Goal: Task Accomplishment & Management: Complete application form

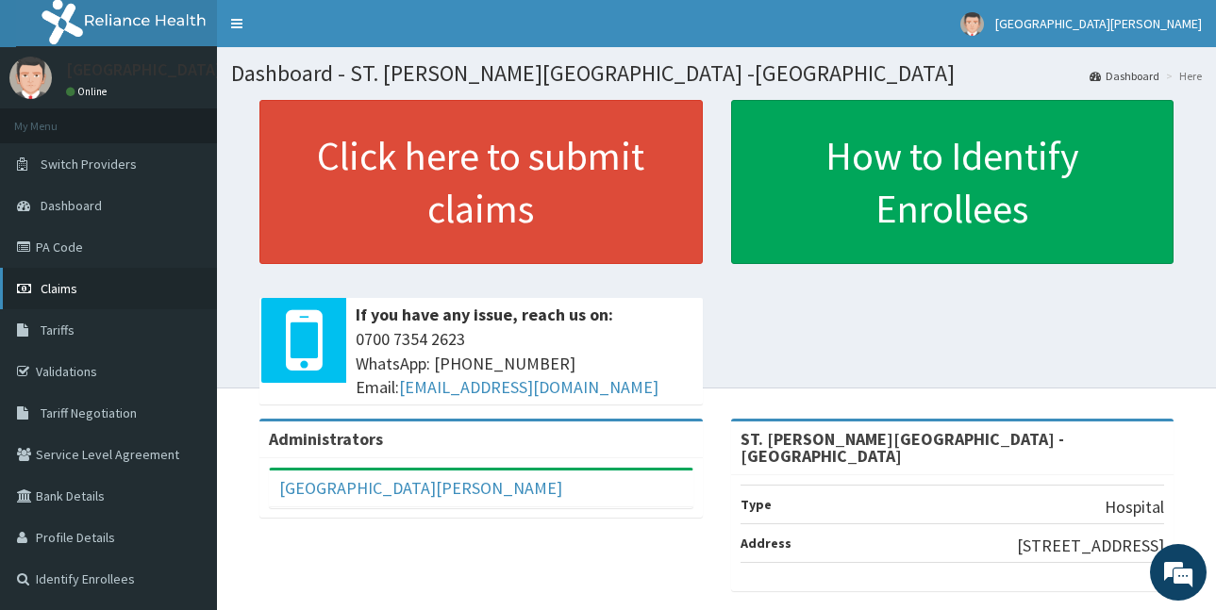
click at [62, 283] on span "Claims" at bounding box center [59, 288] width 37 height 17
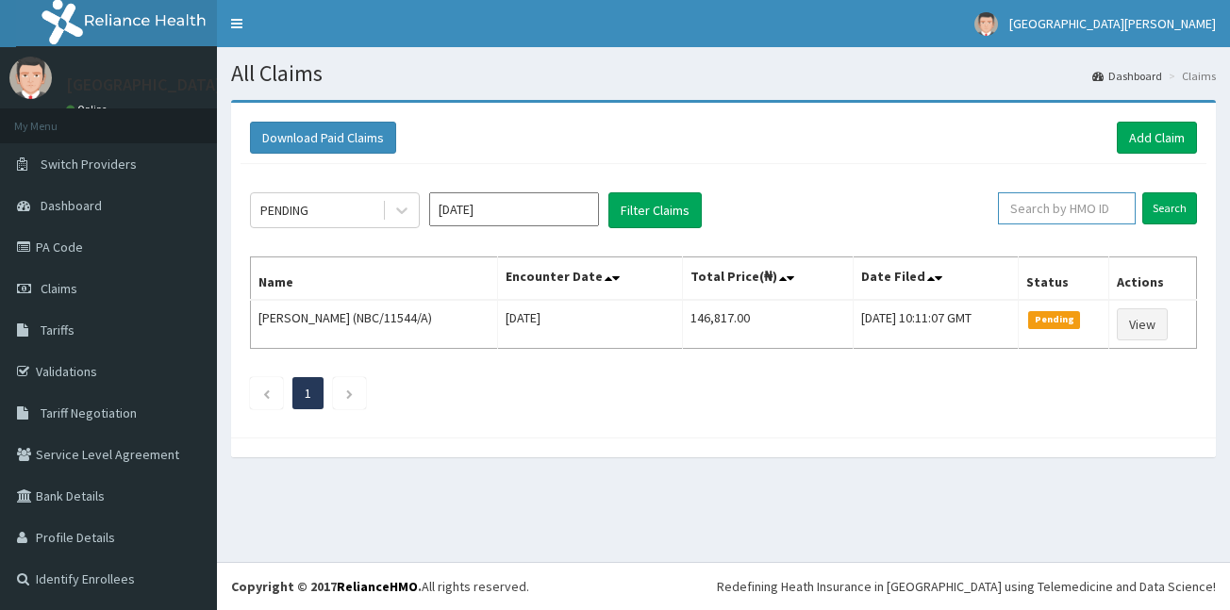
click at [1062, 206] on input "text" at bounding box center [1067, 208] width 138 height 32
paste input "BWK/10019/A"
type input "BWK/10019/A"
click at [1176, 215] on input "Search" at bounding box center [1170, 208] width 55 height 32
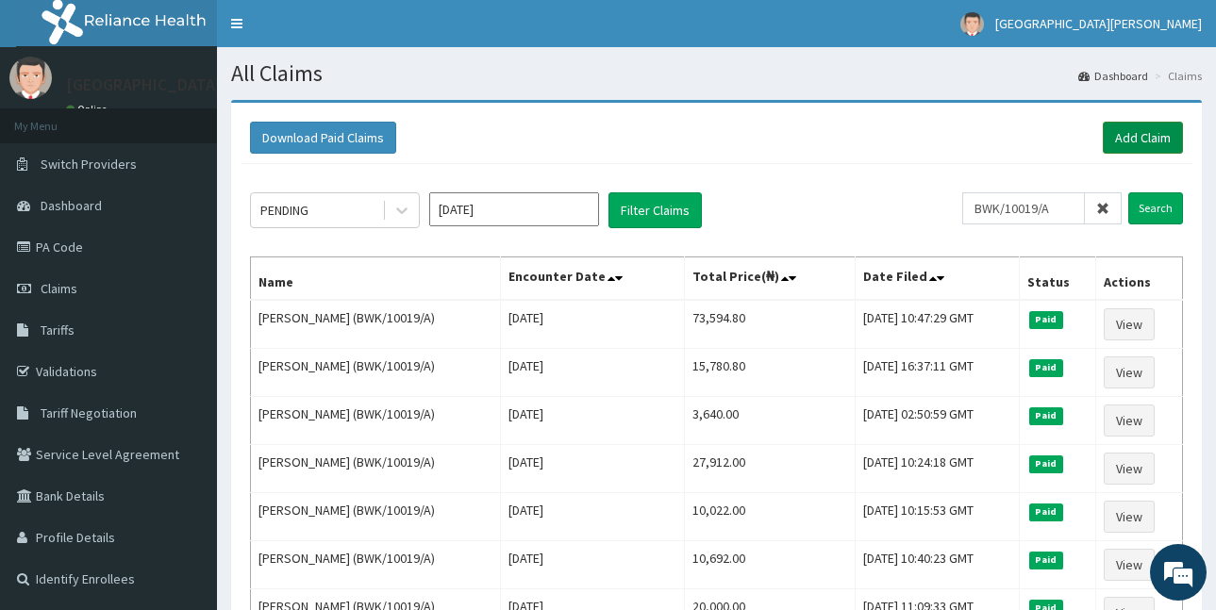
click at [1129, 140] on link "Add Claim" at bounding box center [1143, 138] width 80 height 32
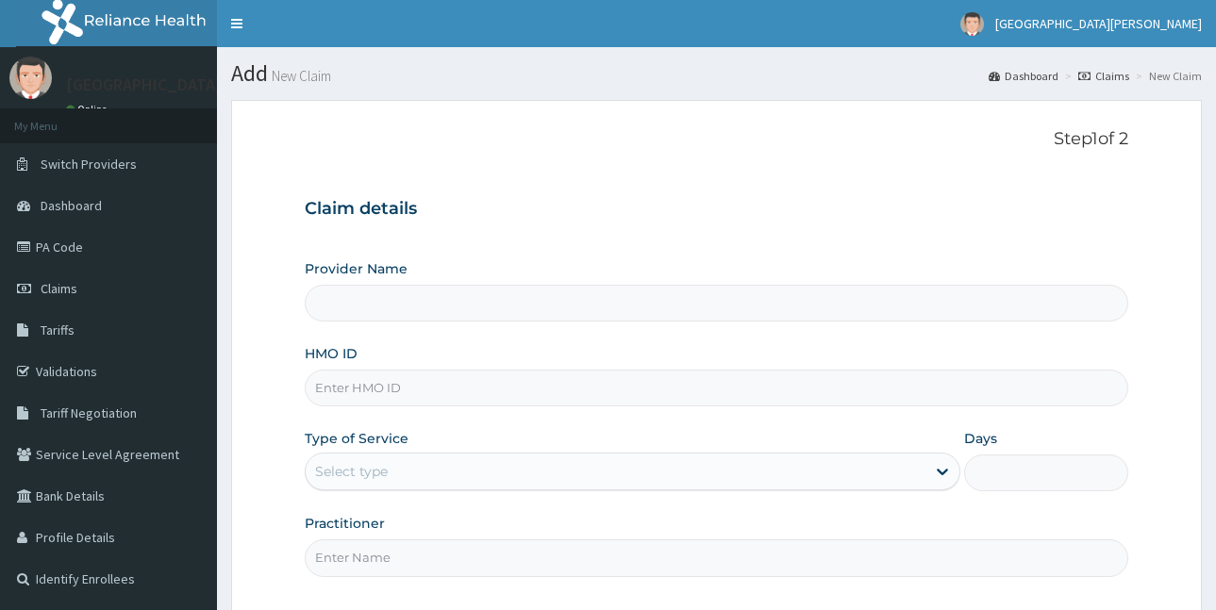
click at [396, 391] on input "HMO ID" at bounding box center [717, 388] width 824 height 37
type input "ST. [PERSON_NAME][GEOGRAPHIC_DATA] -[GEOGRAPHIC_DATA]"
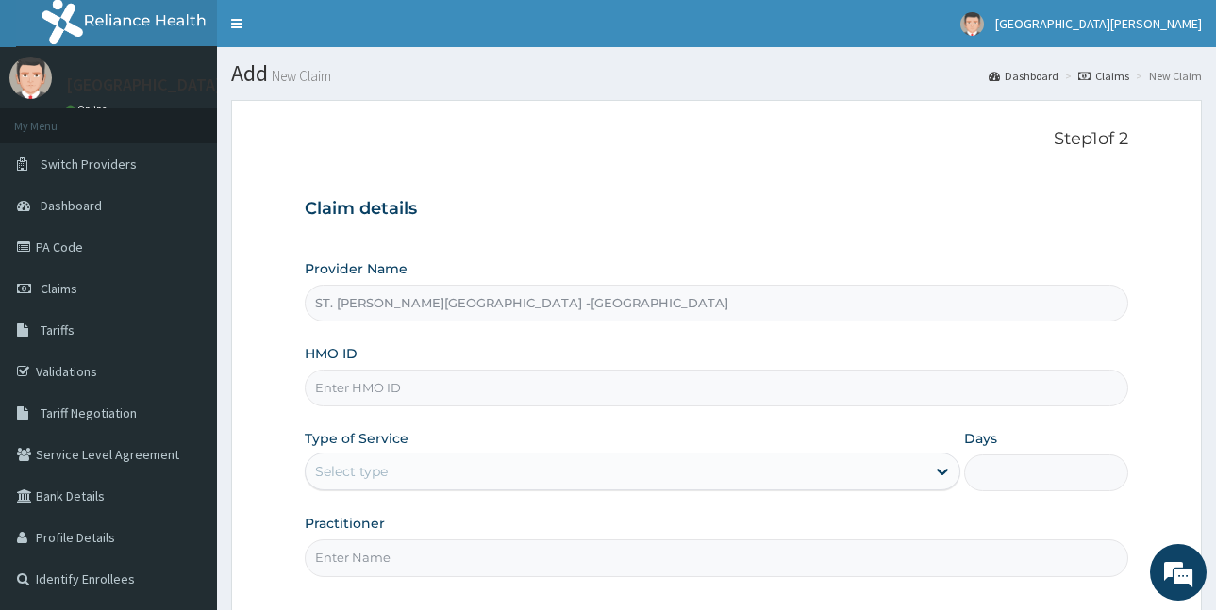
paste input "BWK/10019/A"
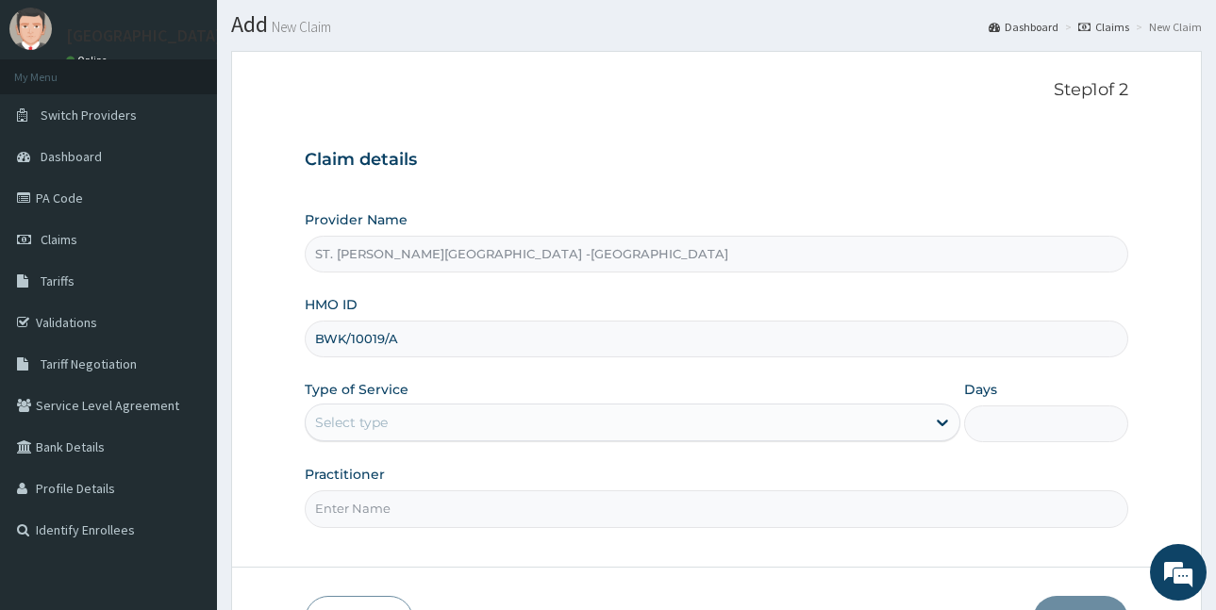
scroll to position [176, 0]
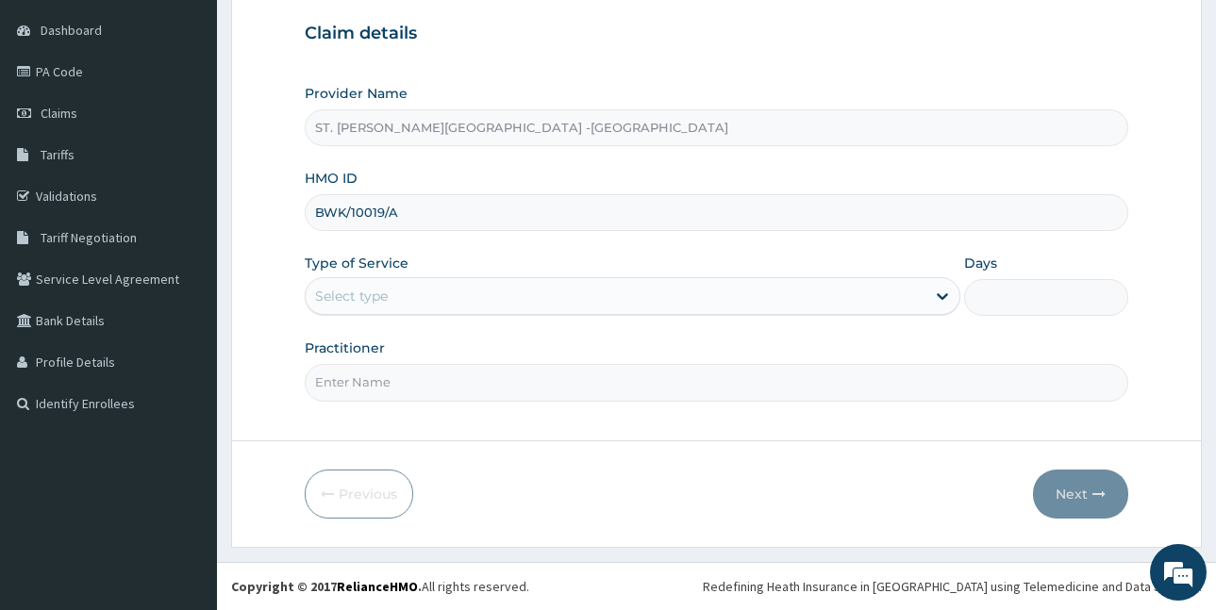
type input "BWK/10019/A"
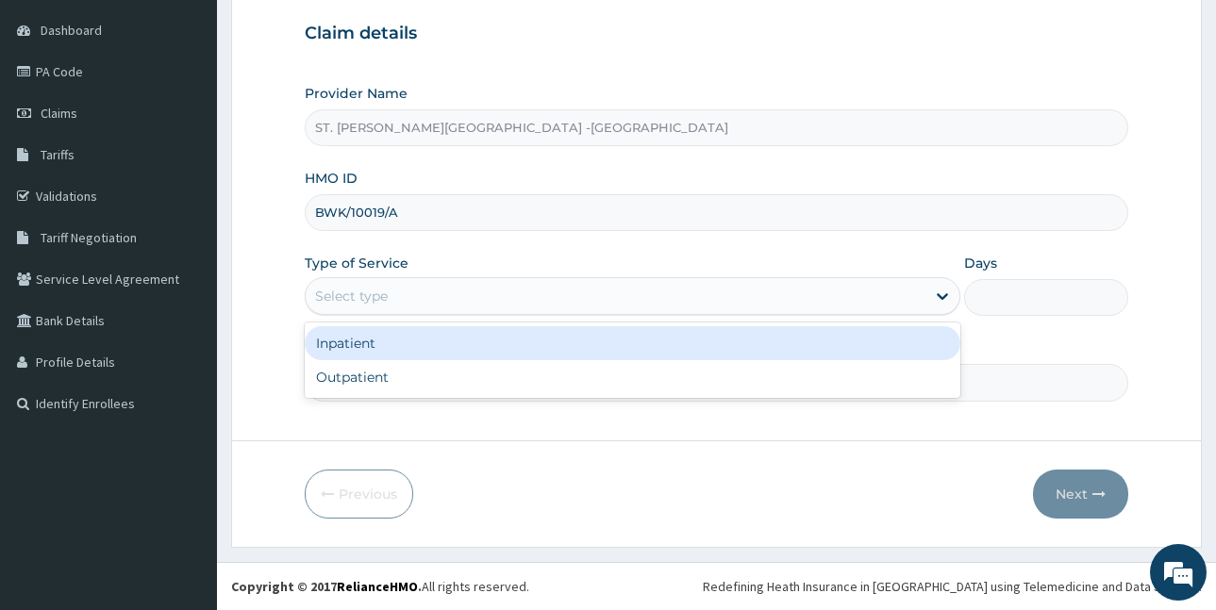
click at [569, 293] on div "Select type" at bounding box center [616, 296] width 620 height 30
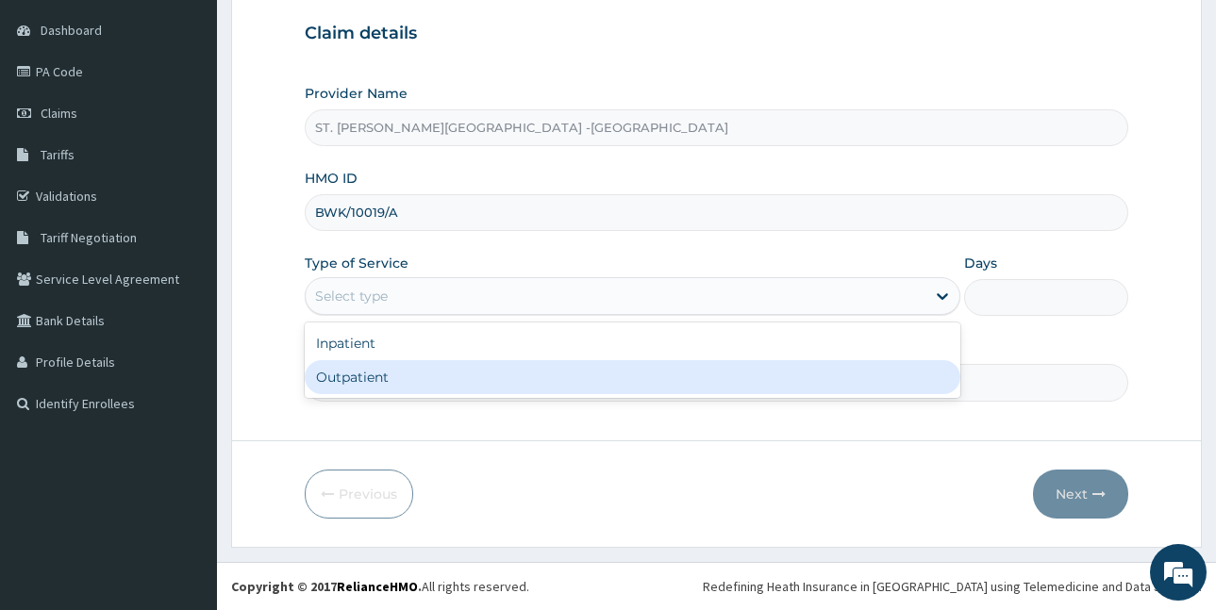
click at [519, 367] on div "Outpatient" at bounding box center [633, 377] width 656 height 34
type input "1"
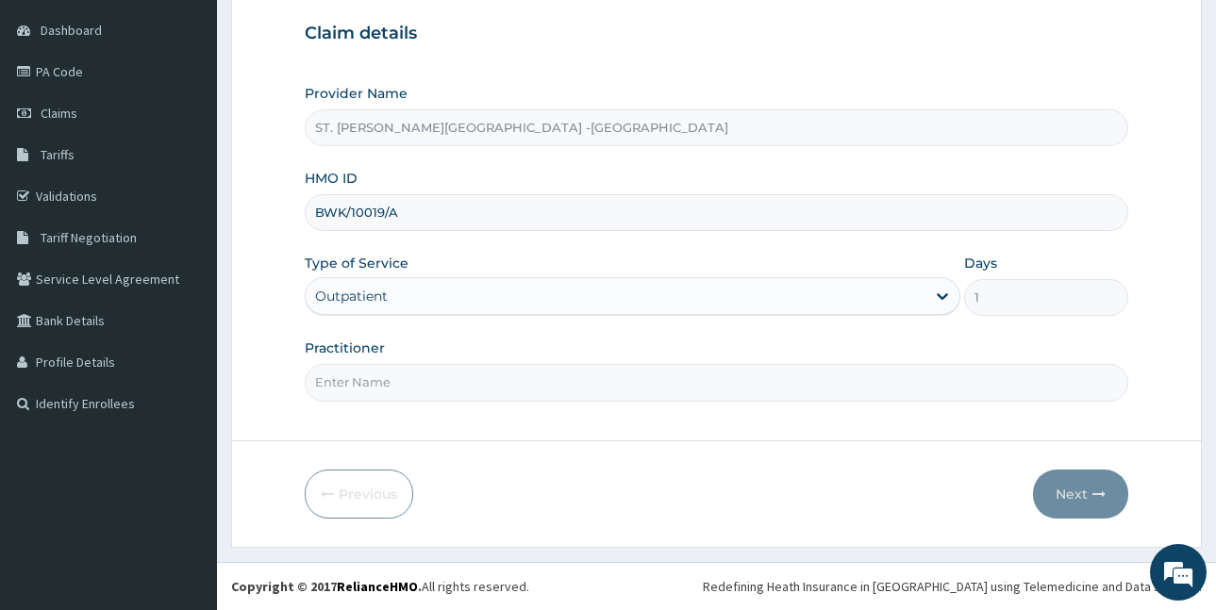
click at [488, 382] on input "Practitioner" at bounding box center [717, 382] width 824 height 37
type input "LUBA"
click at [1083, 494] on button "Next" at bounding box center [1080, 494] width 95 height 49
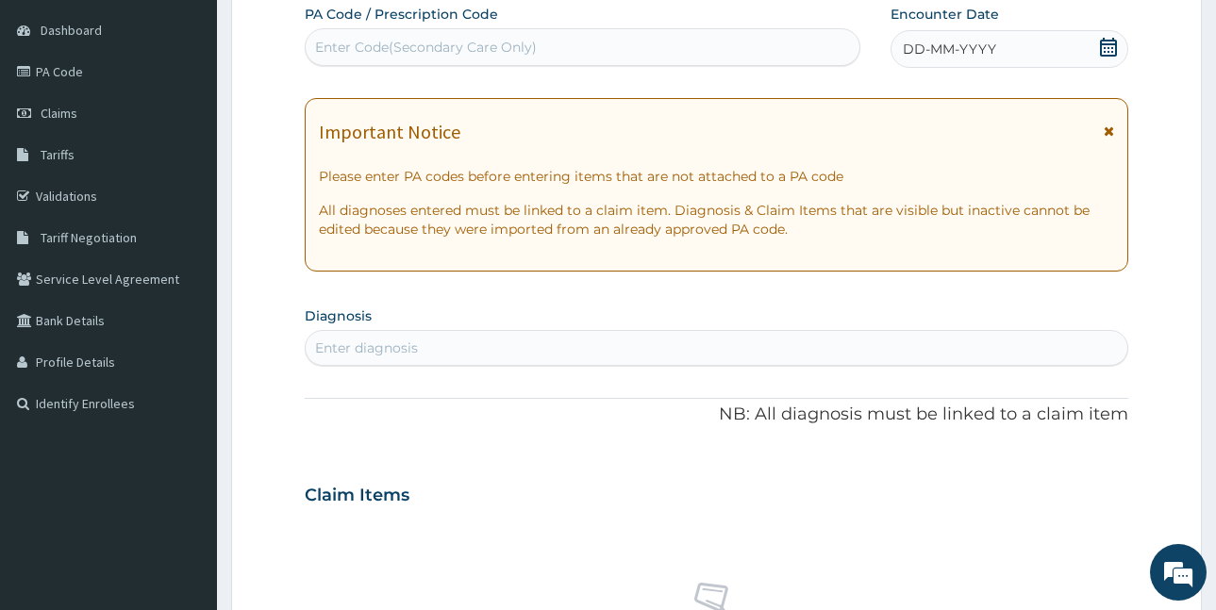
scroll to position [0, 0]
click at [471, 44] on div "Enter Code(Secondary Care Only)" at bounding box center [426, 47] width 222 height 19
paste input "PA/5816F3"
type input "PA/5816F3"
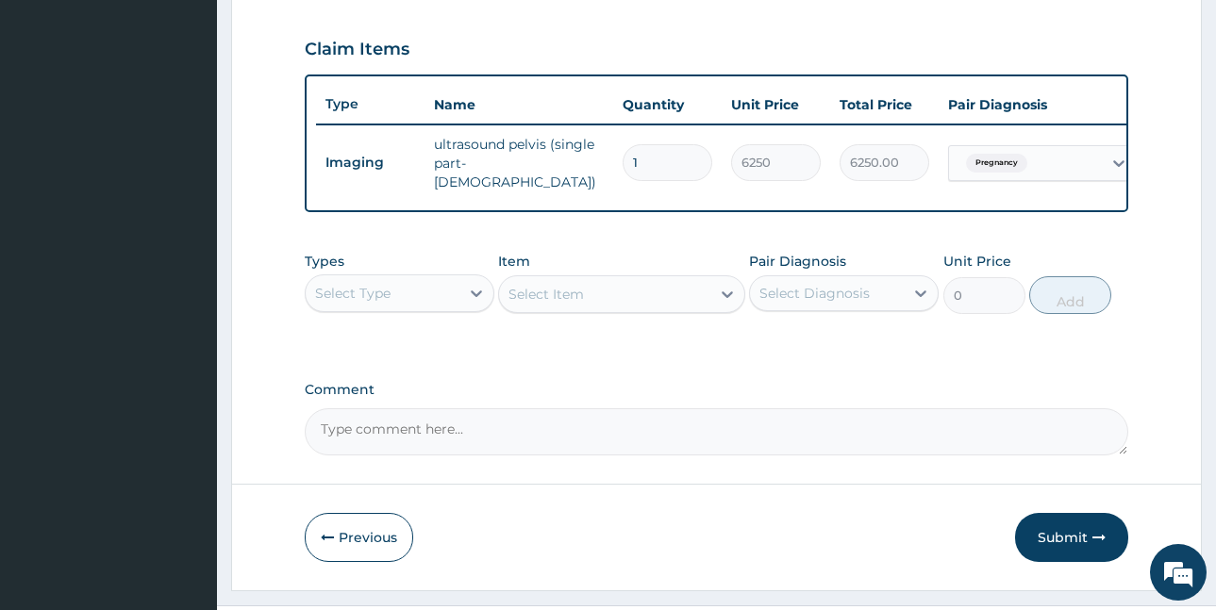
scroll to position [660, 0]
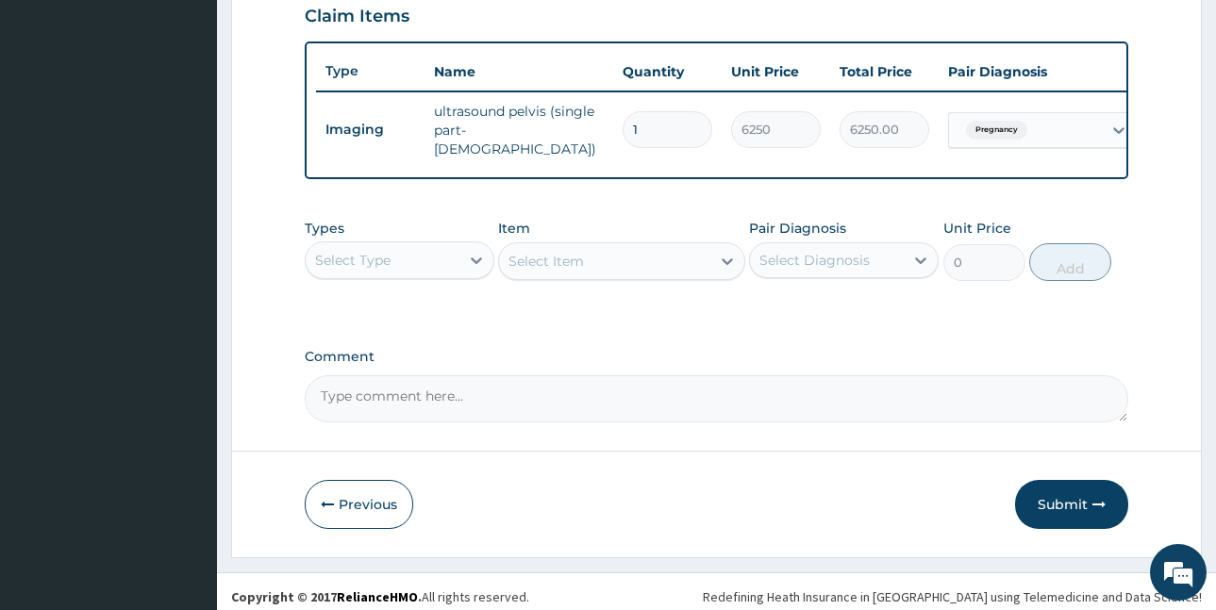
click at [396, 266] on div "Select Type" at bounding box center [383, 260] width 154 height 30
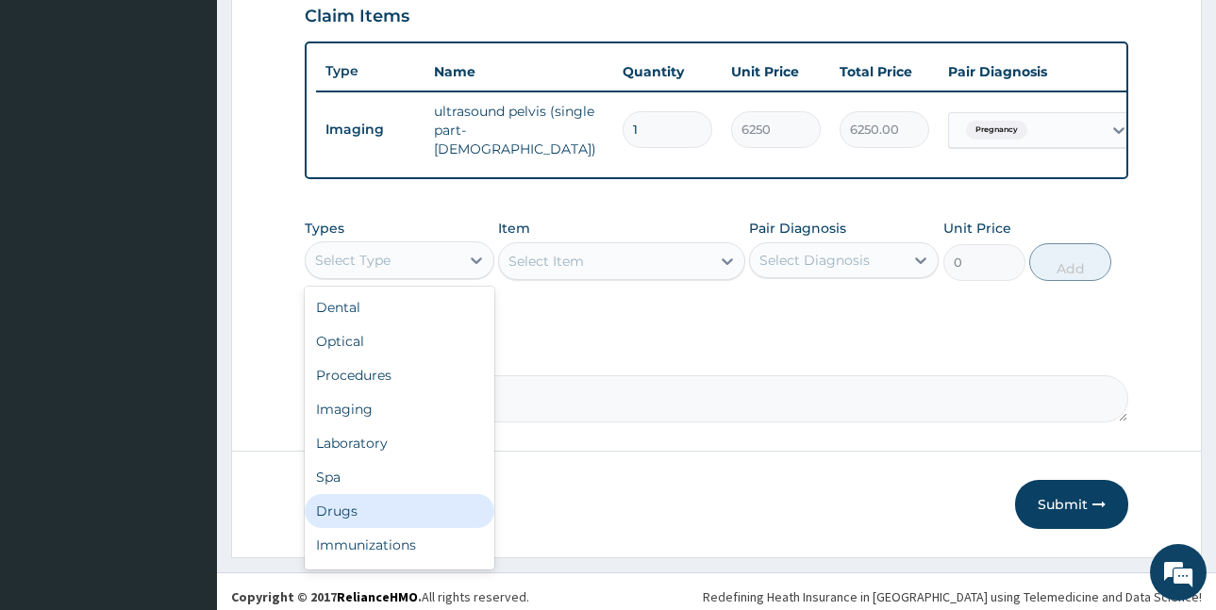
click at [364, 518] on div "Drugs" at bounding box center [400, 511] width 190 height 34
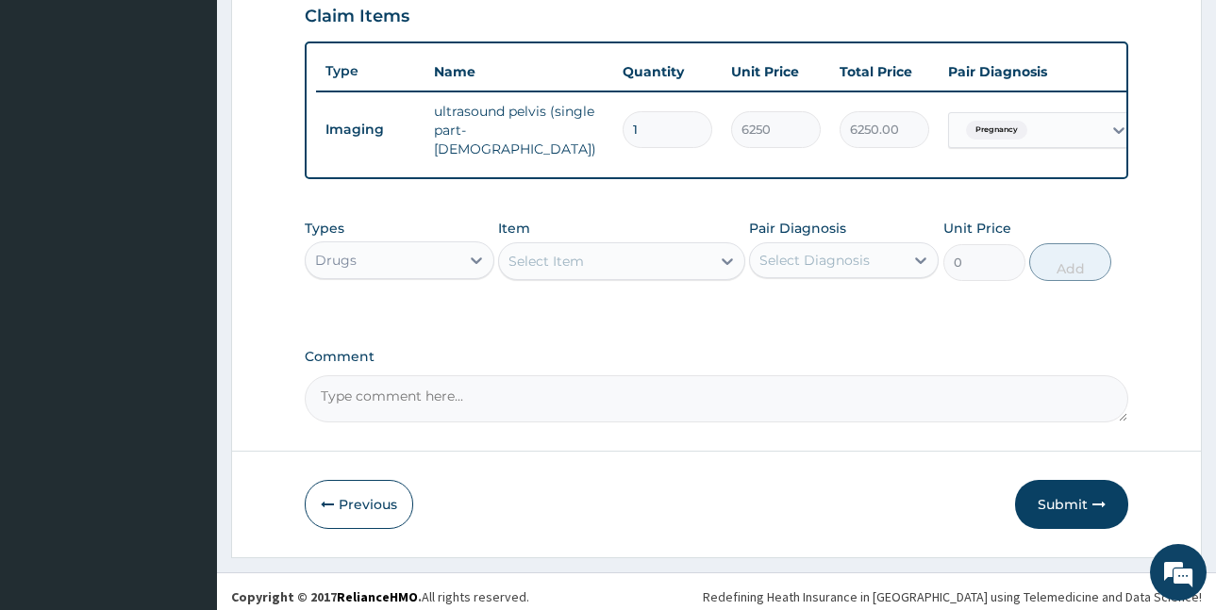
click at [592, 269] on div "Select Item" at bounding box center [604, 261] width 211 height 30
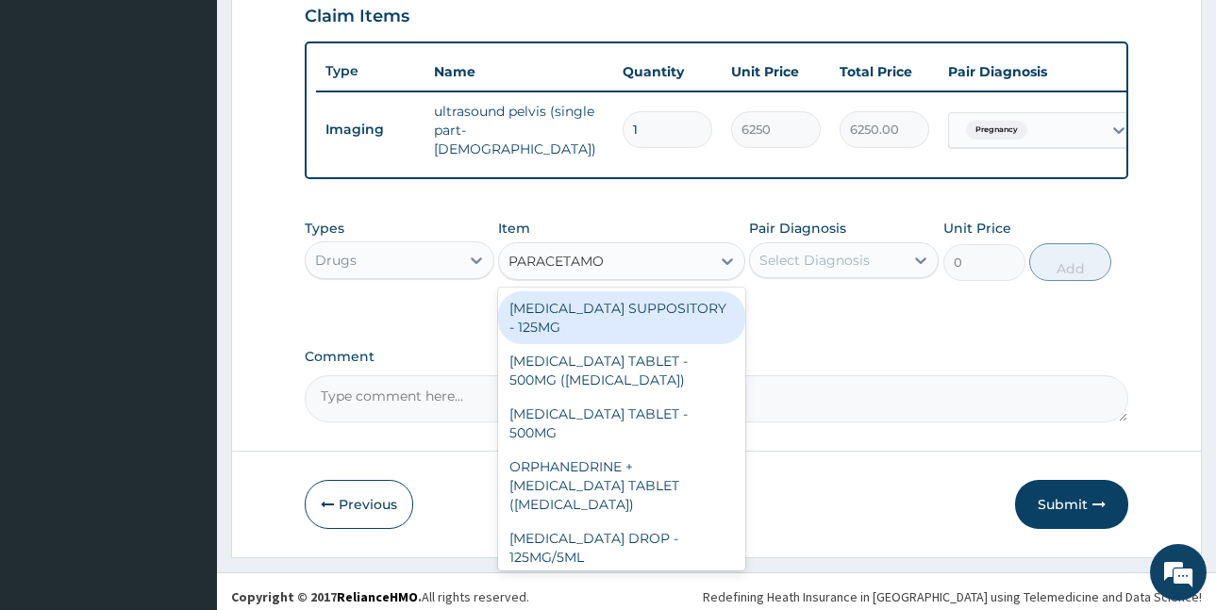
type input "PARACETAMOL"
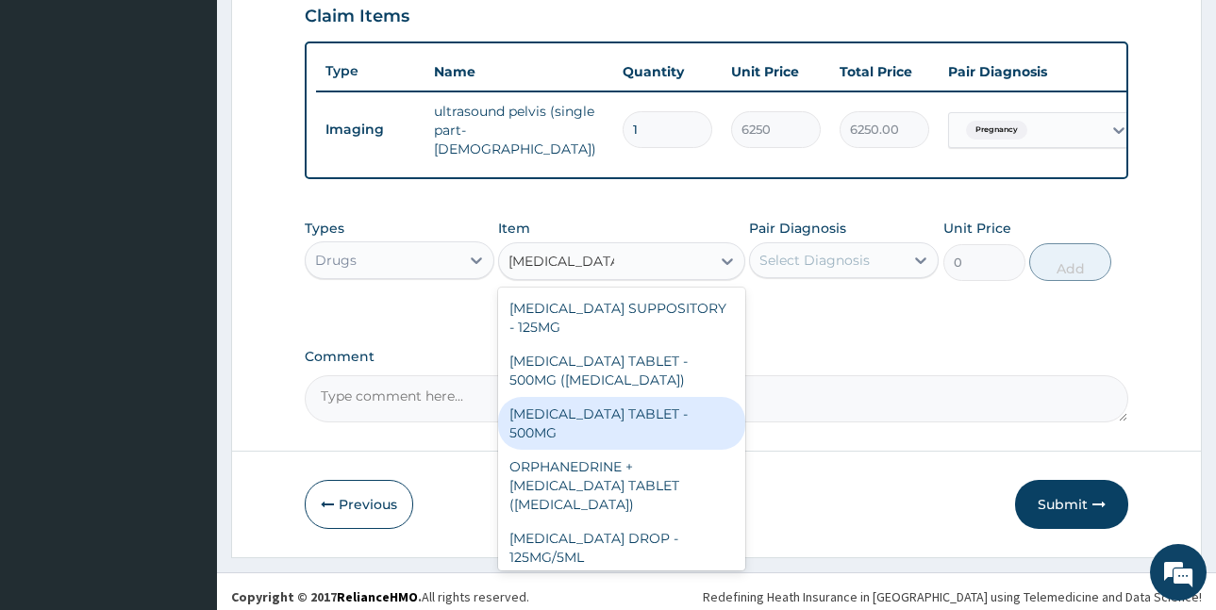
click at [639, 421] on div "PARACETAMOL TABLET - 500MG" at bounding box center [621, 423] width 247 height 53
type input "33.599999999999994"
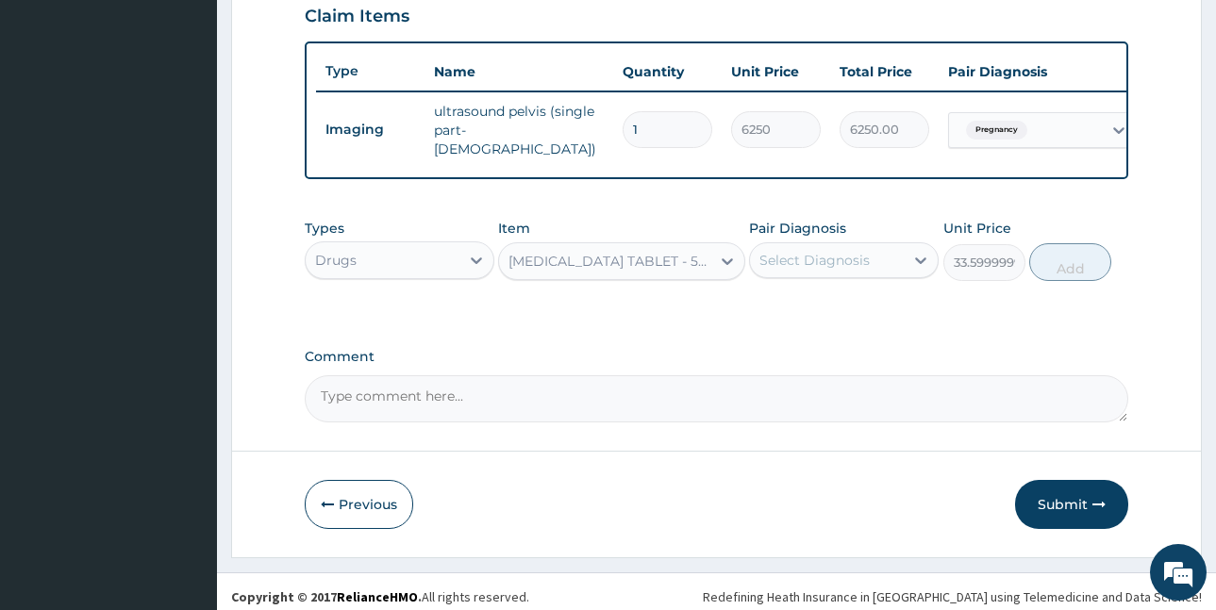
click at [795, 276] on div "Select Diagnosis" at bounding box center [827, 260] width 154 height 30
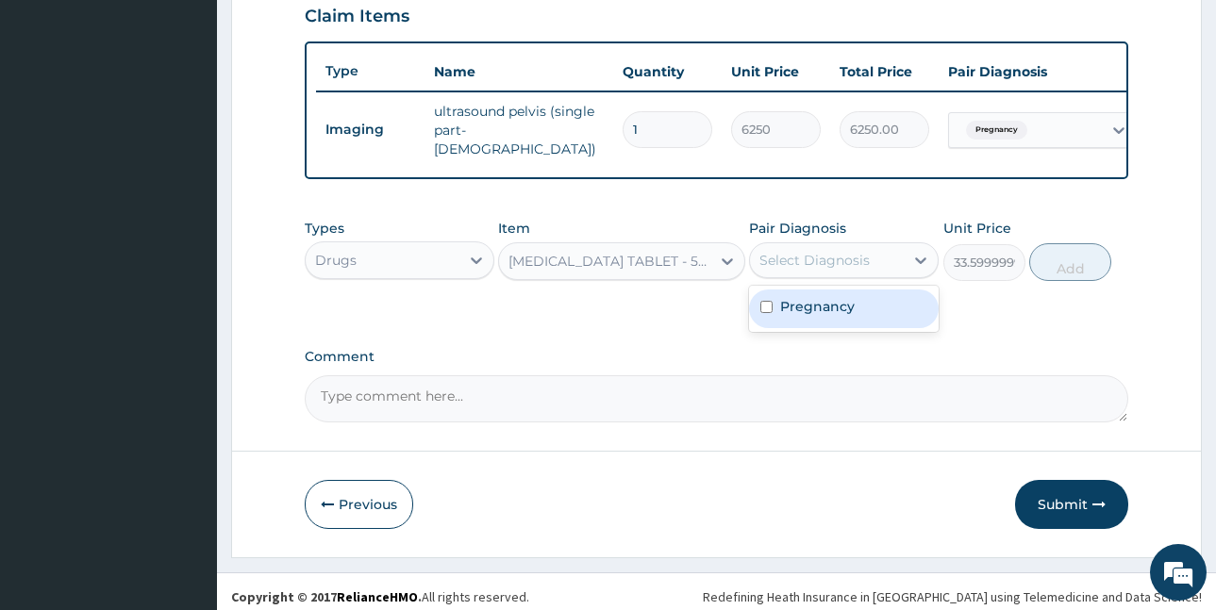
click at [858, 314] on div "Pregnancy" at bounding box center [844, 309] width 190 height 39
checkbox input "true"
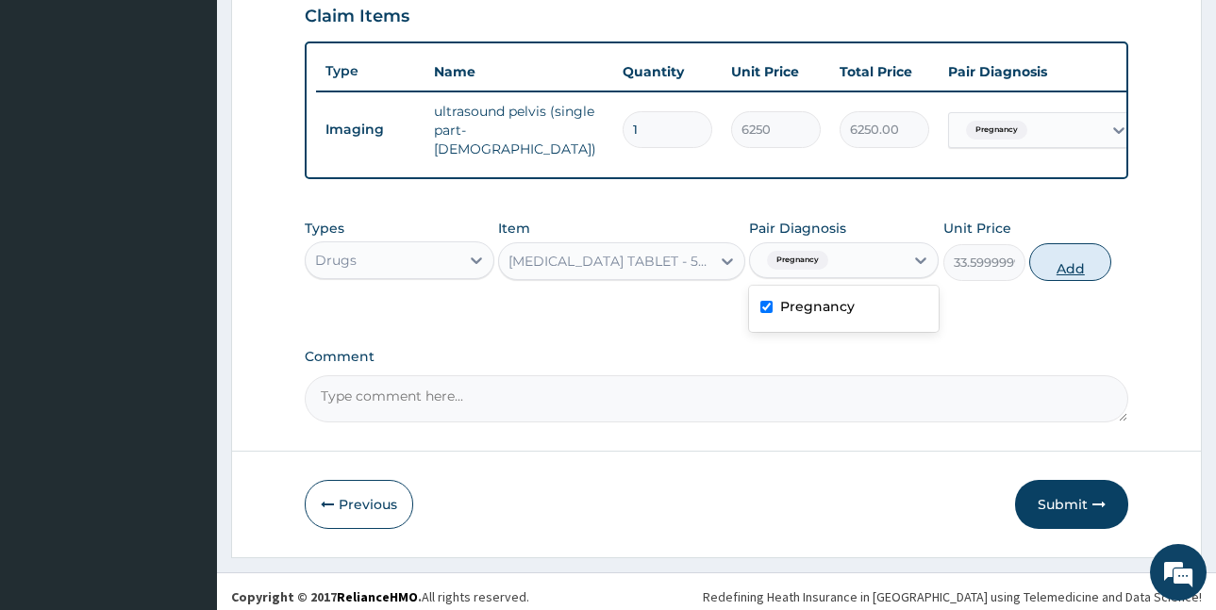
click at [1065, 272] on button "Add" at bounding box center [1070, 262] width 82 height 38
type input "0"
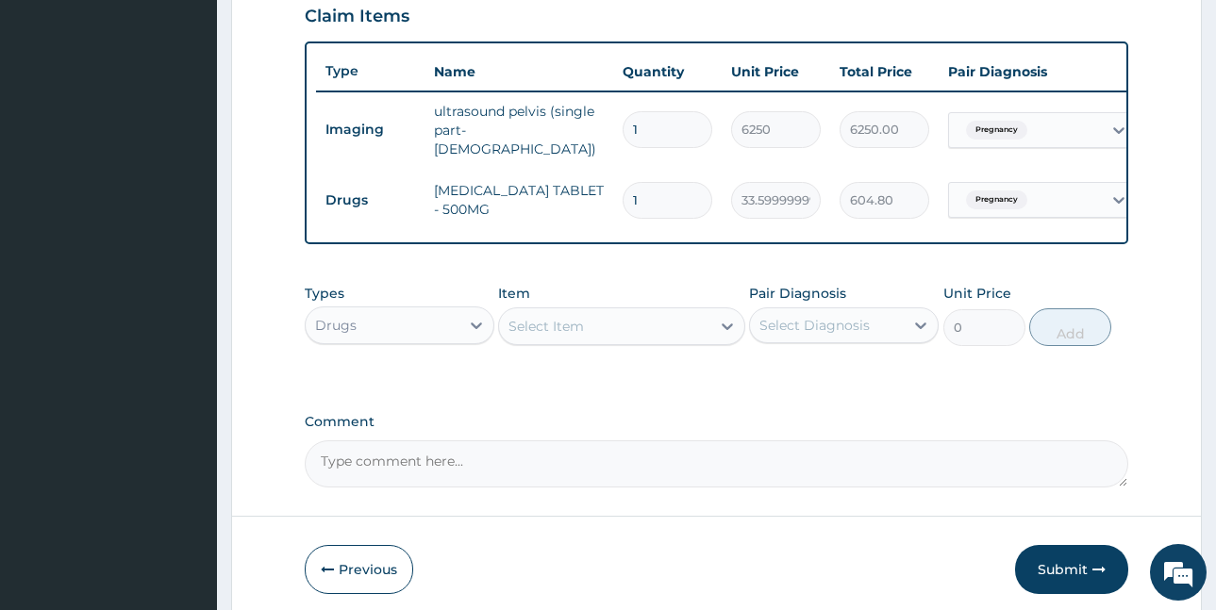
type input "18"
type input "604.80"
type input "18"
click at [349, 329] on div "Drugs" at bounding box center [336, 325] width 42 height 19
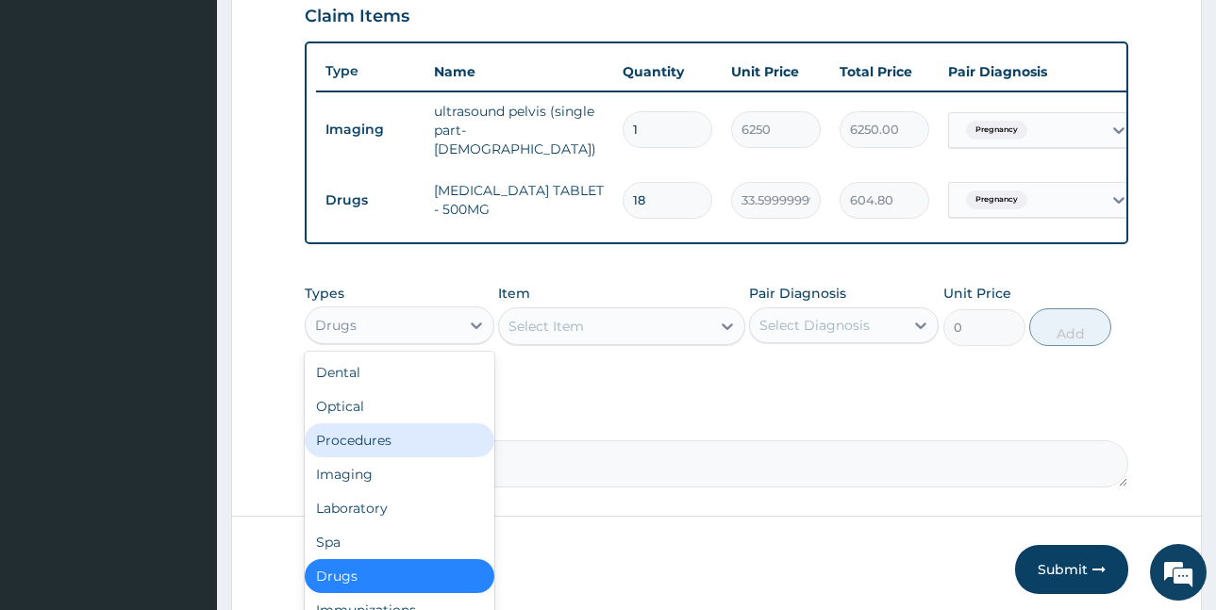
click at [371, 451] on div "Procedures" at bounding box center [400, 441] width 190 height 34
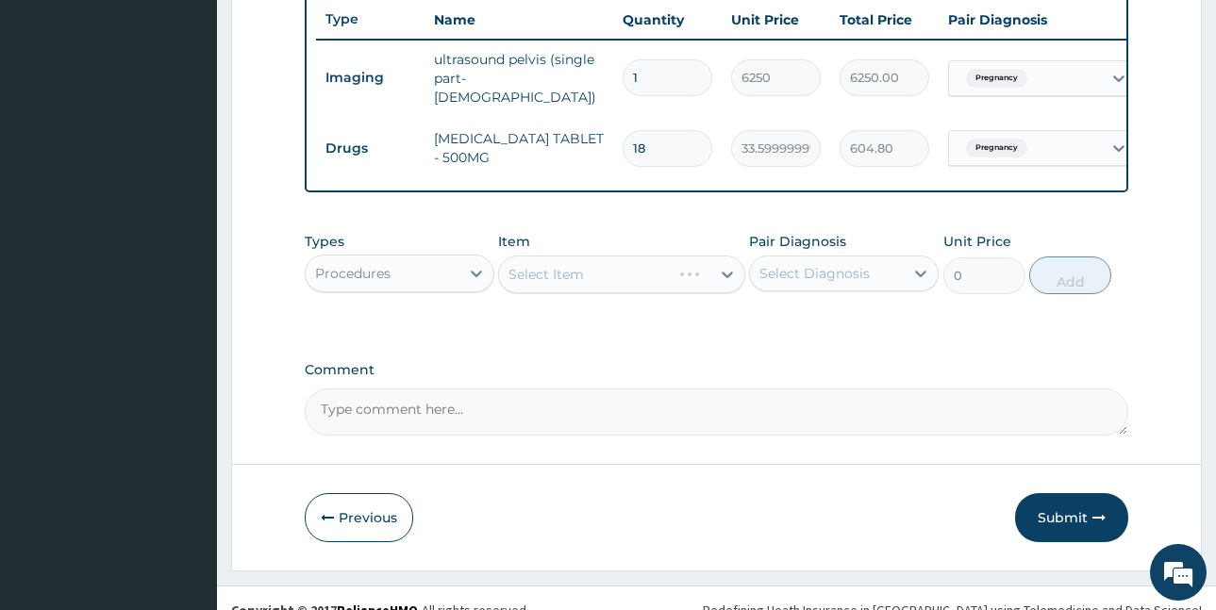
scroll to position [740, 0]
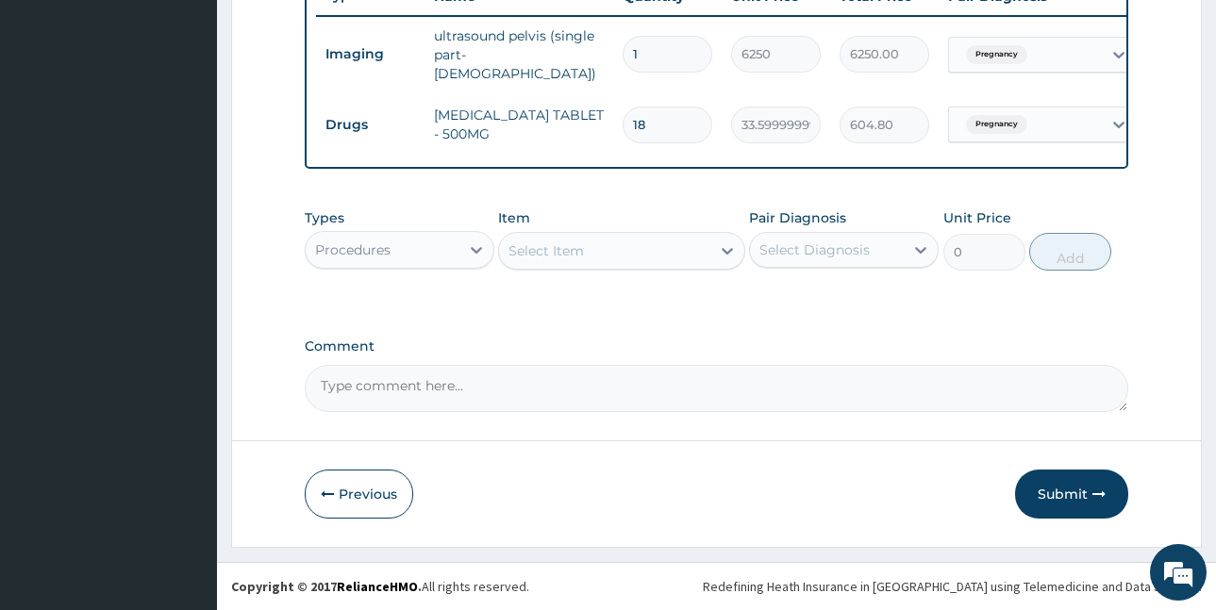
click at [590, 255] on div "Select Item" at bounding box center [604, 251] width 211 height 30
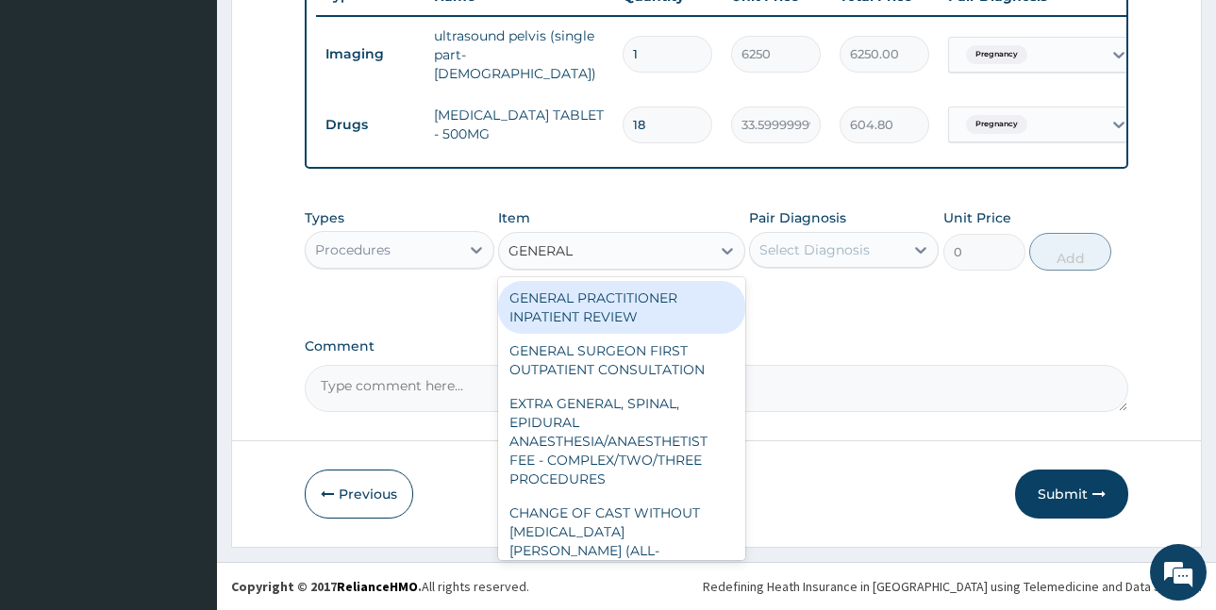
type input "GENERAL P"
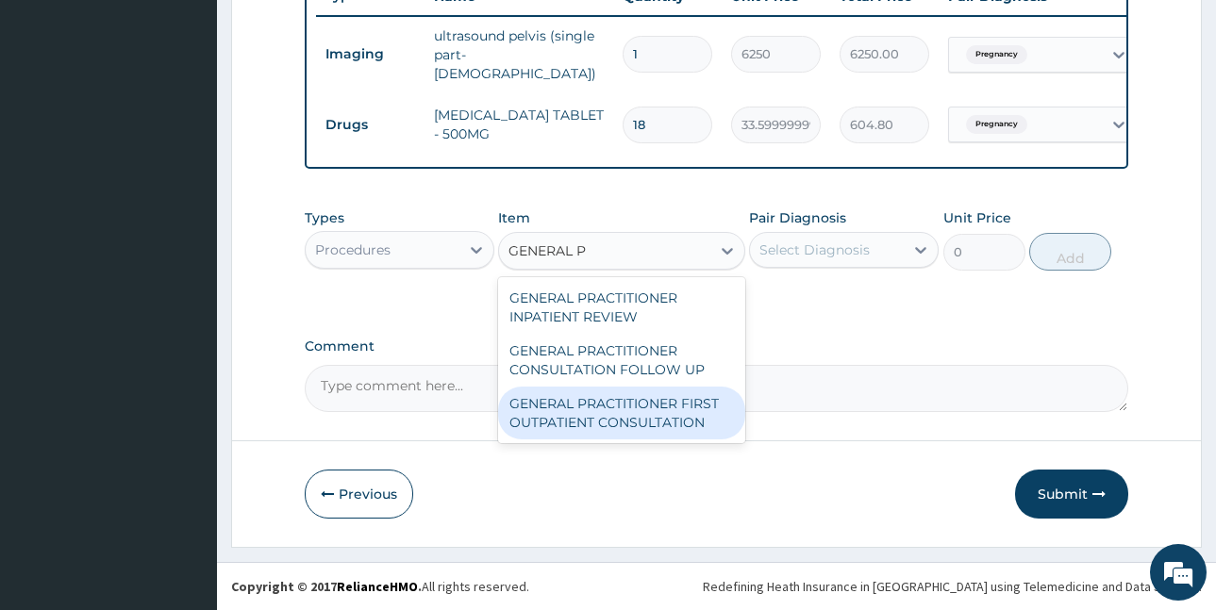
click at [634, 422] on div "GENERAL PRACTITIONER FIRST OUTPATIENT CONSULTATION" at bounding box center [621, 413] width 247 height 53
type input "3750"
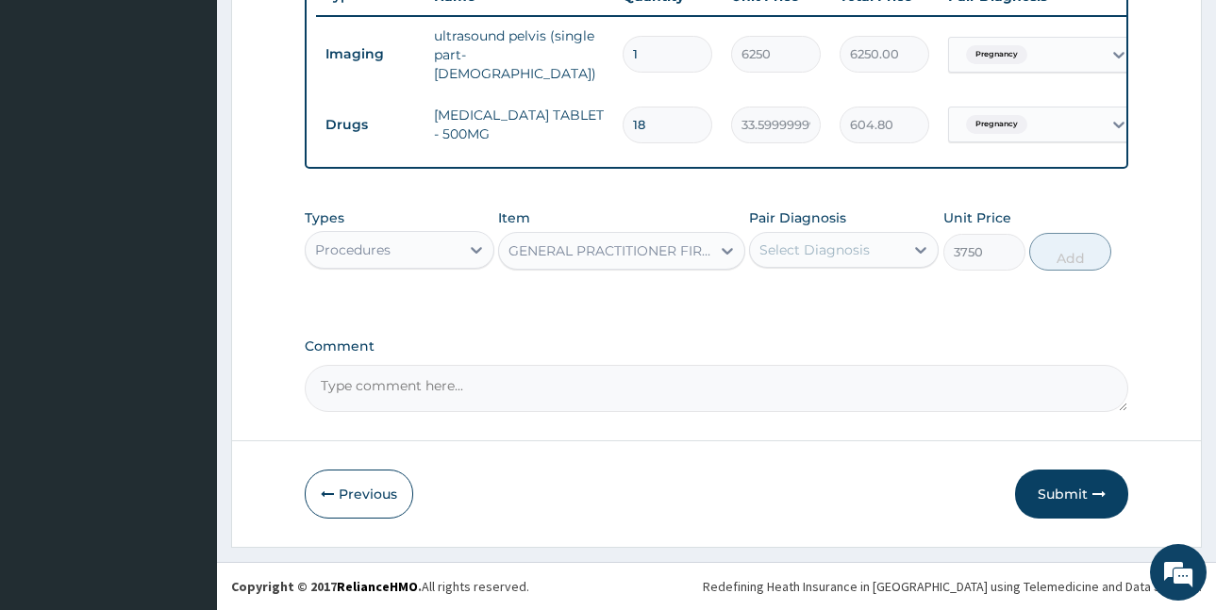
click at [844, 257] on div "Select Diagnosis" at bounding box center [815, 250] width 110 height 19
click at [850, 299] on label "Pregnancy" at bounding box center [817, 296] width 75 height 19
checkbox input "true"
click at [1059, 249] on button "Add" at bounding box center [1070, 252] width 82 height 38
type input "0"
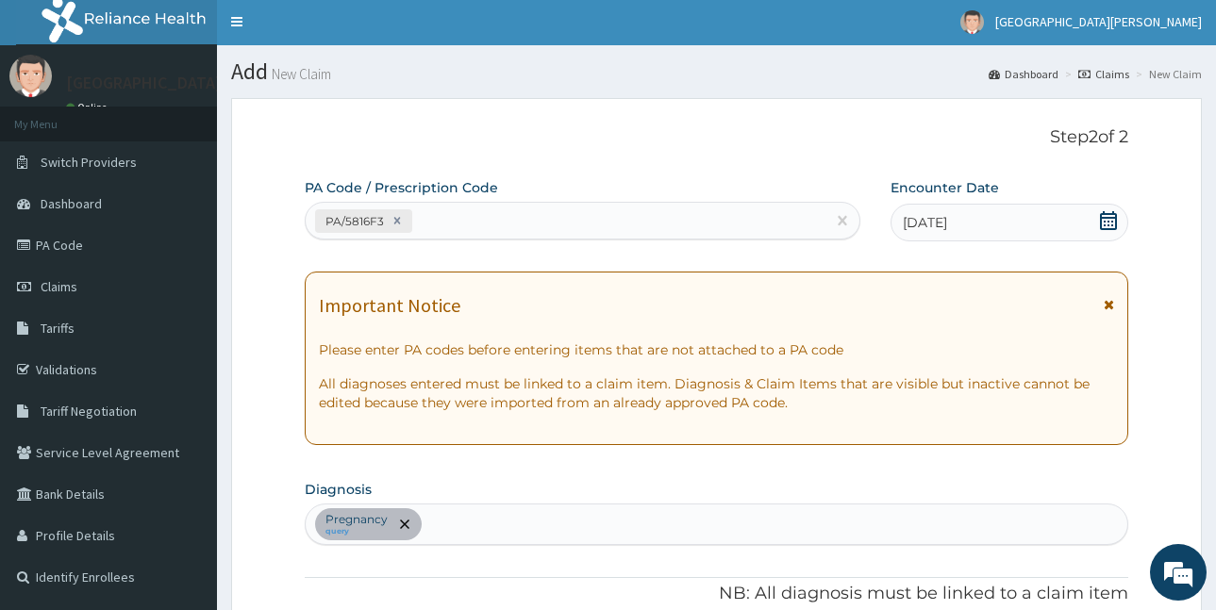
scroll to position [0, 0]
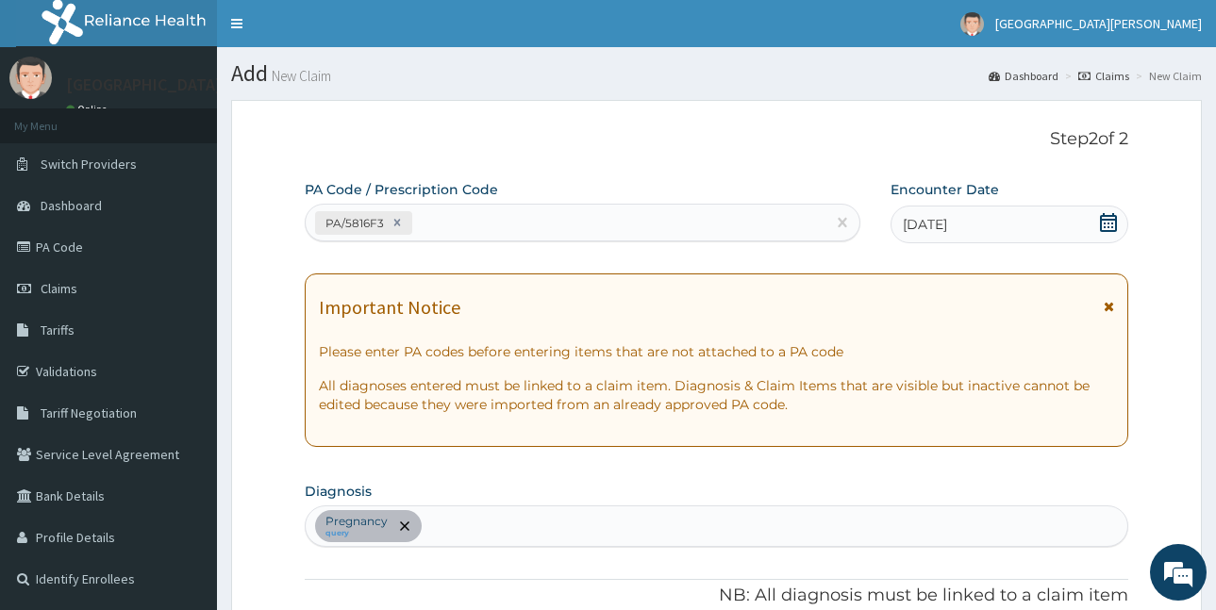
click at [417, 218] on input "text" at bounding box center [417, 222] width 2 height 19
paste input "PA/7BCEF3"
type input "PA/7BCEF3"
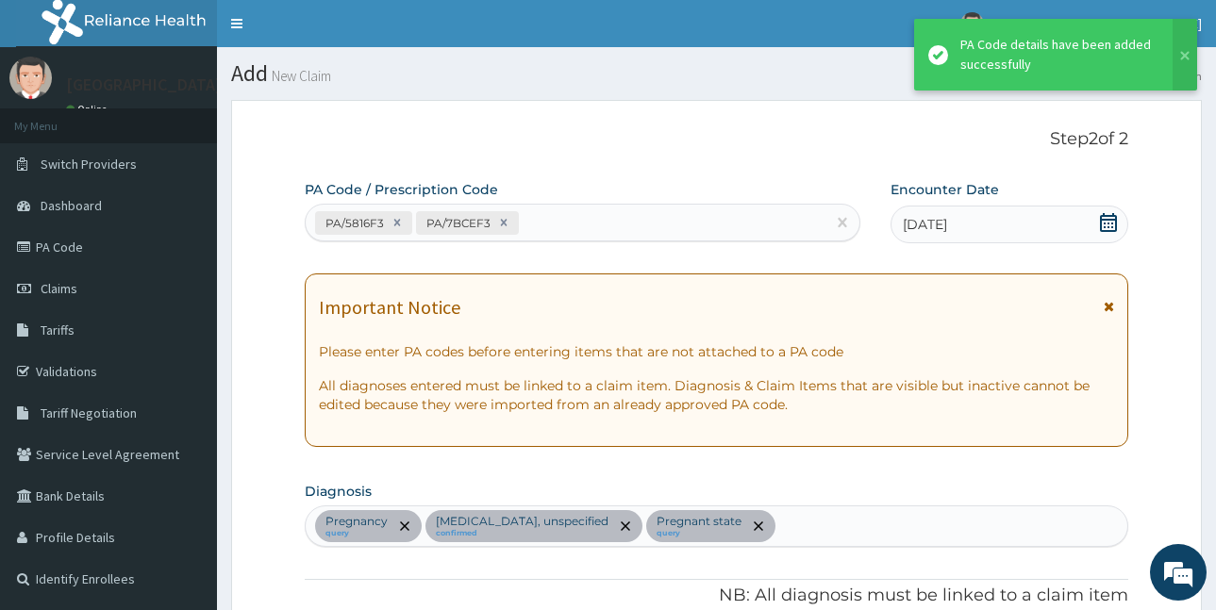
scroll to position [886, 0]
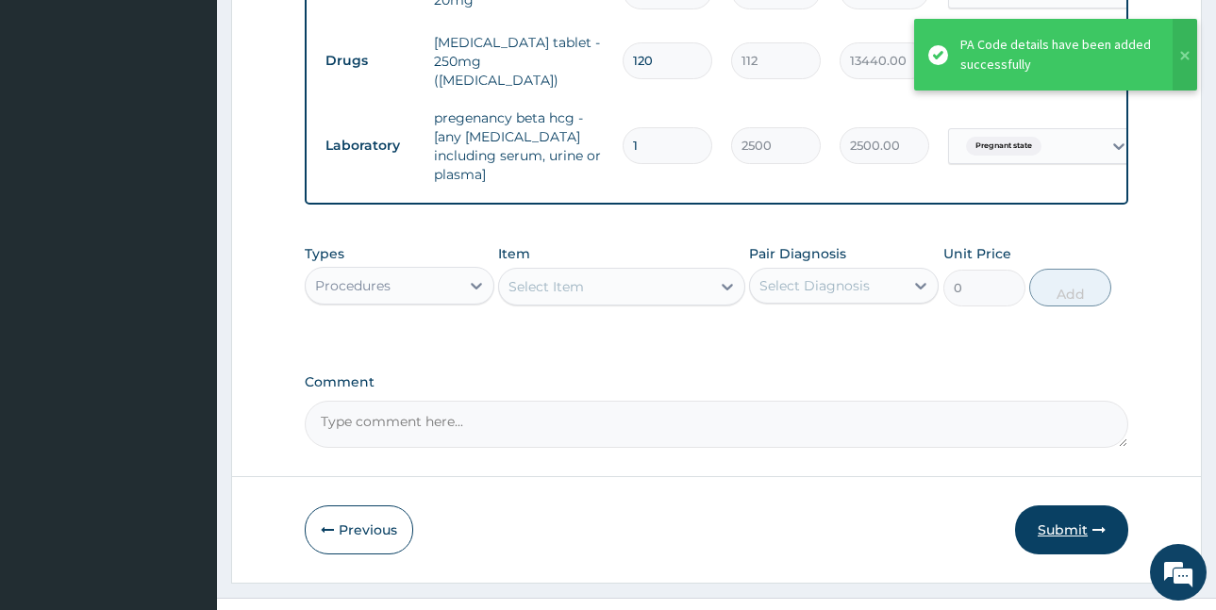
click at [1071, 506] on button "Submit" at bounding box center [1071, 530] width 113 height 49
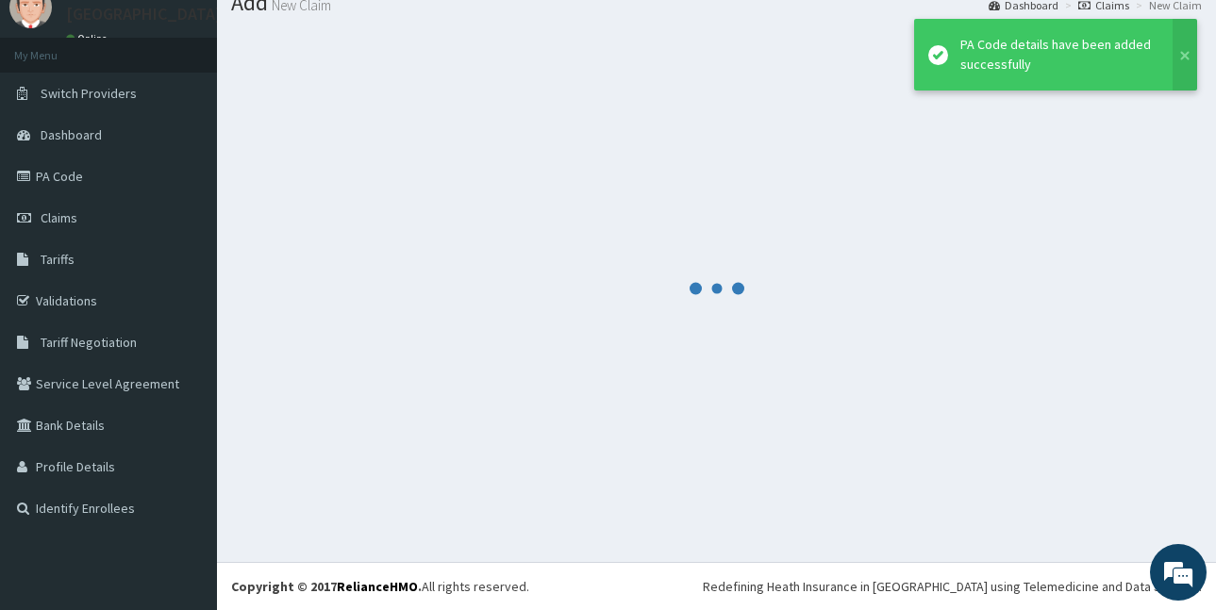
scroll to position [71, 0]
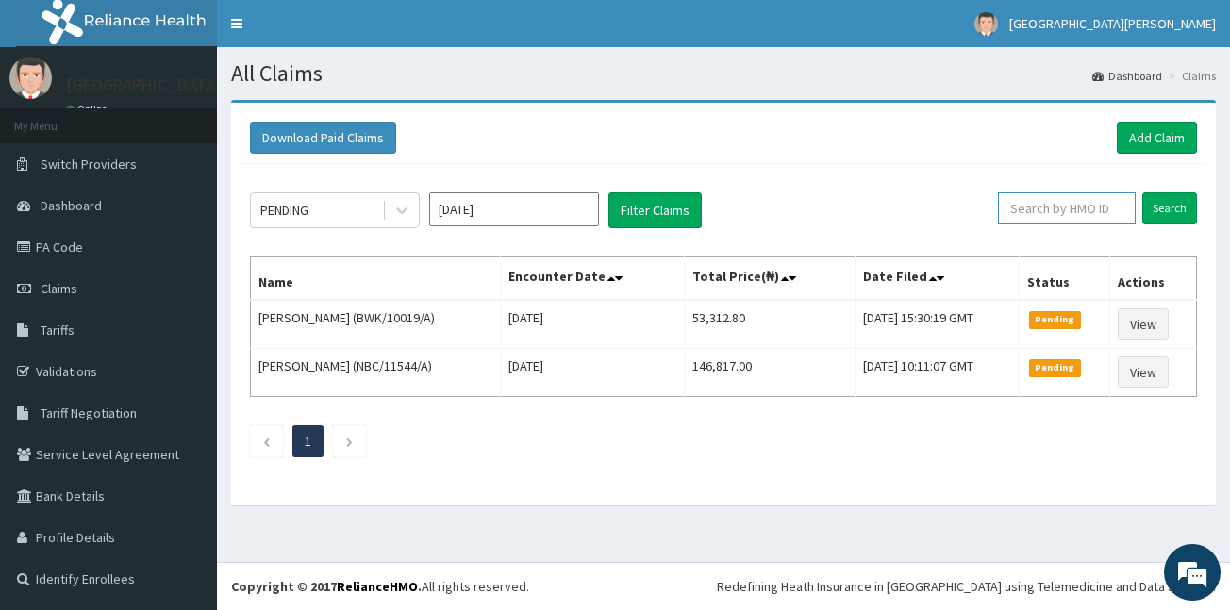
click at [1034, 209] on input "text" at bounding box center [1067, 208] width 138 height 32
paste input "SFA/11840/A"
type input "SFA/11840/A"
click at [1159, 202] on input "Search" at bounding box center [1170, 208] width 55 height 32
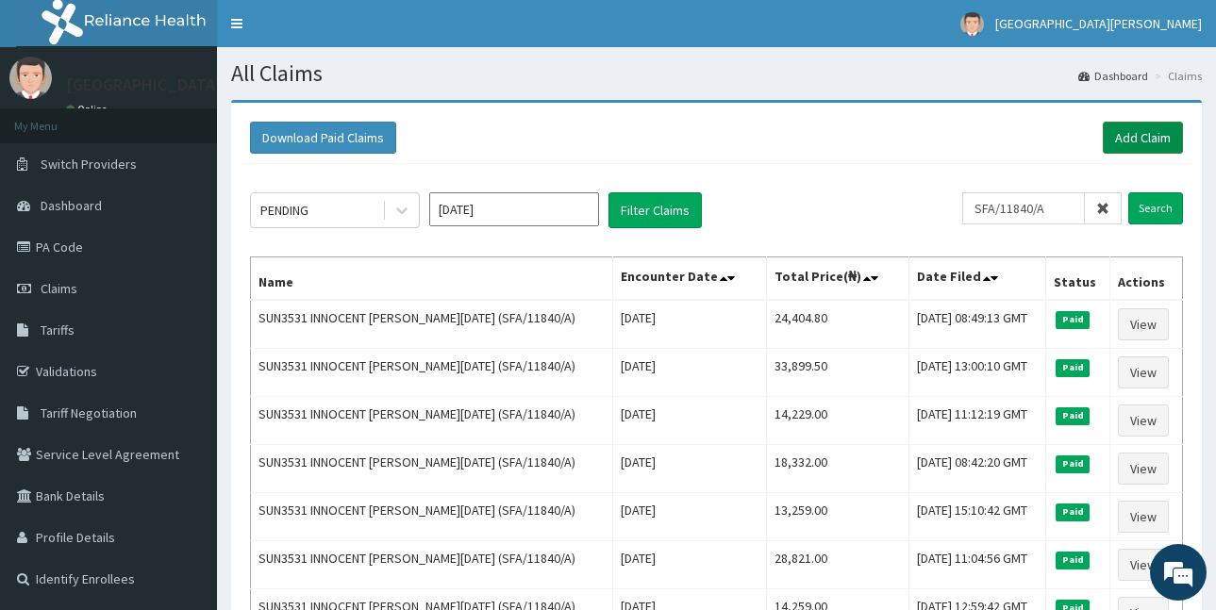
click at [1129, 130] on link "Add Claim" at bounding box center [1143, 138] width 80 height 32
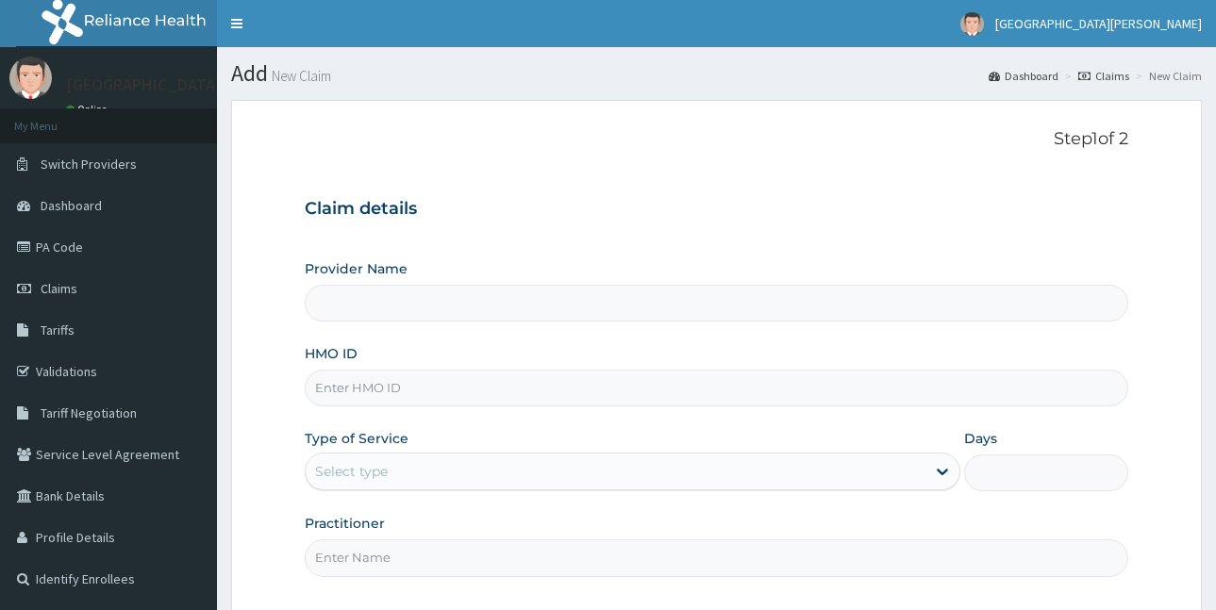
click at [376, 388] on input "HMO ID" at bounding box center [717, 388] width 824 height 37
paste input "SFA/11840/A"
type input "SFA/11840/A"
click at [432, 463] on div "Select type" at bounding box center [616, 472] width 620 height 30
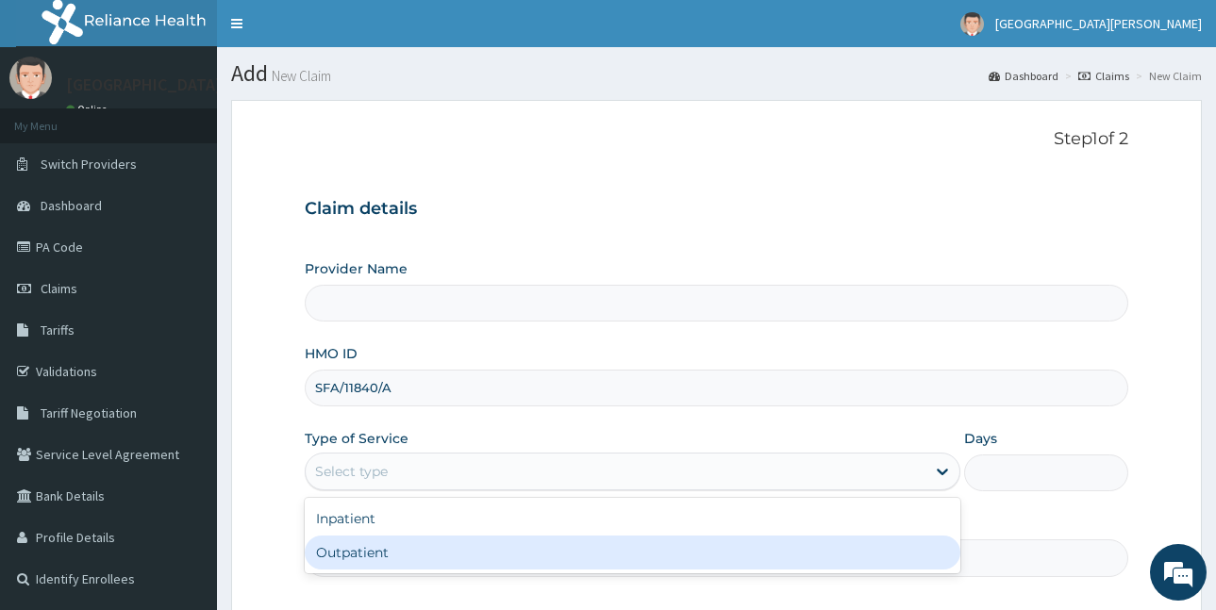
click at [429, 544] on div "Outpatient" at bounding box center [633, 553] width 656 height 34
type input "1"
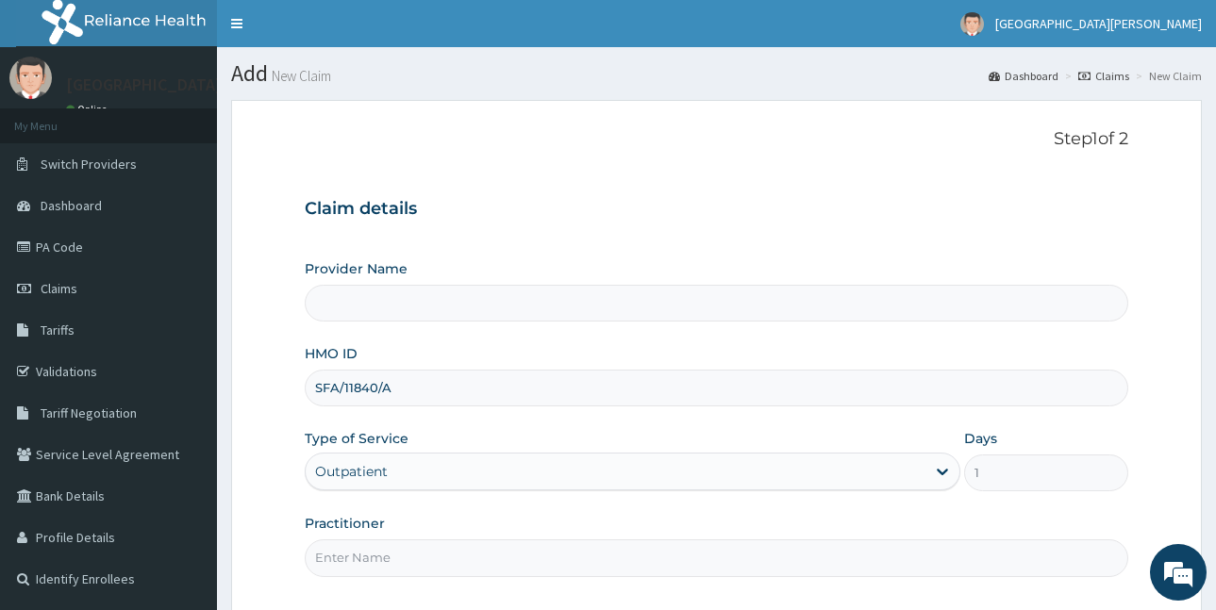
type input "ST. [PERSON_NAME][GEOGRAPHIC_DATA] -[GEOGRAPHIC_DATA]"
click at [422, 563] on input "Practitioner" at bounding box center [717, 558] width 824 height 37
type input "LUBA"
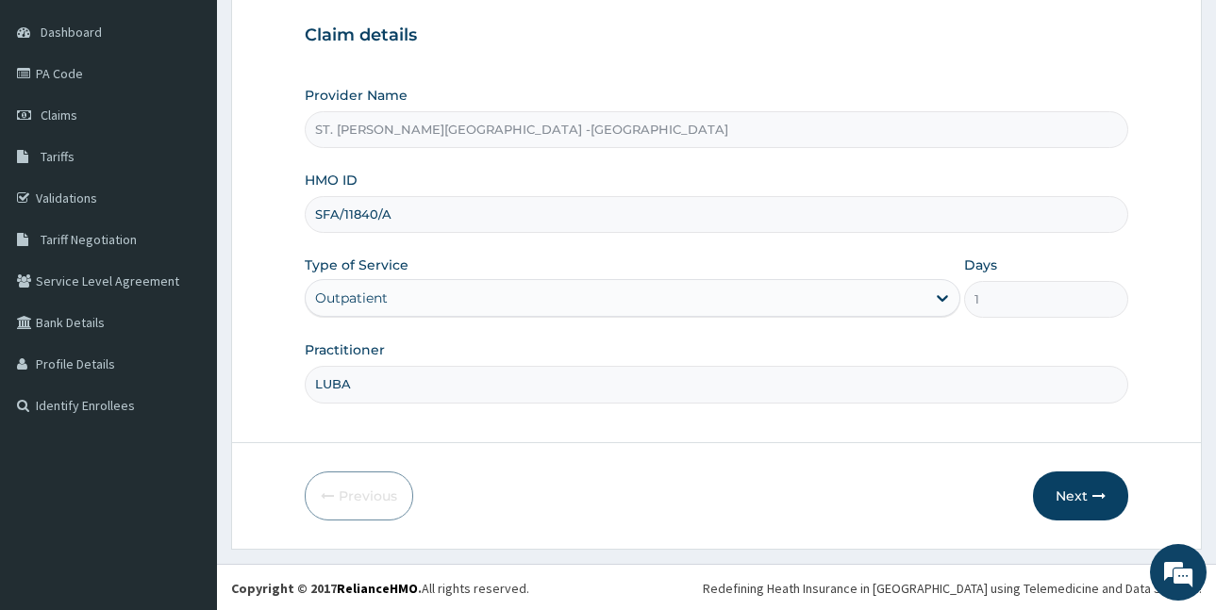
scroll to position [176, 0]
click at [1064, 492] on button "Next" at bounding box center [1080, 494] width 95 height 49
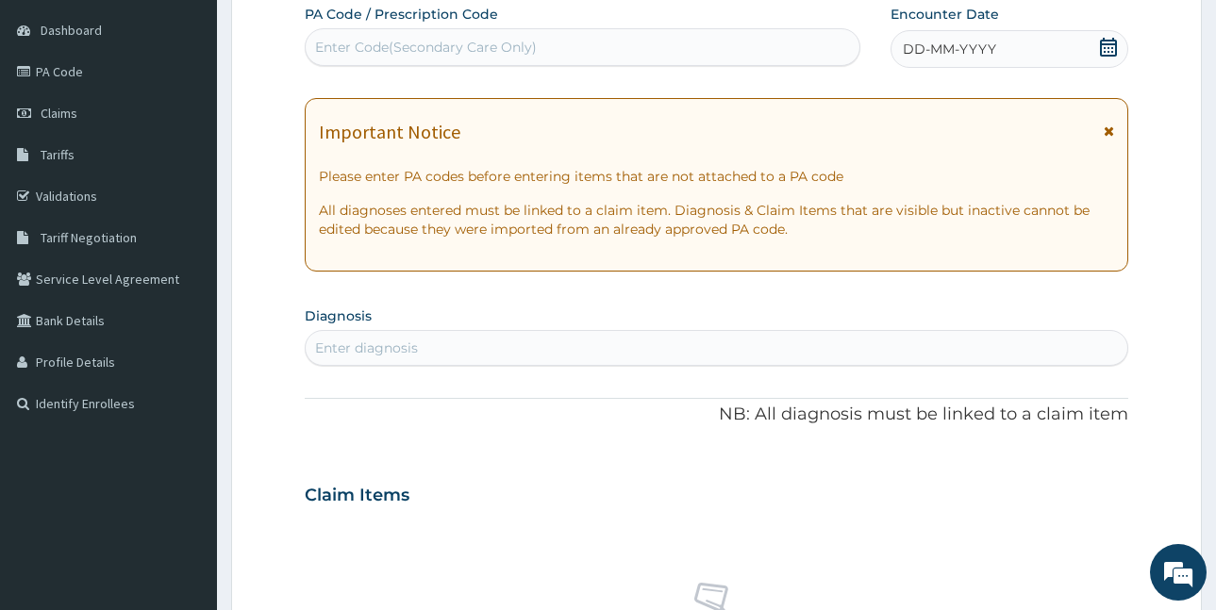
scroll to position [0, 0]
click at [410, 41] on div "Enter Code(Secondary Care Only)" at bounding box center [426, 47] width 222 height 19
paste input "PA/BC0982"
type input "PA/BC0982"
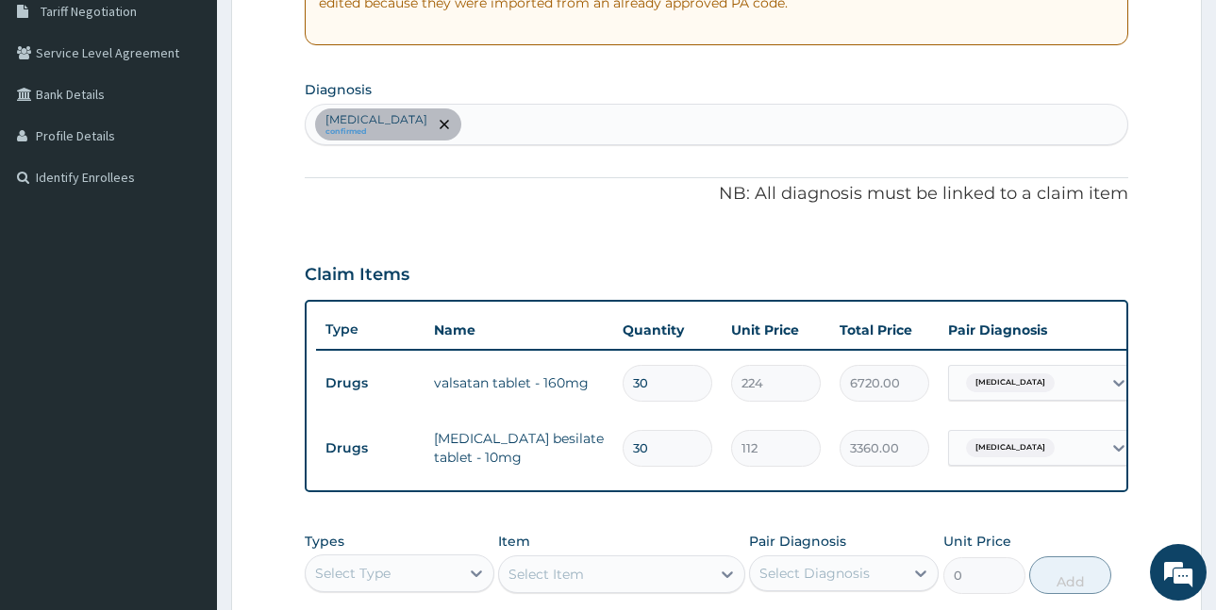
scroll to position [357, 0]
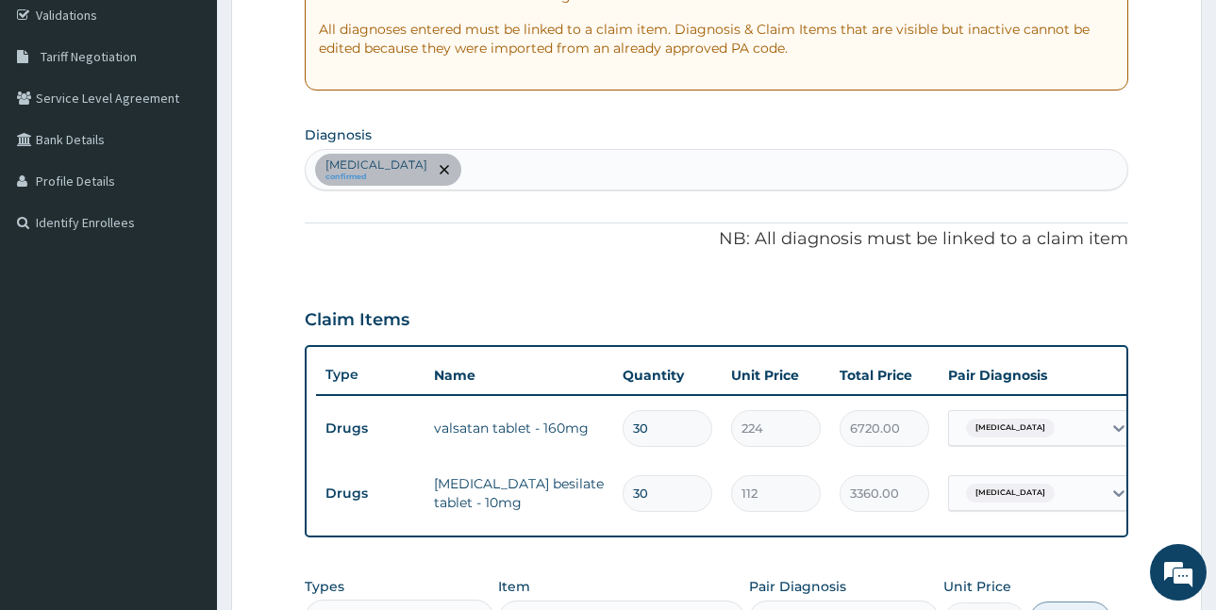
click at [495, 165] on div "Essential hypertension confirmed" at bounding box center [717, 170] width 822 height 40
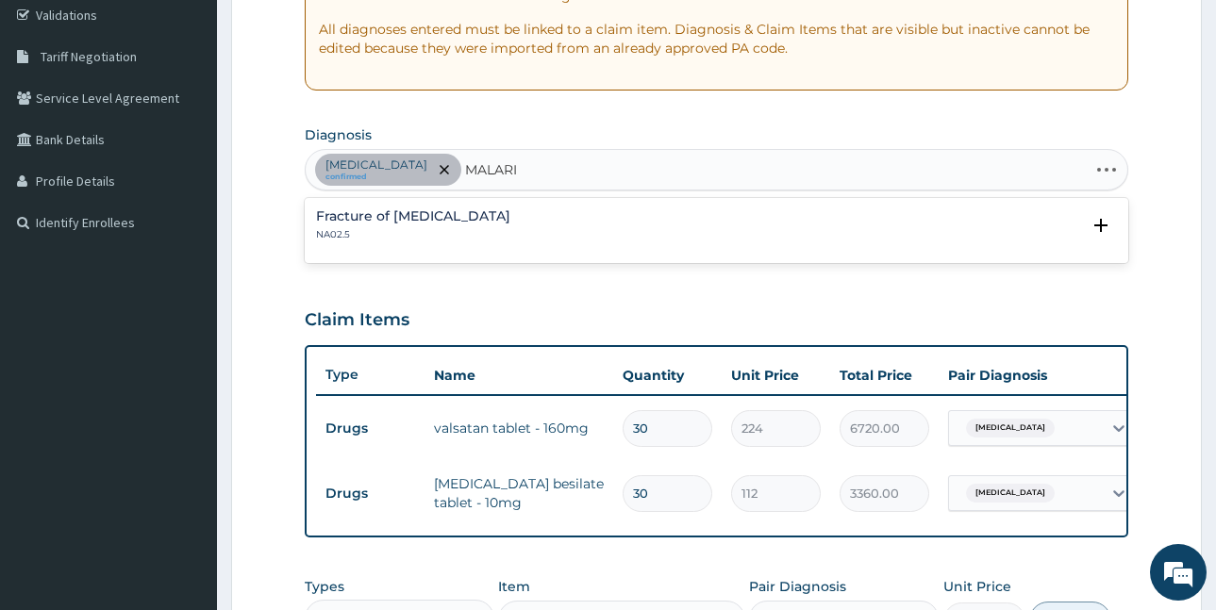
type input "[MEDICAL_DATA]"
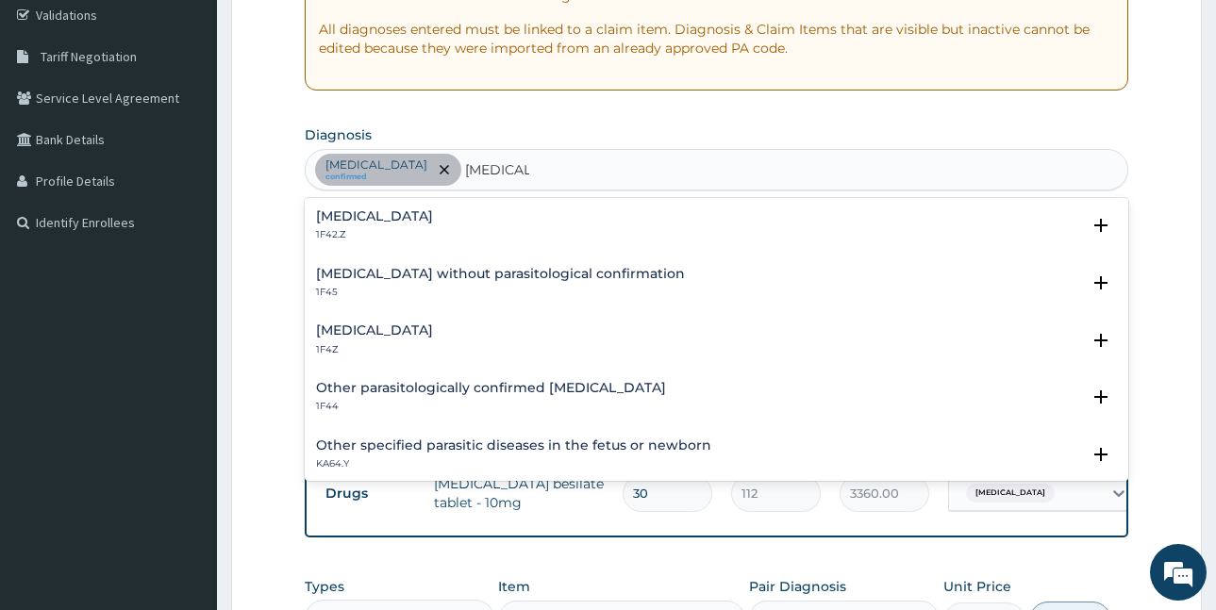
click at [393, 342] on div "Malaria, unspecified 1F4Z" at bounding box center [374, 340] width 117 height 33
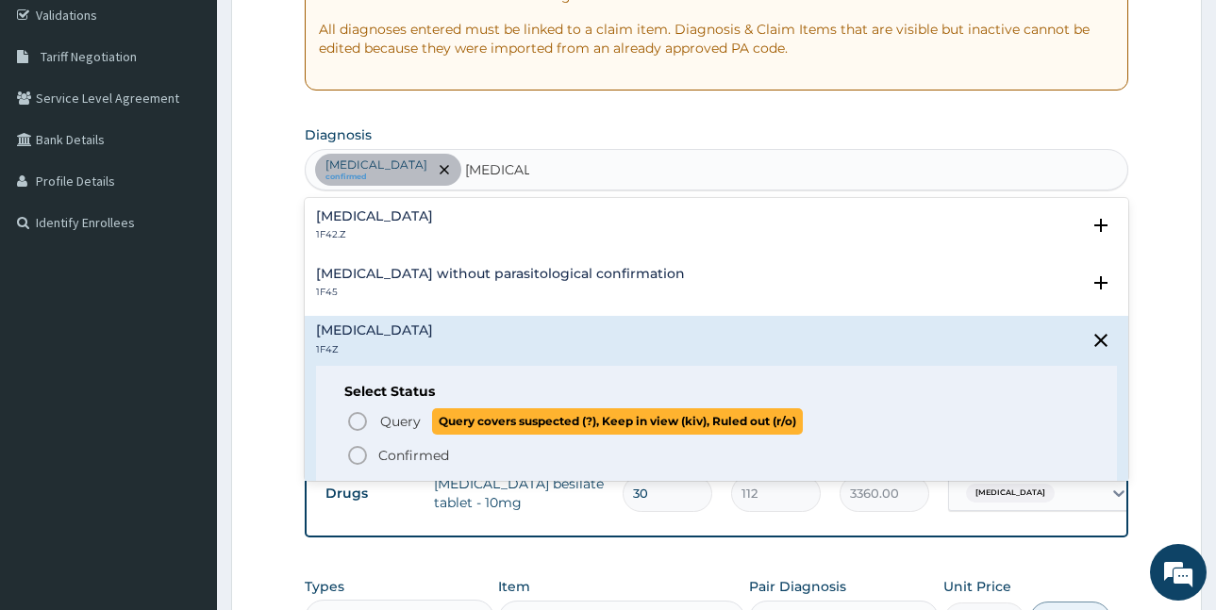
click at [401, 421] on span "Query" at bounding box center [400, 421] width 41 height 19
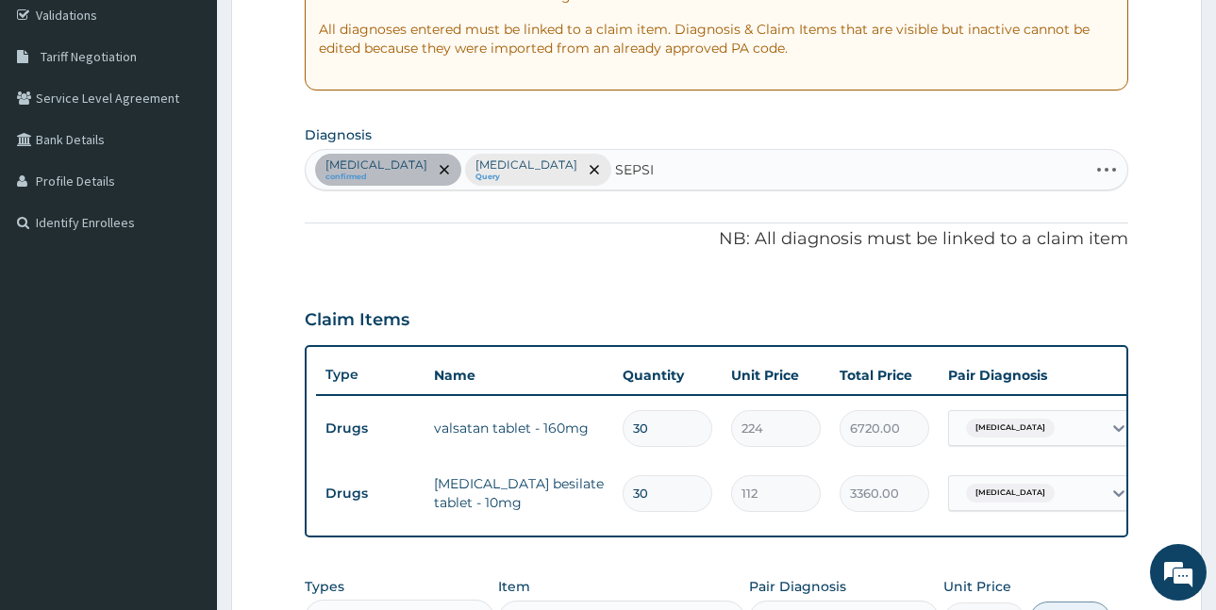
type input "SEPSIS"
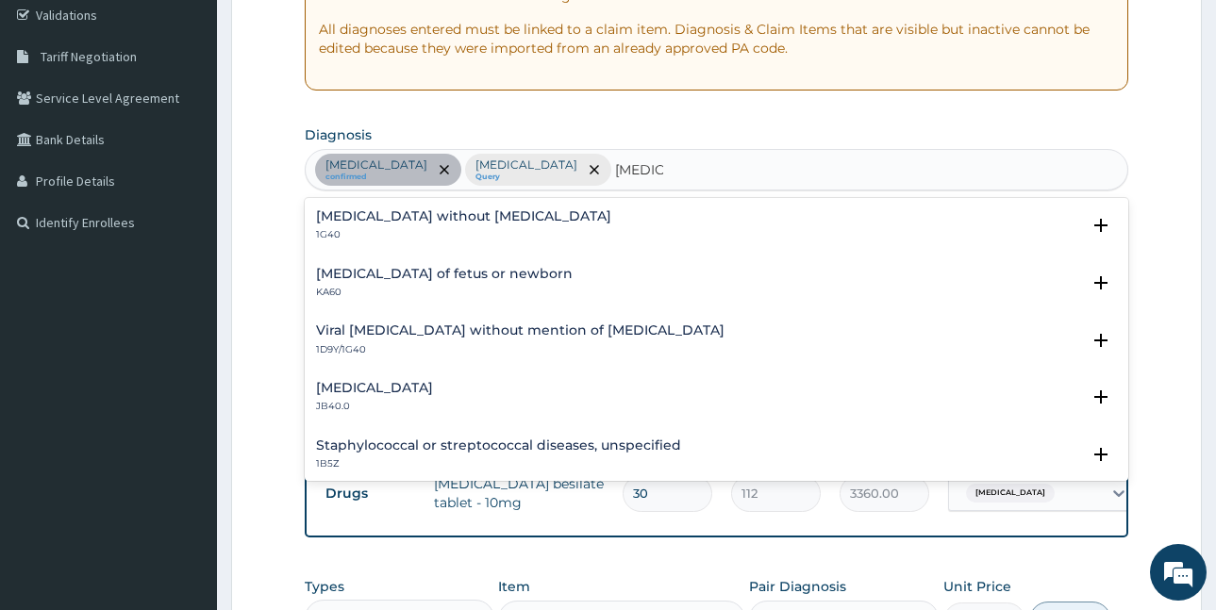
click at [457, 223] on h4 "Sepsis without septic shock" at bounding box center [463, 216] width 295 height 14
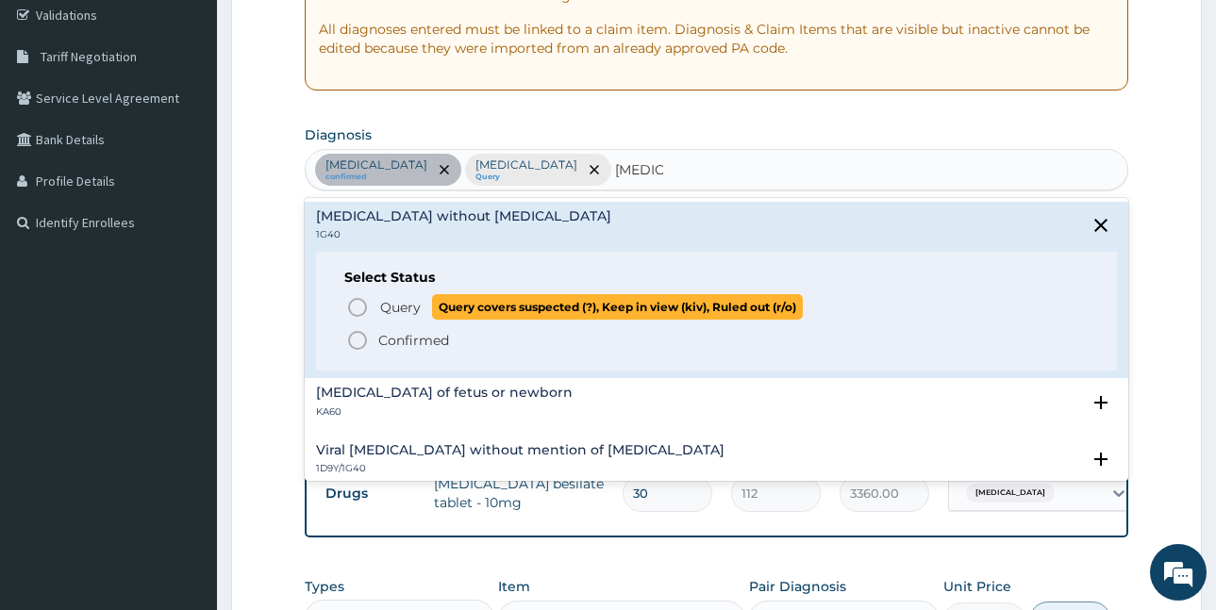
click at [380, 309] on span "Query" at bounding box center [400, 307] width 41 height 19
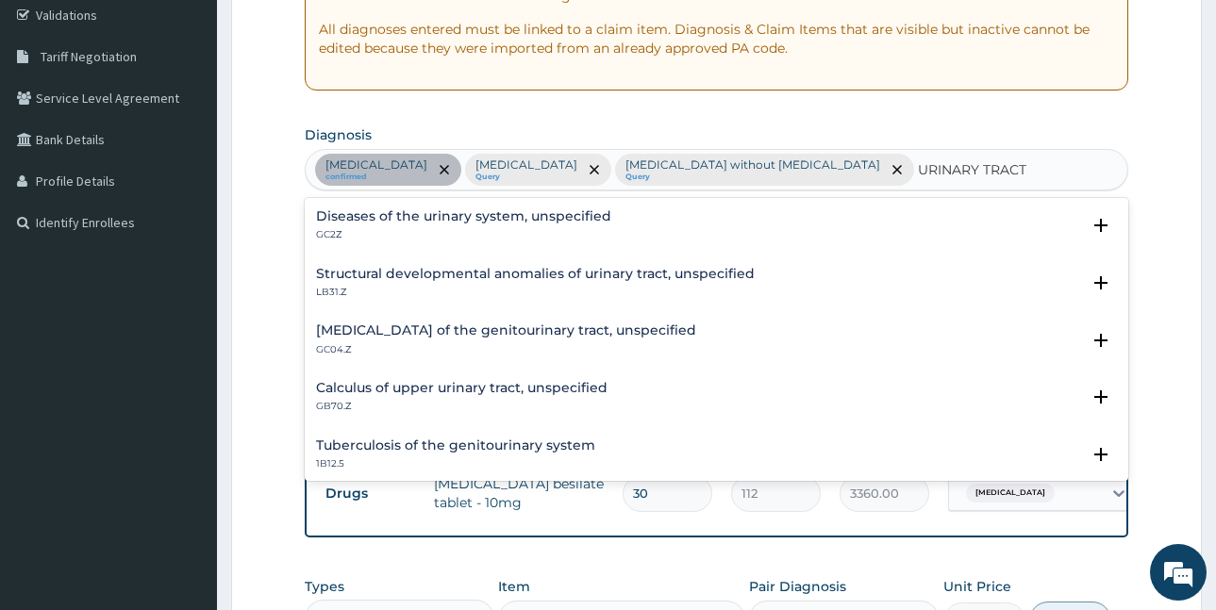
type input "URINARY TRACT"
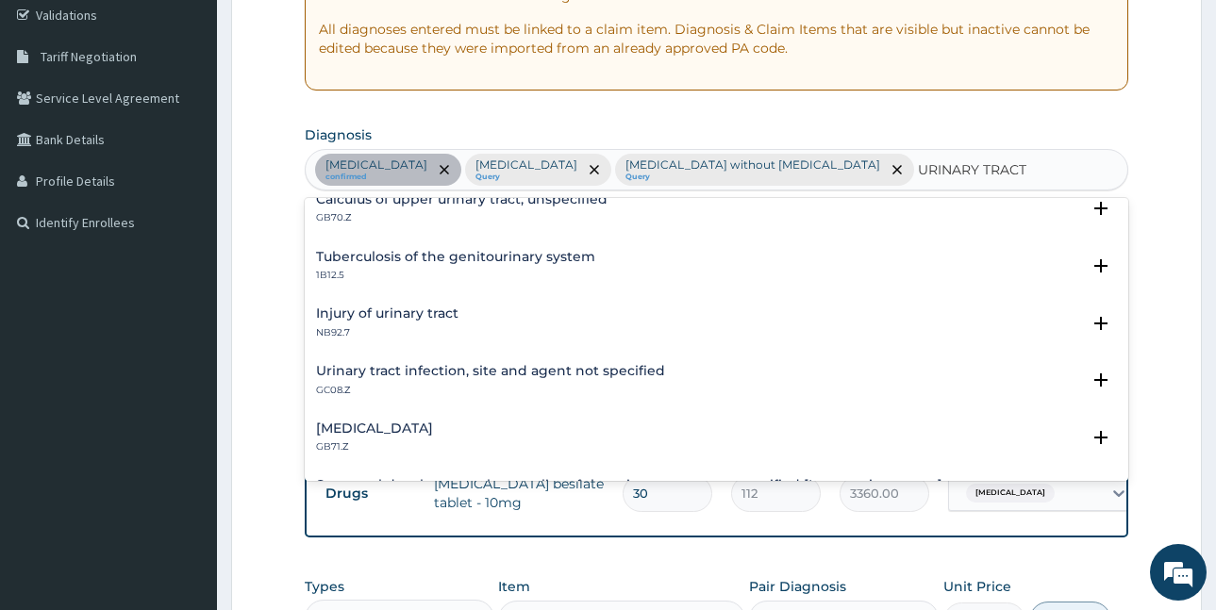
scroll to position [283, 0]
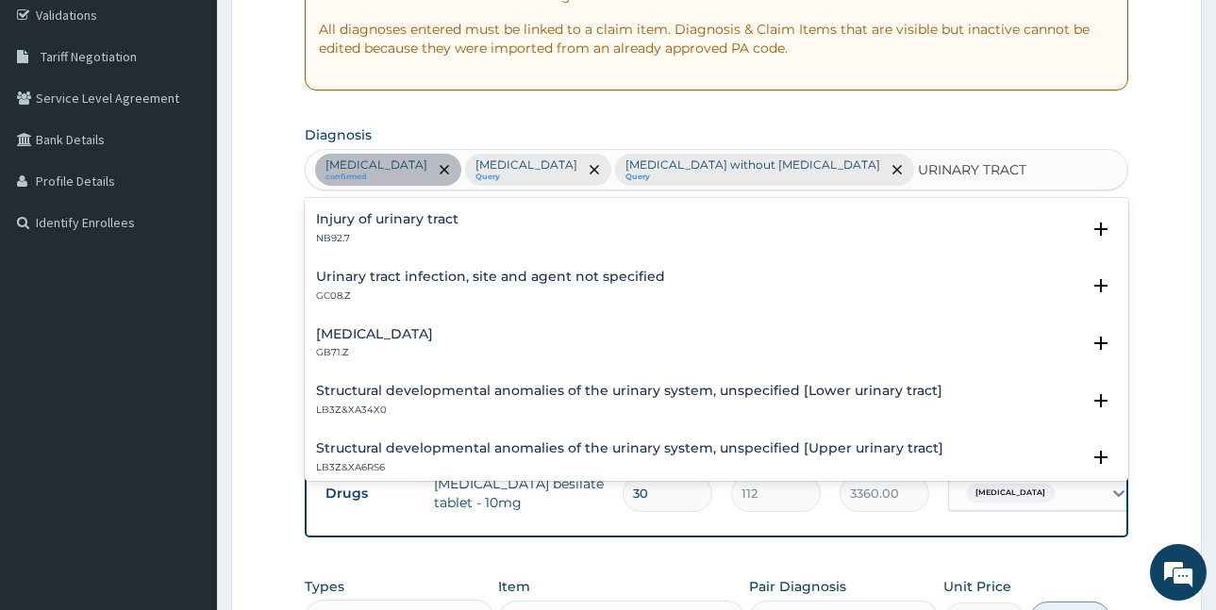
click at [562, 287] on div "Urinary tract infection, site and agent not specified GC08.Z" at bounding box center [490, 286] width 349 height 33
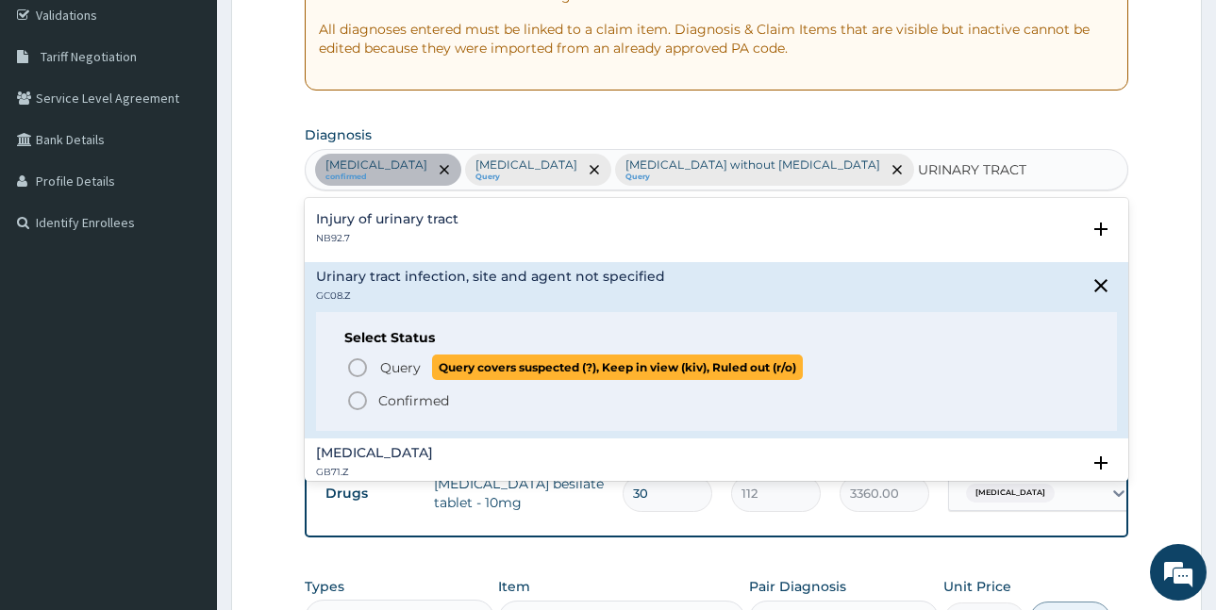
click at [408, 372] on span "Query" at bounding box center [400, 368] width 41 height 19
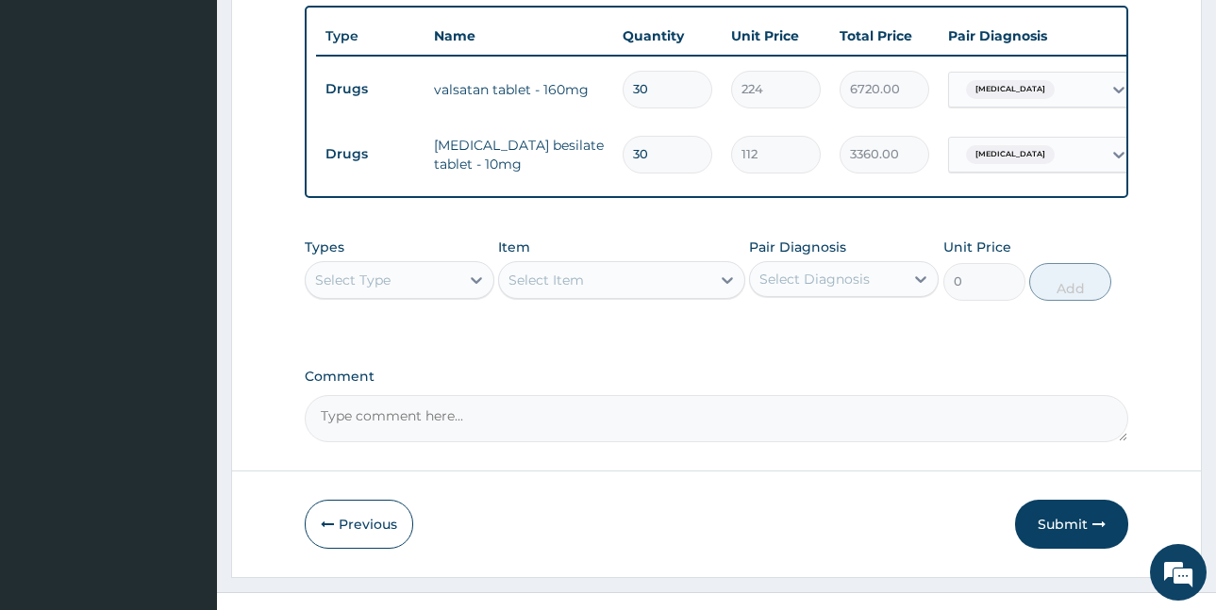
scroll to position [734, 0]
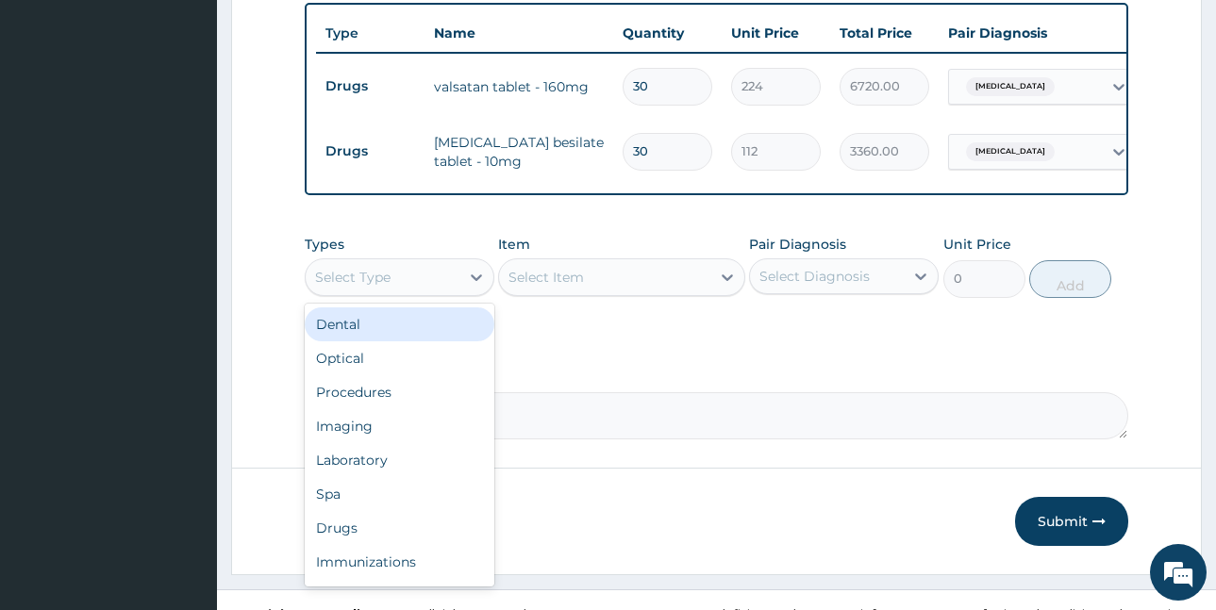
click at [393, 293] on div "Select Type" at bounding box center [383, 277] width 154 height 30
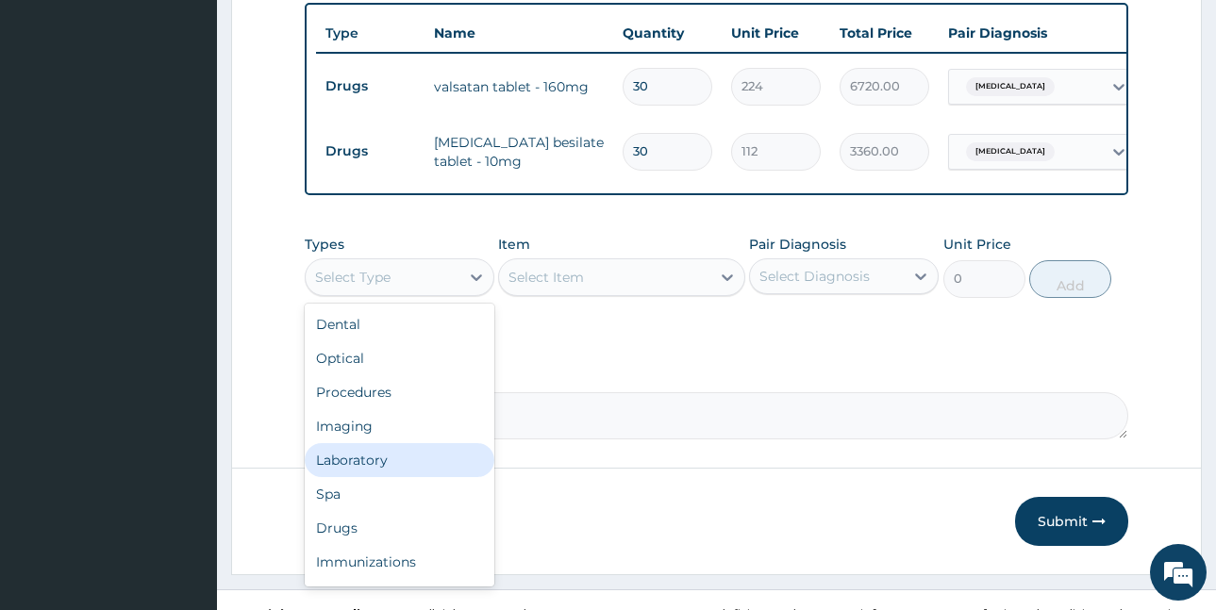
click at [383, 477] on div "Laboratory" at bounding box center [400, 460] width 190 height 34
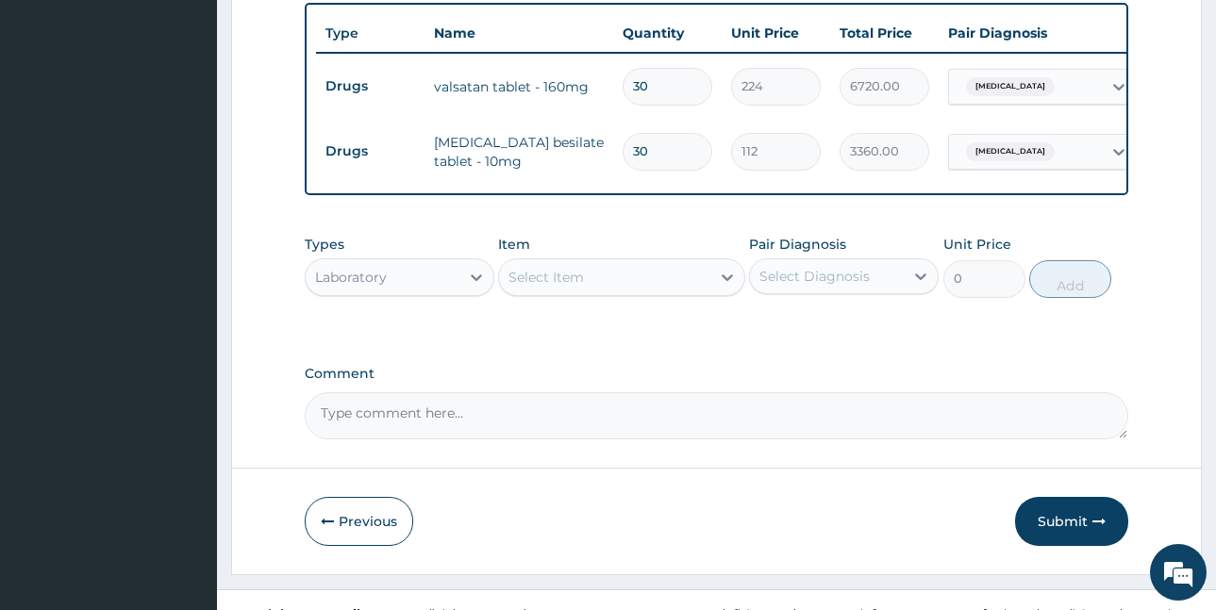
click at [632, 293] on div "Select Item" at bounding box center [604, 277] width 211 height 30
type input "MP"
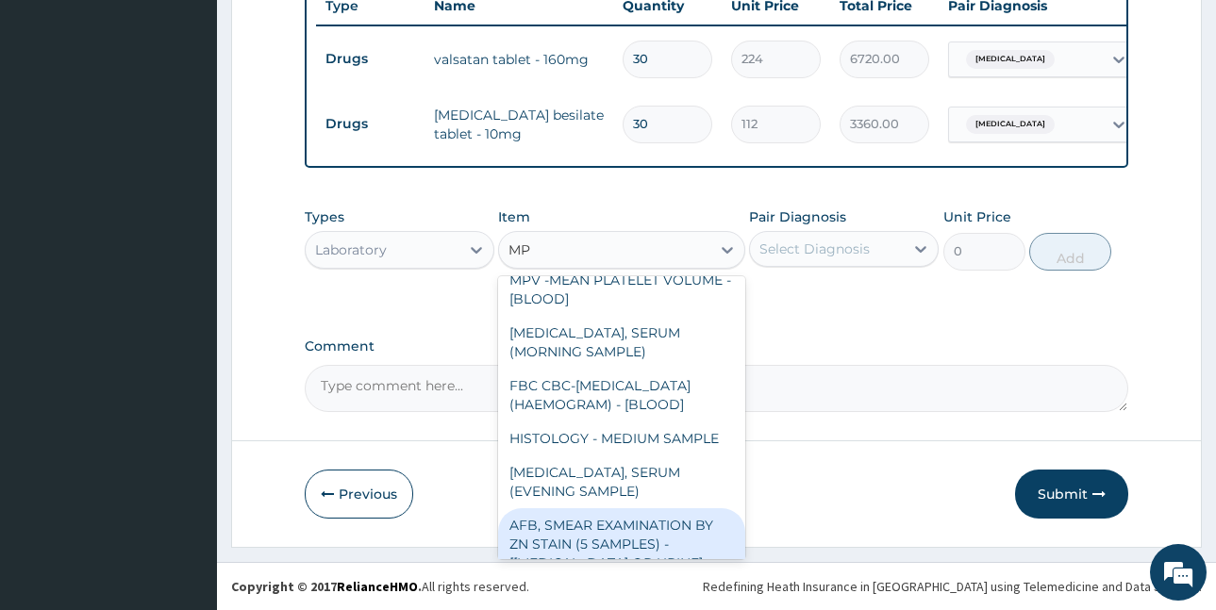
scroll to position [411, 0]
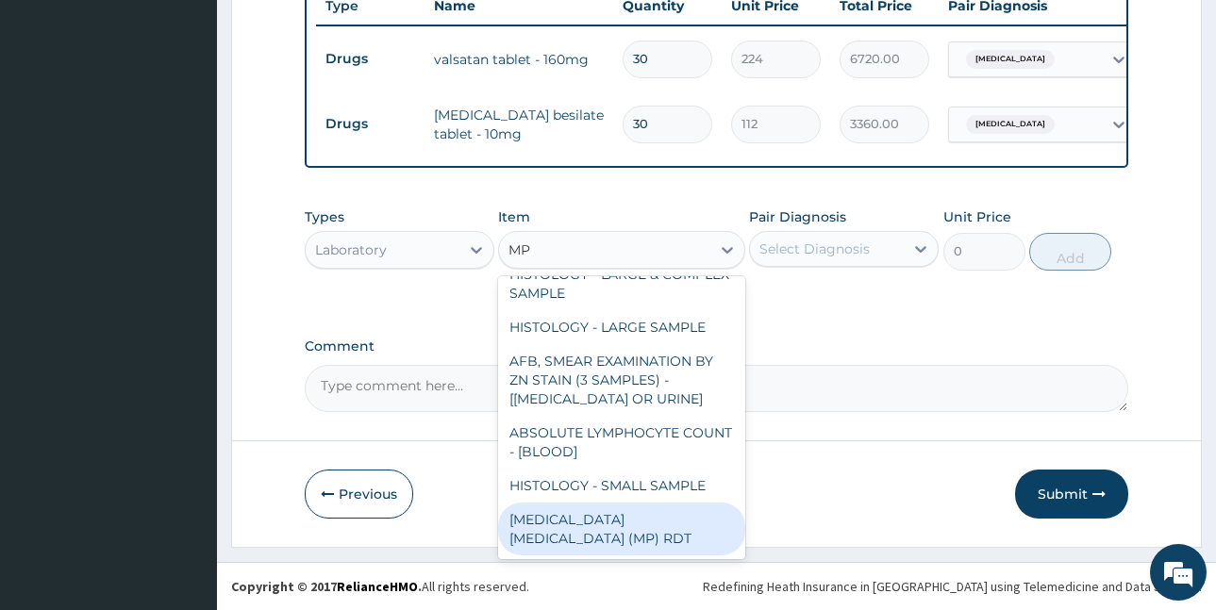
drag, startPoint x: 556, startPoint y: 531, endPoint x: 579, endPoint y: 460, distance: 75.5
click at [555, 531] on div "MALARIA PARASITE (MP) RDT" at bounding box center [621, 529] width 247 height 53
type input "2000"
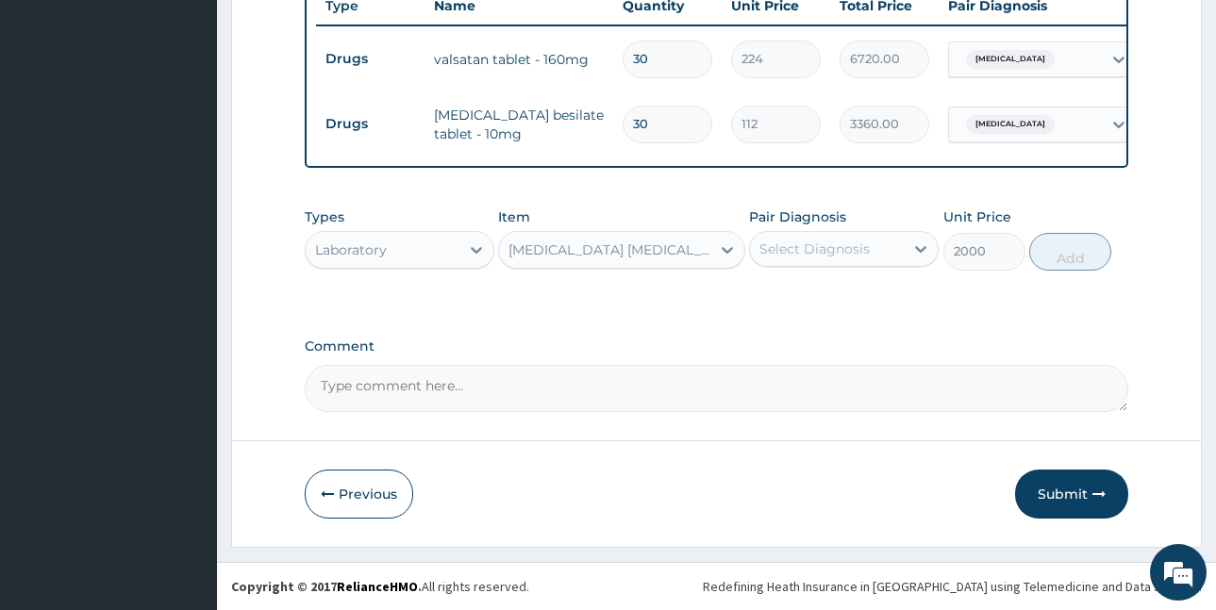
click at [846, 264] on div "Select Diagnosis" at bounding box center [827, 249] width 154 height 30
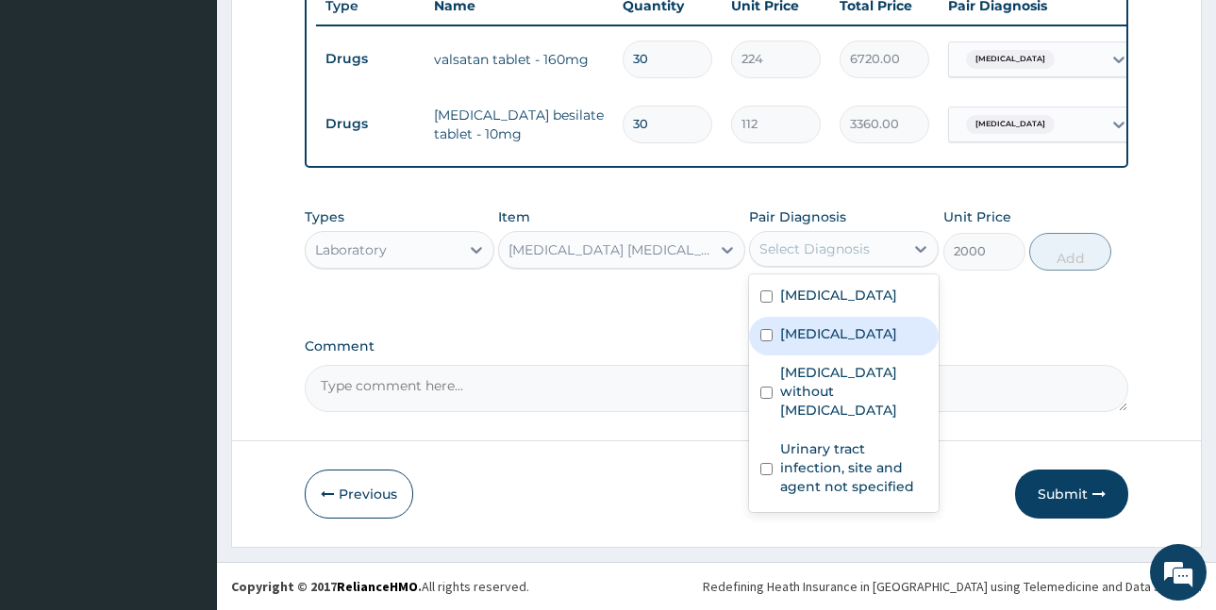
click at [828, 343] on label "Malaria, unspecified" at bounding box center [838, 334] width 117 height 19
checkbox input "true"
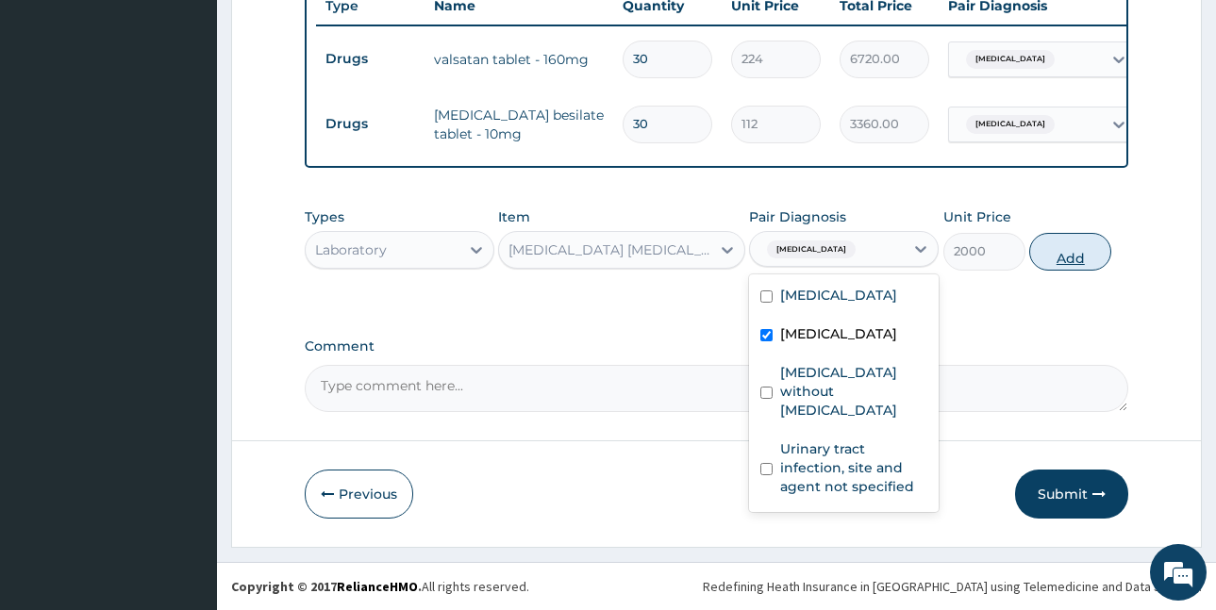
click at [1067, 248] on button "Add" at bounding box center [1070, 252] width 82 height 38
type input "0"
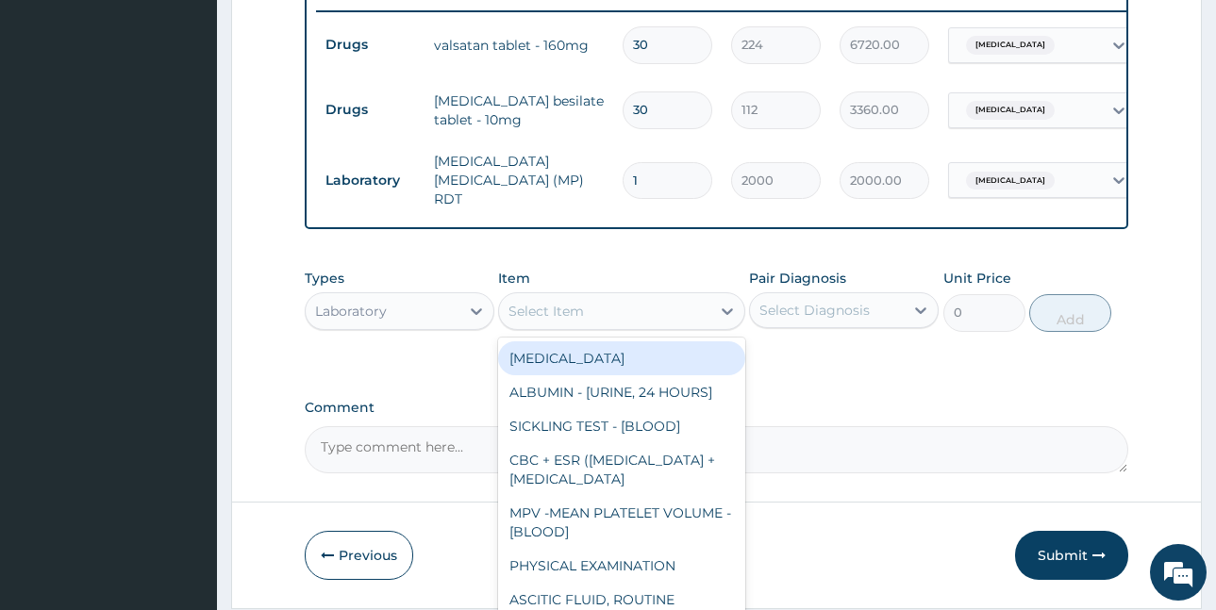
click at [550, 310] on div "Select Item" at bounding box center [546, 311] width 75 height 19
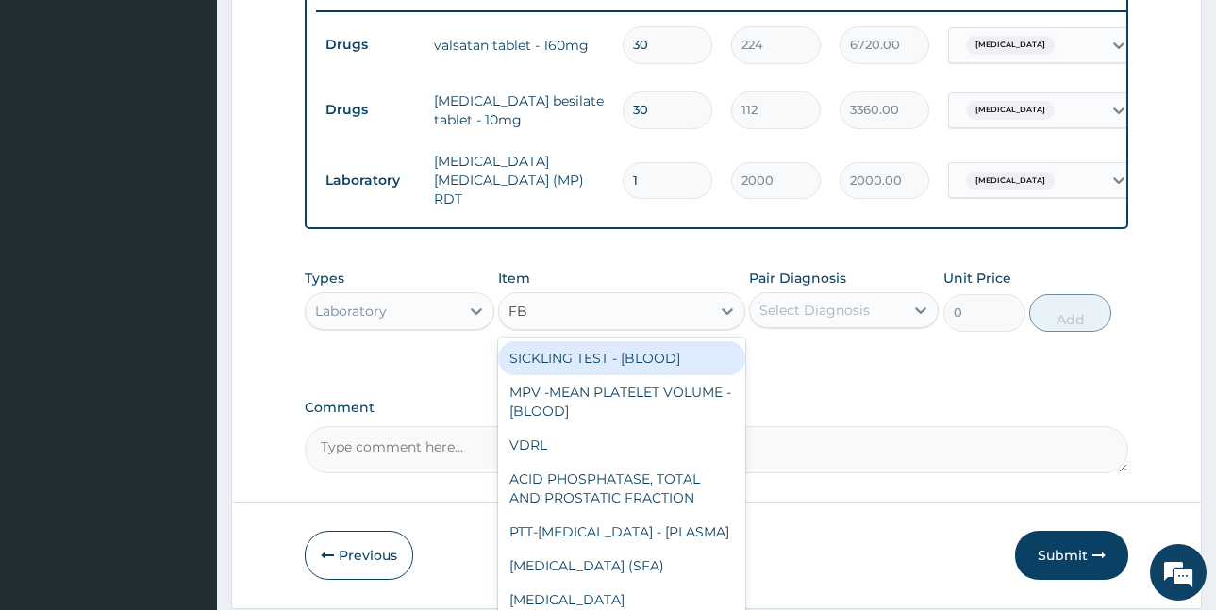
type input "FBC"
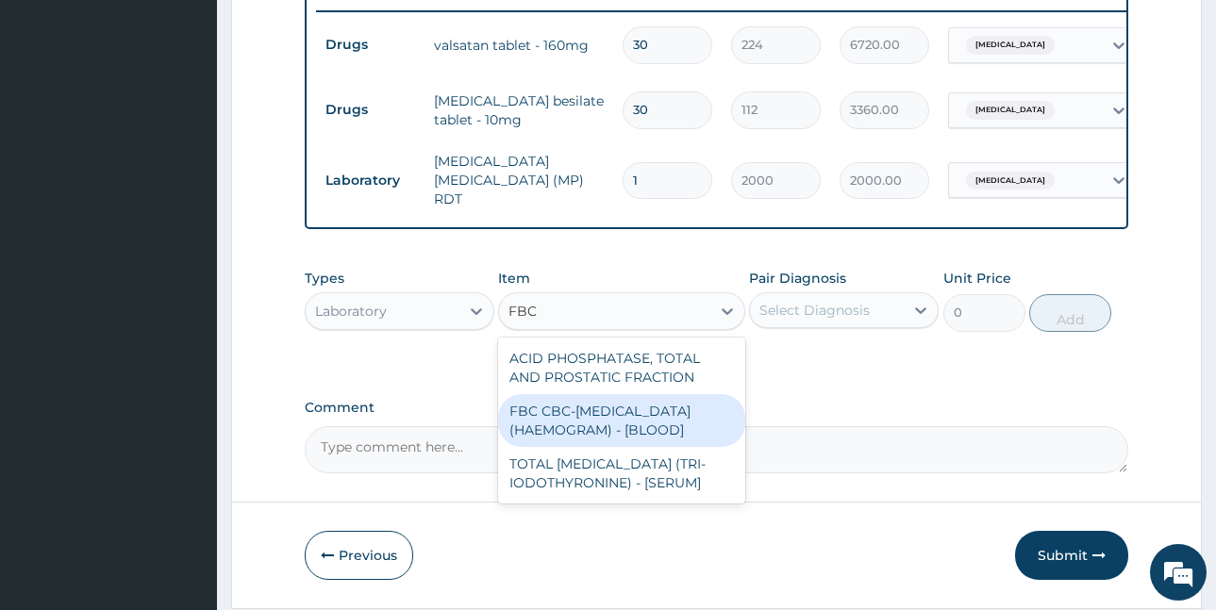
click at [576, 432] on div "FBC CBC-COMPLETE BLOOD COUNT (HAEMOGRAM) - [BLOOD]" at bounding box center [621, 420] width 247 height 53
type input "5000"
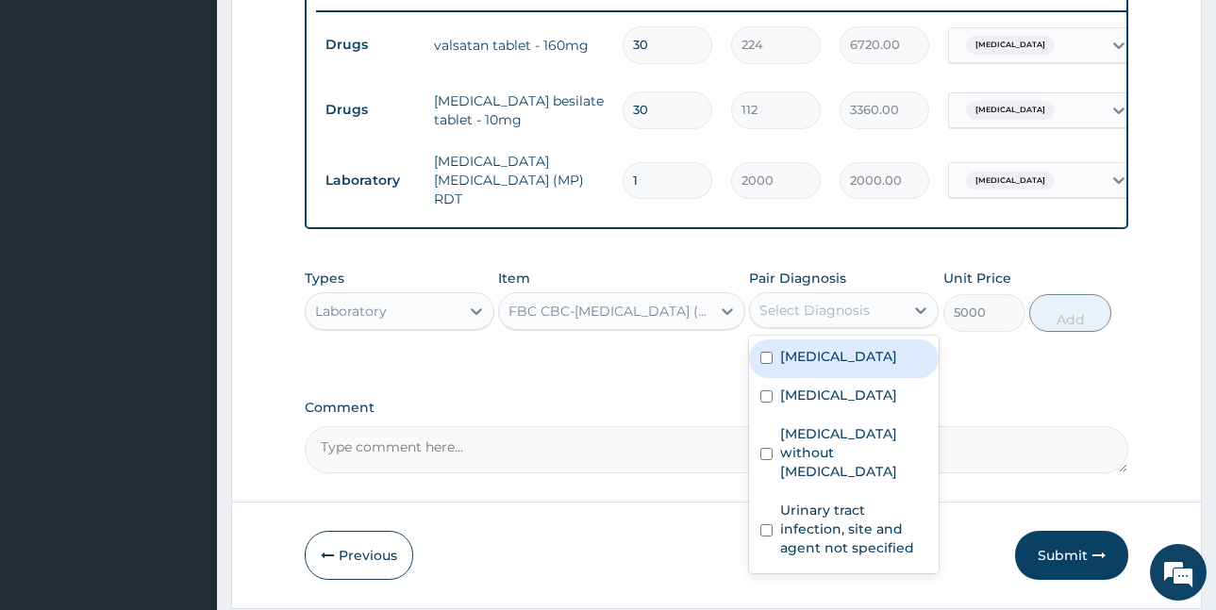
click at [784, 315] on div "Select Diagnosis" at bounding box center [815, 310] width 110 height 19
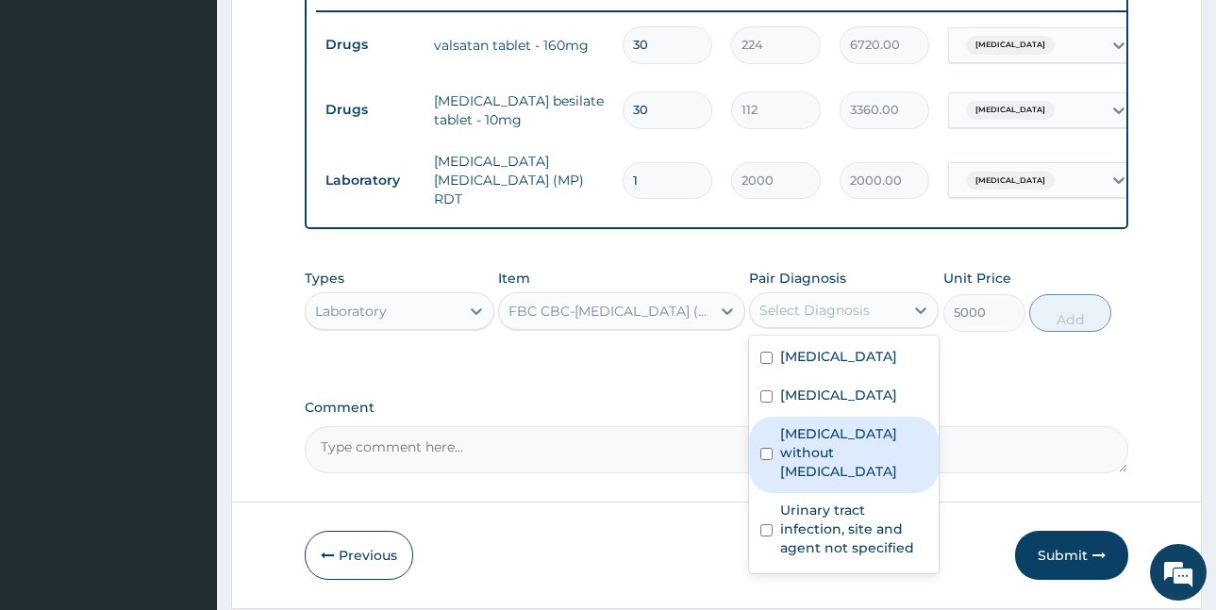
click at [833, 481] on label "Sepsis without septic shock" at bounding box center [853, 453] width 147 height 57
checkbox input "true"
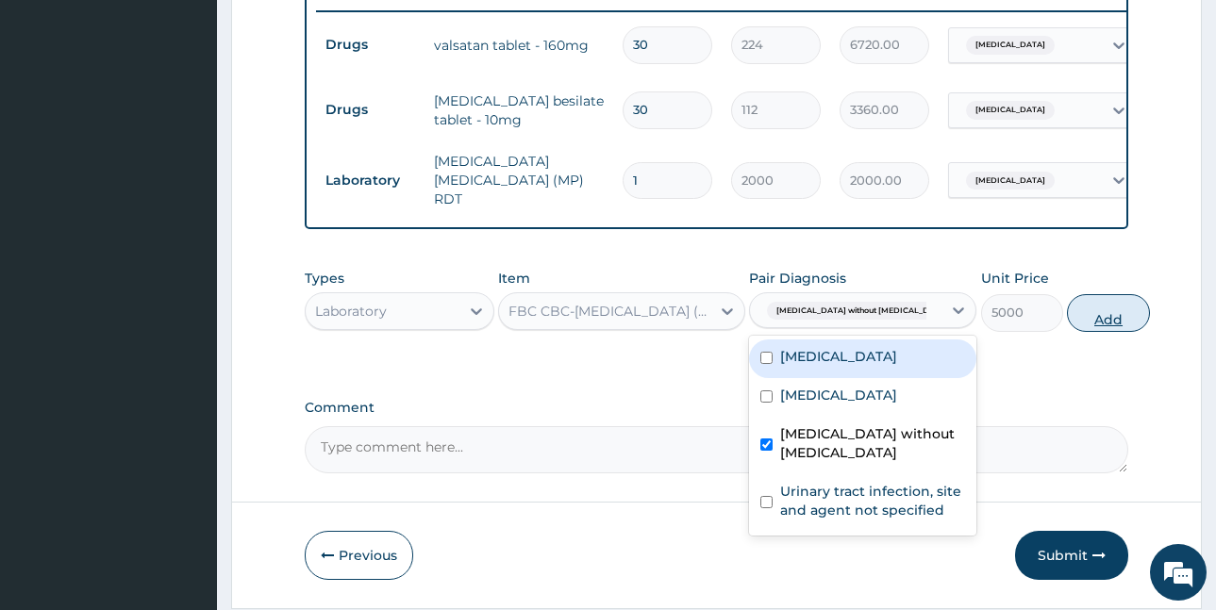
click at [1067, 315] on button "Add" at bounding box center [1108, 313] width 82 height 38
type input "0"
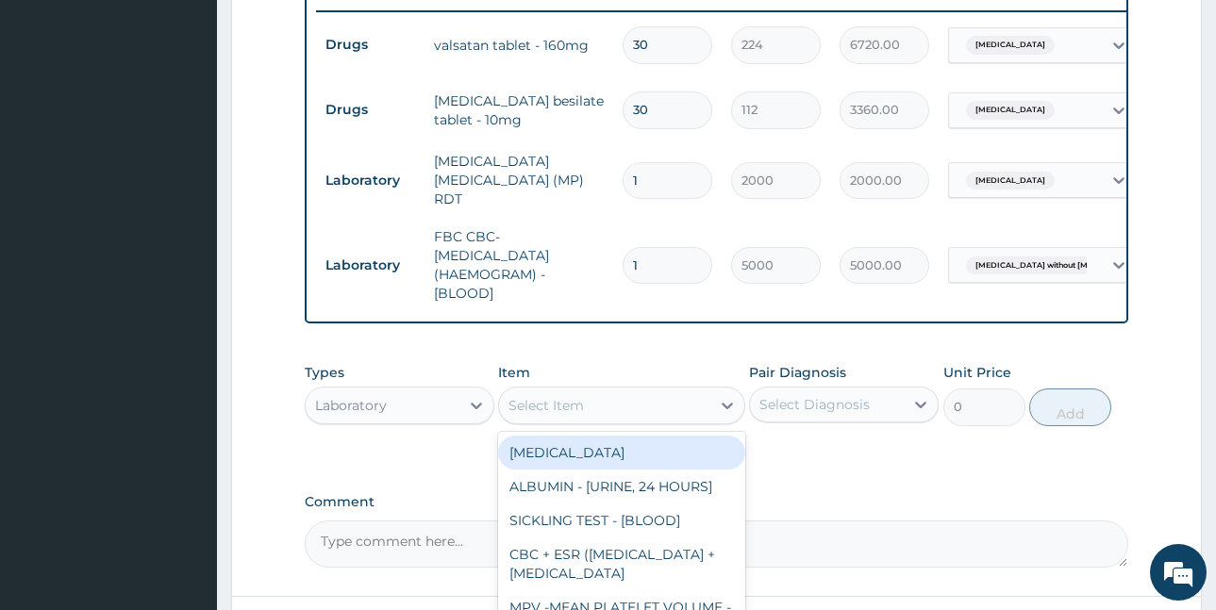
click at [558, 402] on div "Select Item" at bounding box center [546, 405] width 75 height 19
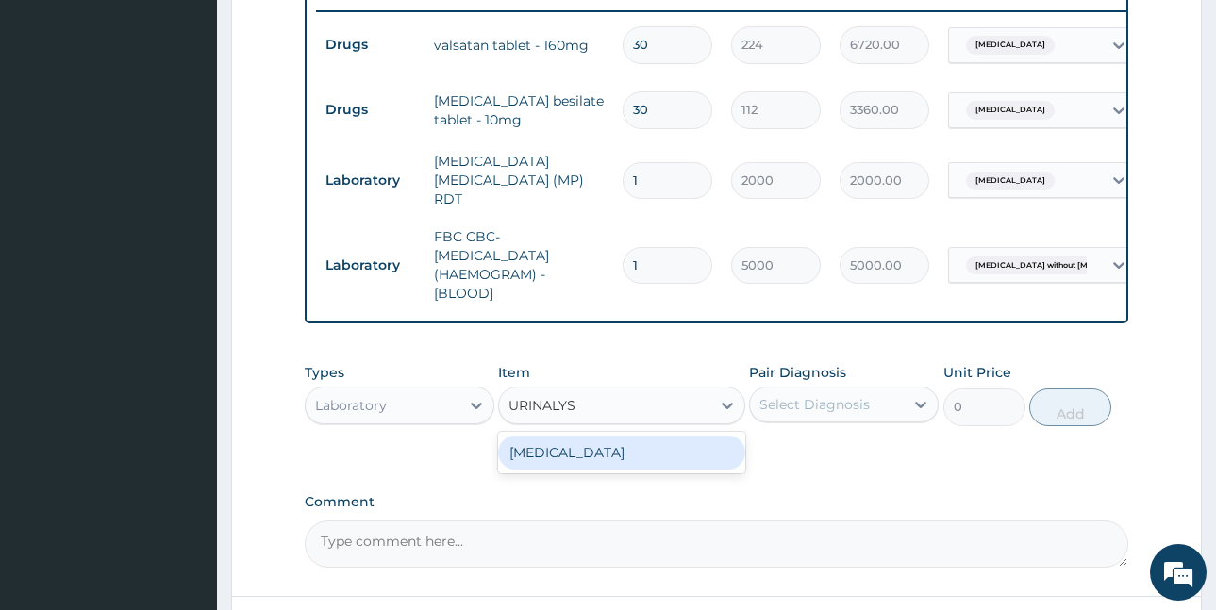
type input "URINALYSI"
click at [645, 462] on div "URINALYSIS" at bounding box center [621, 453] width 247 height 34
type input "2187.5"
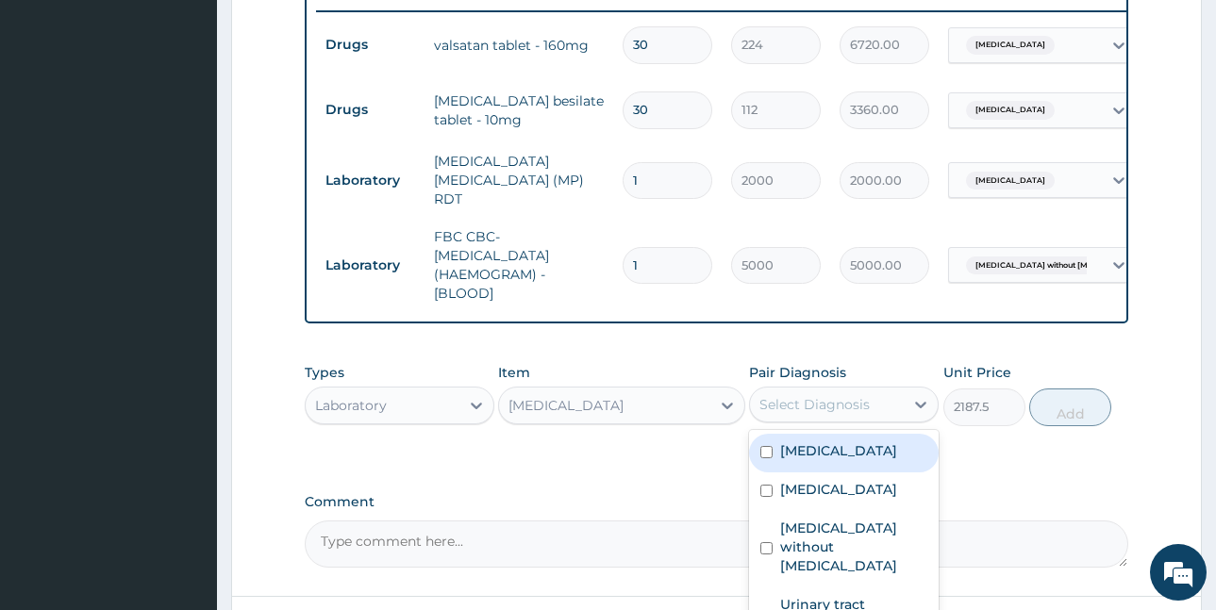
click at [818, 410] on div "Select Diagnosis" at bounding box center [815, 404] width 110 height 19
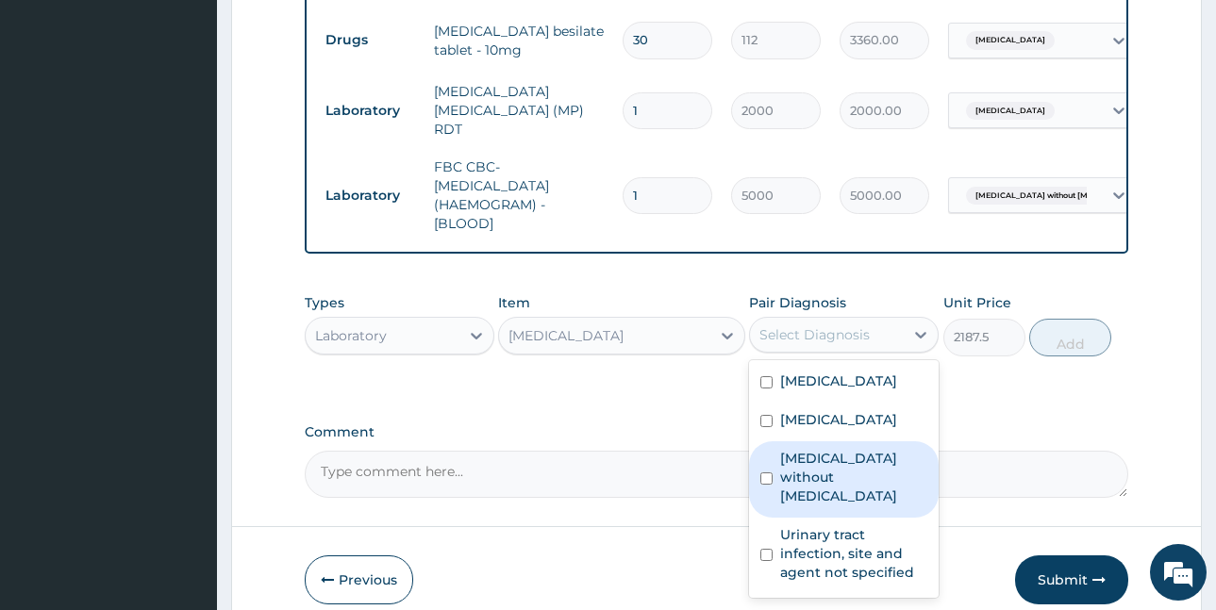
scroll to position [935, 0]
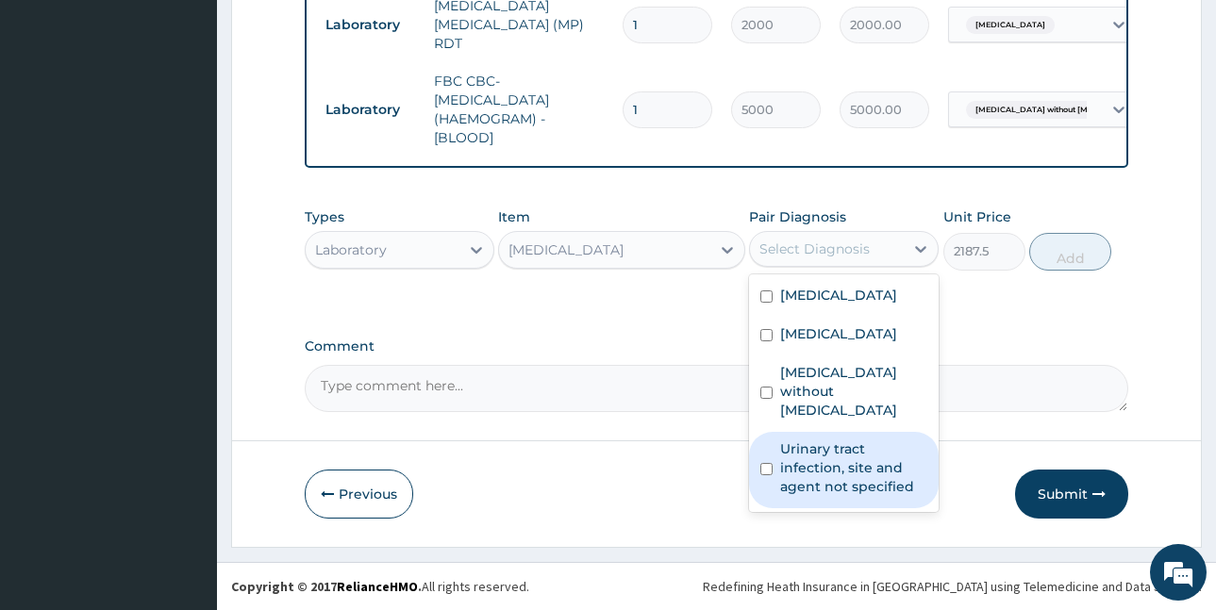
click at [883, 486] on label "Urinary tract infection, site and agent not specified" at bounding box center [853, 468] width 147 height 57
checkbox input "true"
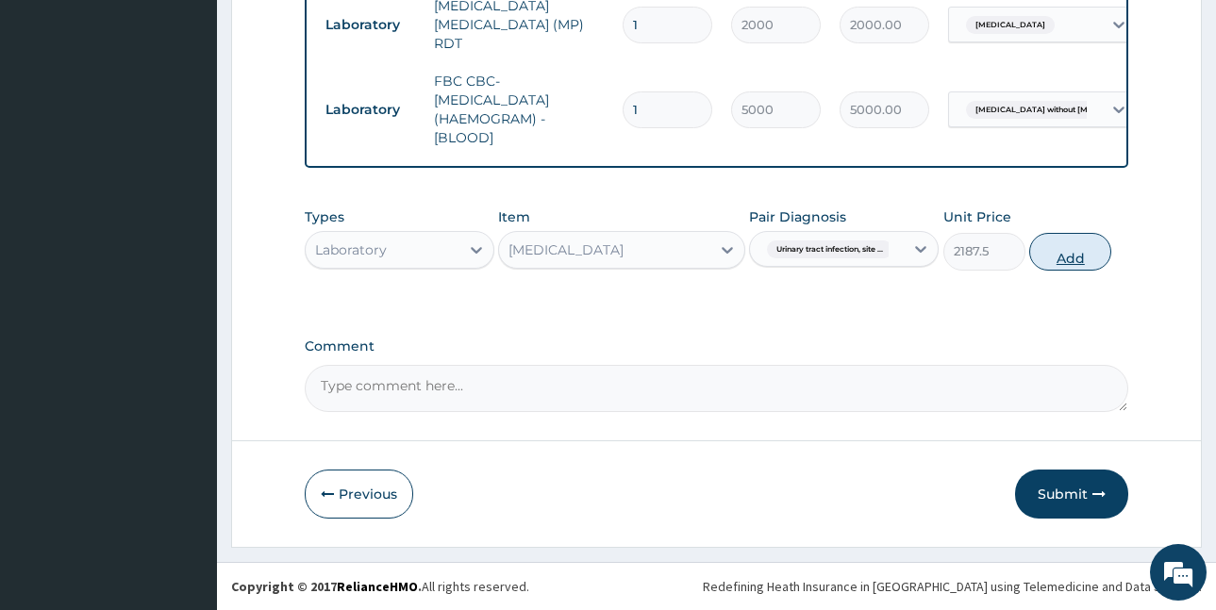
click at [1078, 254] on button "Add" at bounding box center [1070, 252] width 82 height 38
type input "0"
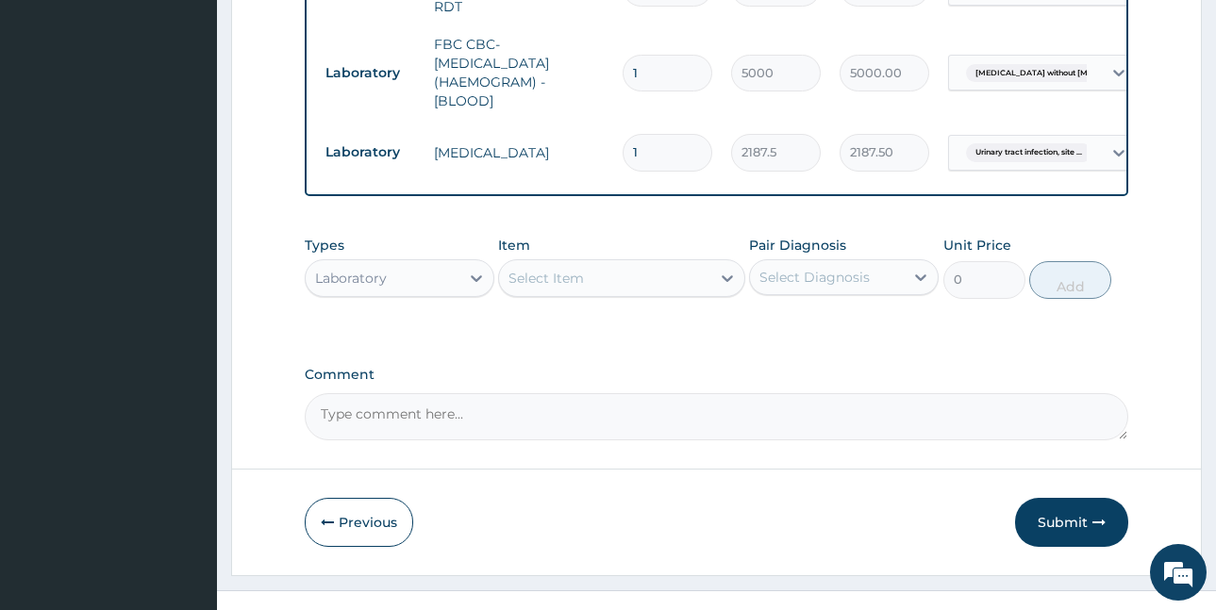
scroll to position [1000, 0]
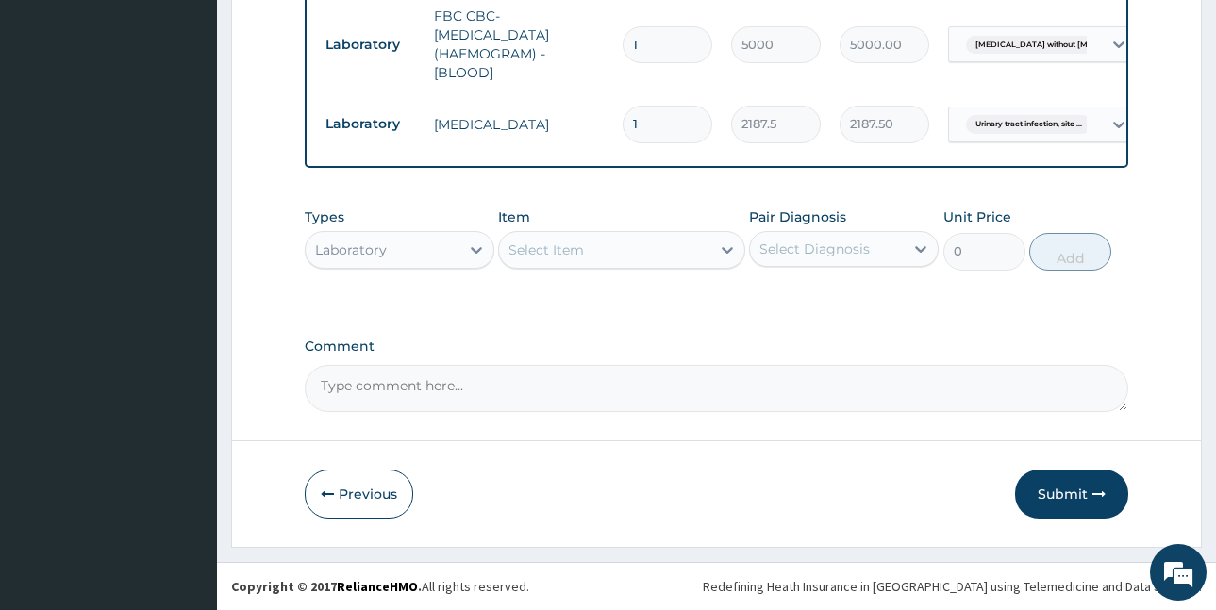
click at [365, 245] on div "Laboratory" at bounding box center [351, 250] width 72 height 19
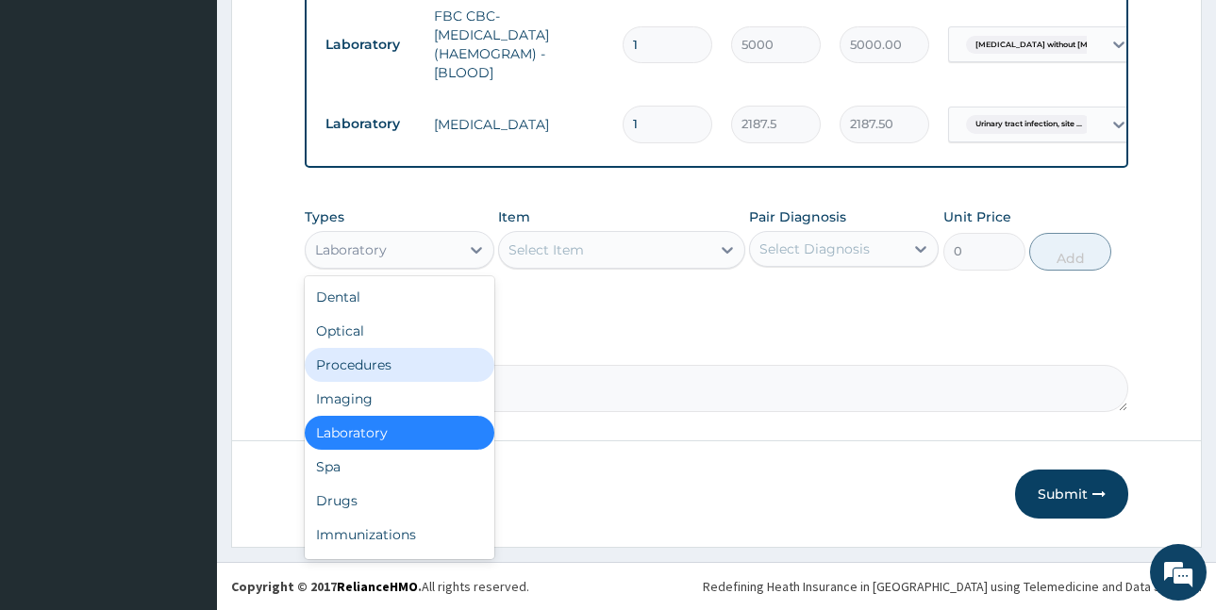
click at [363, 360] on div "Procedures" at bounding box center [400, 365] width 190 height 34
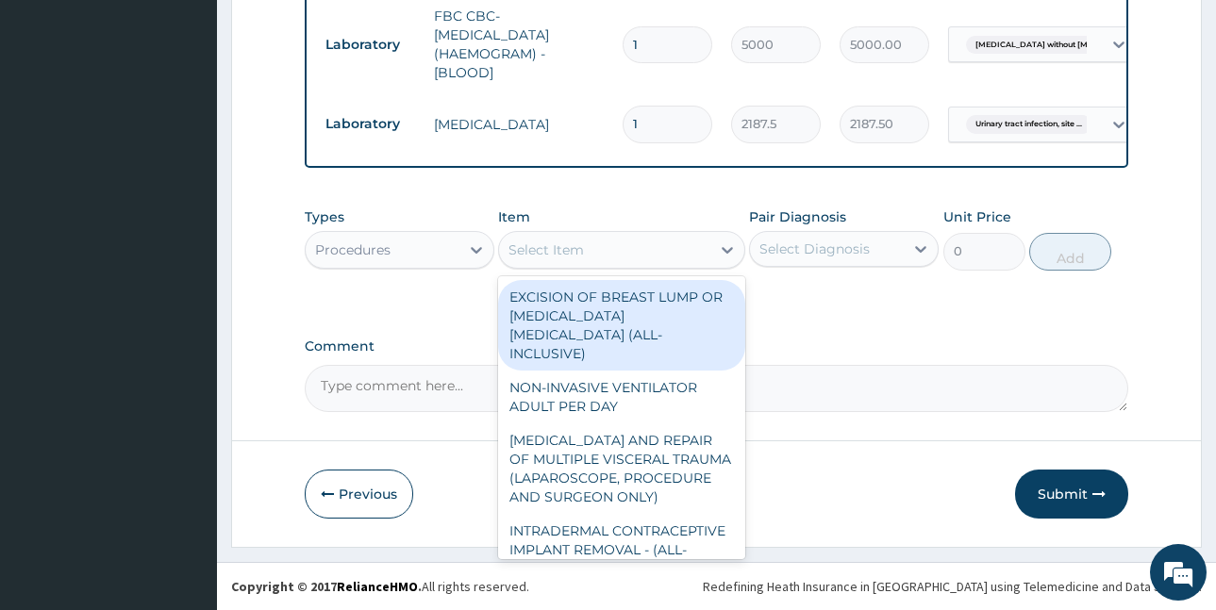
click at [605, 245] on div "Select Item" at bounding box center [604, 250] width 211 height 30
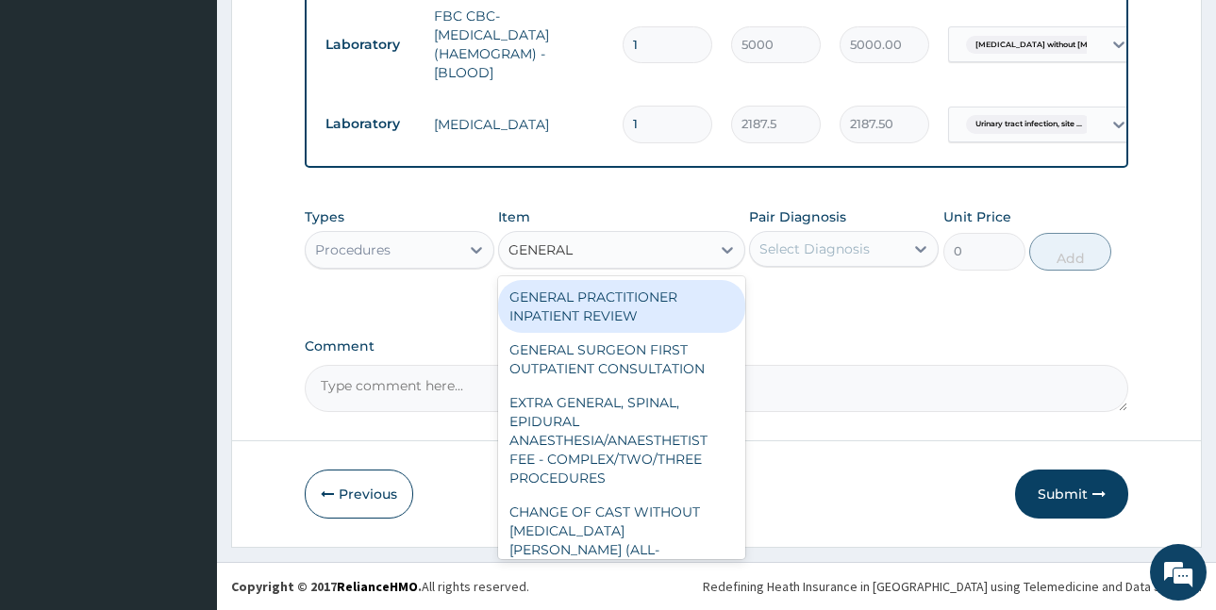
type input "GENERAL P"
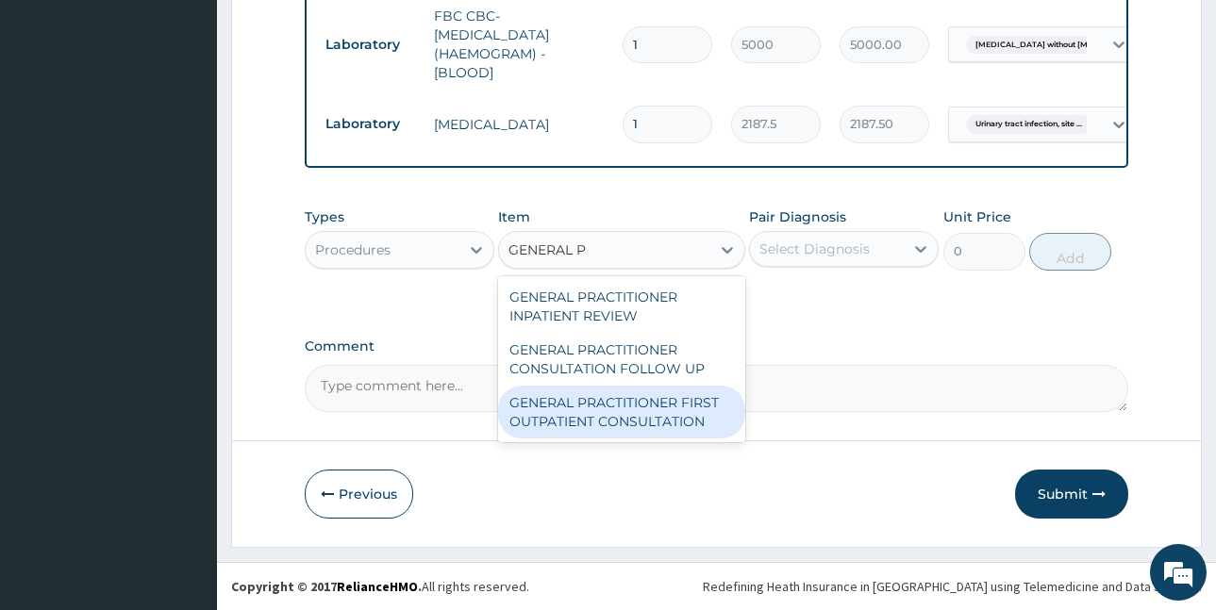
click at [602, 426] on div "GENERAL PRACTITIONER FIRST OUTPATIENT CONSULTATION" at bounding box center [621, 412] width 247 height 53
type input "3750"
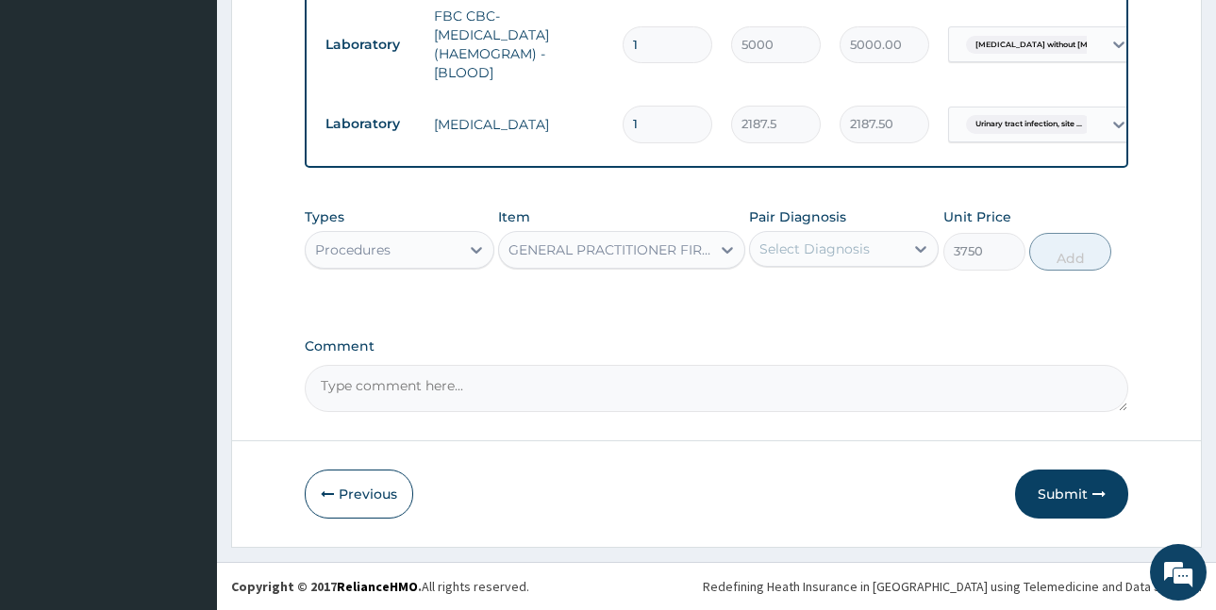
drag, startPoint x: 839, startPoint y: 244, endPoint x: 838, endPoint y: 258, distance: 13.2
click at [839, 245] on div "Select Diagnosis" at bounding box center [815, 249] width 110 height 19
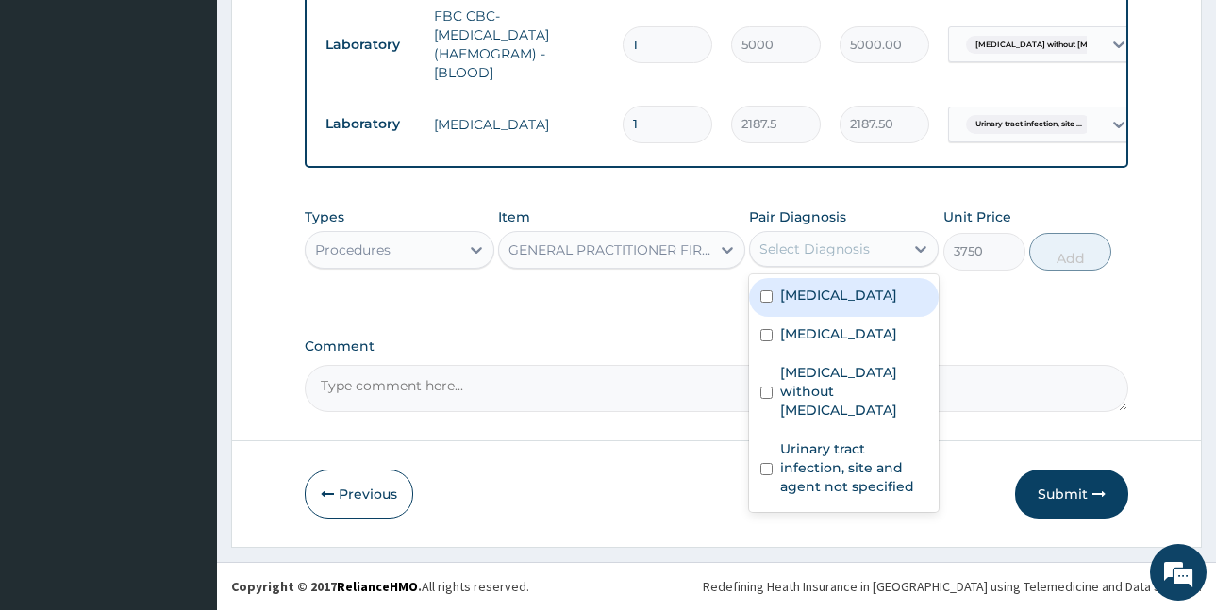
click at [819, 305] on label "Essential hypertension" at bounding box center [838, 295] width 117 height 19
checkbox input "true"
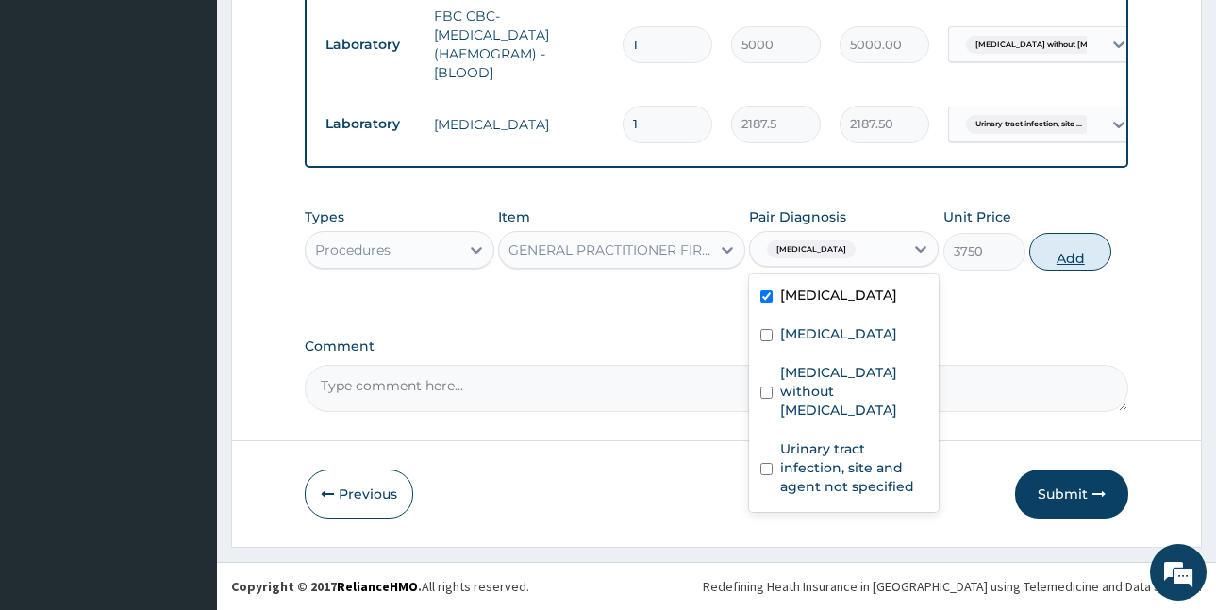
click at [1076, 258] on button "Add" at bounding box center [1070, 252] width 82 height 38
type input "0"
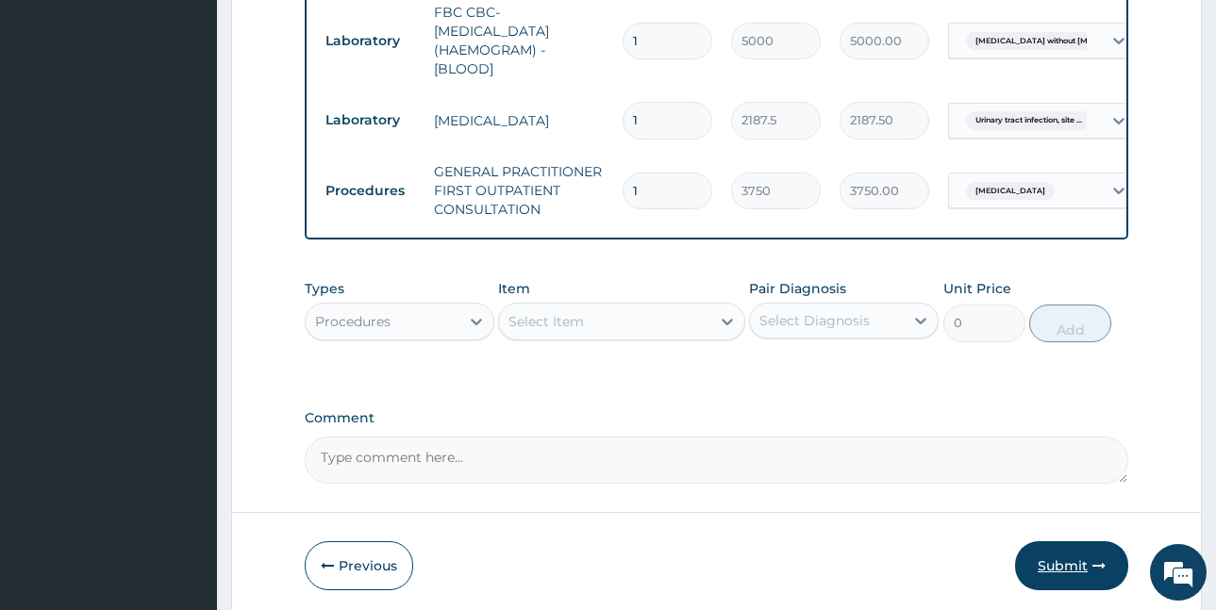
click at [1062, 572] on button "Submit" at bounding box center [1071, 566] width 113 height 49
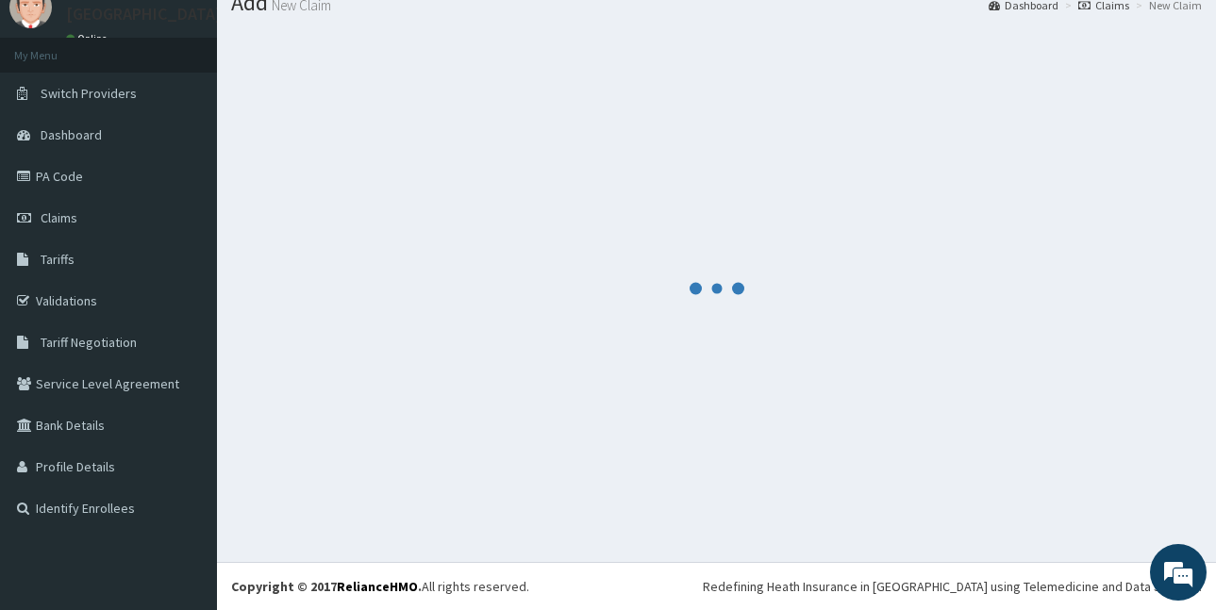
scroll to position [71, 0]
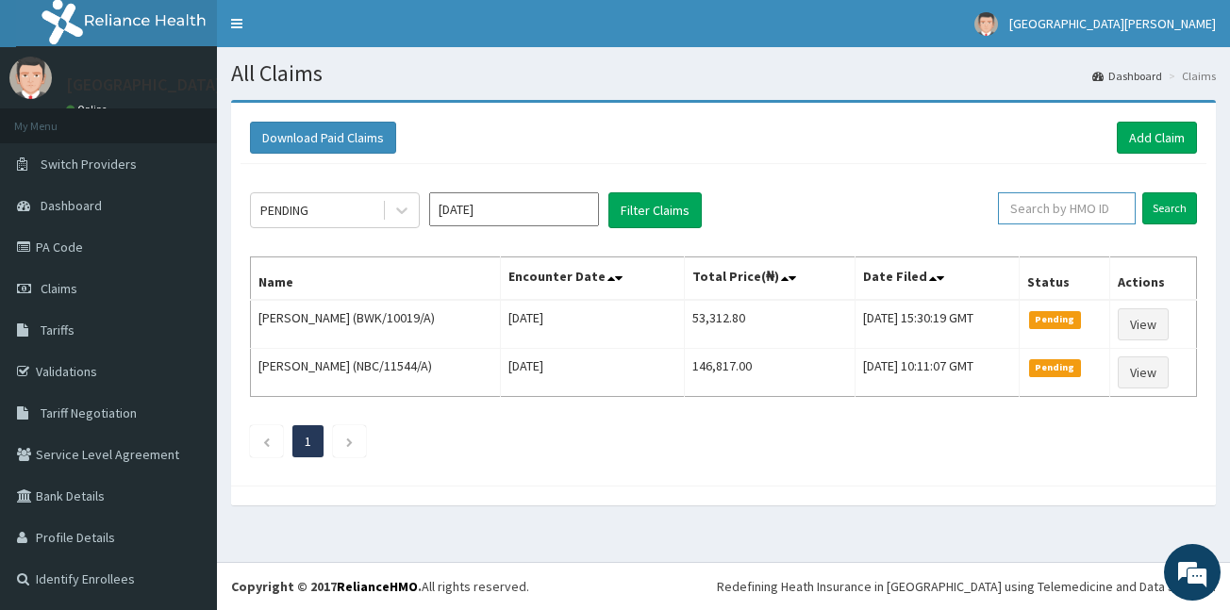
click at [1052, 208] on input "text" at bounding box center [1067, 208] width 138 height 32
paste input "EIA/10020/B"
type input "EIA/10020/B"
click at [1170, 208] on input "Search" at bounding box center [1170, 208] width 55 height 32
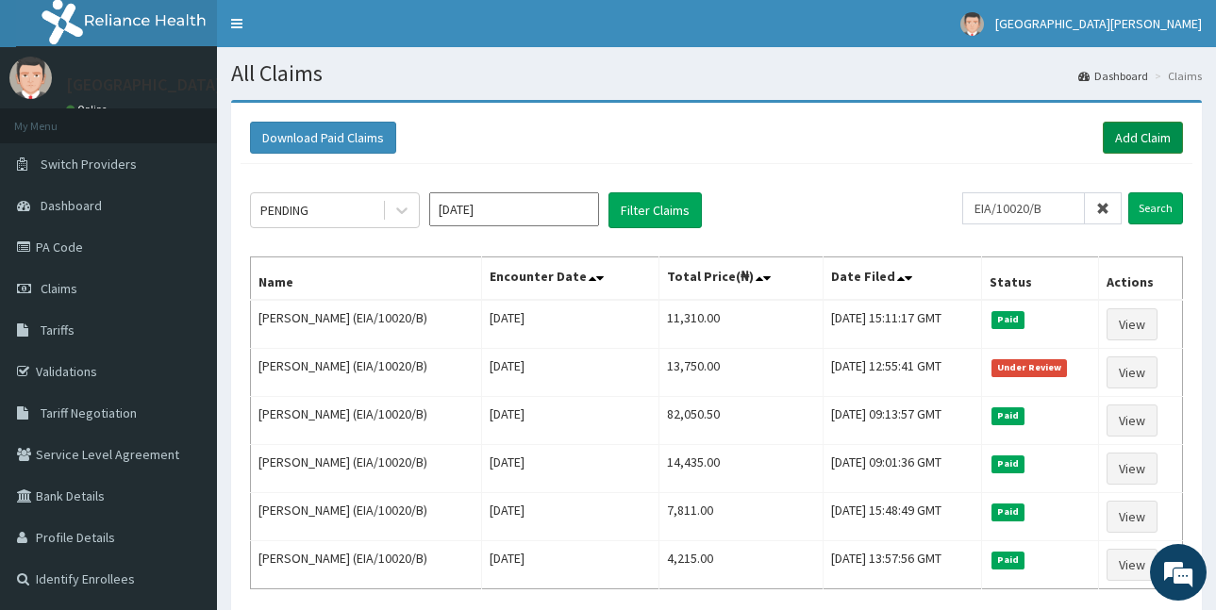
click at [1125, 128] on link "Add Claim" at bounding box center [1143, 138] width 80 height 32
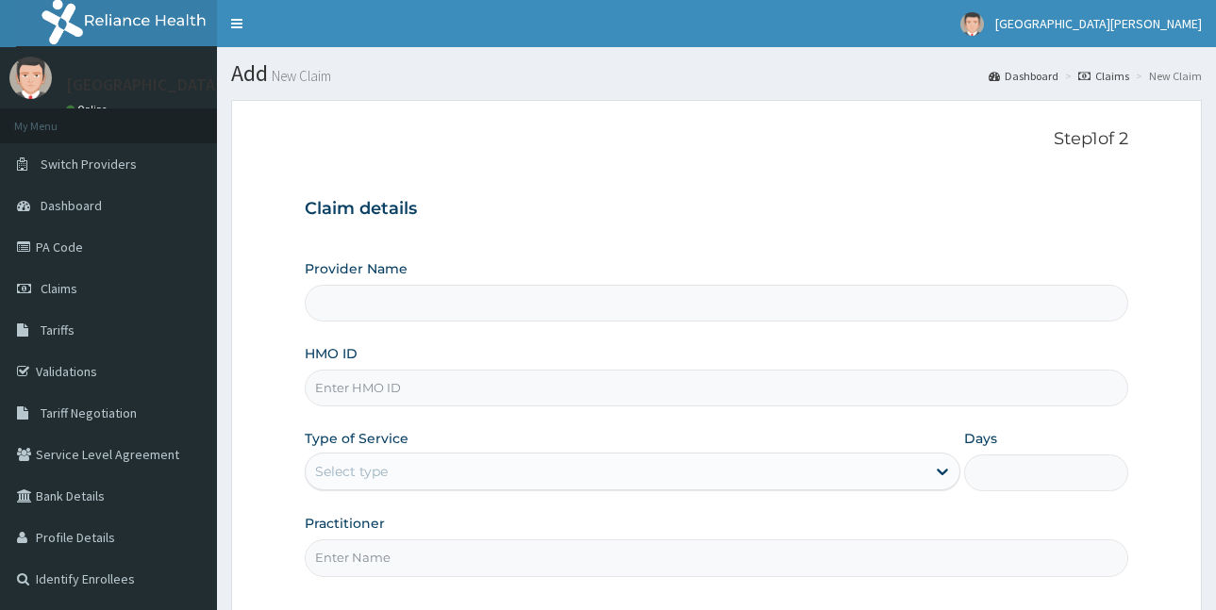
click at [364, 392] on input "HMO ID" at bounding box center [717, 388] width 824 height 37
type input "ST. [PERSON_NAME][GEOGRAPHIC_DATA] -[GEOGRAPHIC_DATA]"
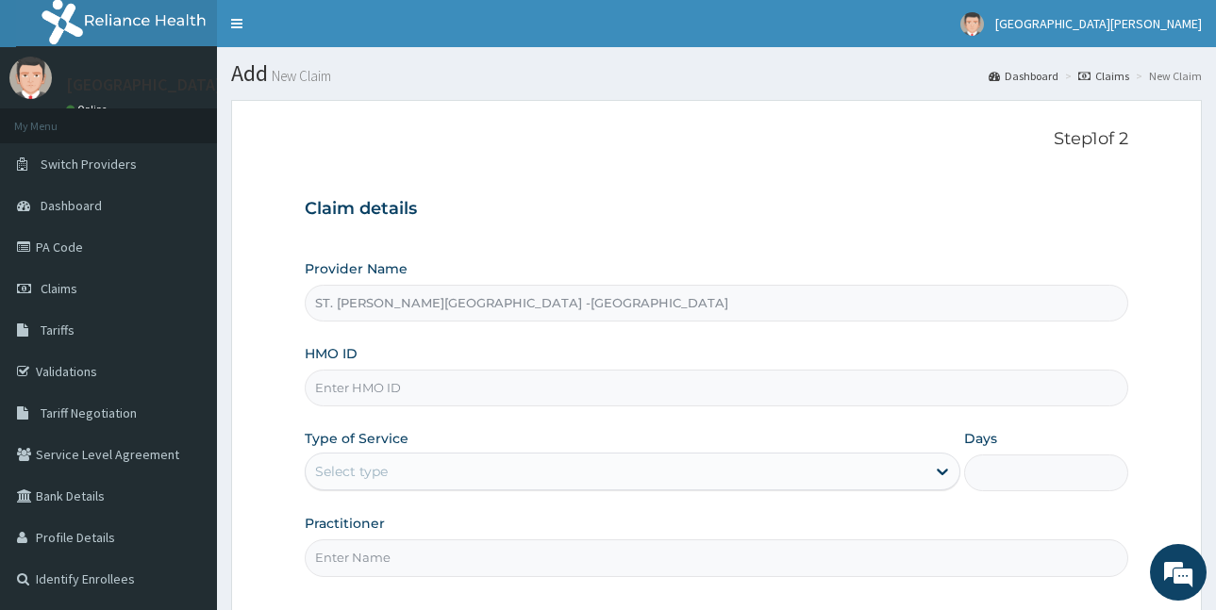
paste input "EIA/10020/B"
type input "EIA/10020/B"
click at [443, 472] on div "Select type" at bounding box center [616, 472] width 620 height 30
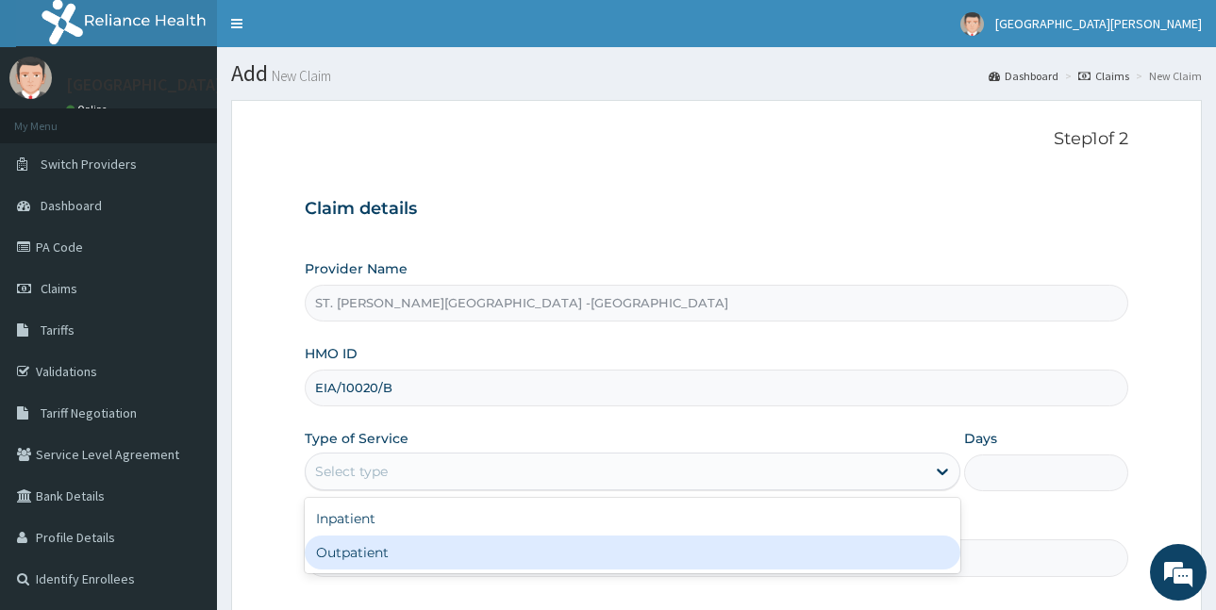
click at [444, 542] on div "Outpatient" at bounding box center [633, 553] width 656 height 34
type input "1"
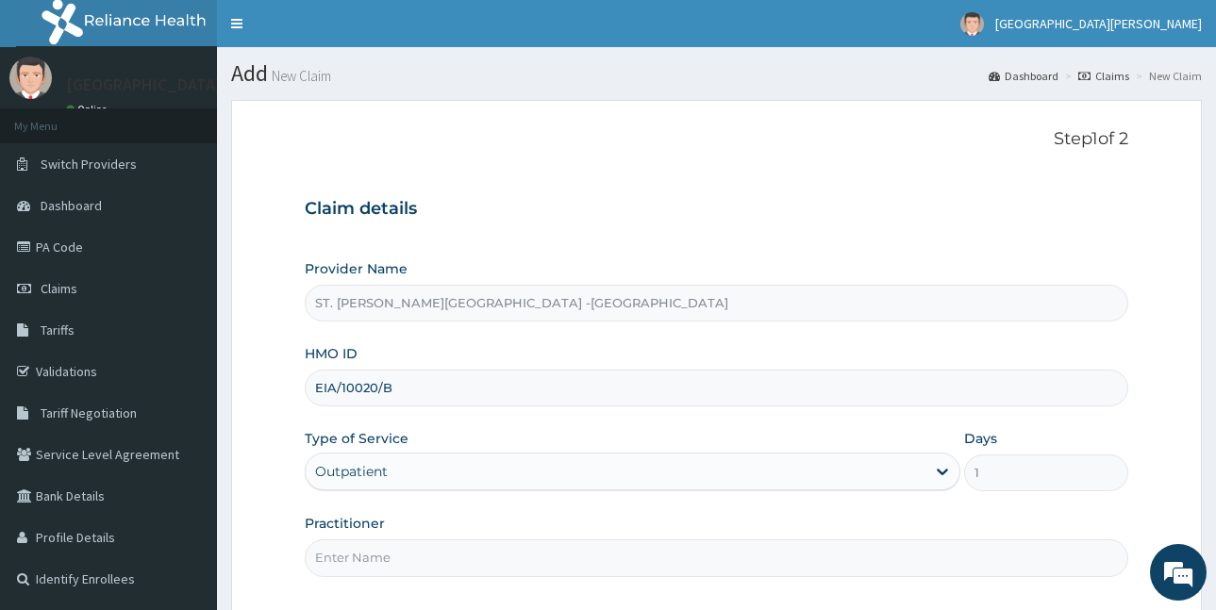
drag, startPoint x: 436, startPoint y: 554, endPoint x: 426, endPoint y: 557, distance: 9.9
click at [433, 554] on input "Practitioner" at bounding box center [717, 558] width 824 height 37
type input "LUBA"
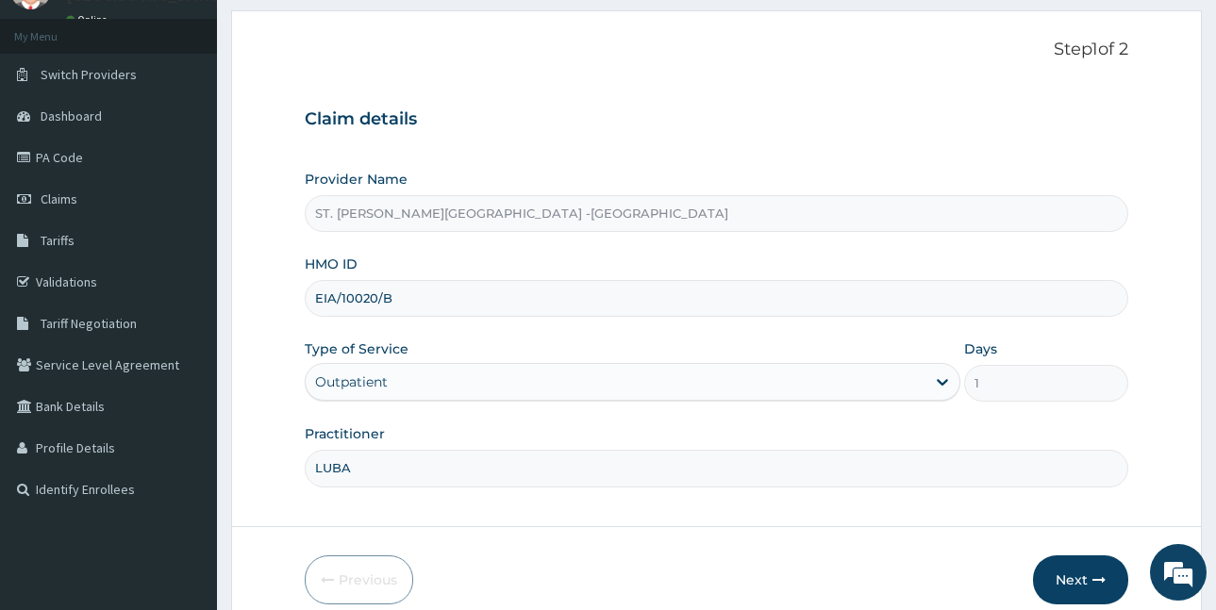
scroll to position [176, 0]
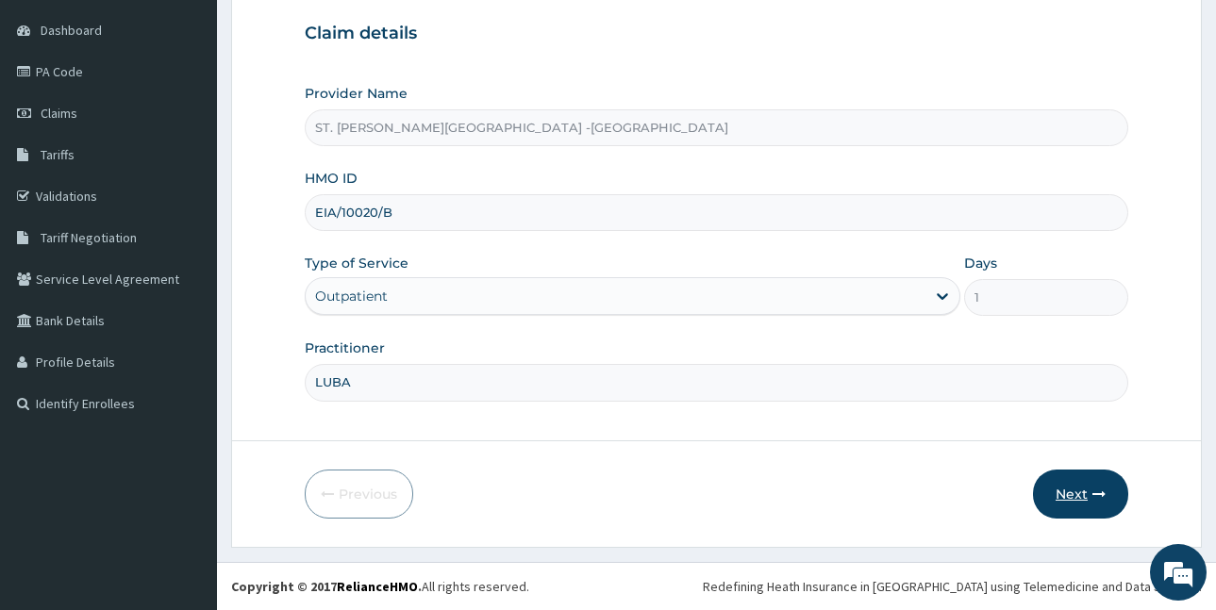
click at [1053, 481] on button "Next" at bounding box center [1080, 494] width 95 height 49
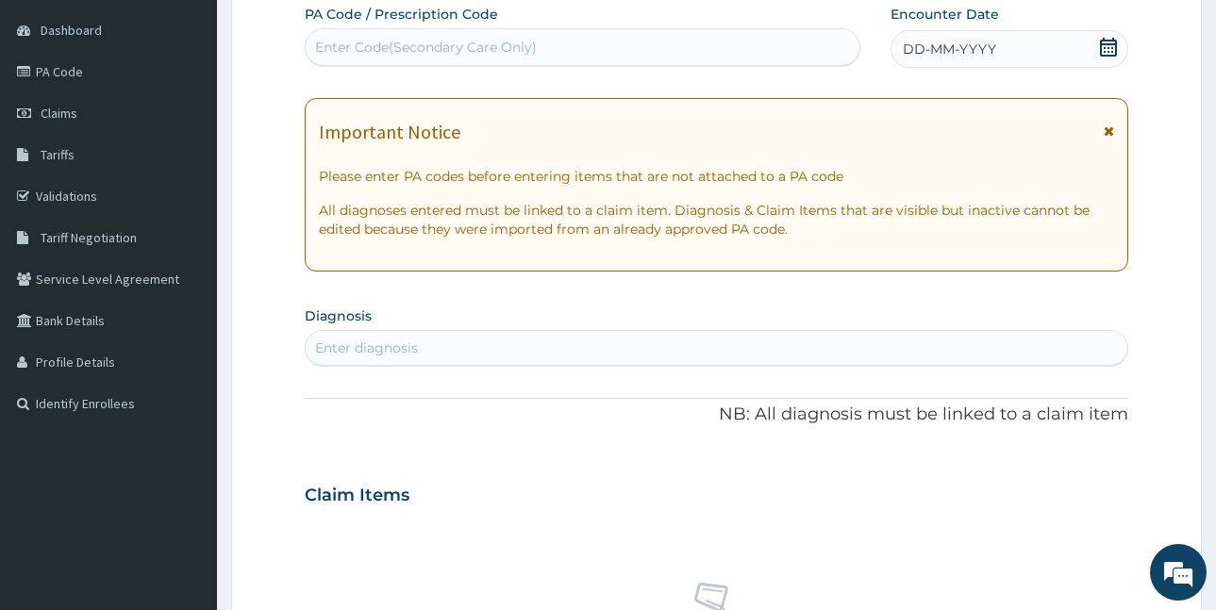
scroll to position [0, 0]
click at [499, 49] on div "Enter Code(Secondary Care Only)" at bounding box center [426, 47] width 222 height 19
paste input "PA/E936E6"
type input "PA/E936E6"
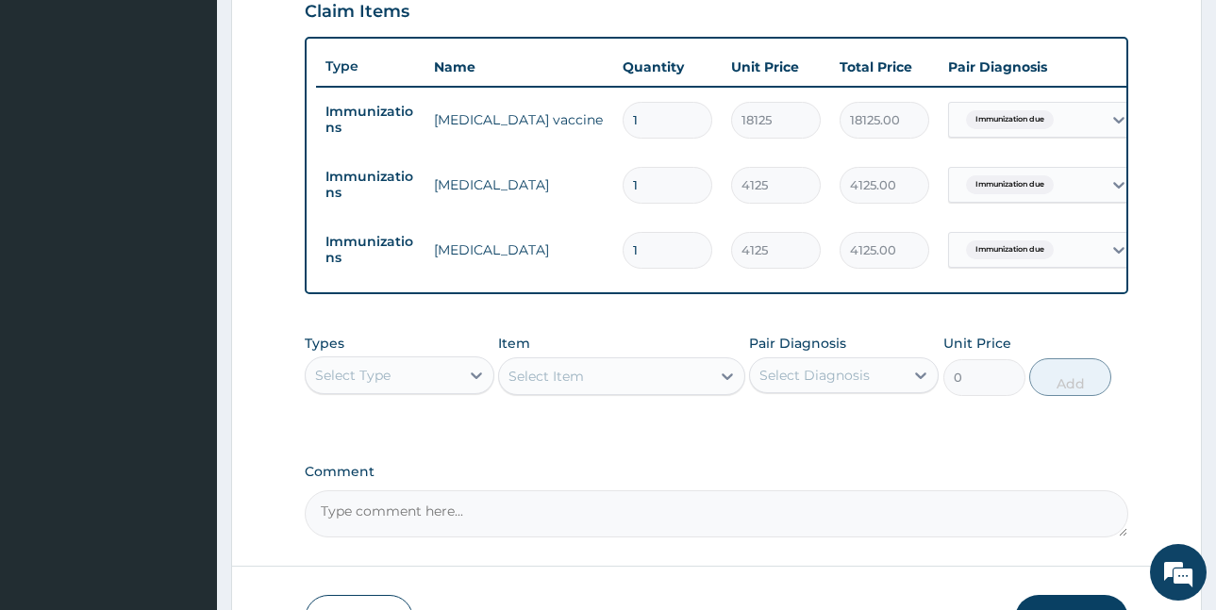
scroll to position [705, 0]
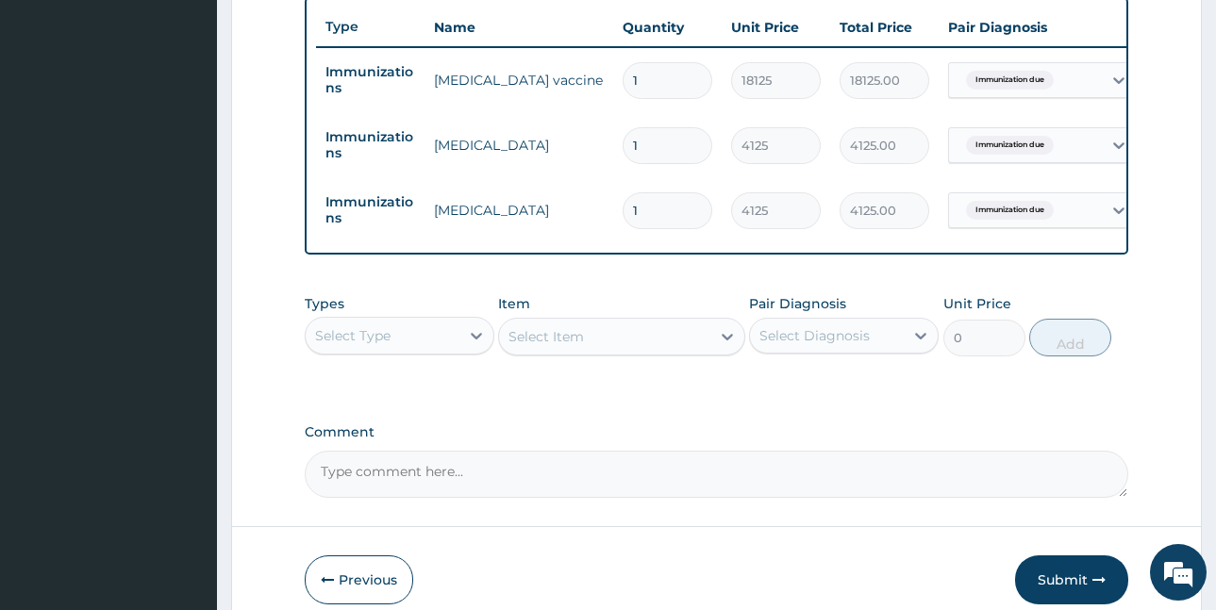
click at [419, 343] on div "Select Type" at bounding box center [383, 336] width 154 height 30
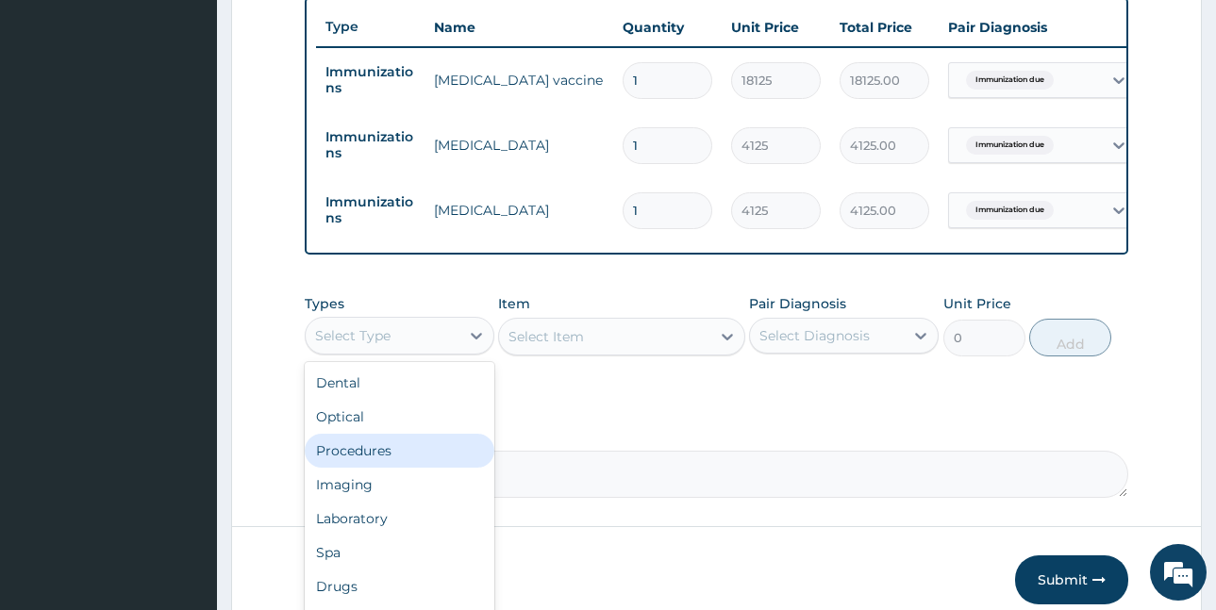
click at [381, 468] on div "Procedures" at bounding box center [400, 451] width 190 height 34
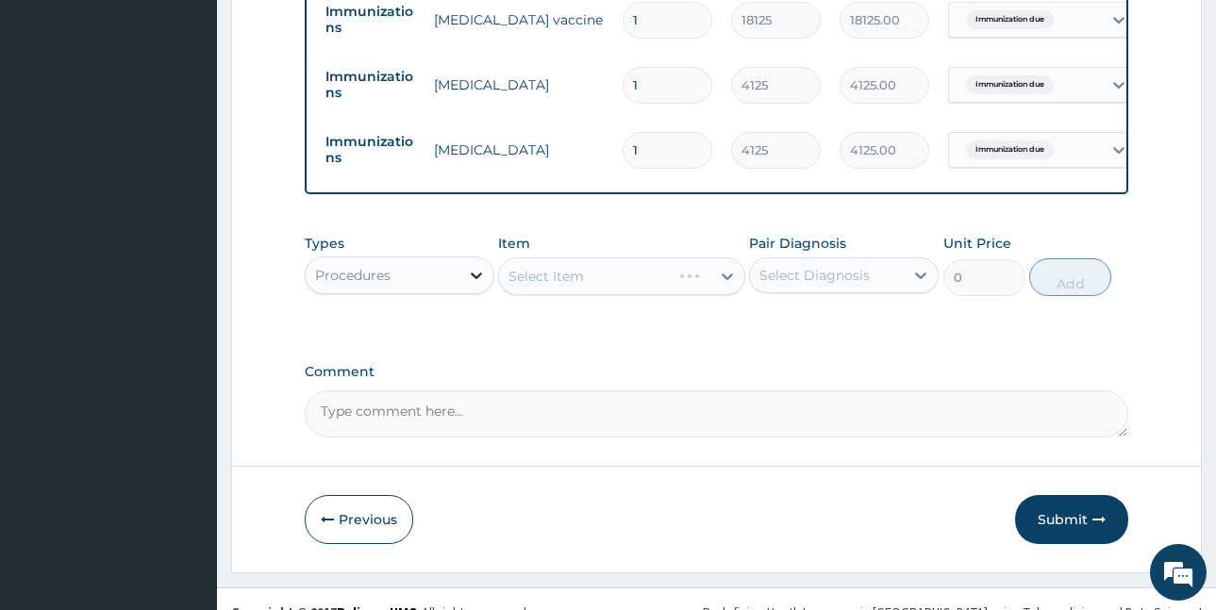
scroll to position [805, 0]
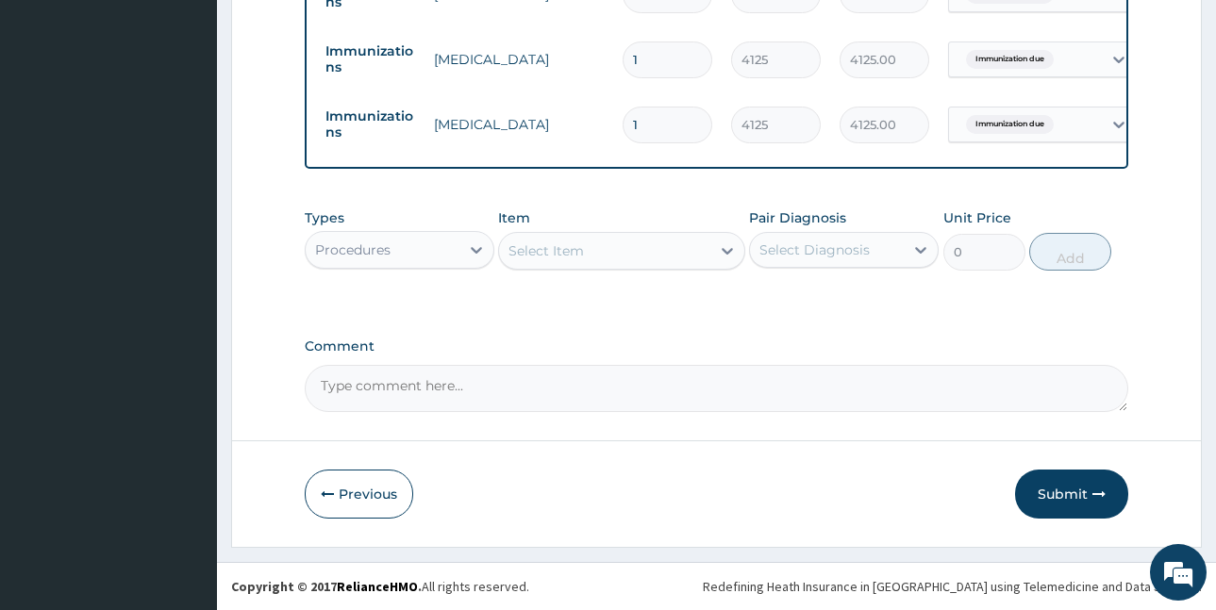
click at [666, 259] on div "Select Item" at bounding box center [604, 251] width 211 height 30
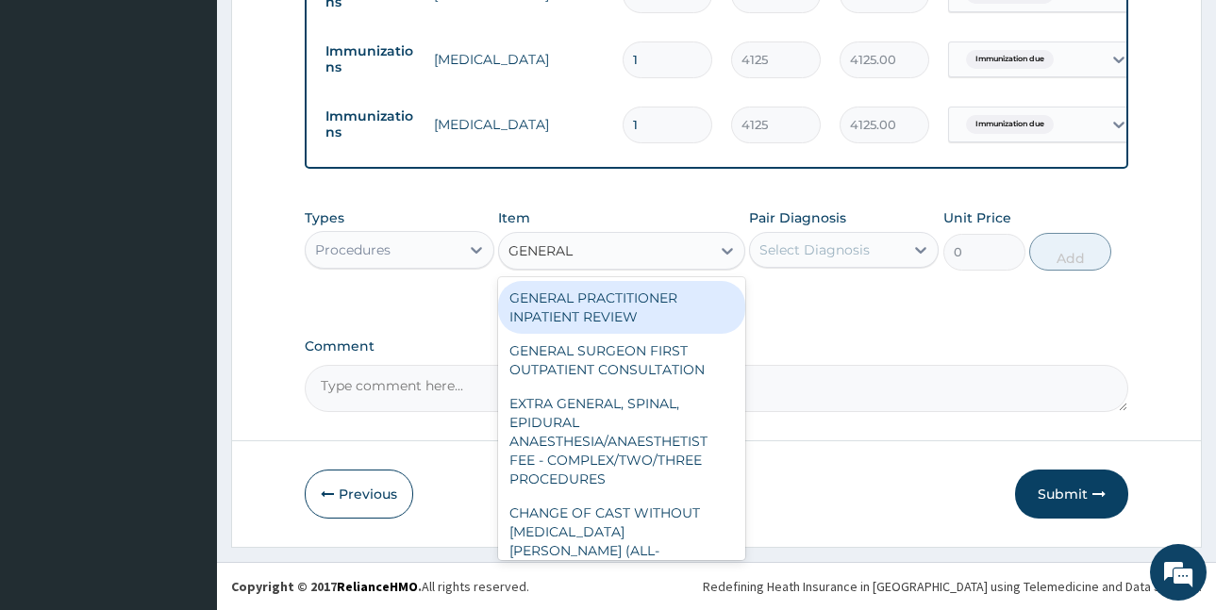
type input "GENERAL P"
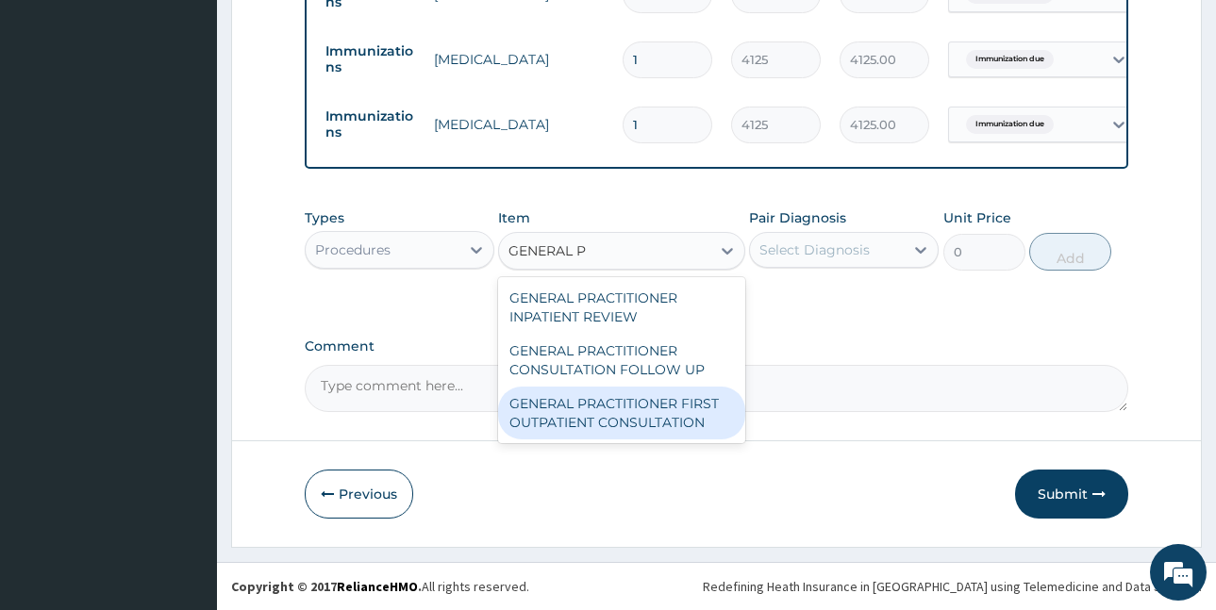
drag, startPoint x: 654, startPoint y: 405, endPoint x: 655, endPoint y: 395, distance: 9.5
click at [655, 406] on div "GENERAL PRACTITIONER FIRST OUTPATIENT CONSULTATION" at bounding box center [621, 413] width 247 height 53
type input "3750"
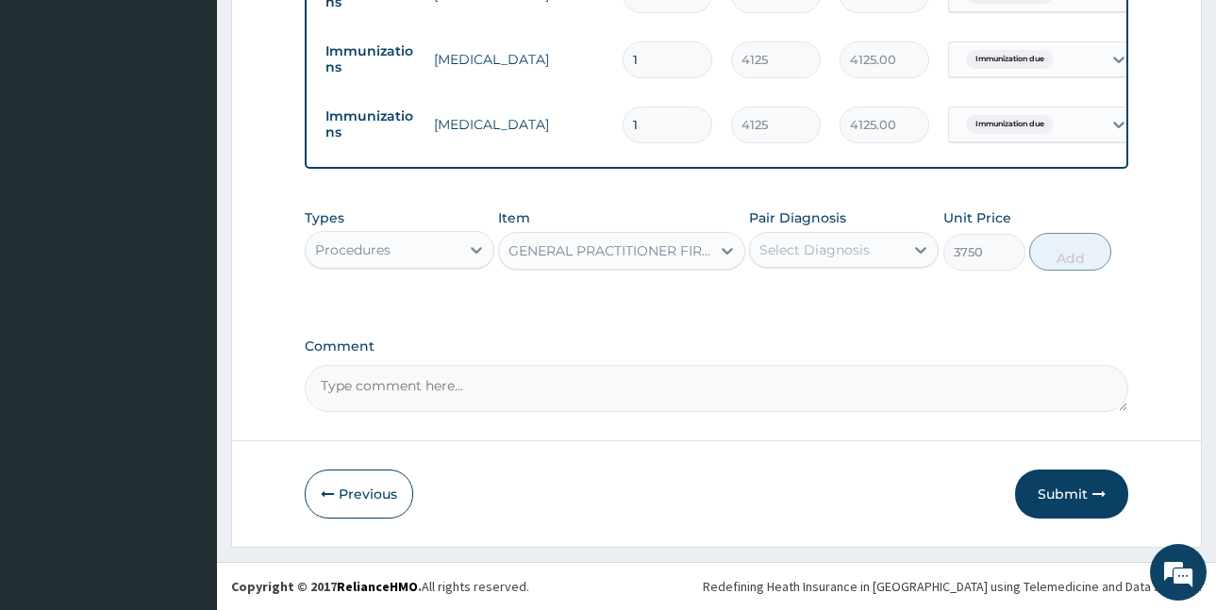
click at [812, 256] on div "Select Diagnosis" at bounding box center [815, 250] width 110 height 19
click at [828, 303] on label "Immunization due" at bounding box center [842, 296] width 125 height 19
checkbox input "true"
click at [1065, 258] on button "Add" at bounding box center [1070, 252] width 82 height 38
type input "0"
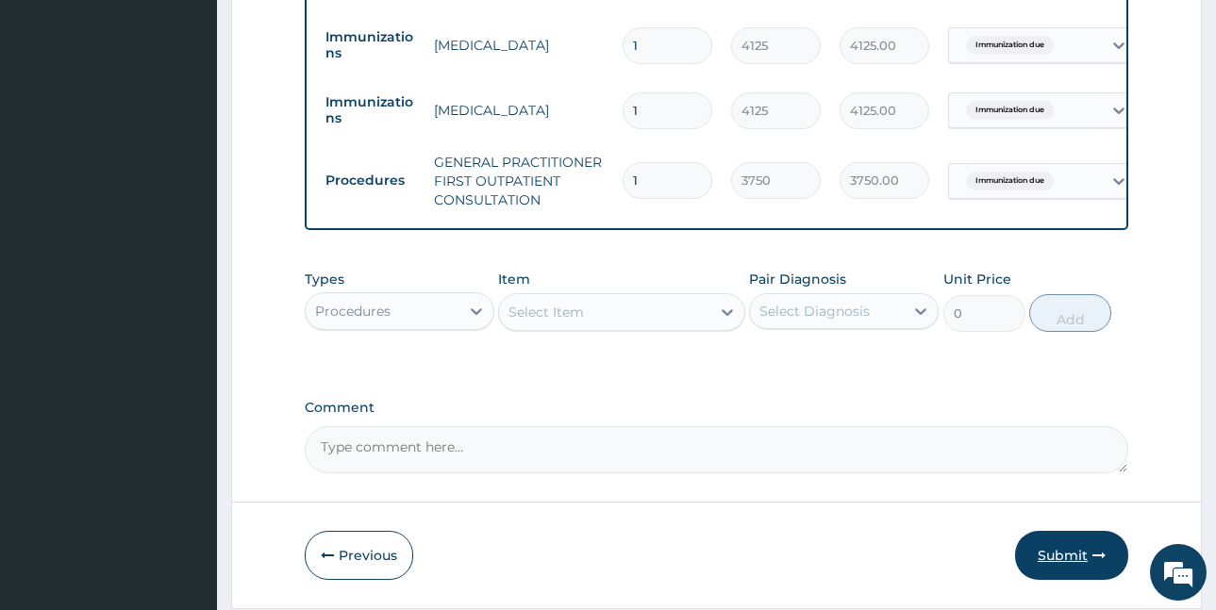
click at [1059, 565] on button "Submit" at bounding box center [1071, 555] width 113 height 49
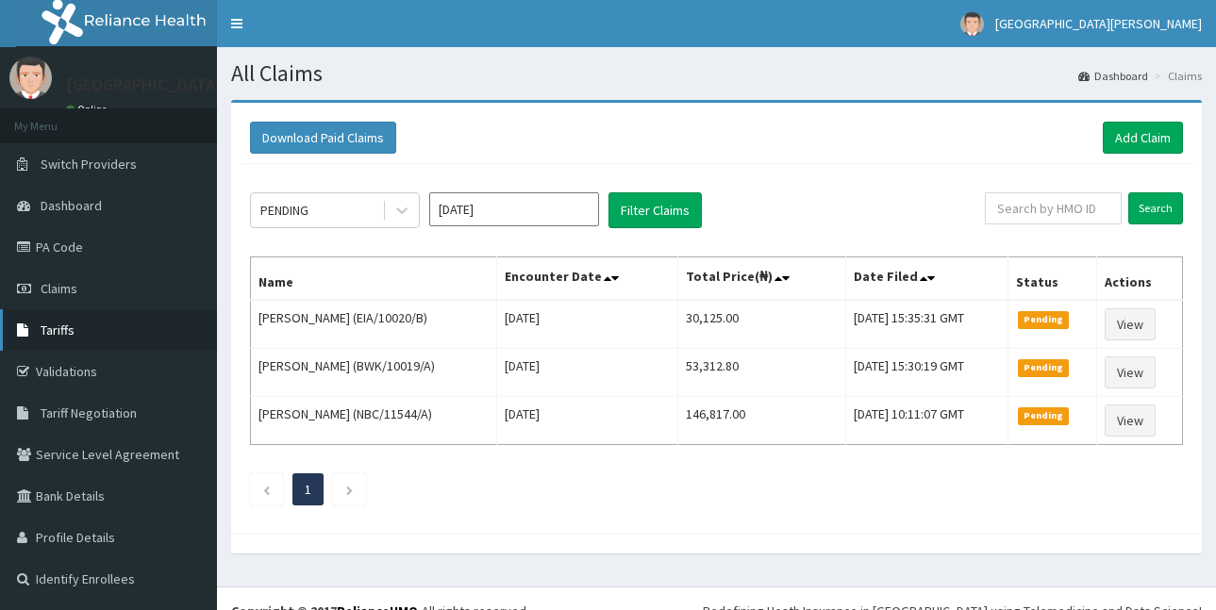
click at [70, 330] on span "Tariffs" at bounding box center [58, 330] width 34 height 17
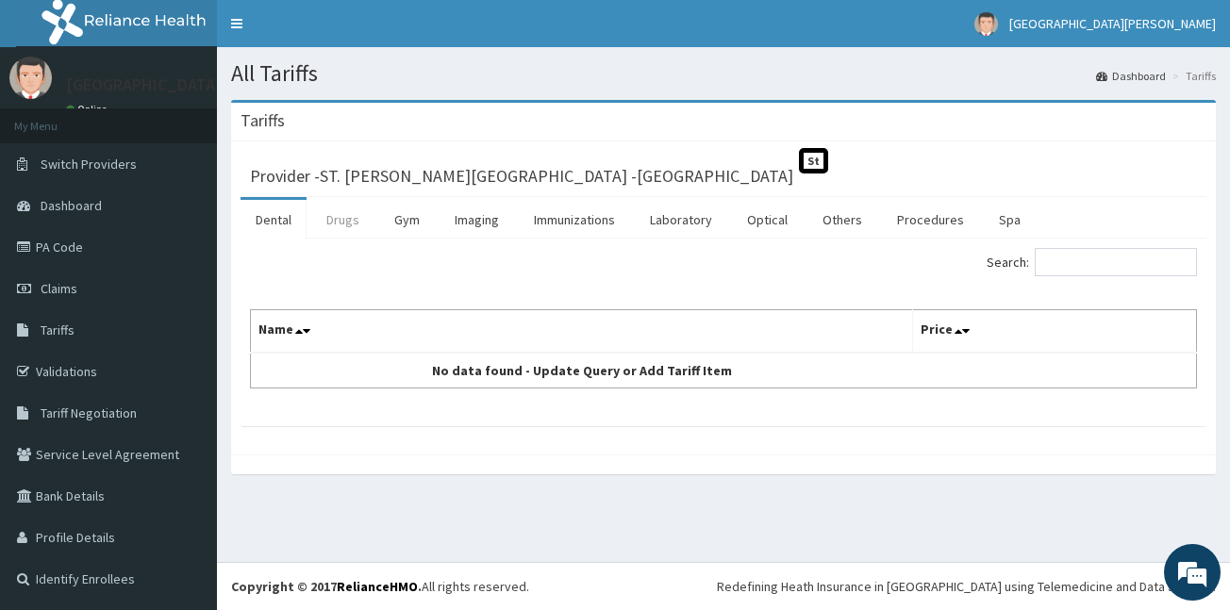
click at [352, 222] on link "Drugs" at bounding box center [342, 220] width 63 height 40
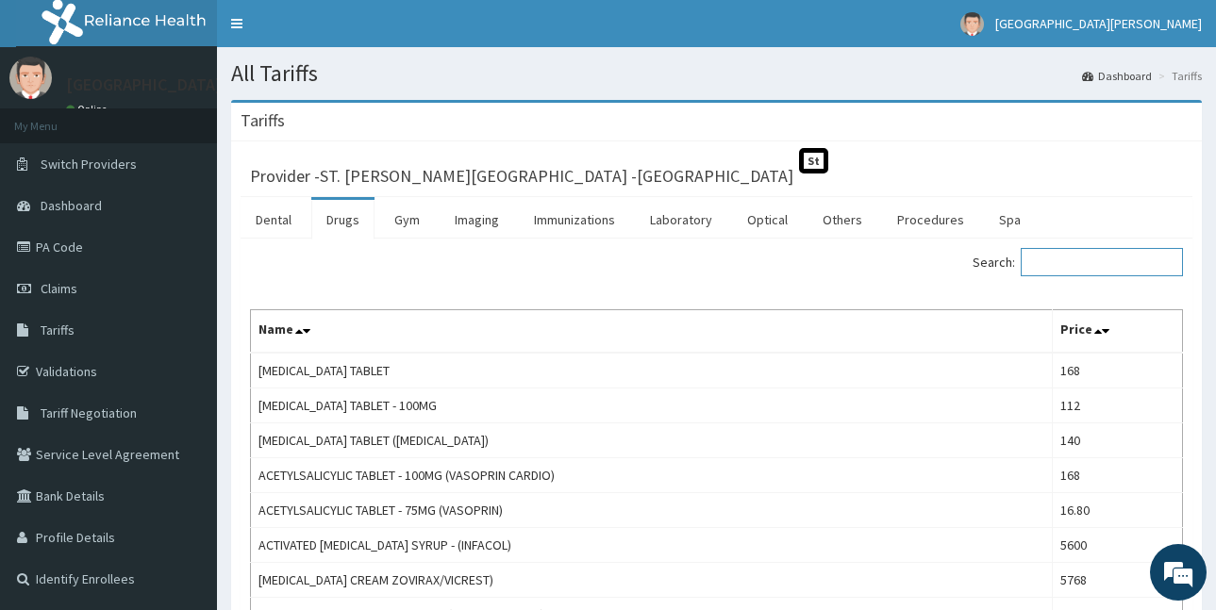
drag, startPoint x: 1075, startPoint y: 264, endPoint x: 1090, endPoint y: 259, distance: 16.1
click at [1090, 259] on input "Search:" at bounding box center [1102, 262] width 162 height 28
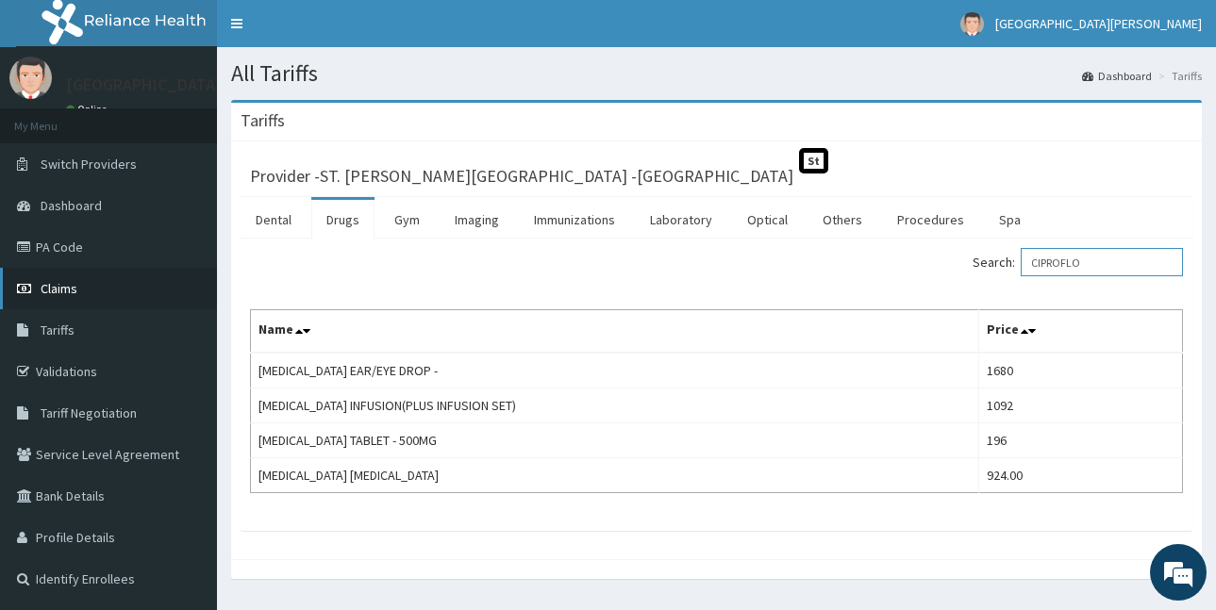
type input "CIPROFLO"
click at [62, 285] on span "Claims" at bounding box center [59, 288] width 37 height 17
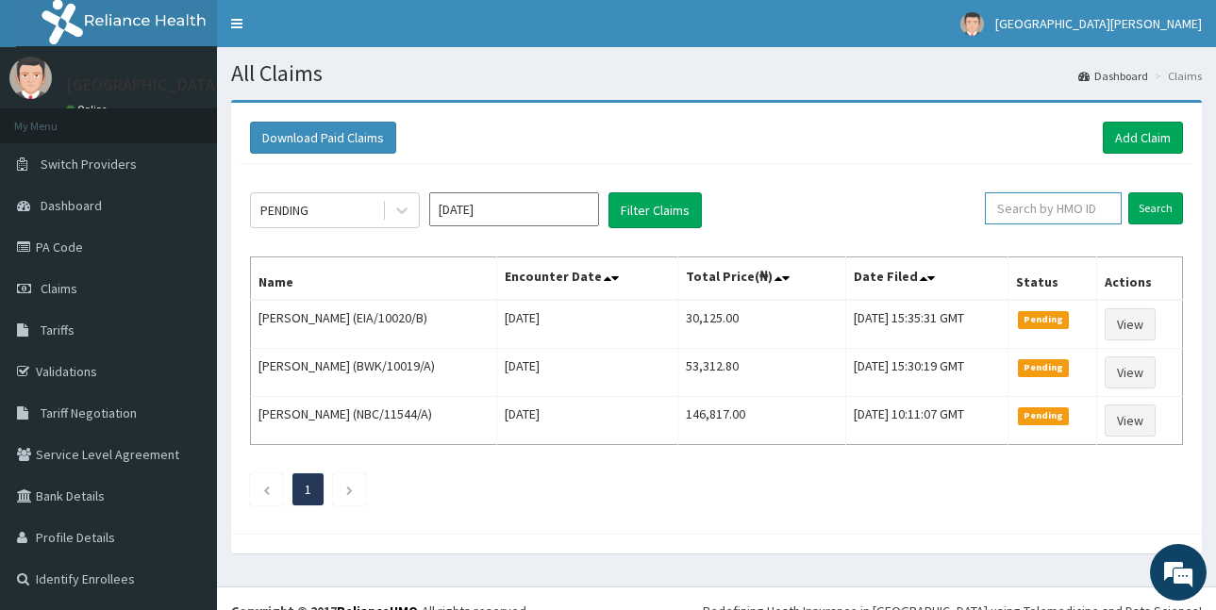
click at [1019, 210] on input "text" at bounding box center [1053, 208] width 137 height 32
paste input "ZEI/10104/D"
type input "ZEI/10104/D"
click at [1147, 213] on input "Search" at bounding box center [1156, 208] width 55 height 32
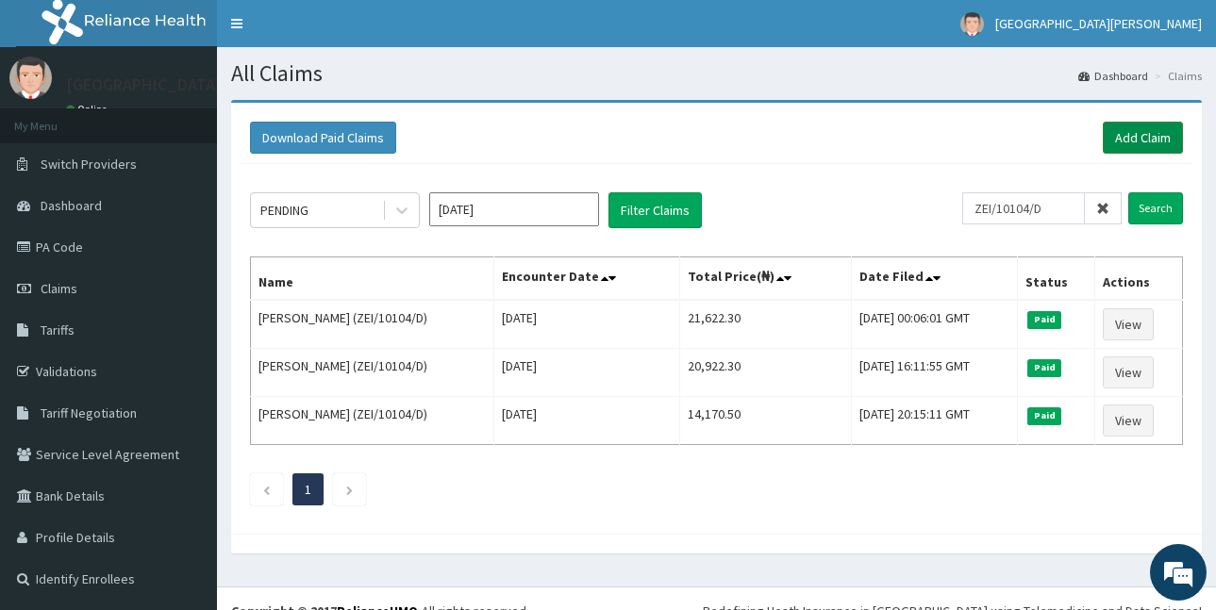
click at [1119, 138] on link "Add Claim" at bounding box center [1143, 138] width 80 height 32
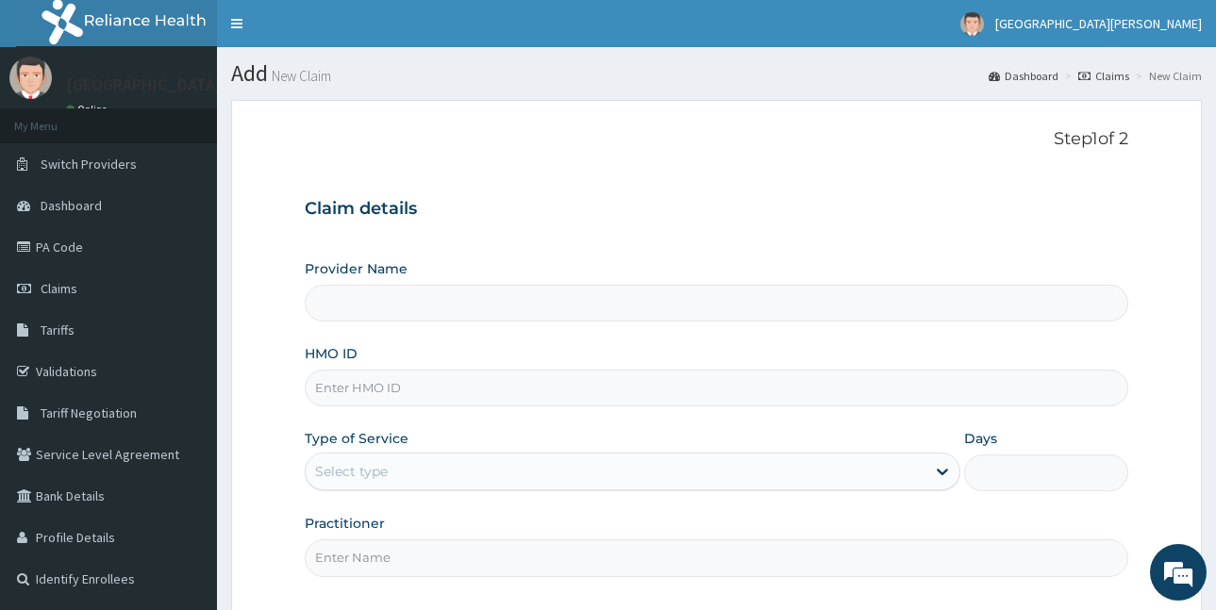
paste input "ZEI/10104/D"
type input "ZEI/10104/D"
type input "ST. [PERSON_NAME][GEOGRAPHIC_DATA] -[GEOGRAPHIC_DATA]"
type input "ZEI/10104/D"
click at [376, 467] on div "Select type" at bounding box center [351, 471] width 73 height 19
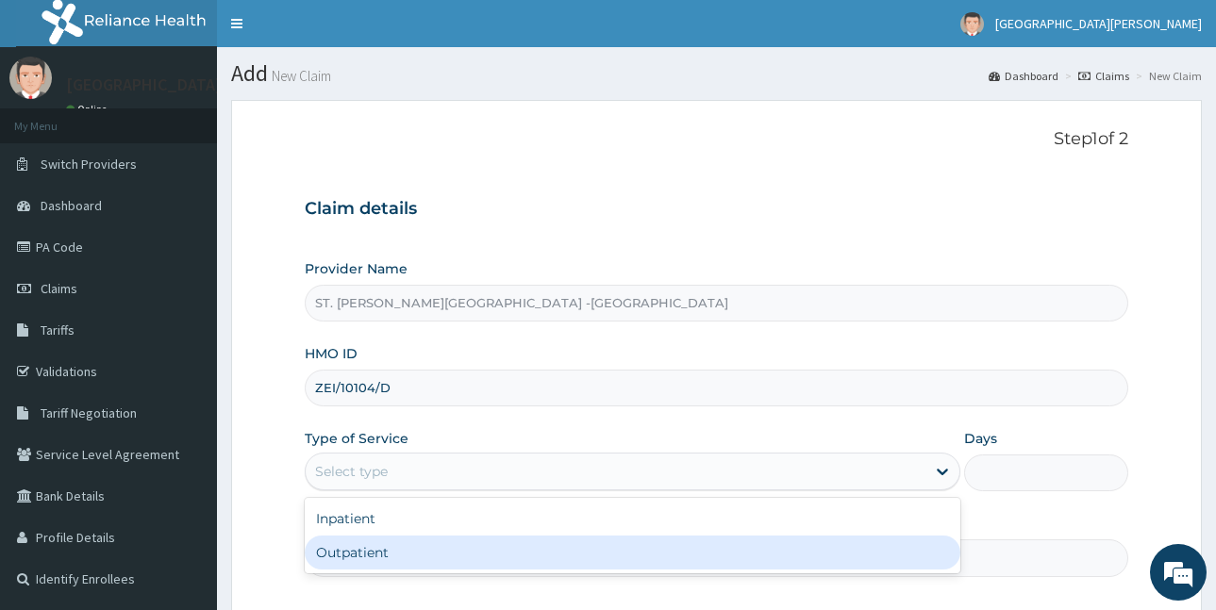
click at [381, 547] on div "Outpatient" at bounding box center [633, 553] width 656 height 34
type input "1"
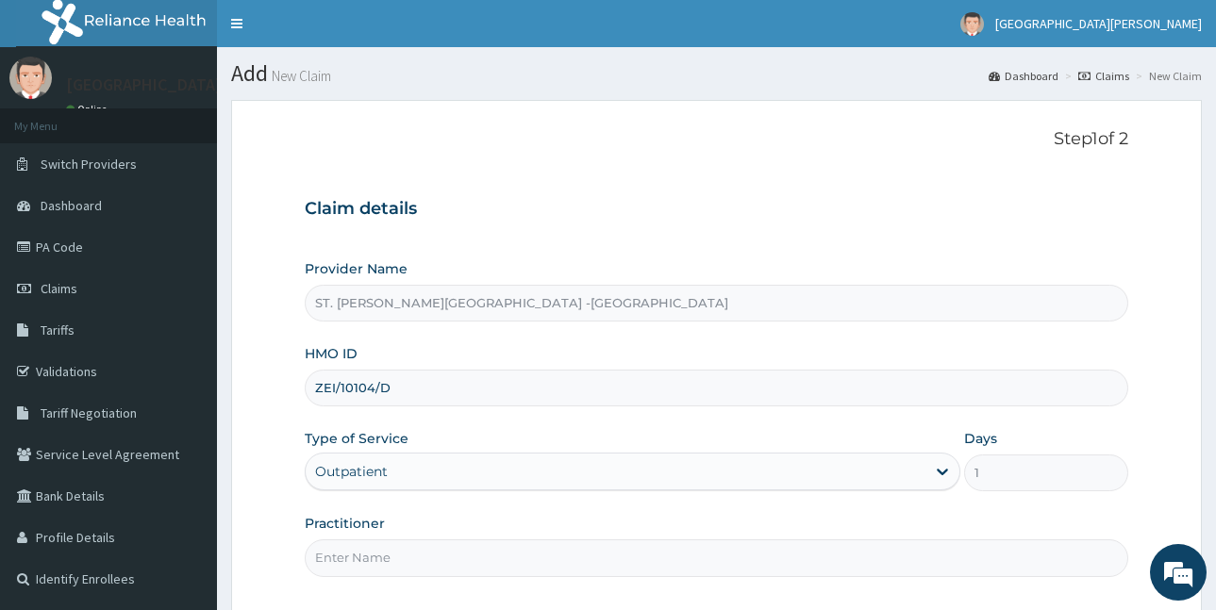
click at [373, 560] on input "Practitioner" at bounding box center [717, 558] width 824 height 37
type input "[PERSON_NAME]"
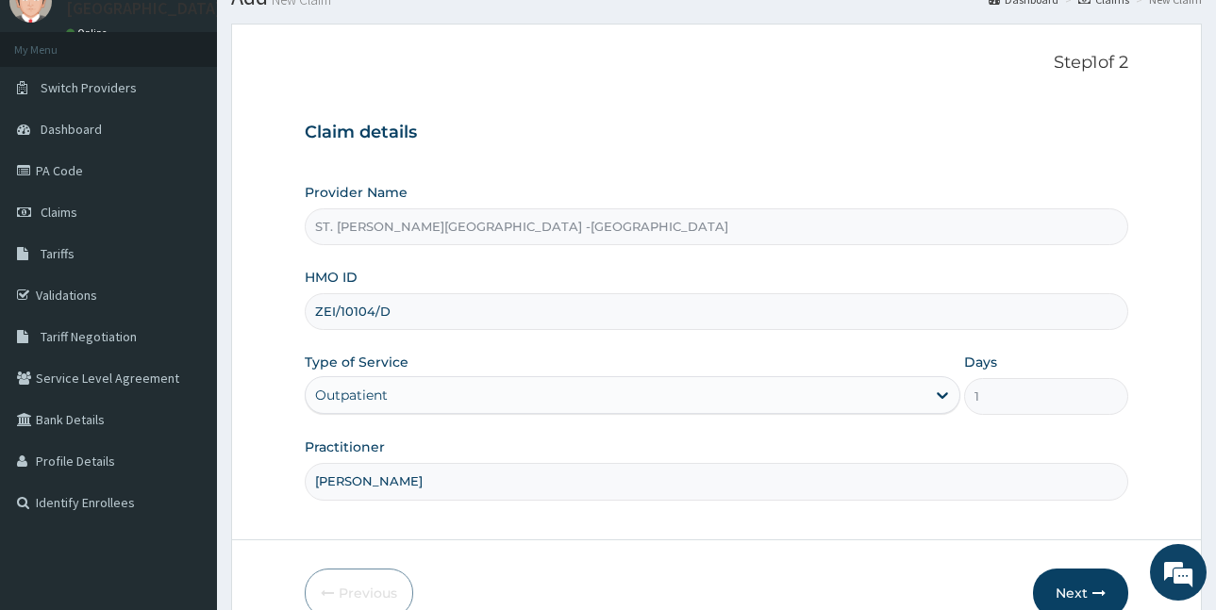
scroll to position [176, 0]
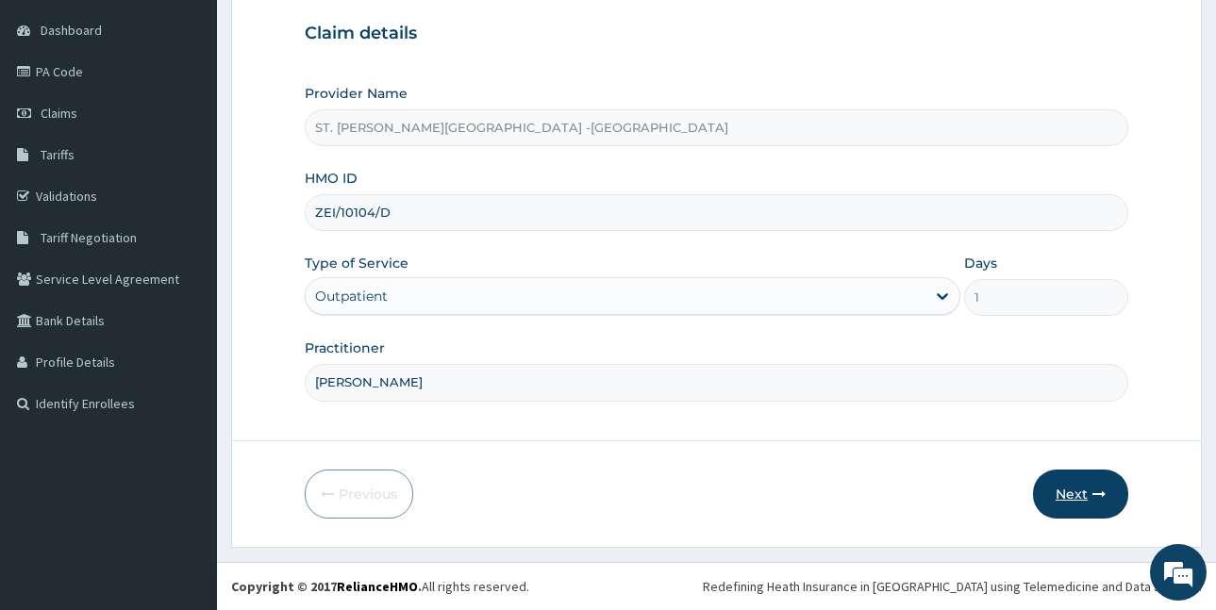
click at [1070, 497] on button "Next" at bounding box center [1080, 494] width 95 height 49
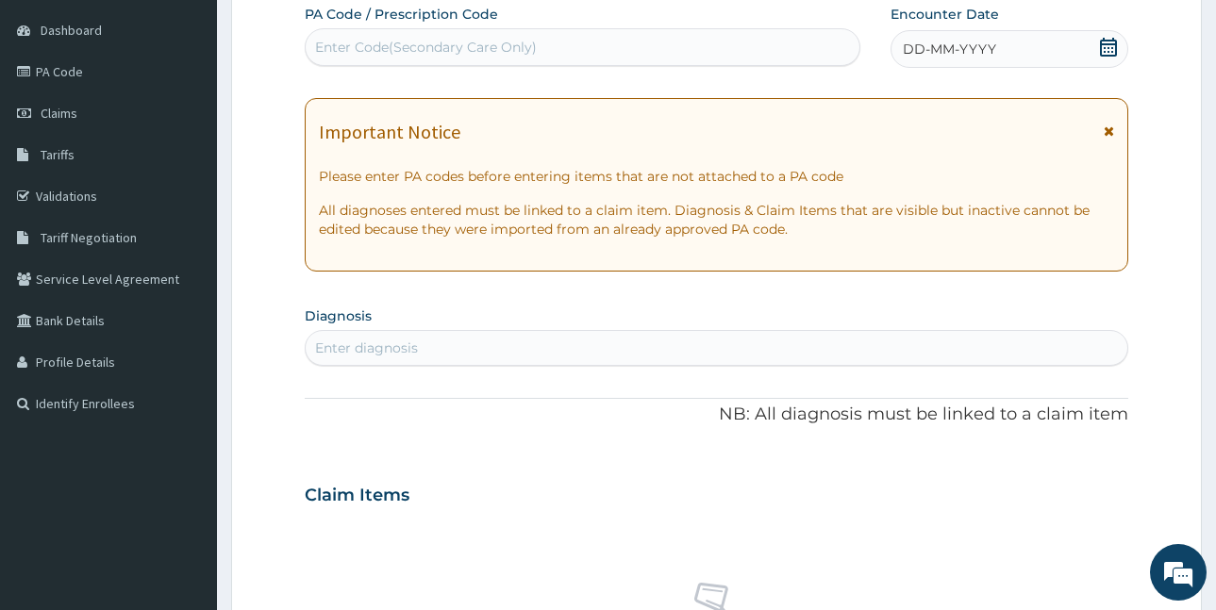
scroll to position [0, 0]
click at [1112, 45] on icon at bounding box center [1108, 47] width 19 height 19
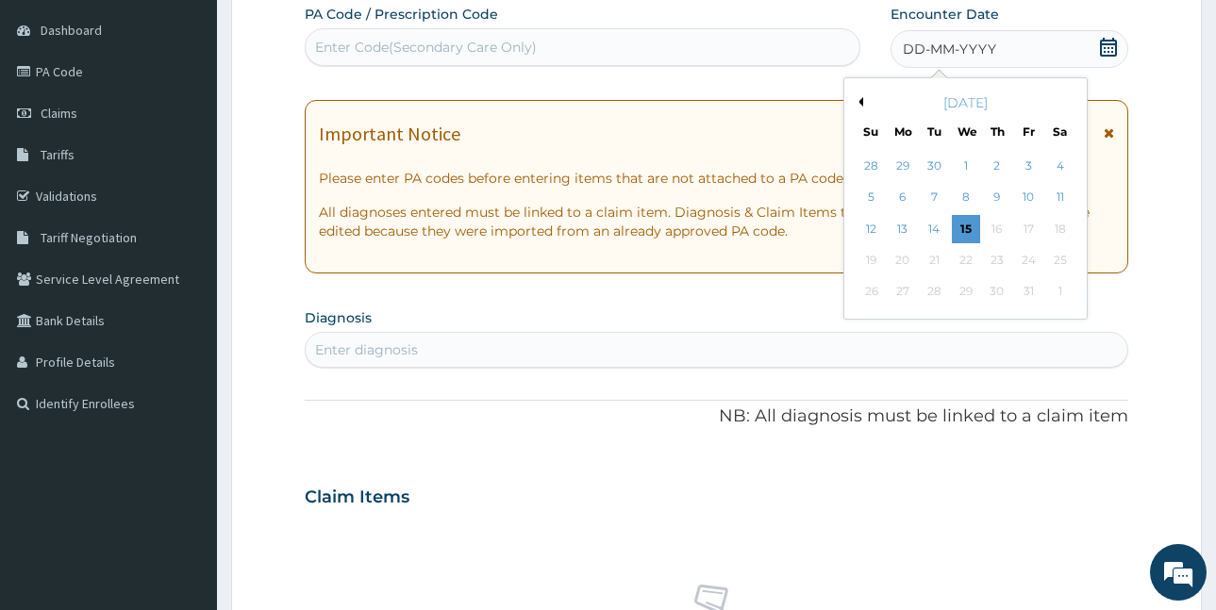
drag, startPoint x: 964, startPoint y: 162, endPoint x: 883, endPoint y: 210, distance: 94.3
click at [962, 163] on div "1" at bounding box center [965, 166] width 28 height 28
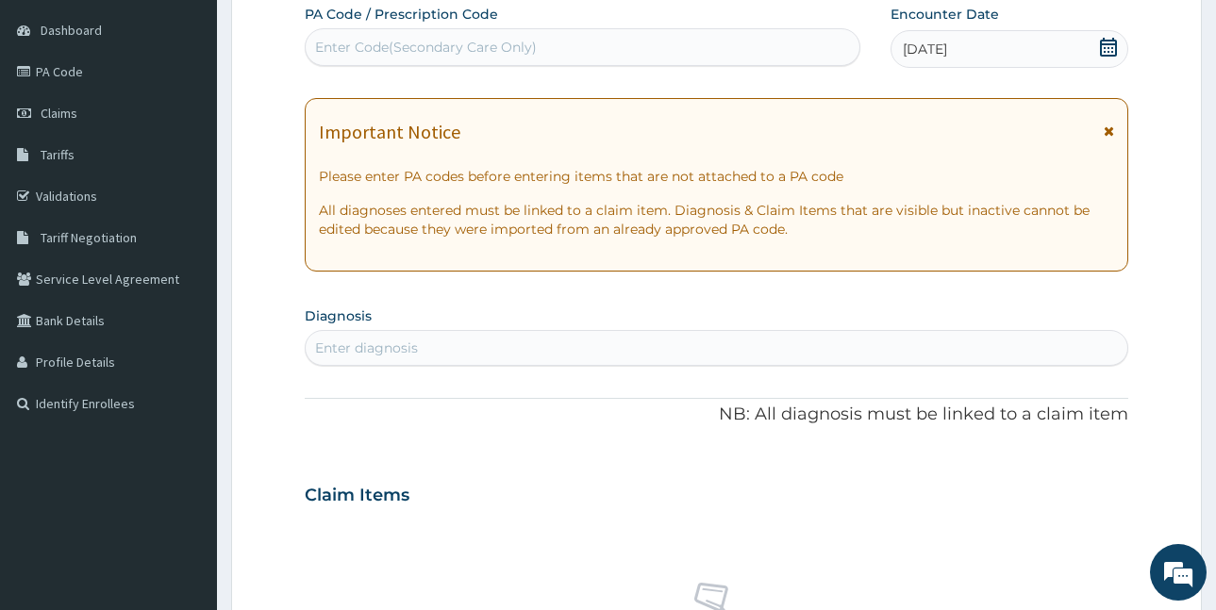
click at [385, 350] on div "Enter diagnosis" at bounding box center [366, 348] width 103 height 19
type input "[MEDICAL_DATA]"
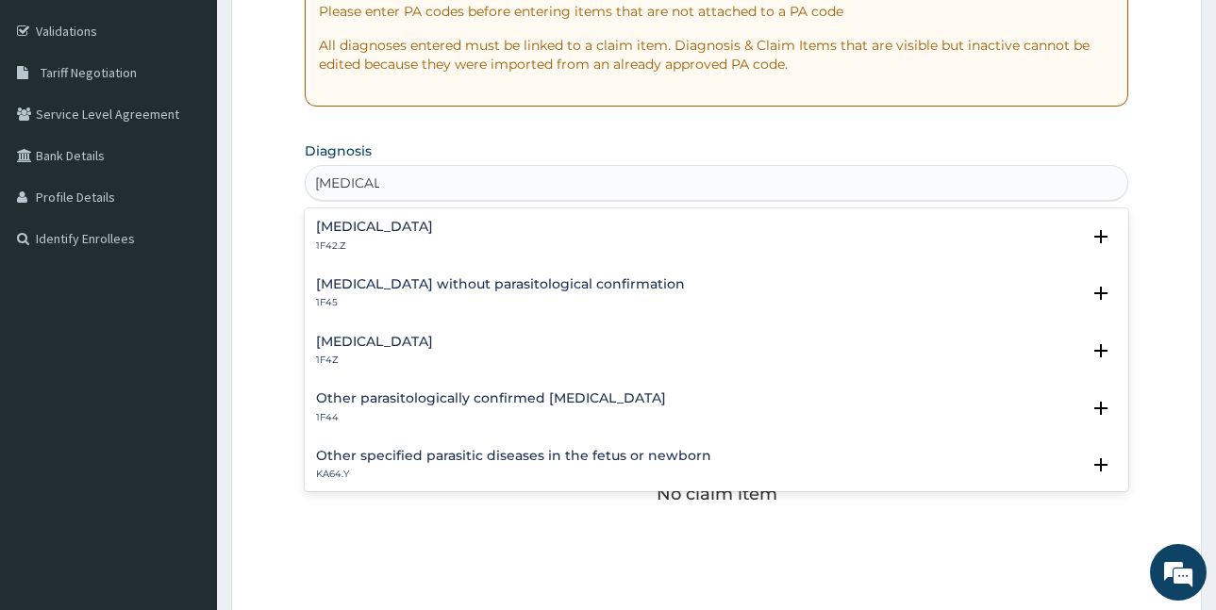
scroll to position [364, 0]
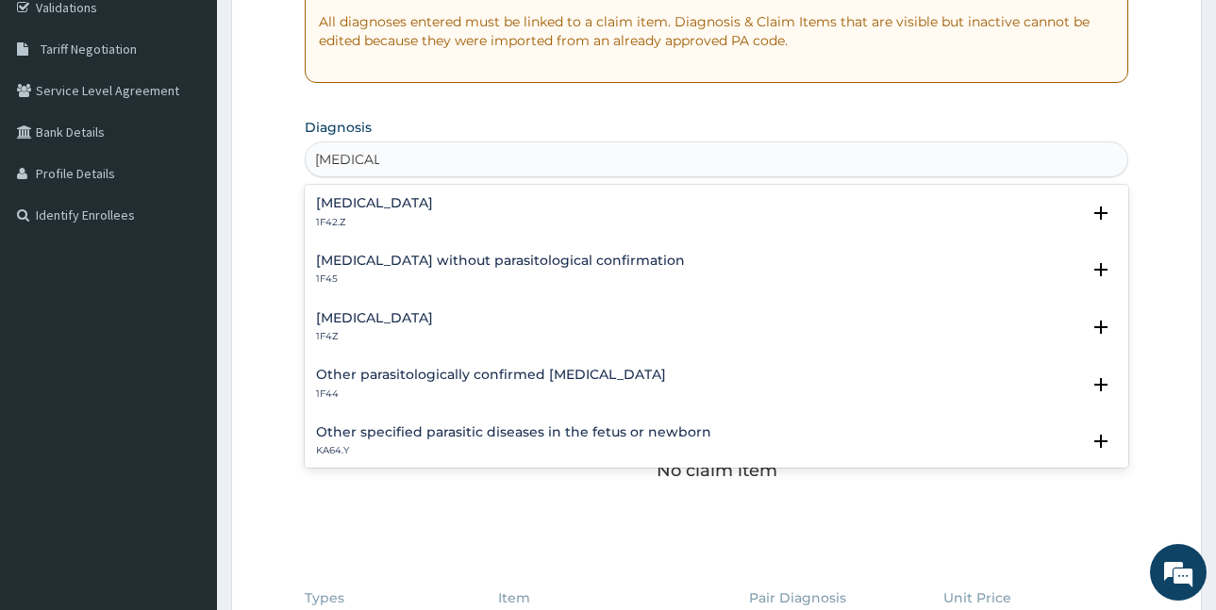
click at [433, 315] on h4 "[MEDICAL_DATA]" at bounding box center [374, 318] width 117 height 14
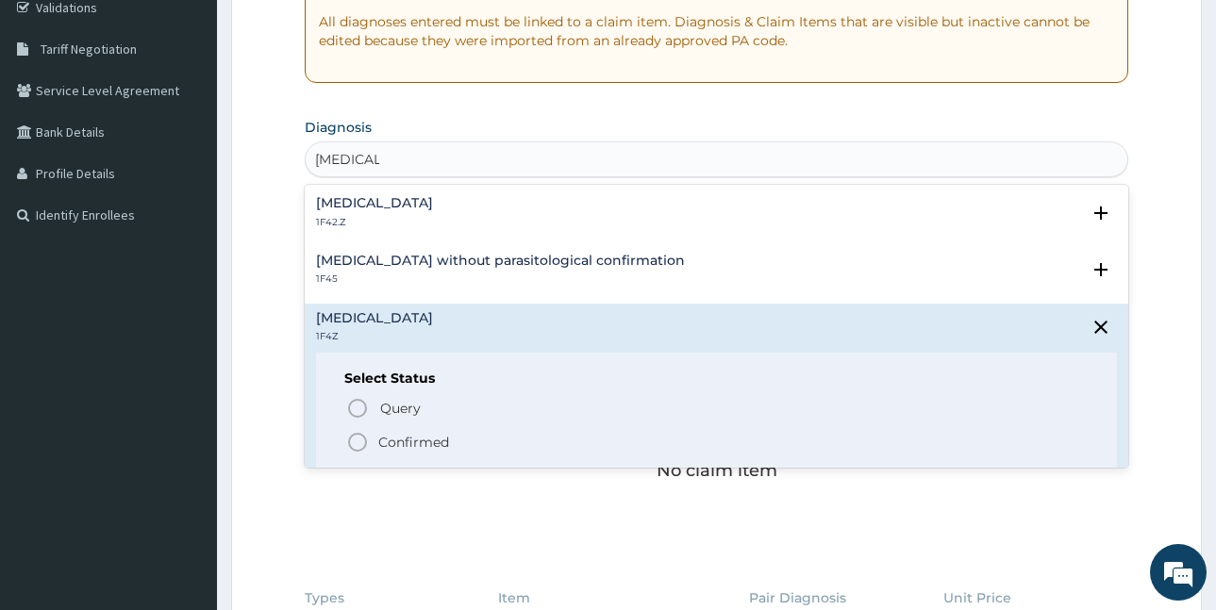
click at [423, 435] on p "Confirmed" at bounding box center [413, 442] width 71 height 19
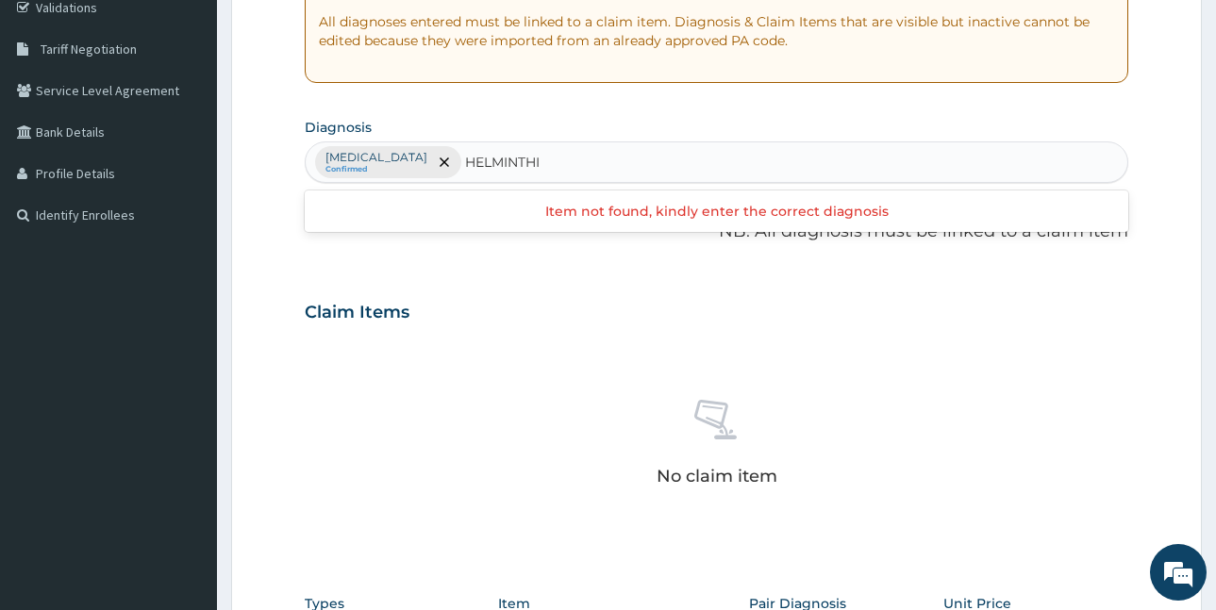
type input "[MEDICAL_DATA]"
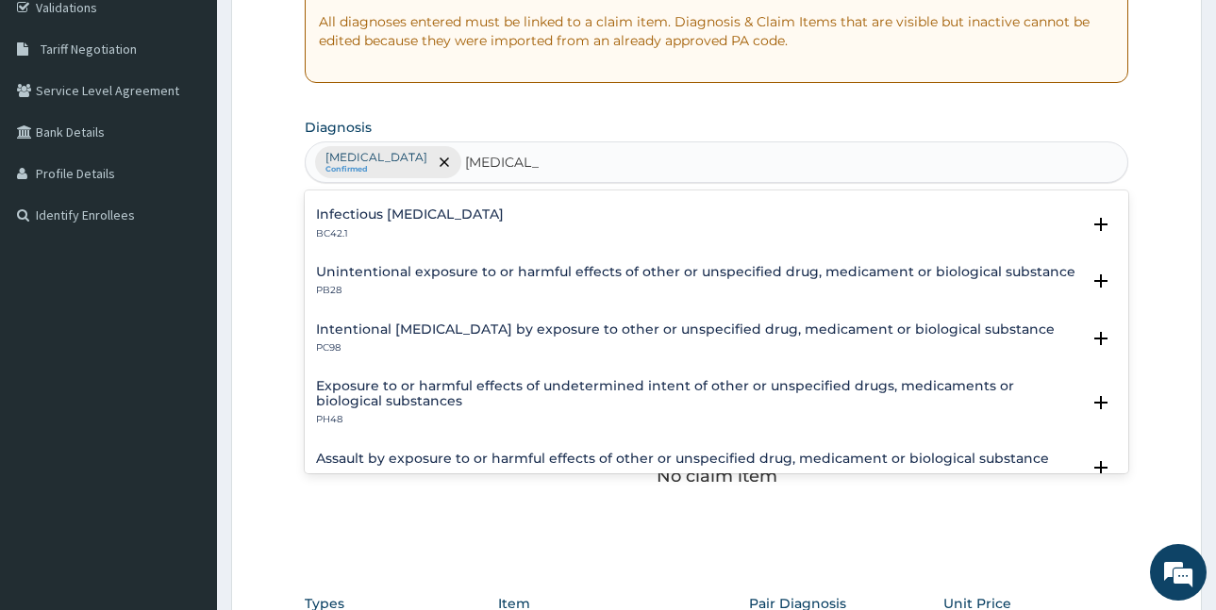
scroll to position [0, 0]
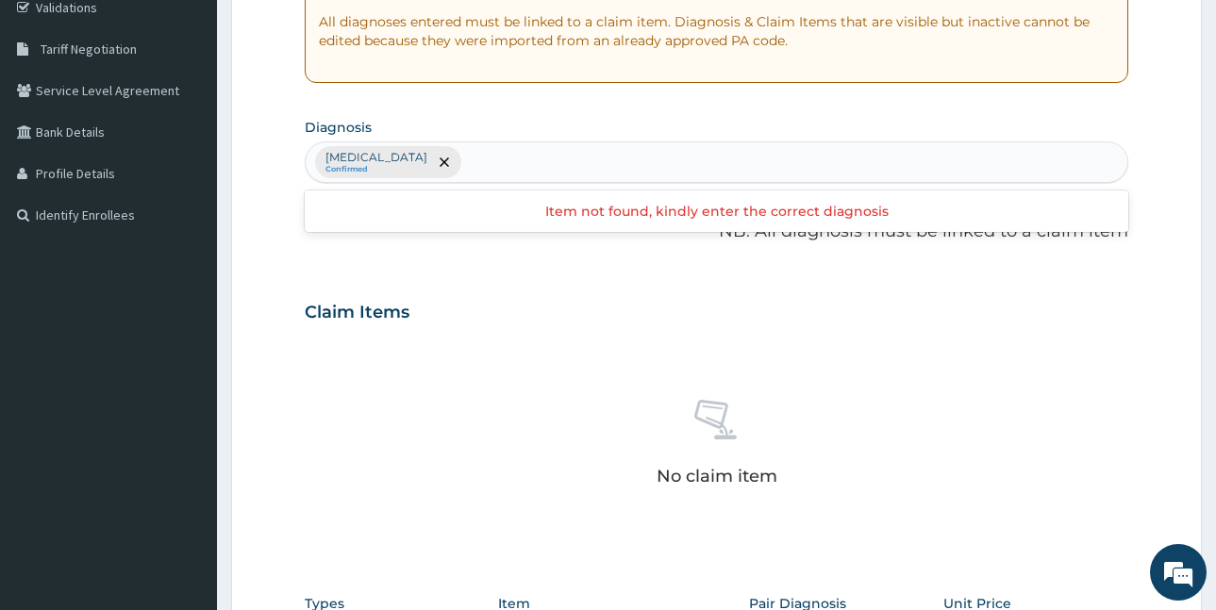
drag, startPoint x: 564, startPoint y: 155, endPoint x: 473, endPoint y: 173, distance: 93.3
click at [474, 172] on div "[MEDICAL_DATA] Confirmed" at bounding box center [717, 162] width 822 height 40
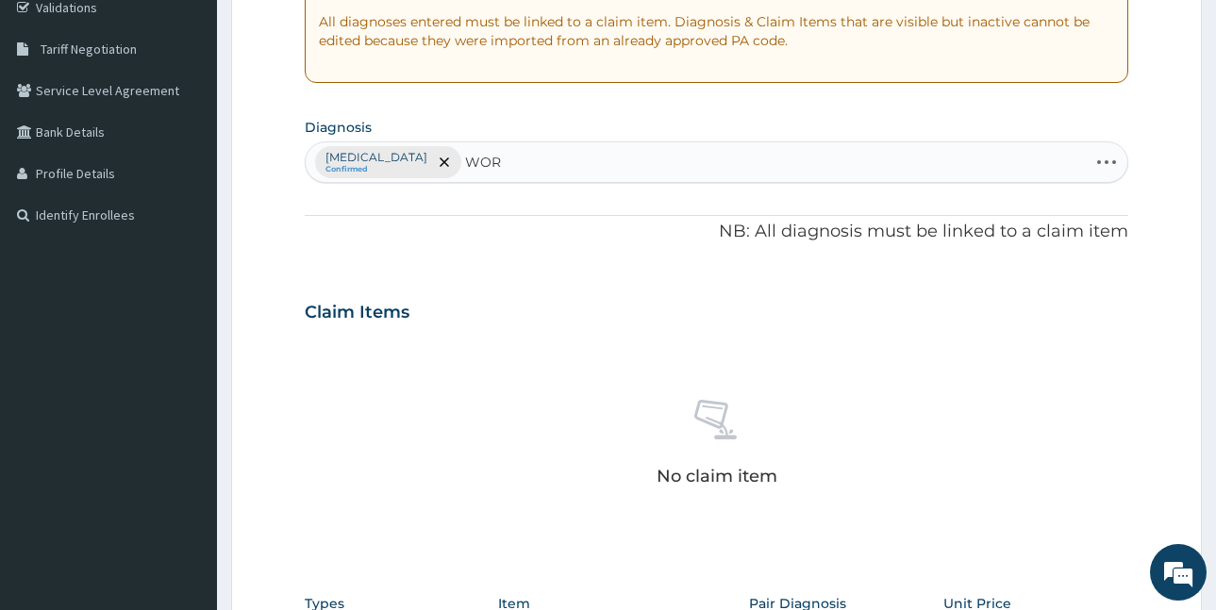
type input "WORM"
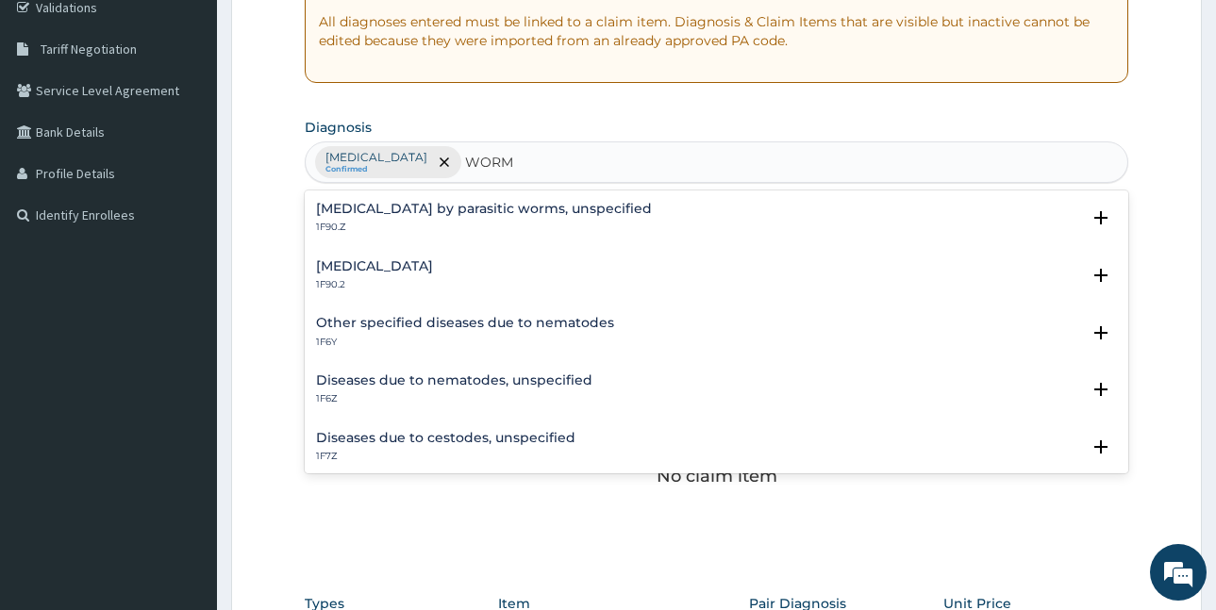
click at [433, 272] on h4 "[MEDICAL_DATA]" at bounding box center [374, 266] width 117 height 14
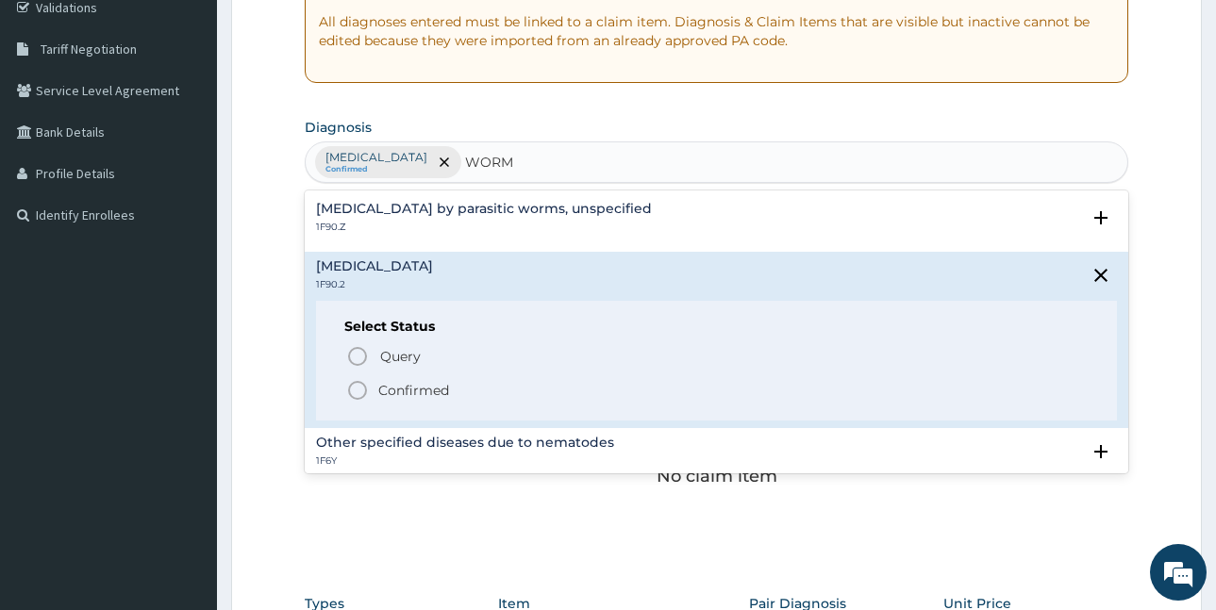
click at [399, 392] on p "Confirmed" at bounding box center [413, 390] width 71 height 19
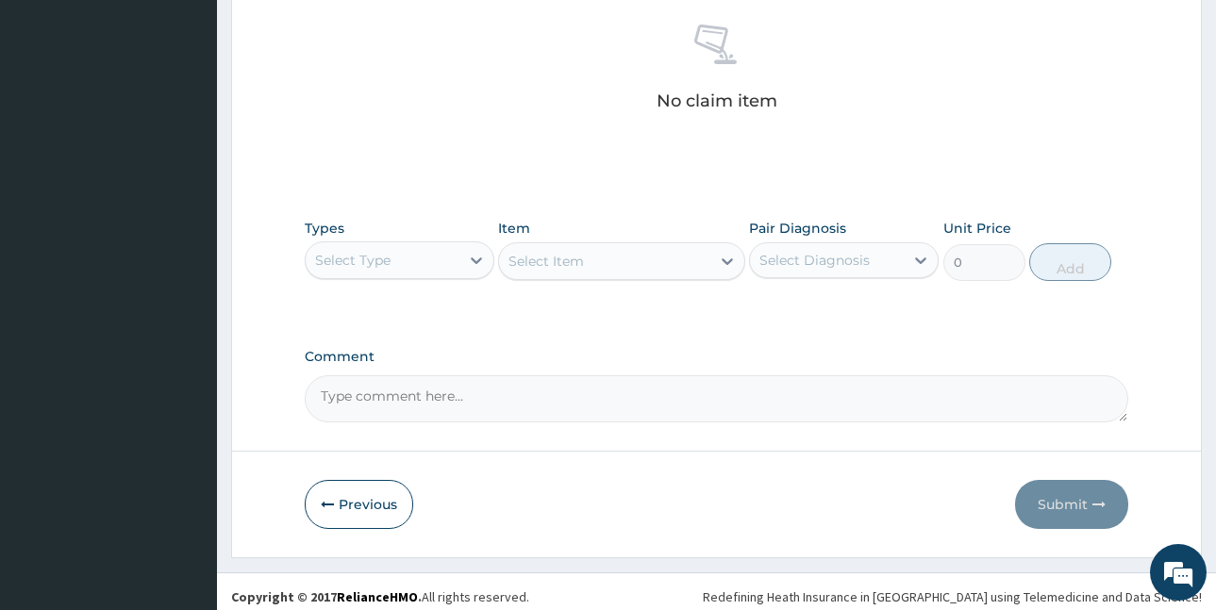
scroll to position [742, 0]
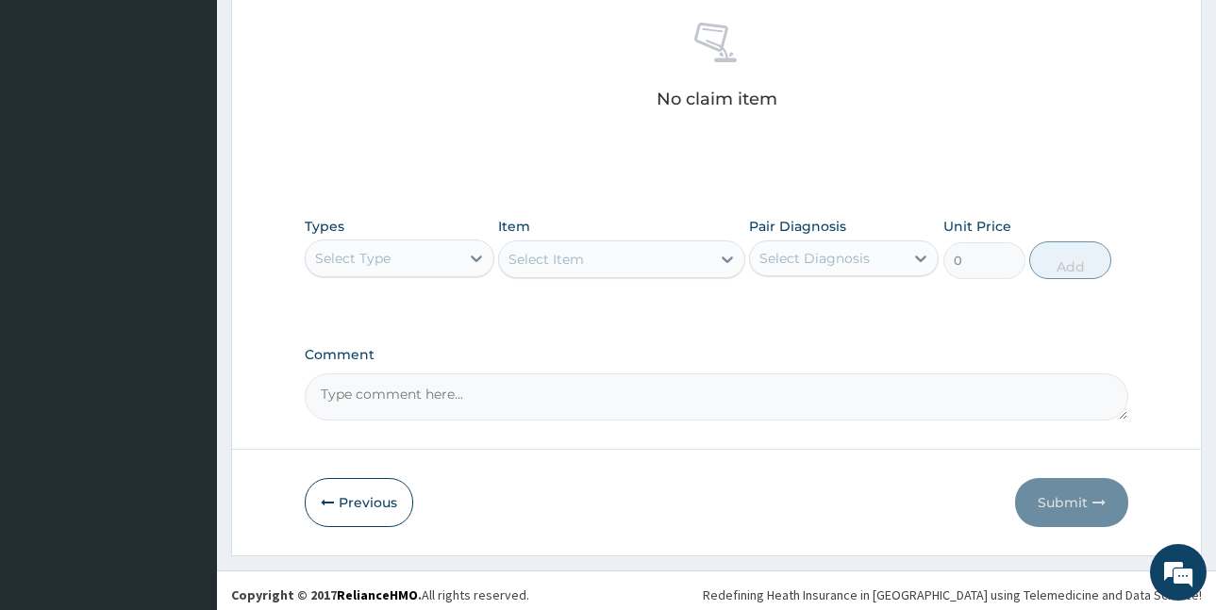
click at [432, 268] on div "Select Type" at bounding box center [383, 258] width 154 height 30
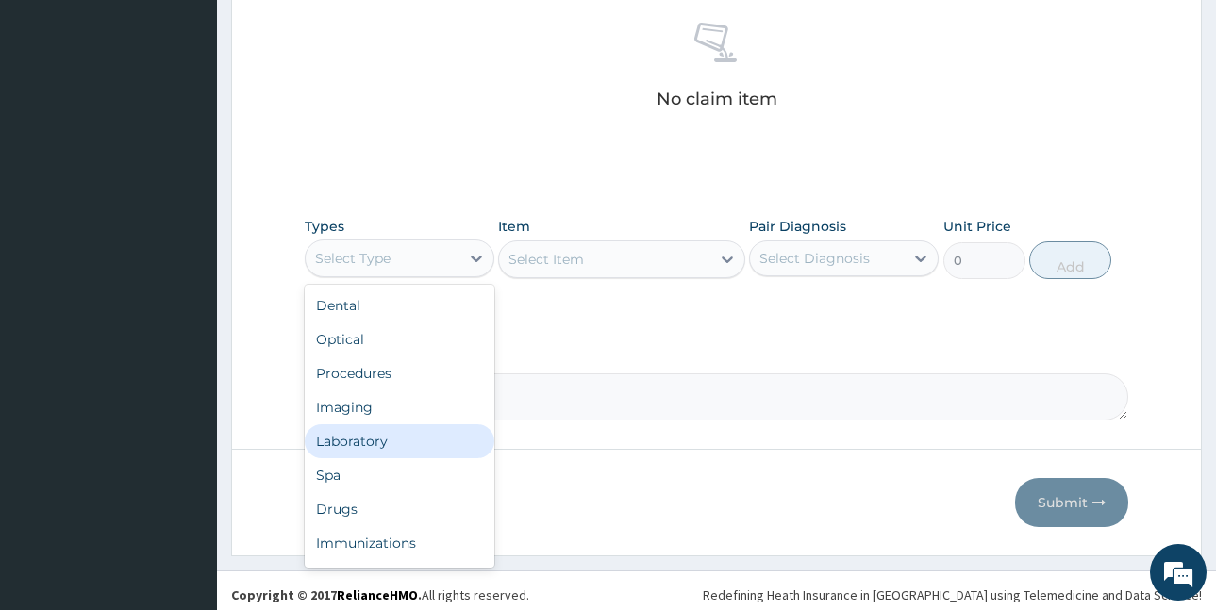
click at [385, 445] on div "Laboratory" at bounding box center [400, 442] width 190 height 34
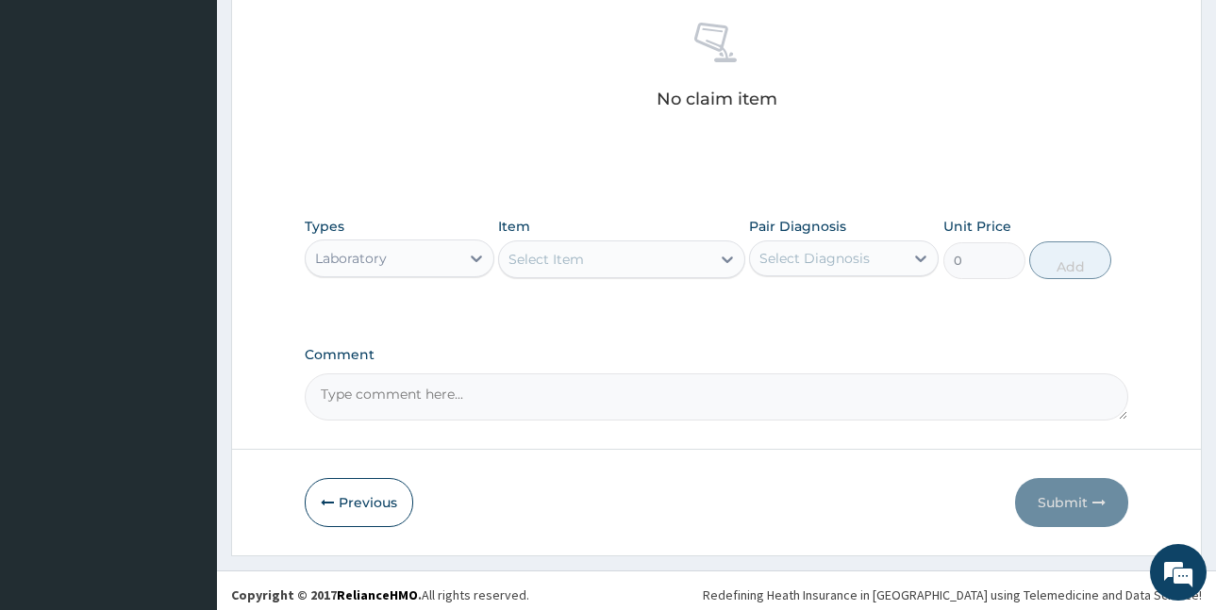
click at [673, 262] on div "Select Item" at bounding box center [604, 259] width 211 height 30
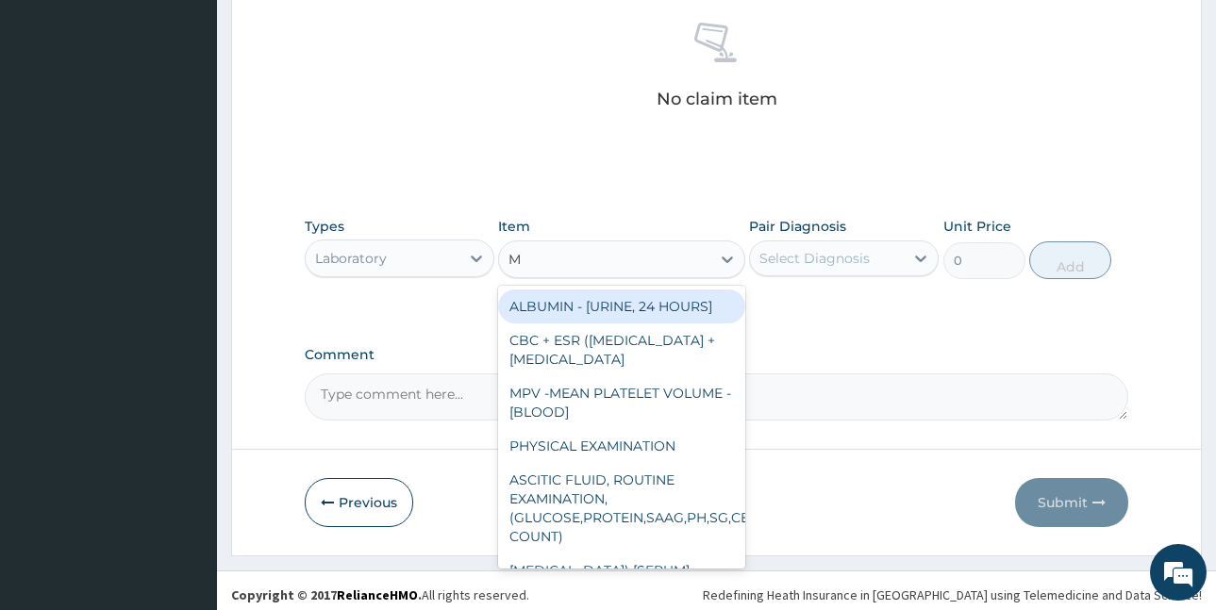
type input "MP"
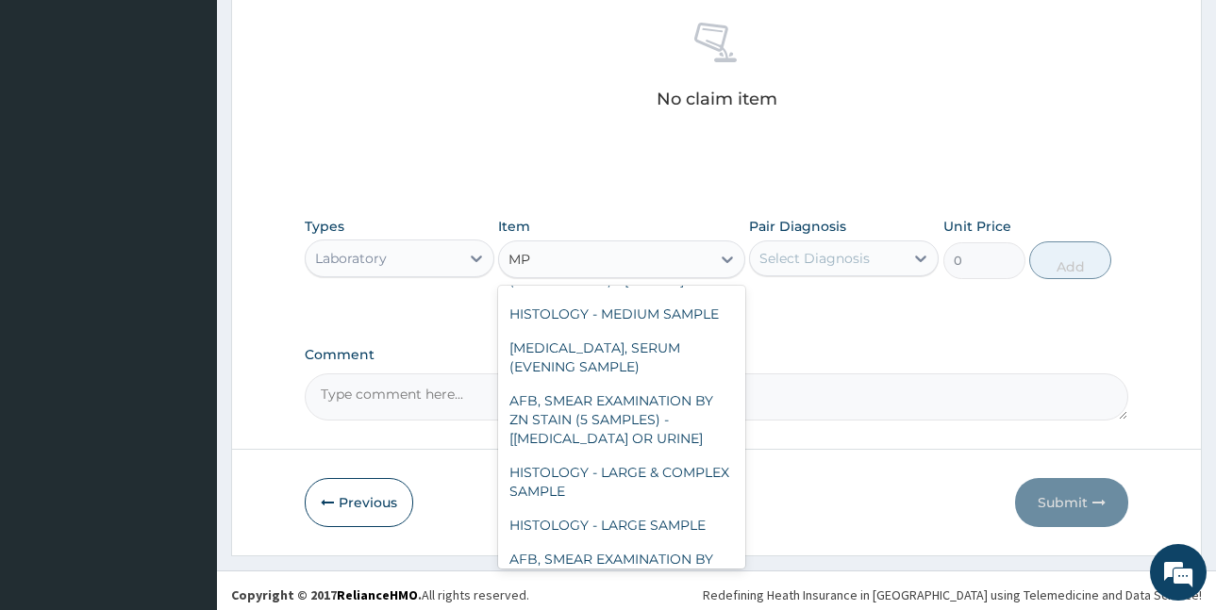
scroll to position [411, 0]
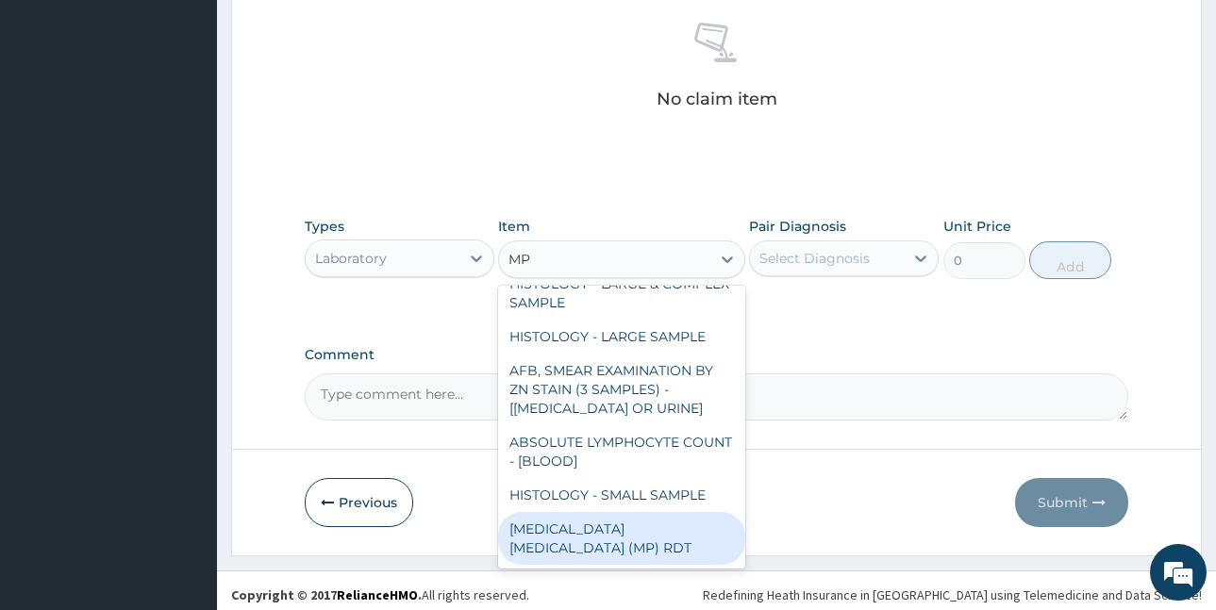
click at [642, 550] on div "MALARIA PARASITE (MP) RDT" at bounding box center [621, 538] width 247 height 53
type input "2000"
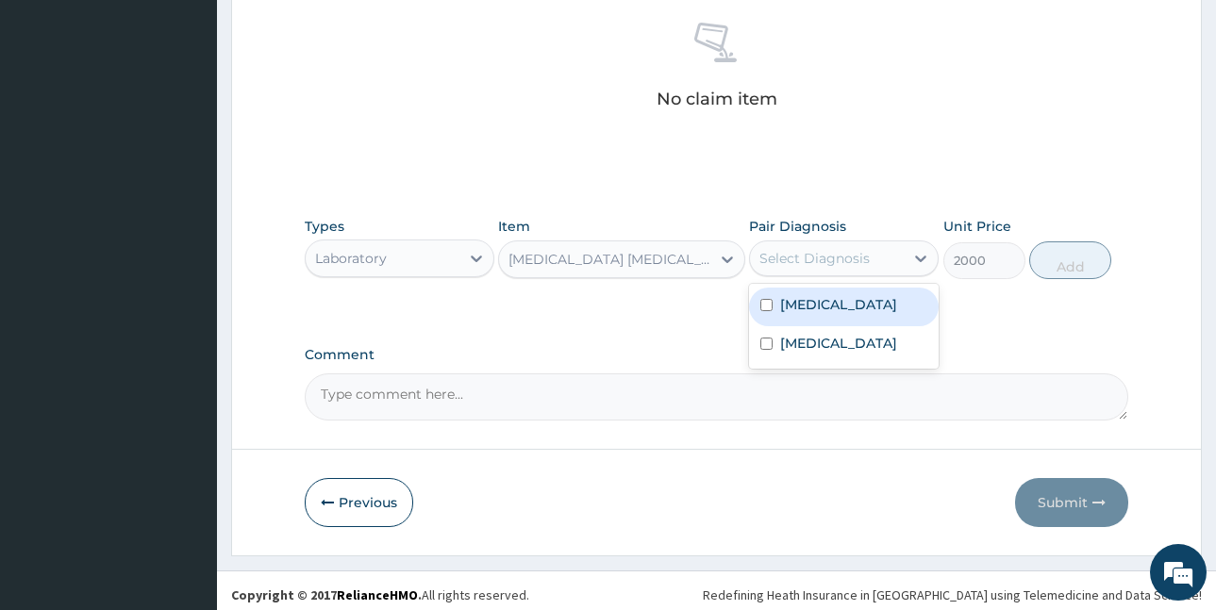
click at [811, 260] on div "Select Diagnosis" at bounding box center [815, 258] width 110 height 19
click at [813, 300] on label "Malaria, unspecified" at bounding box center [838, 304] width 117 height 19
checkbox input "true"
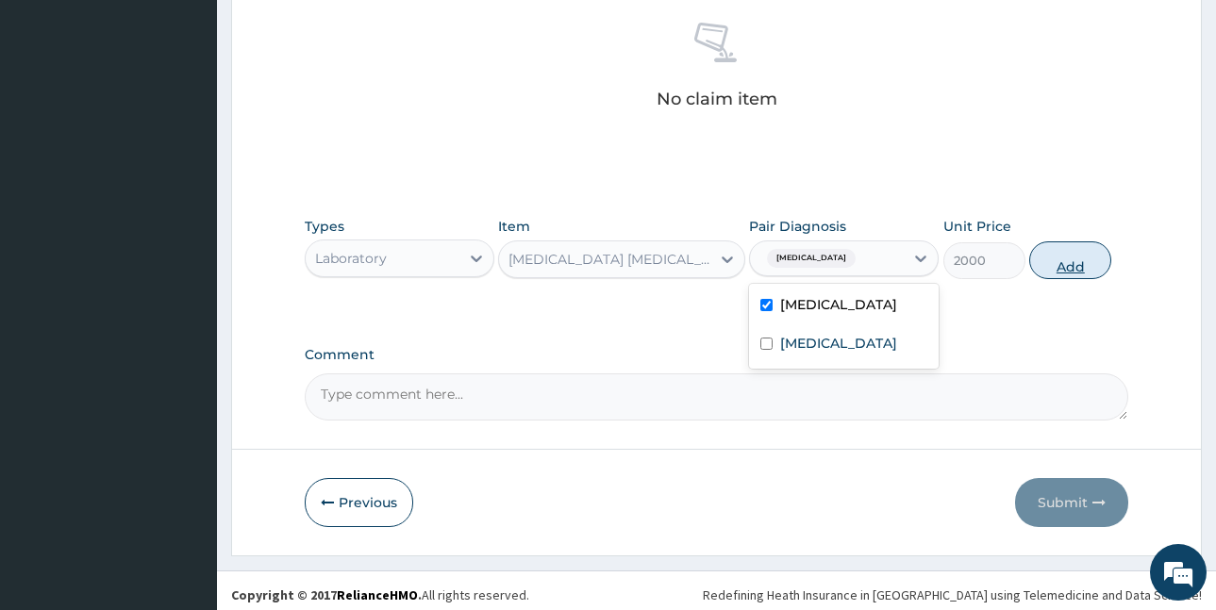
click at [1055, 264] on button "Add" at bounding box center [1070, 261] width 82 height 38
type input "0"
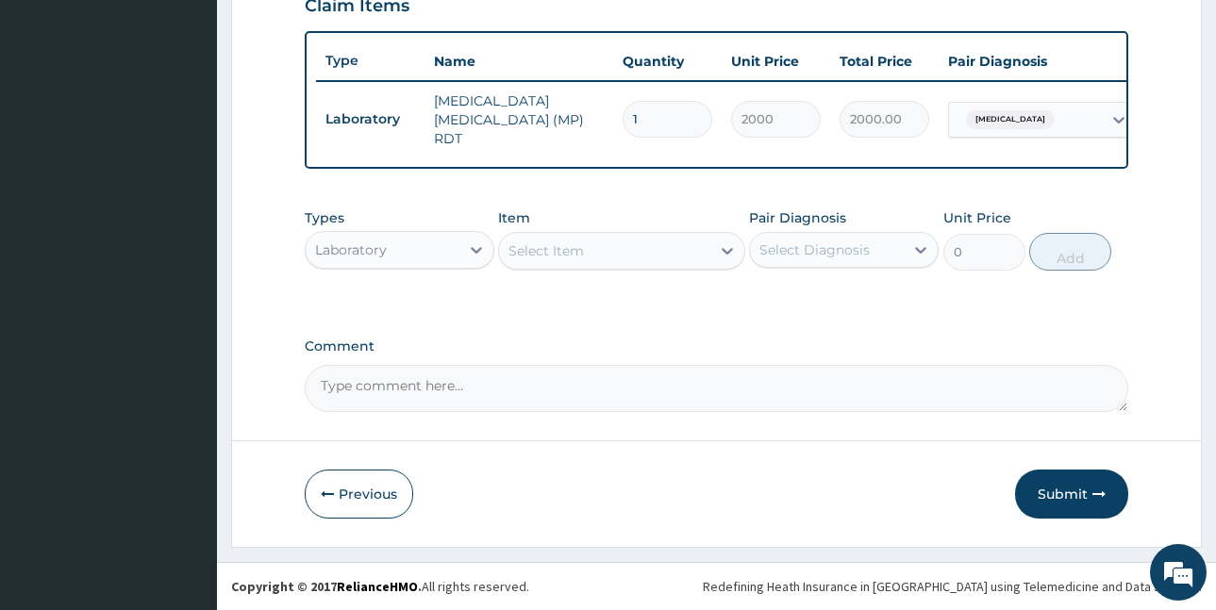
scroll to position [675, 0]
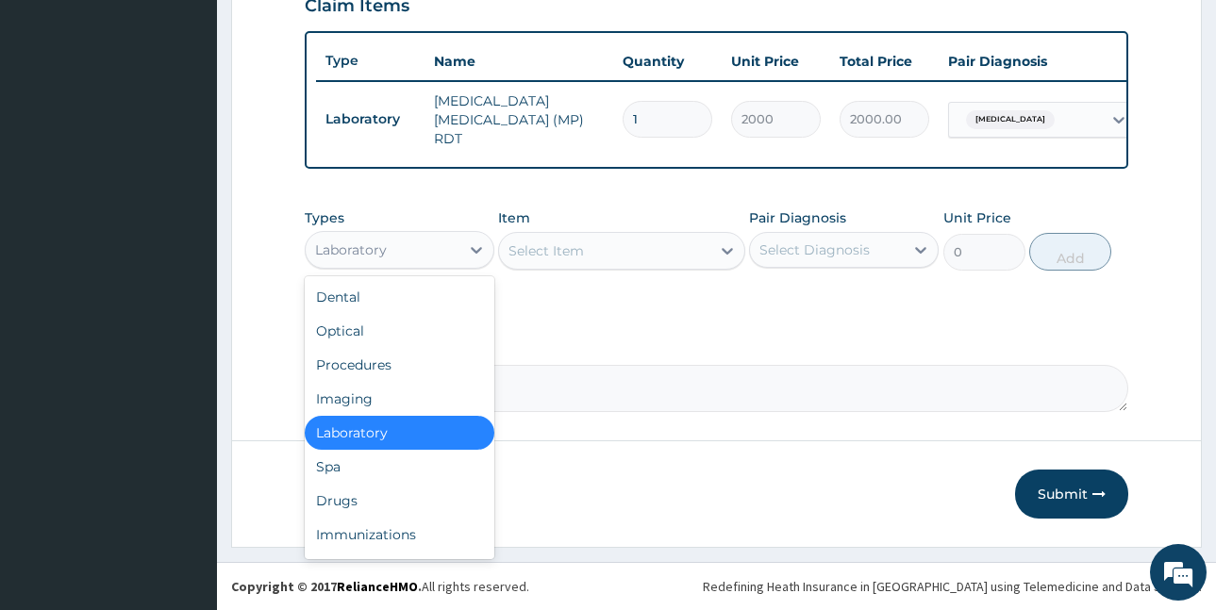
drag, startPoint x: 412, startPoint y: 247, endPoint x: 411, endPoint y: 301, distance: 53.8
click at [411, 248] on div "Laboratory" at bounding box center [383, 250] width 154 height 30
click at [363, 509] on div "Drugs" at bounding box center [400, 501] width 190 height 34
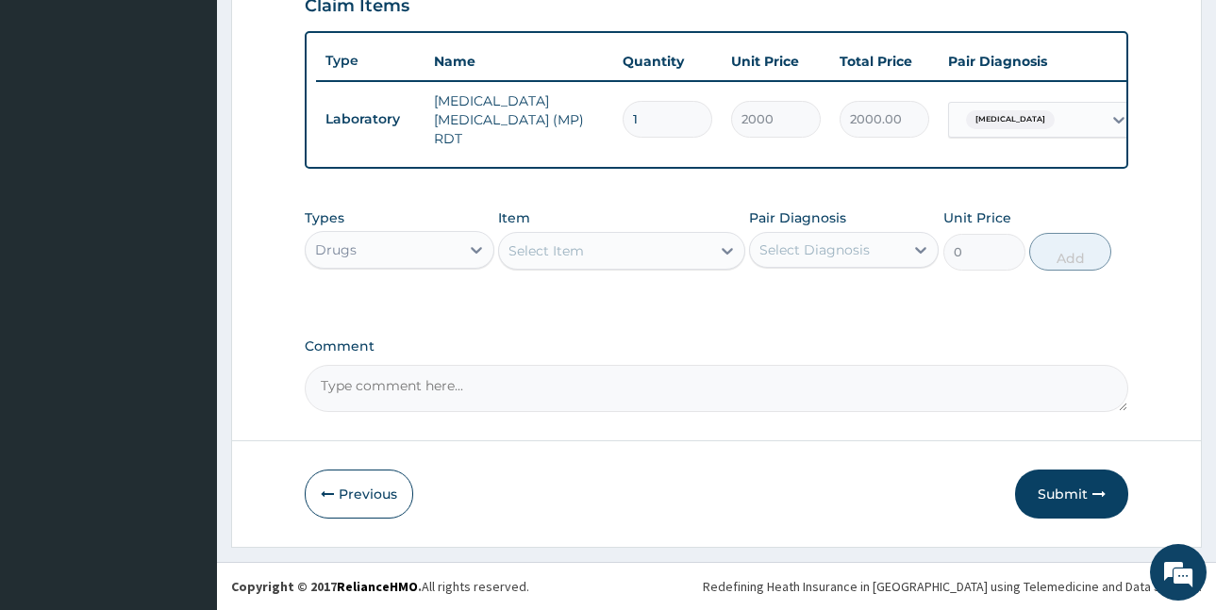
click at [583, 247] on div "Select Item" at bounding box center [546, 251] width 75 height 19
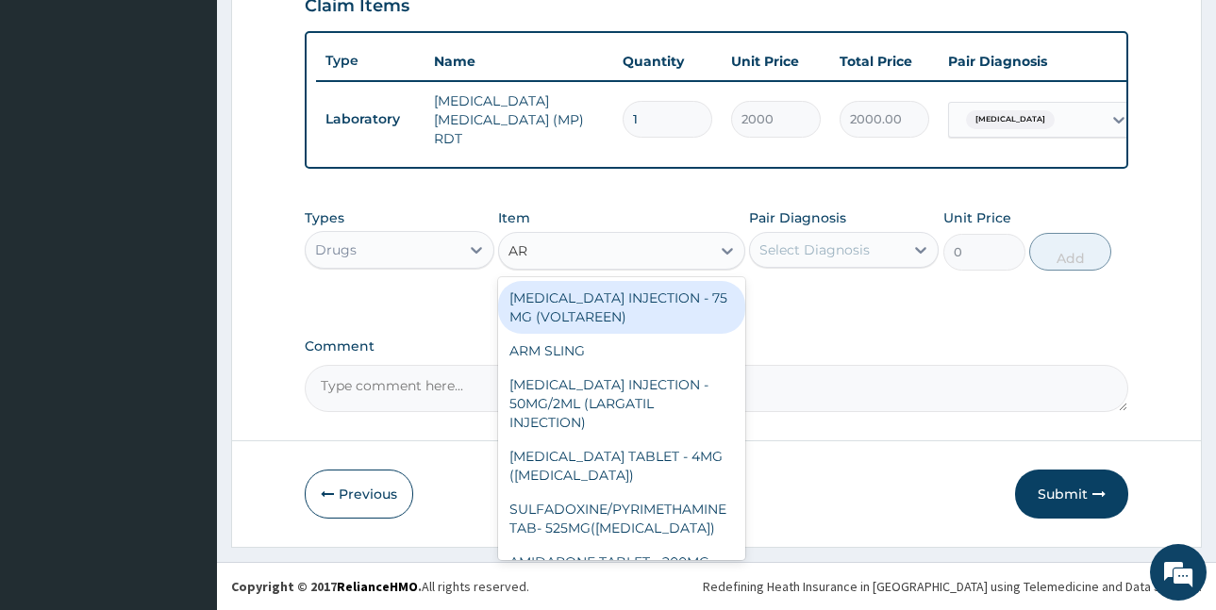
type input "ART"
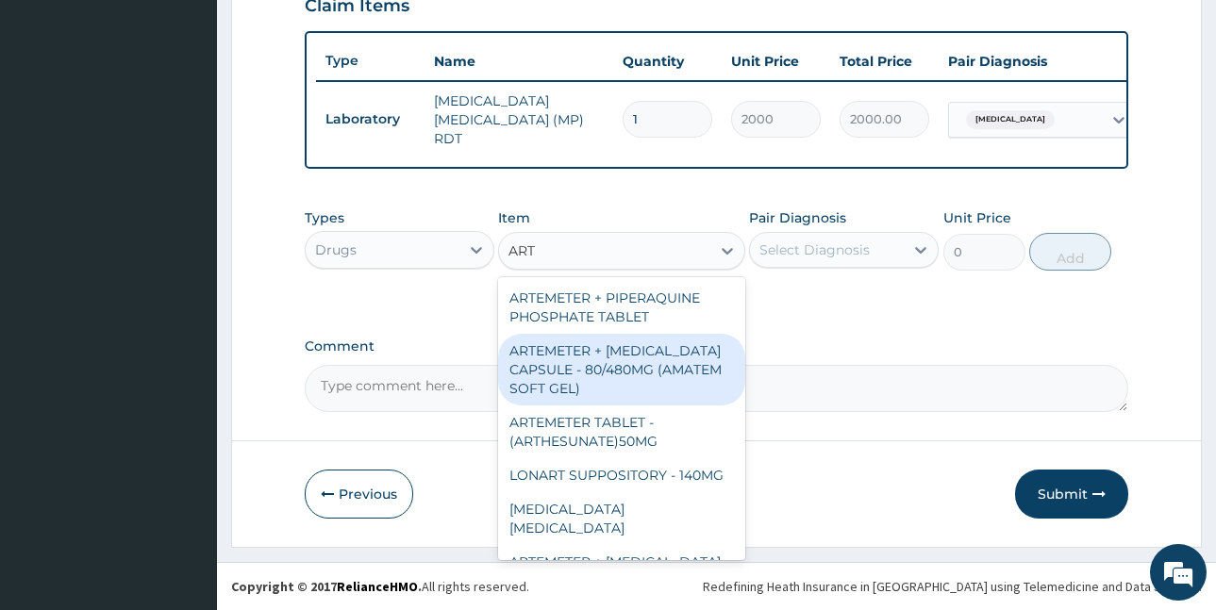
click at [616, 362] on div "ARTEMETER + LUMEFANTRINE CAPSULE - 80/480MG (AMATEM SOFT GEL)" at bounding box center [621, 370] width 247 height 72
type input "420"
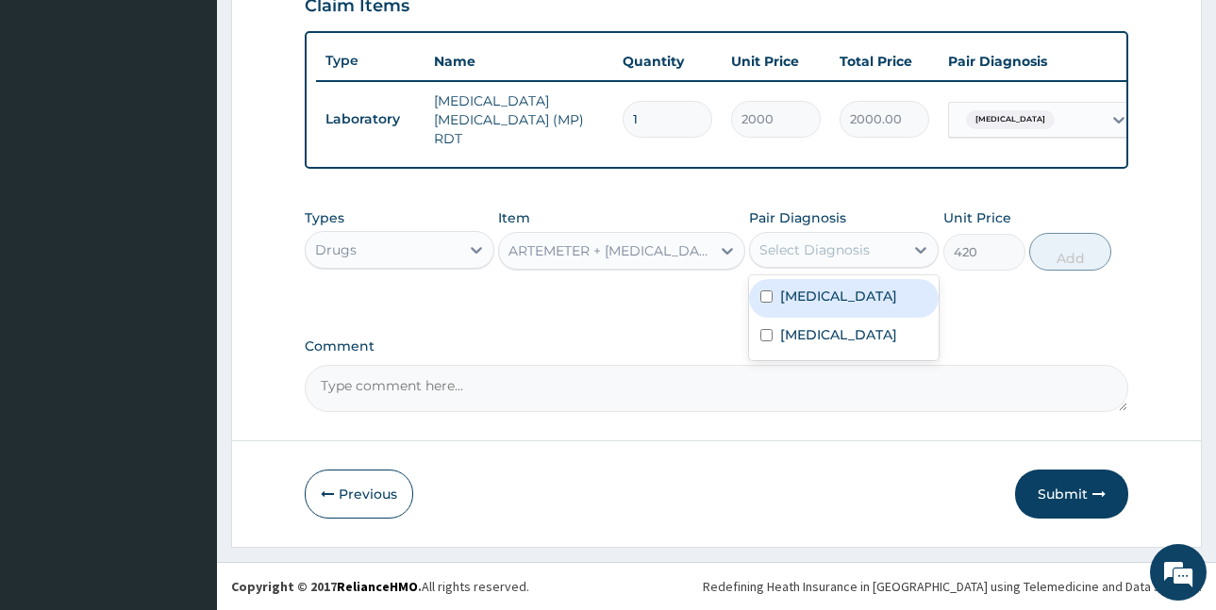
click at [809, 243] on div "Select Diagnosis" at bounding box center [815, 250] width 110 height 19
click at [828, 303] on label "[MEDICAL_DATA]" at bounding box center [838, 296] width 117 height 19
checkbox input "true"
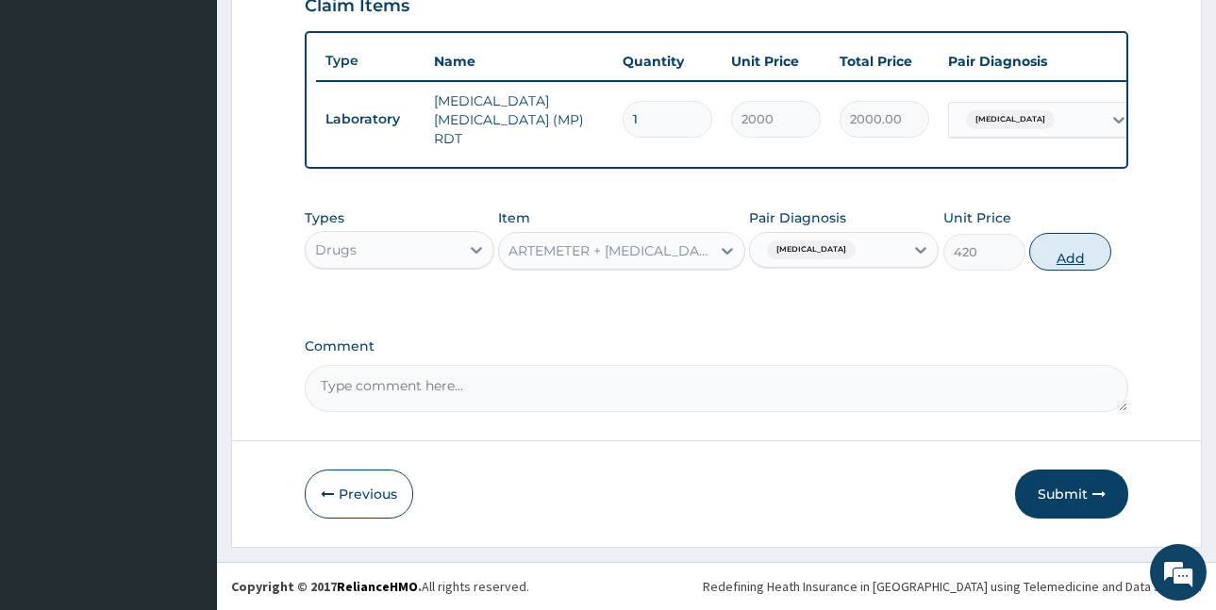
click at [1060, 259] on button "Add" at bounding box center [1070, 252] width 82 height 38
type input "0"
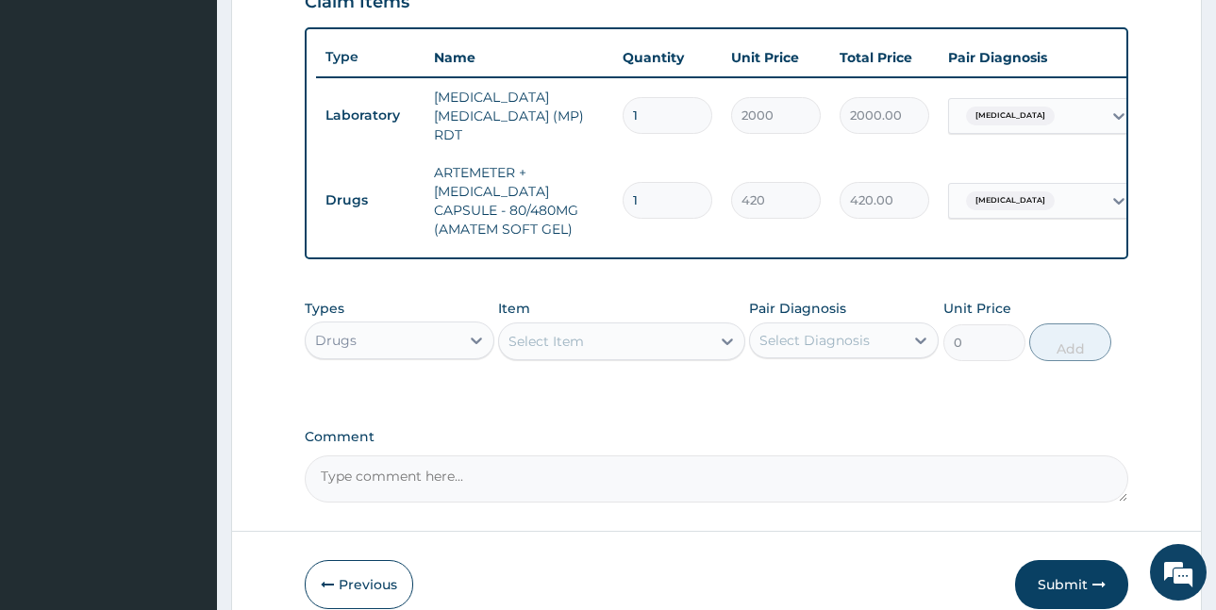
drag, startPoint x: 649, startPoint y: 189, endPoint x: 601, endPoint y: 210, distance: 52.8
click at [601, 210] on tr "Drugs ARTEMETER + LUMEFANTRINE CAPSULE - 80/480MG (AMATEM SOFT GEL) 1 420 420.0…" at bounding box center [778, 201] width 925 height 94
type input "6"
type input "2520.00"
type input "6"
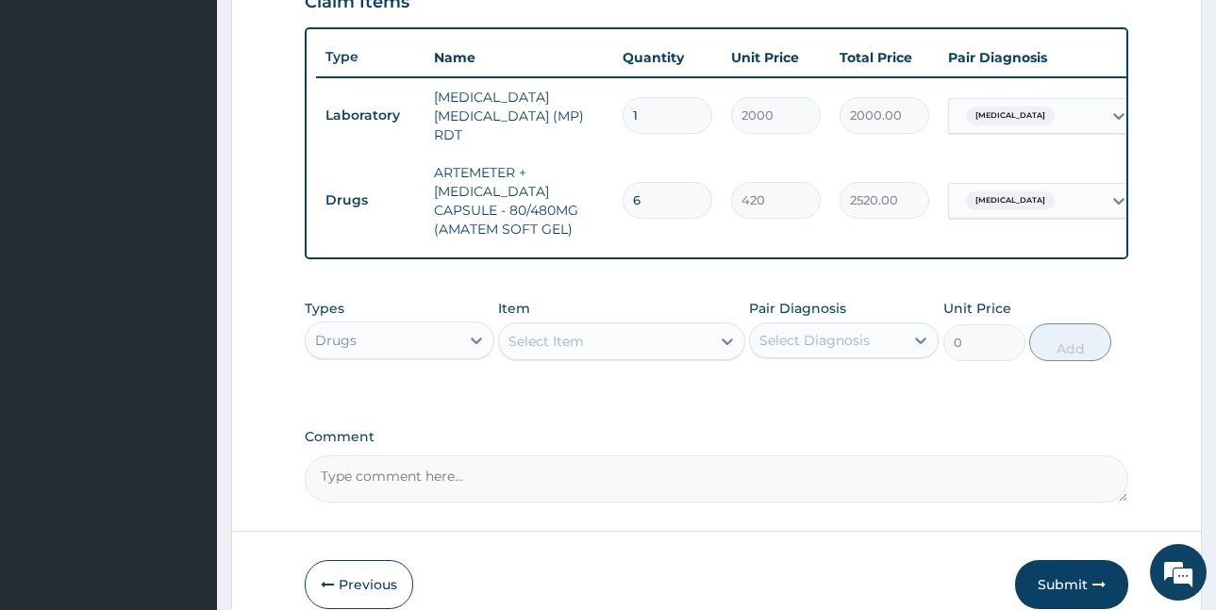
click at [565, 346] on div "Select Item" at bounding box center [546, 341] width 75 height 19
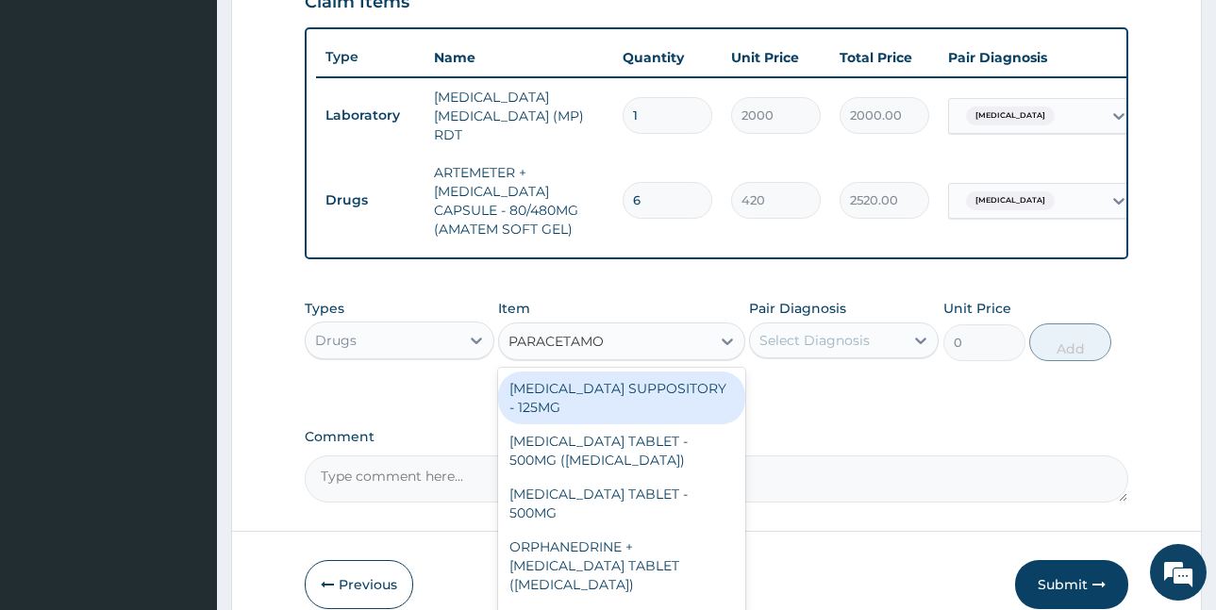
type input "PARACETAMOL"
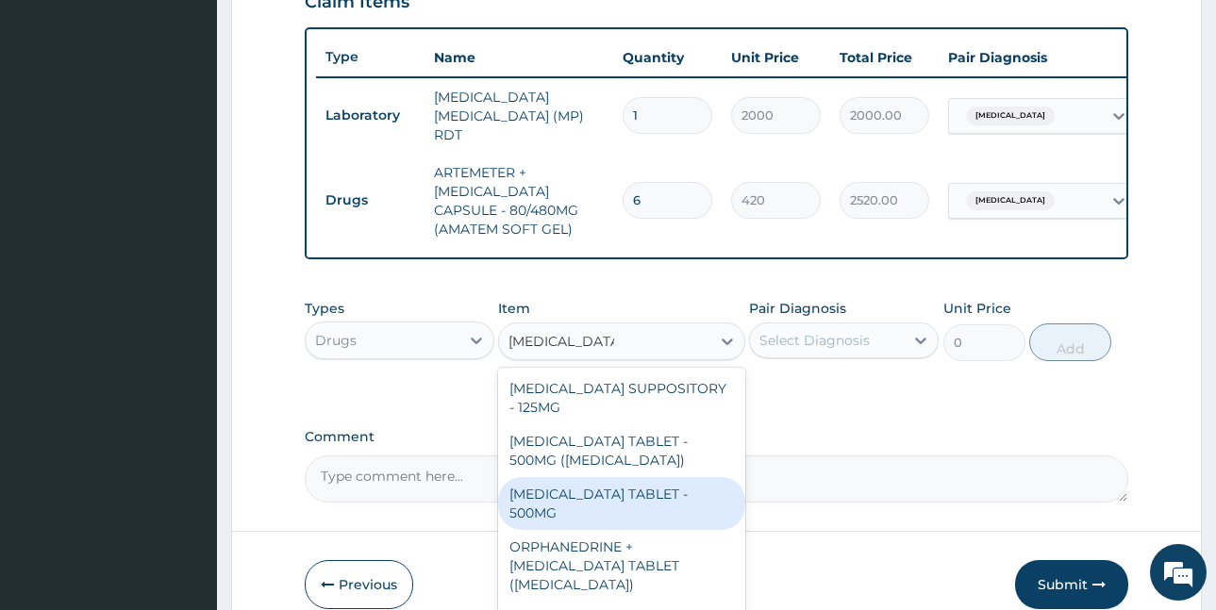
click at [592, 512] on div "[MEDICAL_DATA] TABLET - 500MG" at bounding box center [621, 503] width 247 height 53
type input "33.599999999999994"
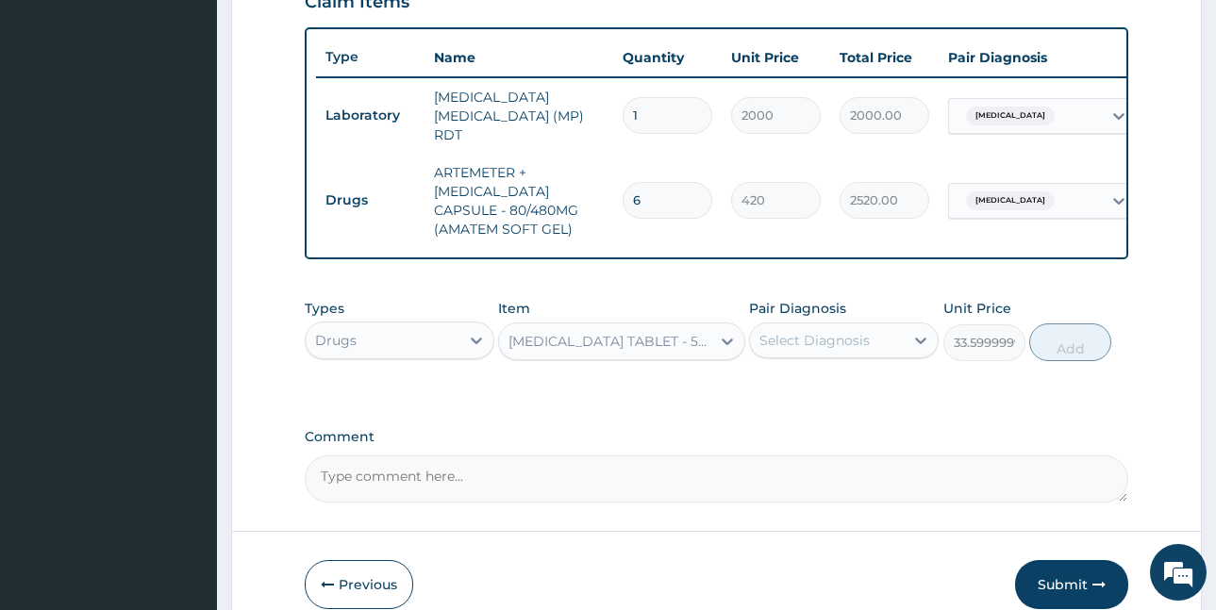
click at [838, 350] on div "Select Diagnosis" at bounding box center [815, 340] width 110 height 19
click at [846, 392] on label "[MEDICAL_DATA]" at bounding box center [838, 386] width 117 height 19
checkbox input "true"
click at [1064, 343] on button "Add" at bounding box center [1070, 343] width 82 height 38
type input "0"
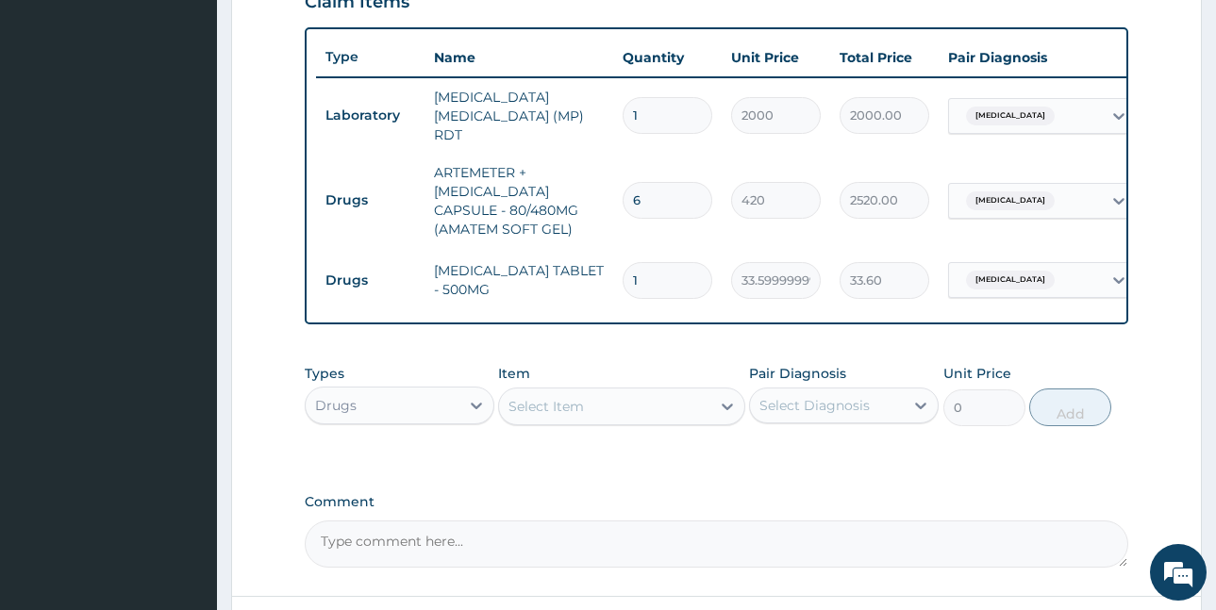
type input "18"
type input "604.80"
type input "18"
click at [559, 398] on div "Select Item" at bounding box center [604, 407] width 211 height 30
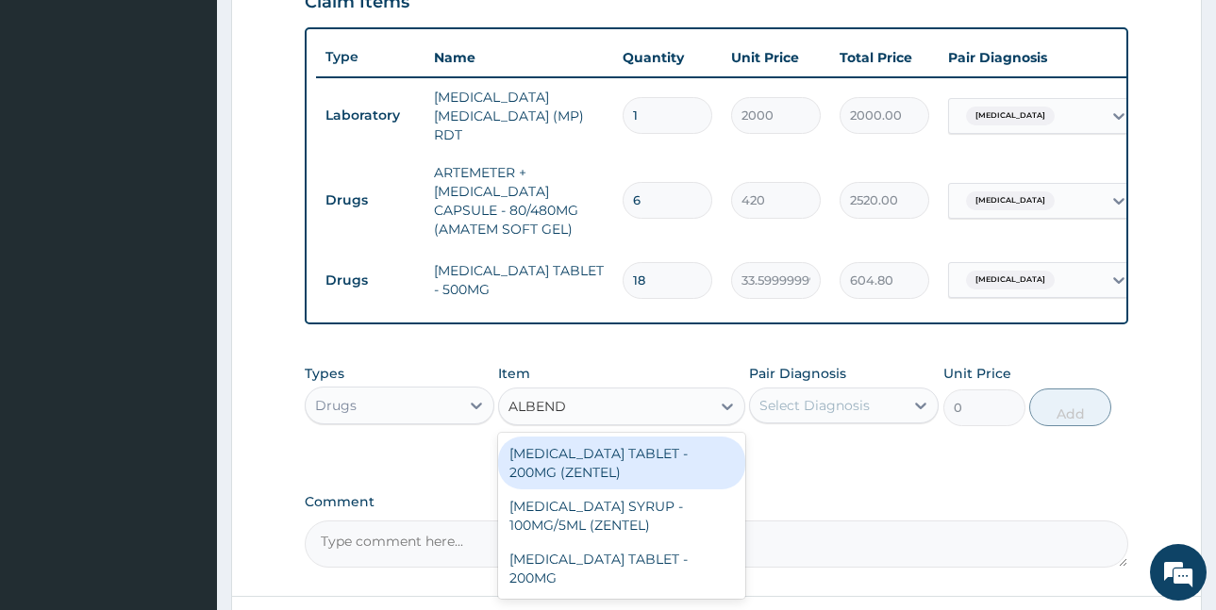
type input "ALBENDA"
click at [664, 449] on div "[MEDICAL_DATA] TABLET - 200MG (ZENTEL)" at bounding box center [621, 463] width 247 height 53
type input "560"
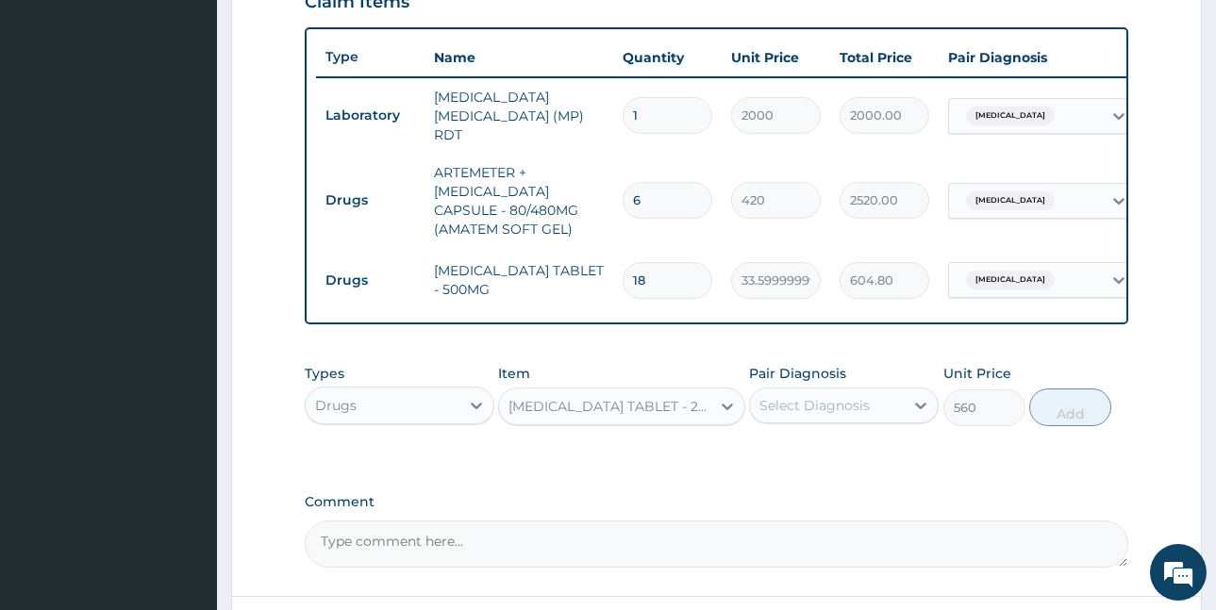
click at [872, 406] on div "Select Diagnosis" at bounding box center [827, 406] width 154 height 30
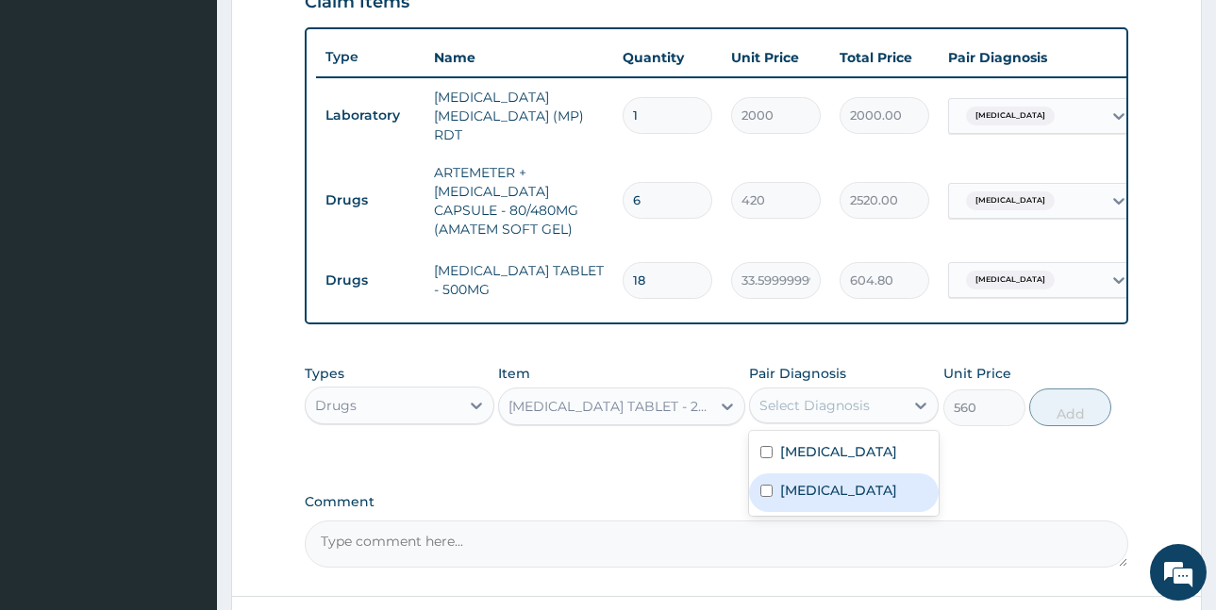
drag, startPoint x: 854, startPoint y: 516, endPoint x: 877, endPoint y: 497, distance: 29.5
click at [853, 500] on label "[MEDICAL_DATA]" at bounding box center [838, 490] width 117 height 19
checkbox input "true"
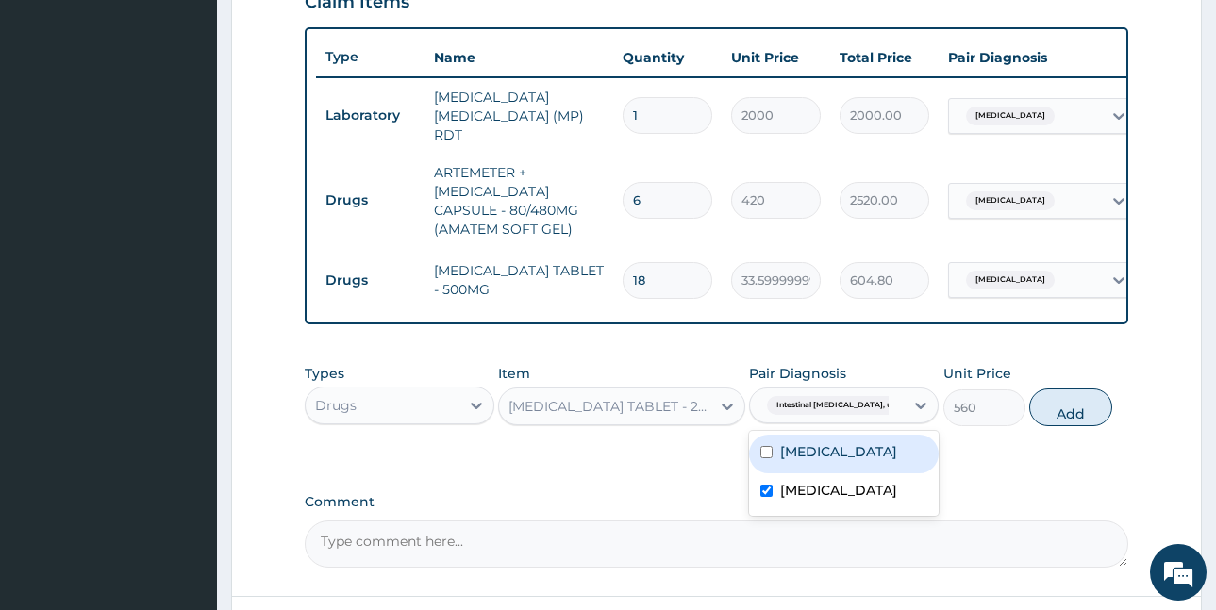
click at [1080, 404] on button "Add" at bounding box center [1070, 408] width 82 height 38
type input "0"
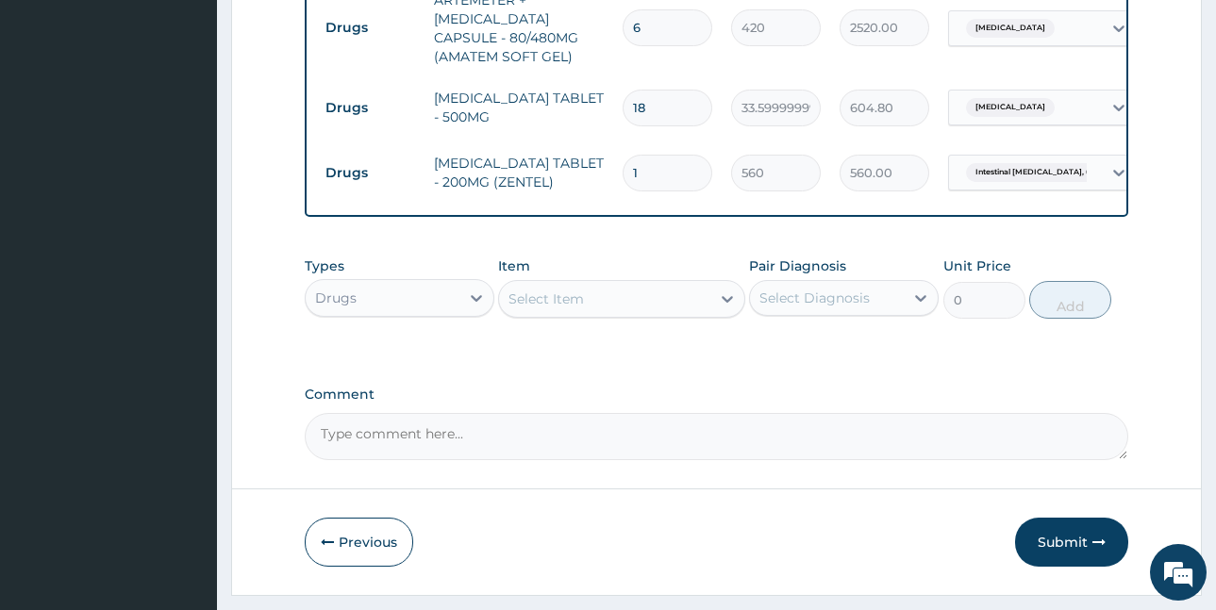
scroll to position [863, 0]
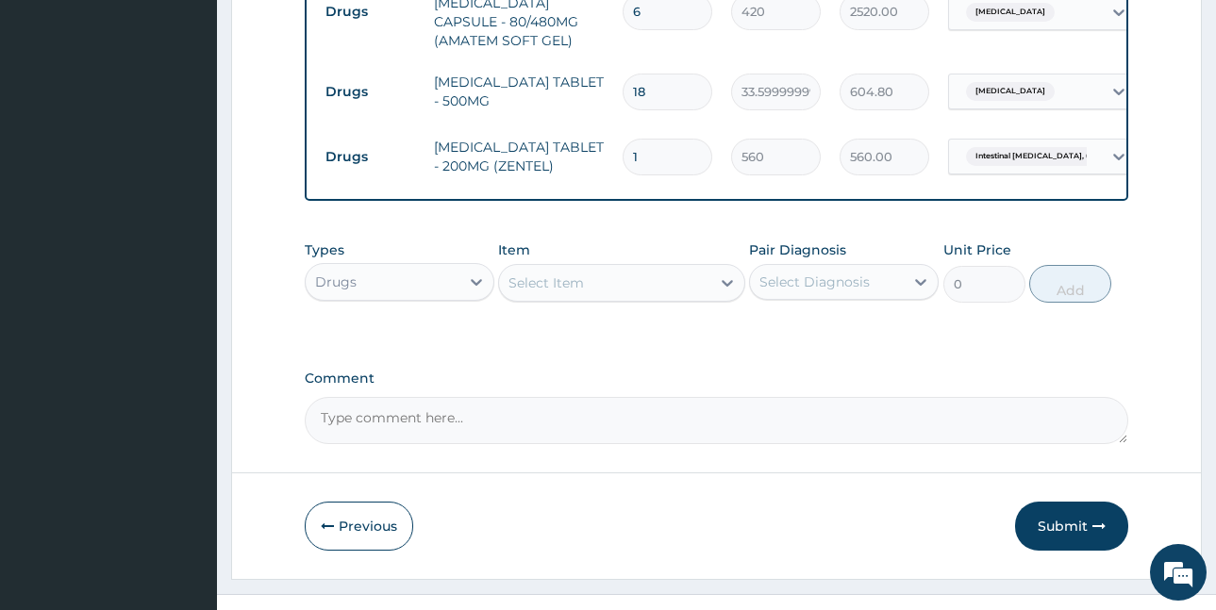
click at [416, 286] on div "Drugs" at bounding box center [383, 282] width 154 height 30
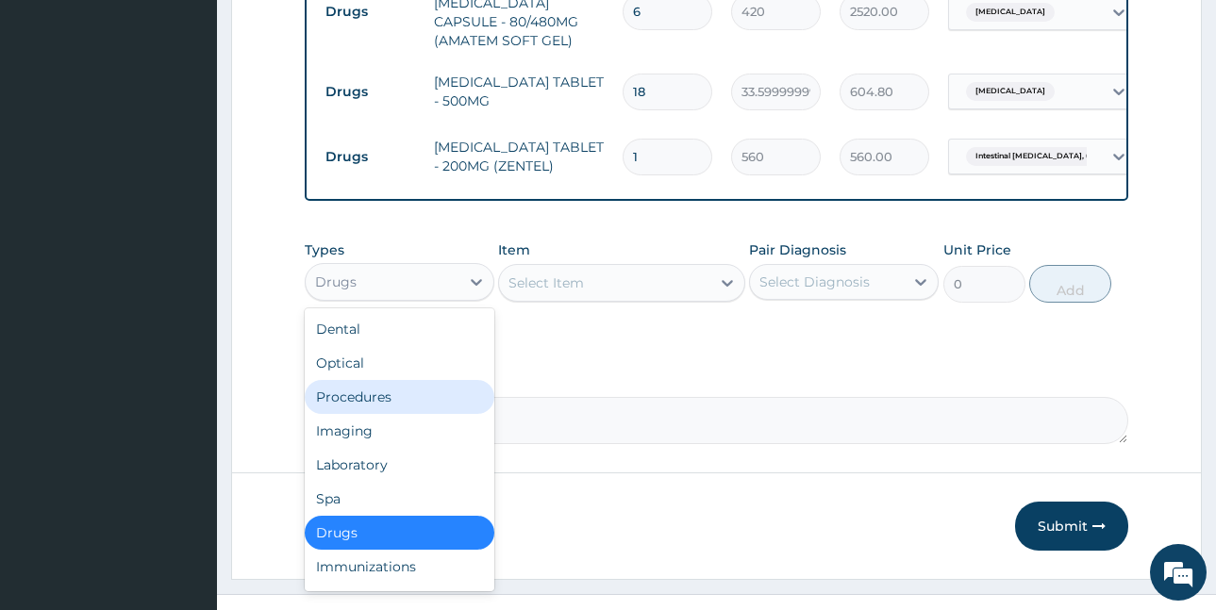
click at [404, 401] on div "Procedures" at bounding box center [400, 397] width 190 height 34
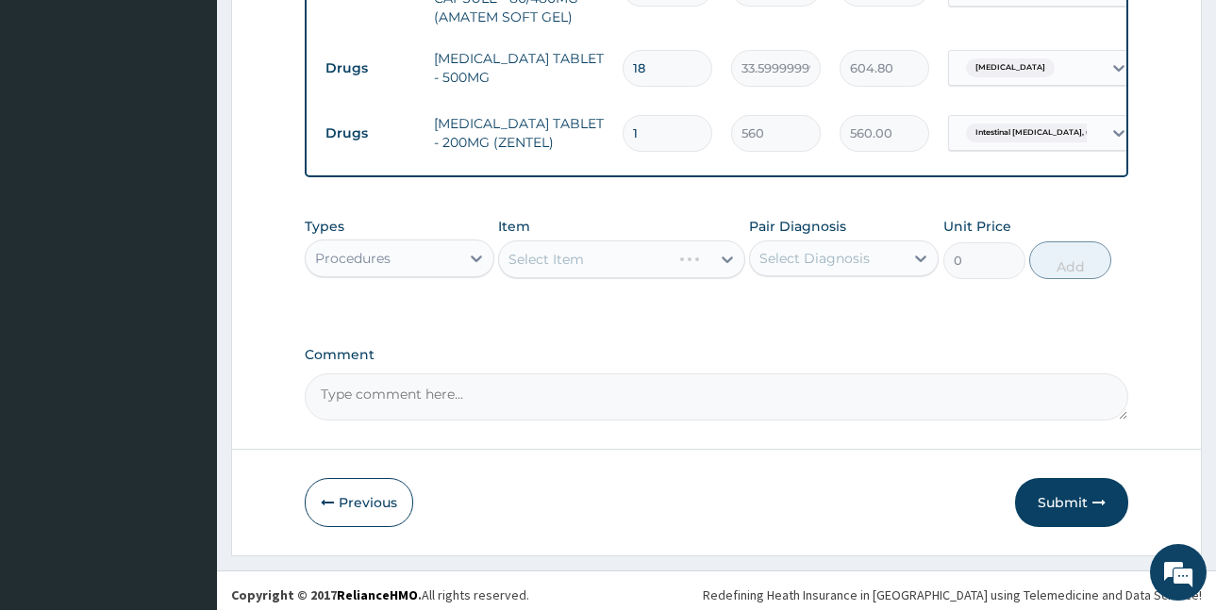
scroll to position [899, 0]
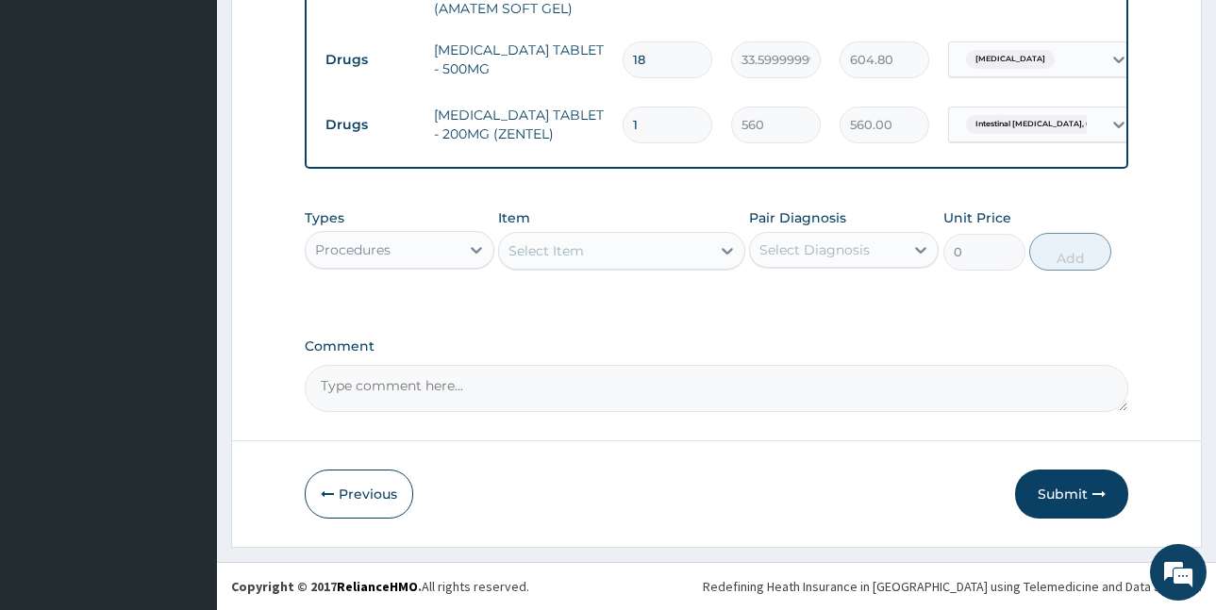
click at [543, 245] on div "Select Item" at bounding box center [546, 251] width 75 height 19
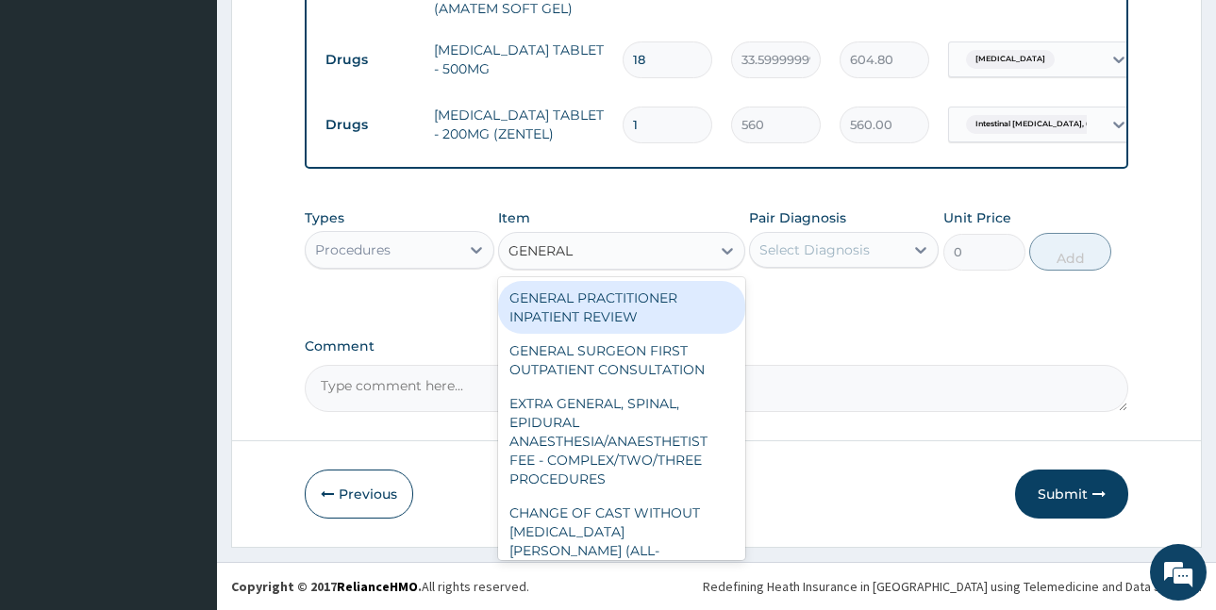
type input "GENERAL P"
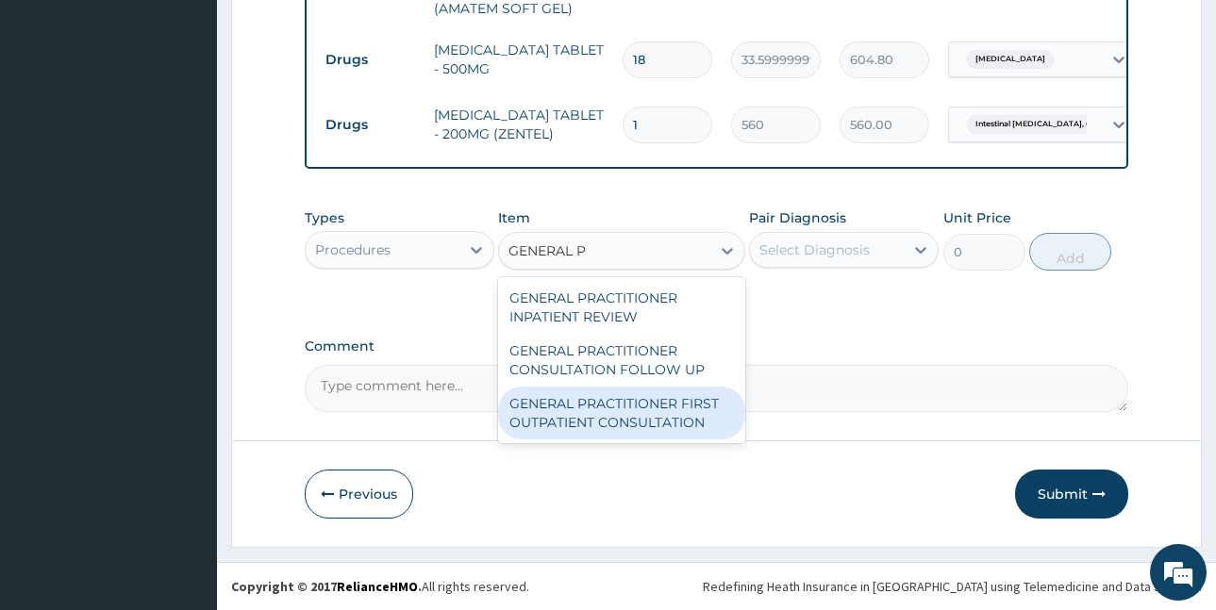
click at [663, 425] on div "GENERAL PRACTITIONER FIRST OUTPATIENT CONSULTATION" at bounding box center [621, 413] width 247 height 53
type input "3750"
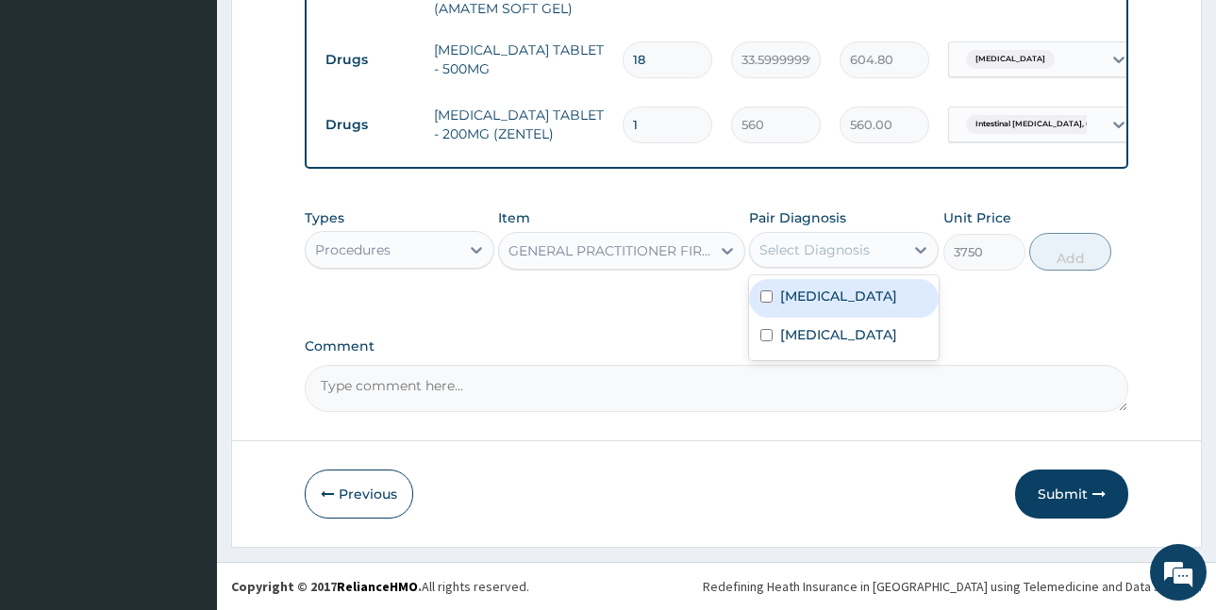
click at [822, 257] on div "Select Diagnosis" at bounding box center [815, 250] width 110 height 19
click at [823, 293] on label "[MEDICAL_DATA]" at bounding box center [838, 296] width 117 height 19
checkbox input "true"
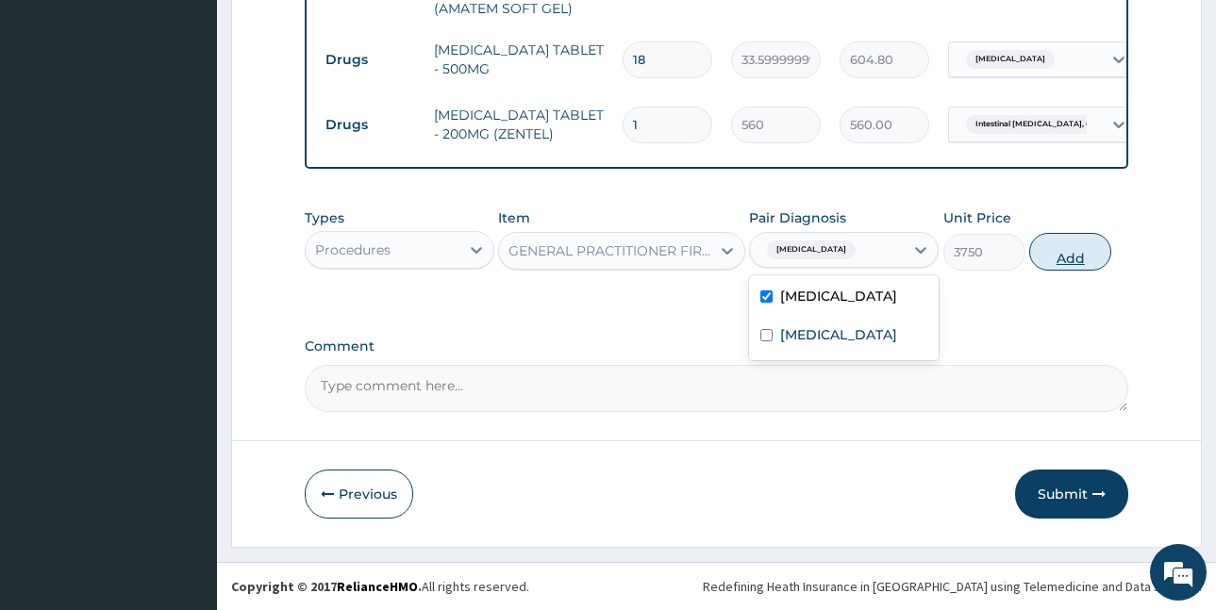
click at [1077, 261] on button "Add" at bounding box center [1070, 252] width 82 height 38
type input "0"
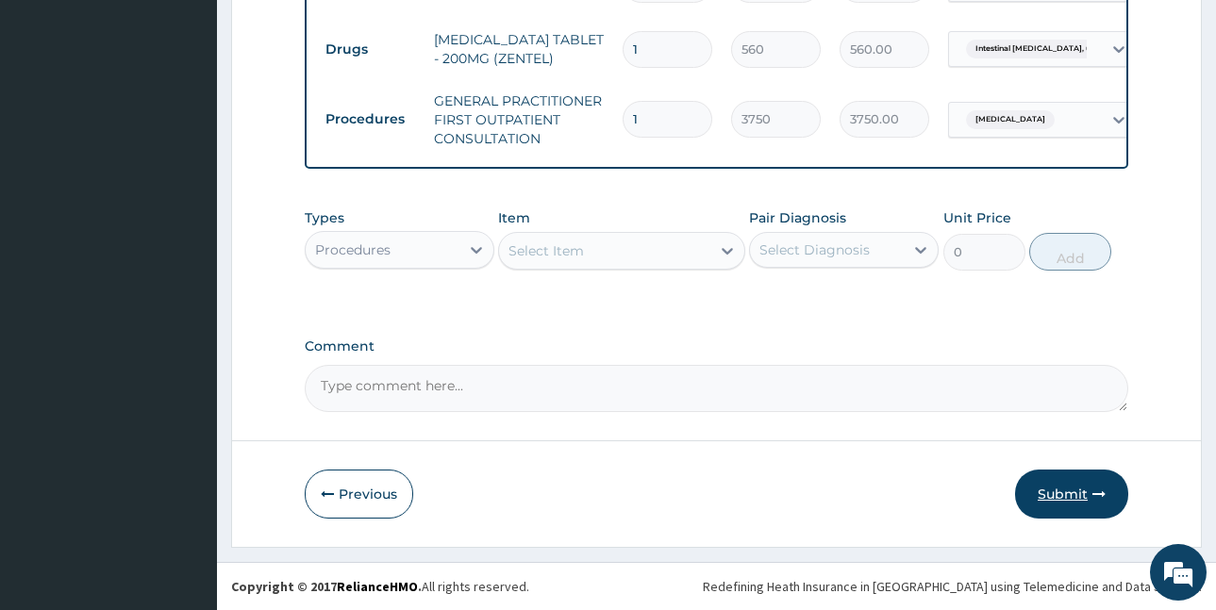
click at [1058, 494] on button "Submit" at bounding box center [1071, 494] width 113 height 49
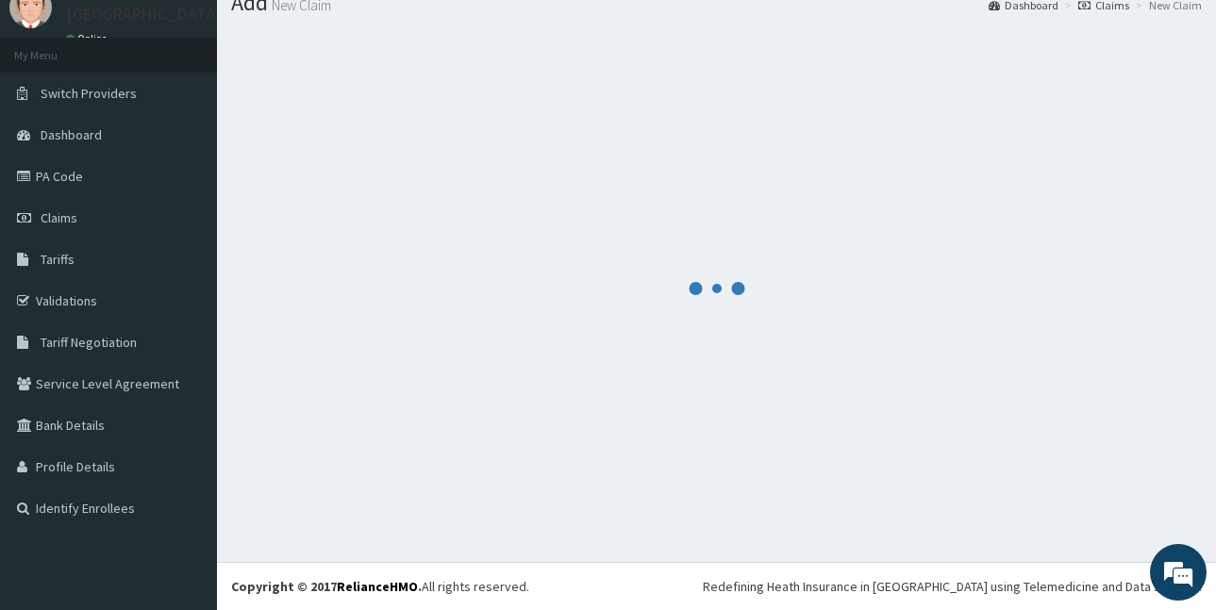
scroll to position [975, 0]
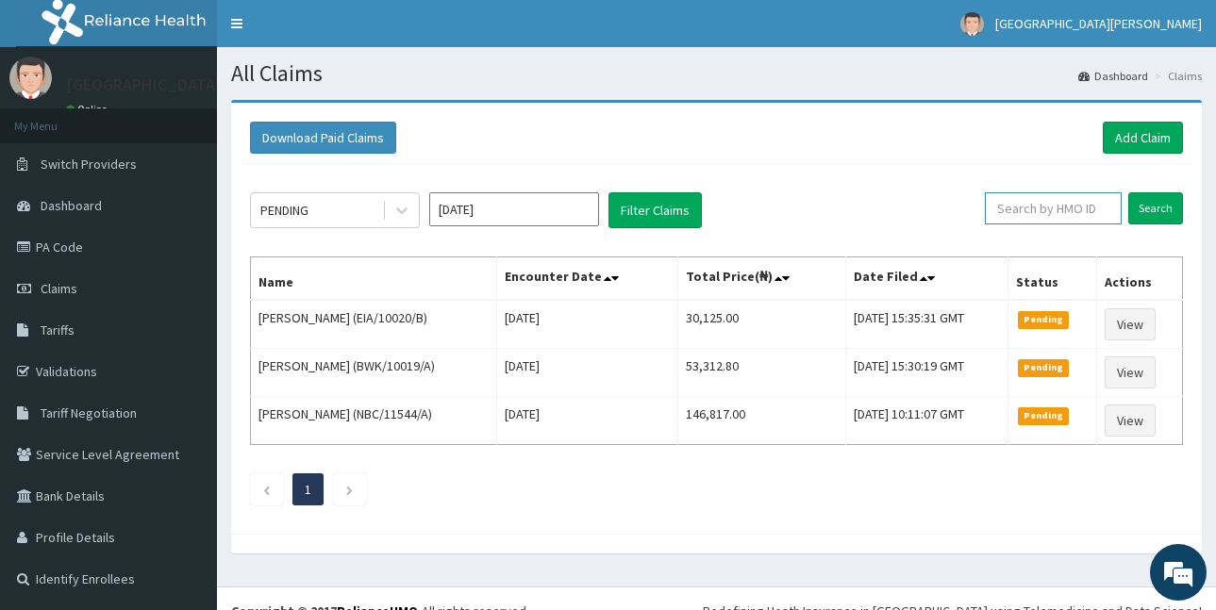
click at [1017, 211] on input "text" at bounding box center [1053, 208] width 137 height 32
paste input "ZEI/10104/E"
type input "ZEI/10104/E"
click at [1148, 203] on input "Search" at bounding box center [1156, 208] width 55 height 32
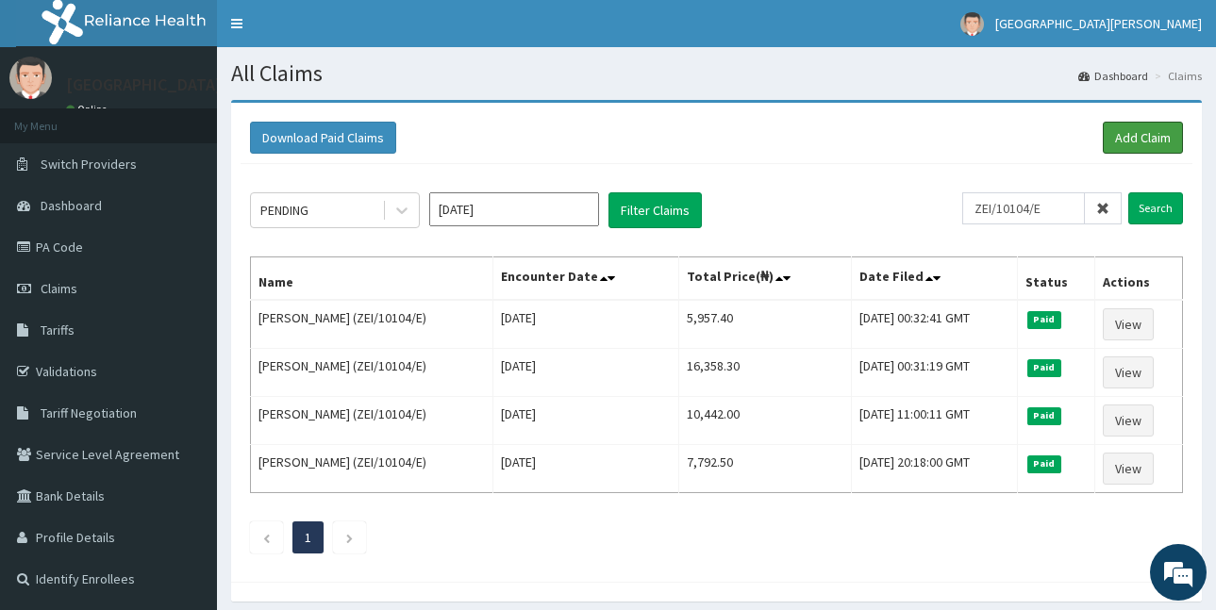
drag, startPoint x: 1127, startPoint y: 125, endPoint x: 1132, endPoint y: 172, distance: 46.6
click at [1128, 125] on link "Add Claim" at bounding box center [1143, 138] width 80 height 32
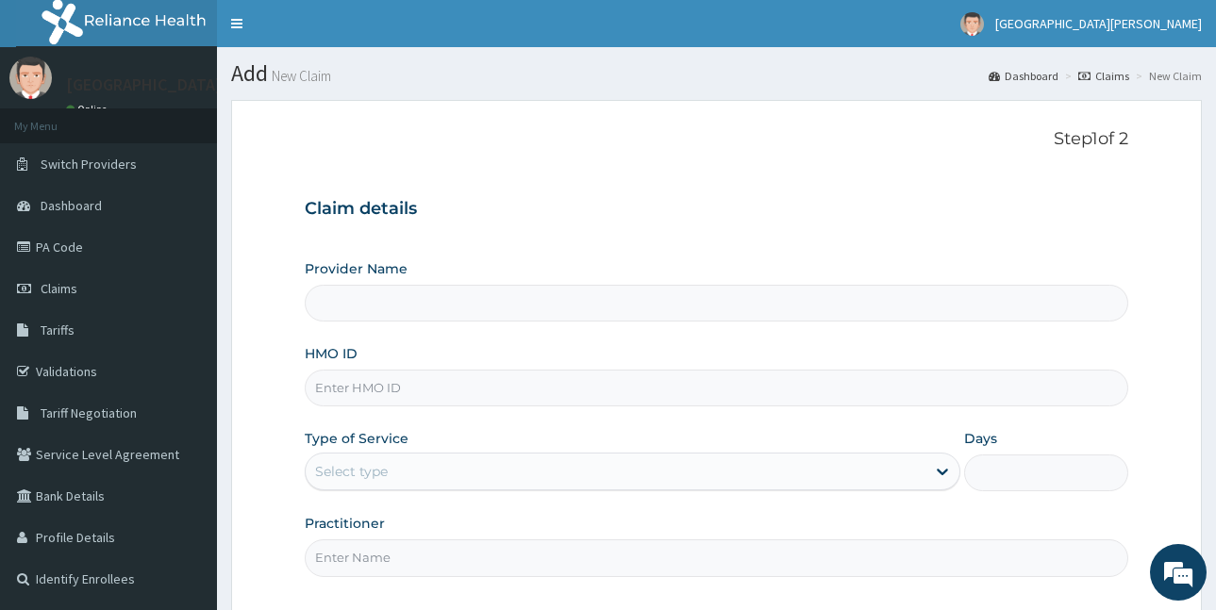
click at [416, 395] on input "HMO ID" at bounding box center [717, 388] width 824 height 37
type input "ST. [PERSON_NAME][GEOGRAPHIC_DATA] -[GEOGRAPHIC_DATA]"
paste input "ZEI/10104/E"
type input "ZEI/10104/E"
click at [434, 470] on div "Select type" at bounding box center [616, 472] width 620 height 30
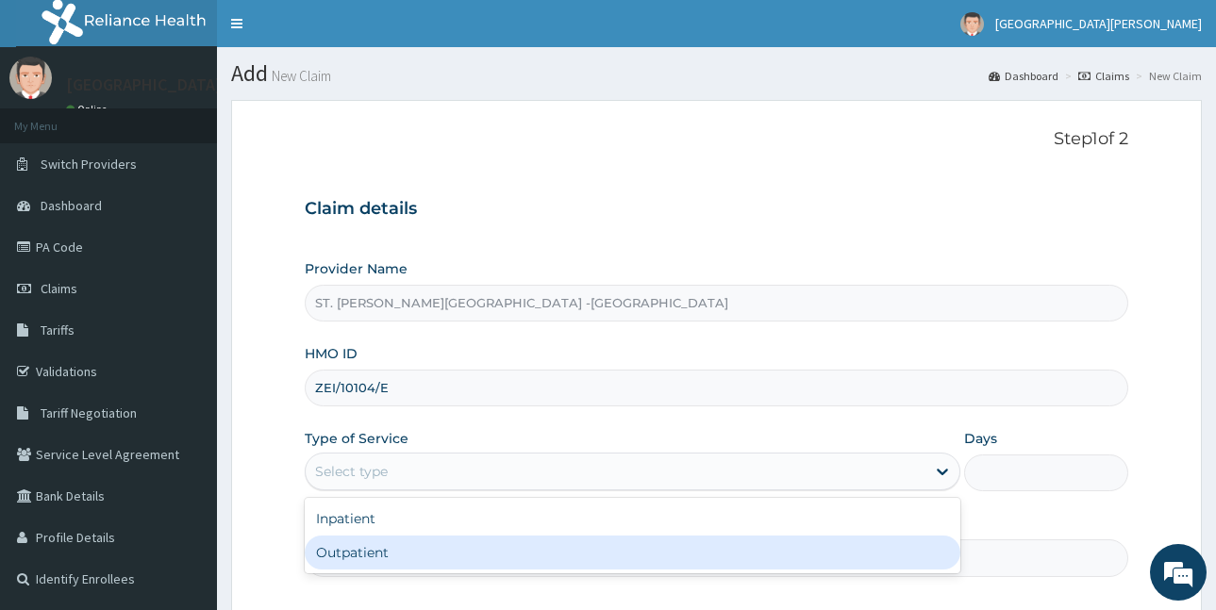
click at [419, 544] on div "Outpatient" at bounding box center [633, 553] width 656 height 34
type input "1"
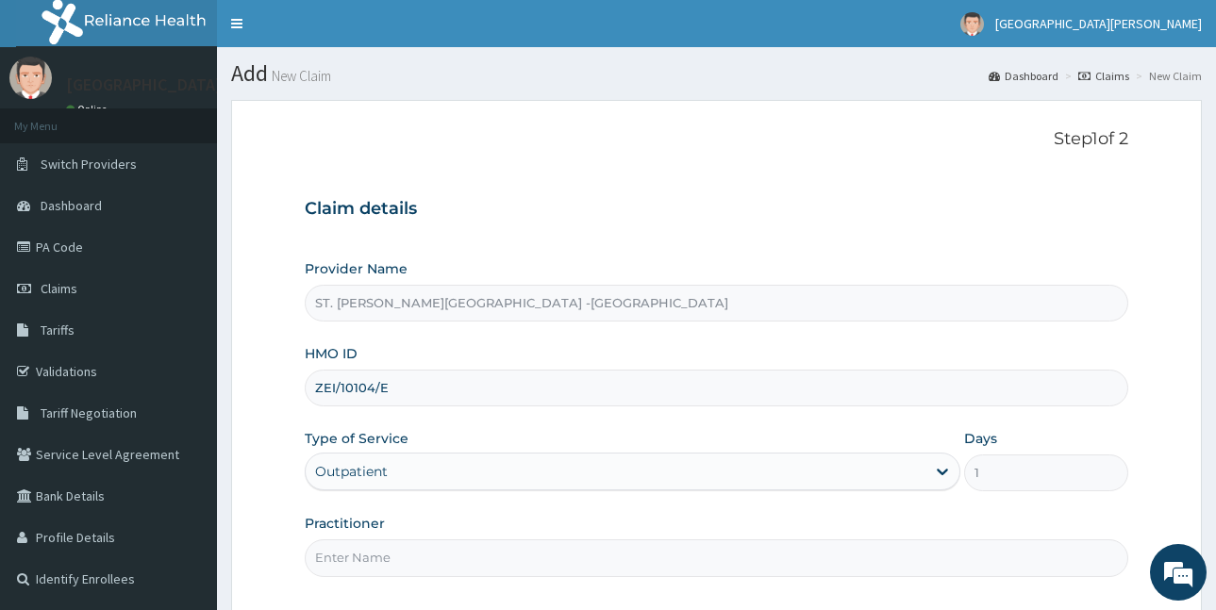
scroll to position [94, 0]
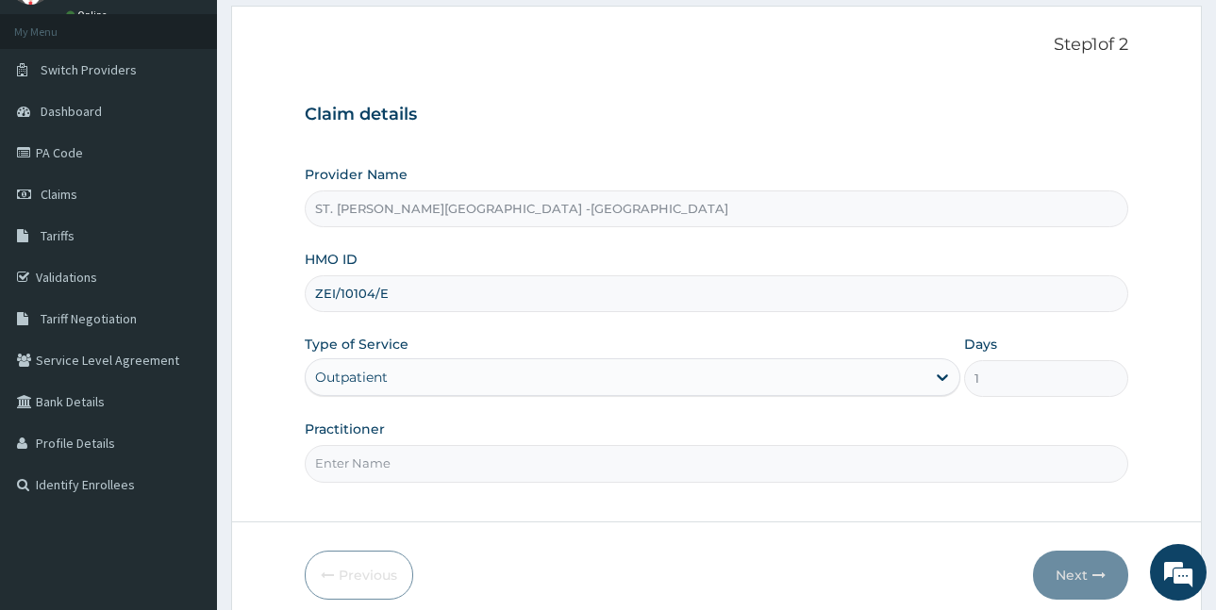
click at [445, 473] on input "Practitioner" at bounding box center [717, 463] width 824 height 37
type input "LUBA"
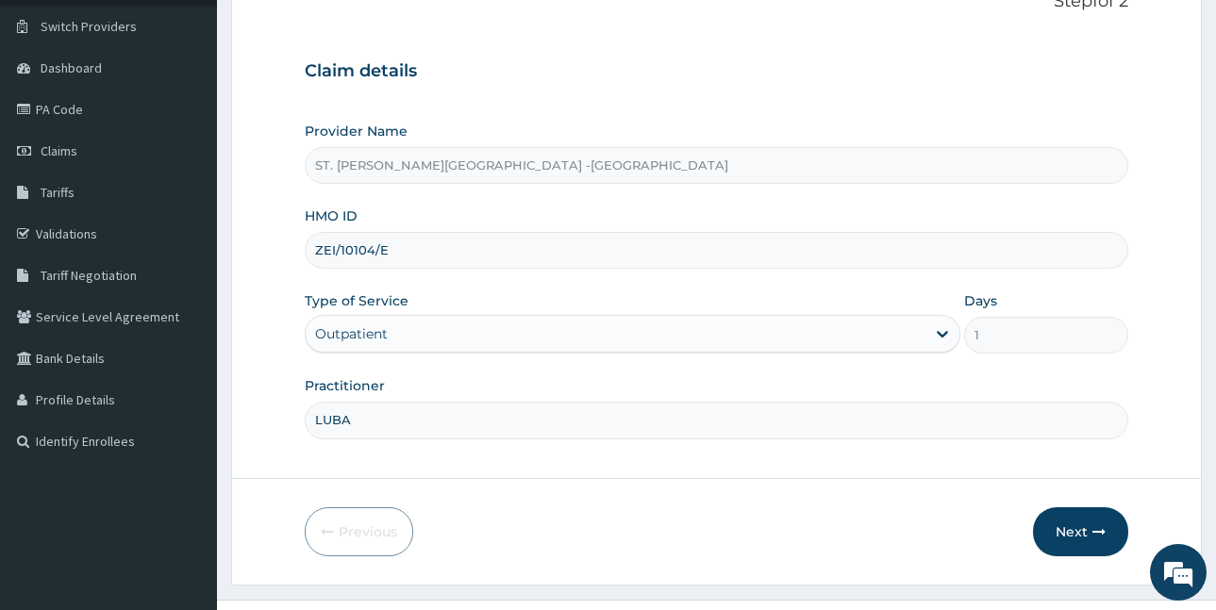
scroll to position [176, 0]
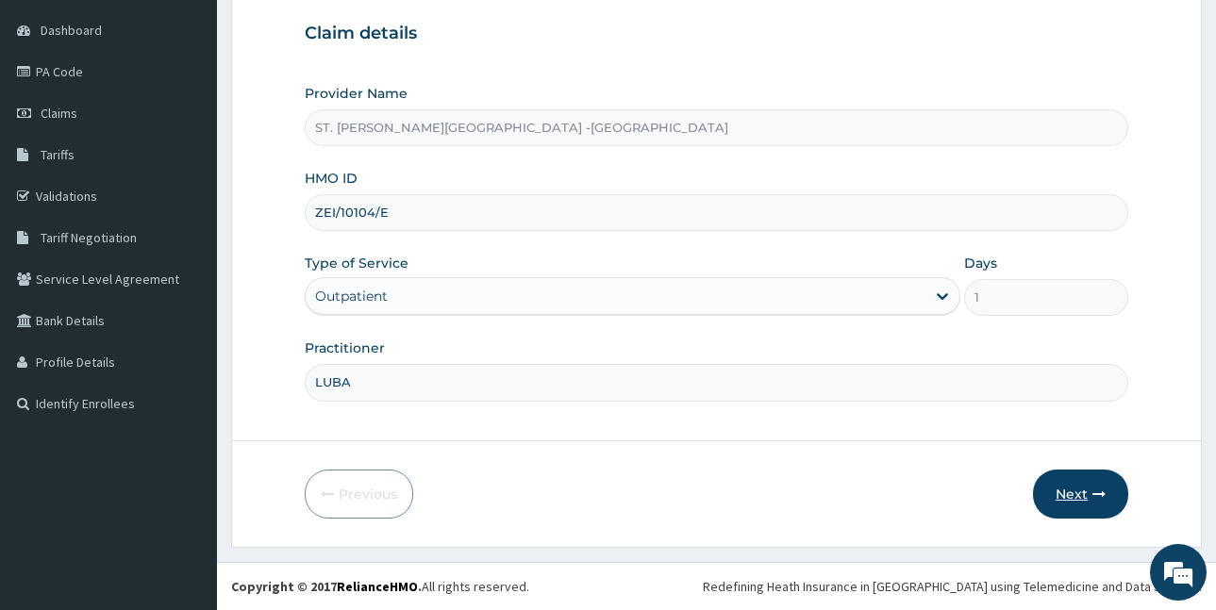
click at [1086, 481] on button "Next" at bounding box center [1080, 494] width 95 height 49
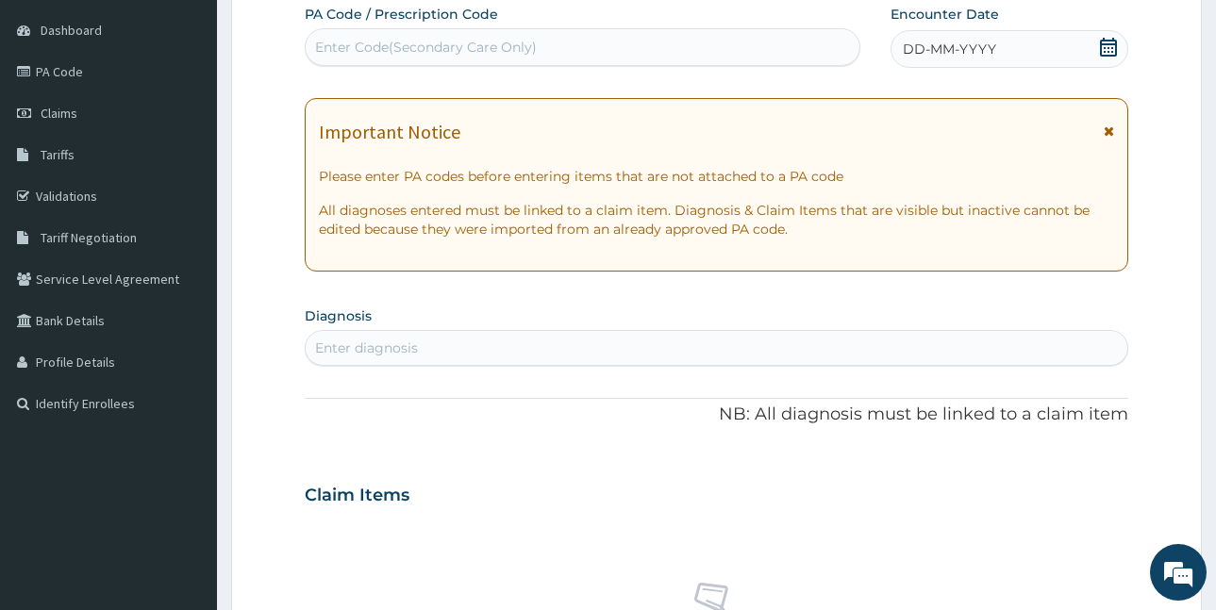
scroll to position [0, 0]
click at [1113, 53] on icon at bounding box center [1108, 47] width 19 height 19
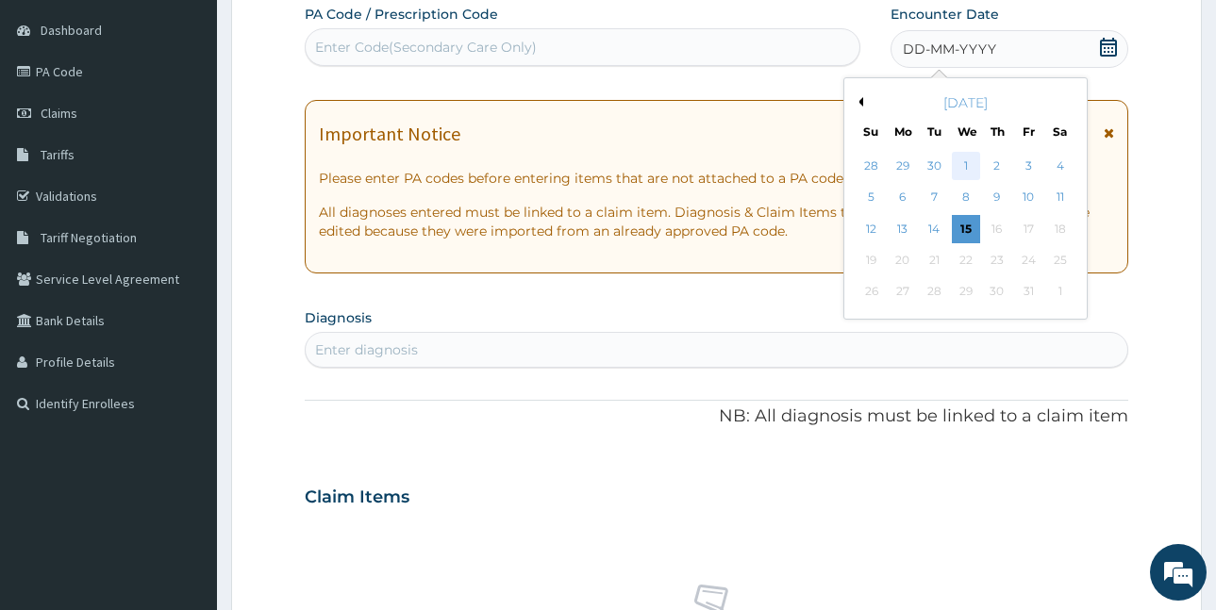
click at [972, 164] on div "1" at bounding box center [965, 166] width 28 height 28
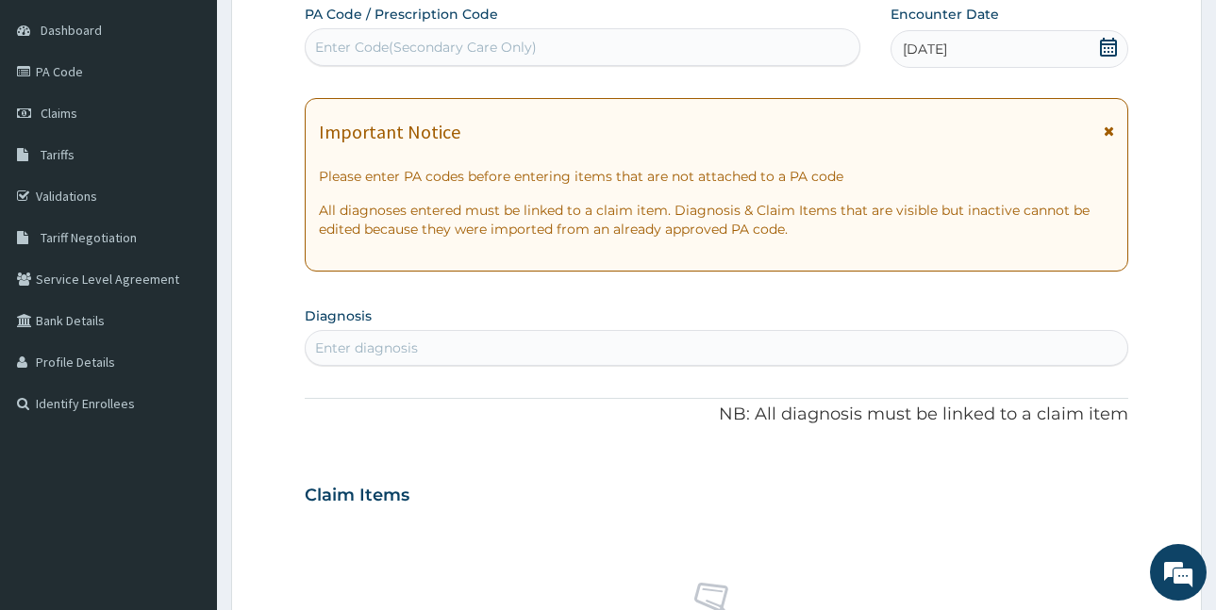
click at [448, 343] on div "Enter diagnosis" at bounding box center [717, 348] width 822 height 30
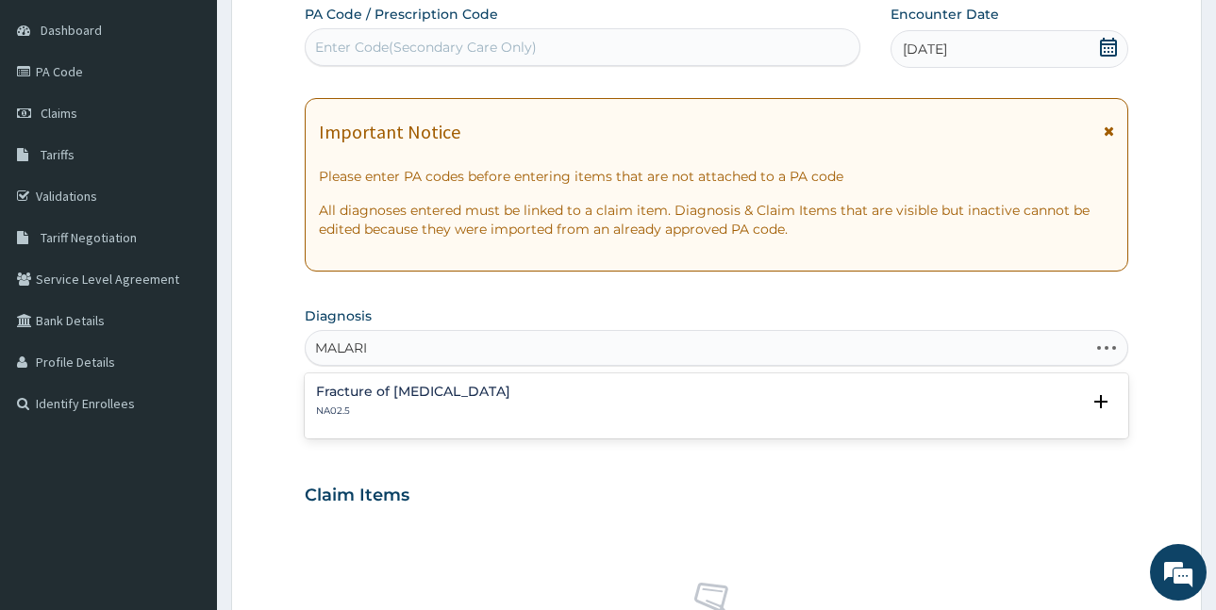
type input "[MEDICAL_DATA]"
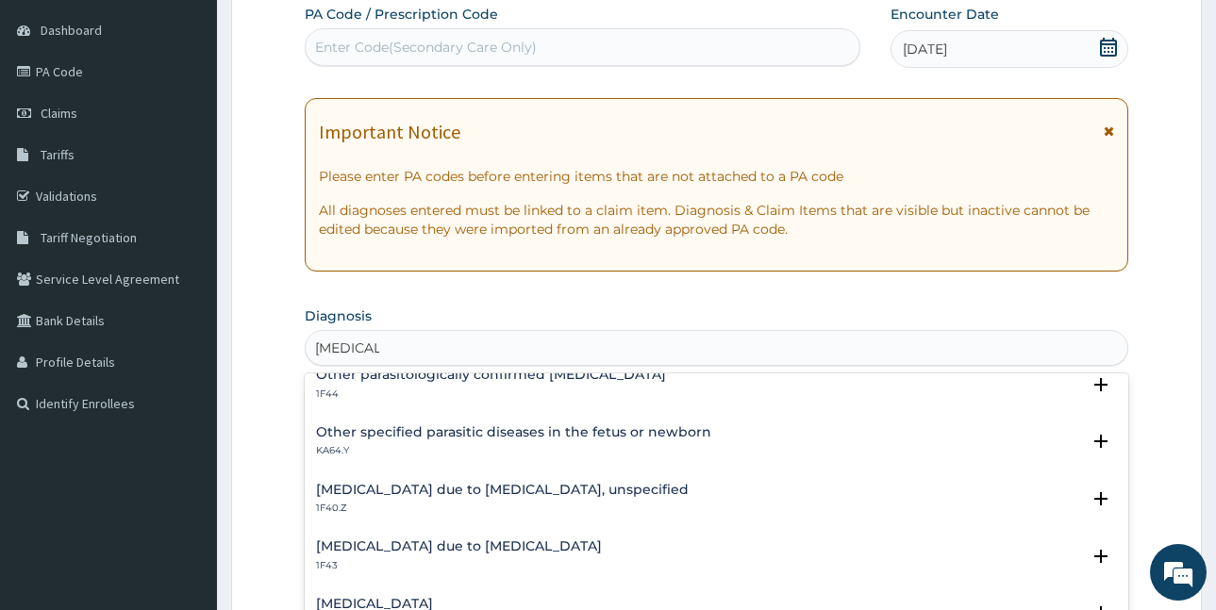
scroll to position [94, 0]
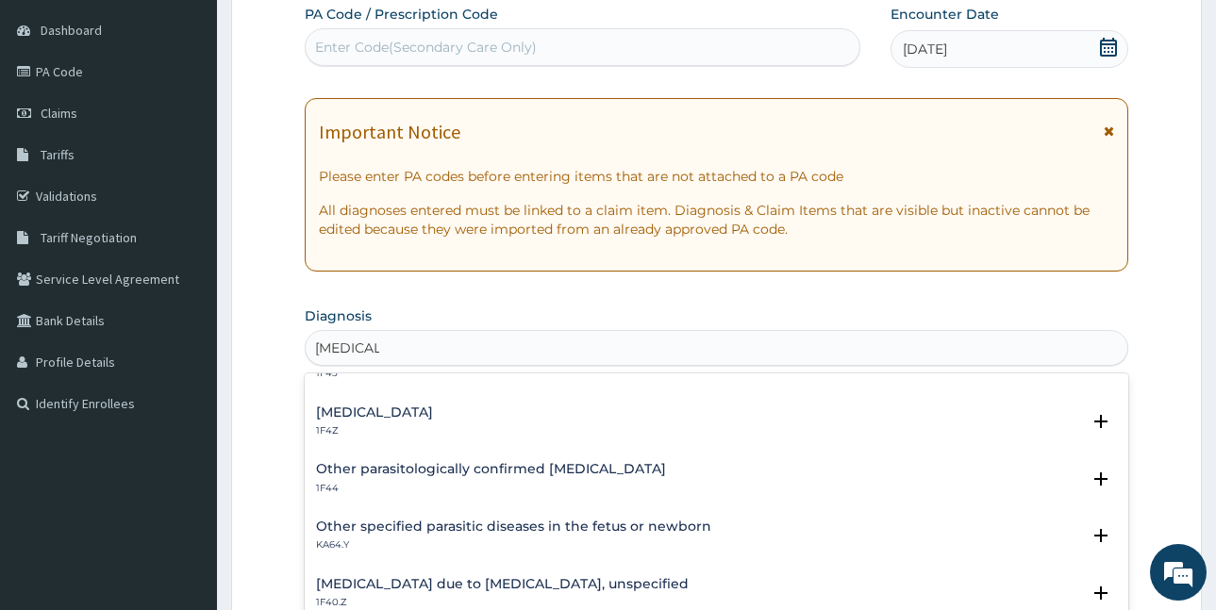
click at [407, 415] on h4 "[MEDICAL_DATA]" at bounding box center [374, 413] width 117 height 14
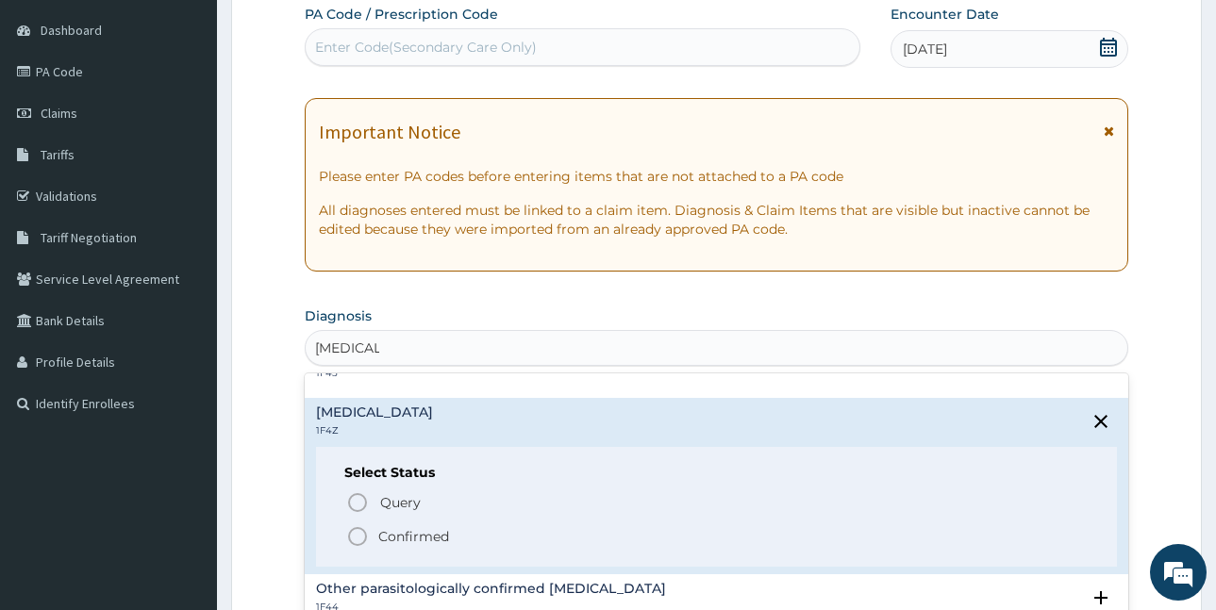
click at [387, 534] on p "Confirmed" at bounding box center [413, 536] width 71 height 19
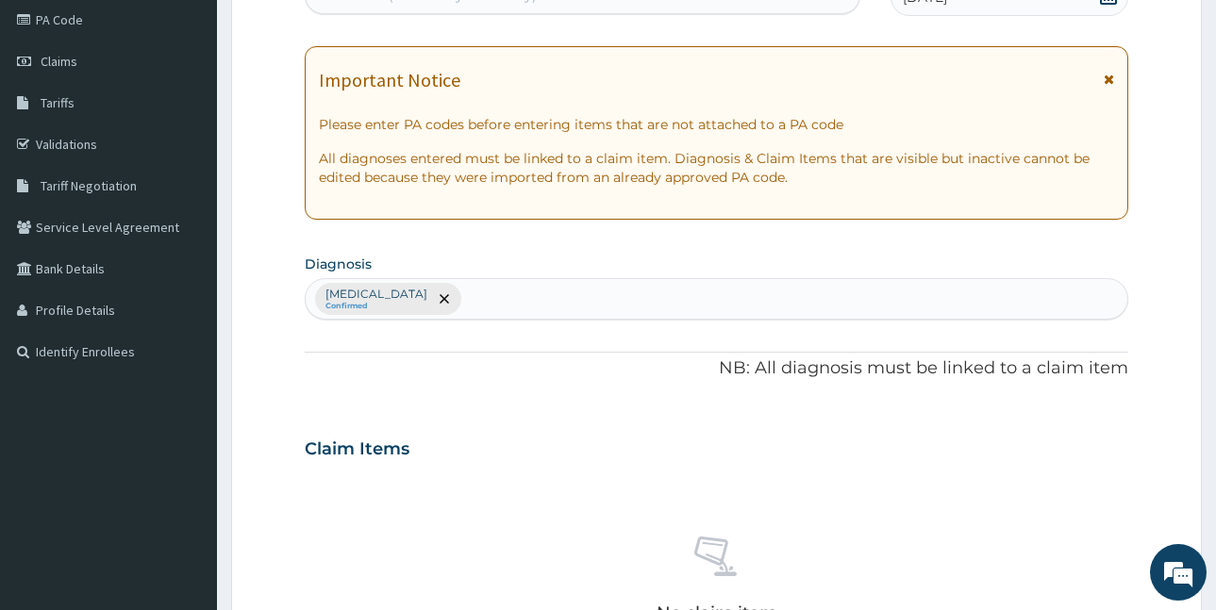
scroll to position [270, 0]
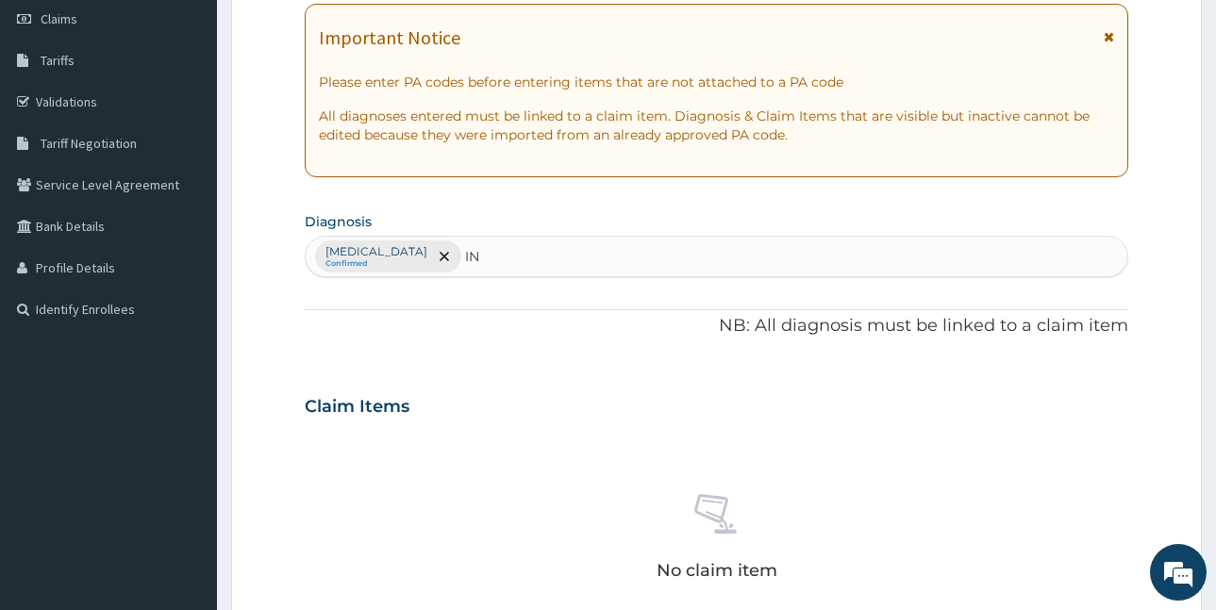
type input "I"
type input "WORM"
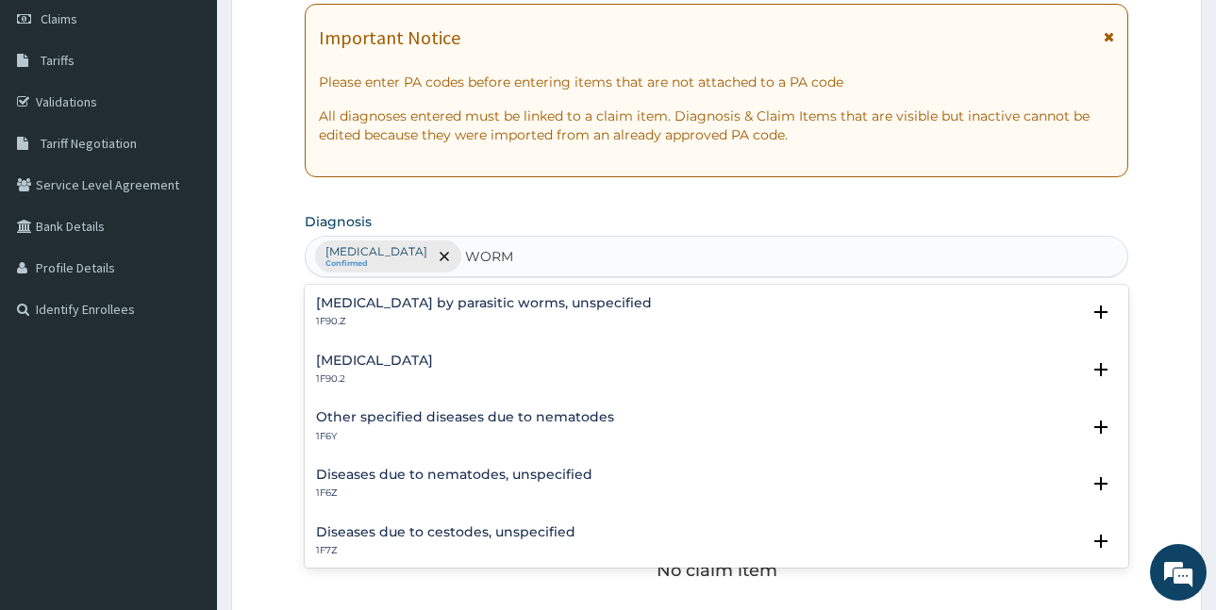
click at [433, 360] on h4 "Intestinal helminthiasis, unspecified" at bounding box center [374, 361] width 117 height 14
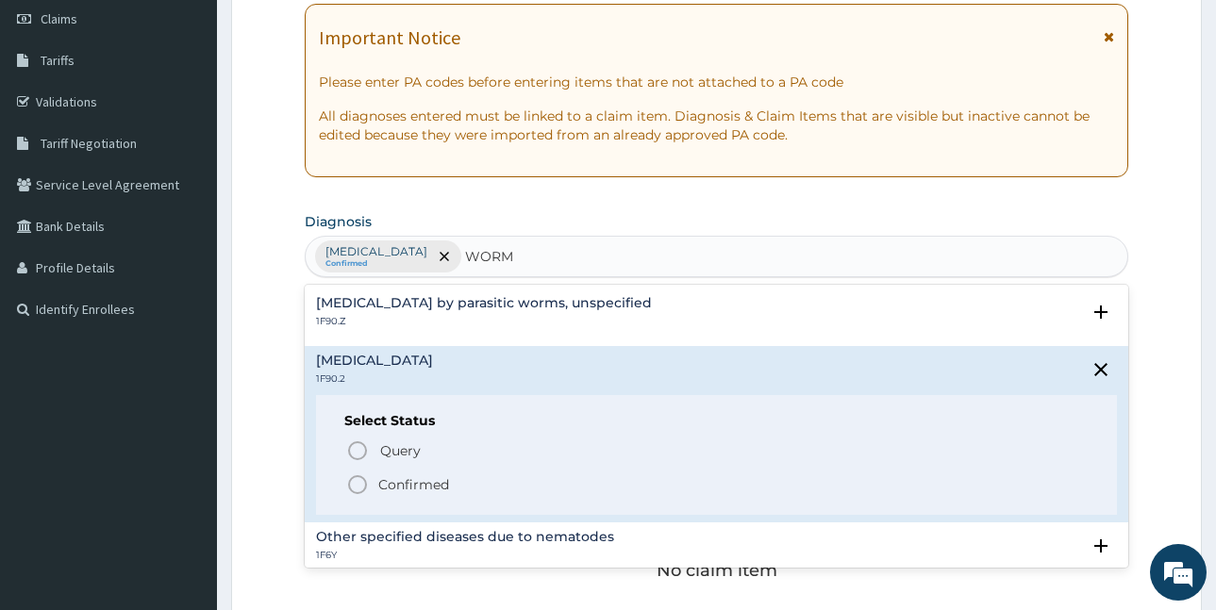
click at [417, 485] on p "Confirmed" at bounding box center [413, 485] width 71 height 19
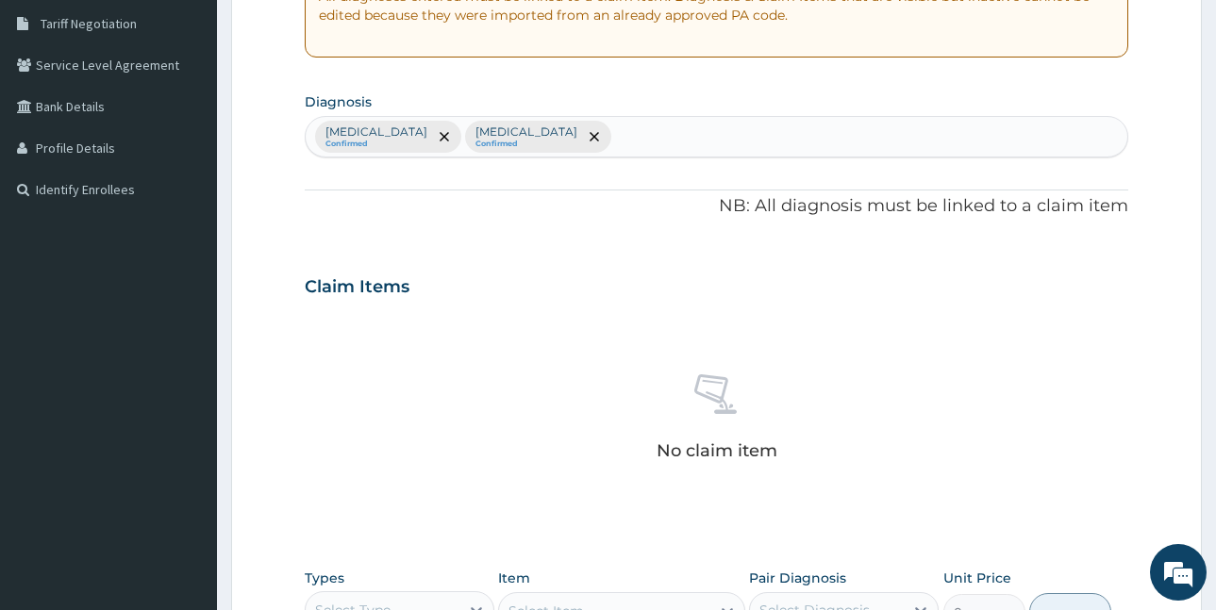
scroll to position [647, 0]
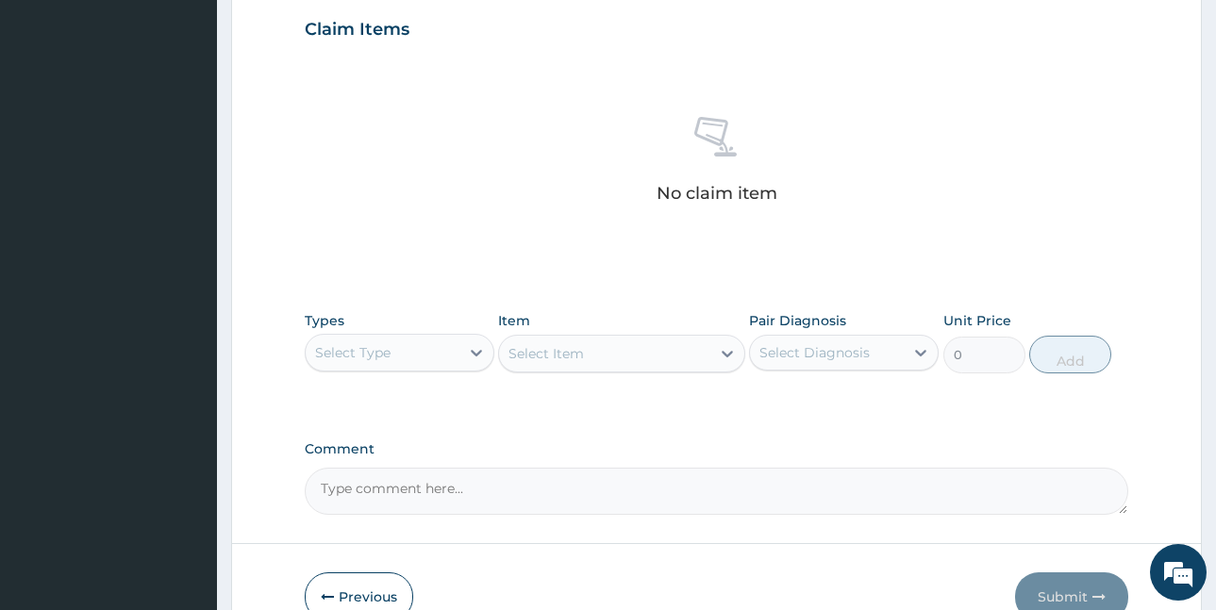
click at [397, 361] on div "Select Type" at bounding box center [383, 353] width 154 height 30
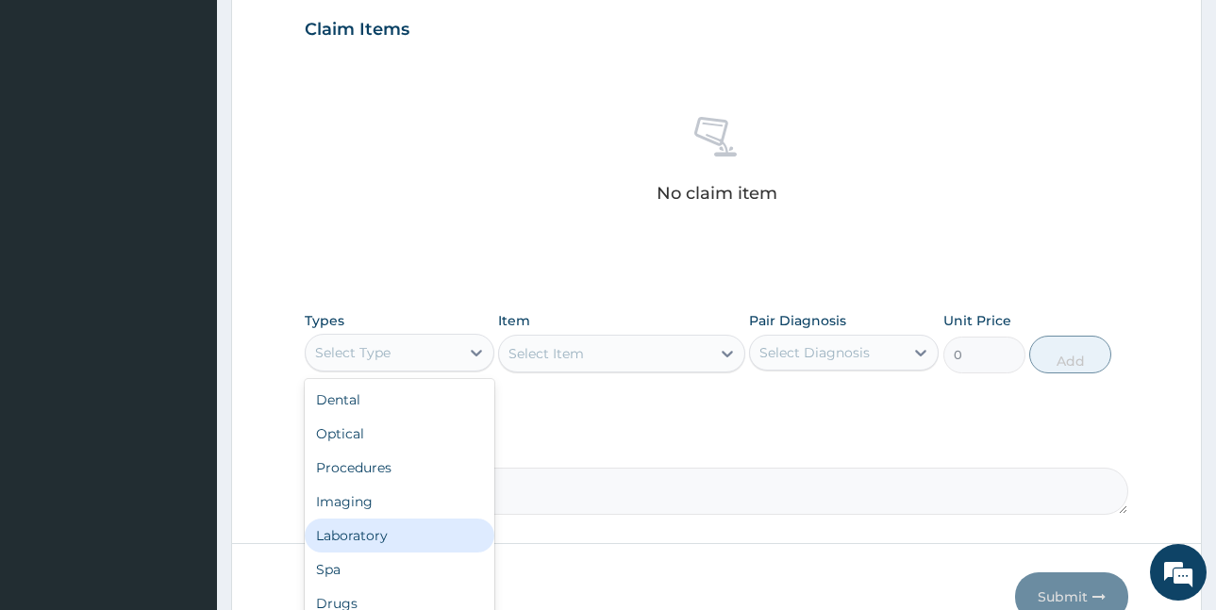
click at [384, 534] on div "Laboratory" at bounding box center [400, 536] width 190 height 34
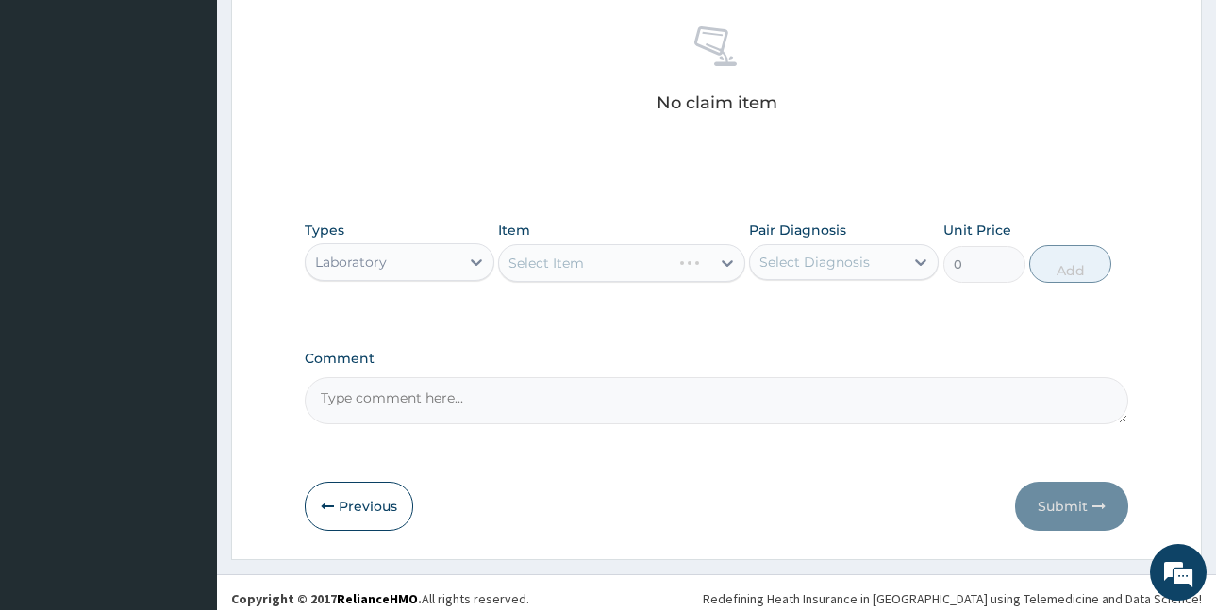
scroll to position [750, 0]
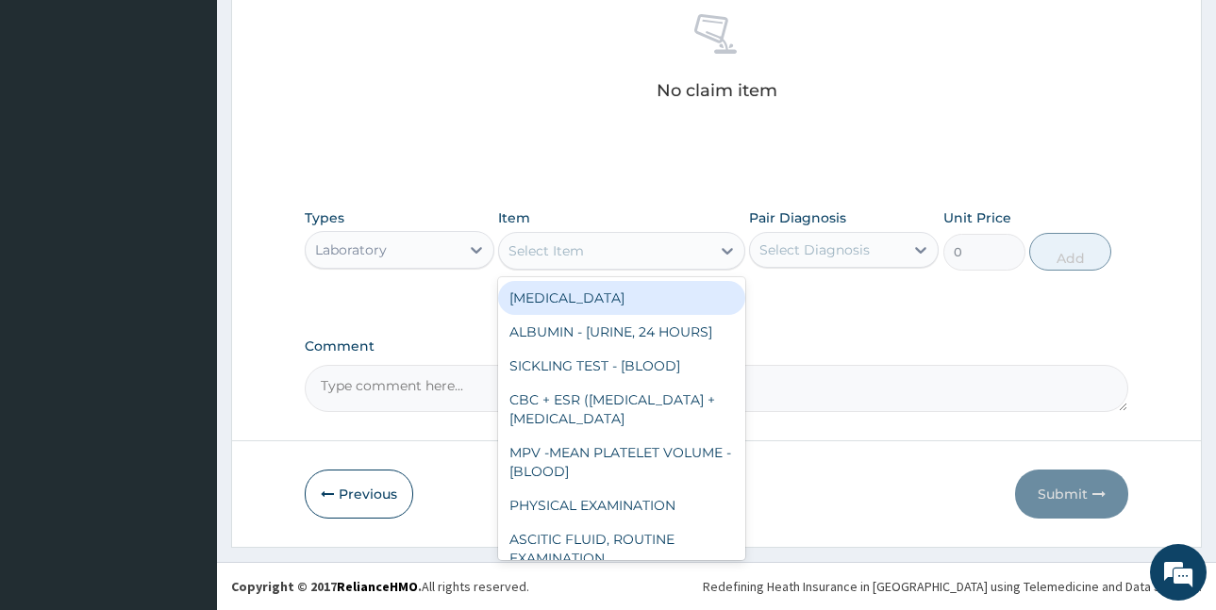
click at [648, 247] on div "Select Item" at bounding box center [604, 251] width 211 height 30
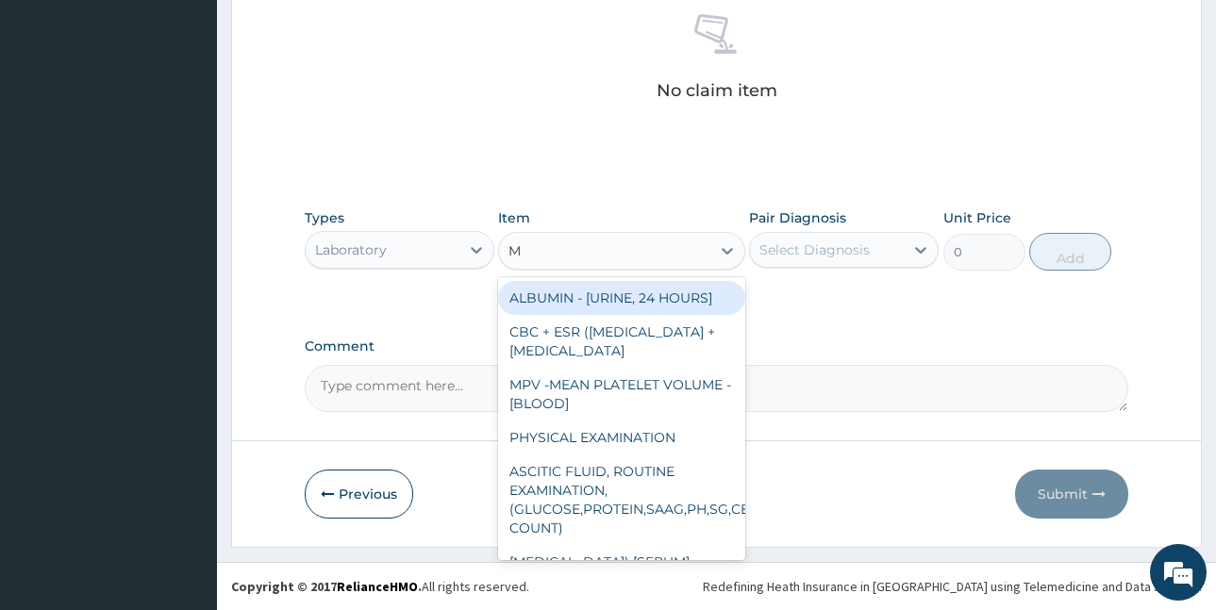
type input "MP"
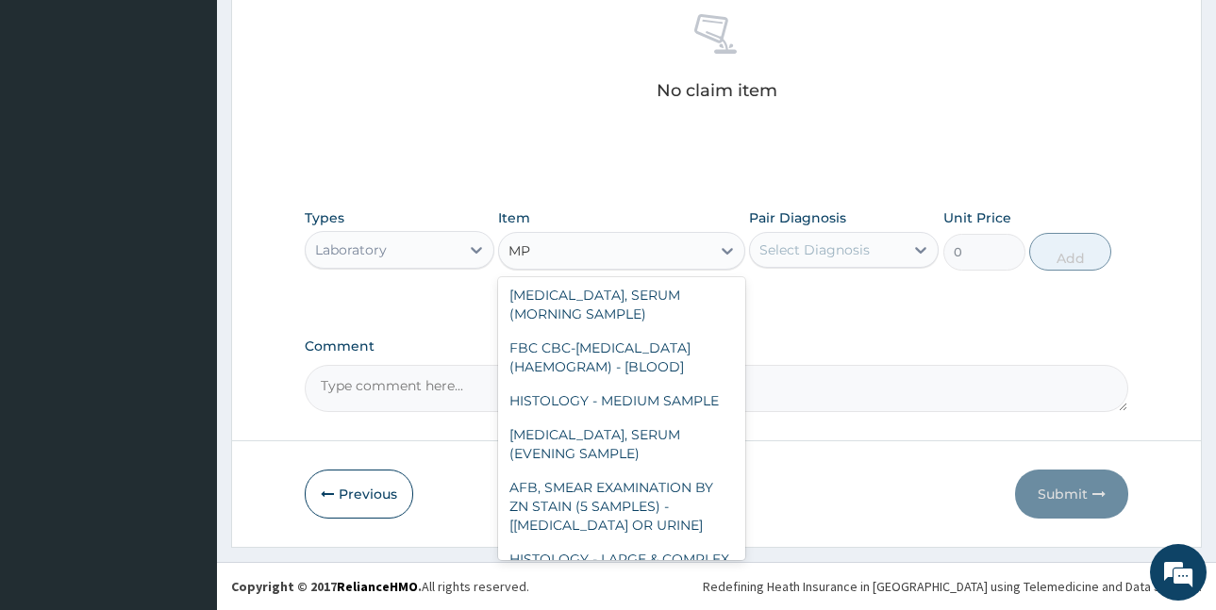
scroll to position [411, 0]
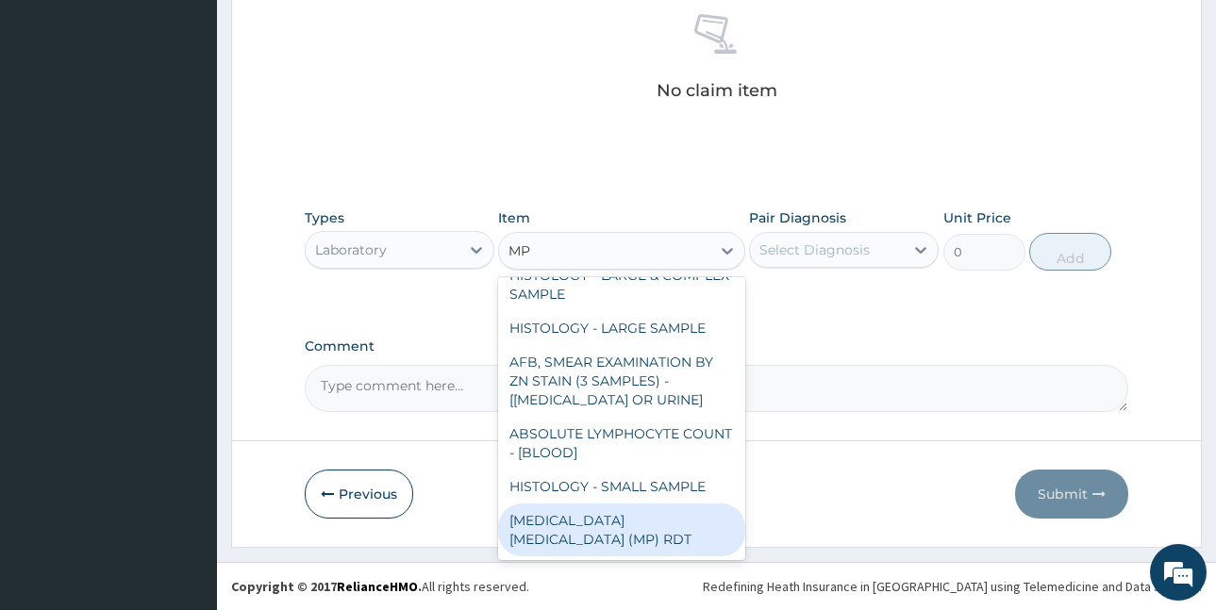
click at [635, 523] on div "MALARIA PARASITE (MP) RDT" at bounding box center [621, 530] width 247 height 53
type input "2000"
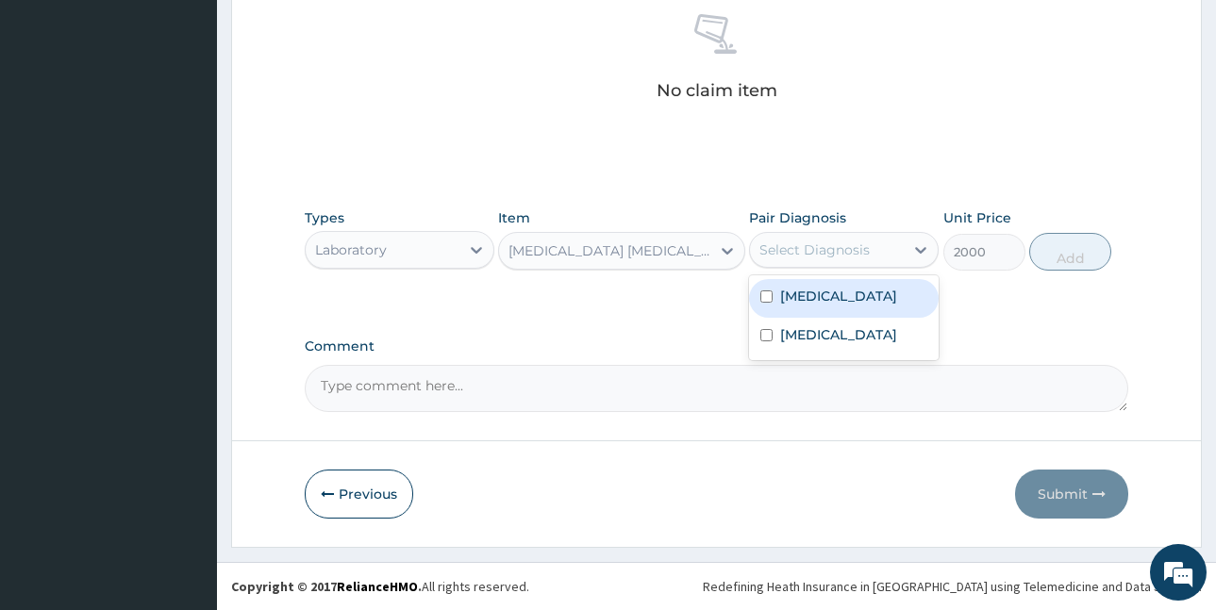
click at [828, 242] on div "Select Diagnosis" at bounding box center [815, 250] width 110 height 19
click at [855, 293] on label "Malaria, unspecified" at bounding box center [838, 296] width 117 height 19
checkbox input "true"
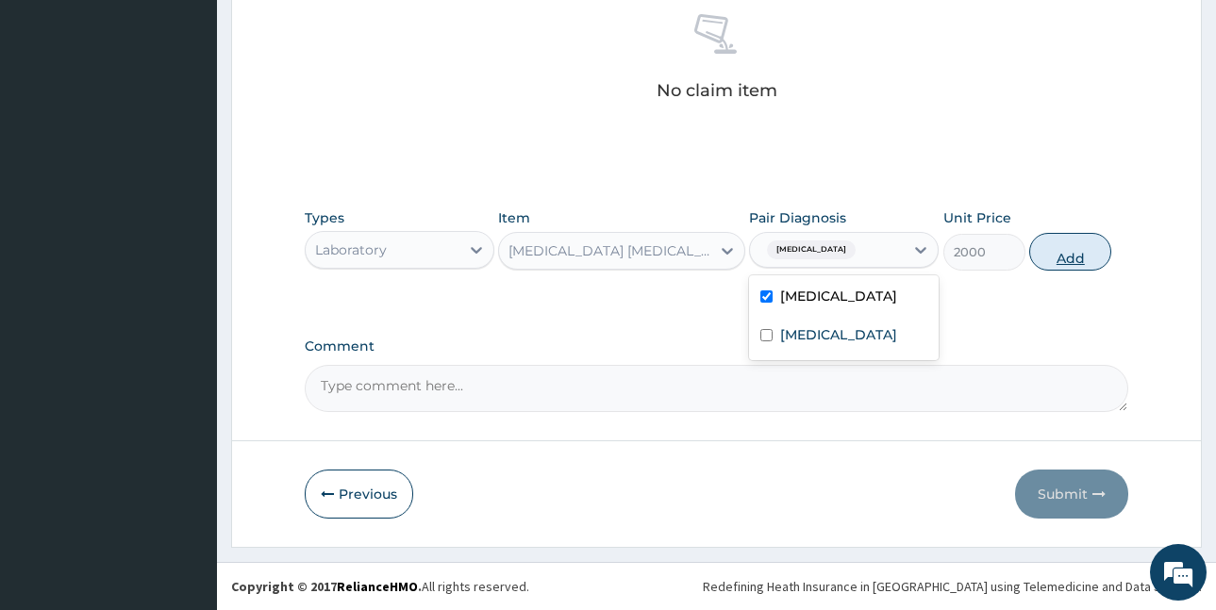
click at [1055, 256] on button "Add" at bounding box center [1070, 252] width 82 height 38
type input "0"
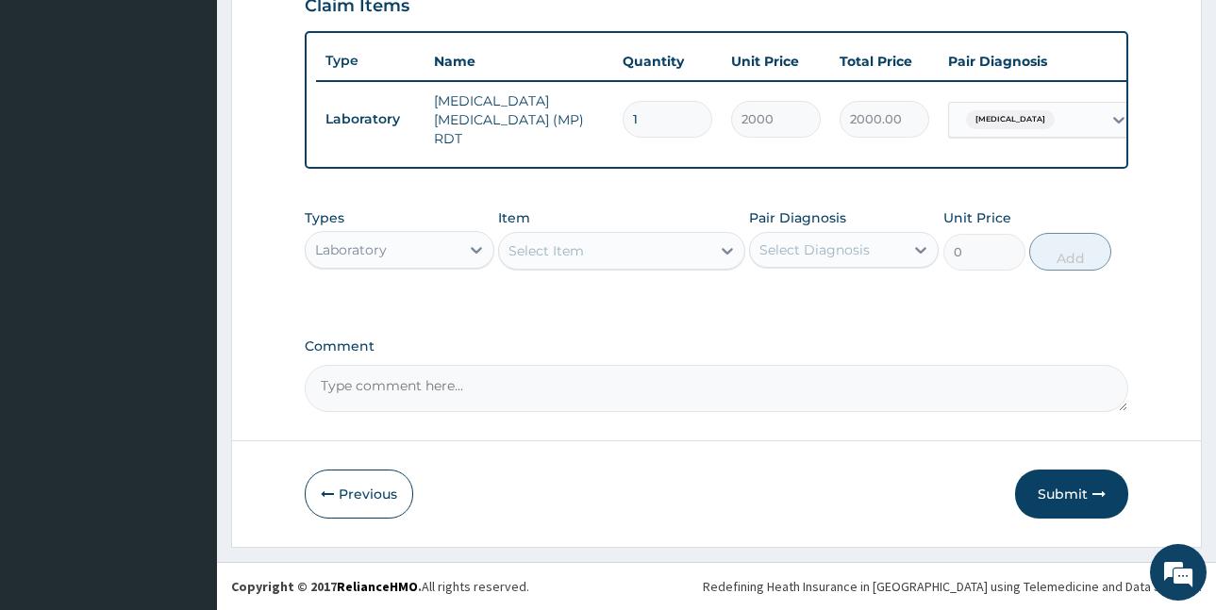
scroll to position [675, 0]
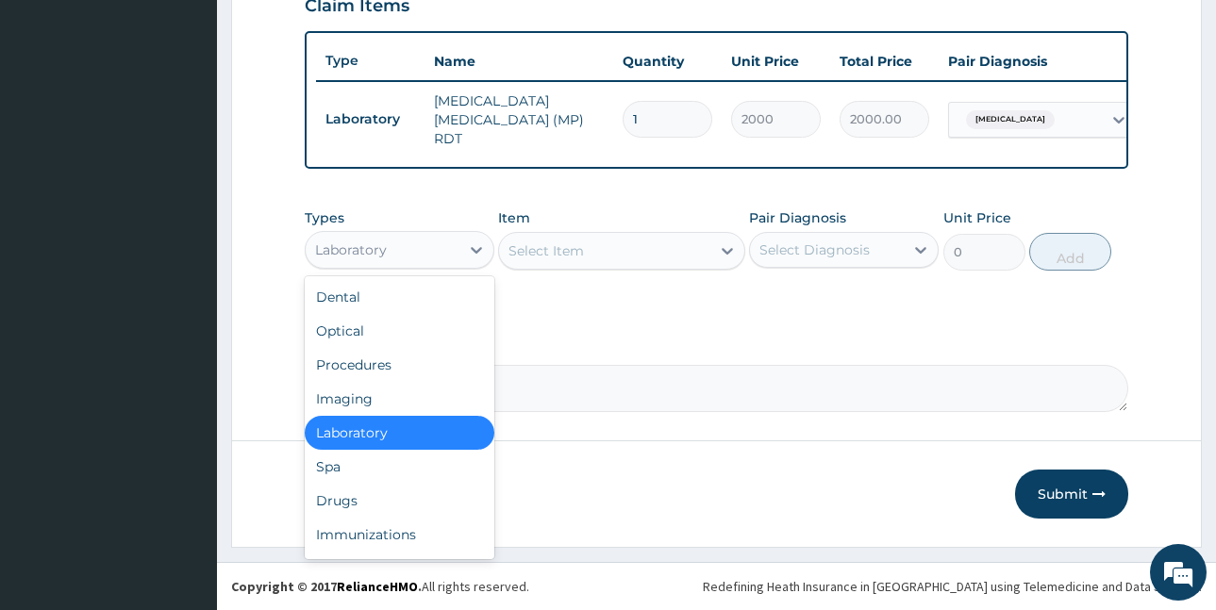
click at [392, 255] on div "Laboratory" at bounding box center [383, 250] width 154 height 30
click at [398, 506] on div "Drugs" at bounding box center [400, 501] width 190 height 34
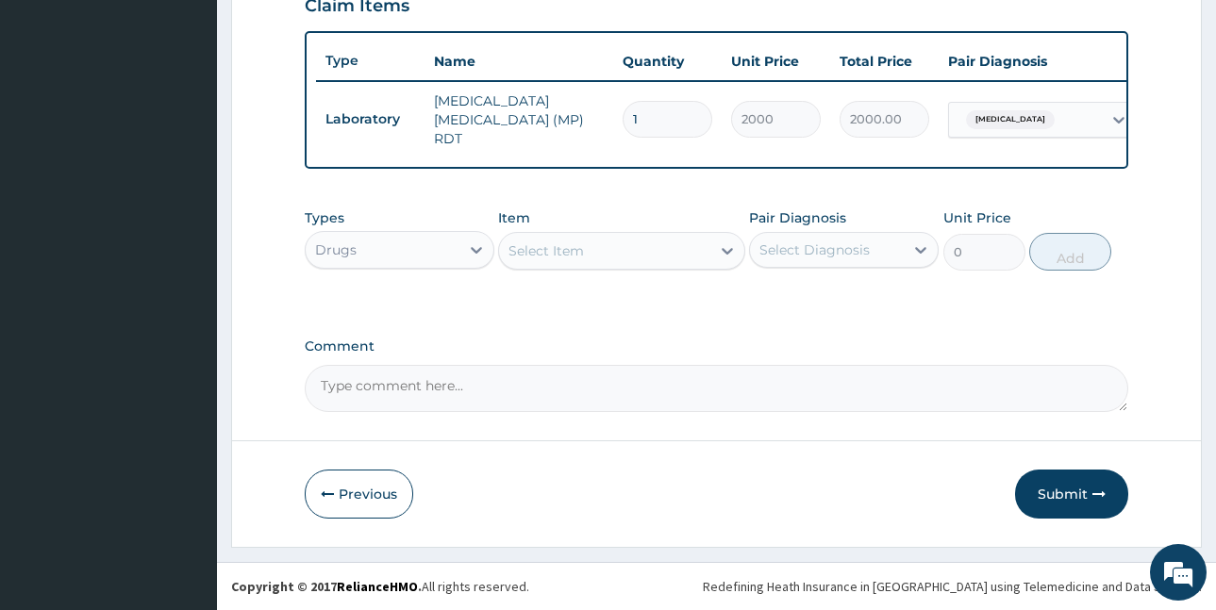
click at [555, 246] on div "Select Item" at bounding box center [546, 251] width 75 height 19
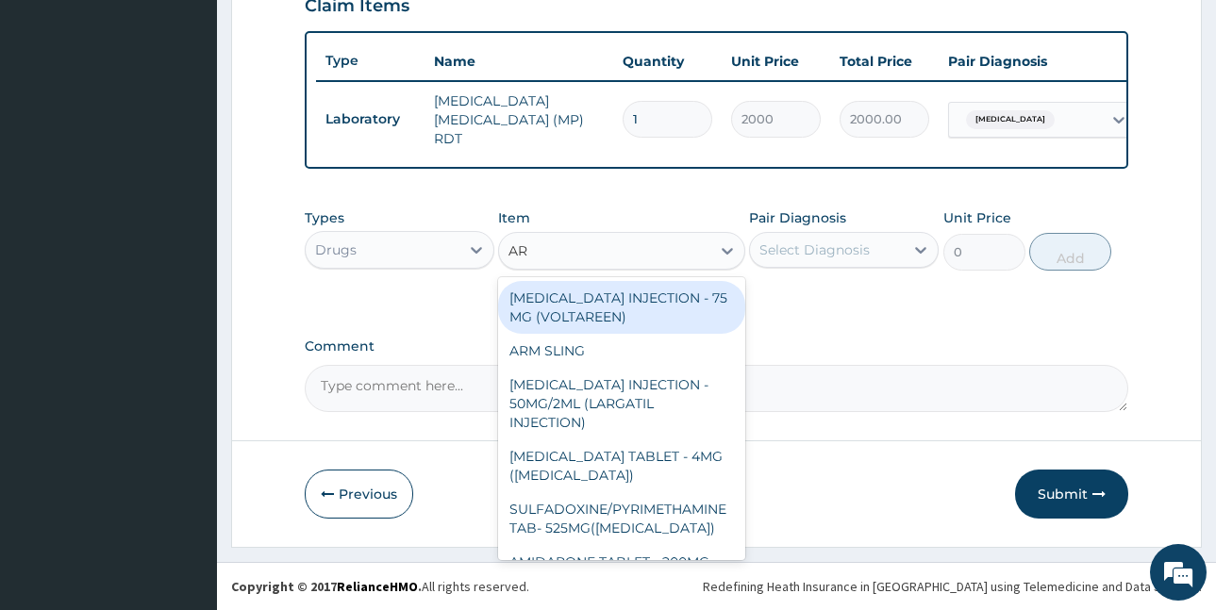
type input "ART"
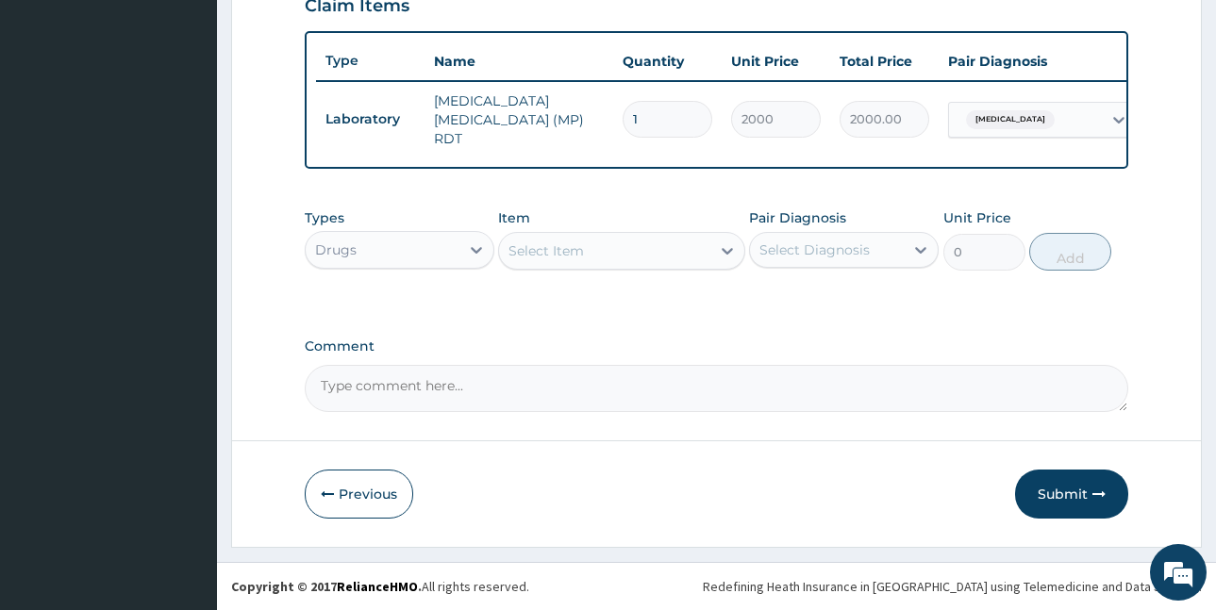
drag, startPoint x: 555, startPoint y: 246, endPoint x: 507, endPoint y: 263, distance: 51.0
click at [507, 263] on div "Select Item" at bounding box center [604, 251] width 211 height 30
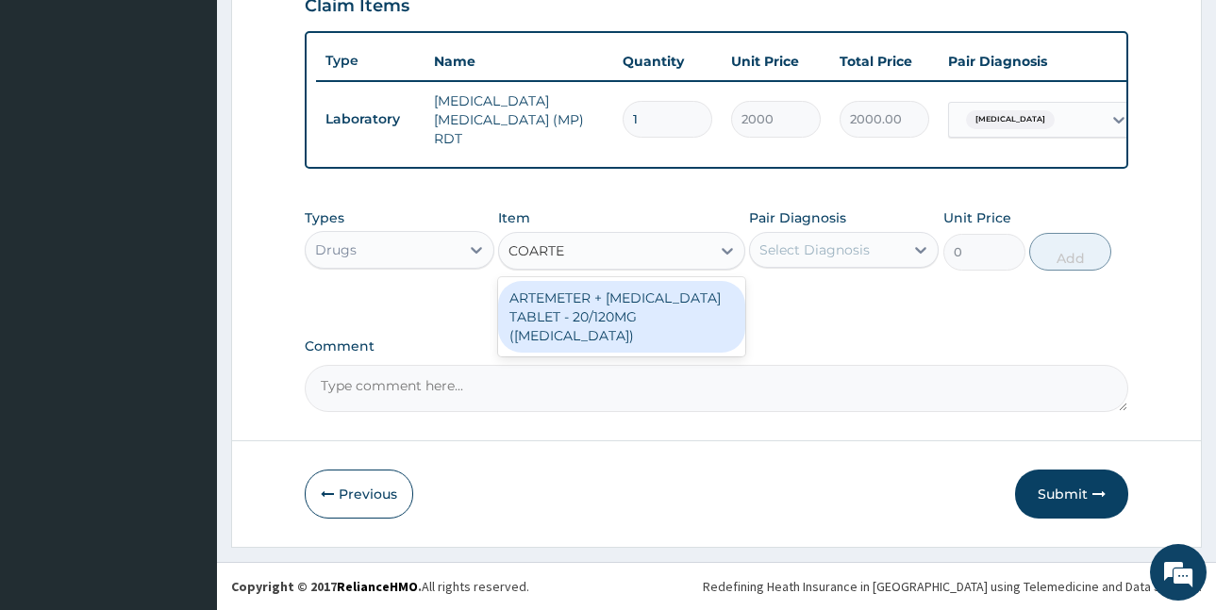
type input "COARTEM"
click at [626, 309] on div "ARTEMETER + [MEDICAL_DATA] TABLET - 20/120MG ([MEDICAL_DATA])" at bounding box center [621, 317] width 247 height 72
type input "210"
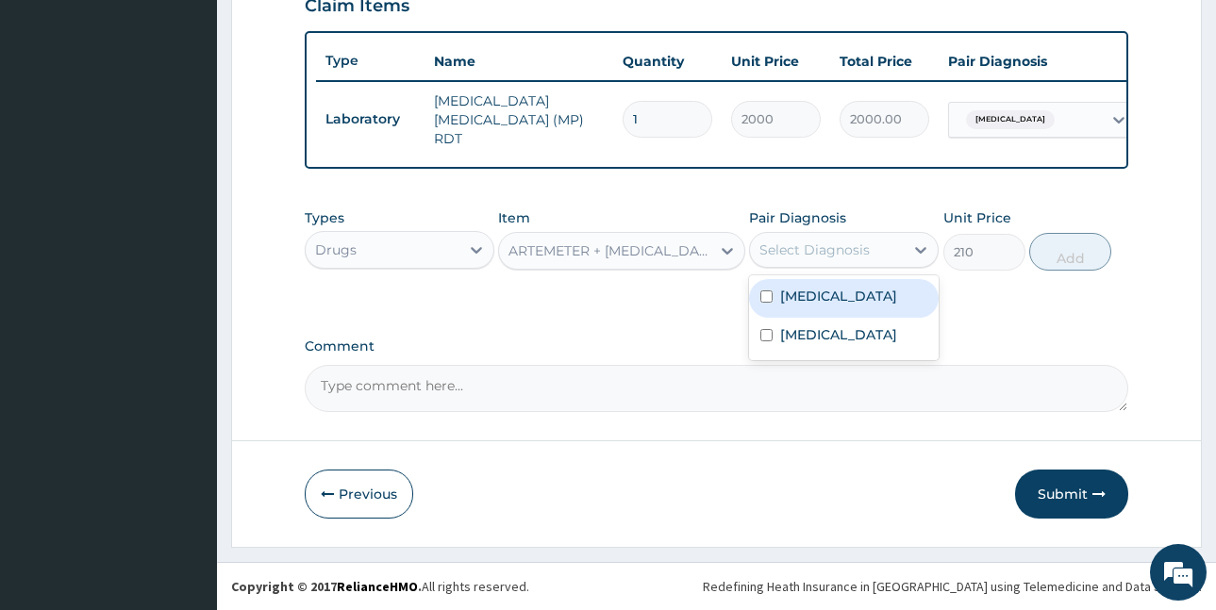
click at [828, 261] on div "Select Diagnosis" at bounding box center [827, 250] width 154 height 30
click at [845, 295] on label "Malaria, unspecified" at bounding box center [838, 296] width 117 height 19
checkbox input "true"
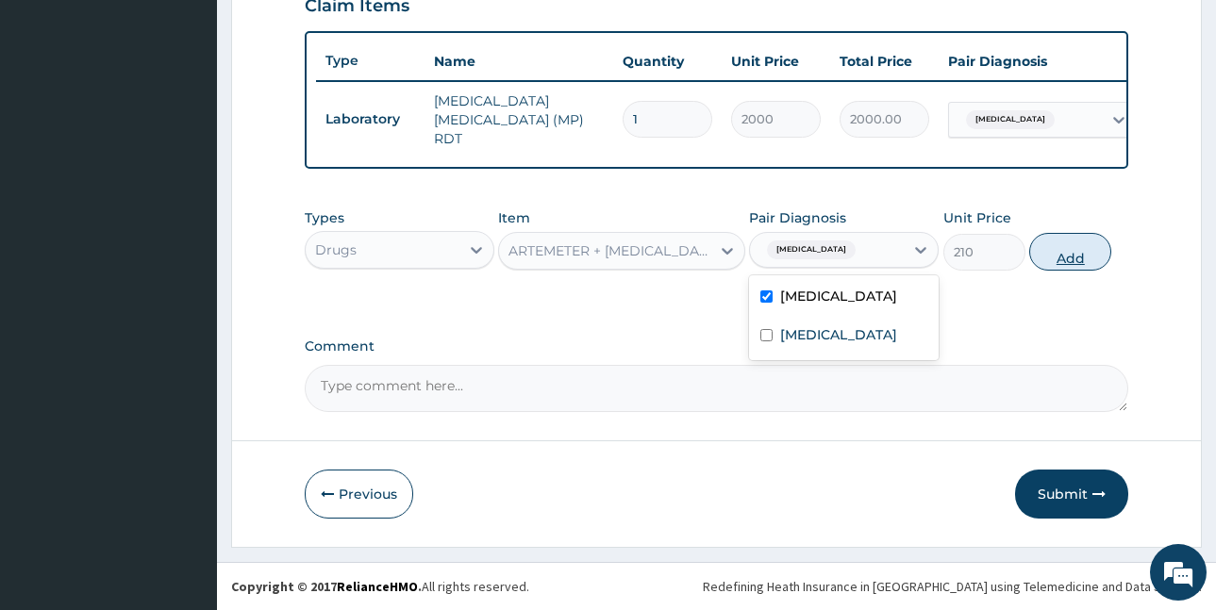
click at [1057, 246] on button "Add" at bounding box center [1070, 252] width 82 height 38
type input "0"
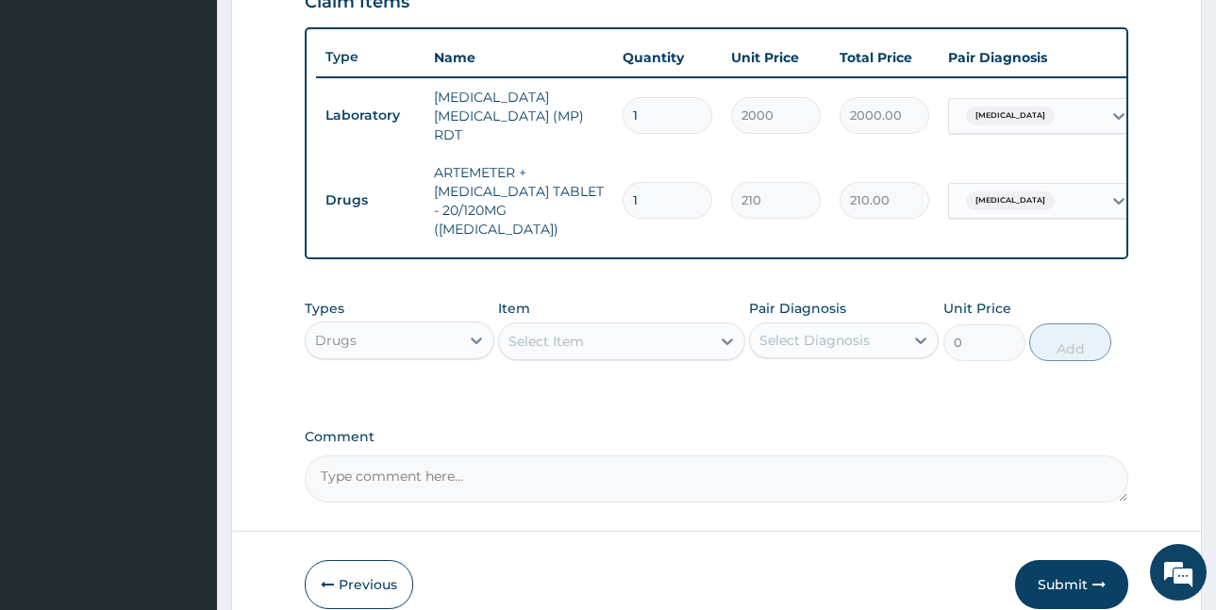
type input "18"
type input "3780.00"
type input "18"
click at [534, 332] on div "Select Item" at bounding box center [546, 341] width 75 height 19
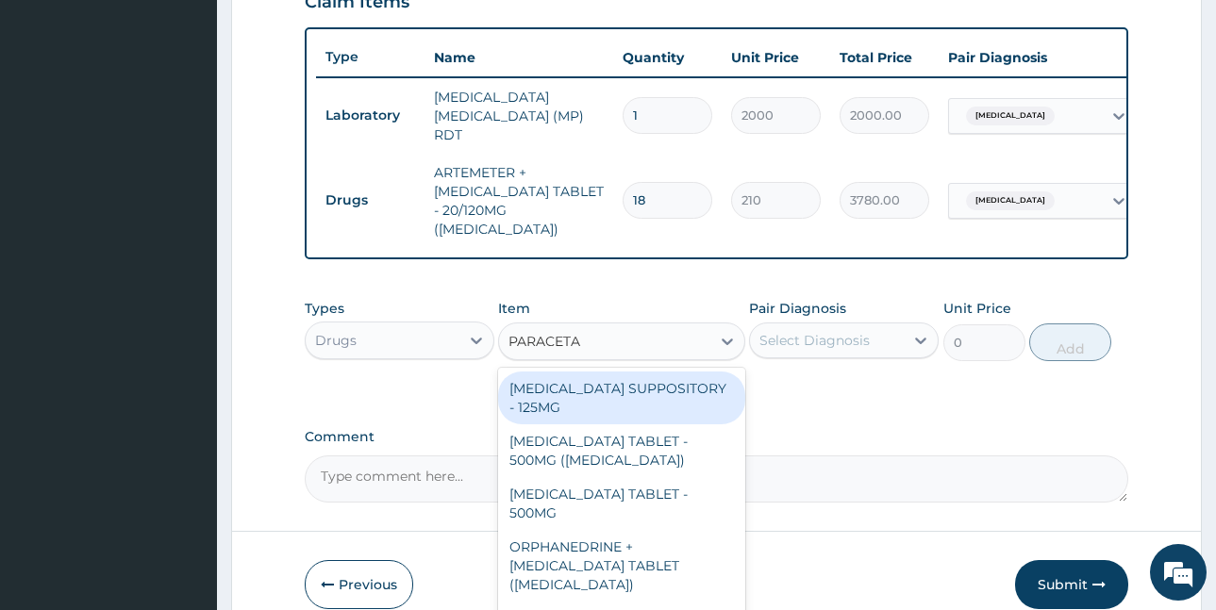
type input "PARACETAM"
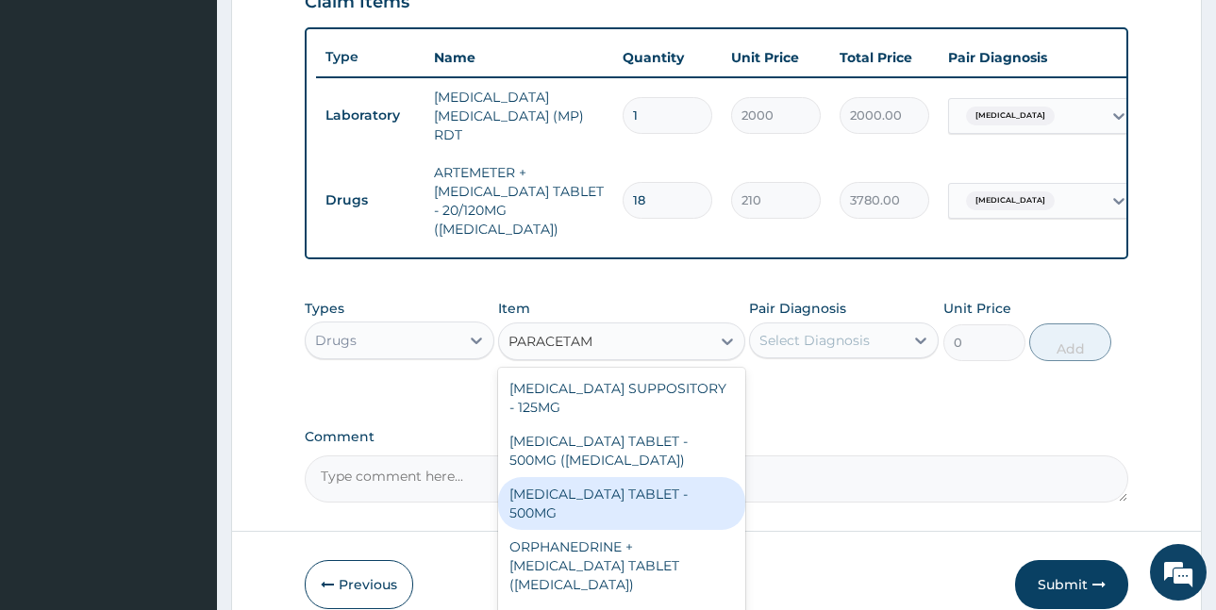
click at [641, 498] on div "PARACETAMOL TABLET - 500MG" at bounding box center [621, 503] width 247 height 53
type input "33.599999999999994"
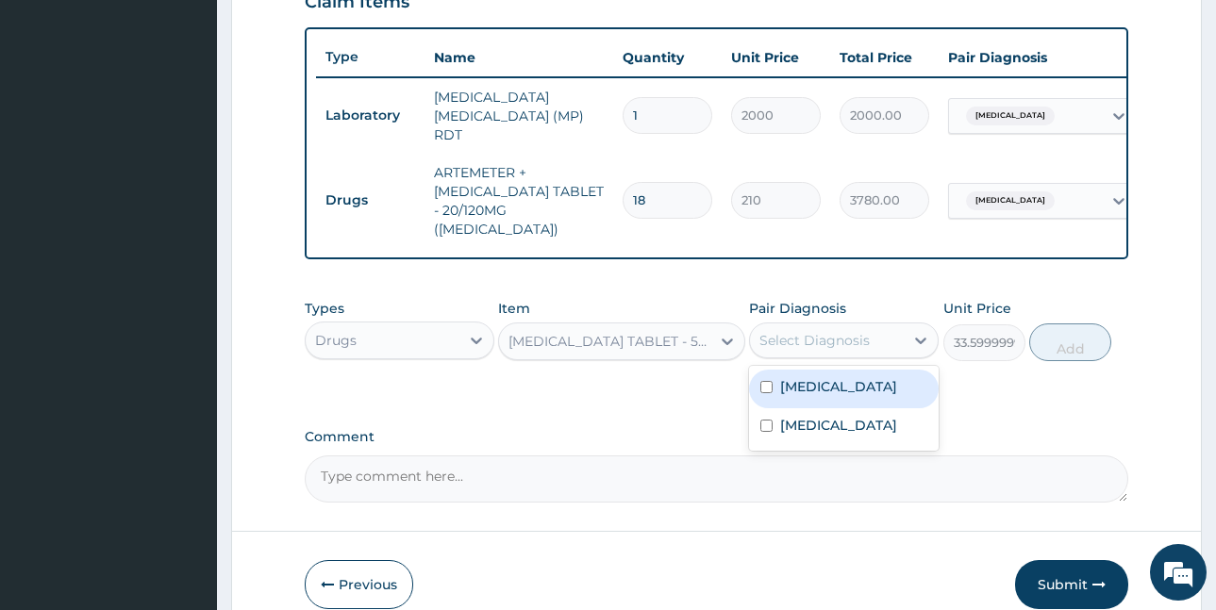
click at [791, 331] on div "Select Diagnosis" at bounding box center [815, 340] width 110 height 19
click at [801, 377] on label "Malaria, unspecified" at bounding box center [838, 386] width 117 height 19
checkbox input "true"
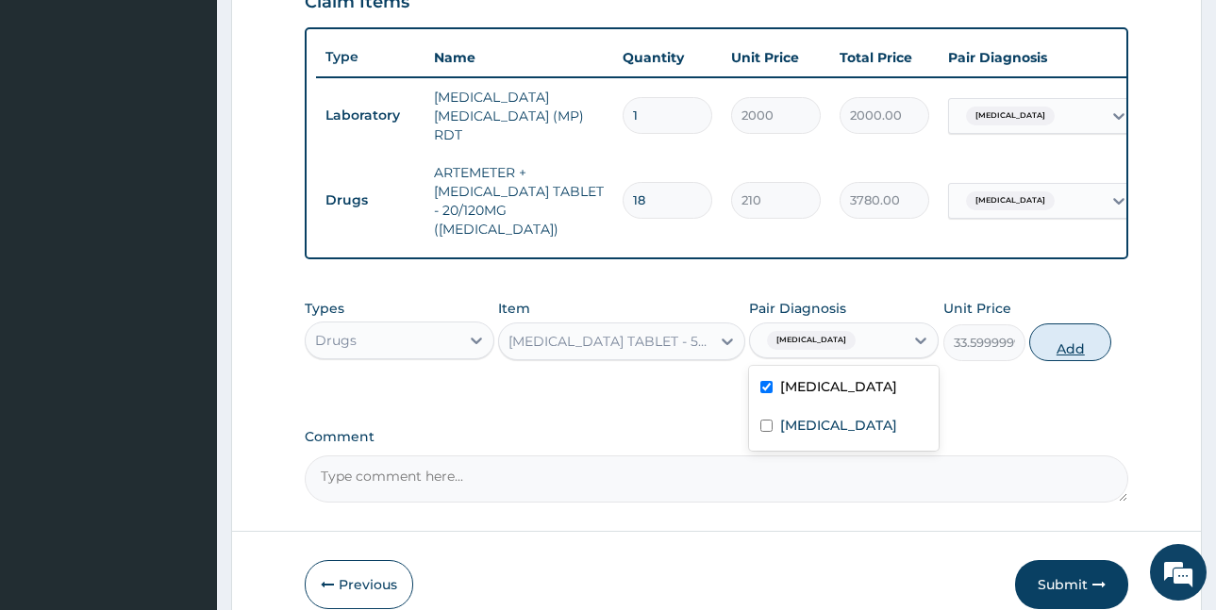
click at [1083, 324] on button "Add" at bounding box center [1070, 343] width 82 height 38
type input "0"
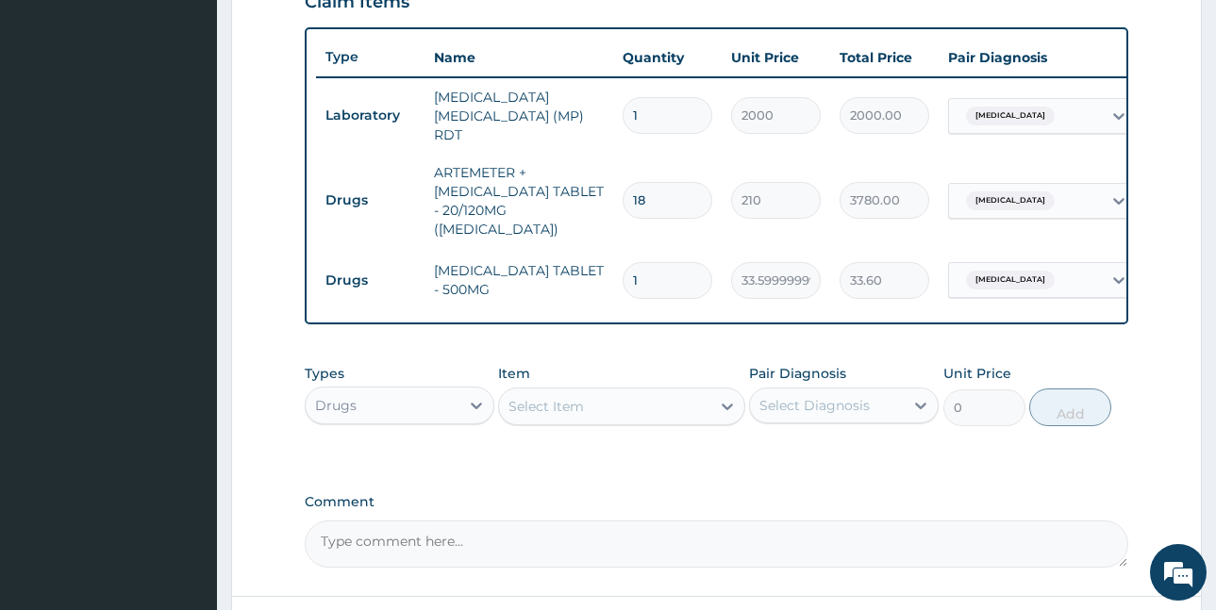
drag, startPoint x: 584, startPoint y: 272, endPoint x: 559, endPoint y: 287, distance: 29.6
click at [560, 287] on div "Type Name Quantity Unit Price Total Price Pair Diagnosis Actions Laboratory MAL…" at bounding box center [717, 175] width 824 height 297
type input "9"
type input "302.40"
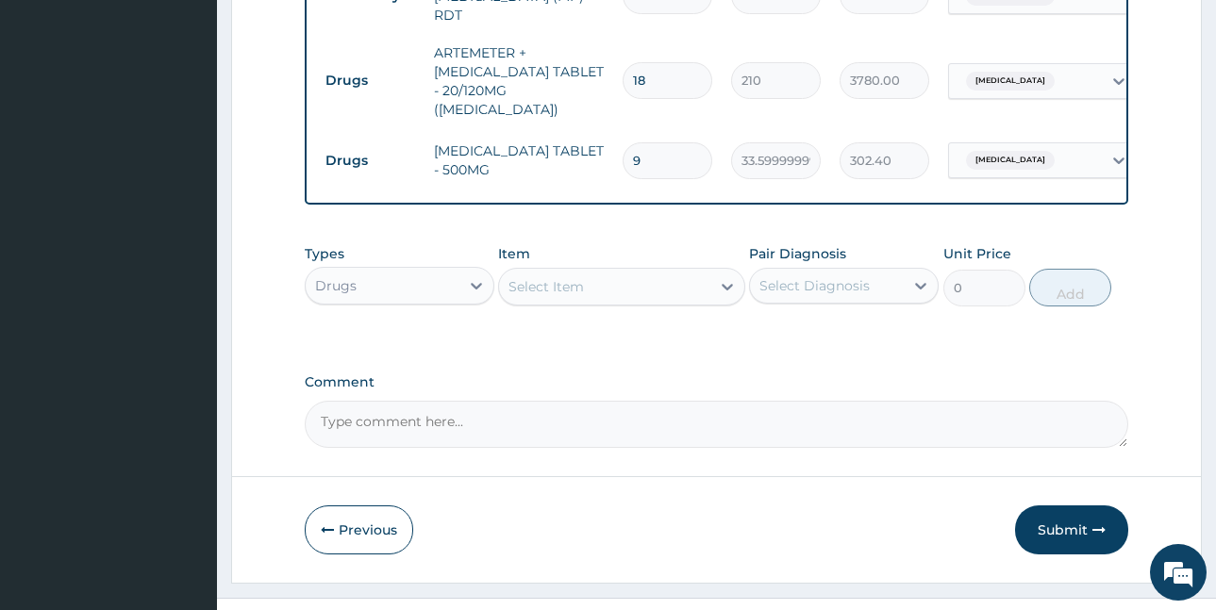
scroll to position [815, 0]
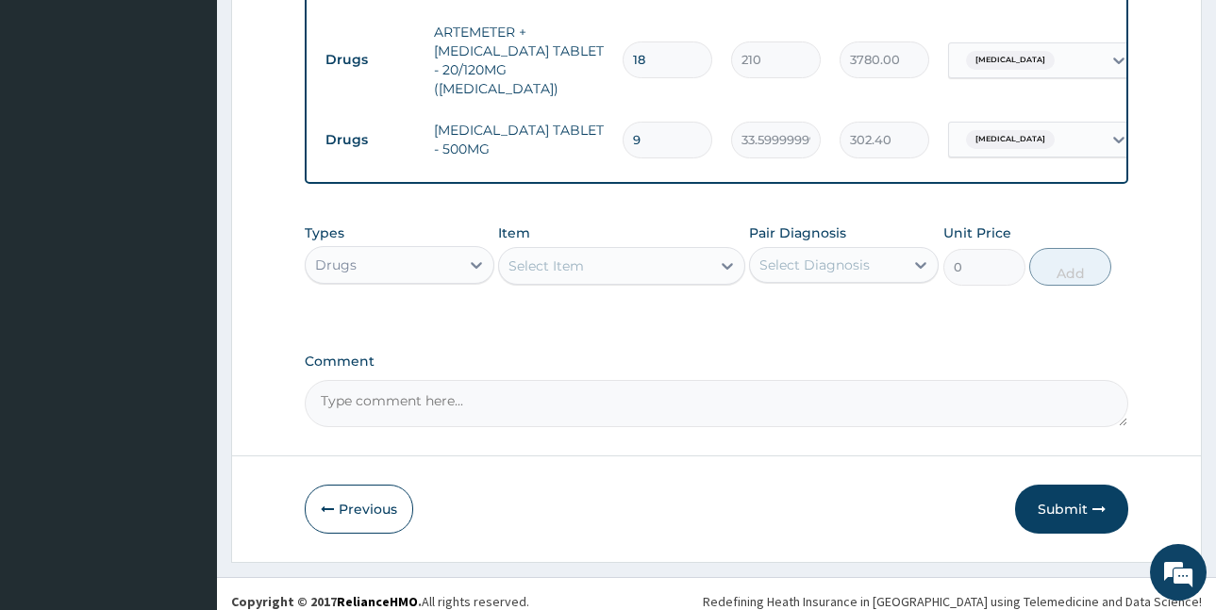
type input "9"
click at [637, 251] on div "Select Item" at bounding box center [604, 266] width 211 height 30
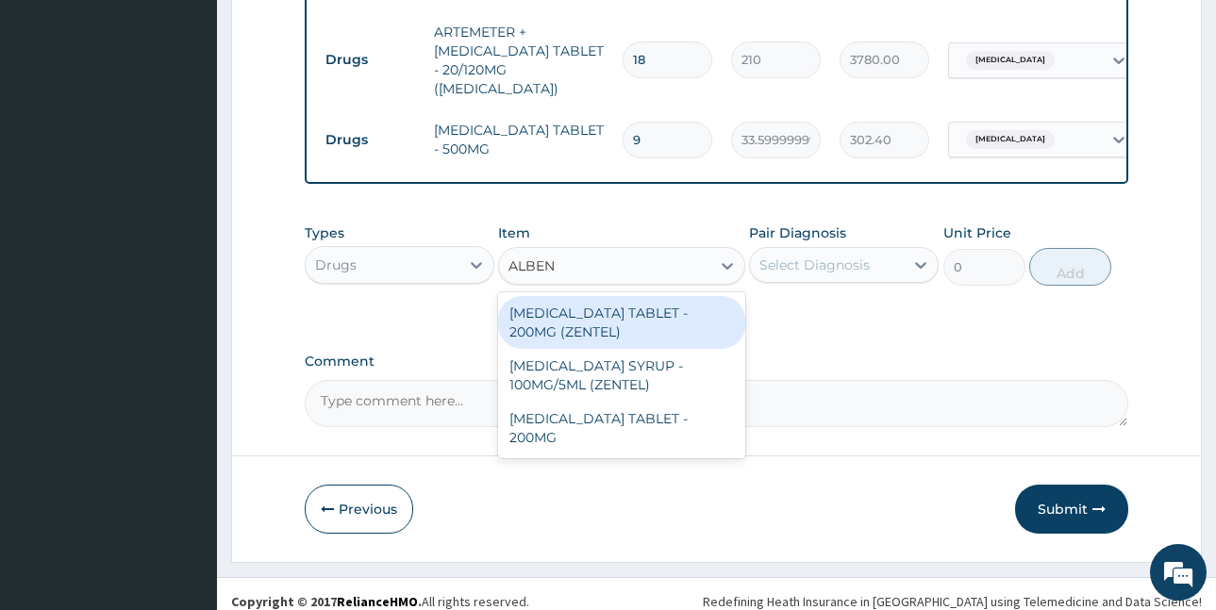
type input "ALBEND"
click at [586, 314] on div "ALBENDAZOLE TABLET - 200MG (ZENTEL)" at bounding box center [621, 322] width 247 height 53
type input "560"
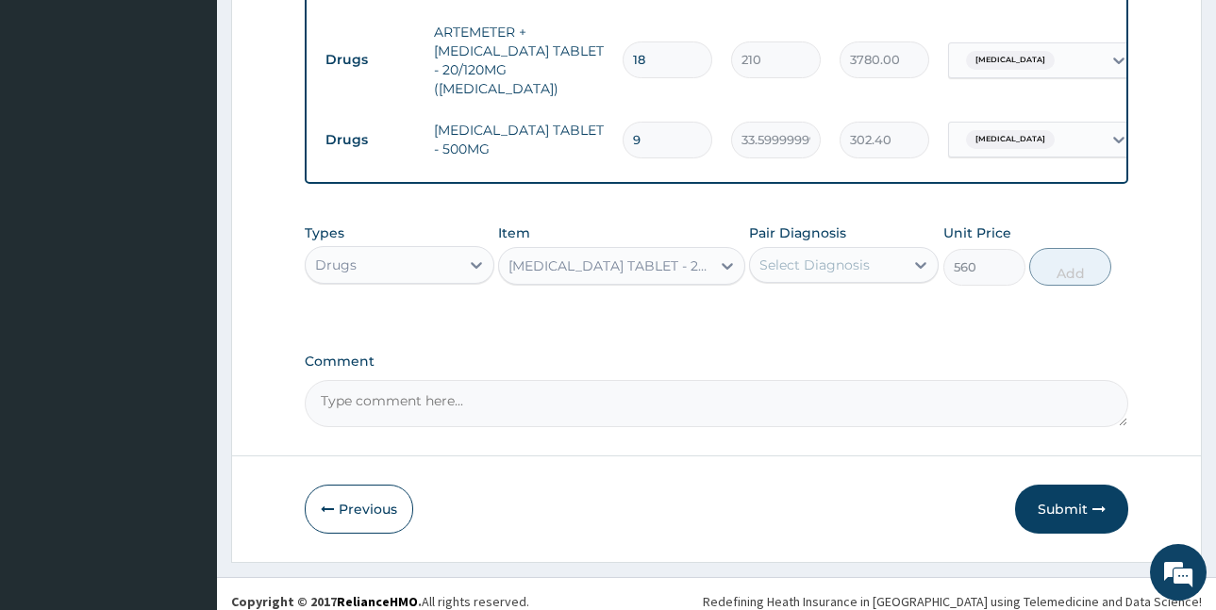
click at [836, 256] on div "Select Diagnosis" at bounding box center [815, 265] width 110 height 19
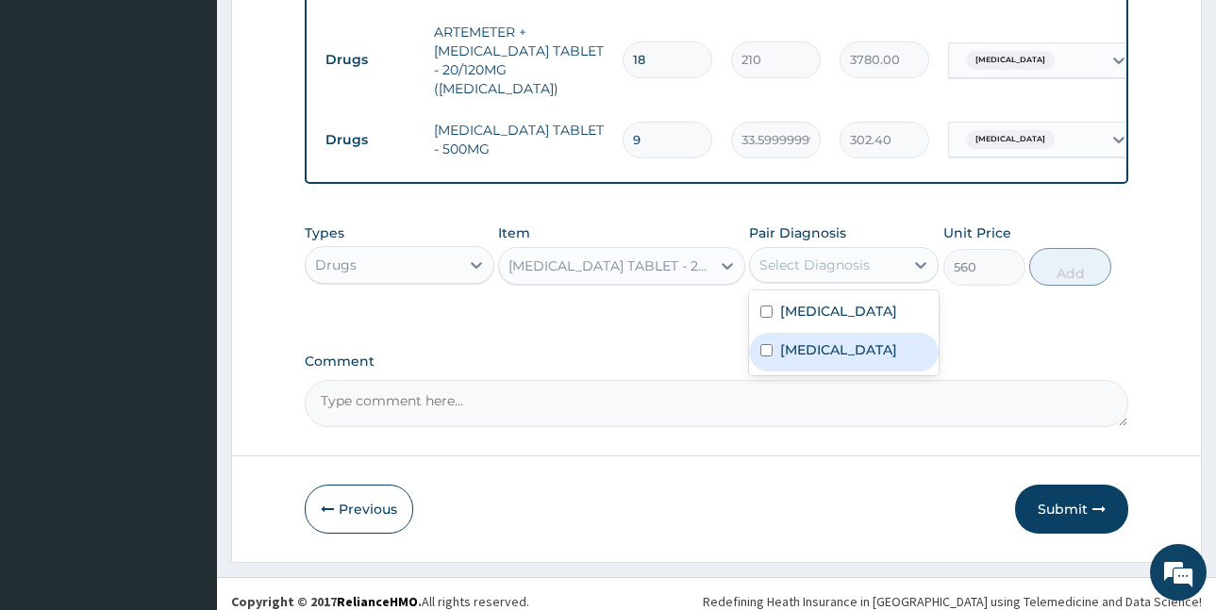
click at [842, 343] on label "Intestinal helminthiasis, unspecified" at bounding box center [838, 350] width 117 height 19
checkbox input "true"
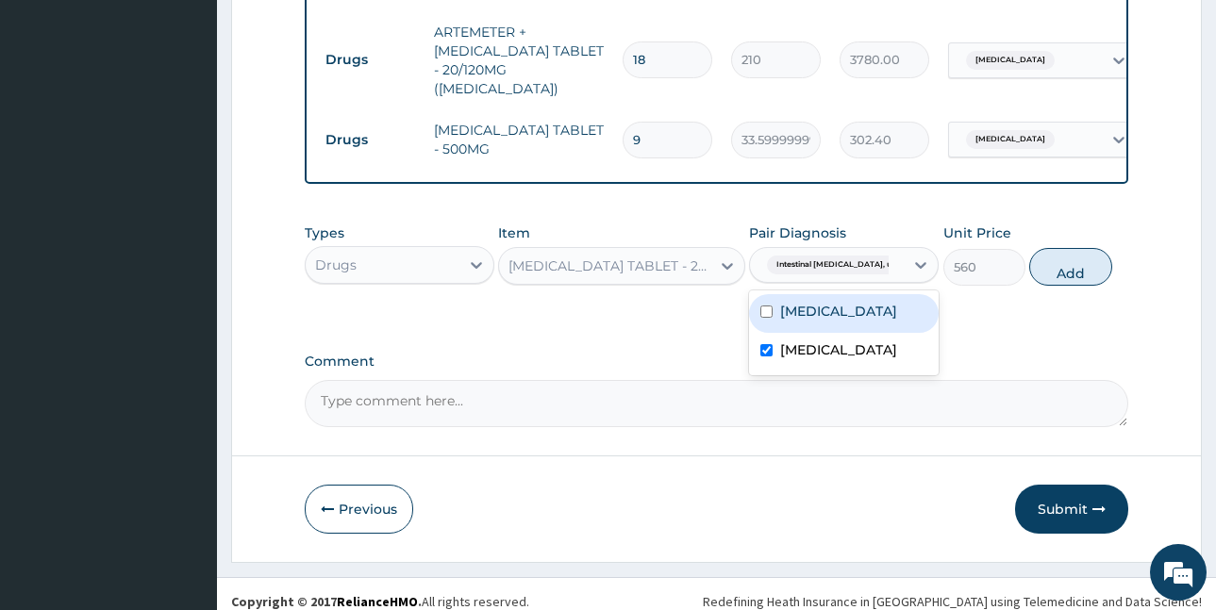
click at [1067, 254] on button "Add" at bounding box center [1070, 267] width 82 height 38
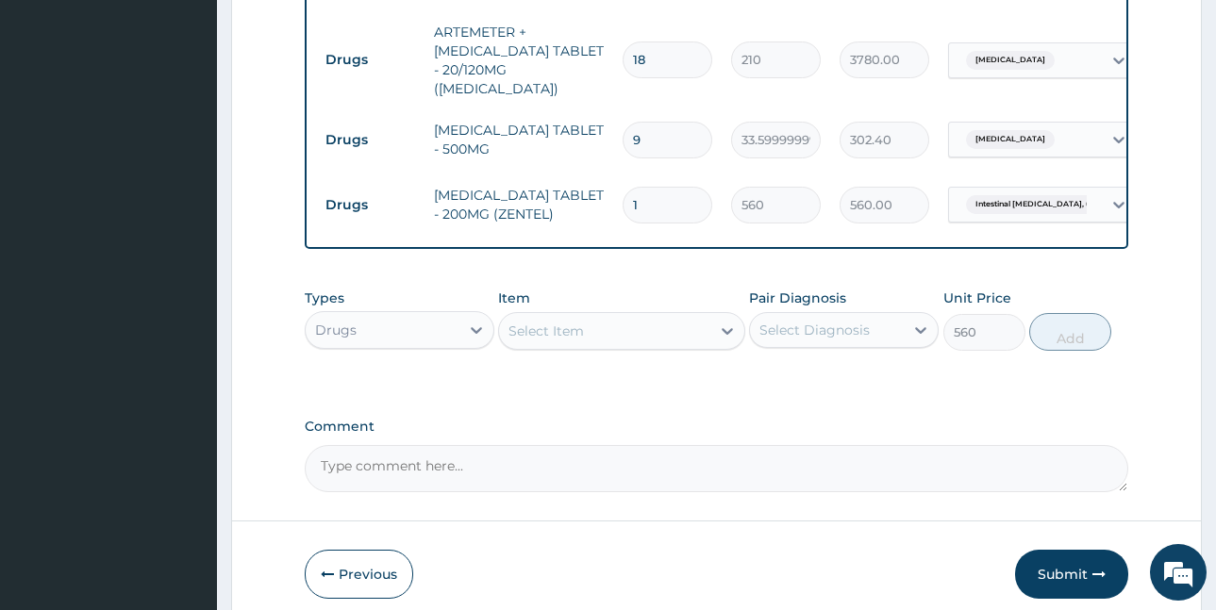
type input "0"
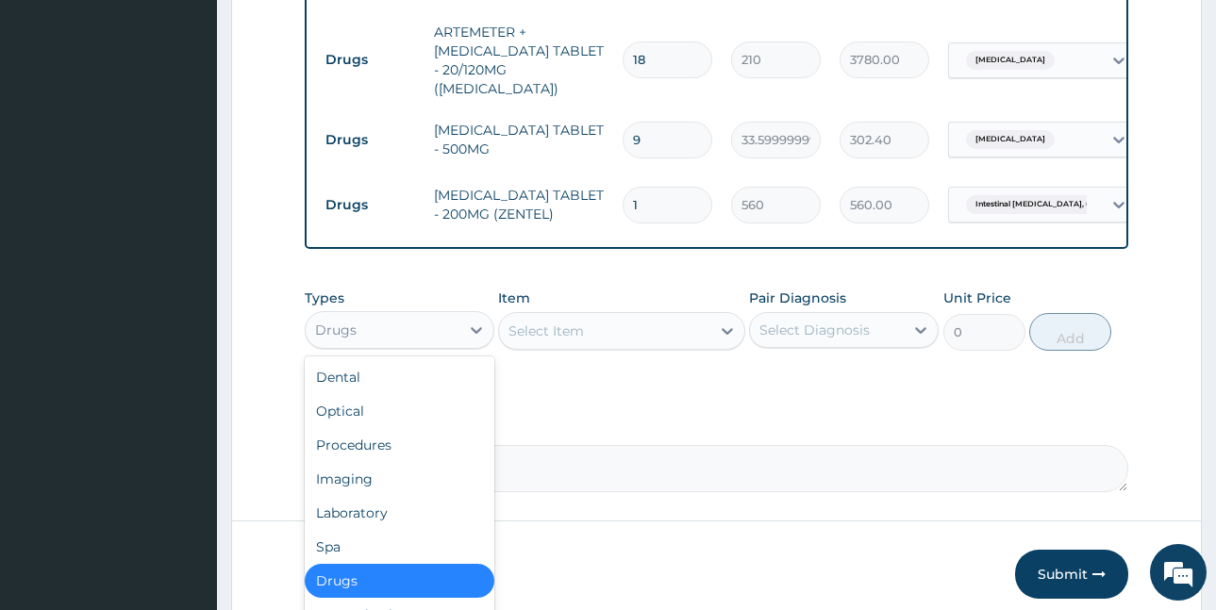
click at [396, 318] on div "Drugs" at bounding box center [383, 330] width 154 height 30
click at [398, 438] on div "Procedures" at bounding box center [400, 445] width 190 height 34
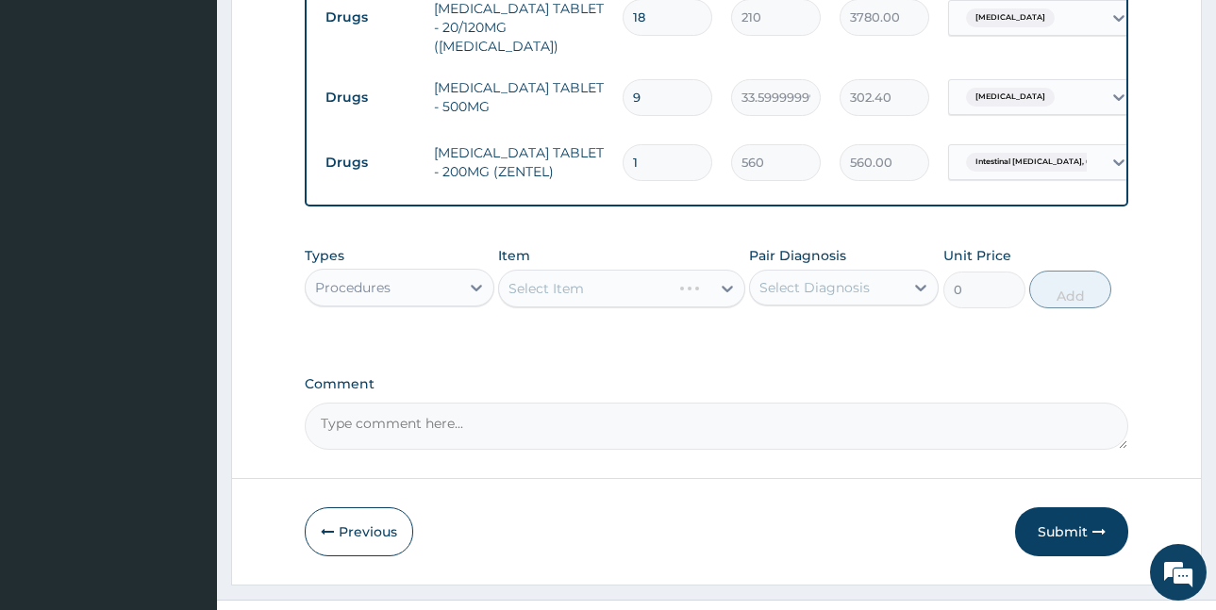
scroll to position [880, 0]
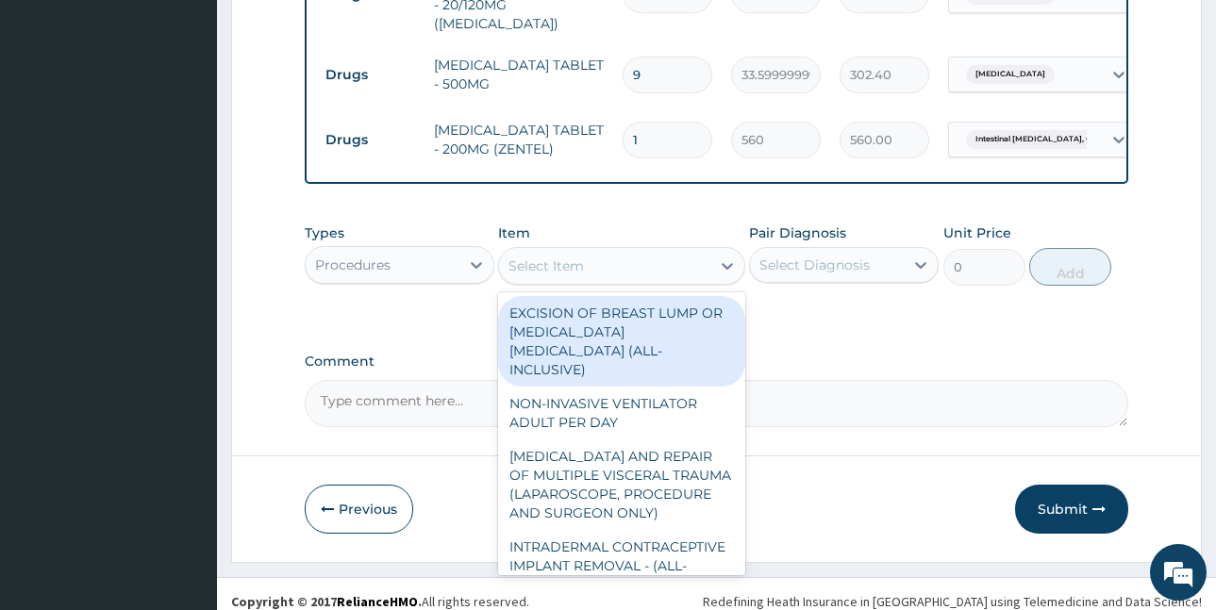
click at [622, 251] on div "Select Item" at bounding box center [604, 266] width 211 height 30
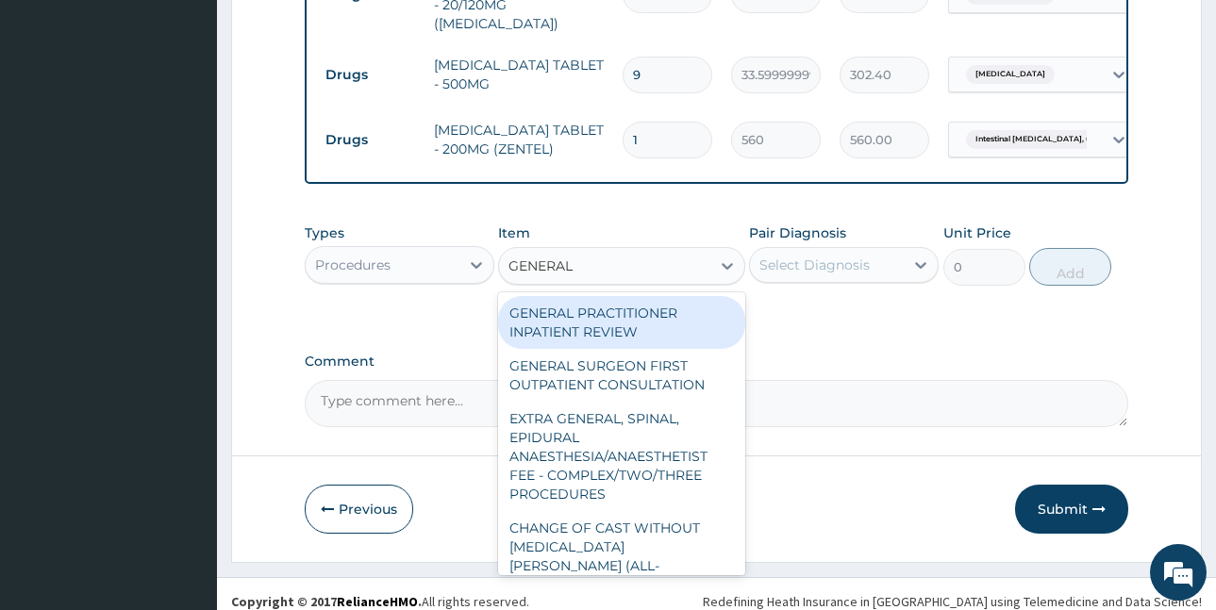
type input "GENERAL P"
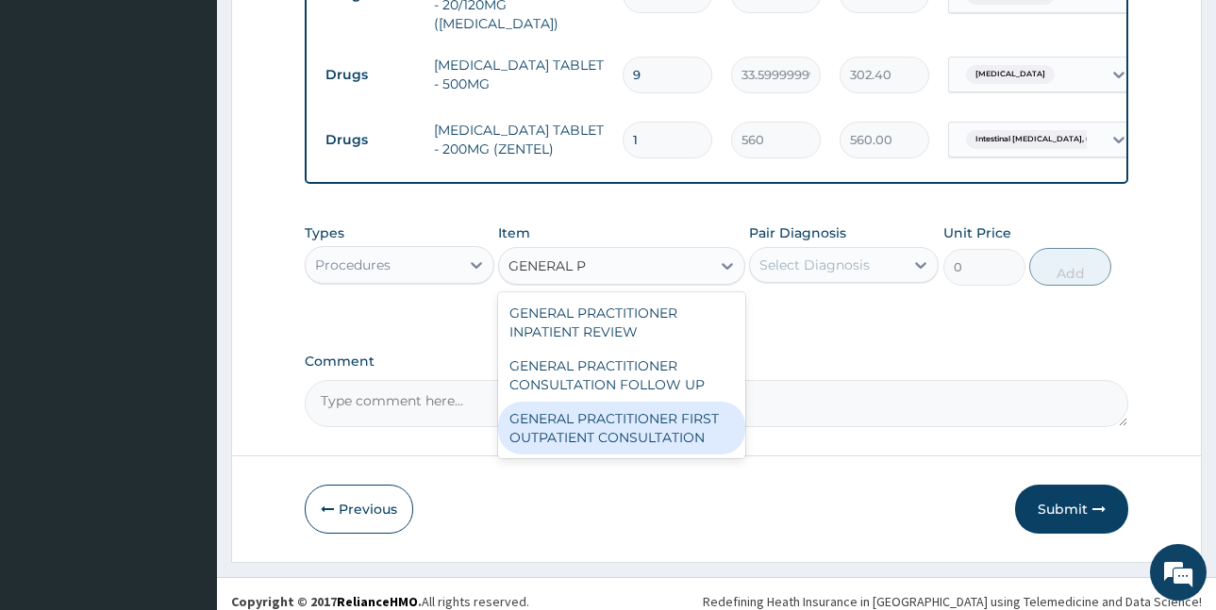
click at [656, 412] on div "GENERAL PRACTITIONER FIRST OUTPATIENT CONSULTATION" at bounding box center [621, 428] width 247 height 53
type input "3750"
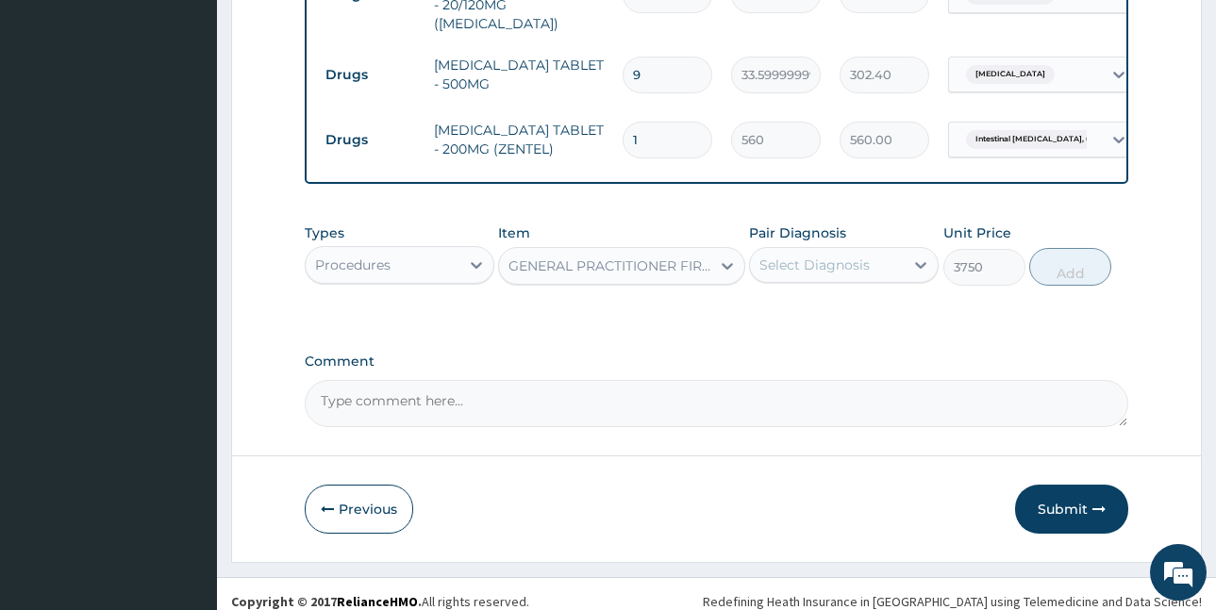
click at [840, 256] on div "Select Diagnosis" at bounding box center [815, 265] width 110 height 19
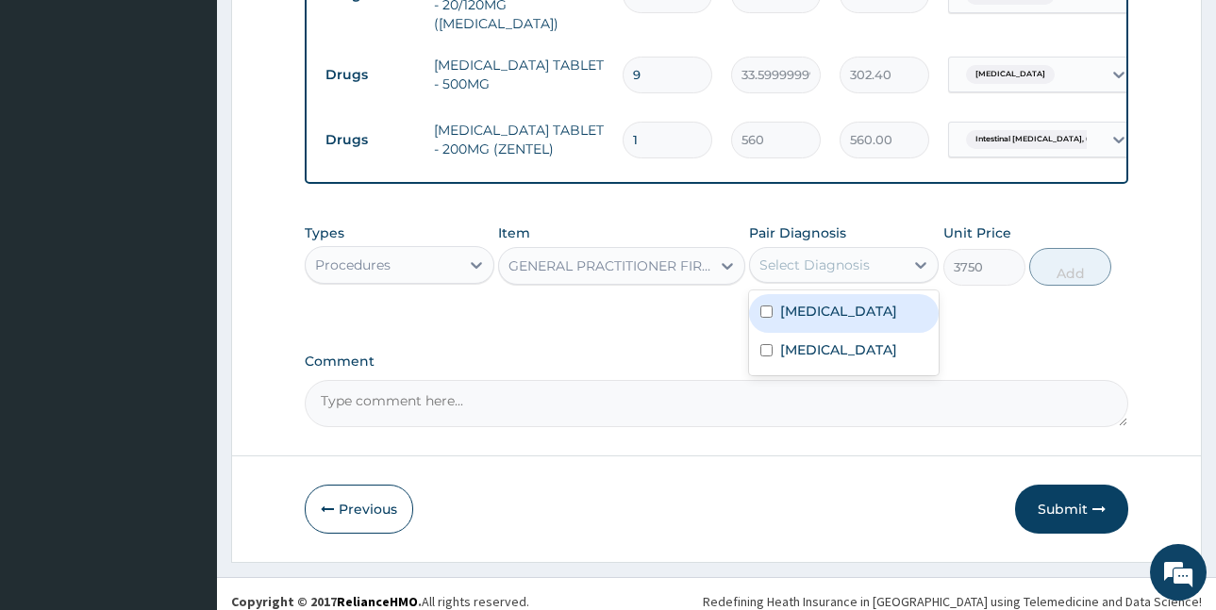
click at [838, 302] on label "Malaria, unspecified" at bounding box center [838, 311] width 117 height 19
checkbox input "true"
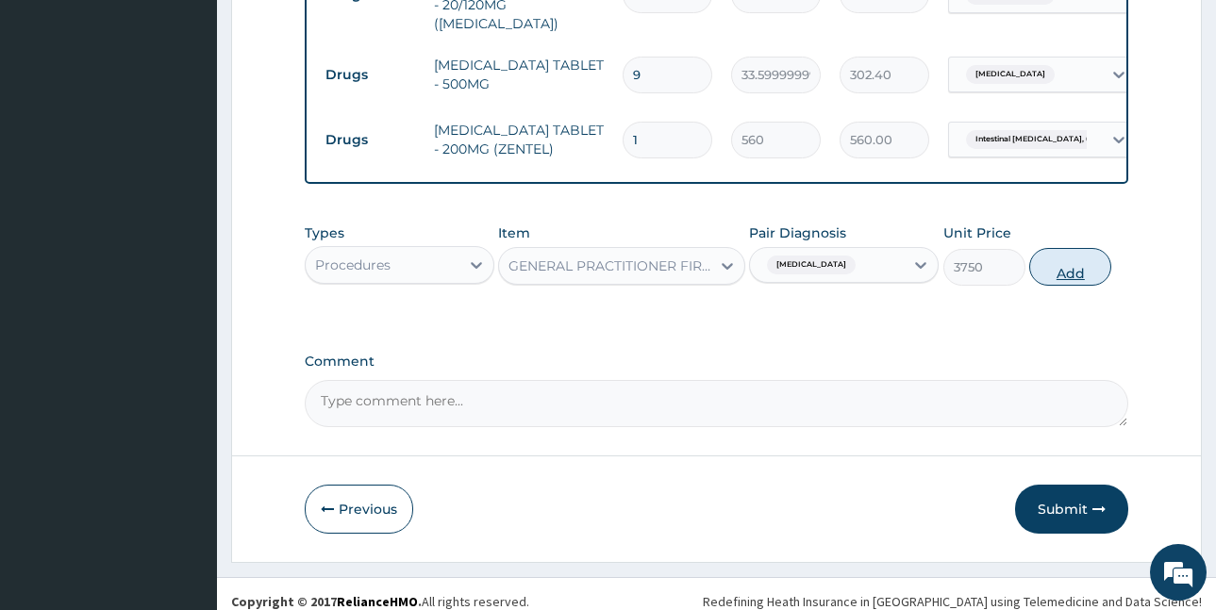
click at [1057, 253] on button "Add" at bounding box center [1070, 267] width 82 height 38
type input "0"
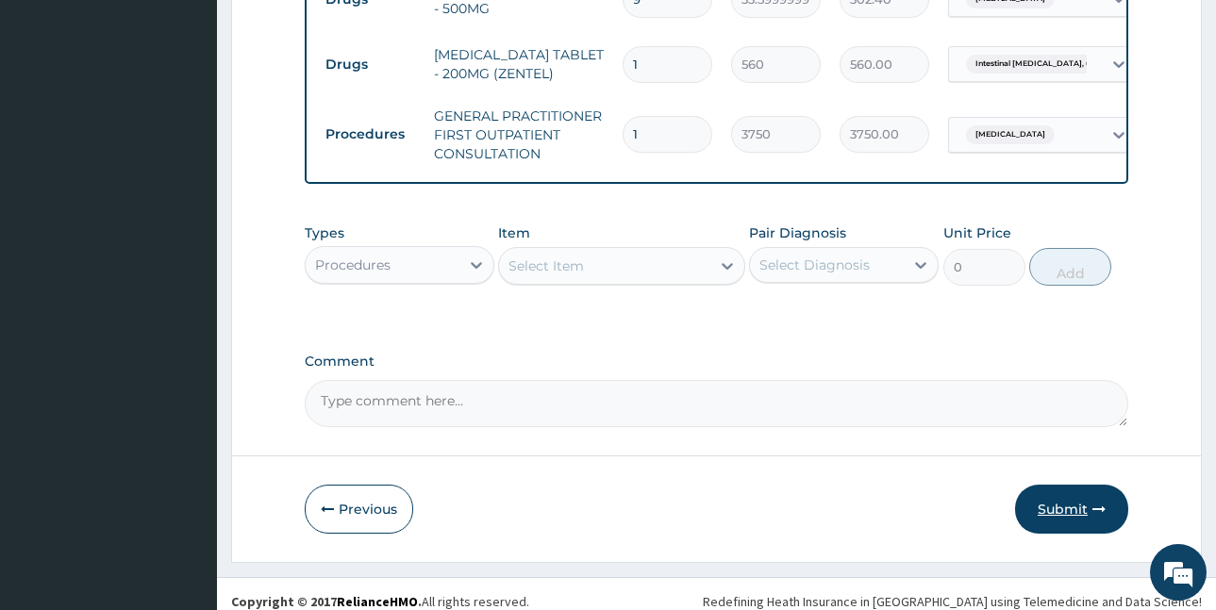
click at [1049, 493] on button "Submit" at bounding box center [1071, 509] width 113 height 49
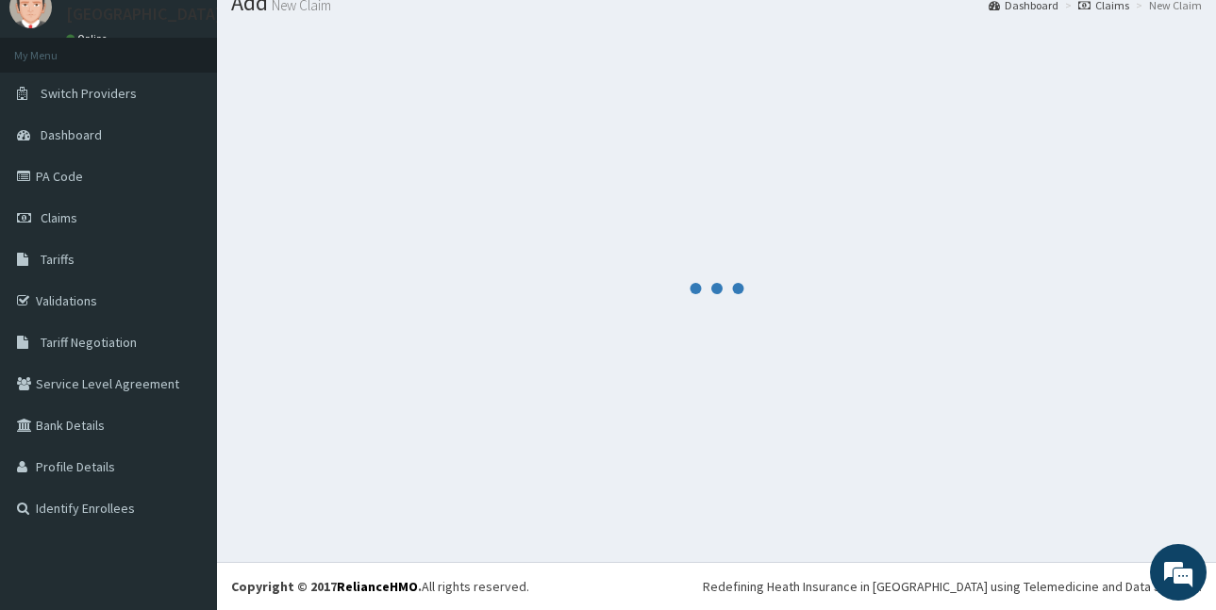
scroll to position [71, 0]
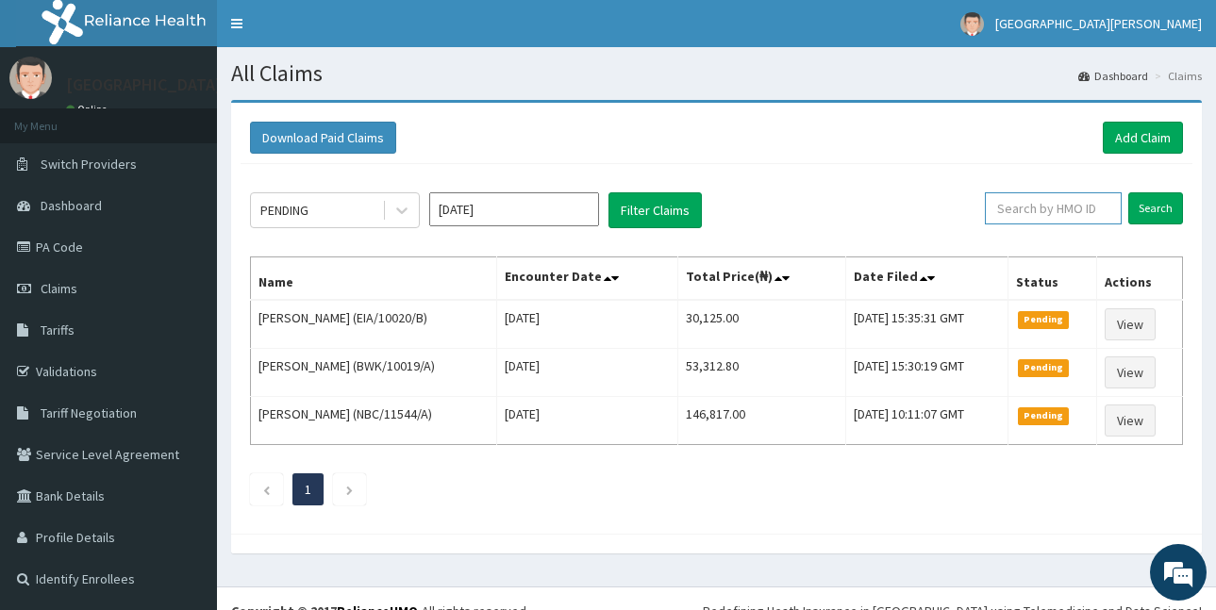
click at [1024, 212] on input "text" at bounding box center [1053, 208] width 137 height 32
paste input "ZEI/10104/F"
type input "ZEI/10104/F"
click at [1149, 202] on input "Search" at bounding box center [1156, 208] width 55 height 32
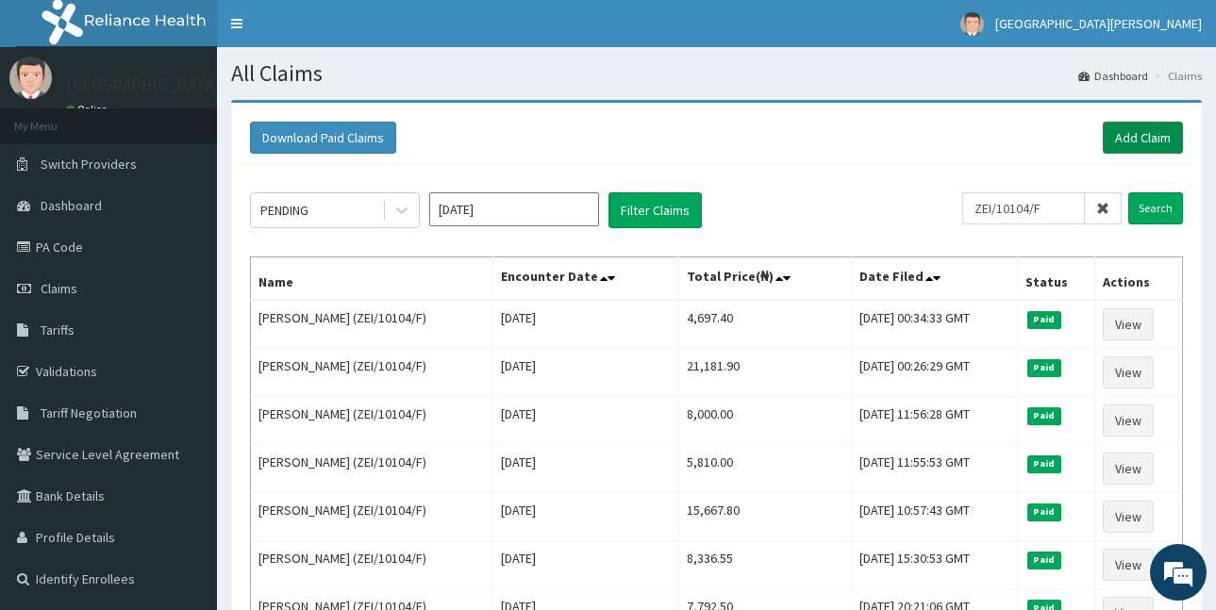
click at [1148, 133] on link "Add Claim" at bounding box center [1143, 138] width 80 height 32
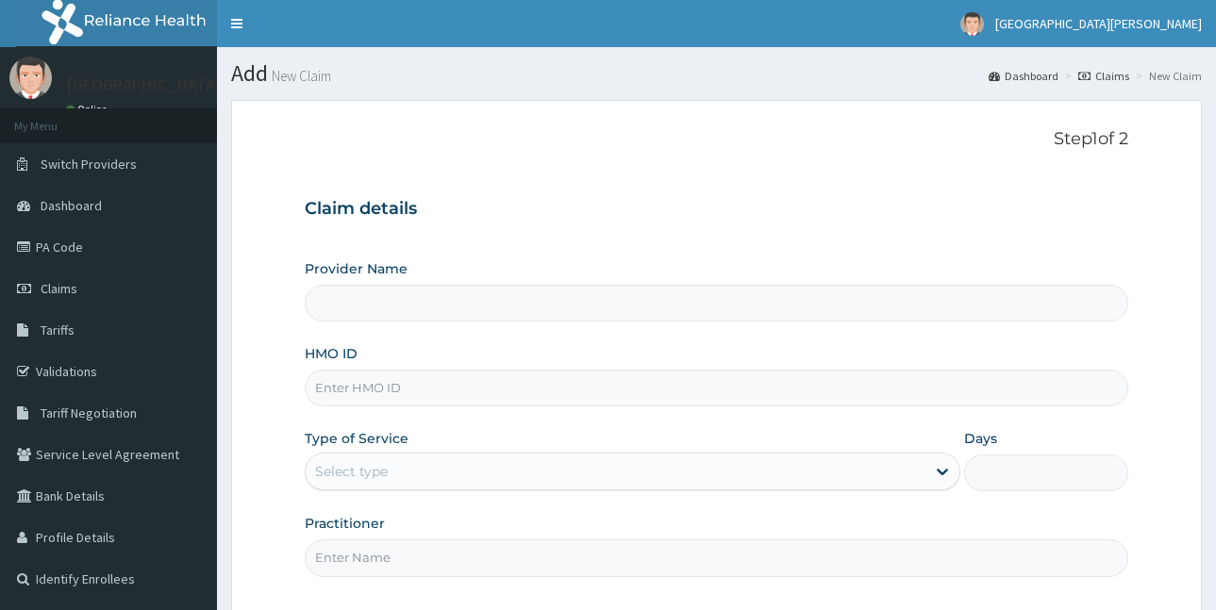
click at [385, 394] on input "HMO ID" at bounding box center [717, 388] width 824 height 37
paste input "ZEI/10104/F"
type input "ZEI/10104/F"
type input "ST. Catherine's Specialist Hospital -Rivers"
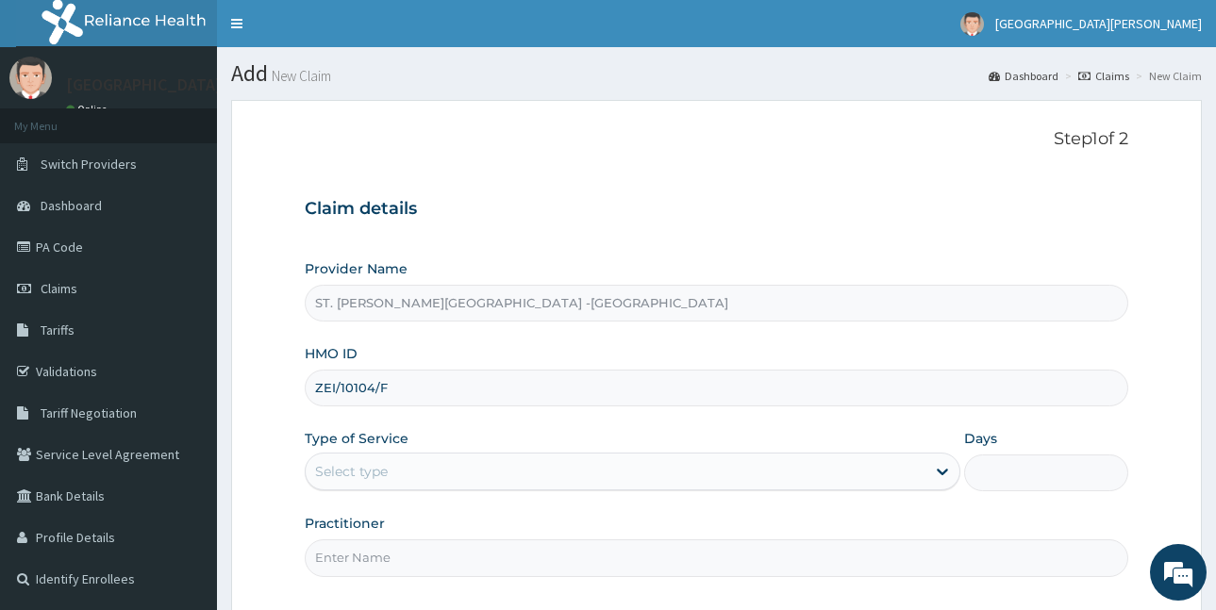
type input "ZEI/10104/F"
click at [414, 472] on div "Select type" at bounding box center [616, 472] width 620 height 30
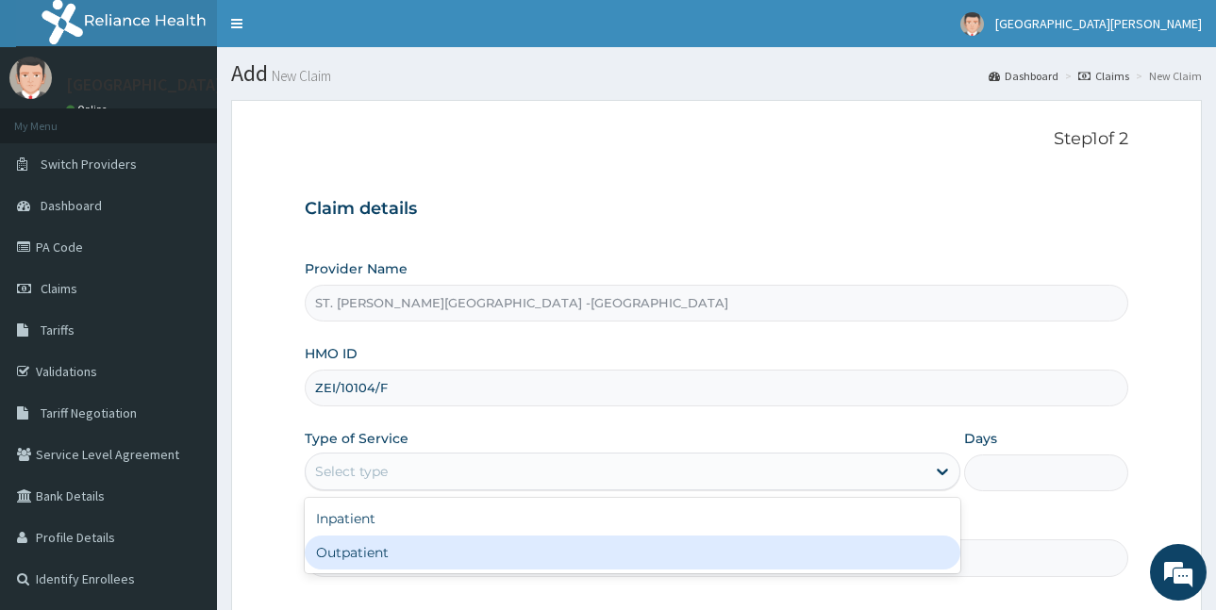
click at [404, 549] on div "Outpatient" at bounding box center [633, 553] width 656 height 34
type input "1"
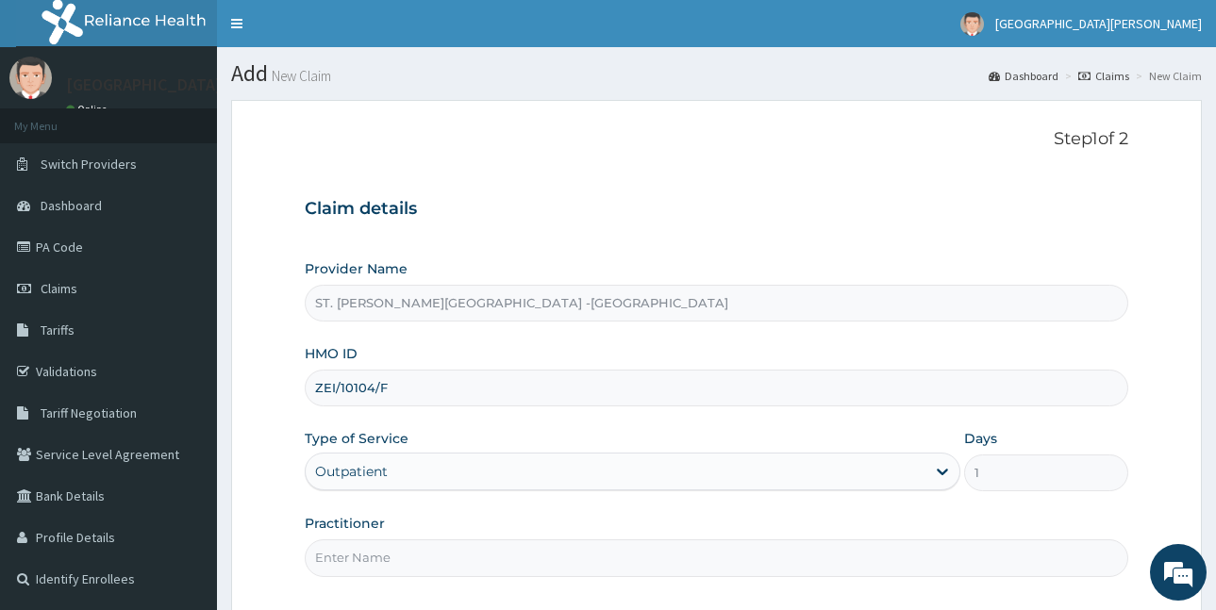
click at [403, 556] on input "Practitioner" at bounding box center [717, 558] width 824 height 37
type input "LUBA"
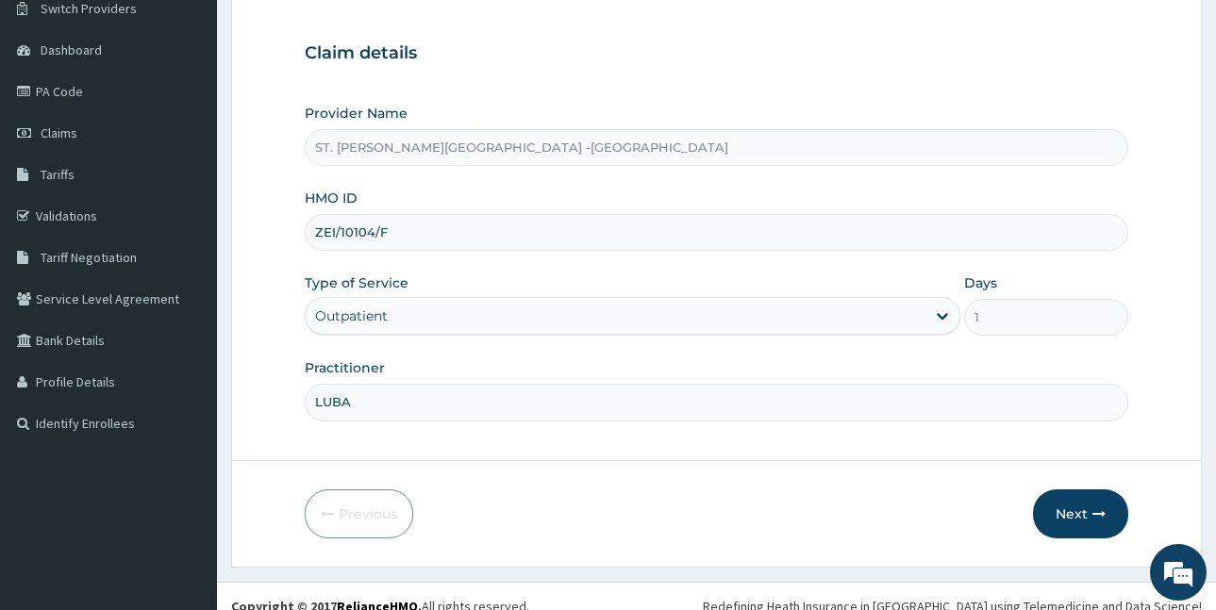
scroll to position [176, 0]
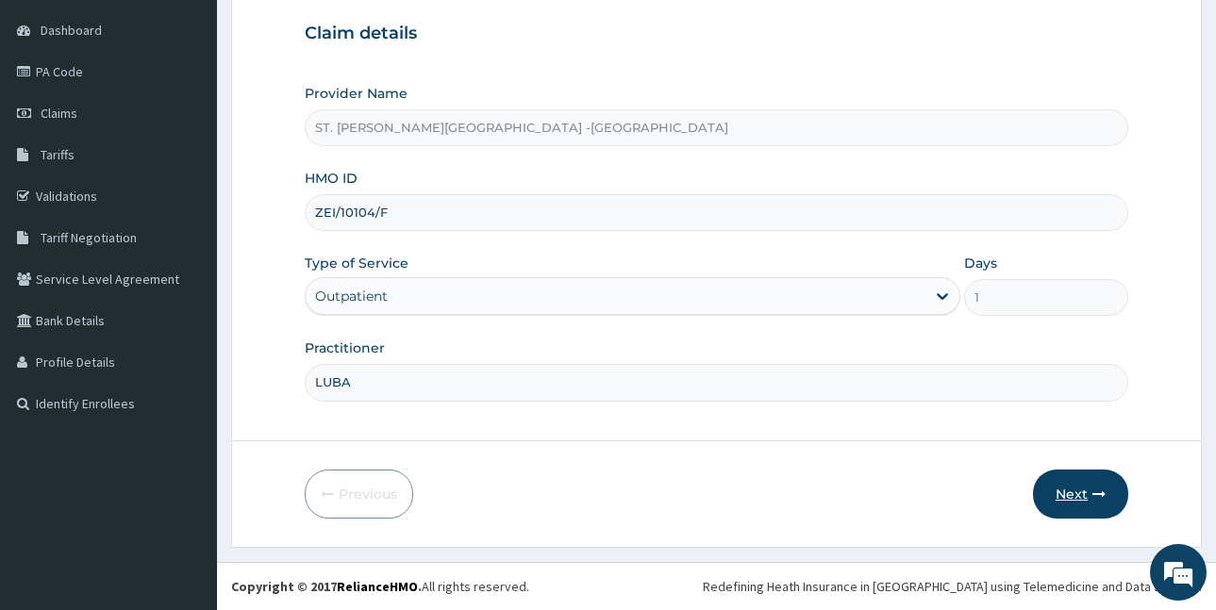
click at [1080, 498] on button "Next" at bounding box center [1080, 494] width 95 height 49
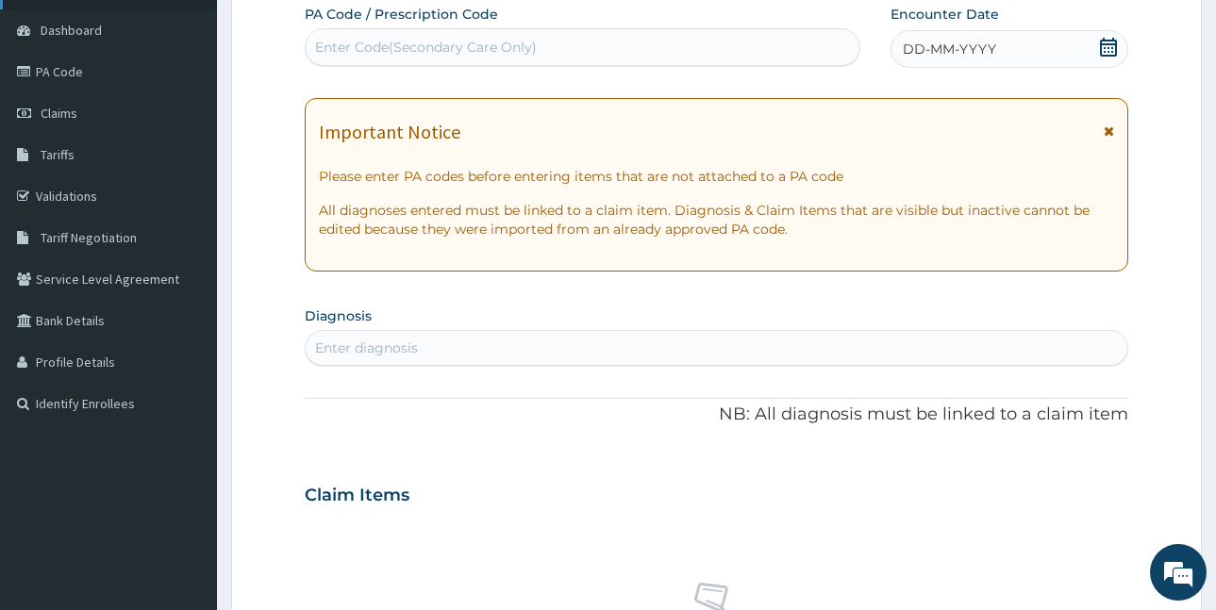
scroll to position [0, 0]
click at [1112, 43] on icon at bounding box center [1108, 47] width 17 height 19
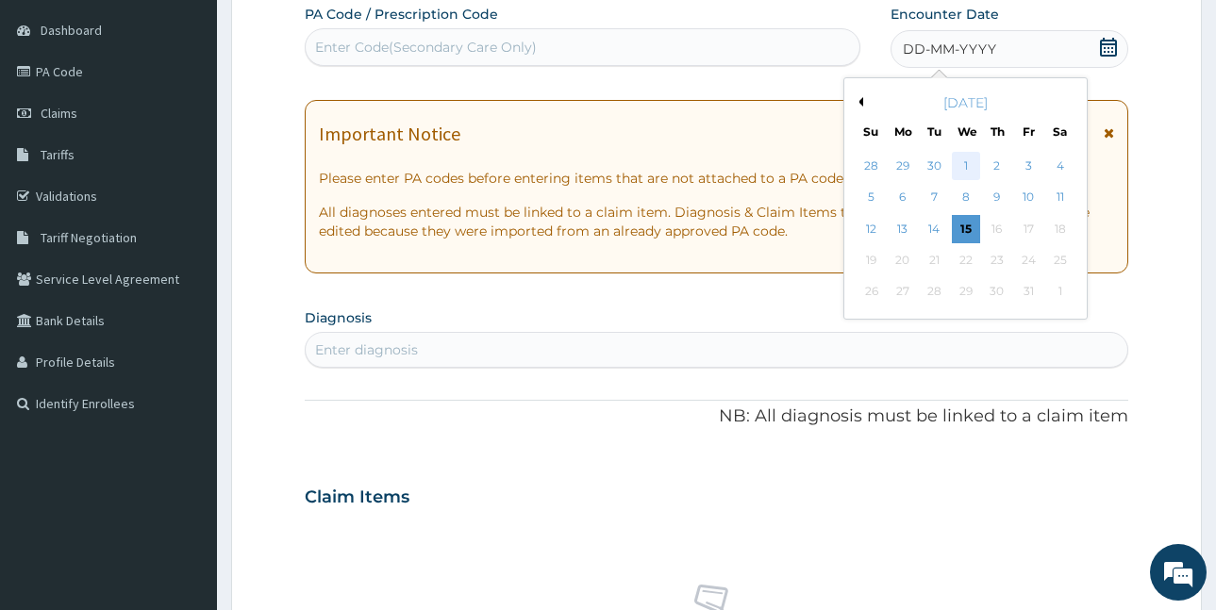
click at [966, 166] on div "1" at bounding box center [965, 166] width 28 height 28
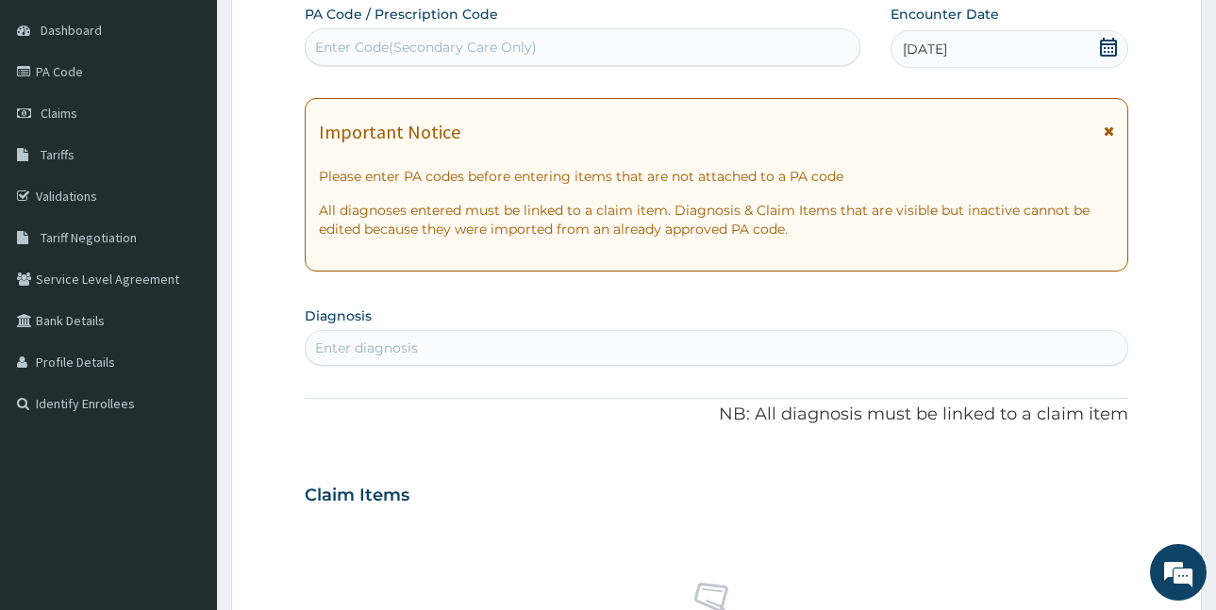
scroll to position [270, 0]
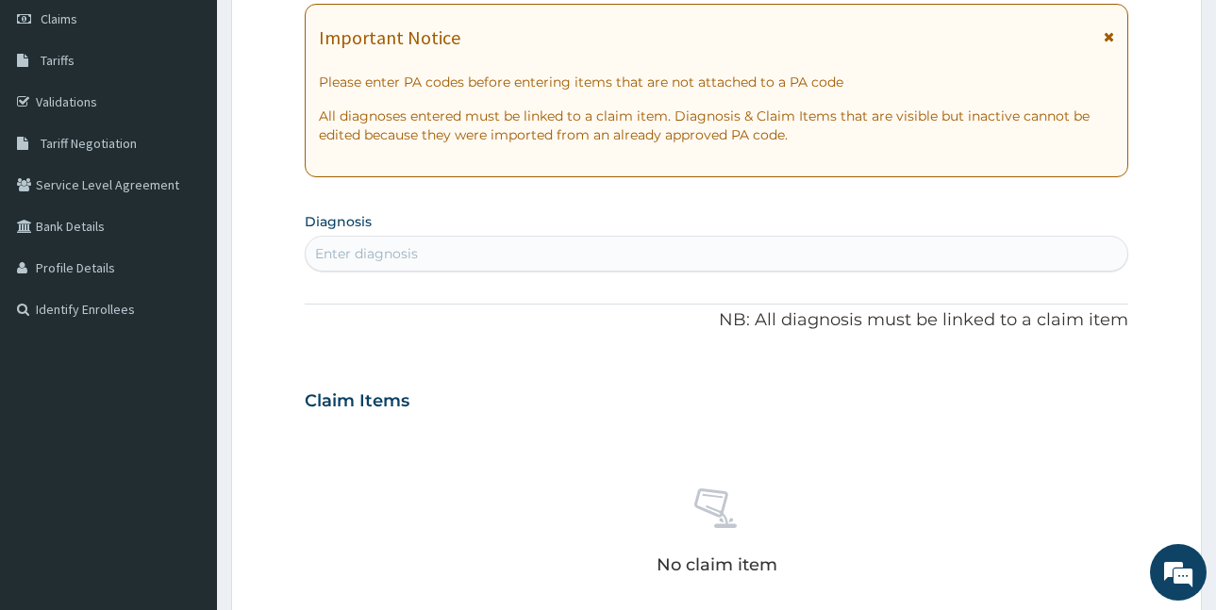
click at [472, 242] on div "Enter diagnosis" at bounding box center [717, 254] width 822 height 30
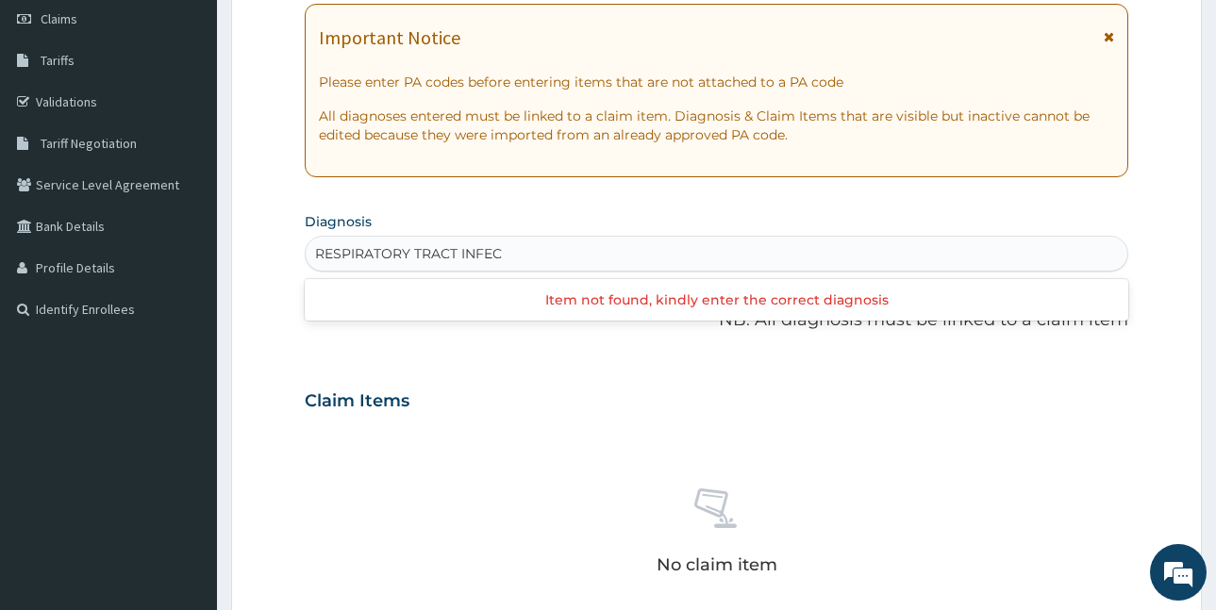
type input "RESPIRATORY TRACT INFECT"
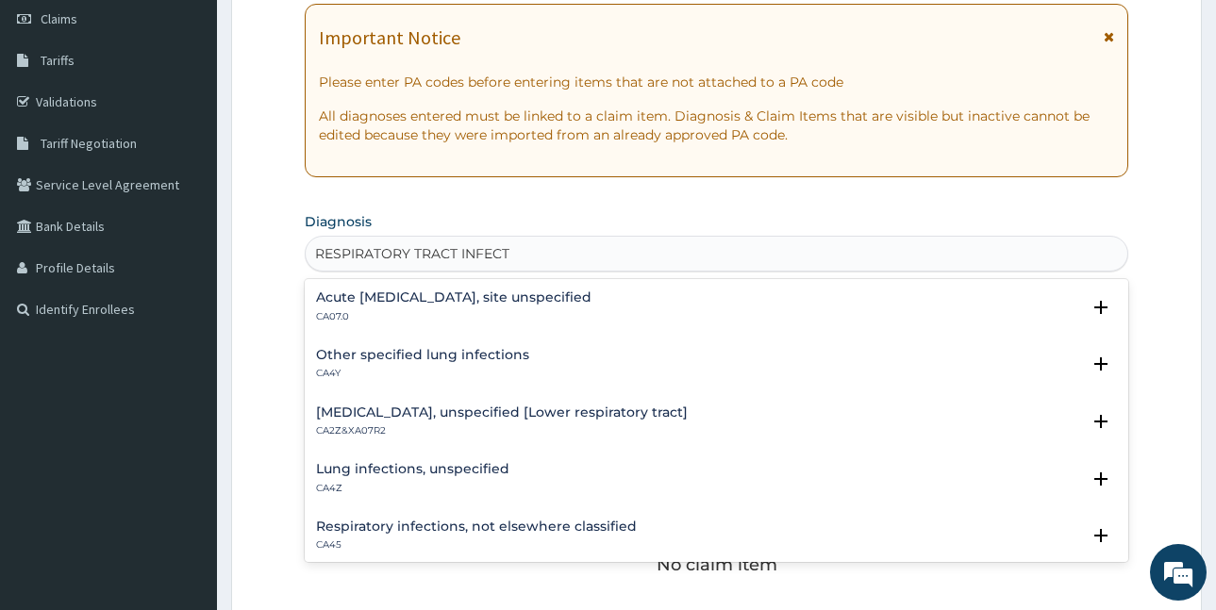
scroll to position [10, 0]
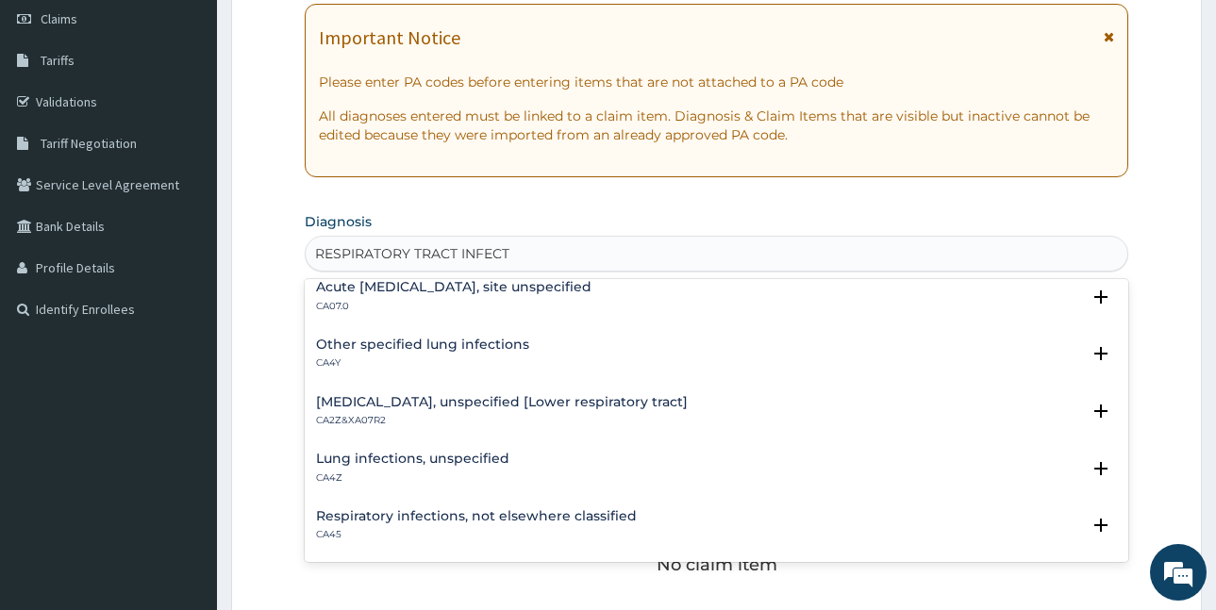
click at [572, 510] on h4 "Respiratory infections, not elsewhere classified" at bounding box center [476, 517] width 321 height 14
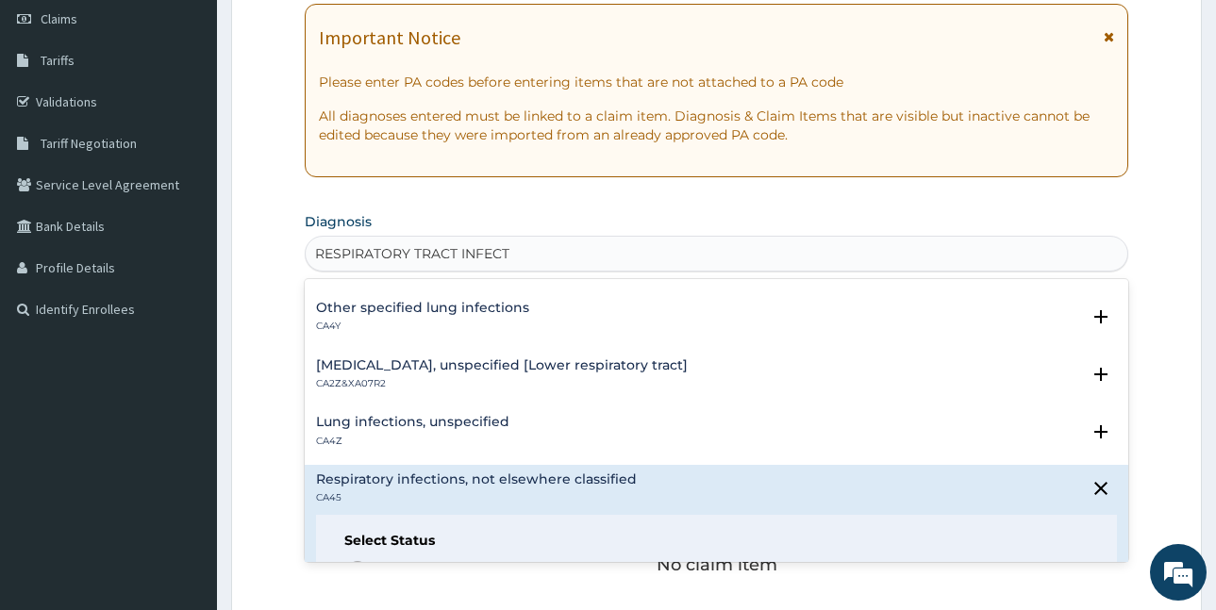
scroll to position [130, 0]
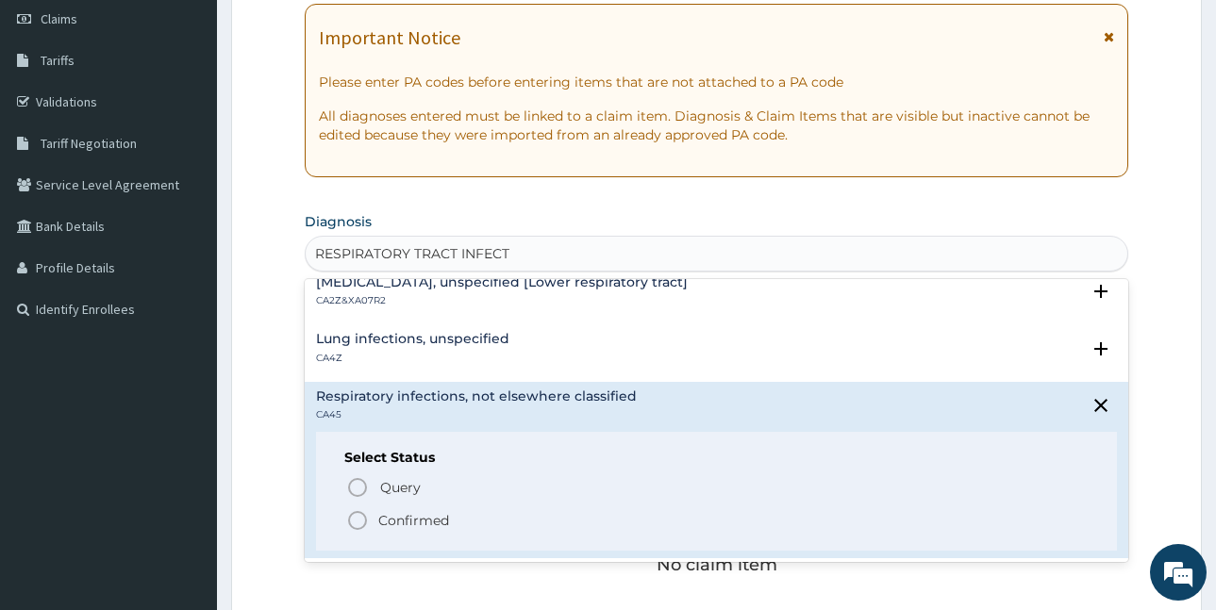
click at [406, 522] on p "Confirmed" at bounding box center [413, 520] width 71 height 19
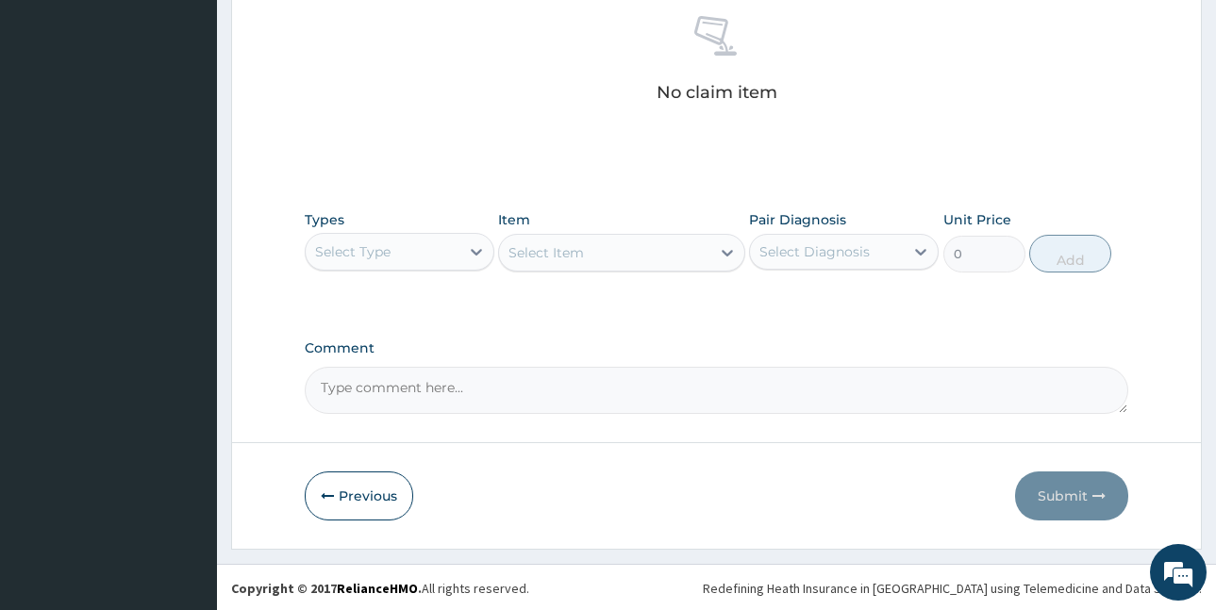
scroll to position [750, 0]
click at [412, 248] on div "Select Type" at bounding box center [383, 250] width 154 height 30
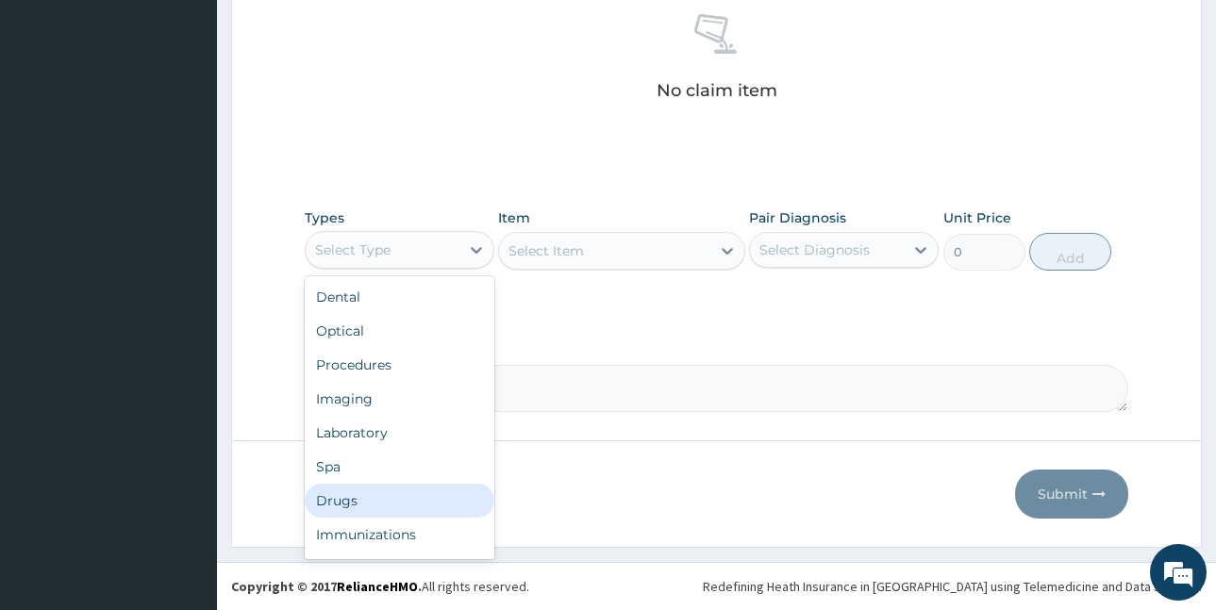
click at [403, 492] on div "Drugs" at bounding box center [400, 501] width 190 height 34
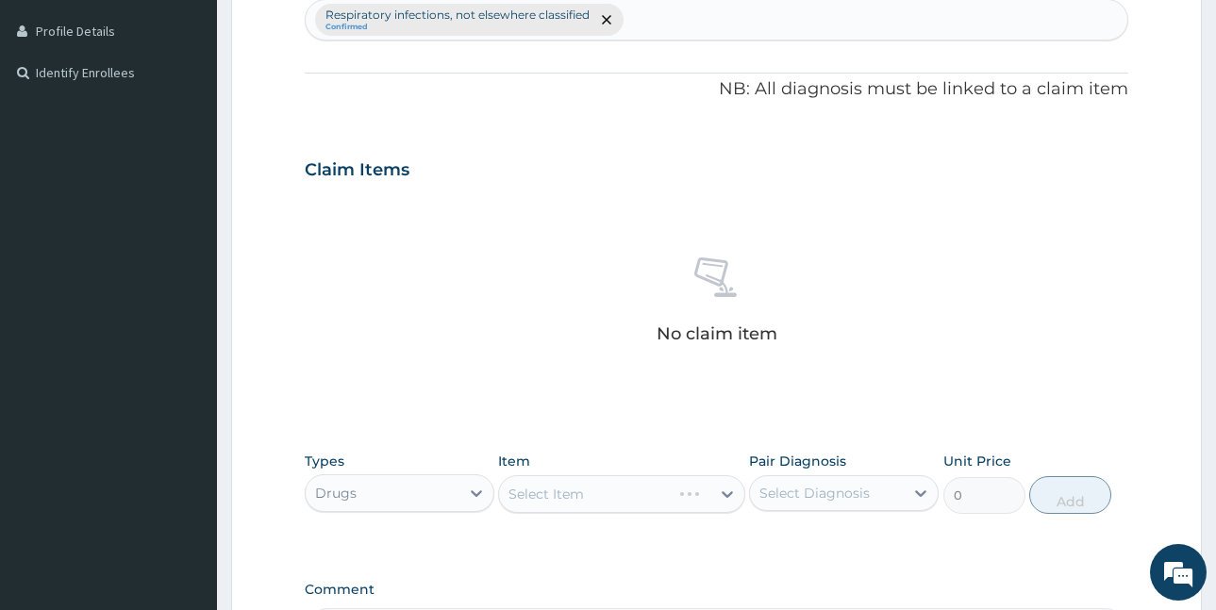
scroll to position [467, 0]
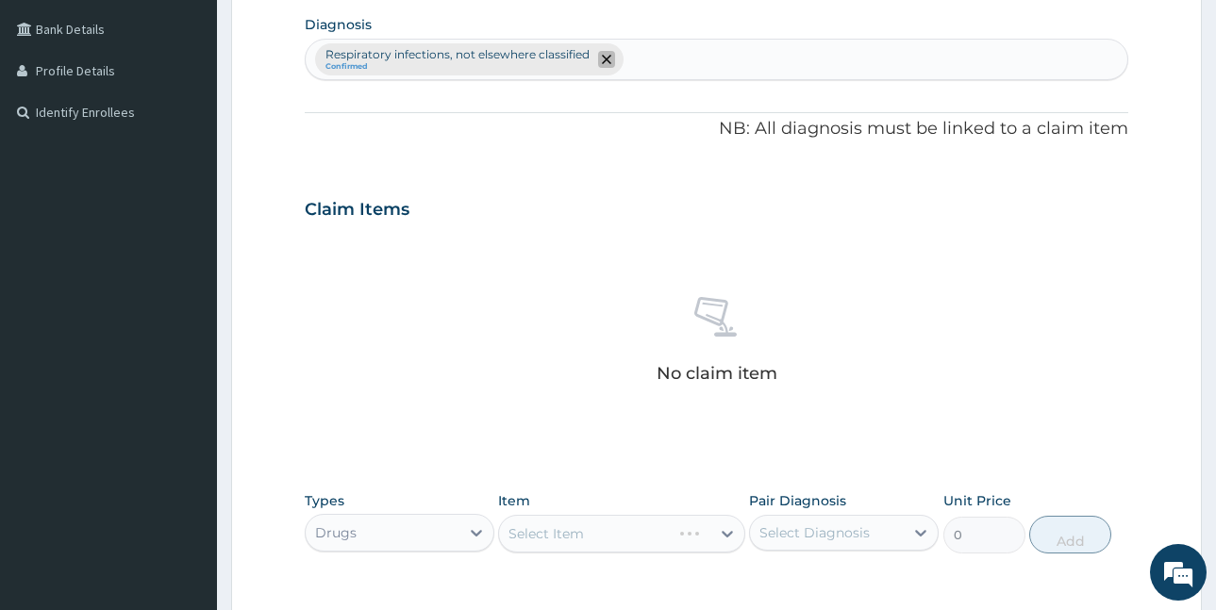
click at [608, 62] on icon "remove selection option" at bounding box center [606, 59] width 9 height 9
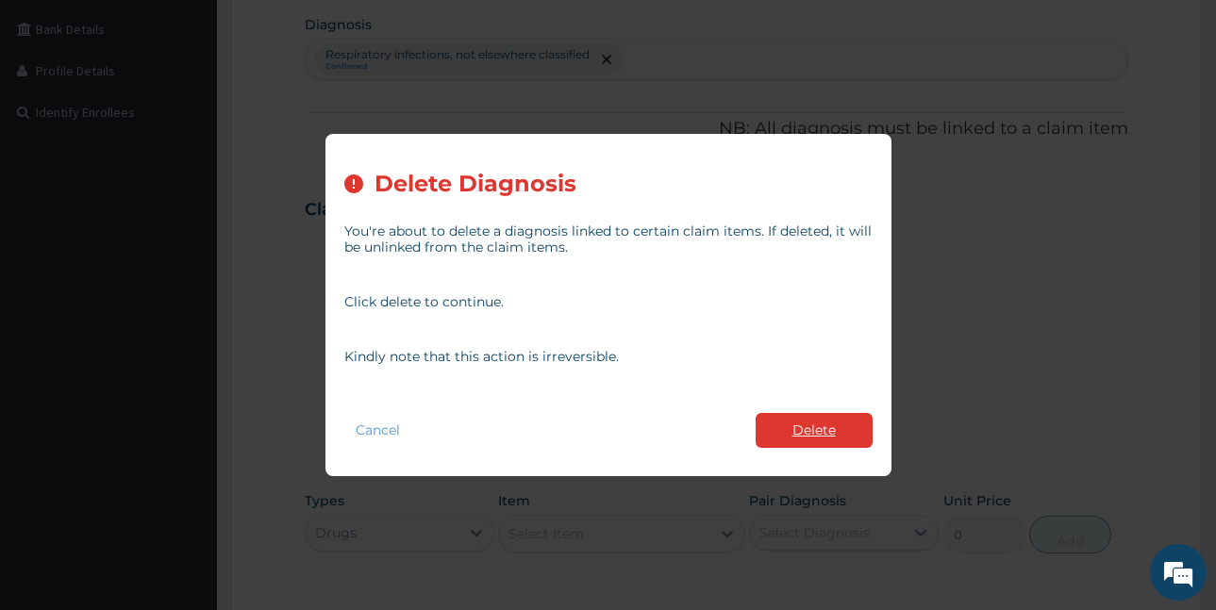
click at [829, 432] on button "Delete" at bounding box center [814, 430] width 117 height 35
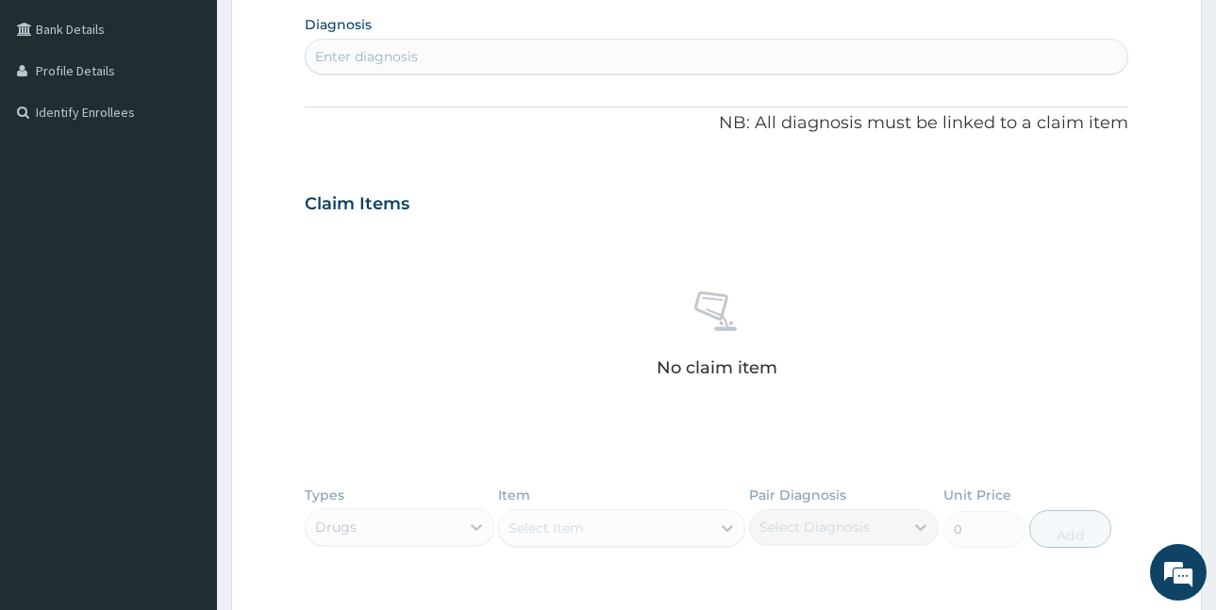
click at [456, 56] on div "Enter diagnosis" at bounding box center [717, 57] width 822 height 30
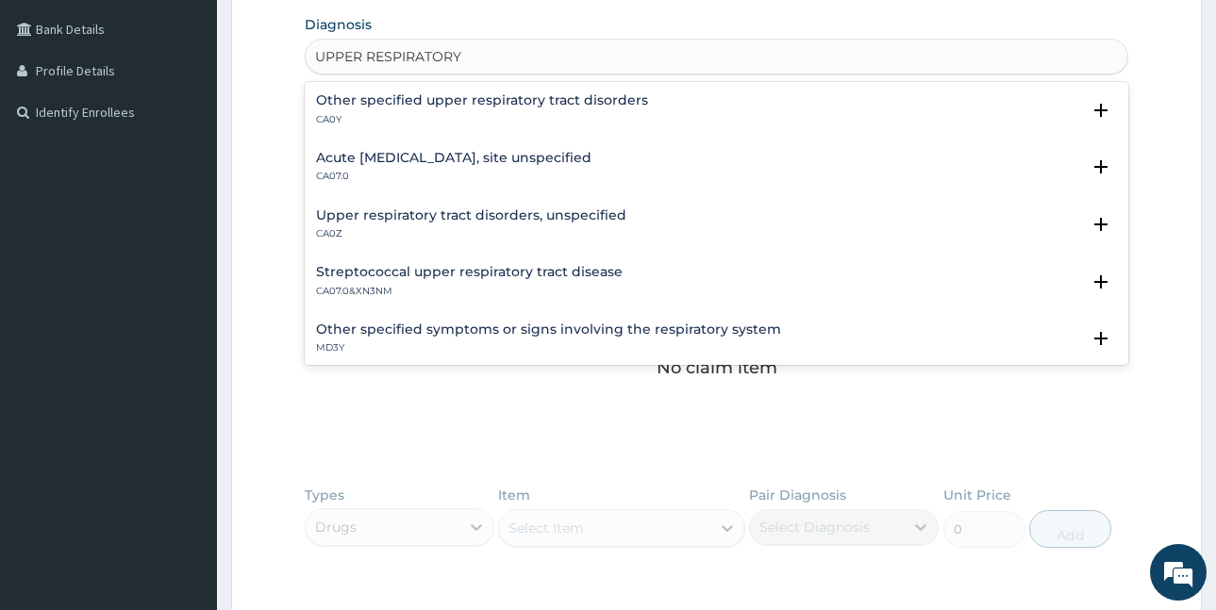
type input "UPPER RESPIRATORY"
click at [574, 166] on div "Acute upper respiratory infection, site unspecified CA07.0" at bounding box center [454, 167] width 276 height 33
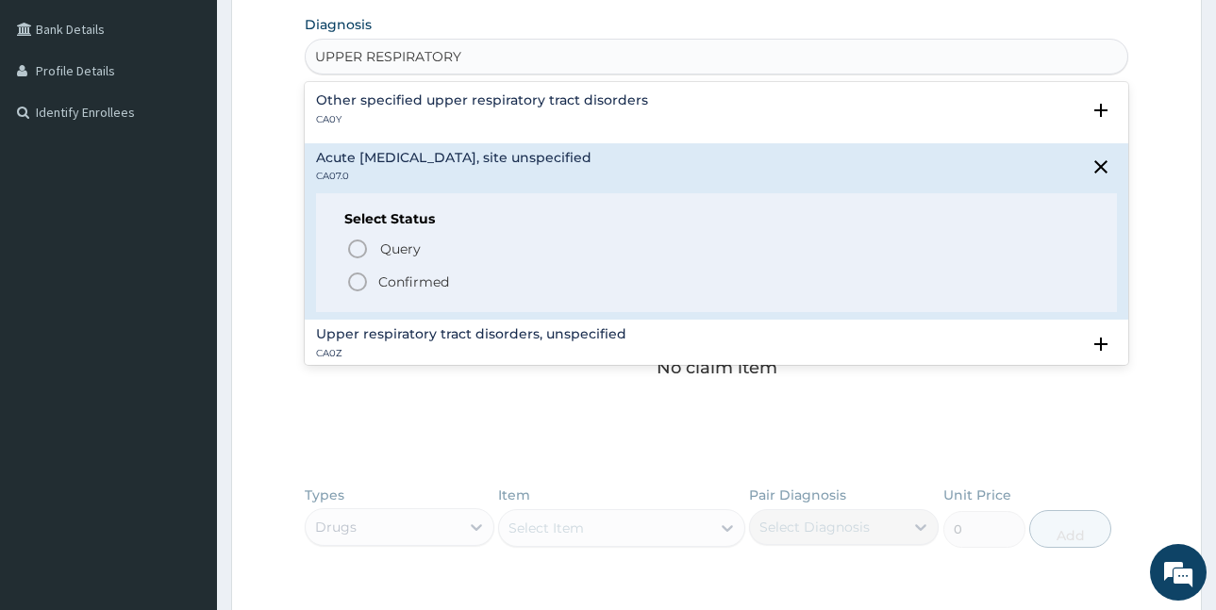
click at [408, 278] on p "Confirmed" at bounding box center [413, 282] width 71 height 19
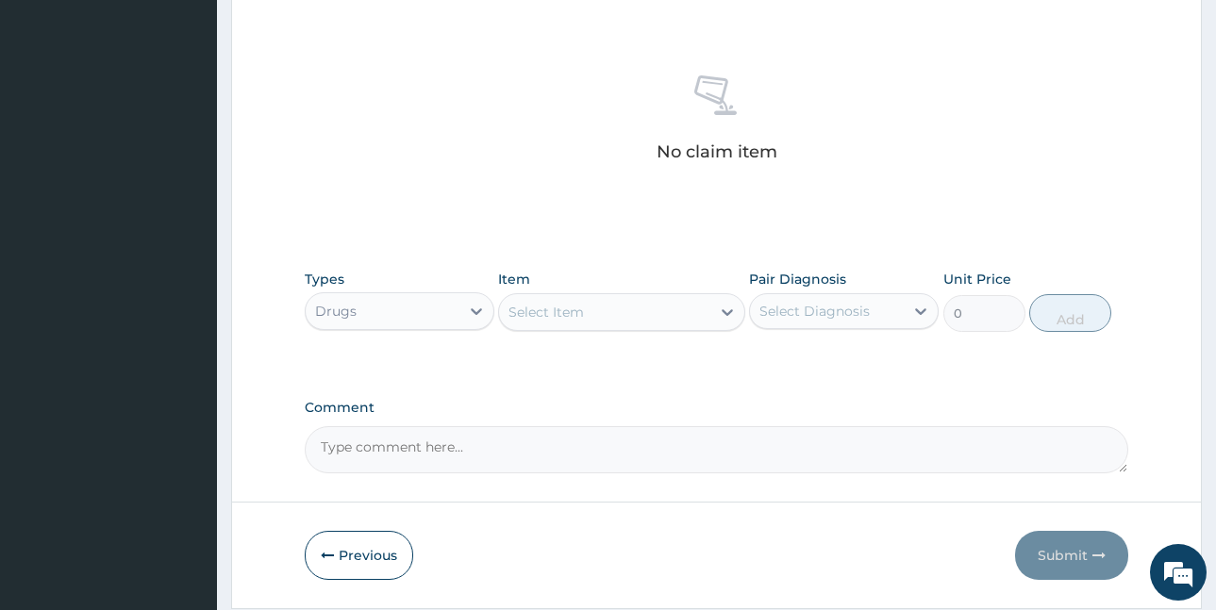
scroll to position [750, 0]
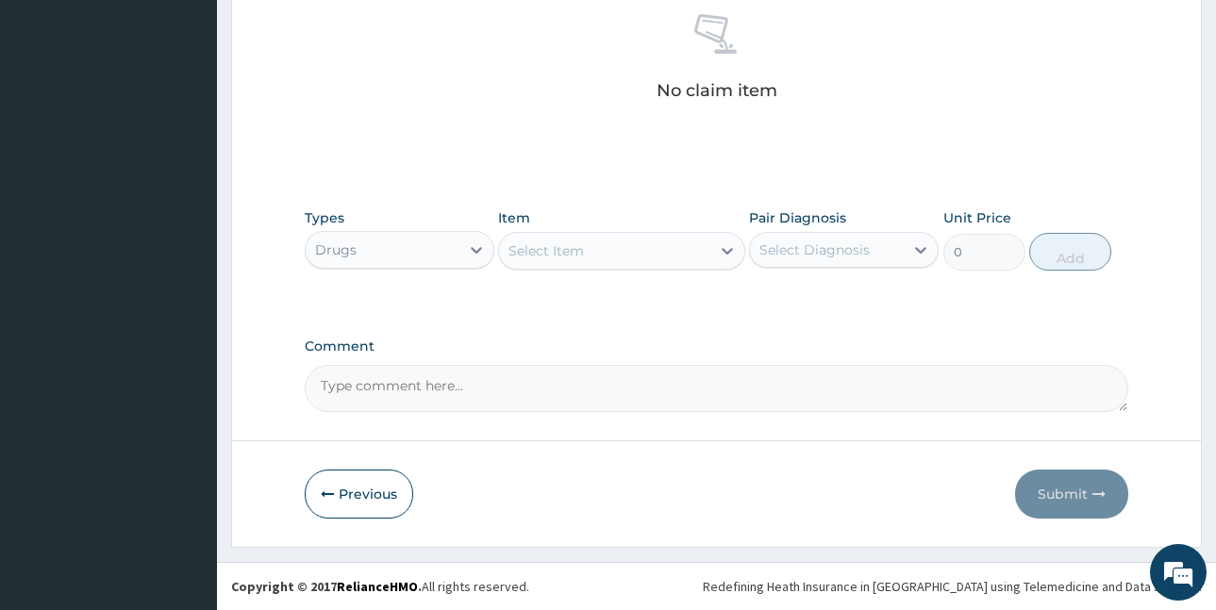
click at [568, 248] on div "Select Item" at bounding box center [546, 251] width 75 height 19
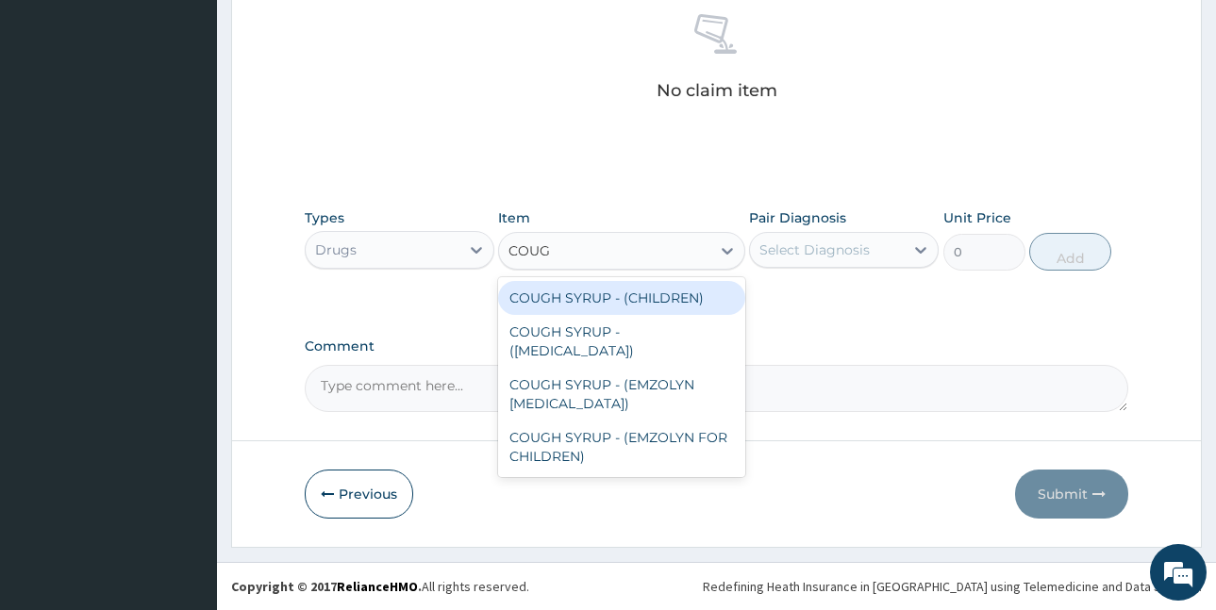
type input "COUGH"
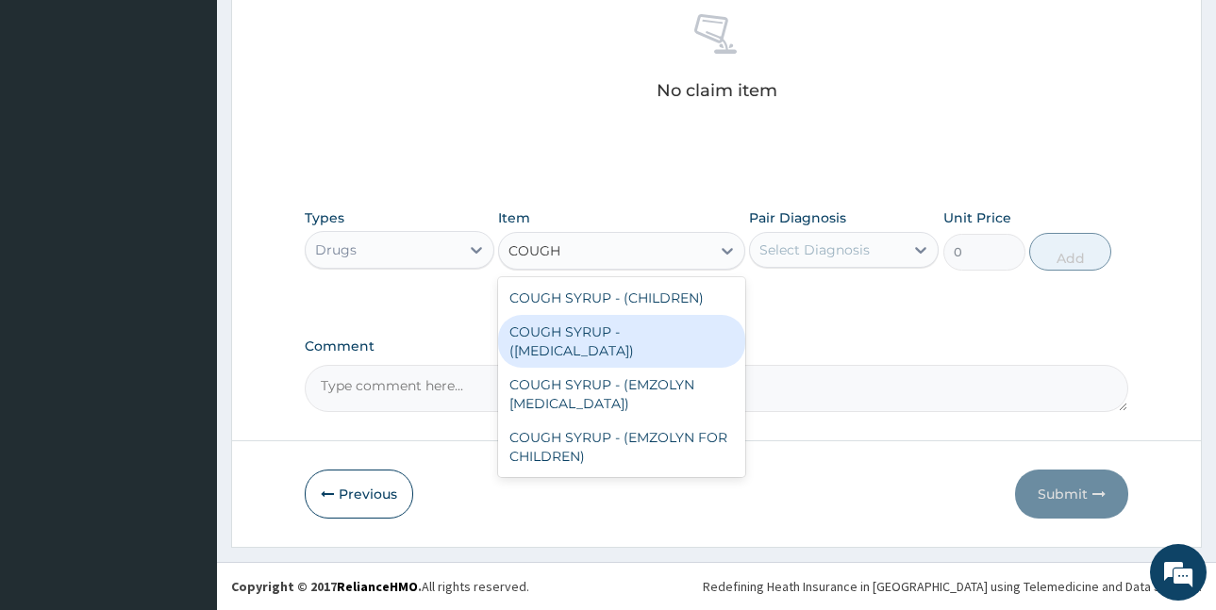
click at [619, 330] on div "COUGH SYRUP - (EXPECTORANT)" at bounding box center [621, 341] width 247 height 53
type input "1120"
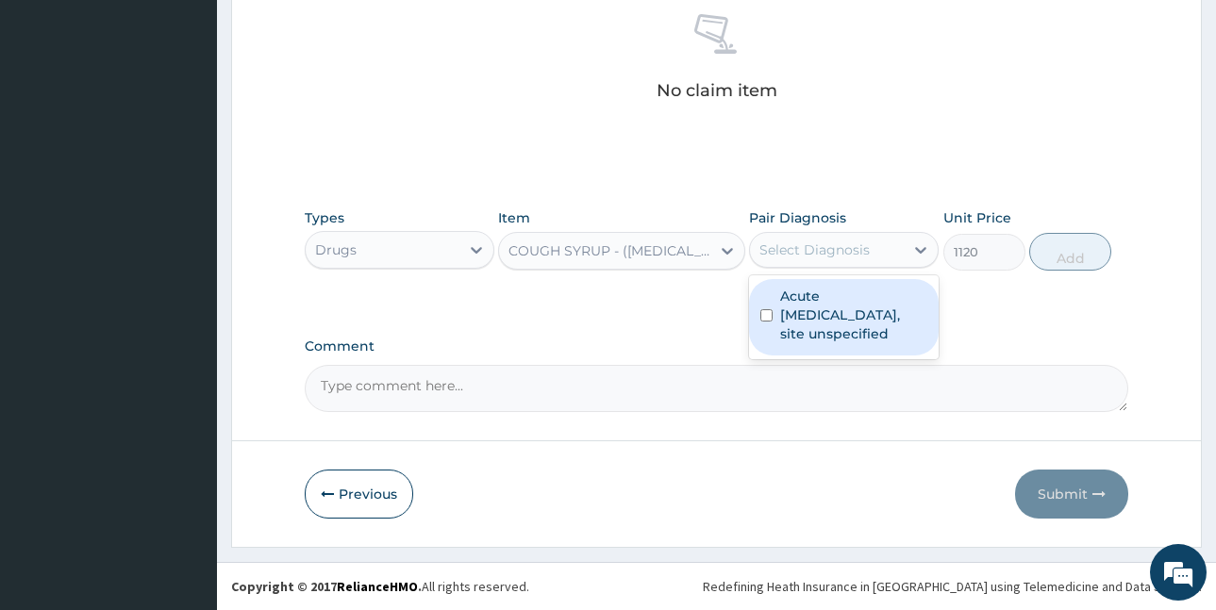
click at [830, 252] on div "Select Diagnosis" at bounding box center [815, 250] width 110 height 19
click at [852, 313] on label "Acute upper respiratory infection, site unspecified" at bounding box center [853, 315] width 147 height 57
checkbox input "true"
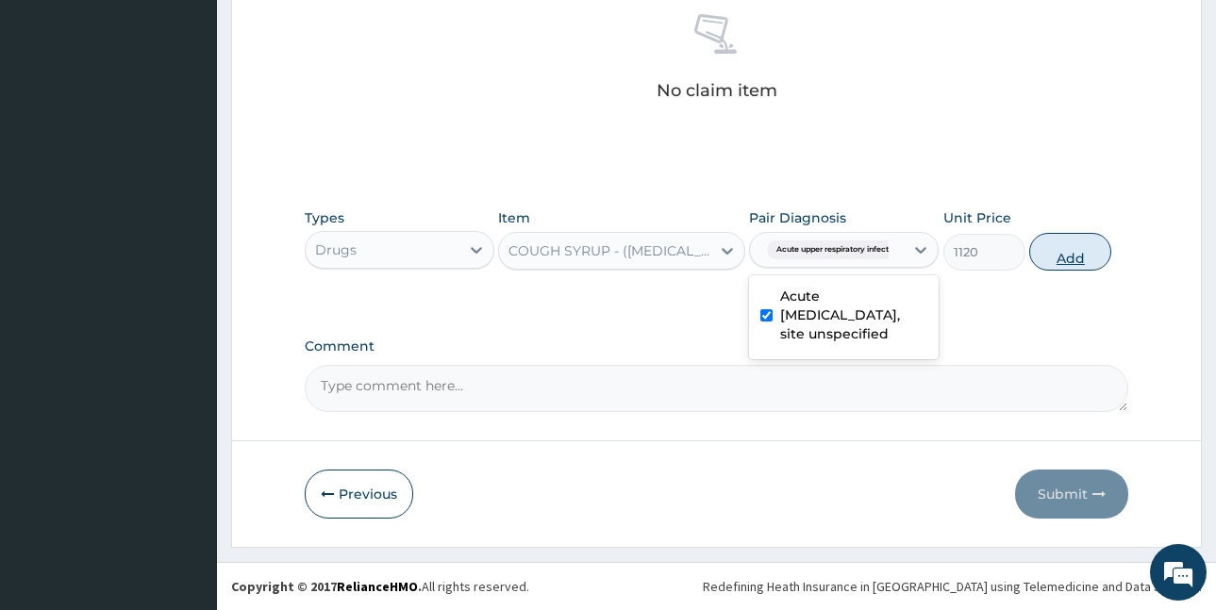
click at [1057, 243] on button "Add" at bounding box center [1070, 252] width 82 height 38
type input "0"
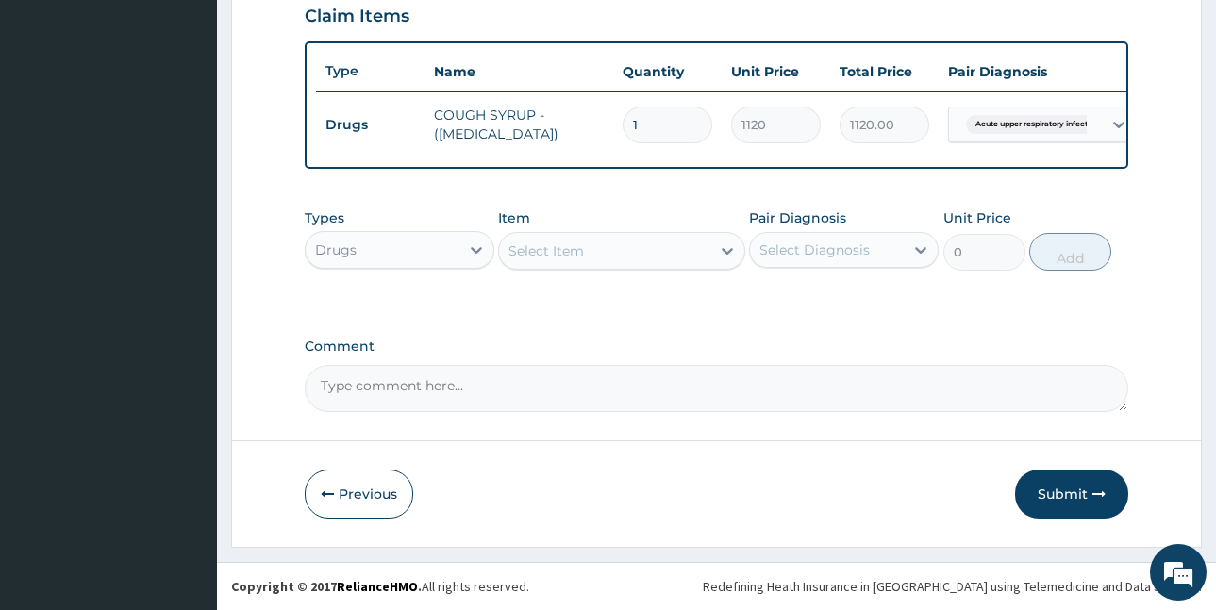
scroll to position [675, 0]
click at [547, 252] on div "Select Item" at bounding box center [546, 251] width 75 height 19
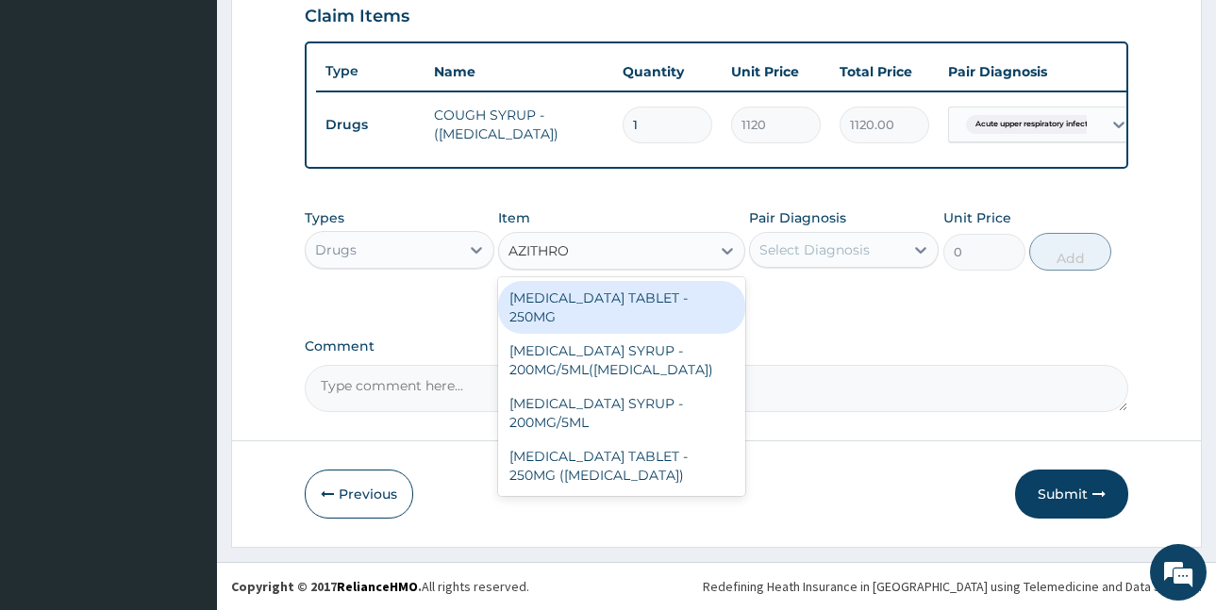
type input "AZITHROM"
click at [632, 296] on div "AZITHROMYCIN TABLET - 250MG" at bounding box center [621, 307] width 247 height 53
type input "280"
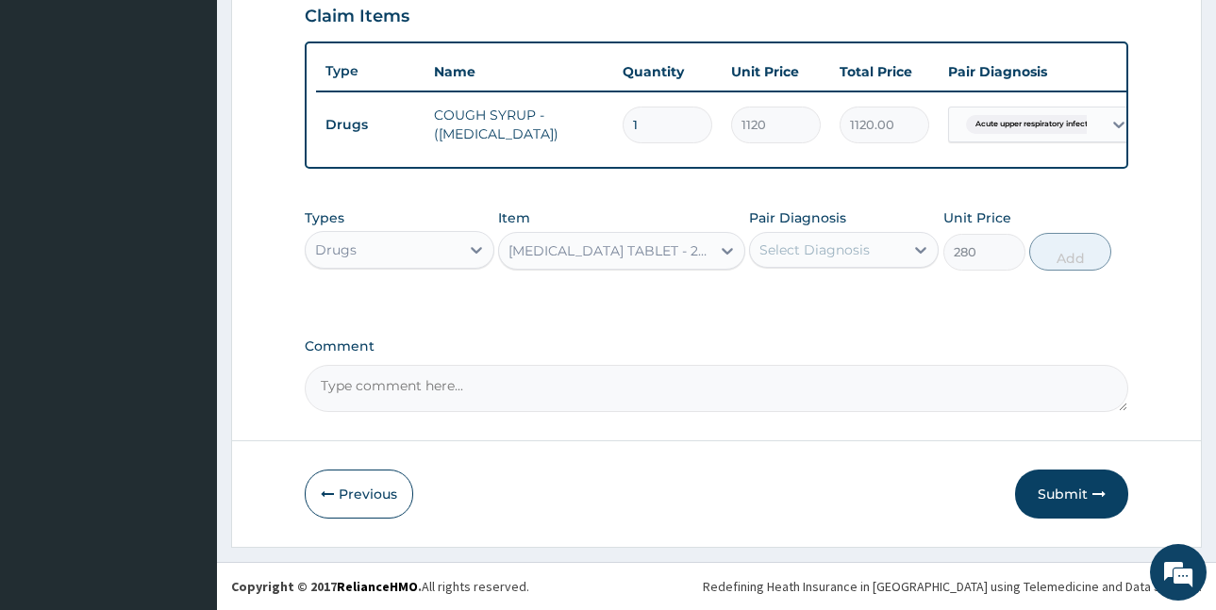
click at [770, 242] on div "Select Diagnosis" at bounding box center [815, 250] width 110 height 19
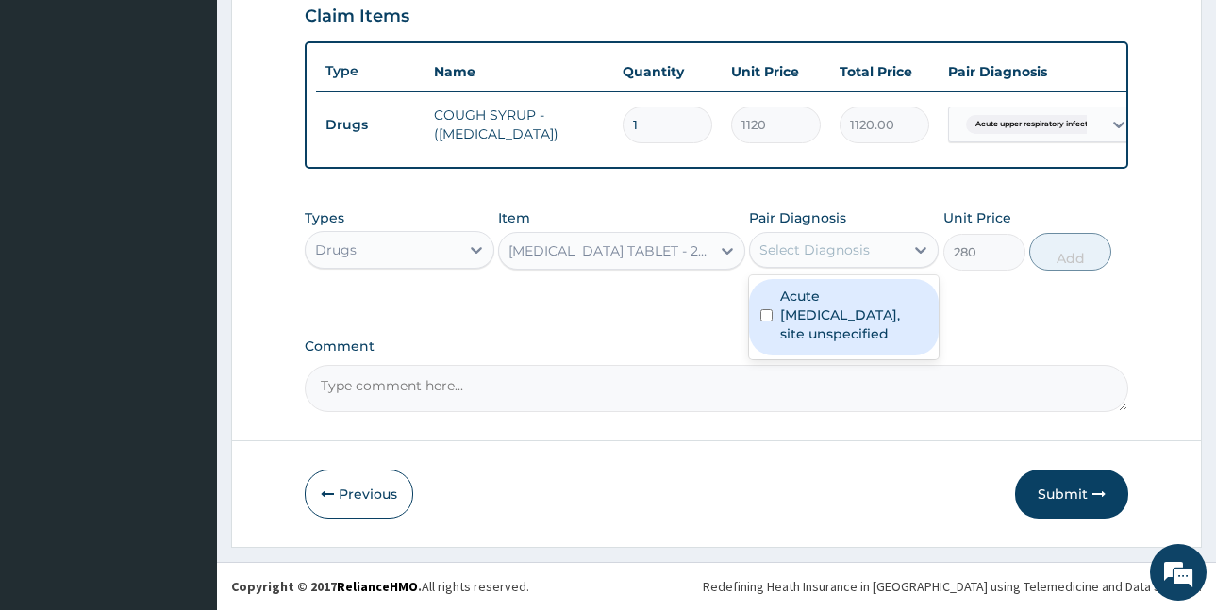
click at [846, 315] on label "Acute upper respiratory infection, site unspecified" at bounding box center [853, 315] width 147 height 57
checkbox input "true"
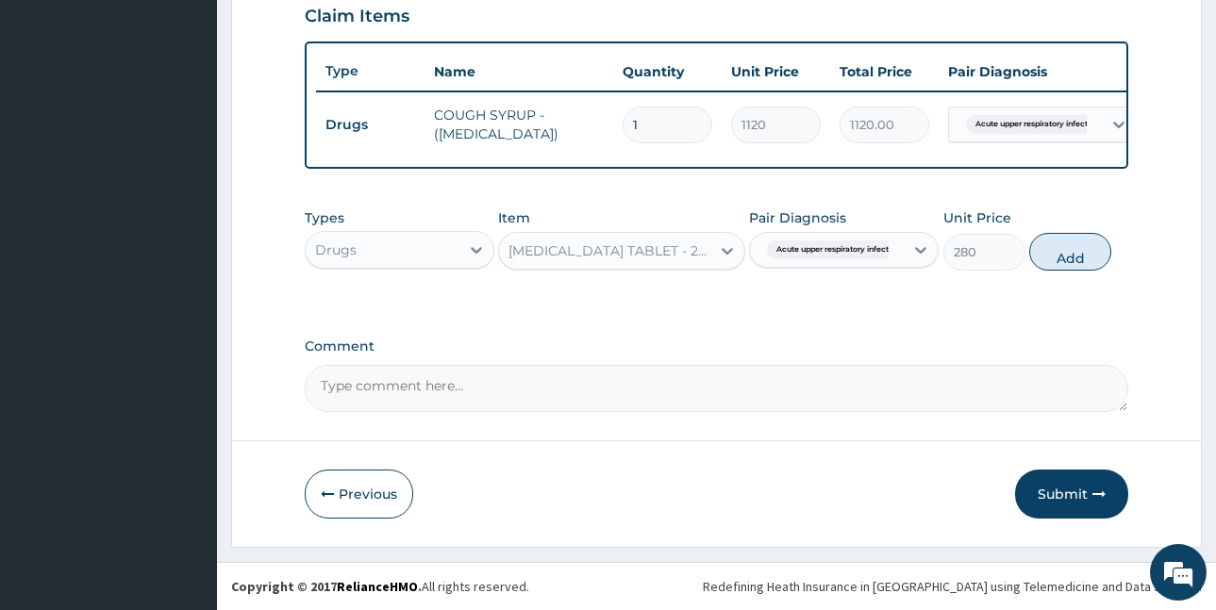
click at [1058, 251] on button "Add" at bounding box center [1070, 252] width 82 height 38
type input "0"
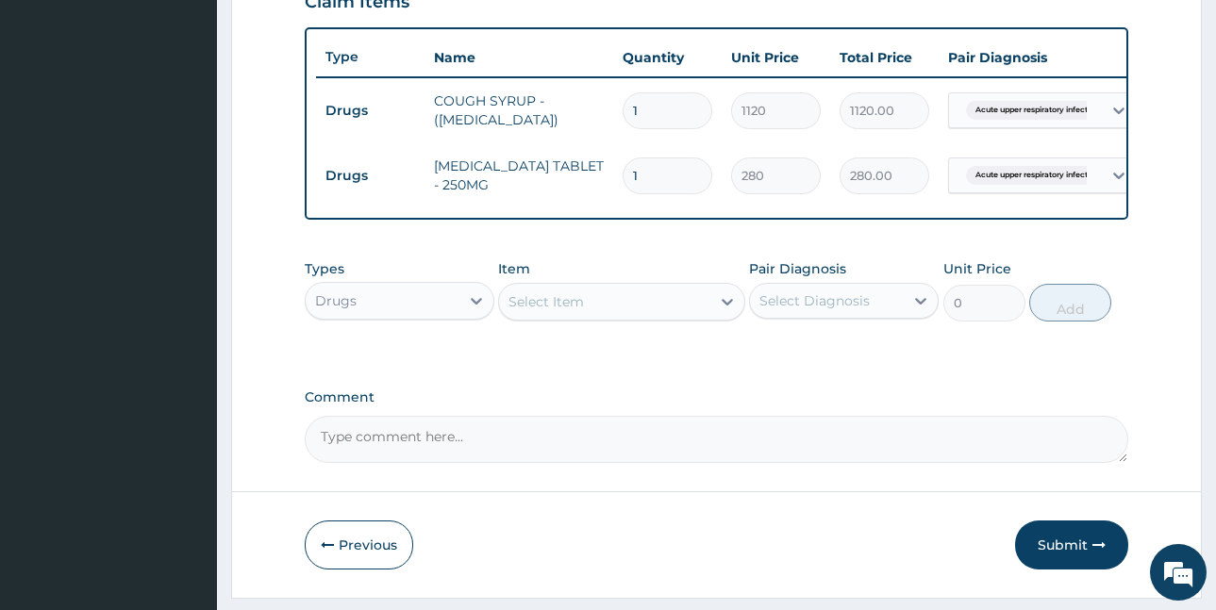
drag, startPoint x: 641, startPoint y: 176, endPoint x: 622, endPoint y: 178, distance: 19.1
click at [622, 178] on td "1" at bounding box center [667, 176] width 109 height 56
type input "8"
type input "2240.00"
type input "8"
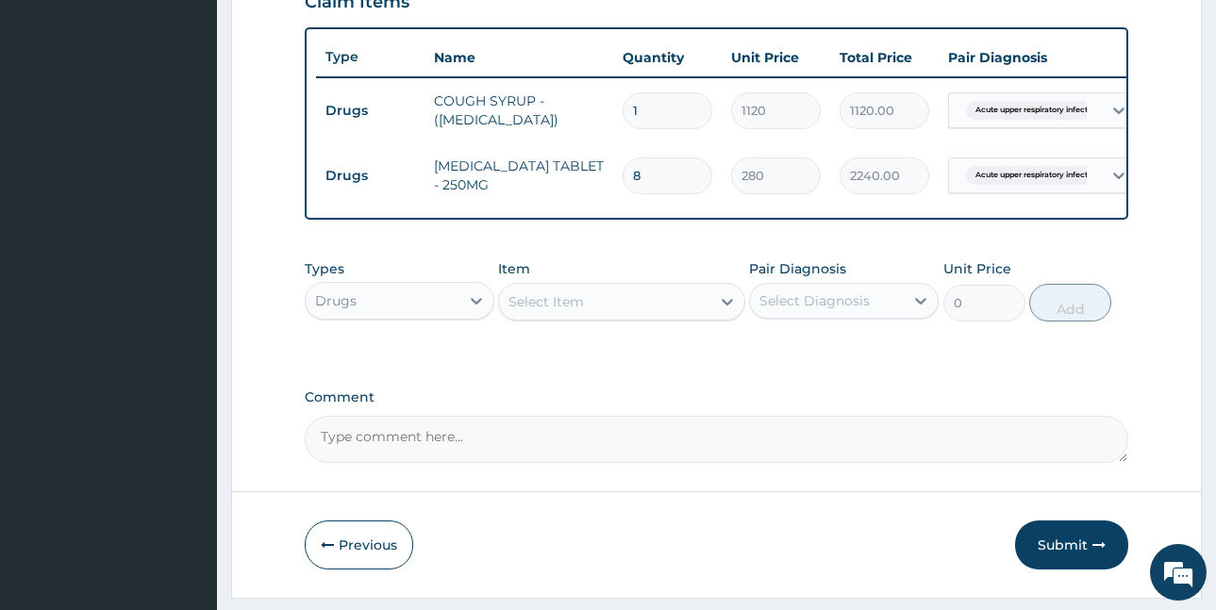
click at [528, 311] on div "Select Item" at bounding box center [546, 302] width 75 height 19
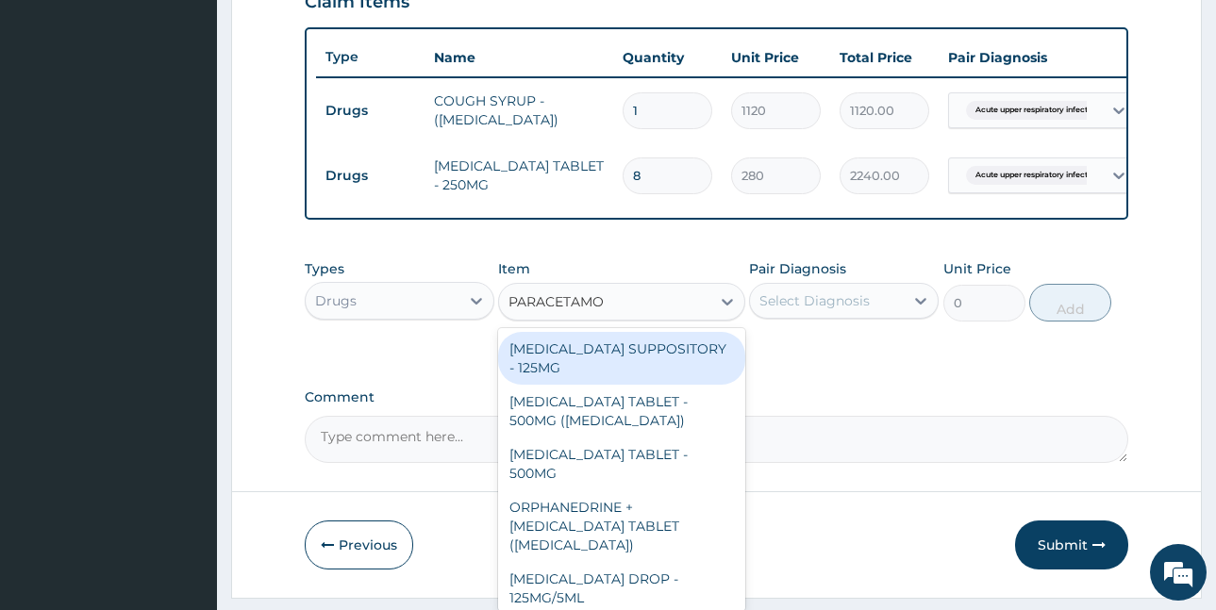
type input "PARACETAMOL"
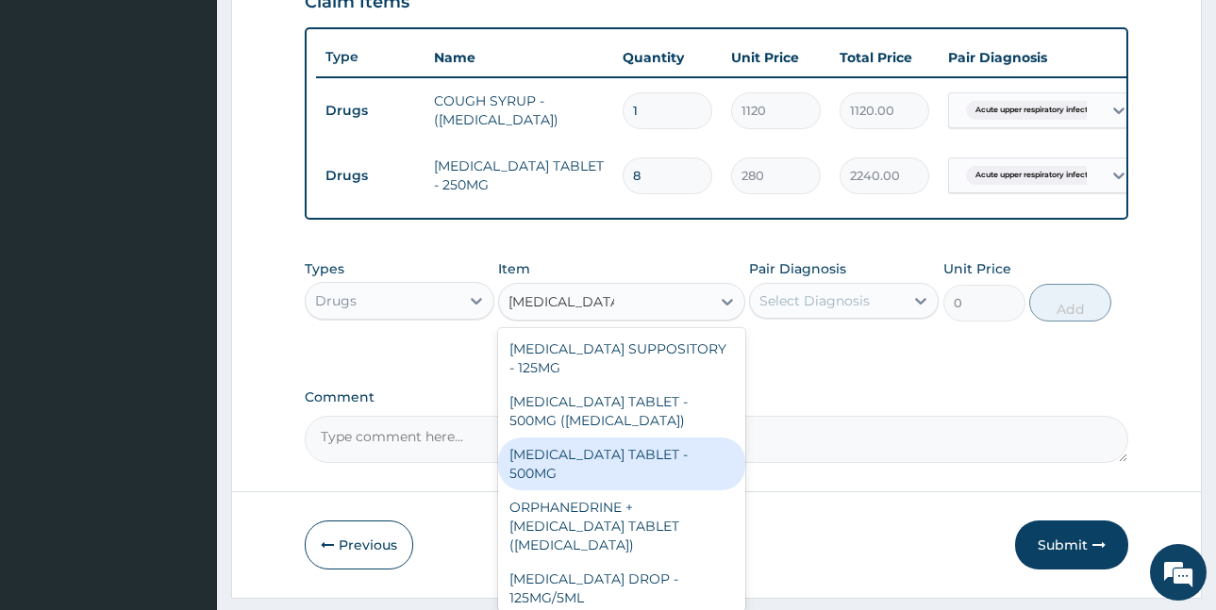
click at [642, 471] on div "PARACETAMOL TABLET - 500MG" at bounding box center [621, 464] width 247 height 53
type input "33.599999999999994"
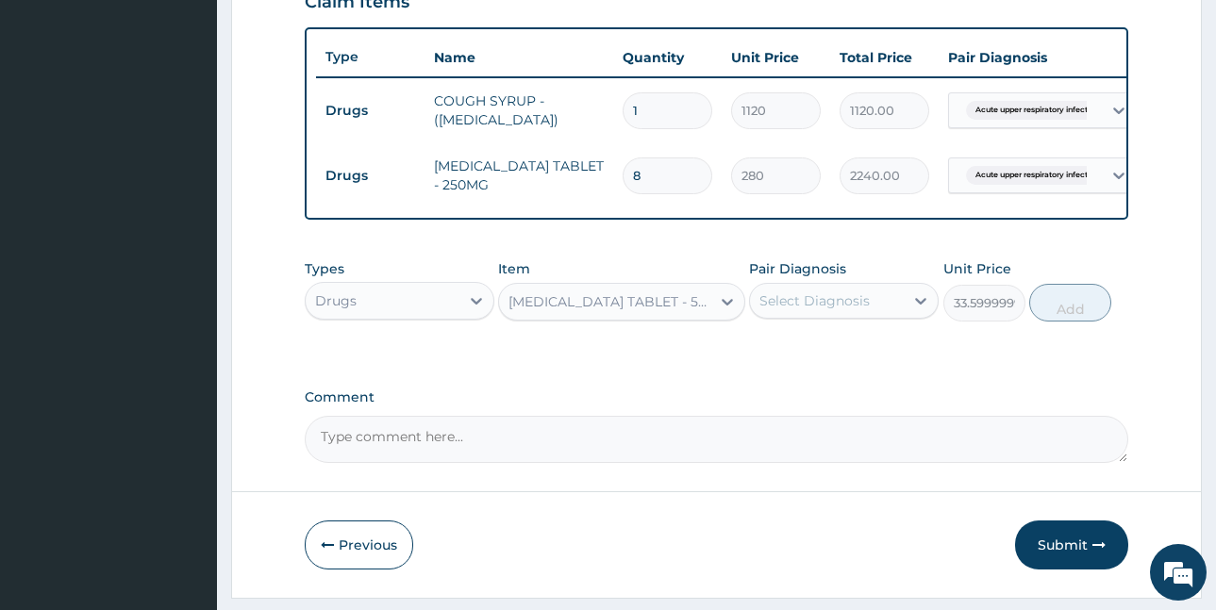
click at [810, 303] on div "Select Diagnosis" at bounding box center [827, 301] width 154 height 30
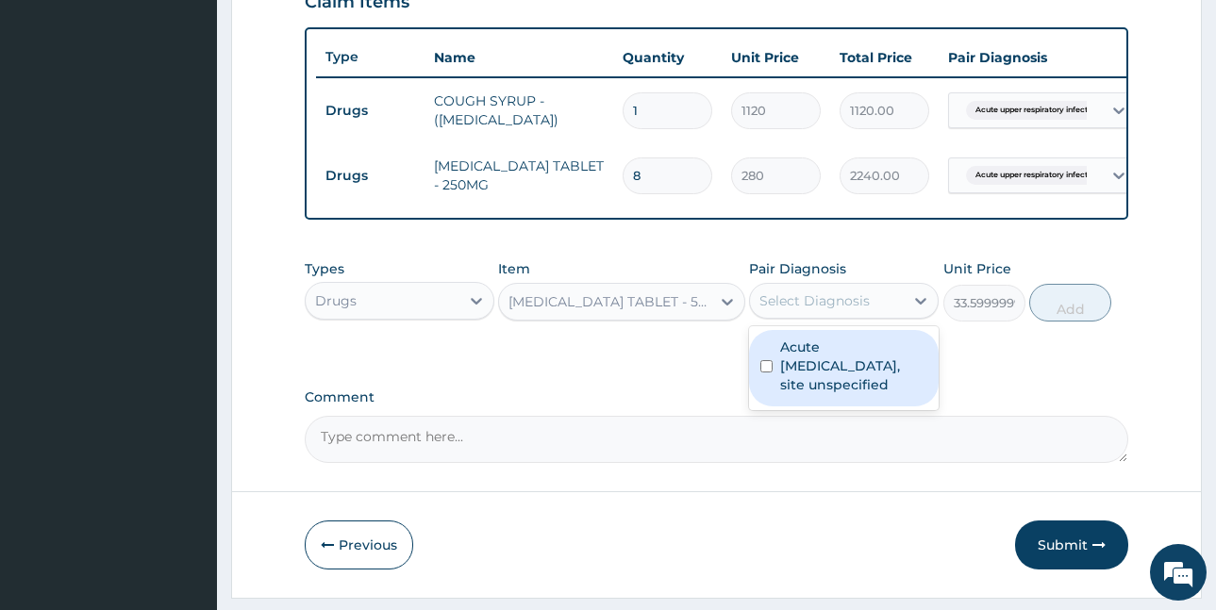
click at [842, 371] on label "Acute upper respiratory infection, site unspecified" at bounding box center [853, 366] width 147 height 57
checkbox input "true"
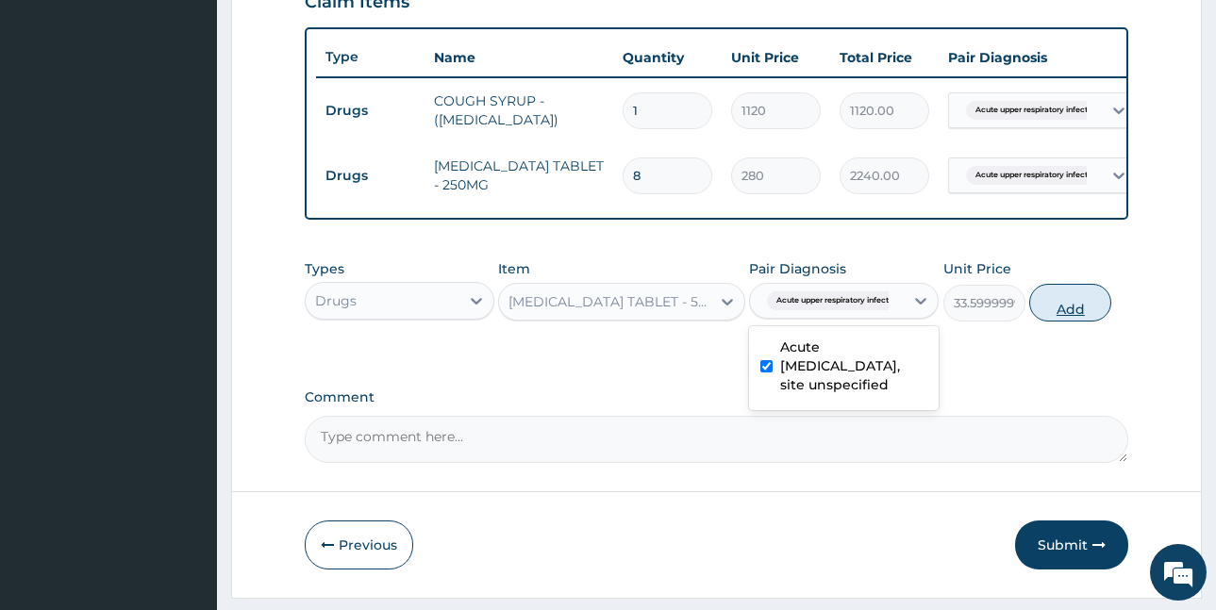
click at [1055, 312] on button "Add" at bounding box center [1070, 303] width 82 height 38
type input "0"
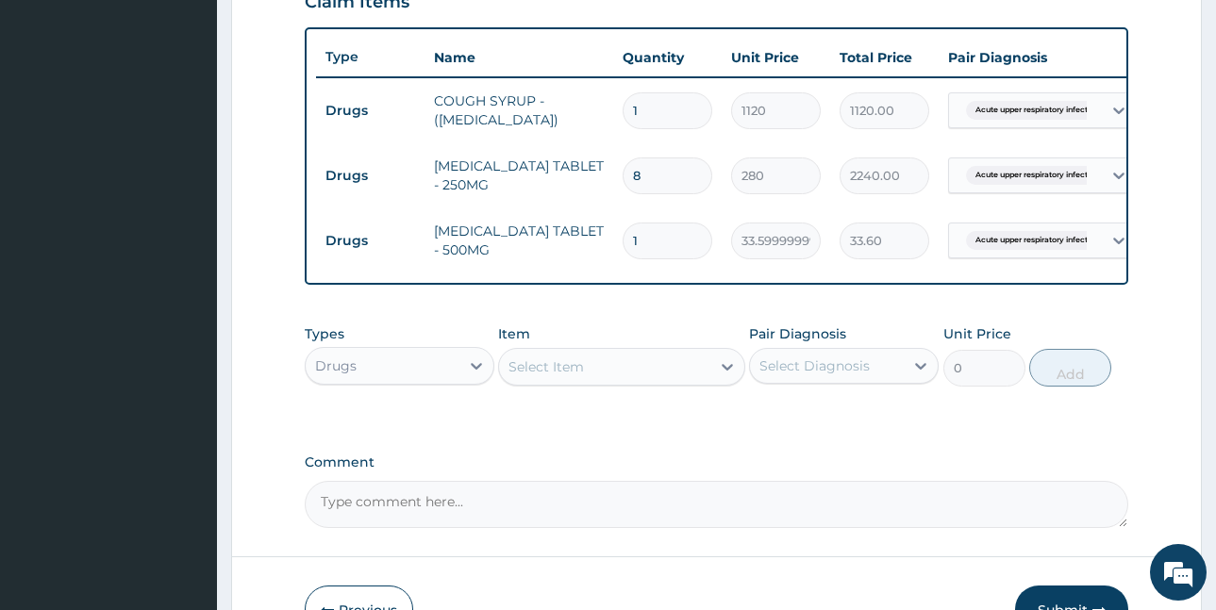
drag, startPoint x: 623, startPoint y: 244, endPoint x: 585, endPoint y: 245, distance: 37.8
click at [585, 245] on tr "Drugs PARACETAMOL TABLET - 500MG 1 33.599999999999994 33.60 Acute upper respira…" at bounding box center [778, 241] width 925 height 65
type input "6"
type input "201.60"
type input "6"
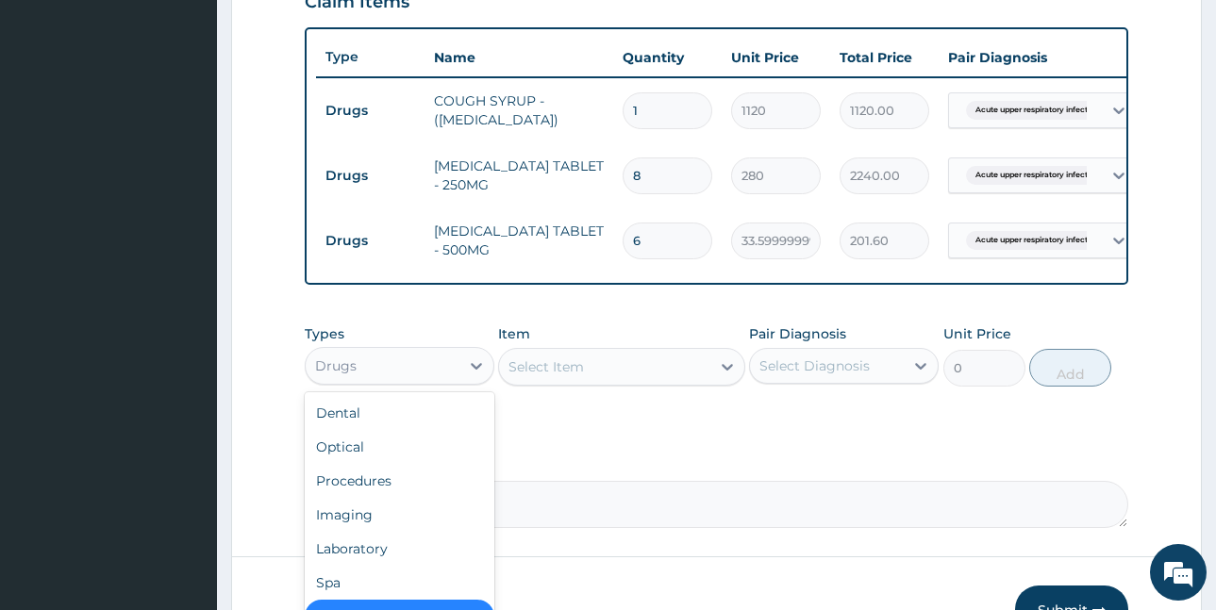
click at [391, 376] on div "Drugs" at bounding box center [383, 366] width 154 height 30
click at [386, 498] on div "Procedures" at bounding box center [400, 481] width 190 height 34
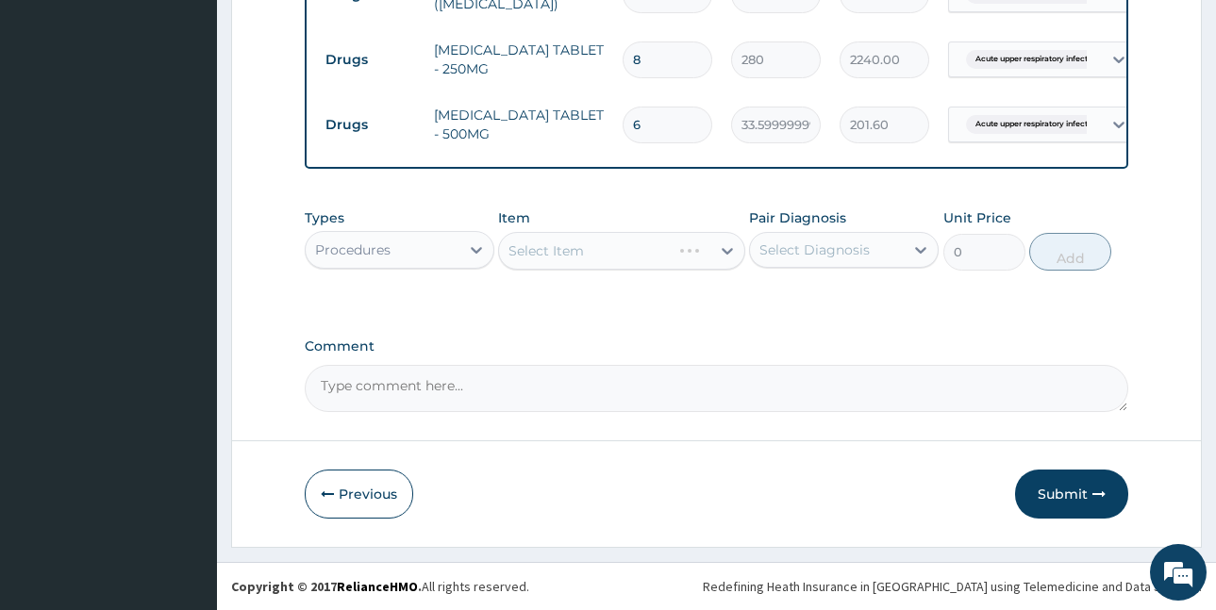
scroll to position [805, 0]
click at [580, 256] on div "Select Item" at bounding box center [546, 251] width 75 height 19
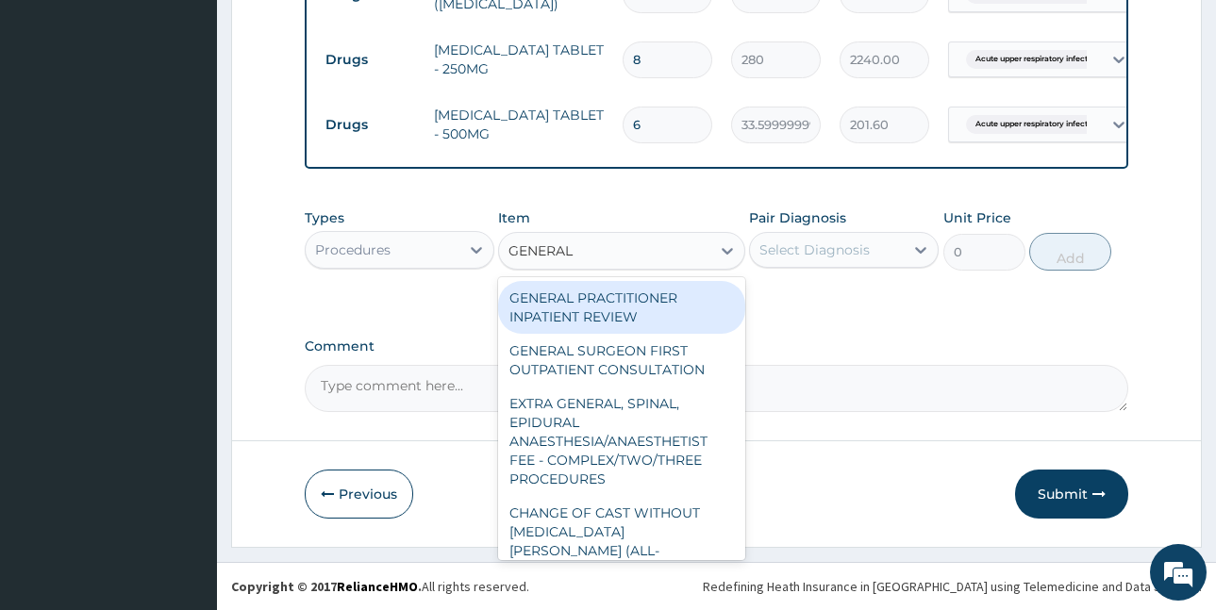
type input "GENERAL P"
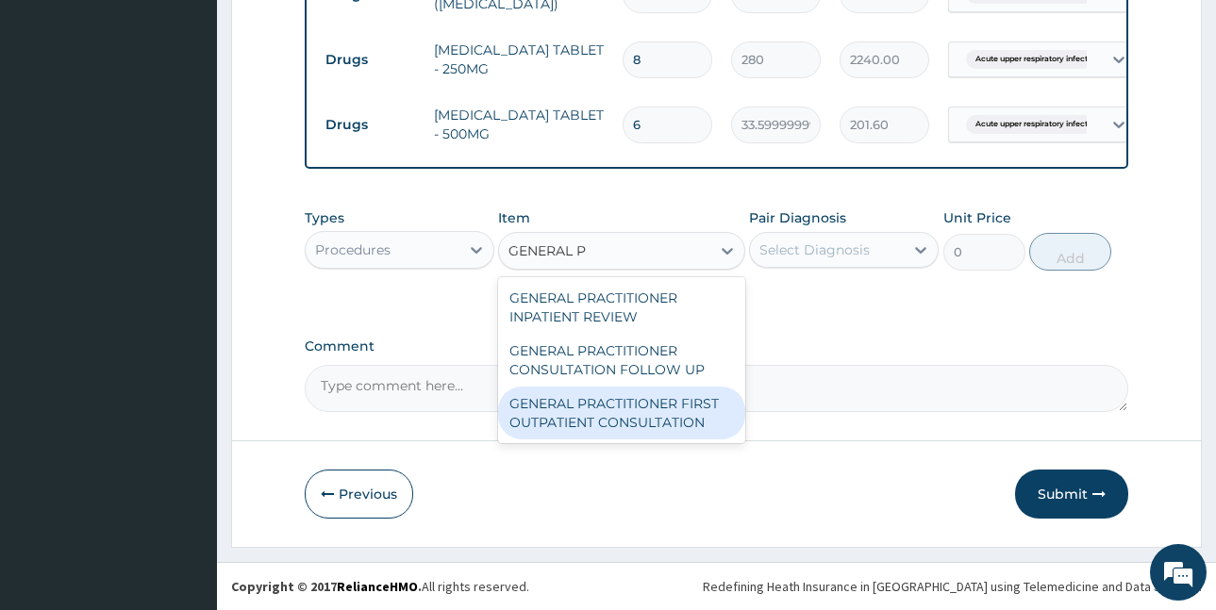
click at [633, 443] on div "GENERAL PRACTITIONER INPATIENT REVIEW GENERAL PRACTITIONER CONSULTATION FOLLOW …" at bounding box center [621, 360] width 247 height 166
click at [637, 429] on div "GENERAL PRACTITIONER FIRST OUTPATIENT CONSULTATION" at bounding box center [621, 413] width 247 height 53
type input "3750"
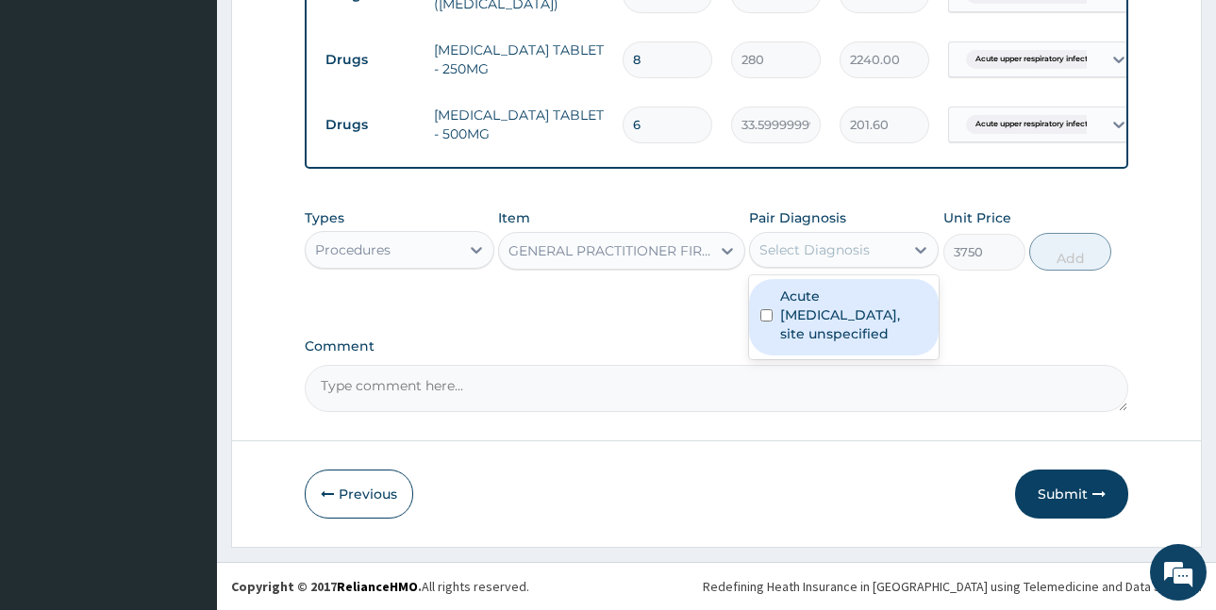
click at [821, 248] on div "Select Diagnosis" at bounding box center [815, 250] width 110 height 19
click at [819, 306] on label "Acute upper respiratory infection, site unspecified" at bounding box center [853, 315] width 147 height 57
checkbox input "true"
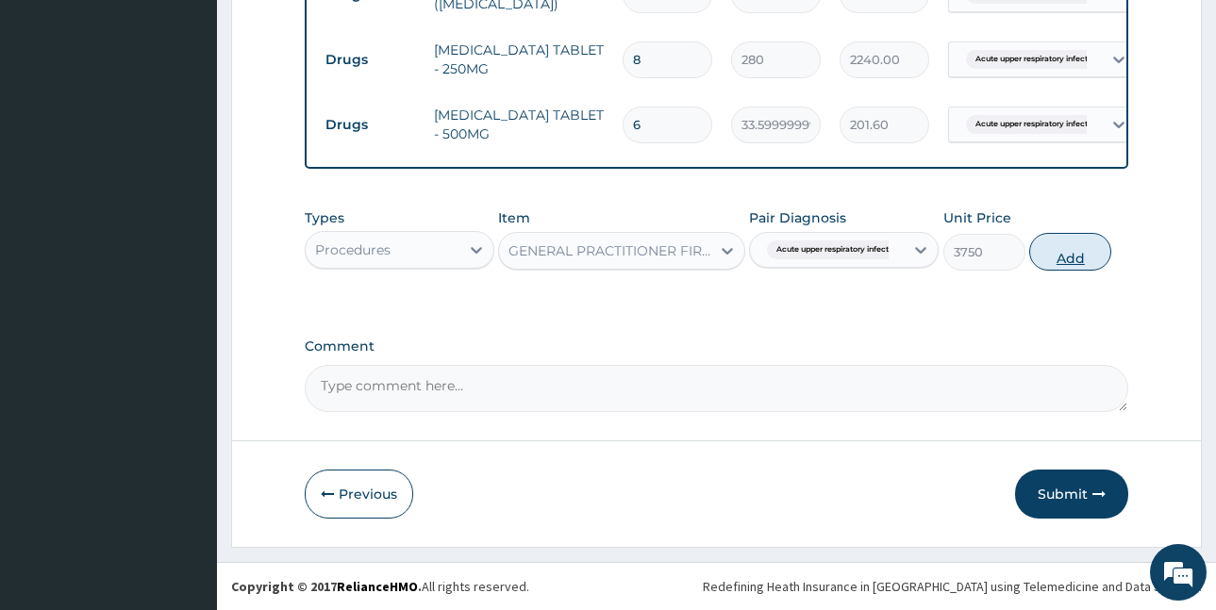
click at [1060, 250] on button "Add" at bounding box center [1070, 252] width 82 height 38
type input "0"
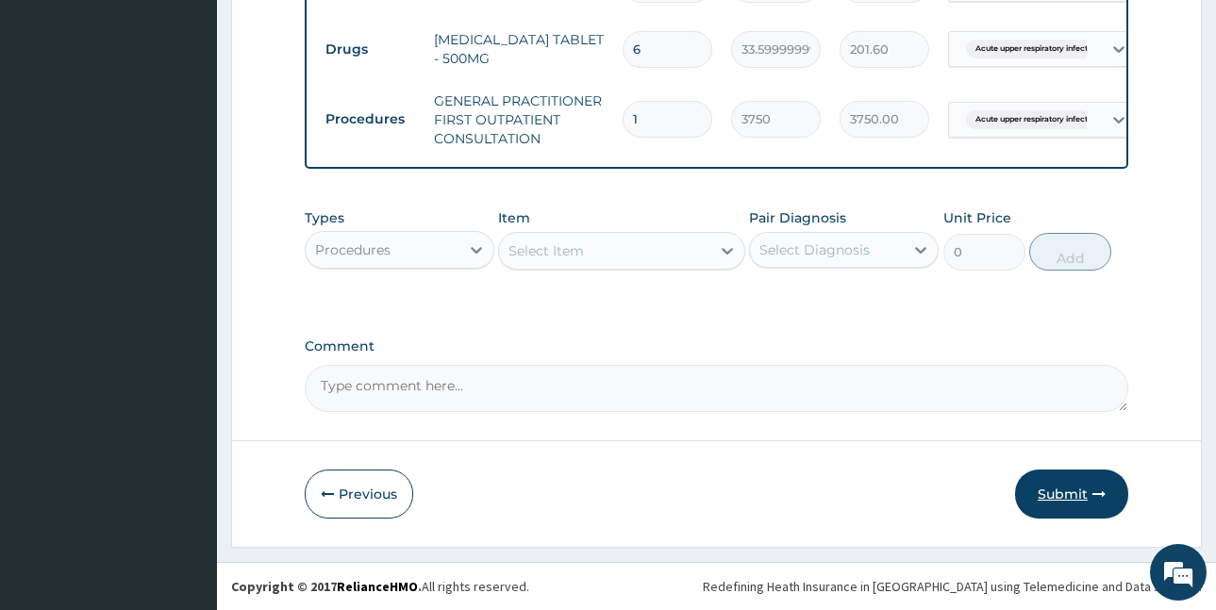
click at [1045, 506] on button "Submit" at bounding box center [1071, 494] width 113 height 49
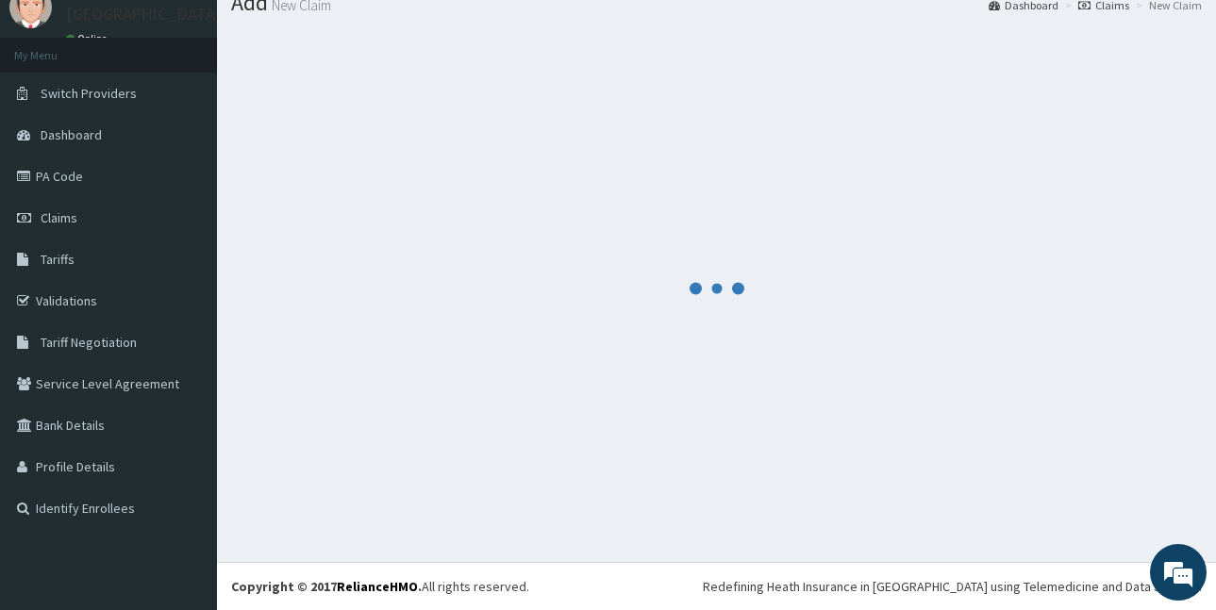
scroll to position [880, 0]
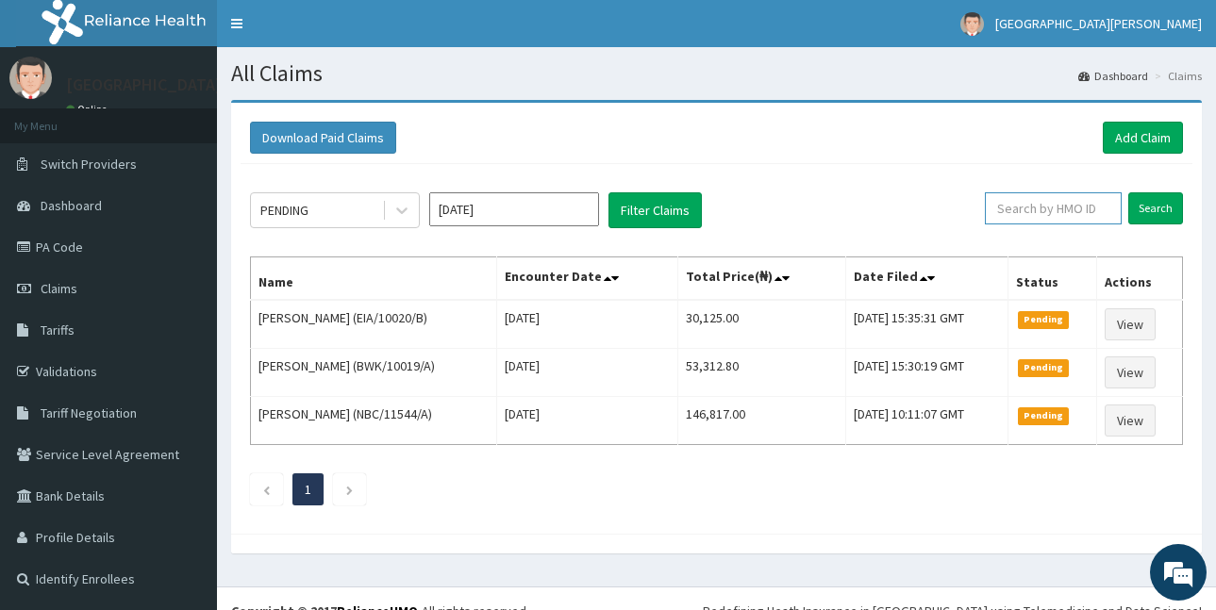
click at [1026, 206] on input "text" at bounding box center [1053, 208] width 137 height 32
paste input "DNS/10026/C"
type input "DNS/10026/C"
click at [1160, 206] on input "Search" at bounding box center [1156, 208] width 55 height 32
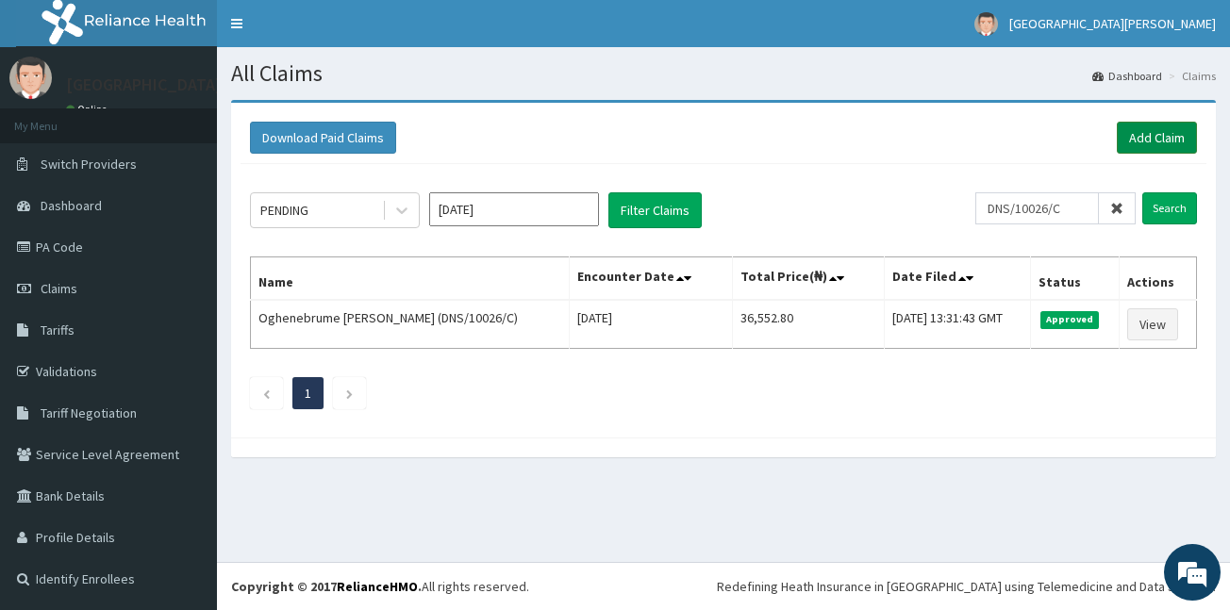
click at [1165, 131] on link "Add Claim" at bounding box center [1157, 138] width 80 height 32
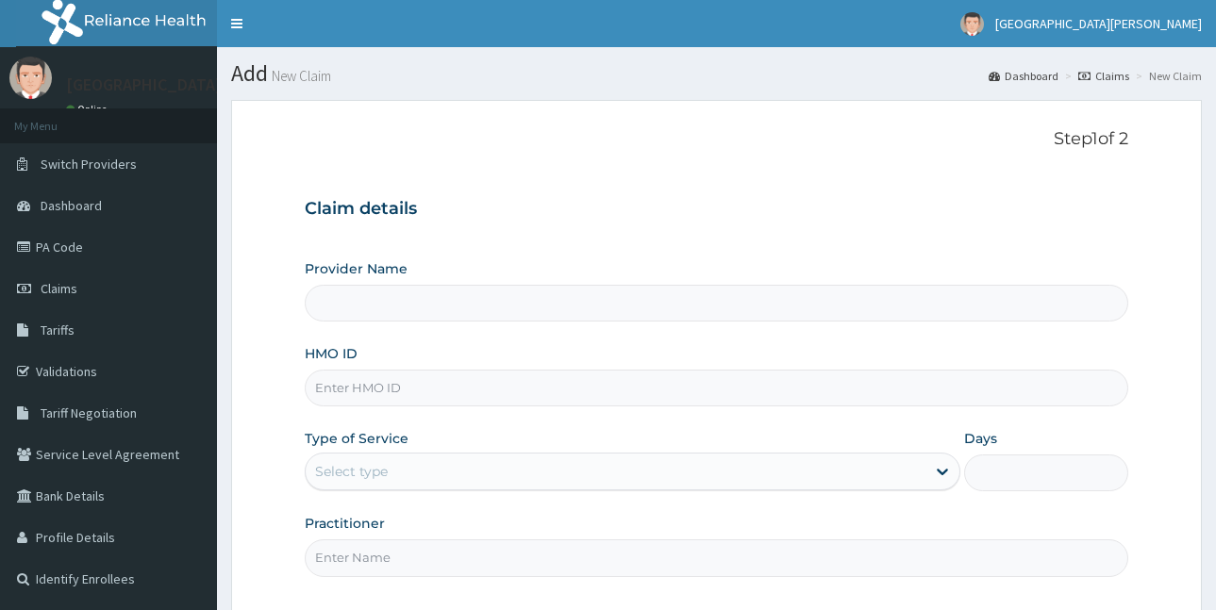
drag, startPoint x: 0, startPoint y: 0, endPoint x: 406, endPoint y: 390, distance: 562.6
type input "DNS/10026/C"
drag, startPoint x: 423, startPoint y: 465, endPoint x: 417, endPoint y: 493, distance: 28.9
click at [421, 467] on div "Select type" at bounding box center [616, 472] width 620 height 30
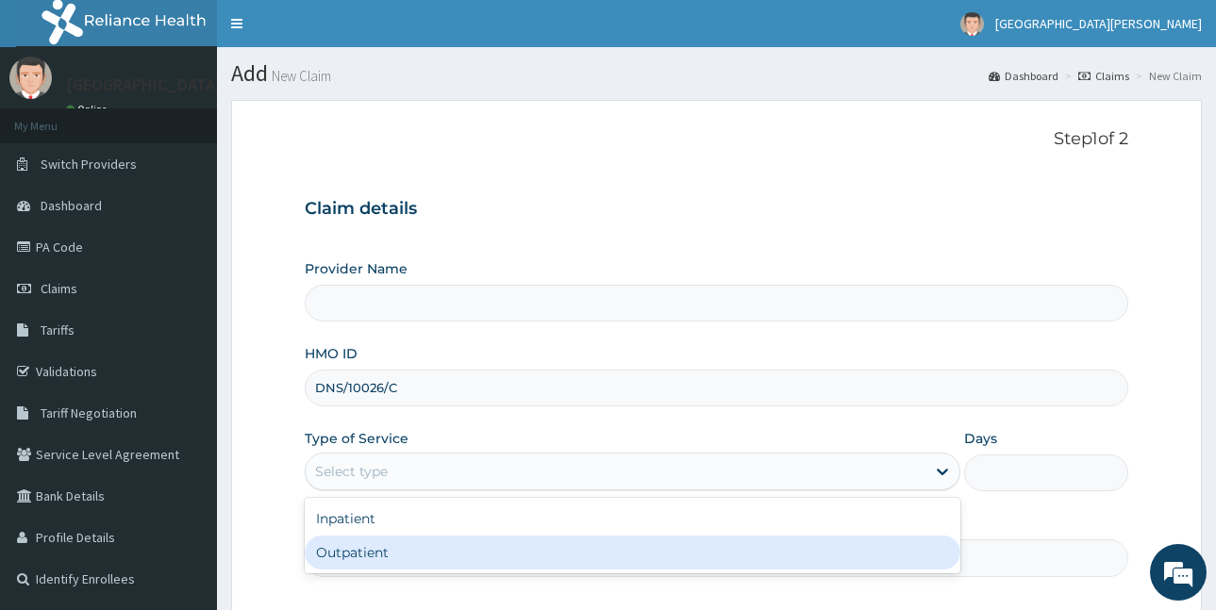
drag, startPoint x: 408, startPoint y: 550, endPoint x: 399, endPoint y: 555, distance: 9.7
click at [406, 550] on div "Outpatient" at bounding box center [633, 553] width 656 height 34
type input "1"
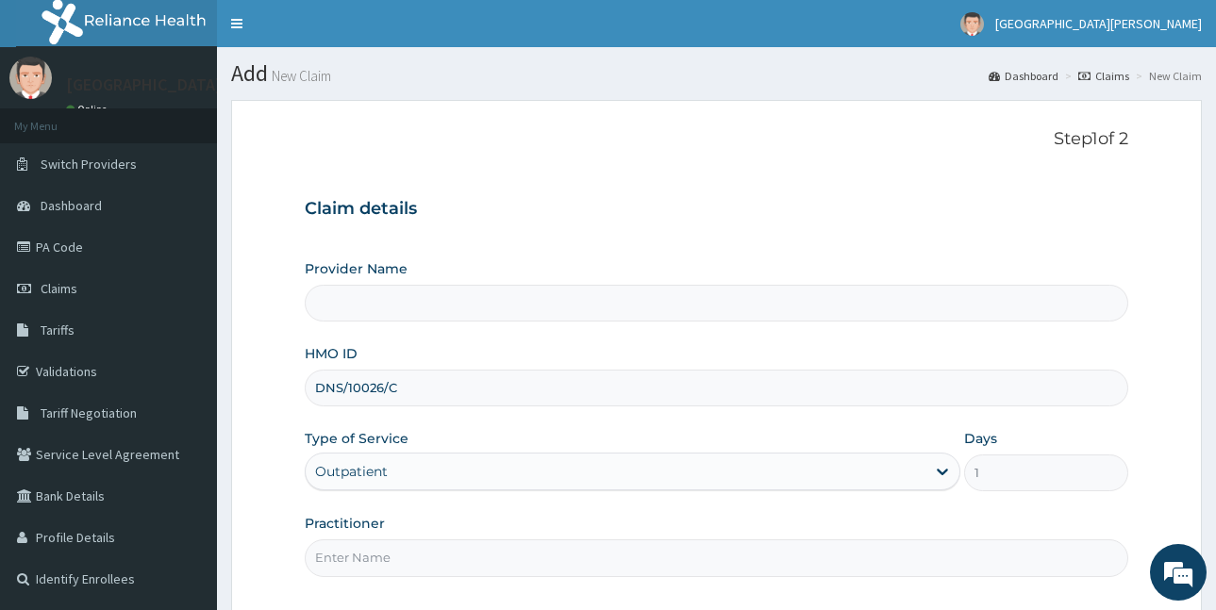
click at [399, 555] on input "Practitioner" at bounding box center [717, 558] width 824 height 37
type input "ST. [PERSON_NAME][GEOGRAPHIC_DATA] -[GEOGRAPHIC_DATA]"
type input "LUBA"
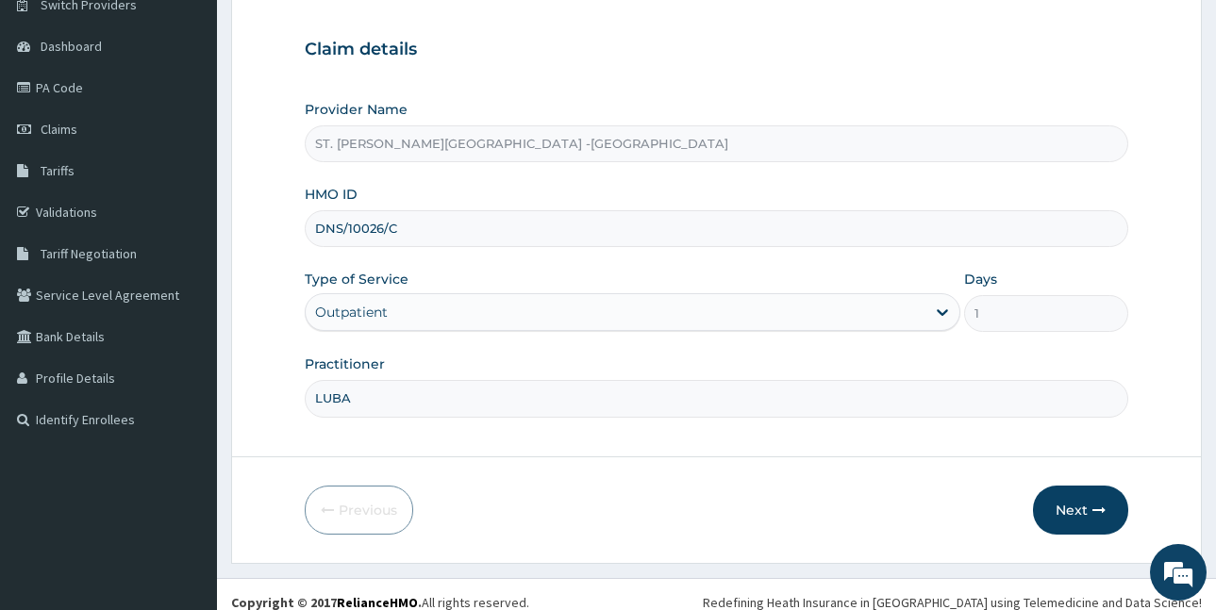
scroll to position [176, 0]
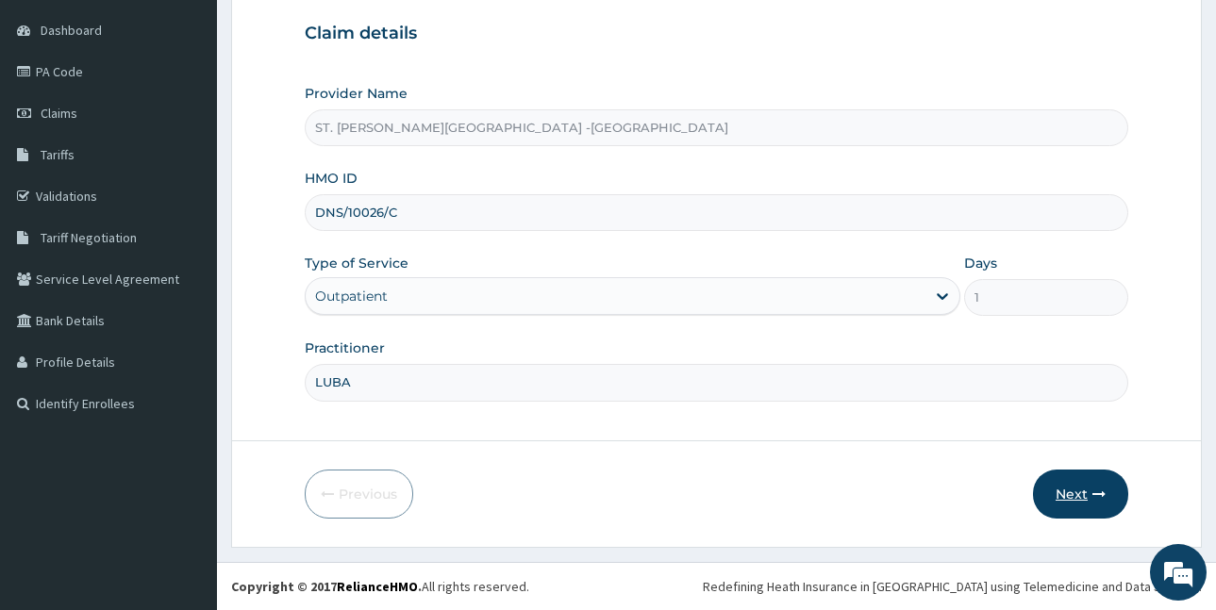
click at [1062, 481] on button "Next" at bounding box center [1080, 494] width 95 height 49
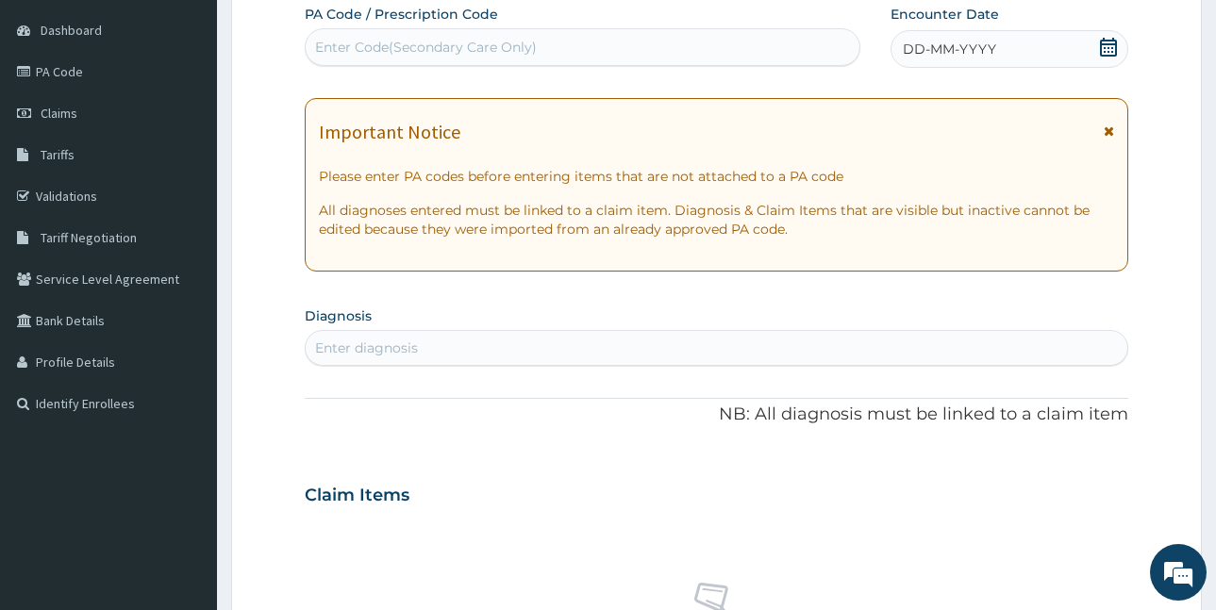
scroll to position [0, 0]
click at [463, 34] on div "Enter Code(Secondary Care Only)" at bounding box center [583, 47] width 554 height 30
paste input "PA/898A85"
type input "PA/898A85"
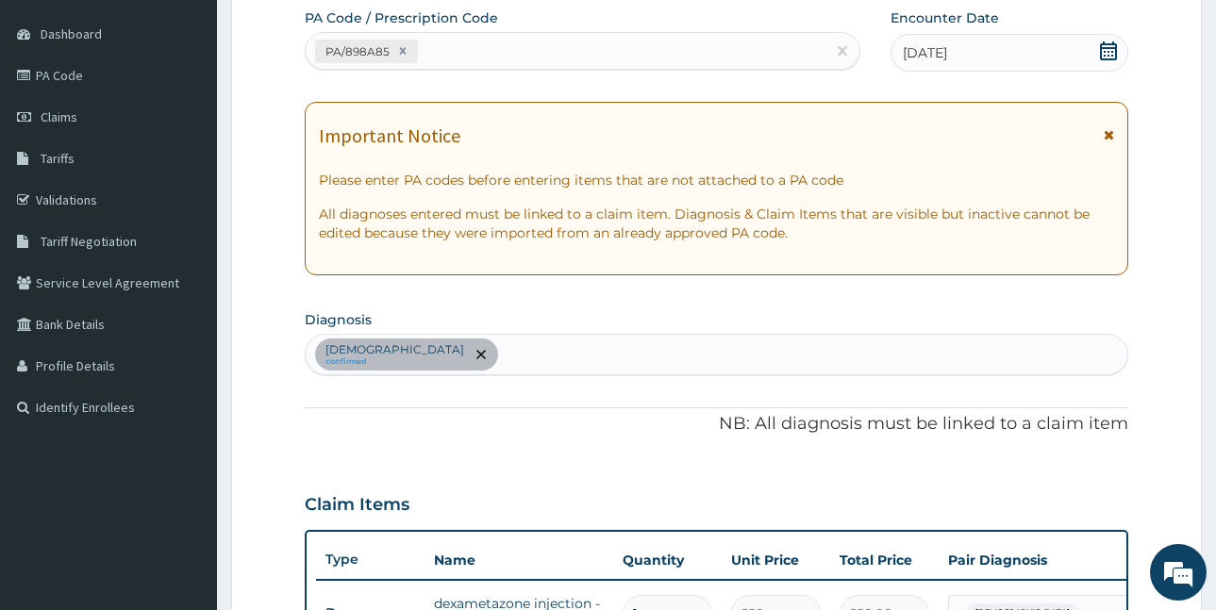
scroll to position [44, 0]
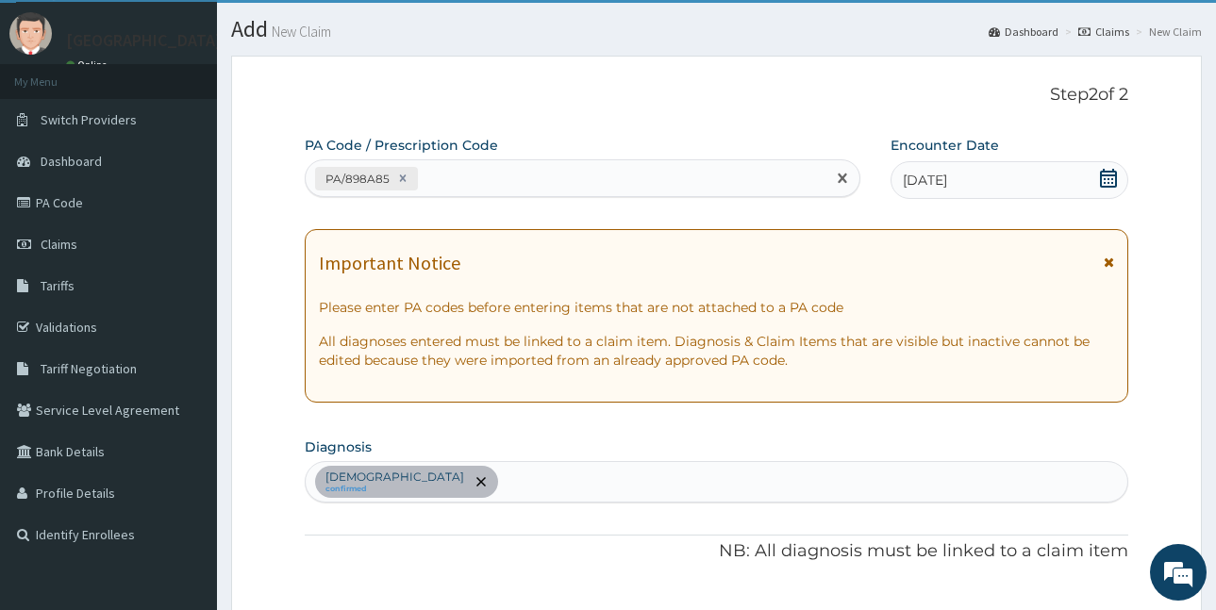
click at [446, 181] on div "PA/898A85" at bounding box center [566, 178] width 520 height 31
drag, startPoint x: 446, startPoint y: 181, endPoint x: 435, endPoint y: 170, distance: 16.0
click at [435, 170] on div "PA/898A85" at bounding box center [566, 178] width 520 height 31
paste input "PA/A9F87A"
type input "PA/A9F87A"
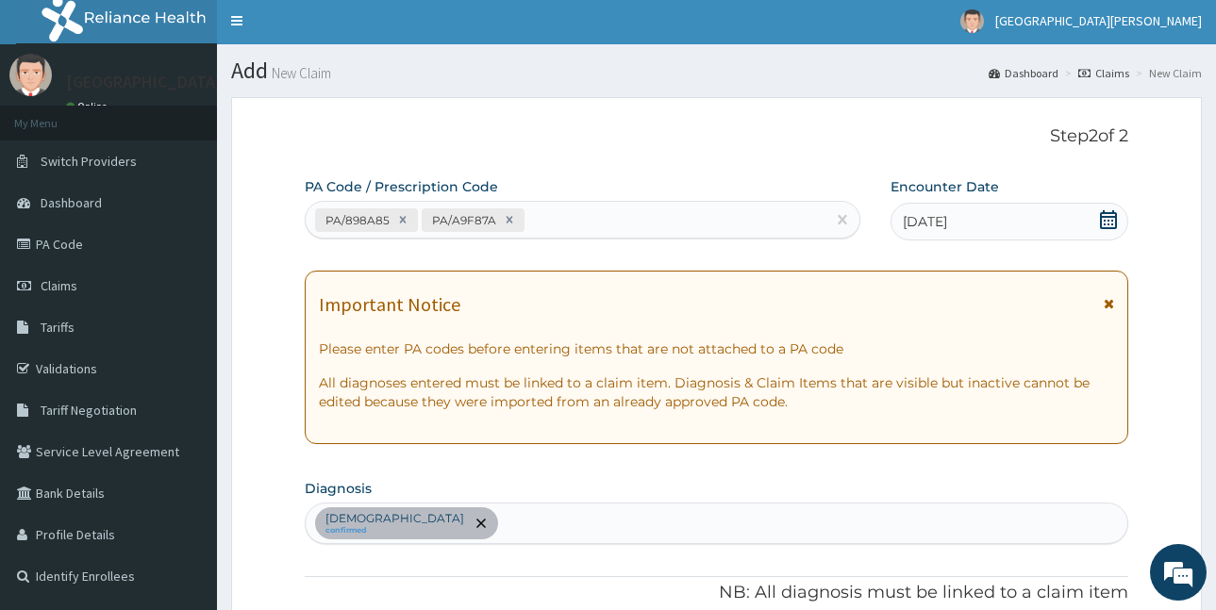
scroll to position [0, 0]
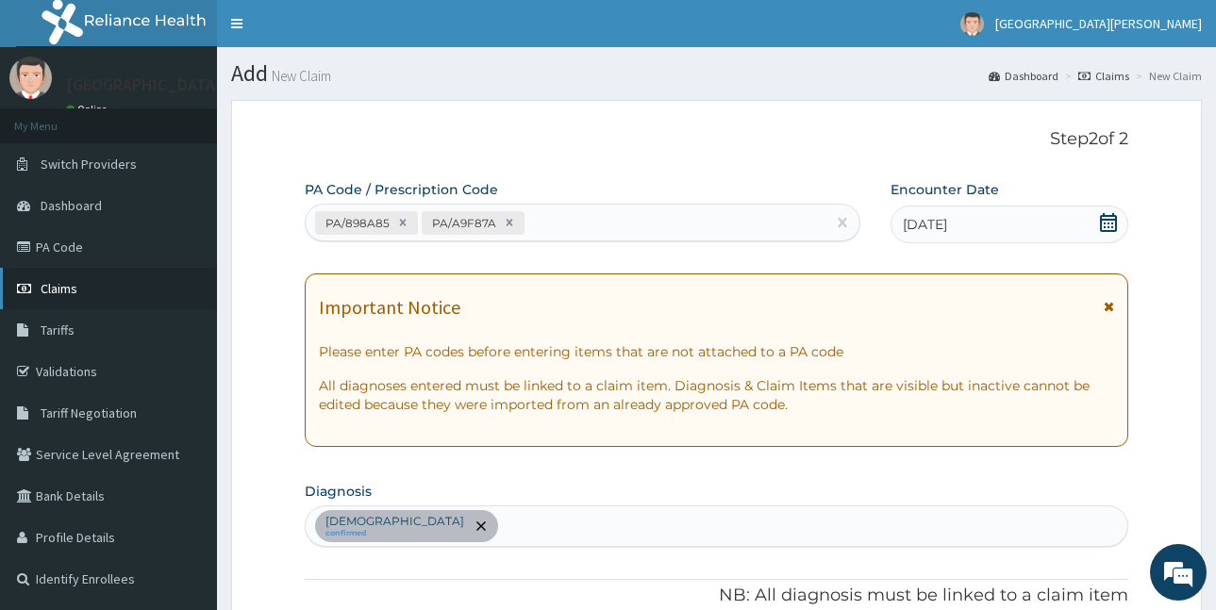
click at [79, 296] on link "Claims" at bounding box center [108, 289] width 217 height 42
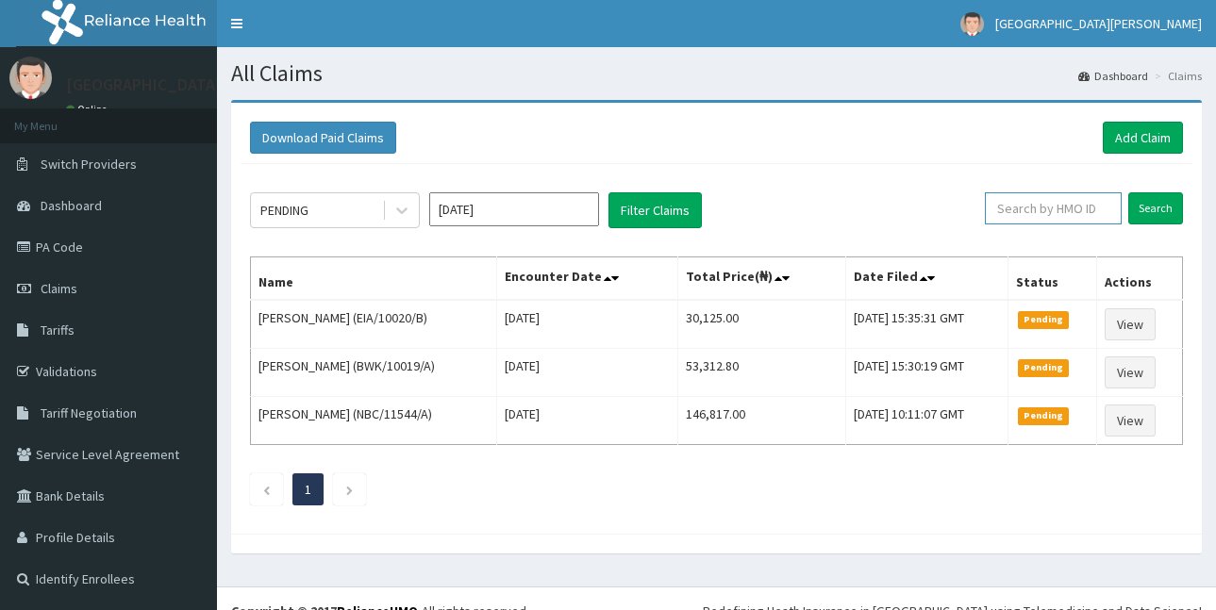
click at [1015, 208] on input "text" at bounding box center [1053, 208] width 137 height 32
paste input "SBL/10380/B"
type input "SBL/10380/B"
click at [1157, 207] on input "Search" at bounding box center [1156, 208] width 55 height 32
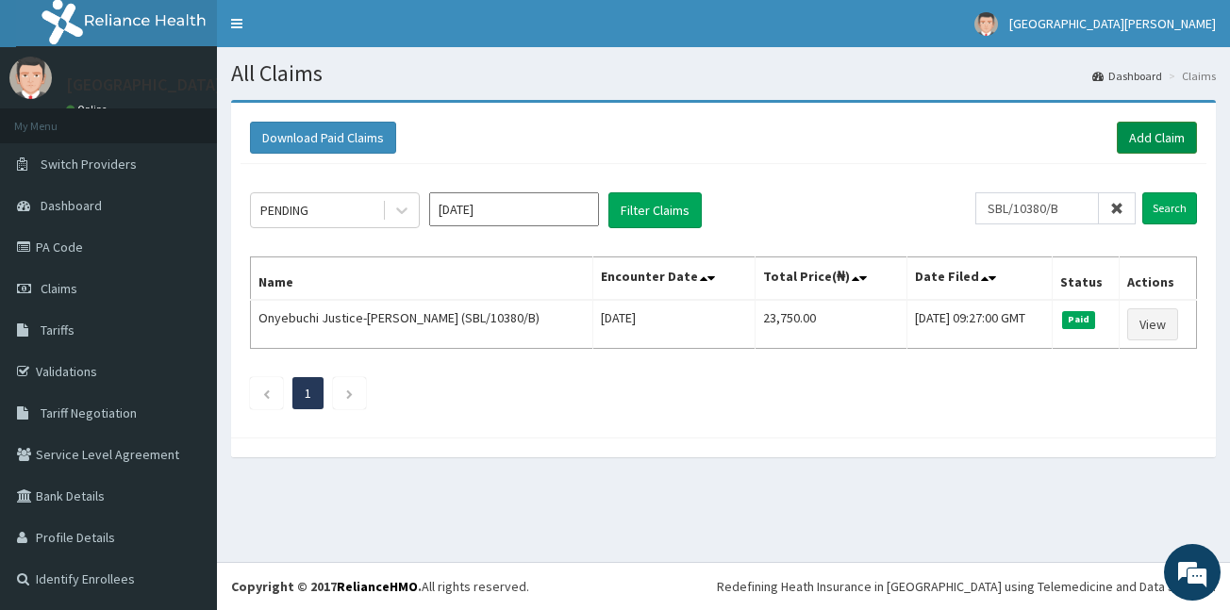
click at [1164, 137] on link "Add Claim" at bounding box center [1157, 138] width 80 height 32
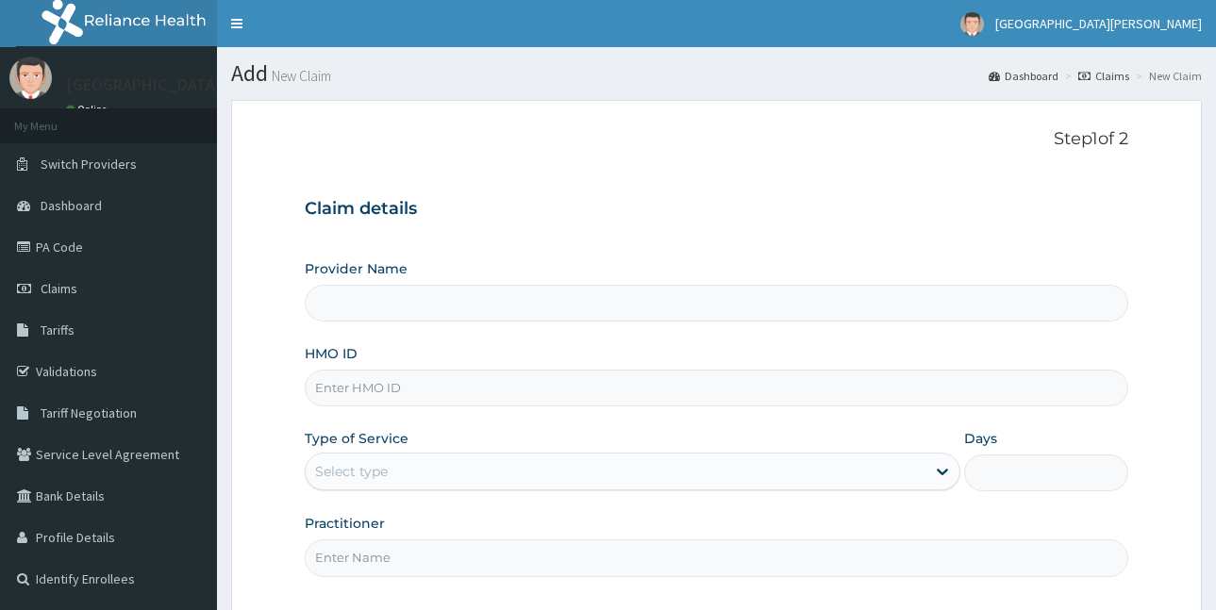
click at [393, 389] on input "HMO ID" at bounding box center [717, 388] width 824 height 37
type input "ST. Catherine's Specialist Hospital -Rivers"
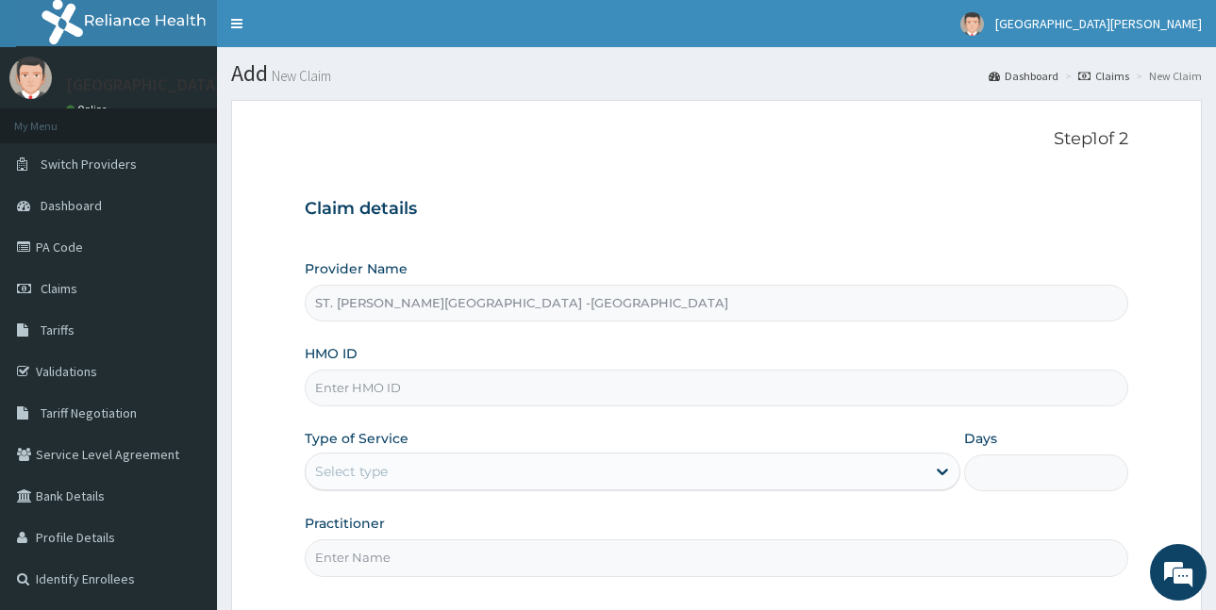
paste input "SBL/10380/B"
type input "SBL/10380/B"
click at [427, 476] on div "Select type" at bounding box center [616, 472] width 620 height 30
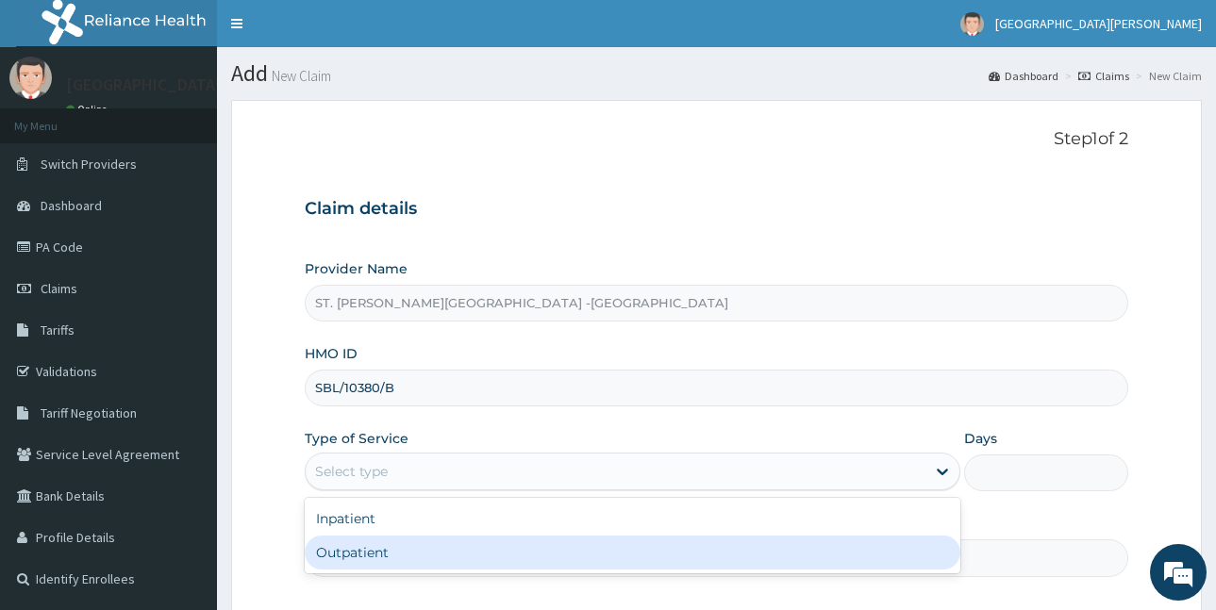
click at [419, 548] on div "Outpatient" at bounding box center [633, 553] width 656 height 34
type input "1"
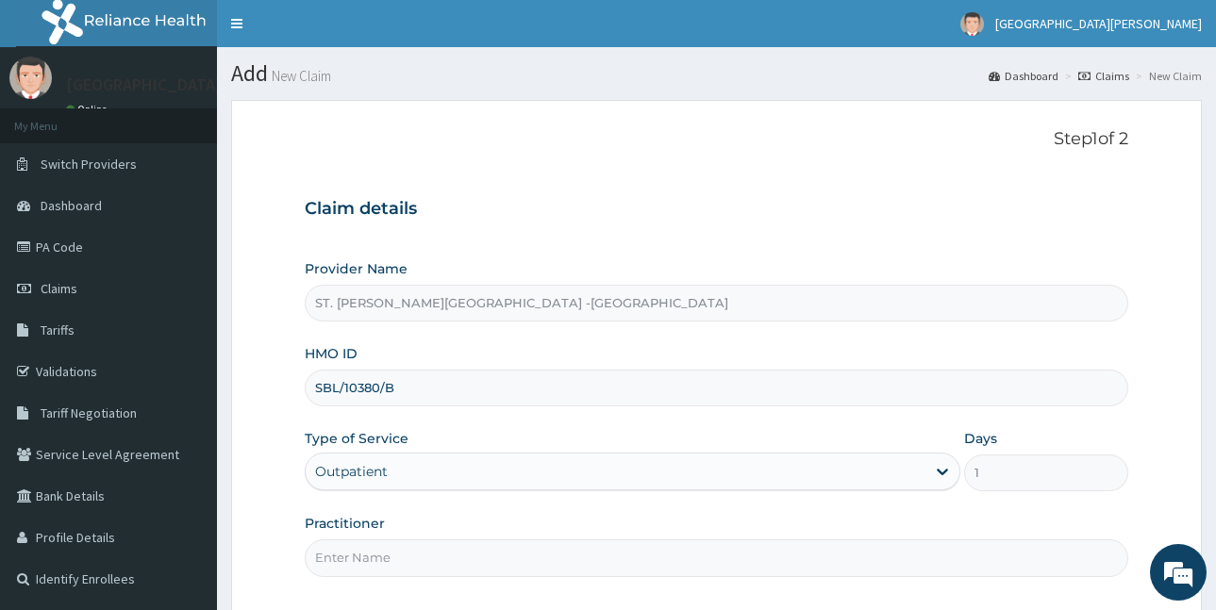
drag, startPoint x: 408, startPoint y: 560, endPoint x: 396, endPoint y: 543, distance: 20.4
click at [408, 560] on input "Practitioner" at bounding box center [717, 558] width 824 height 37
type input "LUBA"
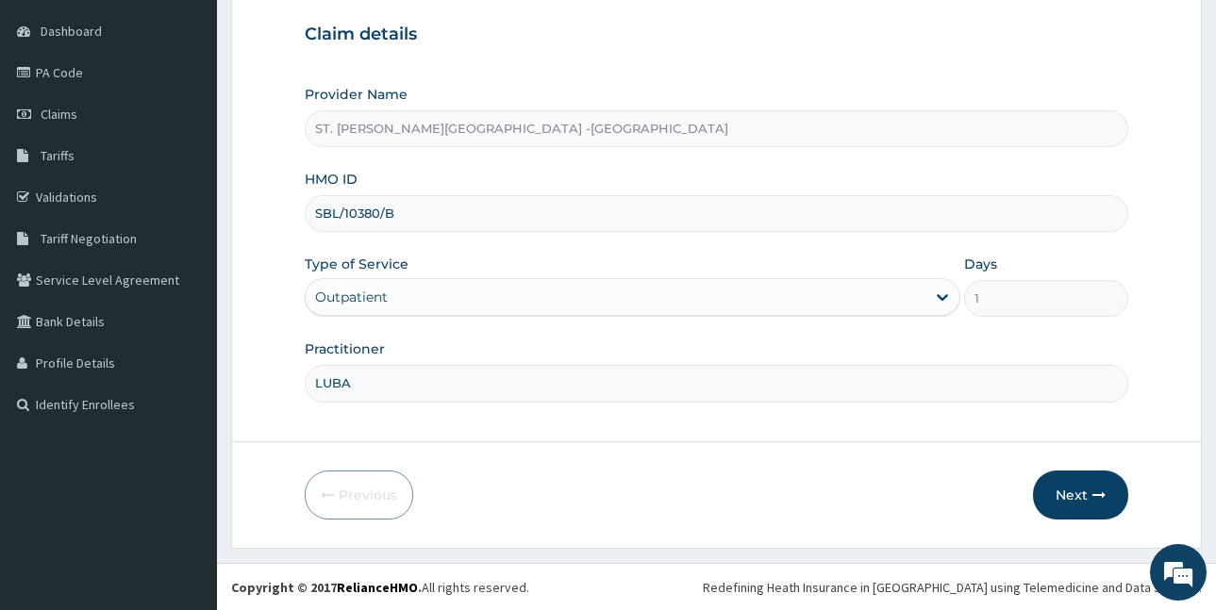
scroll to position [176, 0]
click at [1059, 489] on button "Next" at bounding box center [1080, 494] width 95 height 49
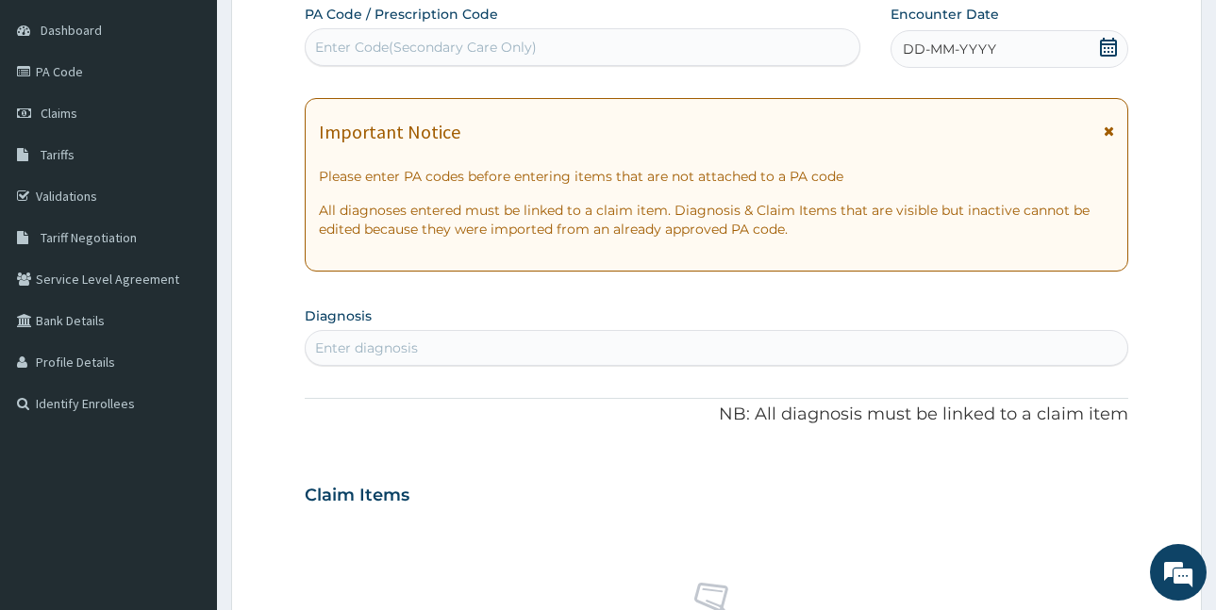
scroll to position [0, 0]
click at [65, 120] on span "Claims" at bounding box center [59, 113] width 37 height 17
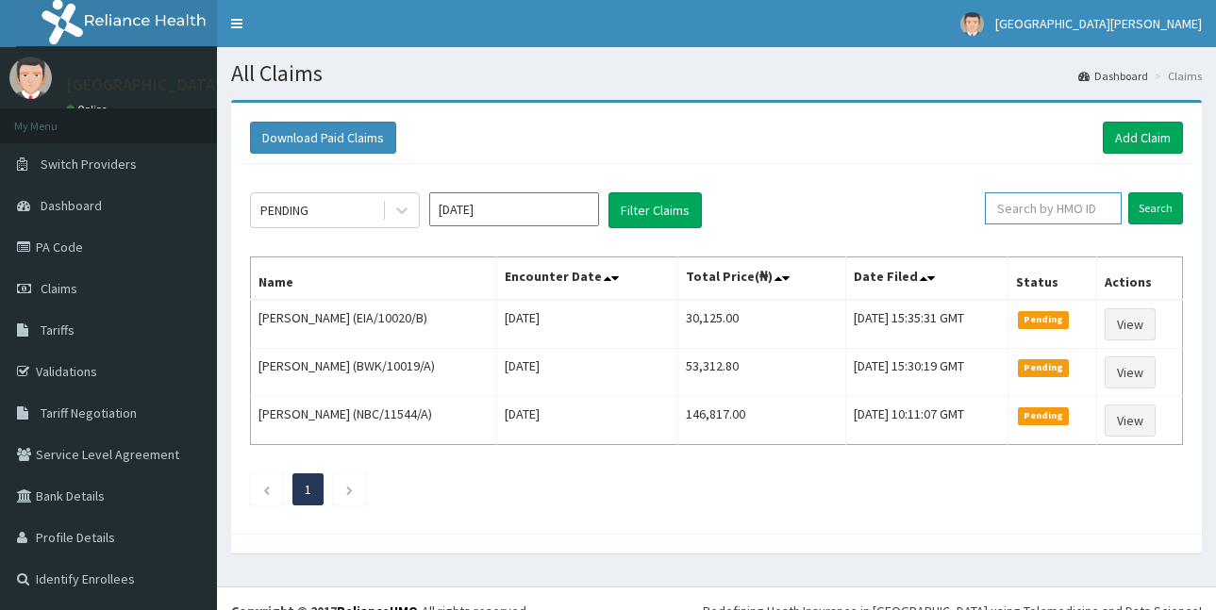
click at [1034, 209] on input "text" at bounding box center [1053, 208] width 137 height 32
paste input "LGR/10005/B"
type input "LGR/10005/B"
click at [1158, 209] on input "Search" at bounding box center [1156, 208] width 55 height 32
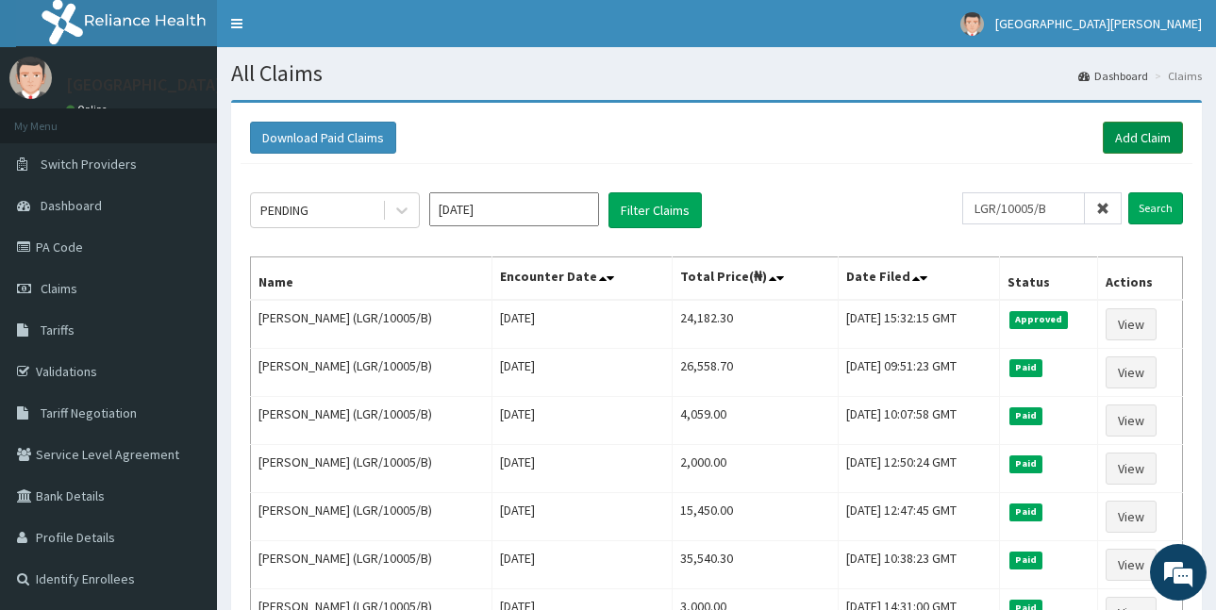
click at [1125, 142] on link "Add Claim" at bounding box center [1143, 138] width 80 height 32
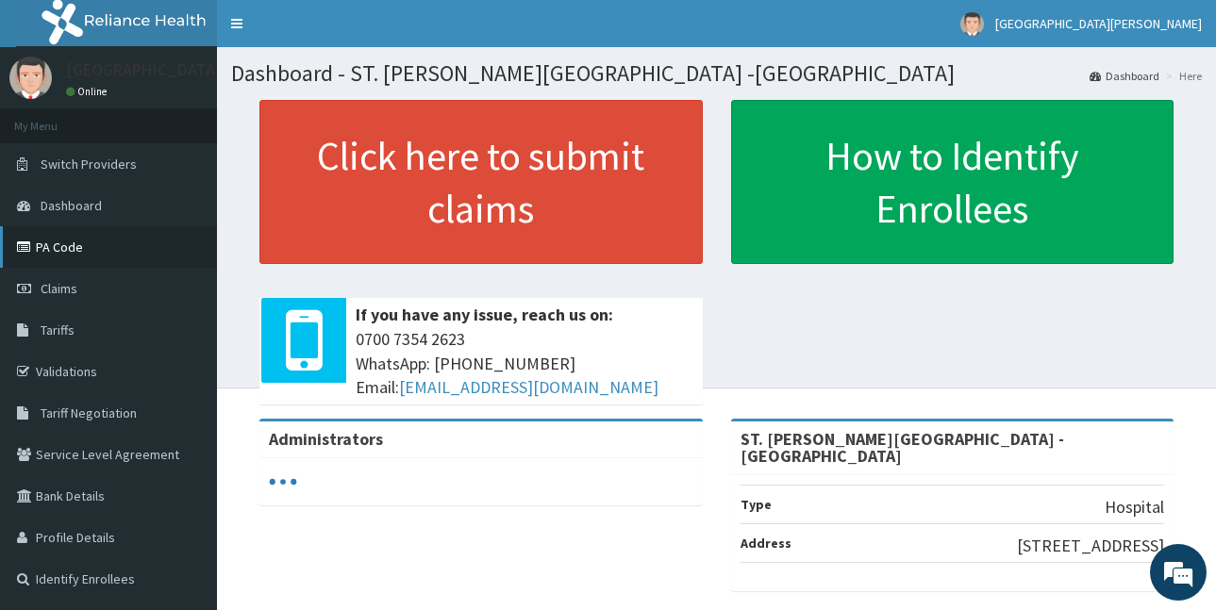
click at [59, 247] on link "PA Code" at bounding box center [108, 247] width 217 height 42
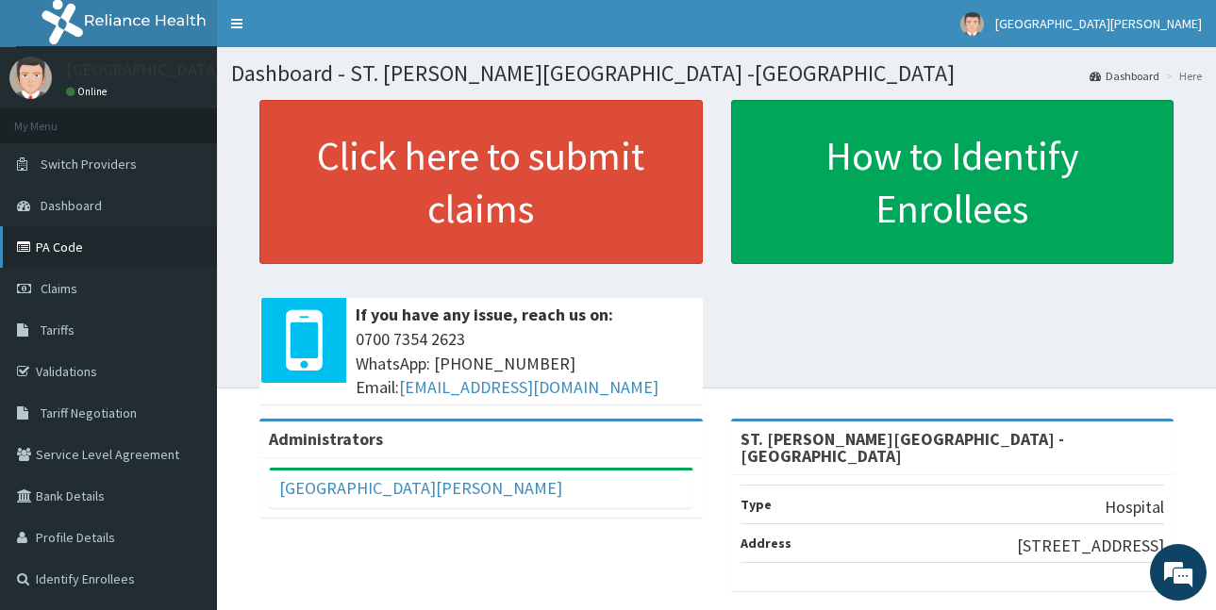
click at [107, 239] on link "PA Code" at bounding box center [108, 247] width 217 height 42
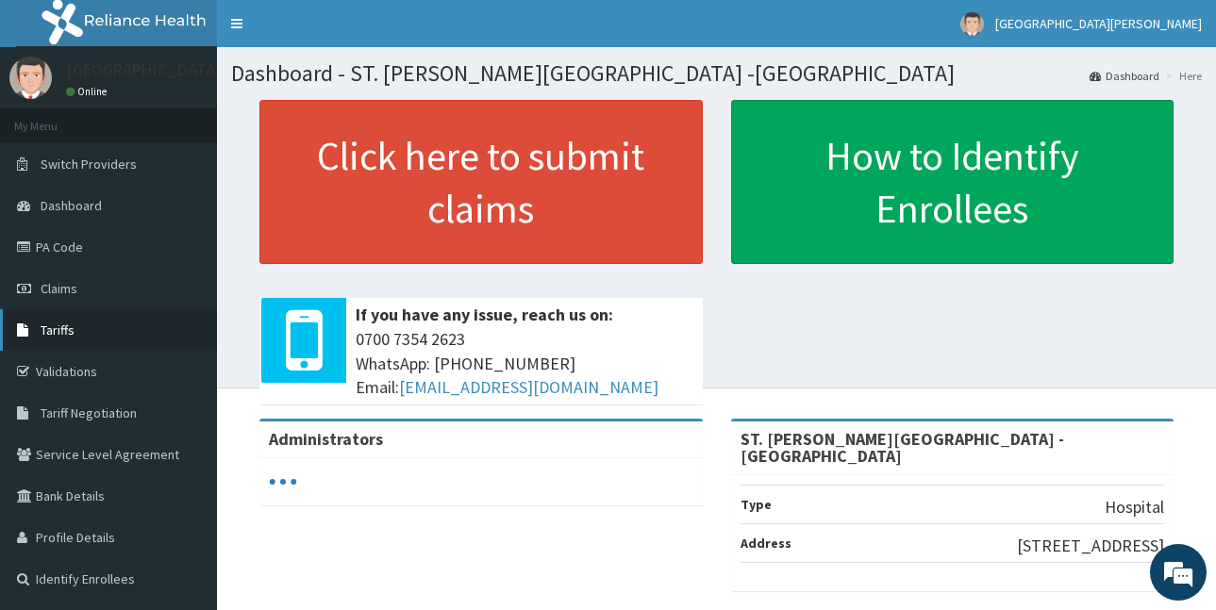
click at [66, 334] on span "Tariffs" at bounding box center [58, 330] width 34 height 17
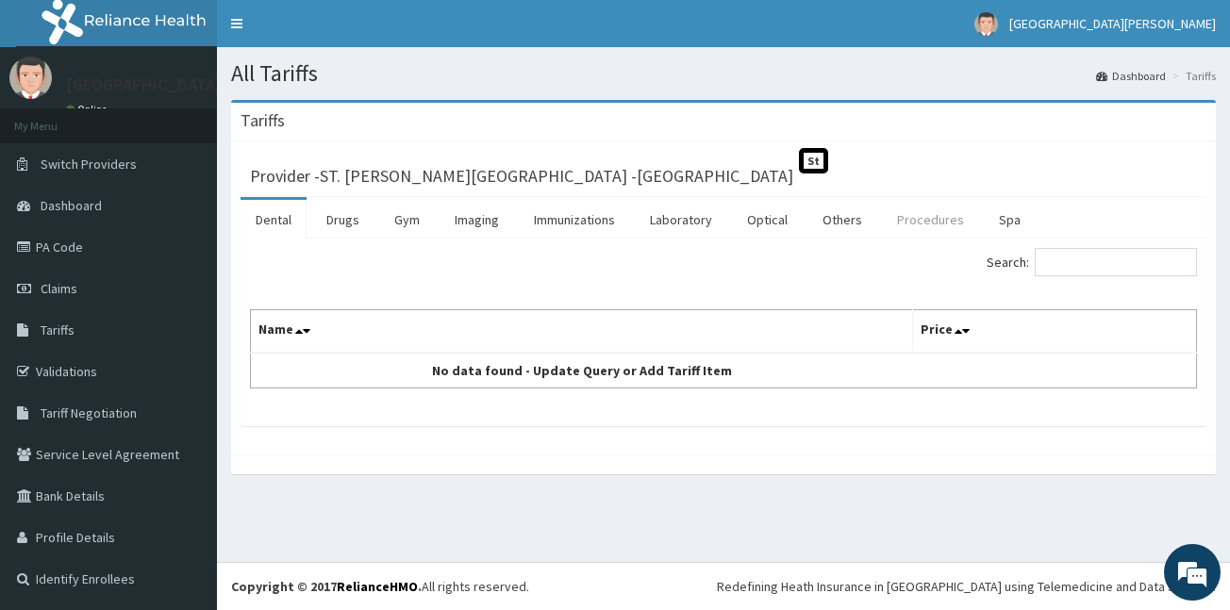
click at [925, 227] on link "Procedures" at bounding box center [930, 220] width 97 height 40
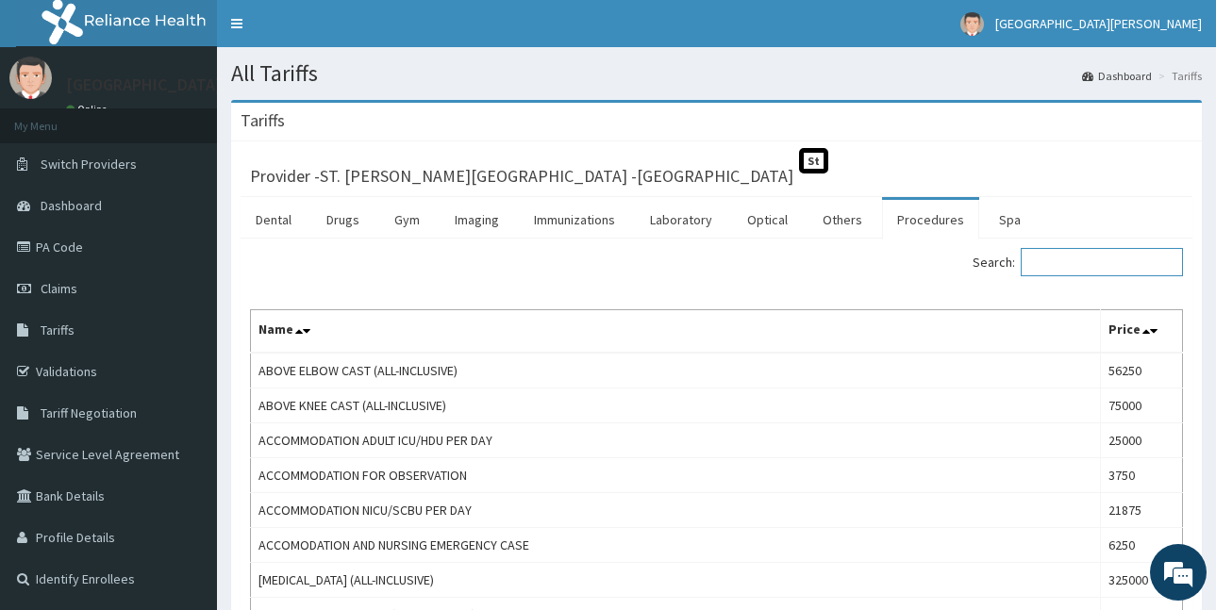
click at [1055, 261] on input "Search:" at bounding box center [1102, 262] width 162 height 28
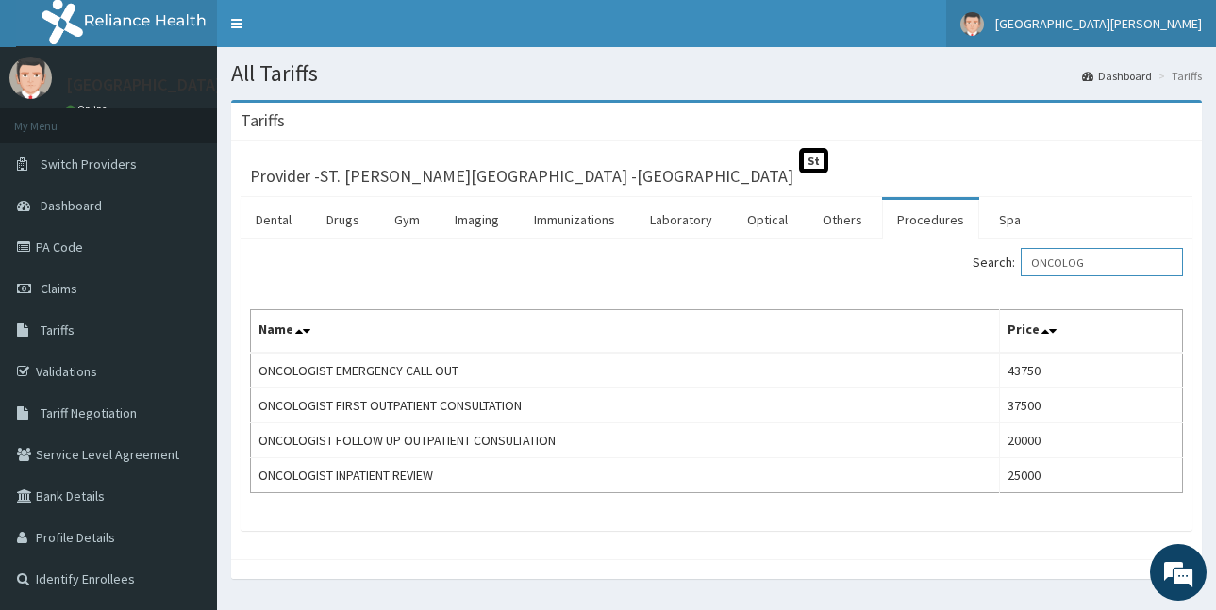
type input "ONCOLOG"
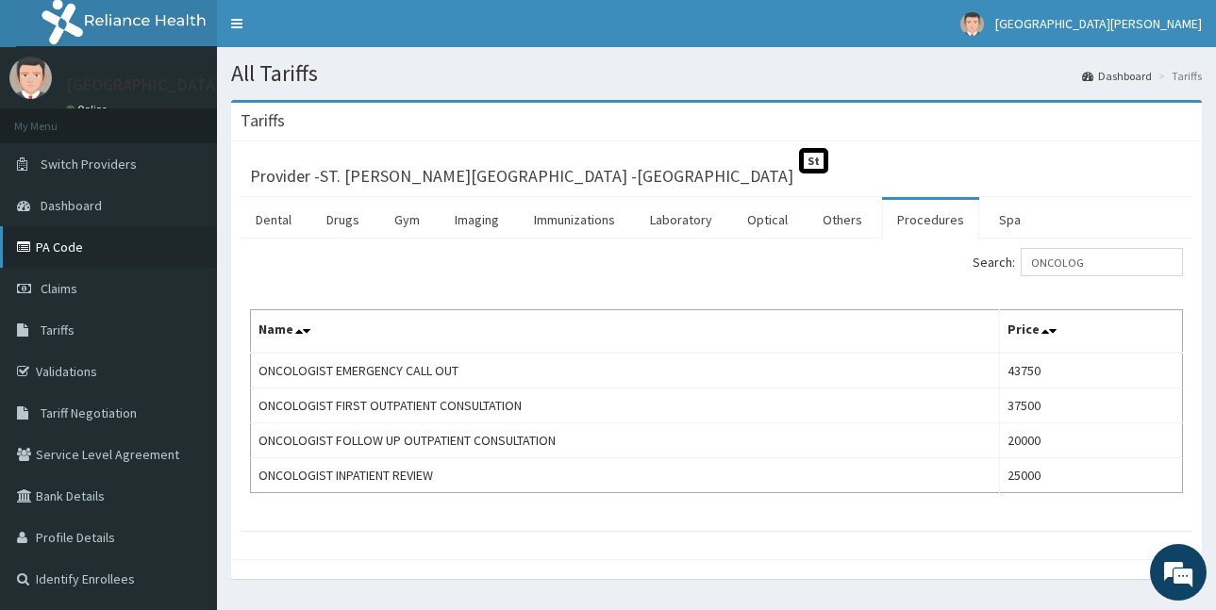
click at [67, 243] on link "PA Code" at bounding box center [108, 247] width 217 height 42
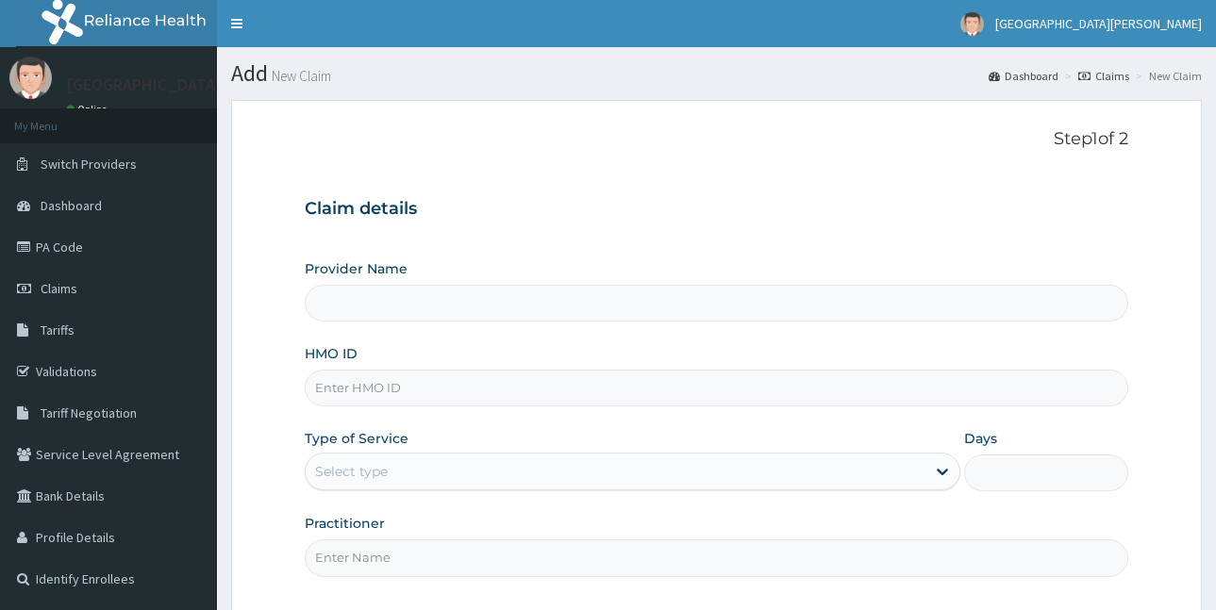
click at [328, 400] on input "HMO ID" at bounding box center [717, 388] width 824 height 37
paste input "LGR/10005/B"
type input "LGR/10005/B"
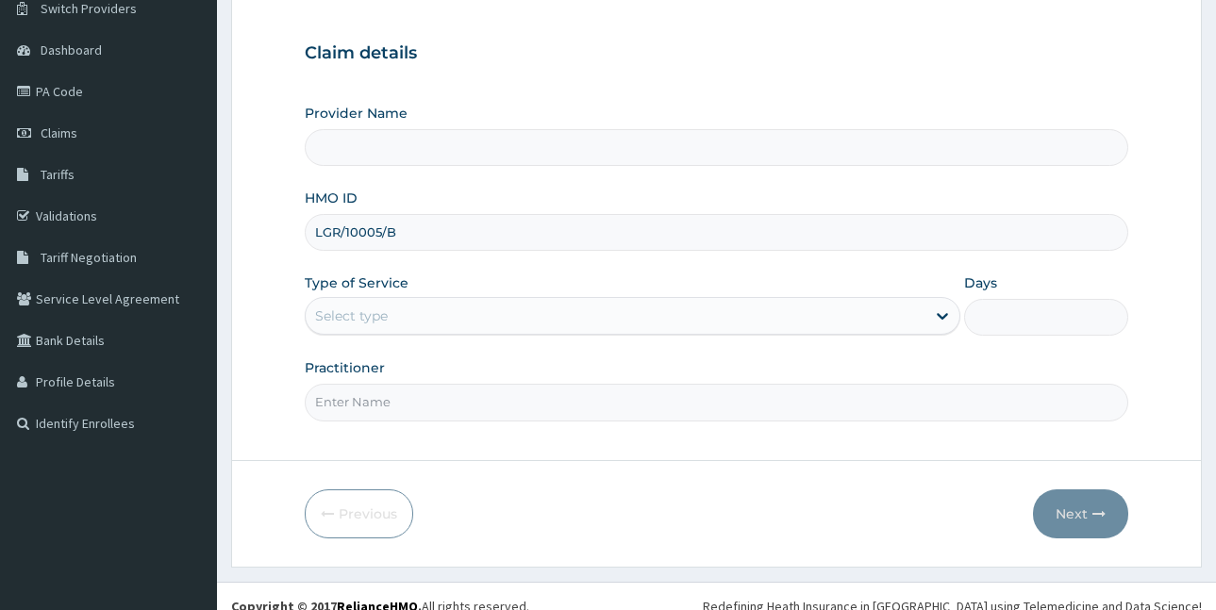
scroll to position [176, 0]
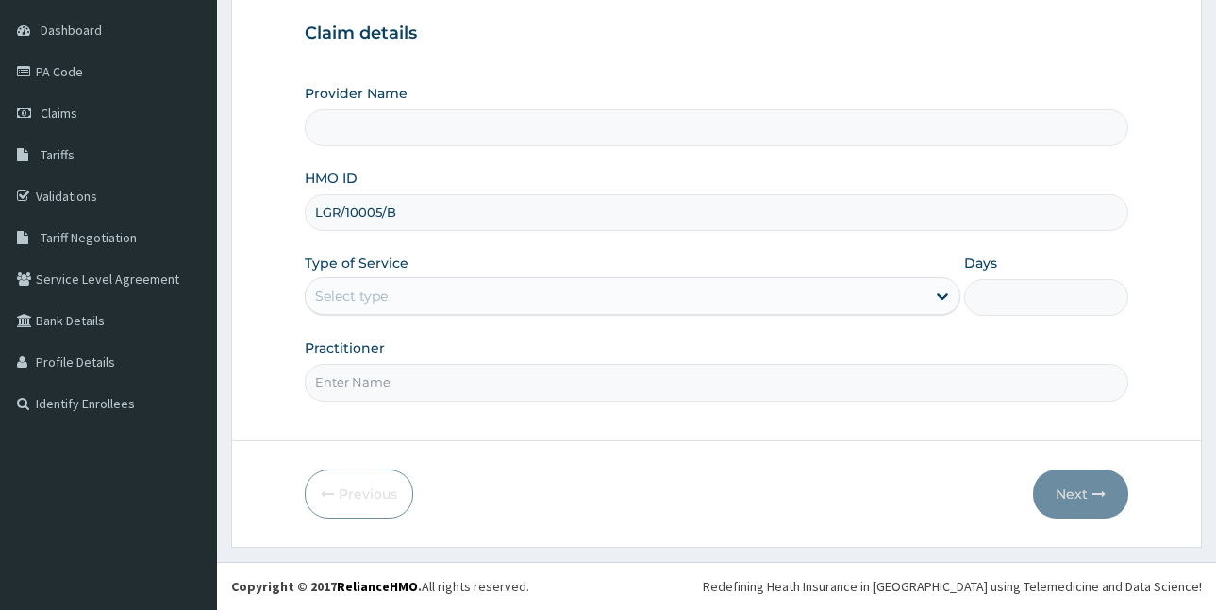
type input "ST. [PERSON_NAME][GEOGRAPHIC_DATA] -[GEOGRAPHIC_DATA]"
type input "LGR/10005/B"
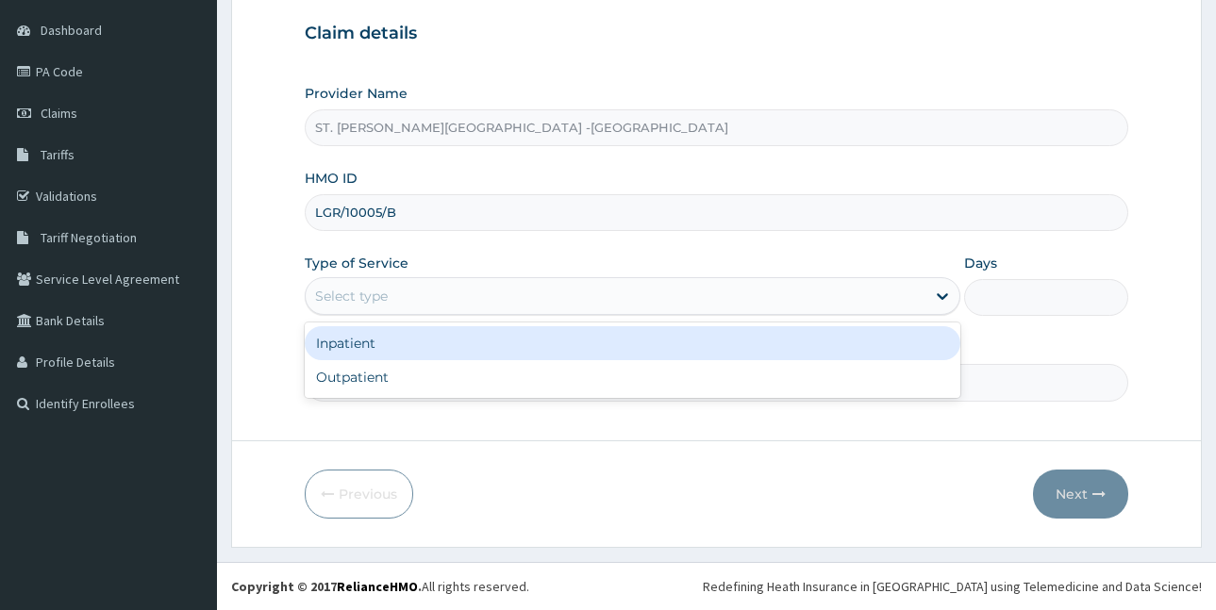
click at [412, 314] on div "Select type" at bounding box center [633, 296] width 656 height 38
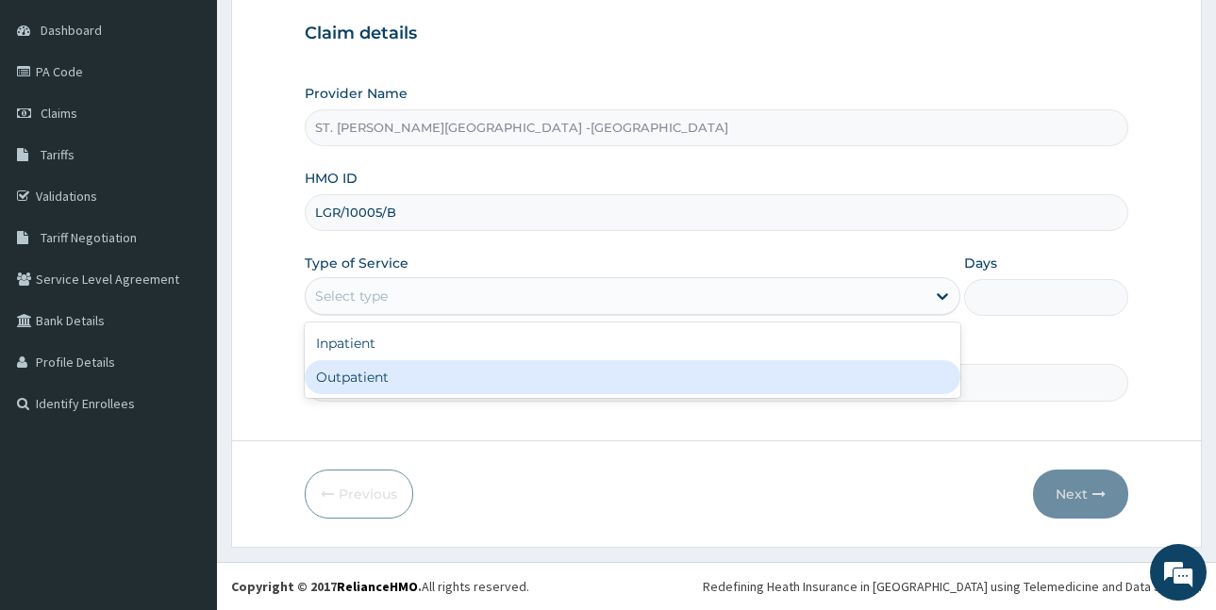
click at [418, 384] on div "Outpatient" at bounding box center [633, 377] width 656 height 34
type input "1"
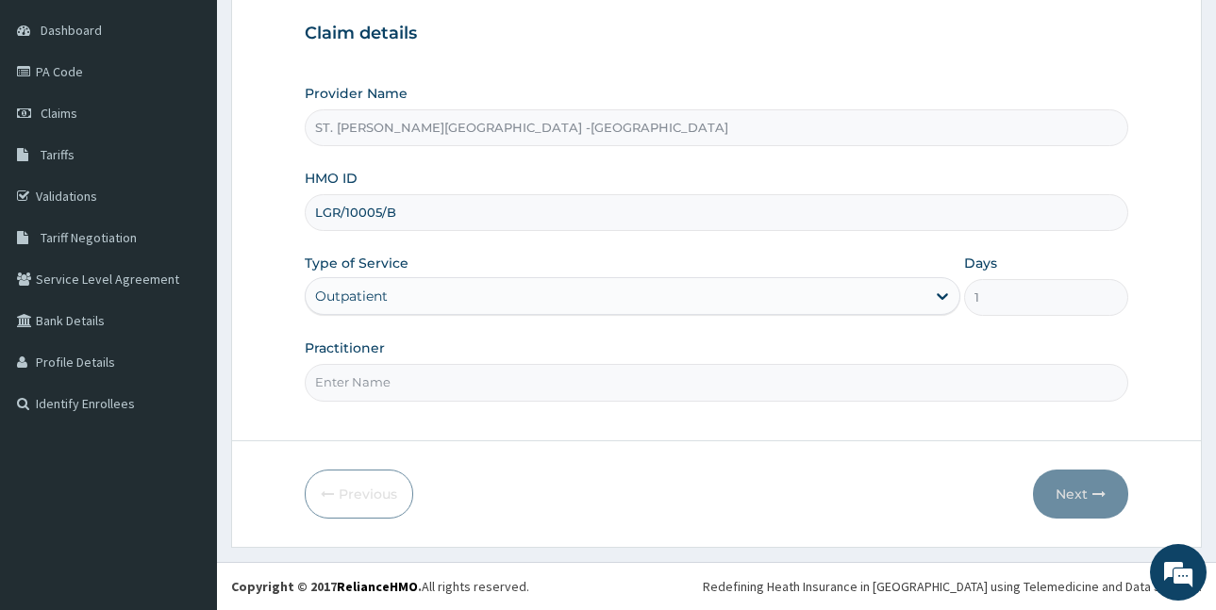
click at [406, 398] on input "Practitioner" at bounding box center [717, 382] width 824 height 37
type input "LUBA"
click at [1077, 492] on button "Next" at bounding box center [1080, 494] width 95 height 49
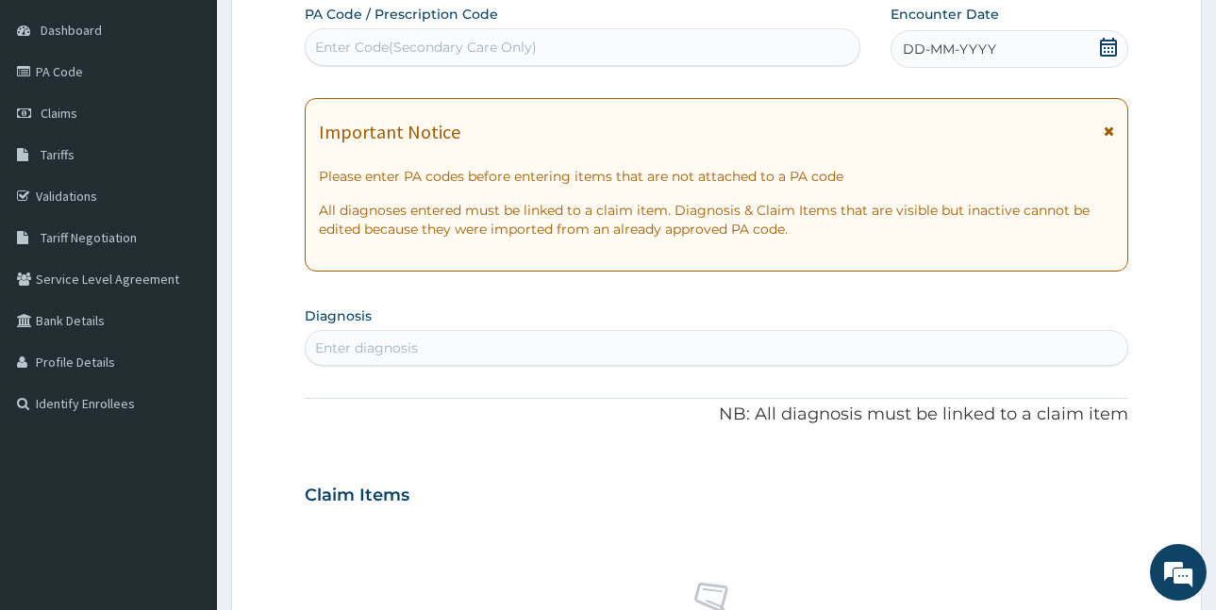
scroll to position [0, 0]
click at [1106, 48] on icon at bounding box center [1108, 47] width 19 height 19
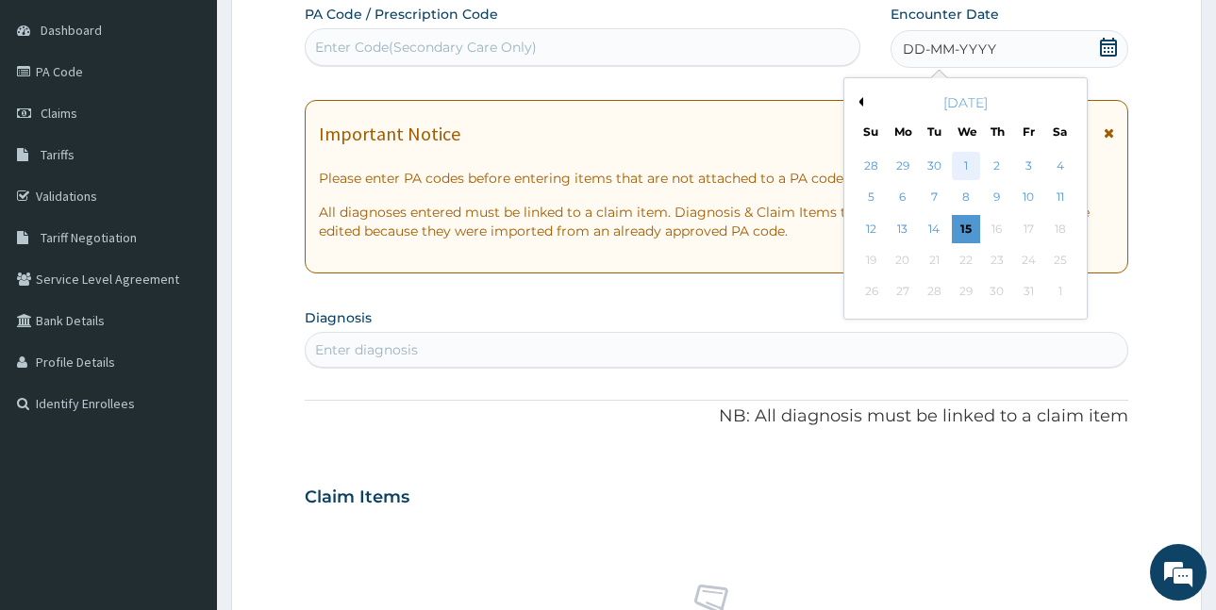
click at [961, 165] on div "1" at bounding box center [965, 166] width 28 height 28
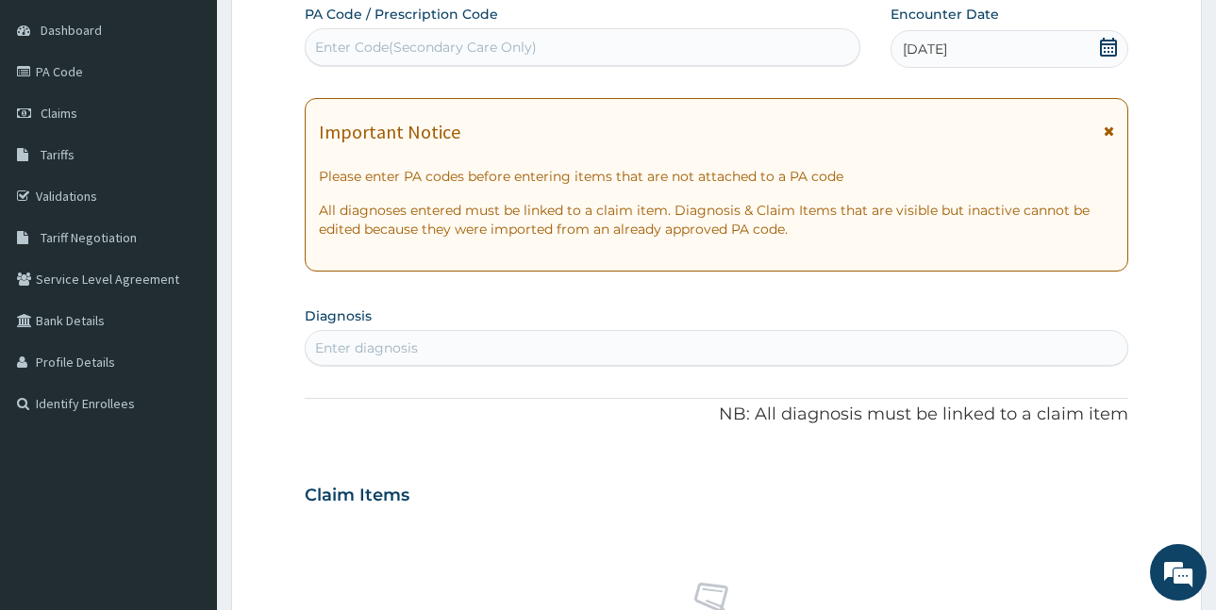
click at [493, 336] on div "Enter diagnosis" at bounding box center [717, 348] width 822 height 30
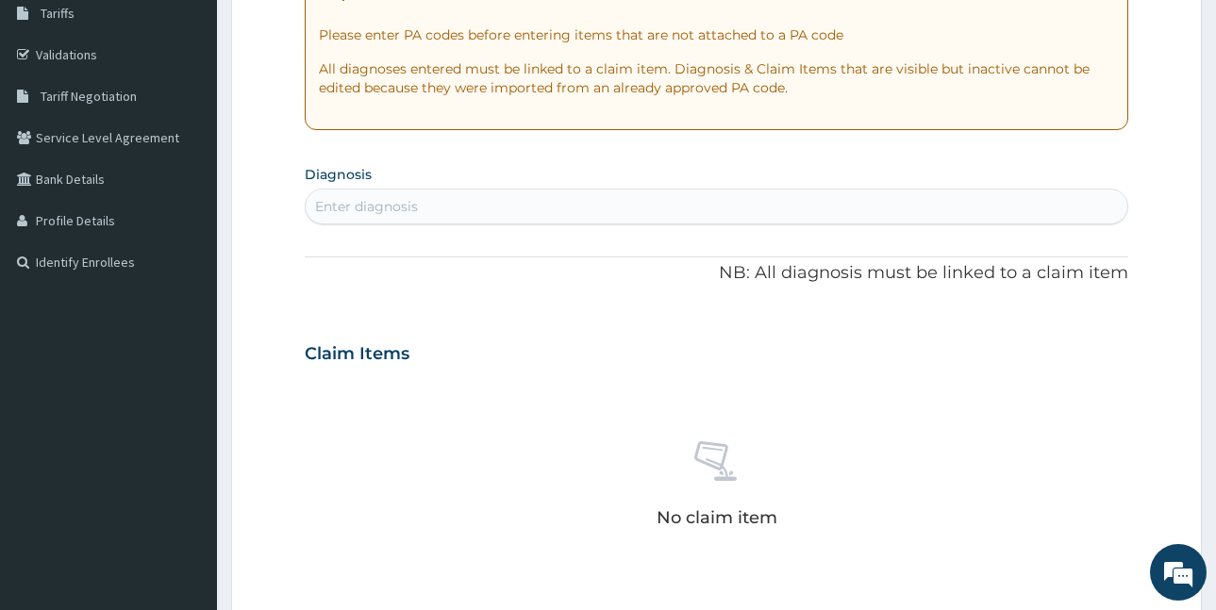
scroll to position [364, 0]
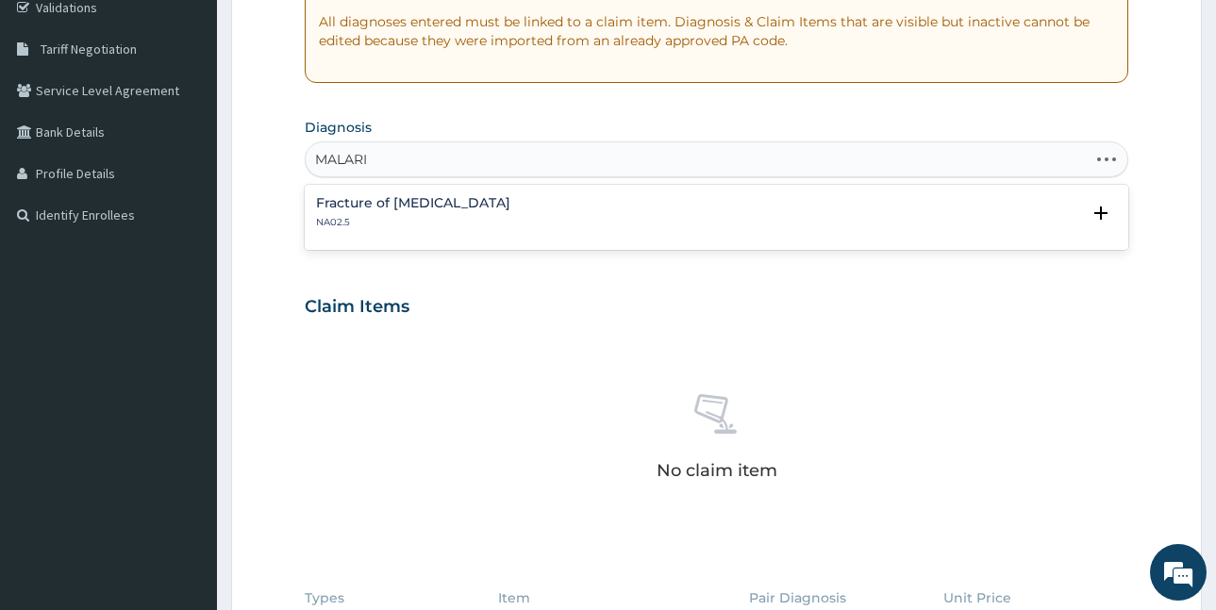
type input "MALARIA"
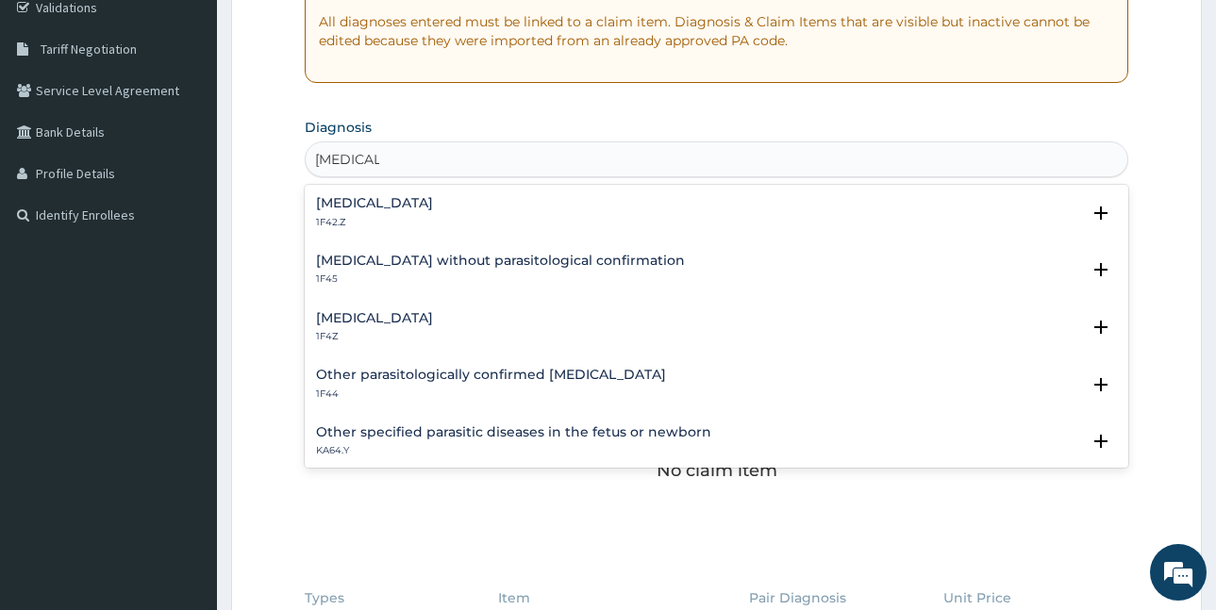
click at [433, 321] on h4 "Malaria, unspecified" at bounding box center [374, 318] width 117 height 14
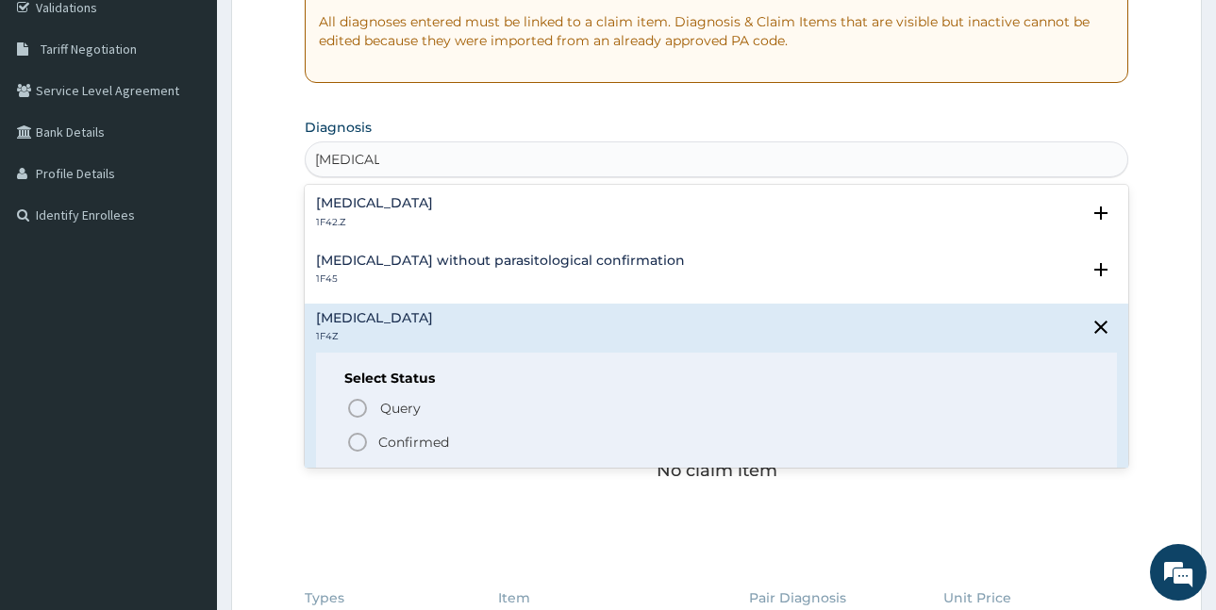
click at [433, 453] on span "Confirmed" at bounding box center [717, 442] width 743 height 23
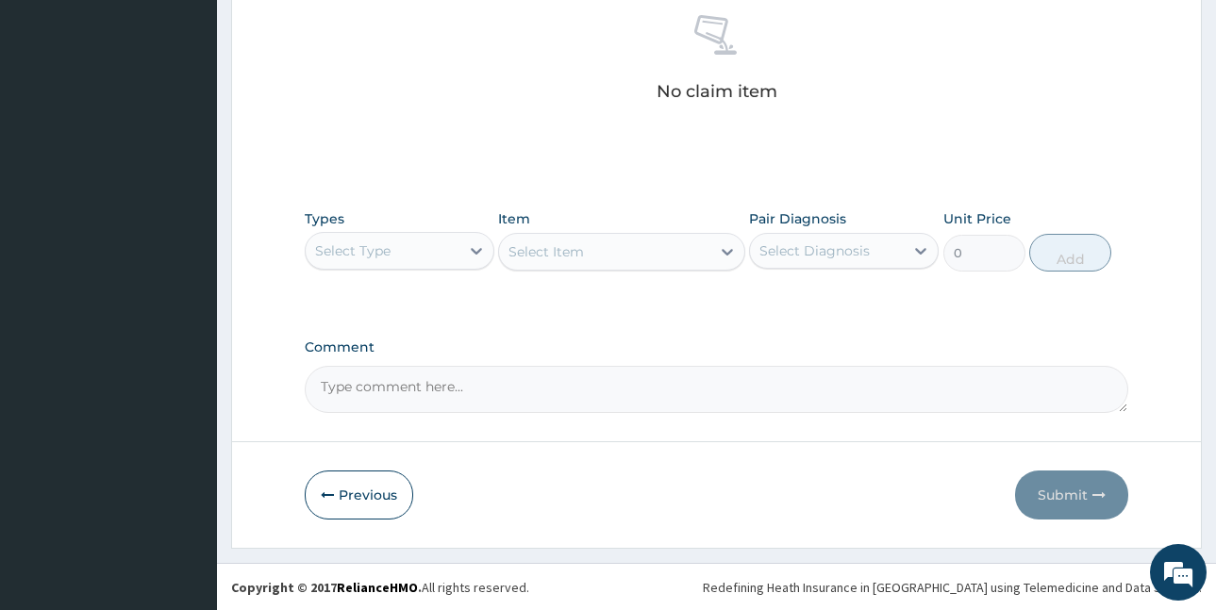
scroll to position [750, 0]
click at [404, 243] on div "Select Type" at bounding box center [383, 250] width 154 height 30
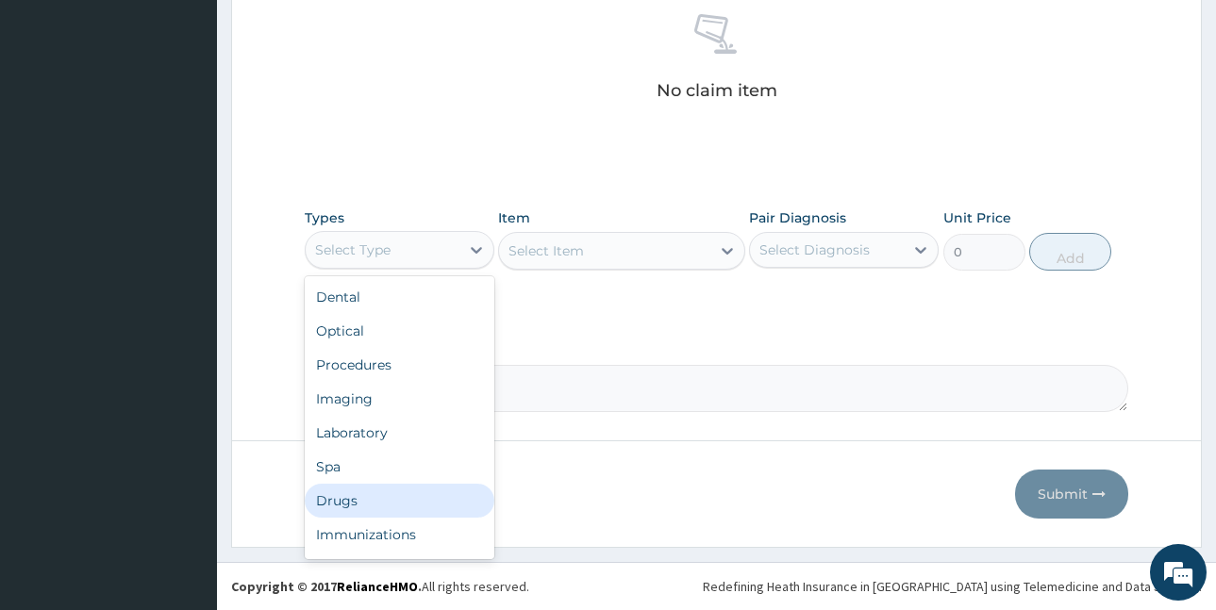
click at [408, 490] on div "Drugs" at bounding box center [400, 501] width 190 height 34
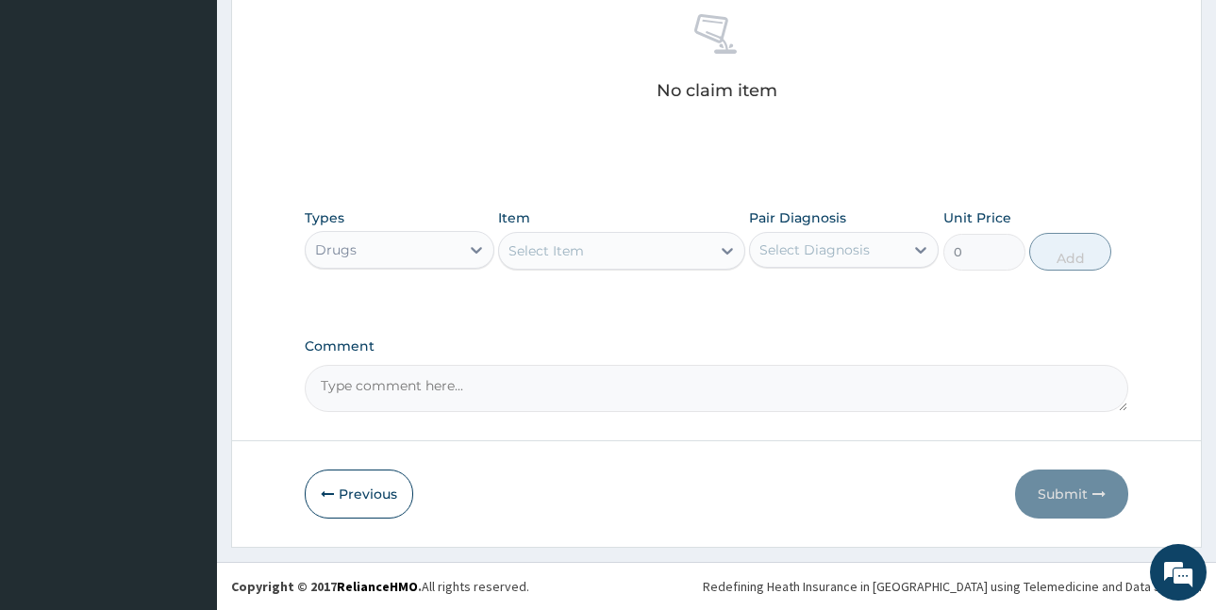
click at [594, 248] on div "Select Item" at bounding box center [604, 251] width 211 height 30
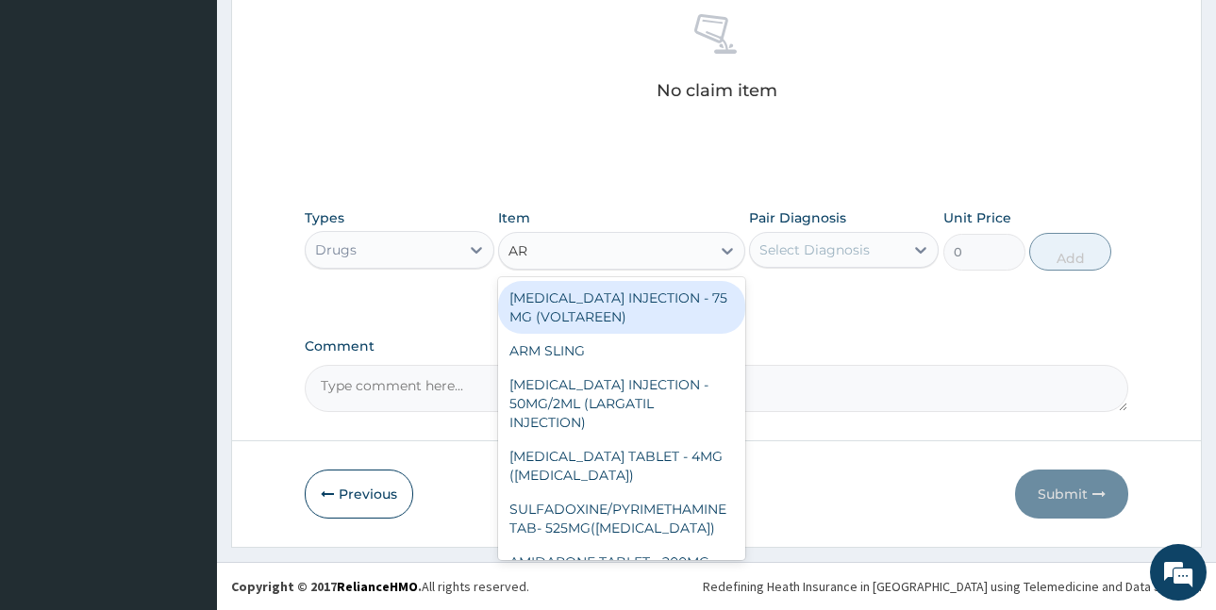
type input "ART"
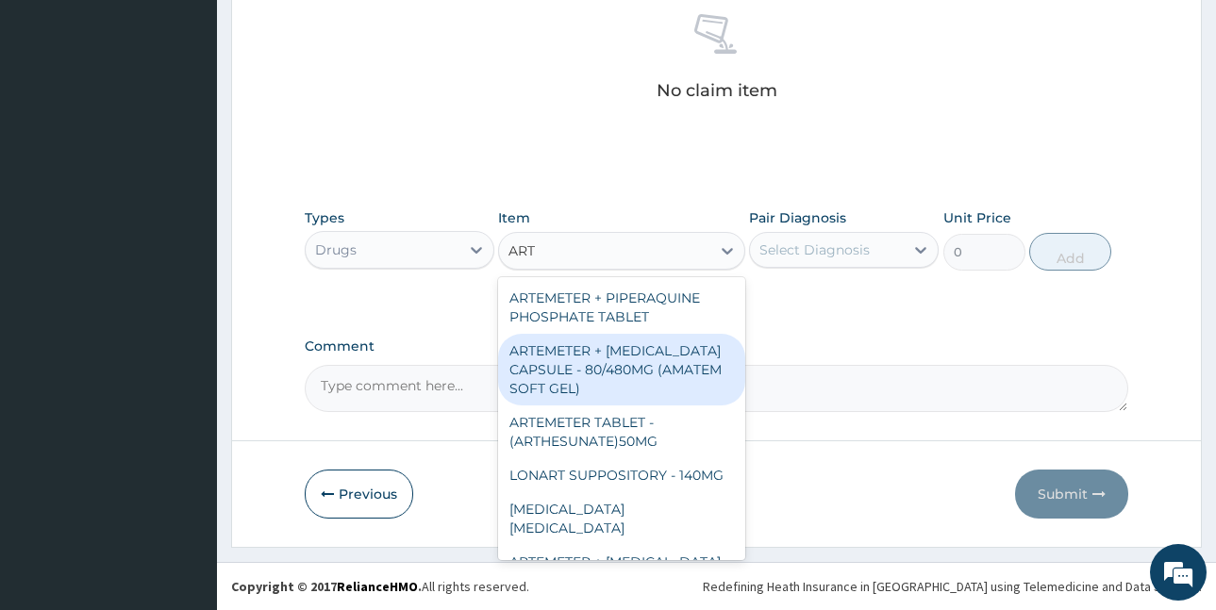
click at [617, 357] on div "ARTEMETER + LUMEFANTRINE CAPSULE - 80/480MG (AMATEM SOFT GEL)" at bounding box center [621, 370] width 247 height 72
type input "420"
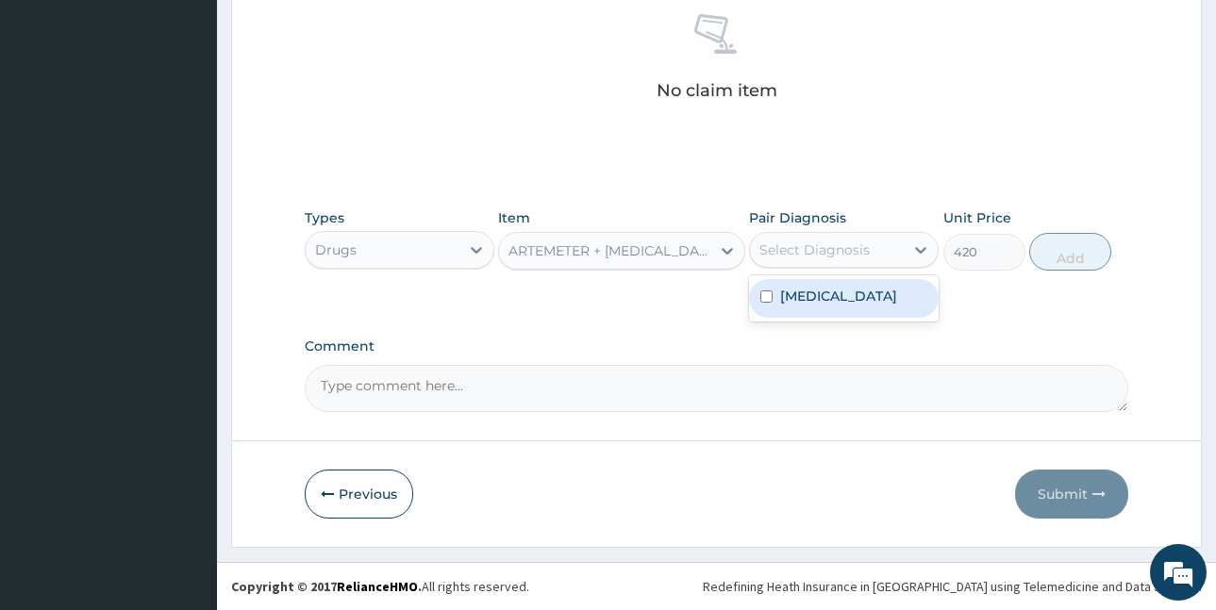
drag, startPoint x: 809, startPoint y: 261, endPoint x: 817, endPoint y: 291, distance: 30.5
click at [809, 260] on div "Select Diagnosis" at bounding box center [827, 250] width 154 height 30
click at [816, 299] on label "Malaria, unspecified" at bounding box center [838, 296] width 117 height 19
checkbox input "true"
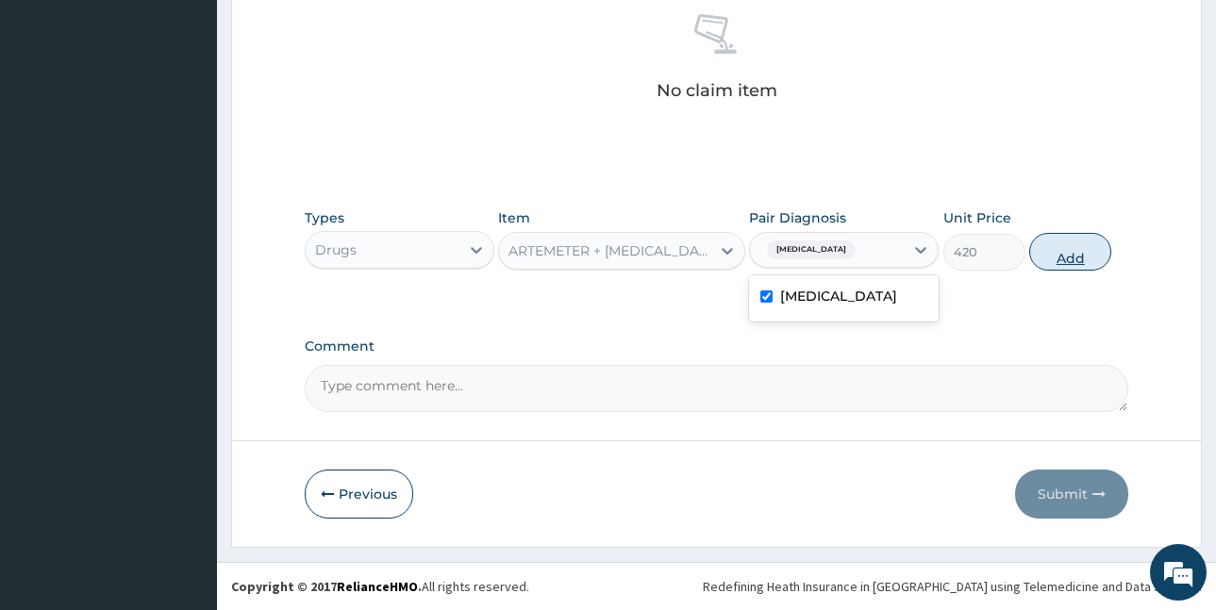
click at [1051, 250] on button "Add" at bounding box center [1070, 252] width 82 height 38
type input "0"
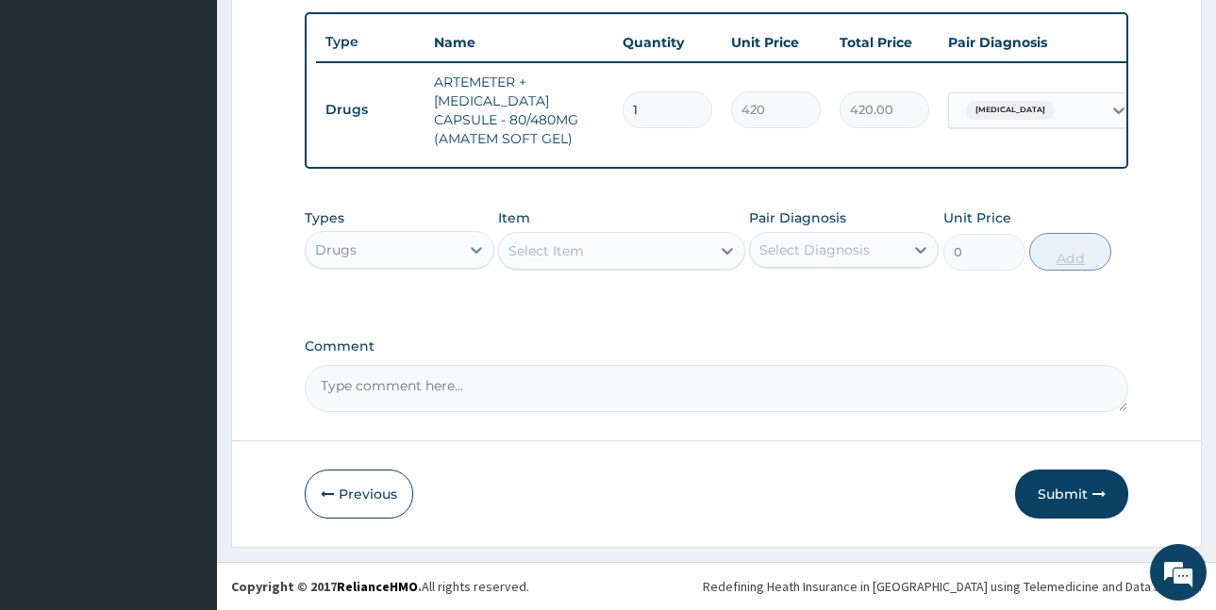
scroll to position [704, 0]
drag, startPoint x: 643, startPoint y: 96, endPoint x: 596, endPoint y: 109, distance: 48.1
click at [596, 109] on tr "Drugs ARTEMETER + LUMEFANTRINE CAPSULE - 80/480MG (AMATEM SOFT GEL) 1 420 420.0…" at bounding box center [778, 110] width 925 height 94
type input "6"
type input "2520.00"
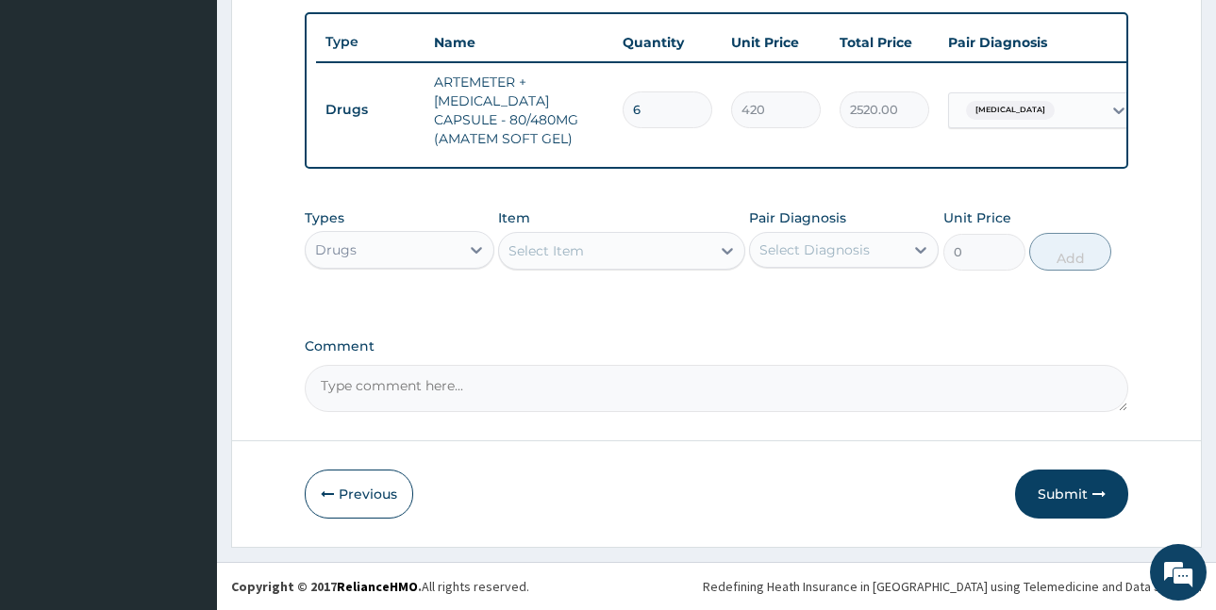
type input "6"
click at [638, 256] on div "Select Item" at bounding box center [604, 251] width 211 height 30
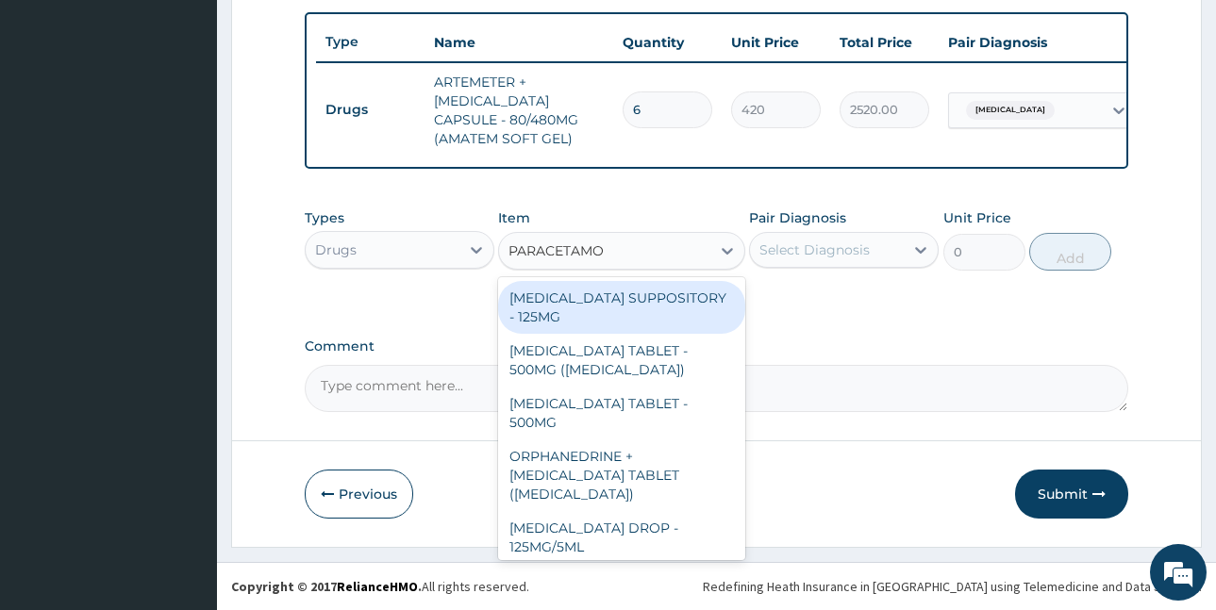
type input "PARACETAMOL"
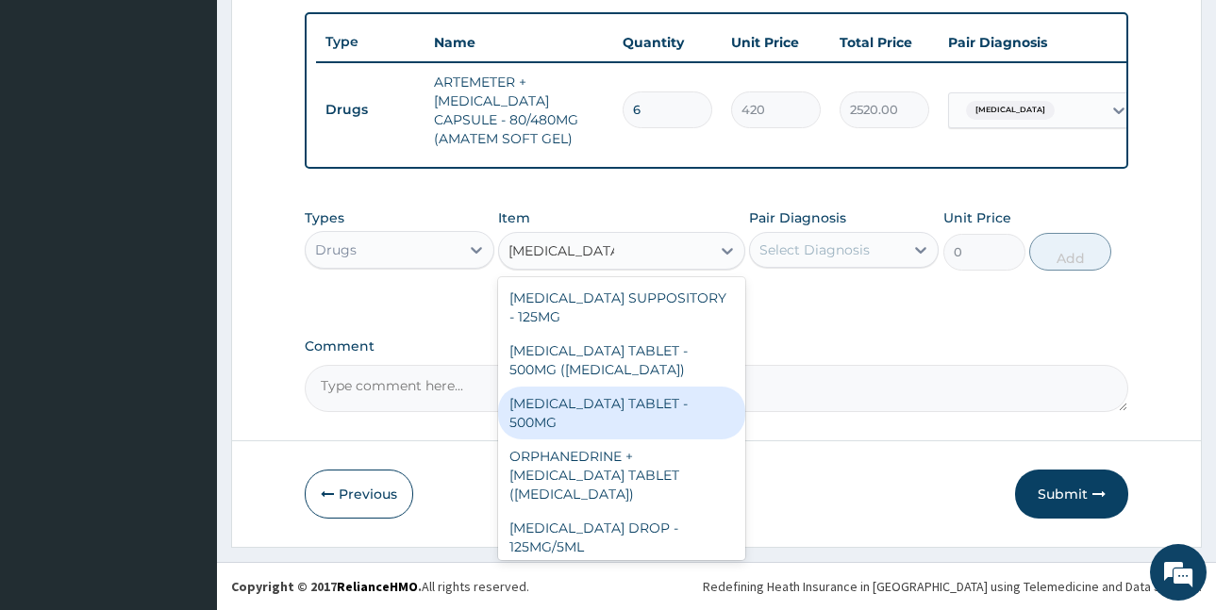
click at [628, 413] on div "PARACETAMOL TABLET - 500MG" at bounding box center [621, 413] width 247 height 53
type input "33.599999999999994"
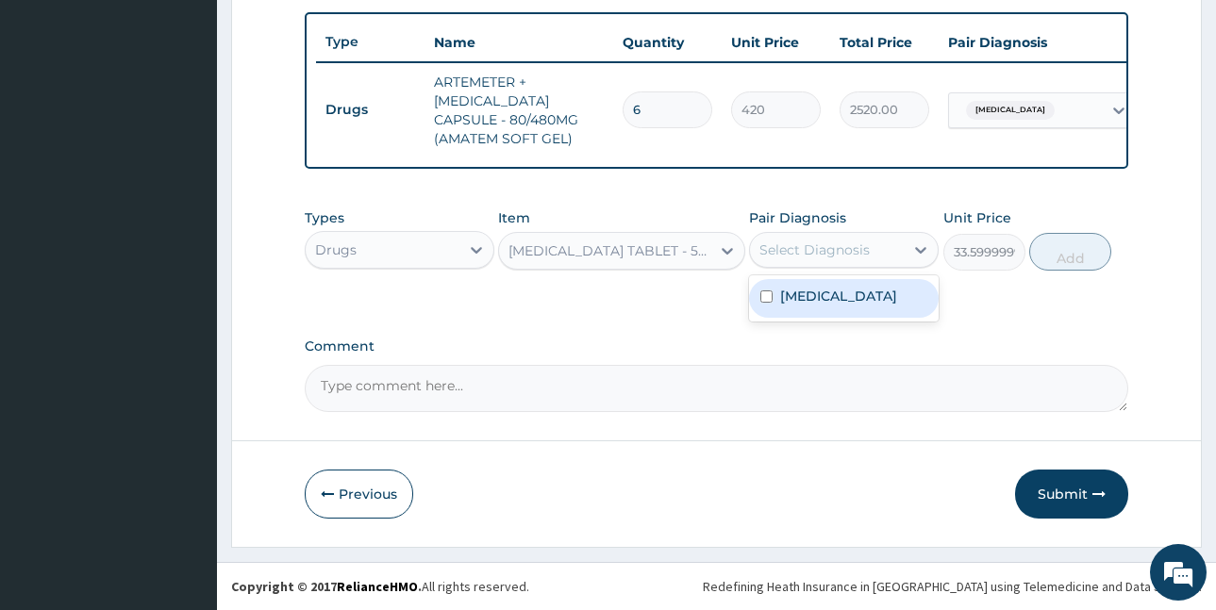
click at [858, 253] on div "Select Diagnosis" at bounding box center [815, 250] width 110 height 19
click at [848, 298] on label "Malaria, unspecified" at bounding box center [838, 296] width 117 height 19
checkbox input "true"
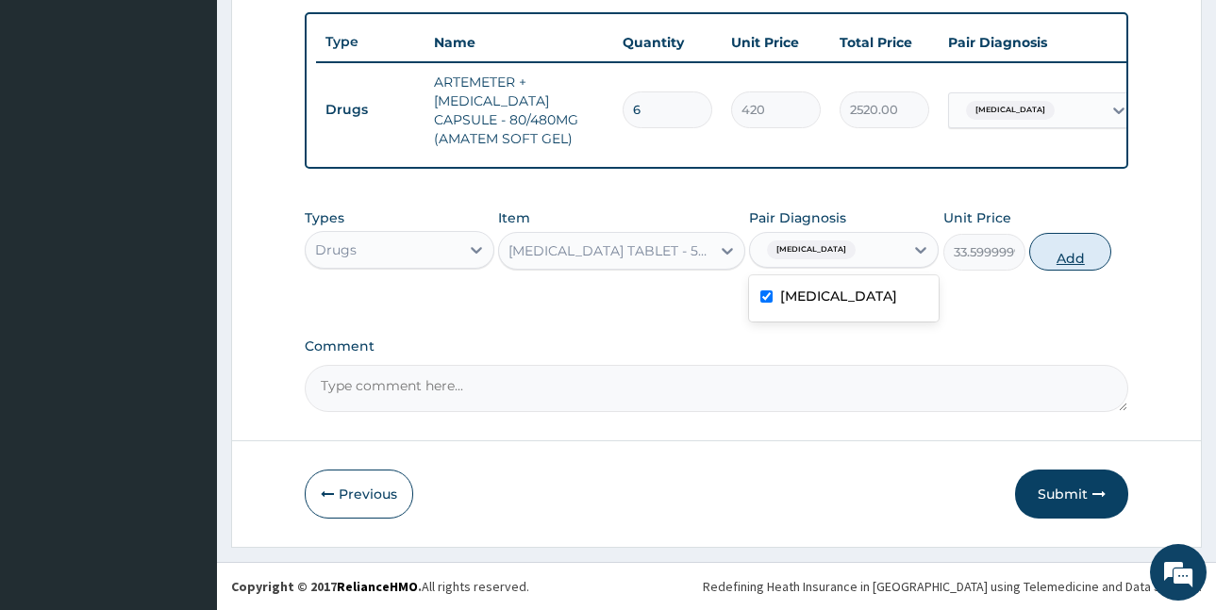
click at [1062, 259] on button "Add" at bounding box center [1070, 252] width 82 height 38
type input "0"
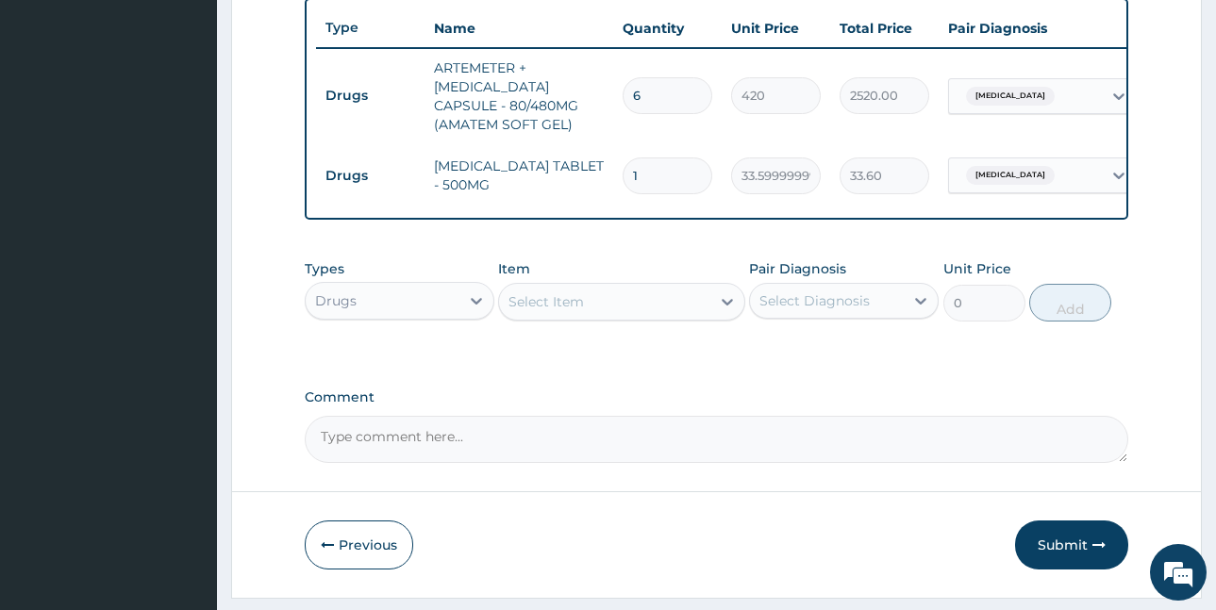
type input "18"
type input "604.80"
type input "18"
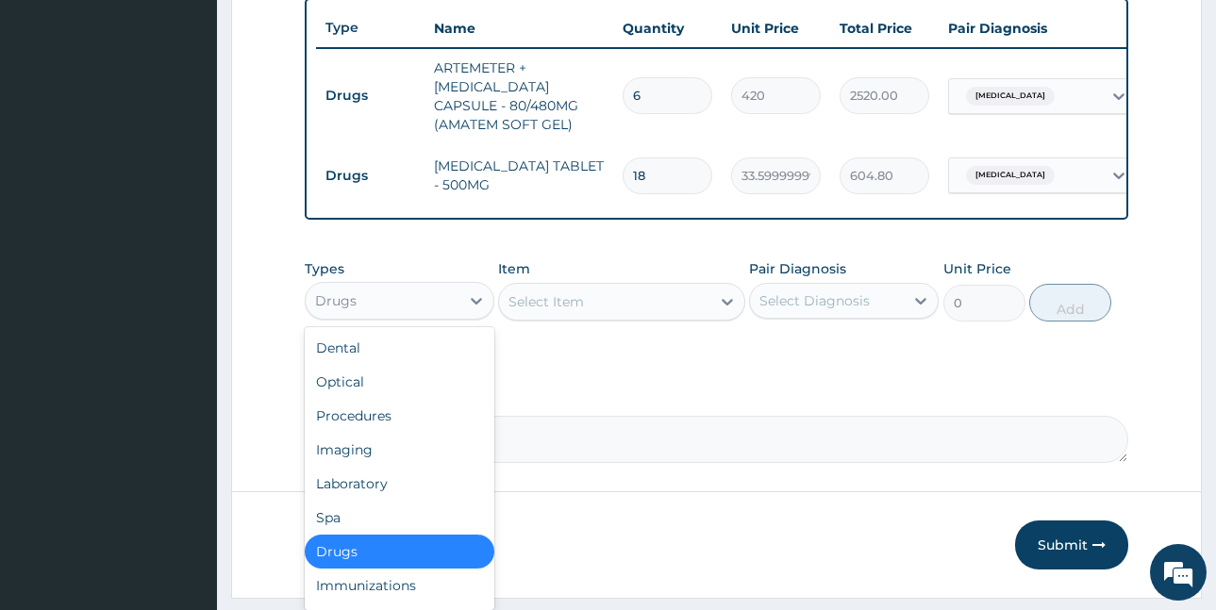
click at [393, 311] on div "Drugs" at bounding box center [383, 301] width 154 height 30
click at [383, 426] on div "Procedures" at bounding box center [400, 416] width 190 height 34
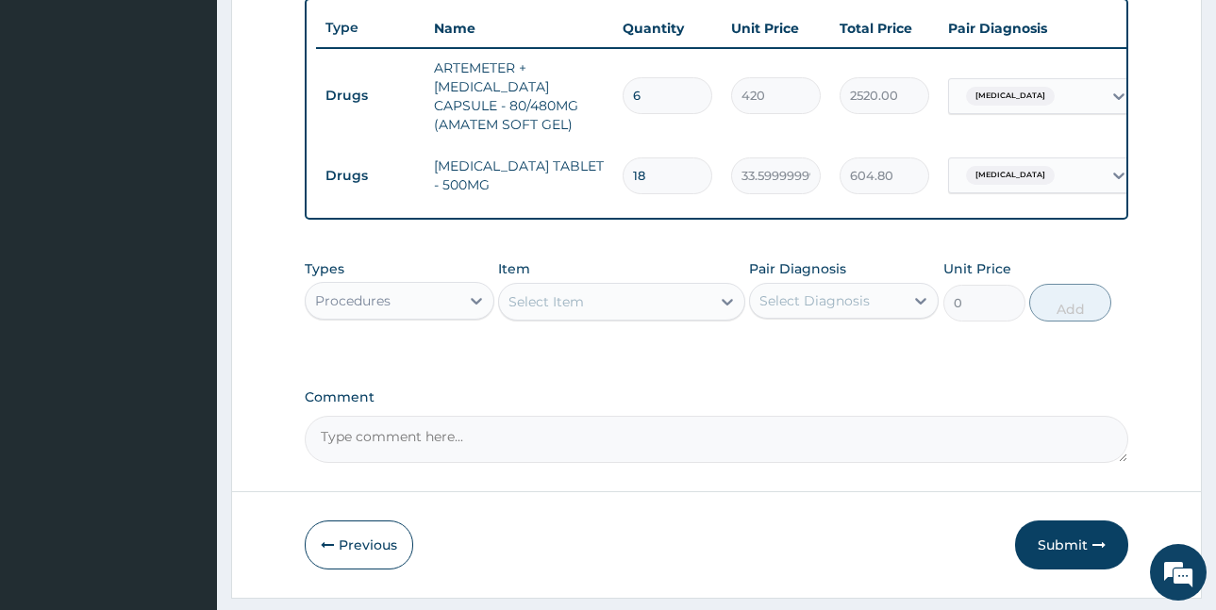
drag, startPoint x: 510, startPoint y: 313, endPoint x: 583, endPoint y: 340, distance: 77.3
click at [512, 313] on div "Select Item" at bounding box center [604, 302] width 211 height 30
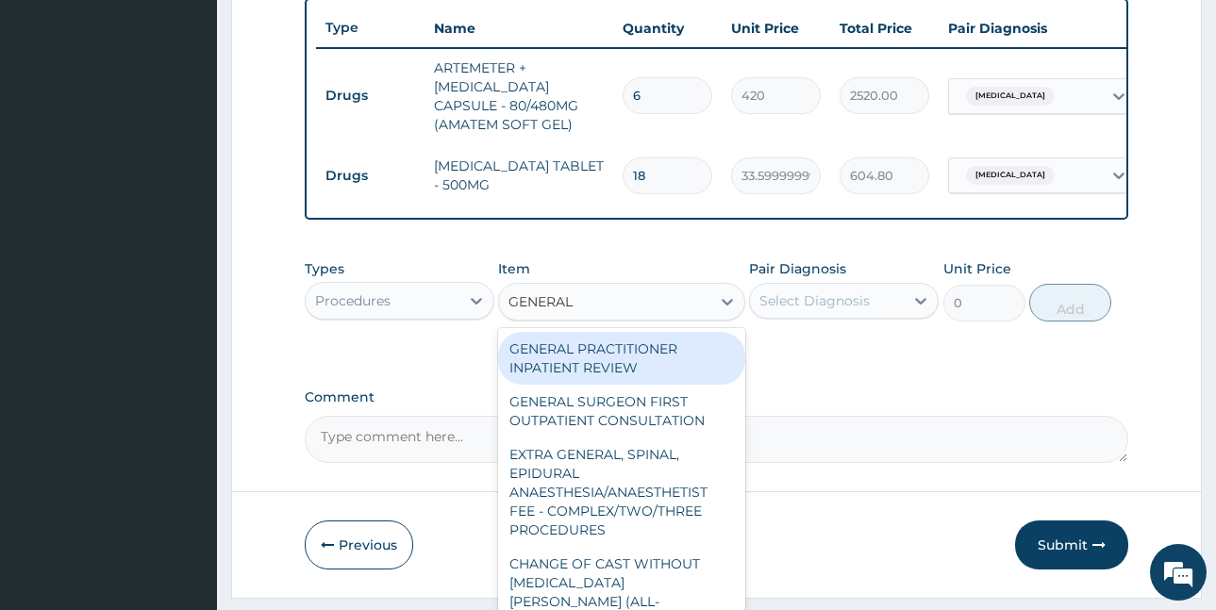
type input "GENERAL P"
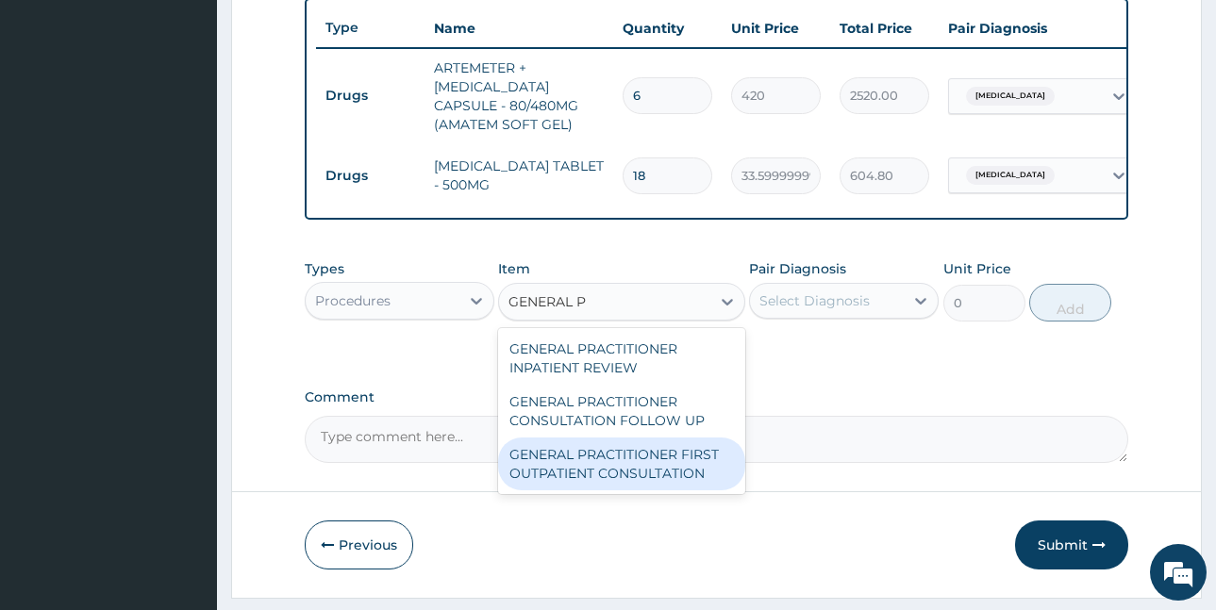
click at [645, 475] on div "GENERAL PRACTITIONER FIRST OUTPATIENT CONSULTATION" at bounding box center [621, 464] width 247 height 53
type input "3750"
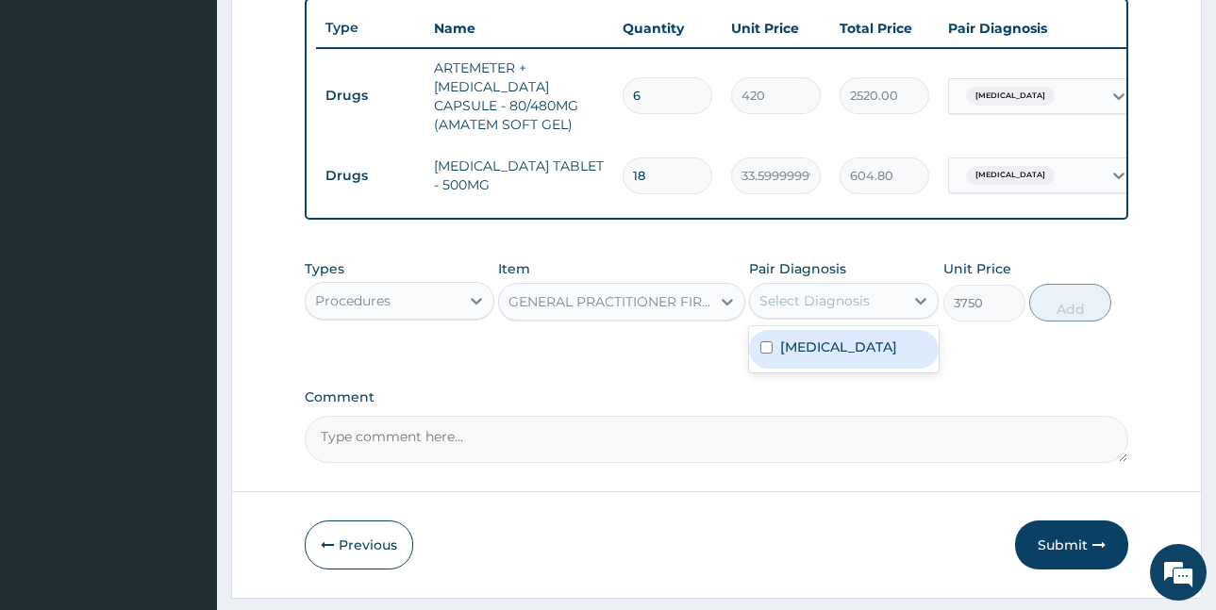
click at [815, 310] on div "Select Diagnosis" at bounding box center [815, 301] width 110 height 19
click at [825, 357] on label "Malaria, unspecified" at bounding box center [838, 347] width 117 height 19
checkbox input "true"
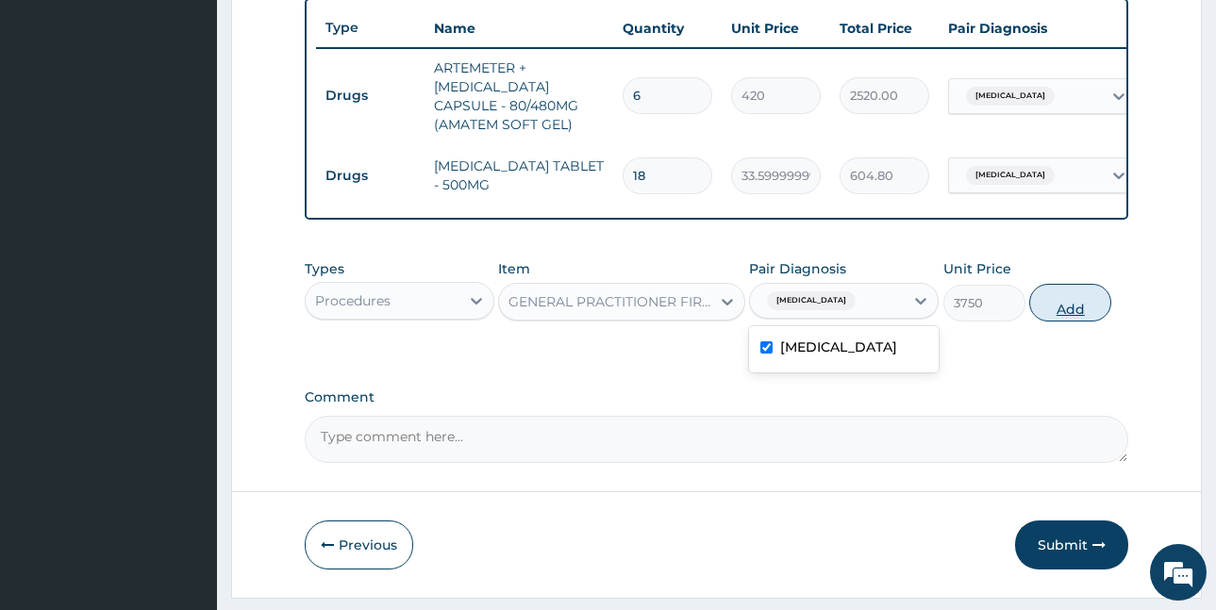
click at [1075, 322] on button "Add" at bounding box center [1070, 303] width 82 height 38
type input "0"
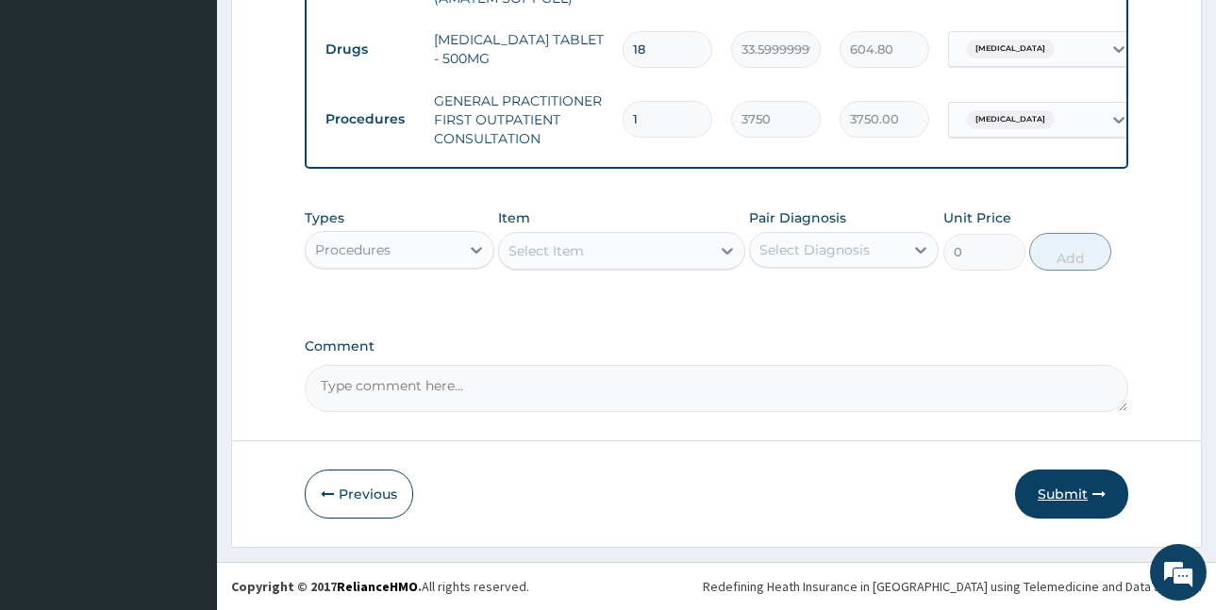
click at [1052, 482] on button "Submit" at bounding box center [1071, 494] width 113 height 49
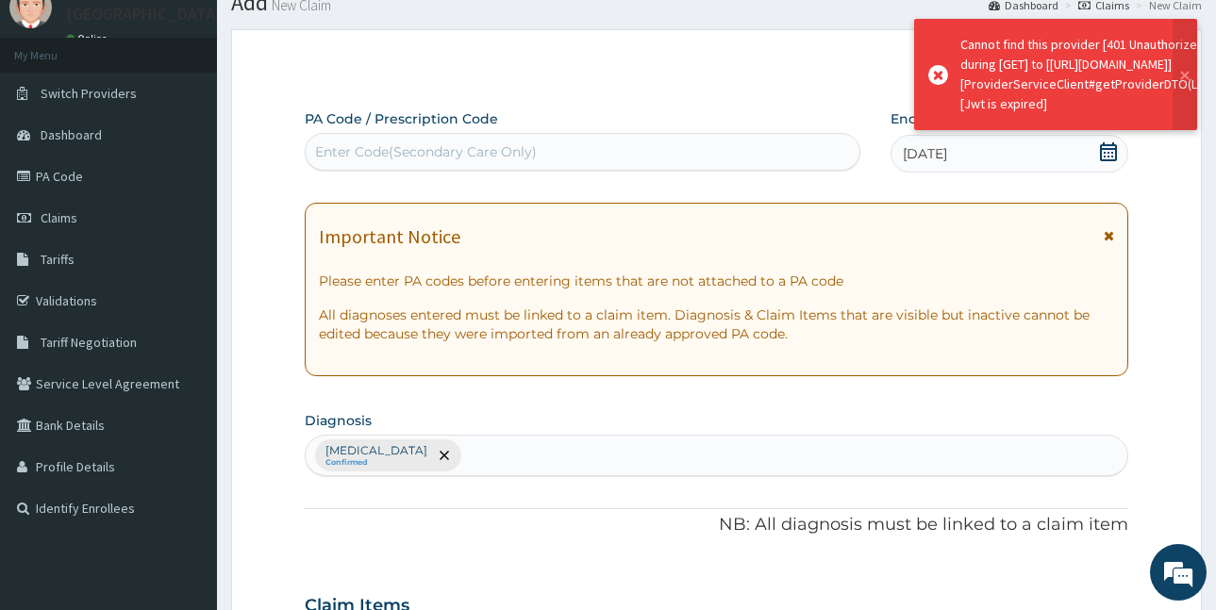
scroll to position [844, 0]
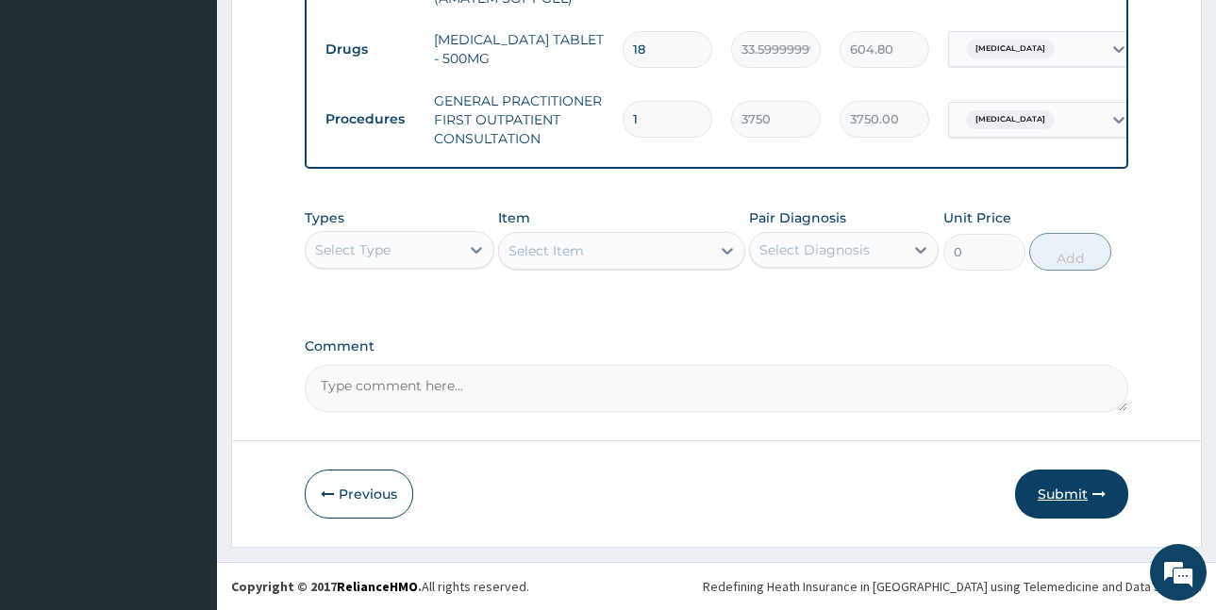
click at [1062, 485] on button "Submit" at bounding box center [1071, 494] width 113 height 49
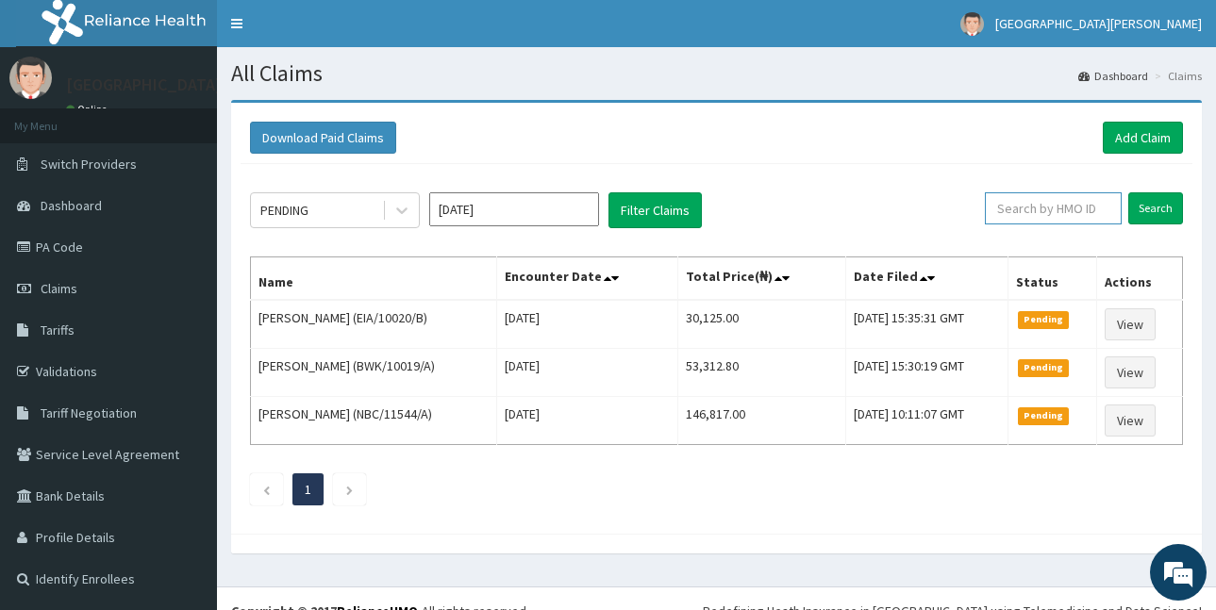
click at [1019, 212] on input "text" at bounding box center [1053, 208] width 137 height 32
paste input "IOL/10028/F"
type input "IOL/10028/F"
click at [1154, 209] on input "Search" at bounding box center [1156, 208] width 55 height 32
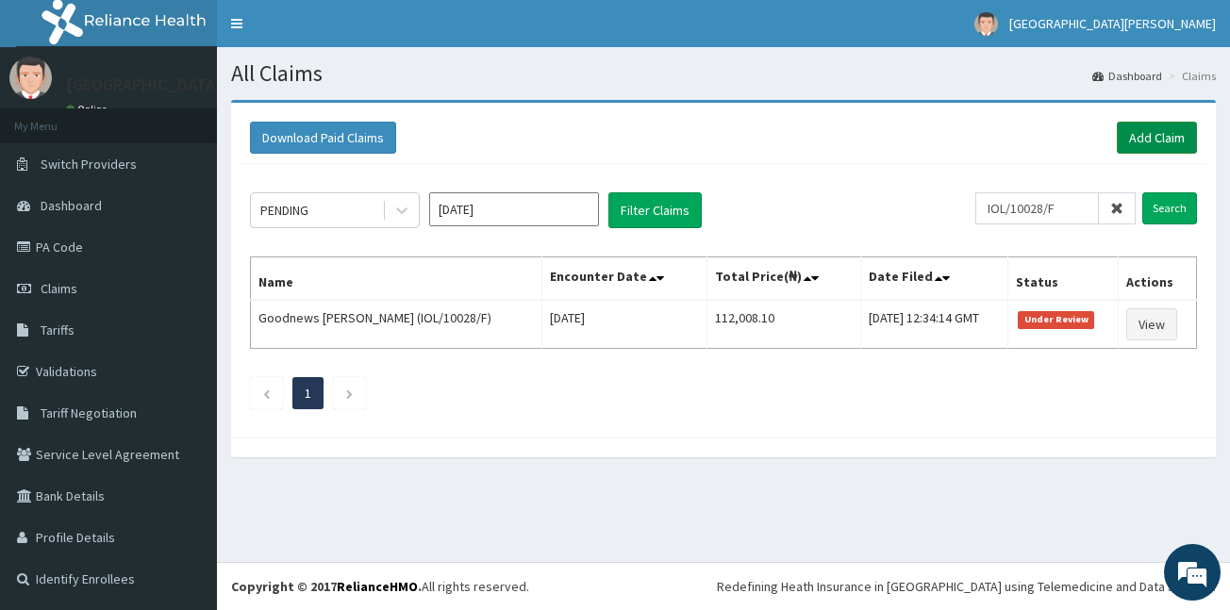
click at [1146, 136] on link "Add Claim" at bounding box center [1157, 138] width 80 height 32
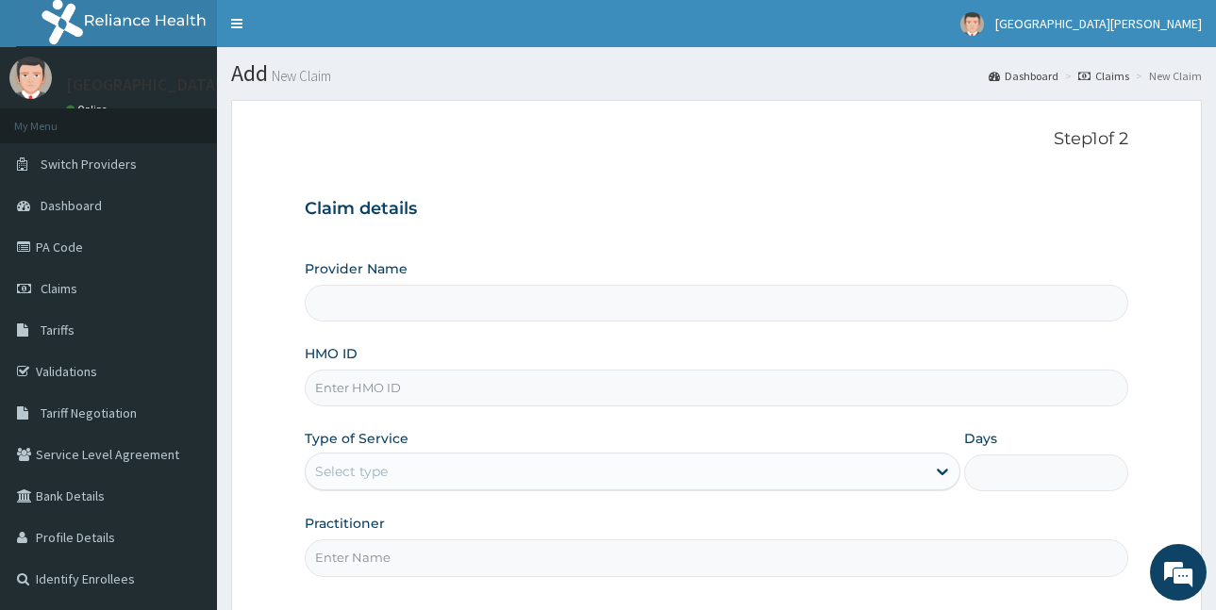
type input "ST. [PERSON_NAME][GEOGRAPHIC_DATA] -[GEOGRAPHIC_DATA]"
click at [374, 390] on input "HMO ID" at bounding box center [717, 388] width 824 height 37
paste input "IOL/10028/F"
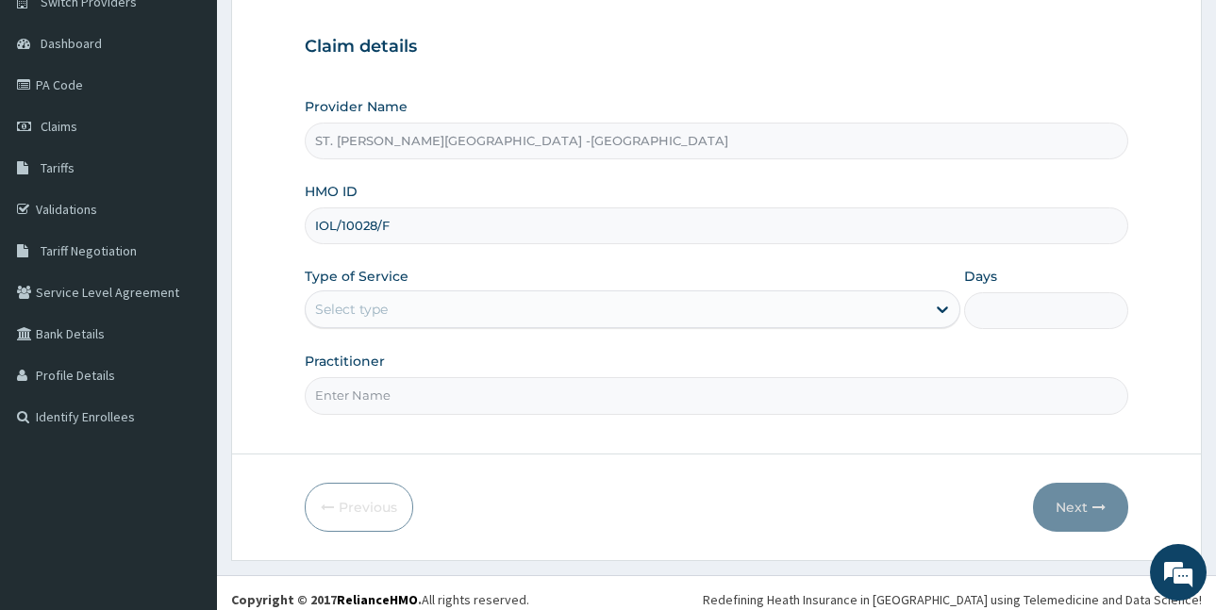
scroll to position [176, 0]
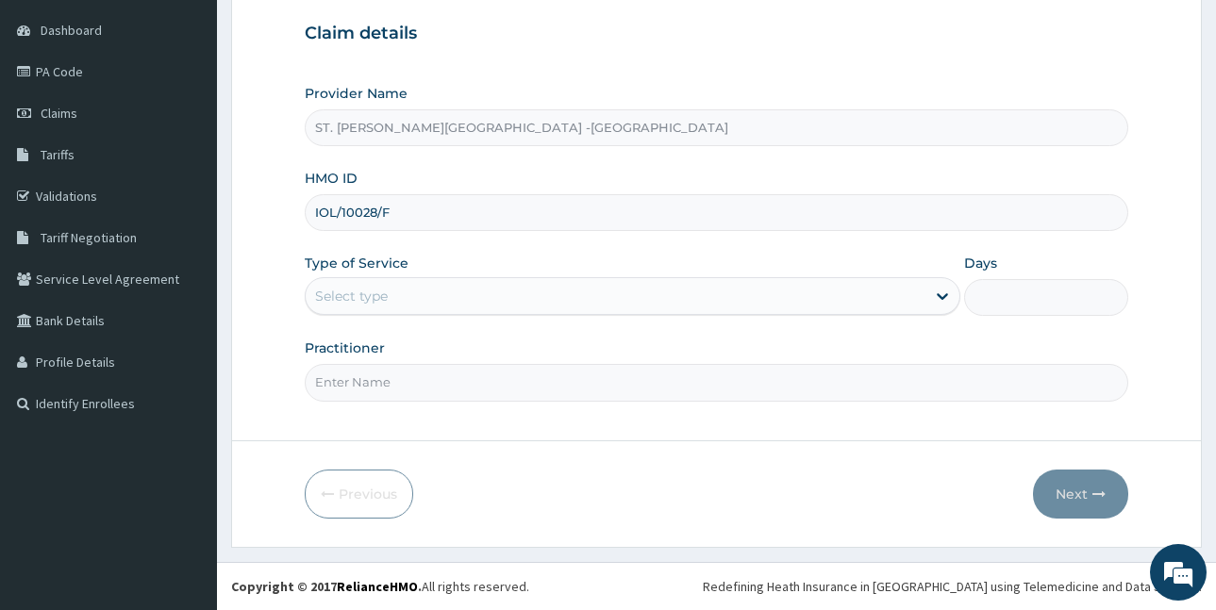
type input "IOL/10028/F"
click at [450, 309] on div "Select type" at bounding box center [616, 296] width 620 height 30
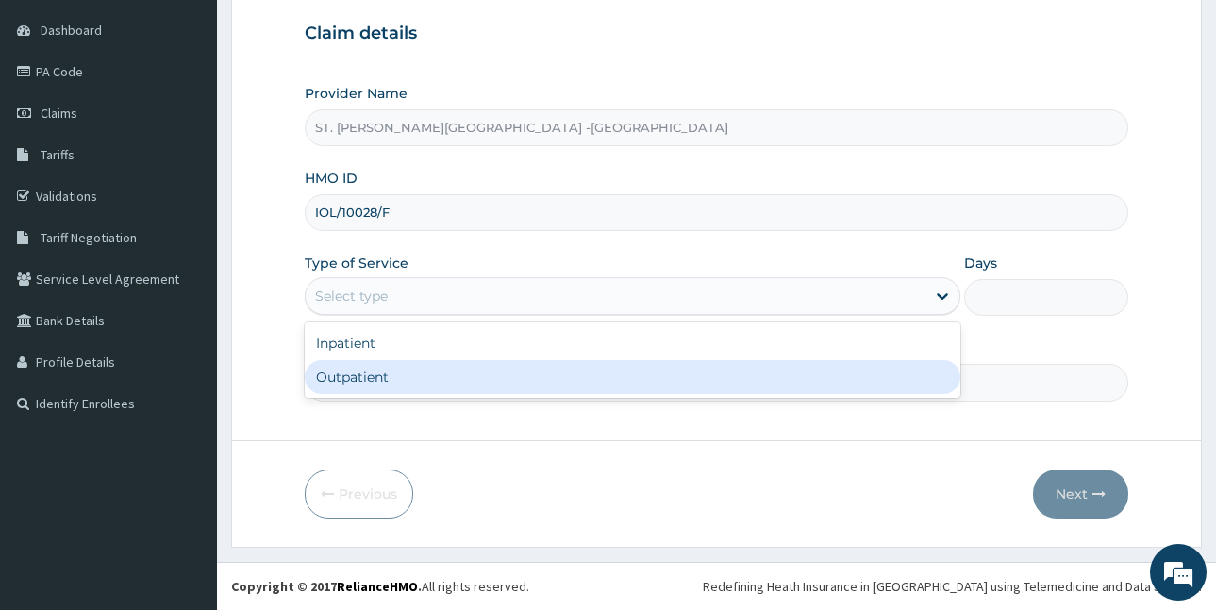
click at [411, 385] on div "Outpatient" at bounding box center [633, 377] width 656 height 34
type input "1"
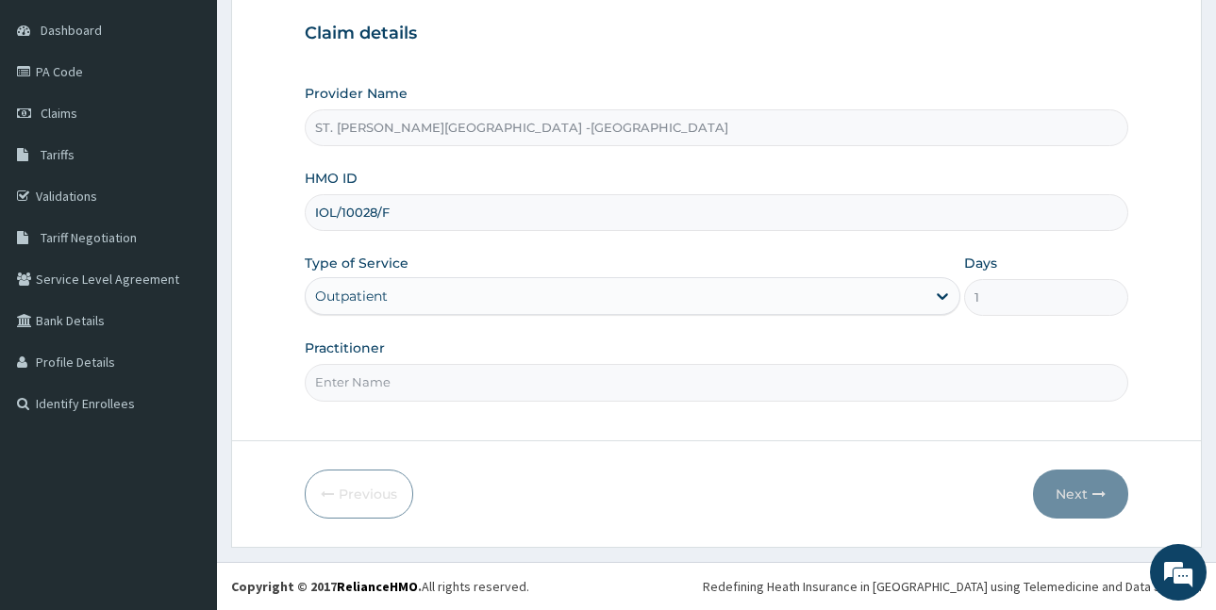
click at [404, 406] on div "Step 1 of 2 Claim details Provider Name ST. [PERSON_NAME]'s Specialist Hospital…" at bounding box center [717, 183] width 824 height 458
click at [396, 376] on input "Practitioner" at bounding box center [717, 382] width 824 height 37
type input "FUBARA"
click at [1061, 500] on button "Next" at bounding box center [1080, 494] width 95 height 49
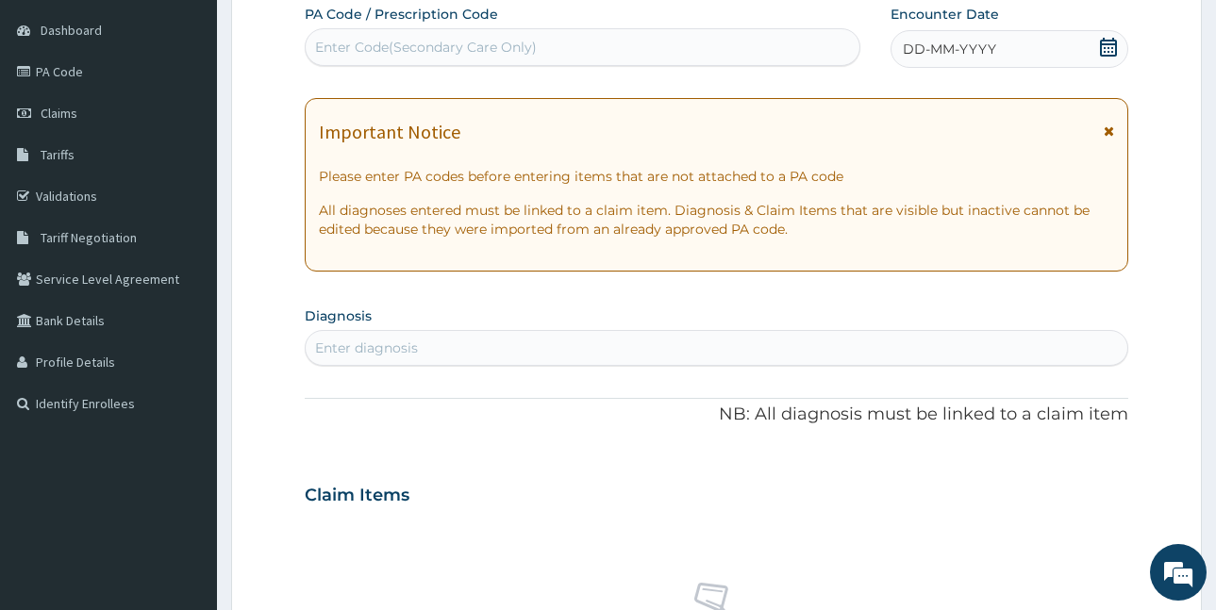
click at [1097, 48] on div "DD-MM-YYYY" at bounding box center [1010, 49] width 238 height 38
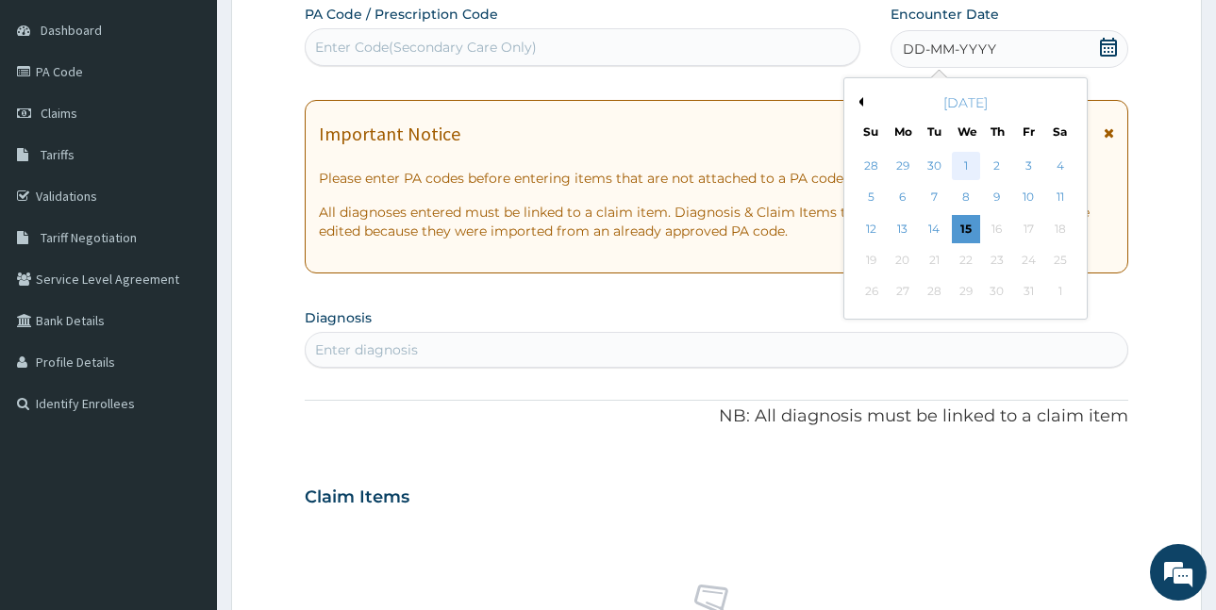
click at [961, 165] on div "1" at bounding box center [965, 166] width 28 height 28
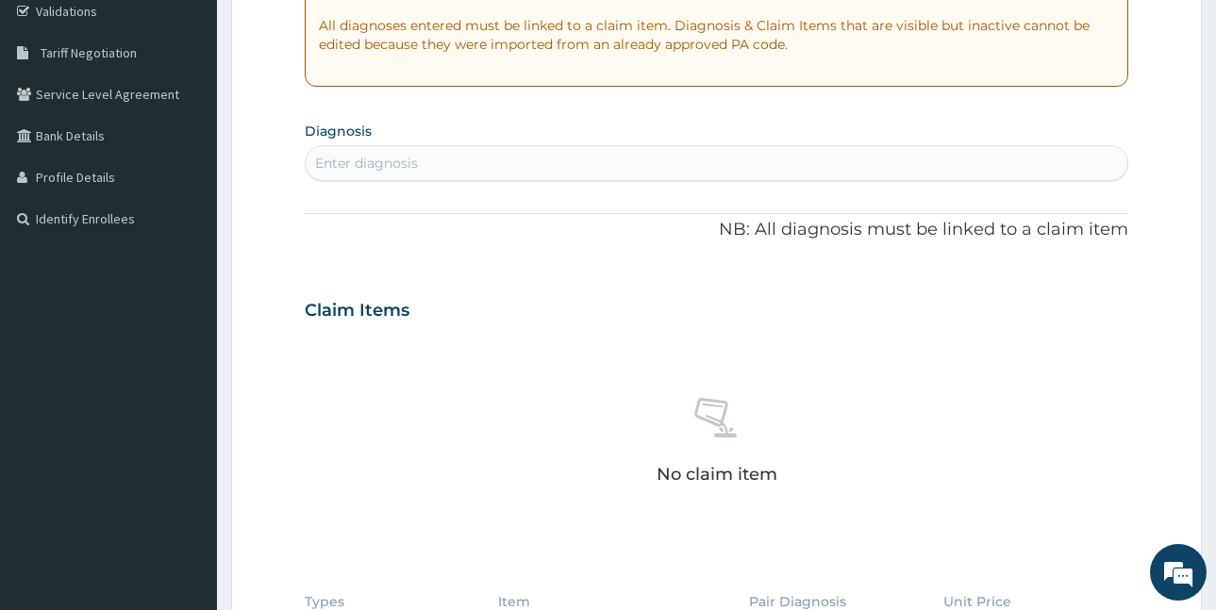
scroll to position [364, 0]
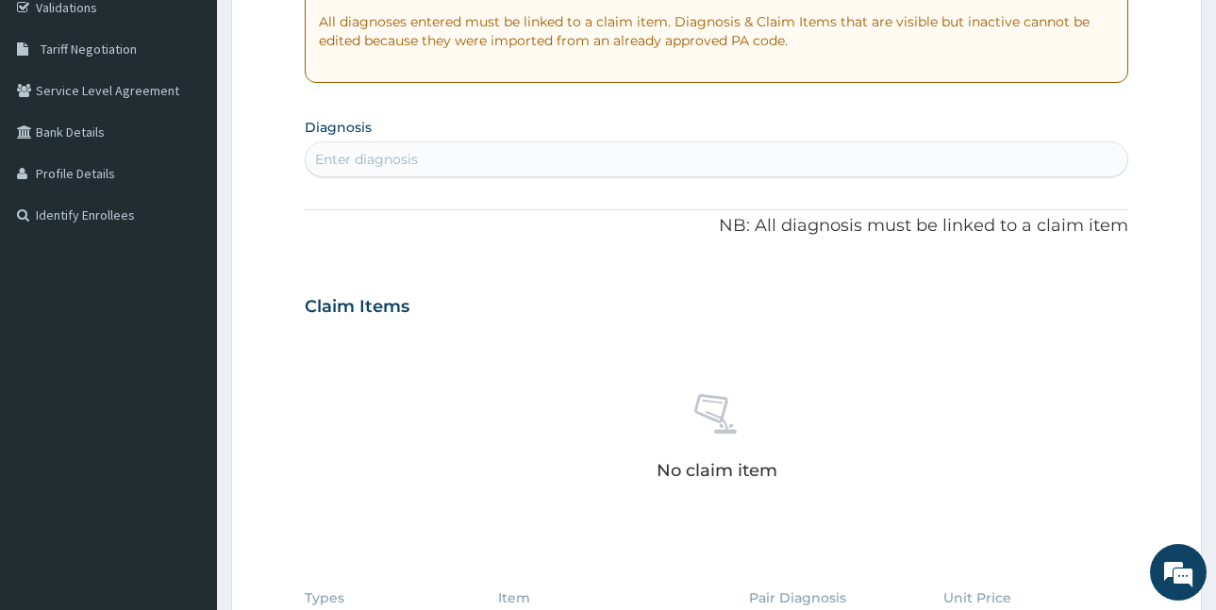
click at [466, 158] on div "Enter diagnosis" at bounding box center [717, 159] width 822 height 30
type input "UPPER RESPIRATORY TRACT"
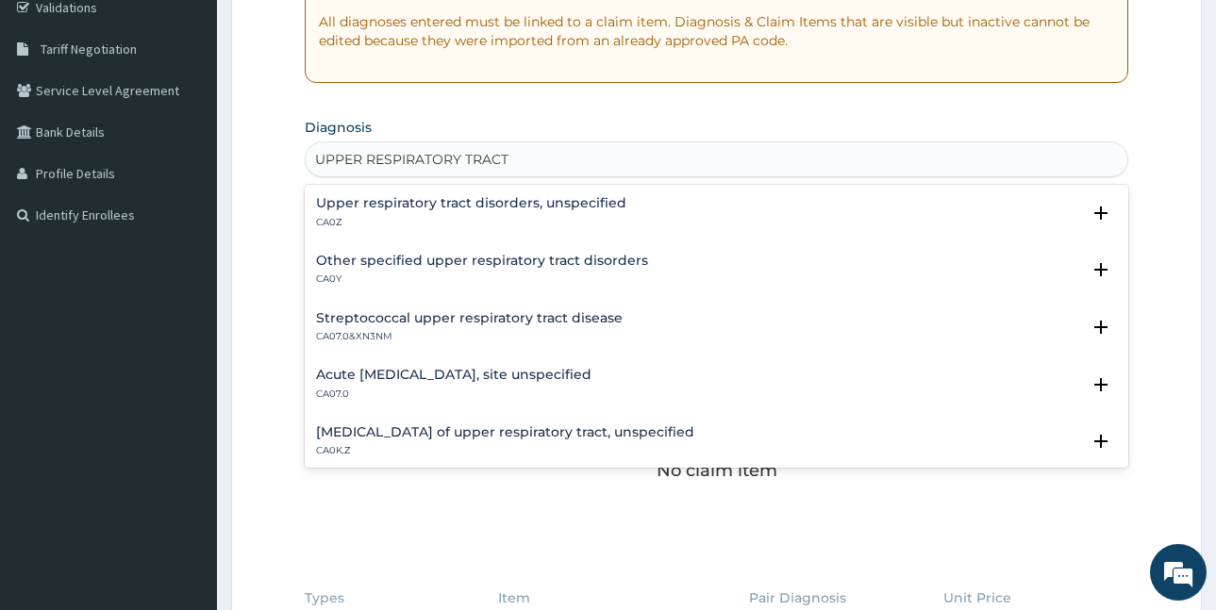
scroll to position [94, 0]
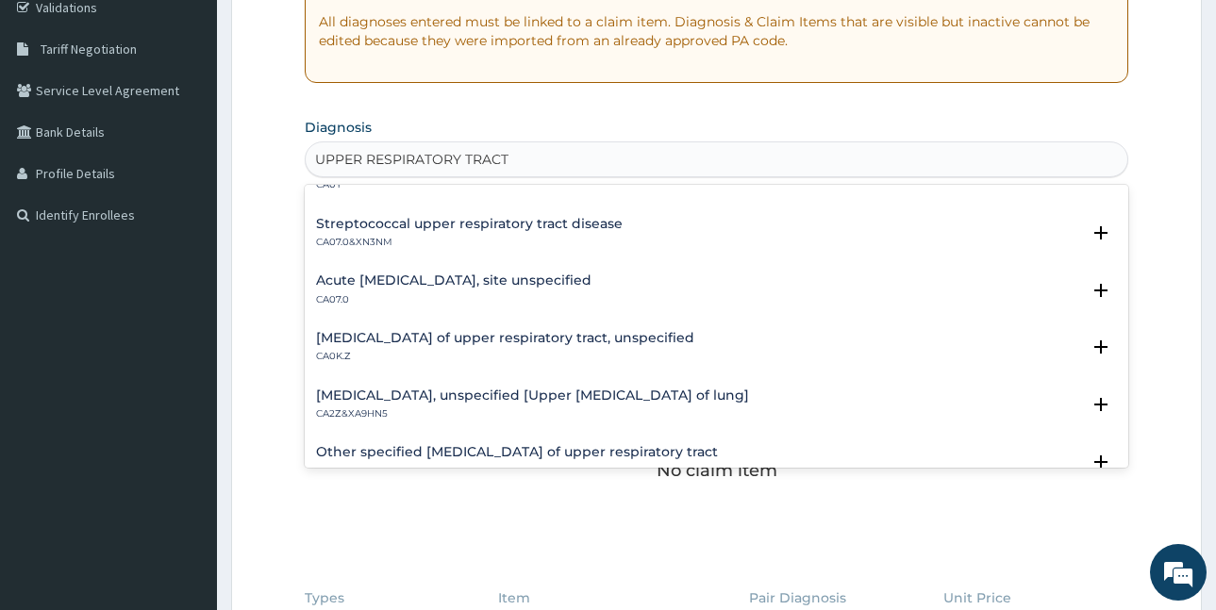
click at [470, 270] on div "Acute upper respiratory infection, site unspecified CA07.0 Select Status Query …" at bounding box center [717, 295] width 824 height 58
click at [443, 278] on h4 "Acute upper respiratory infection, site unspecified" at bounding box center [454, 281] width 276 height 14
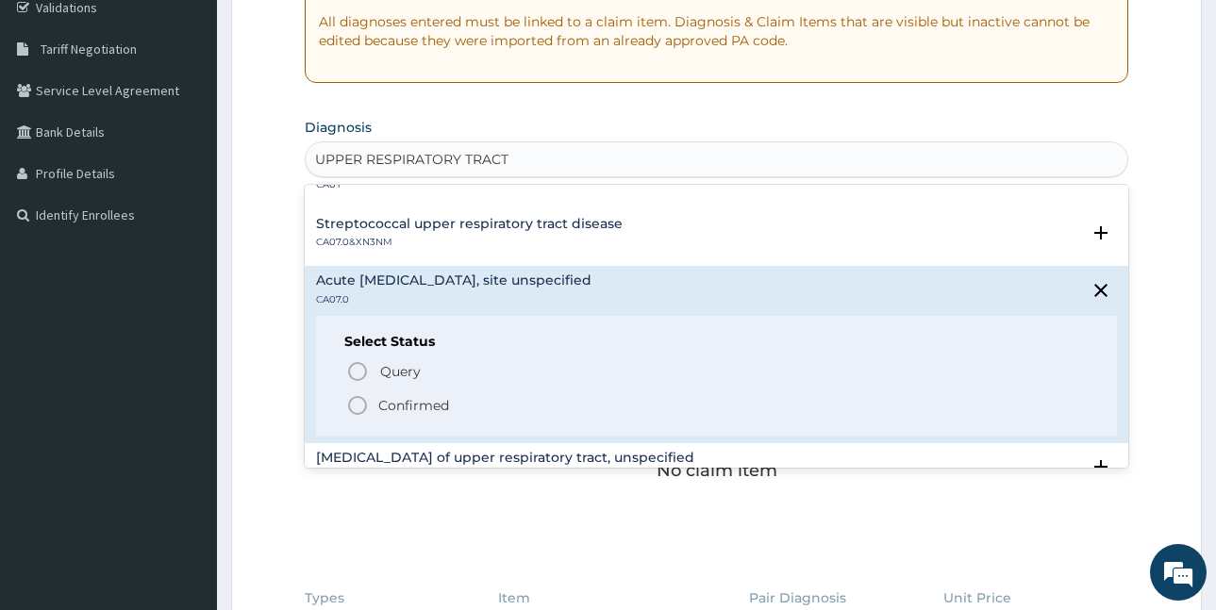
click at [402, 403] on p "Confirmed" at bounding box center [413, 405] width 71 height 19
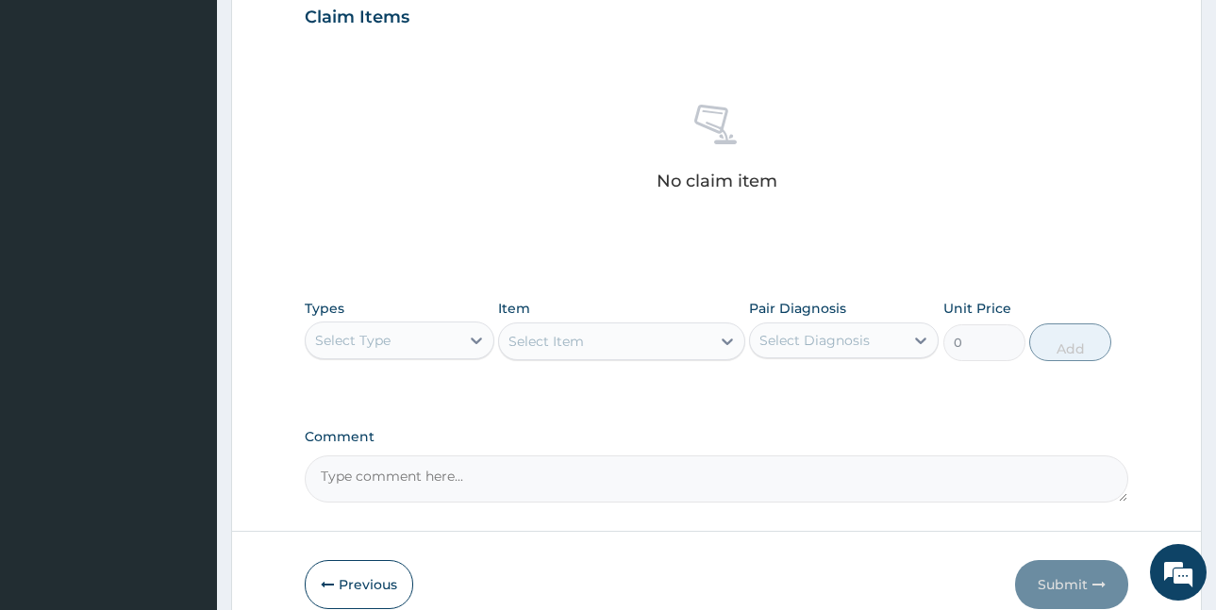
scroll to position [750, 0]
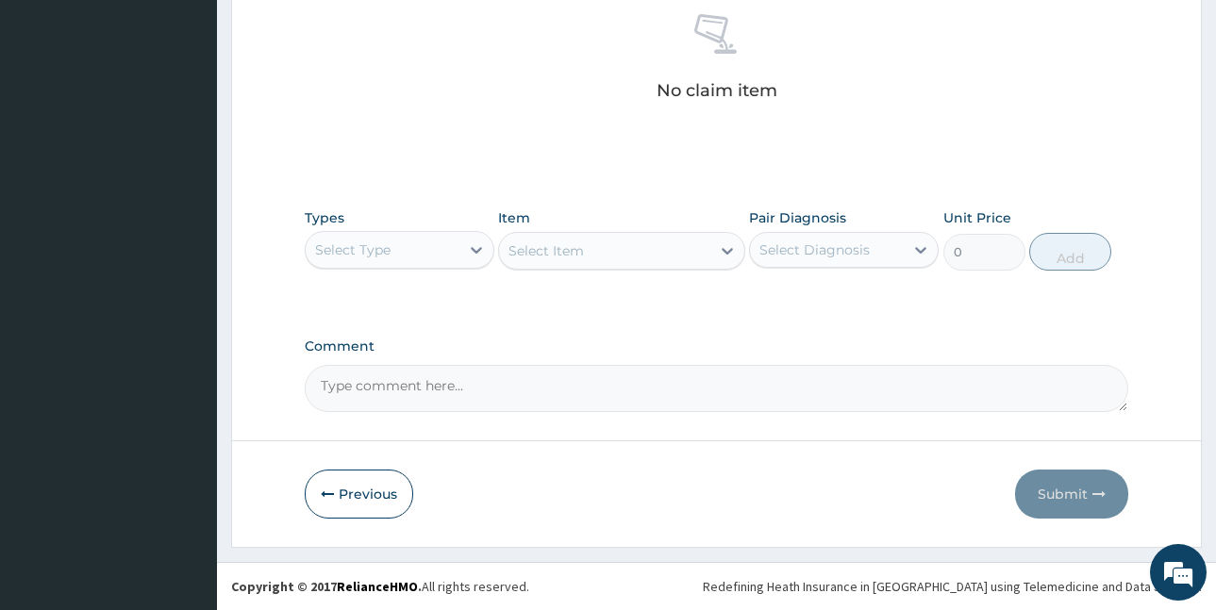
click at [416, 246] on div "Select Type" at bounding box center [383, 250] width 154 height 30
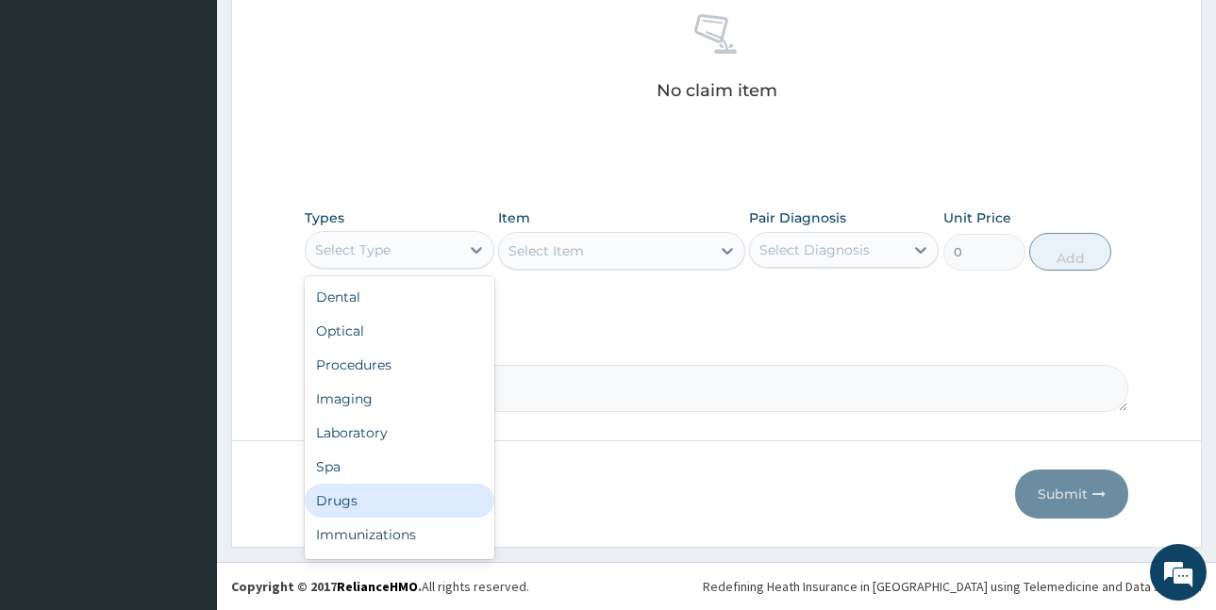
drag, startPoint x: 409, startPoint y: 496, endPoint x: 410, endPoint y: 475, distance: 21.8
click at [410, 497] on div "Drugs" at bounding box center [400, 501] width 190 height 34
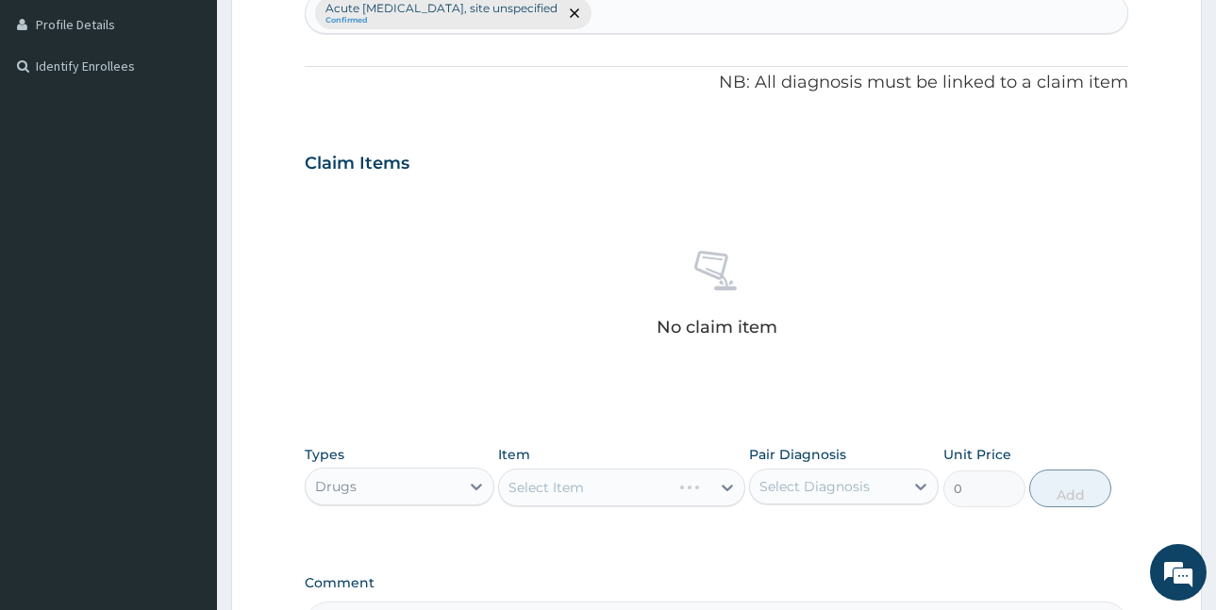
scroll to position [467, 0]
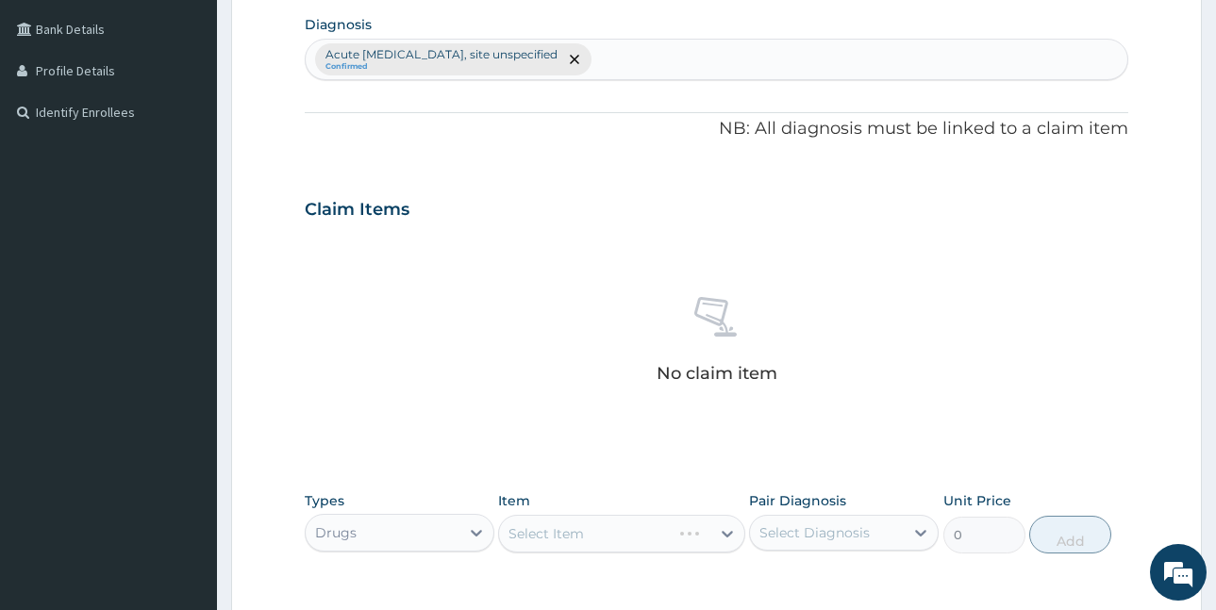
click at [673, 53] on div "Acute upper respiratory infection, site unspecified Confirmed" at bounding box center [717, 60] width 822 height 40
type input "RHINITIS"
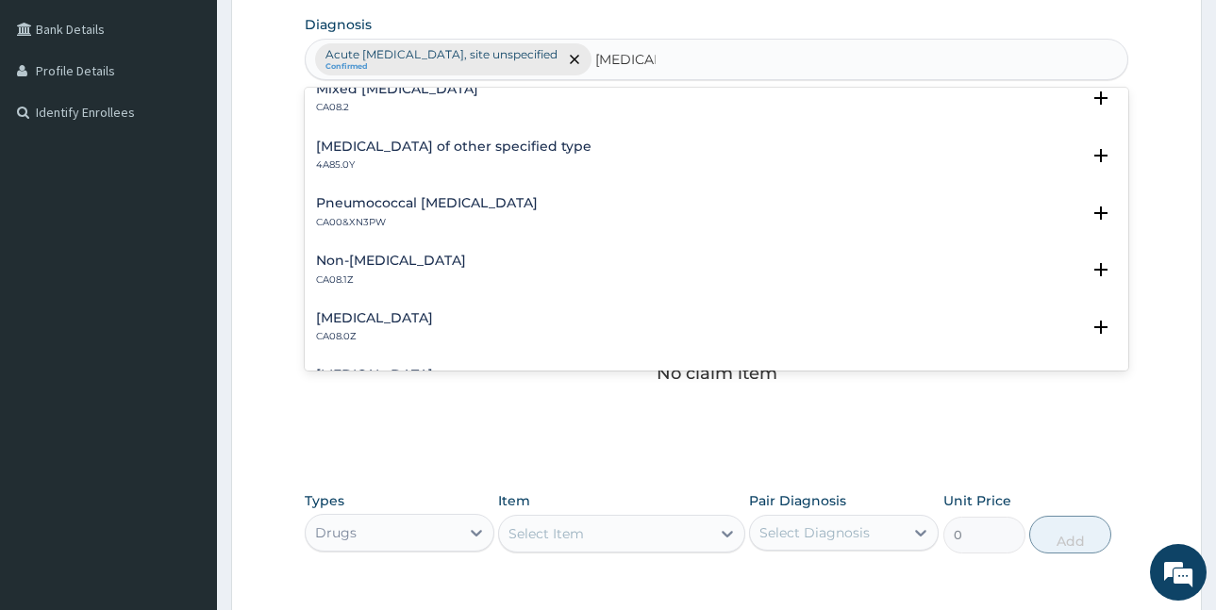
scroll to position [283, 0]
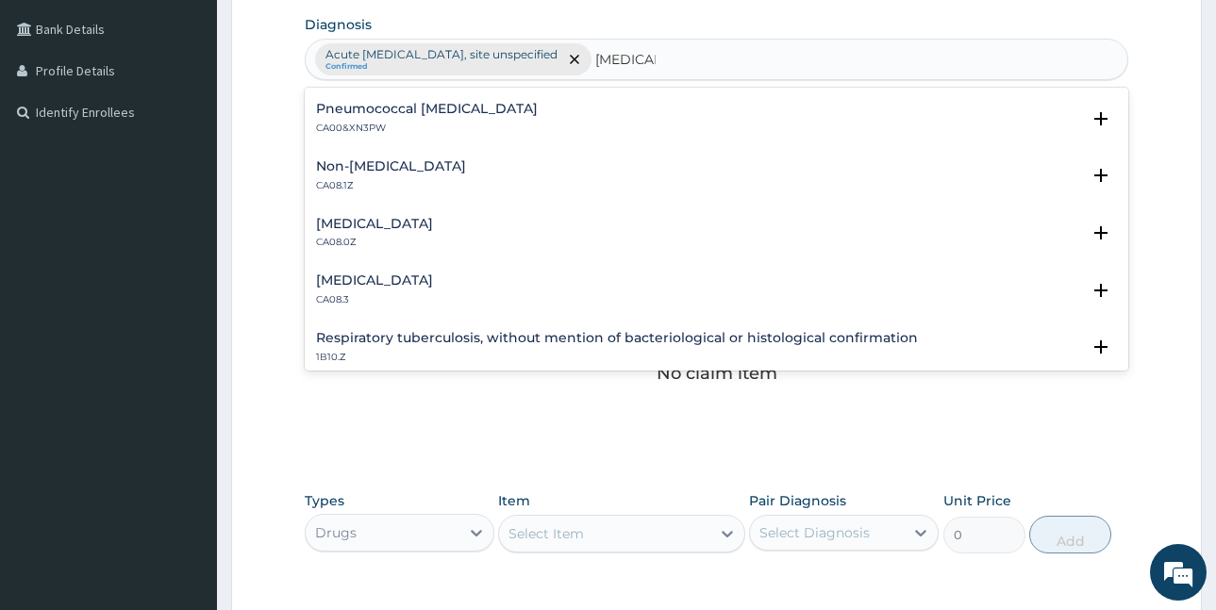
click at [433, 232] on div "Allergic rhinitis, unspecified CA08.0Z" at bounding box center [374, 233] width 117 height 33
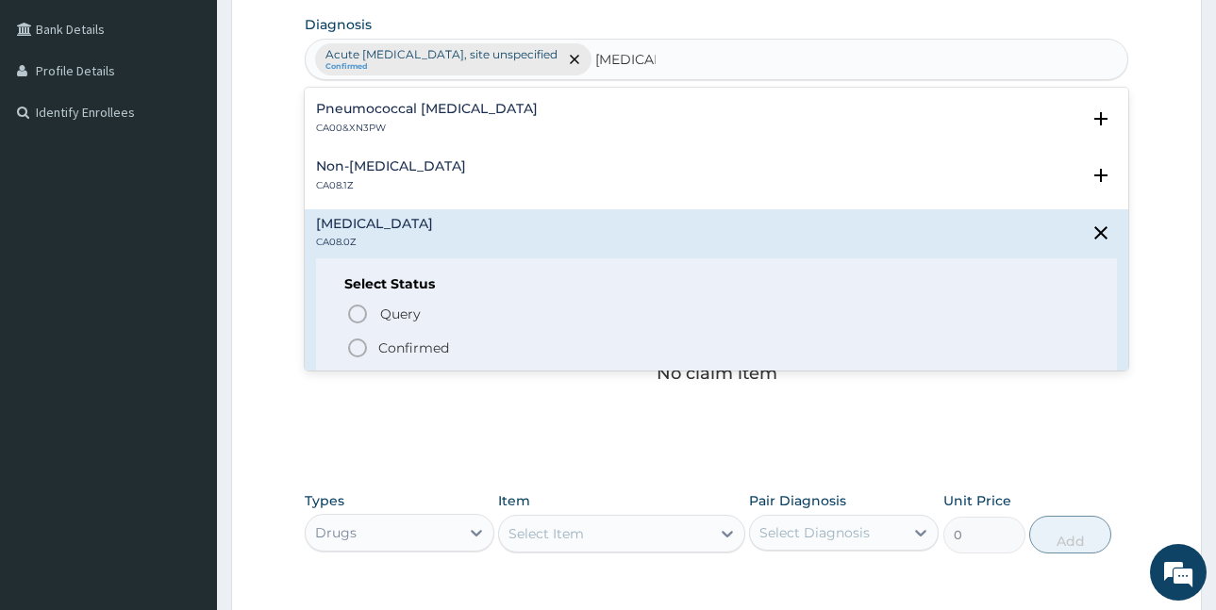
click at [402, 346] on p "Confirmed" at bounding box center [413, 348] width 71 height 19
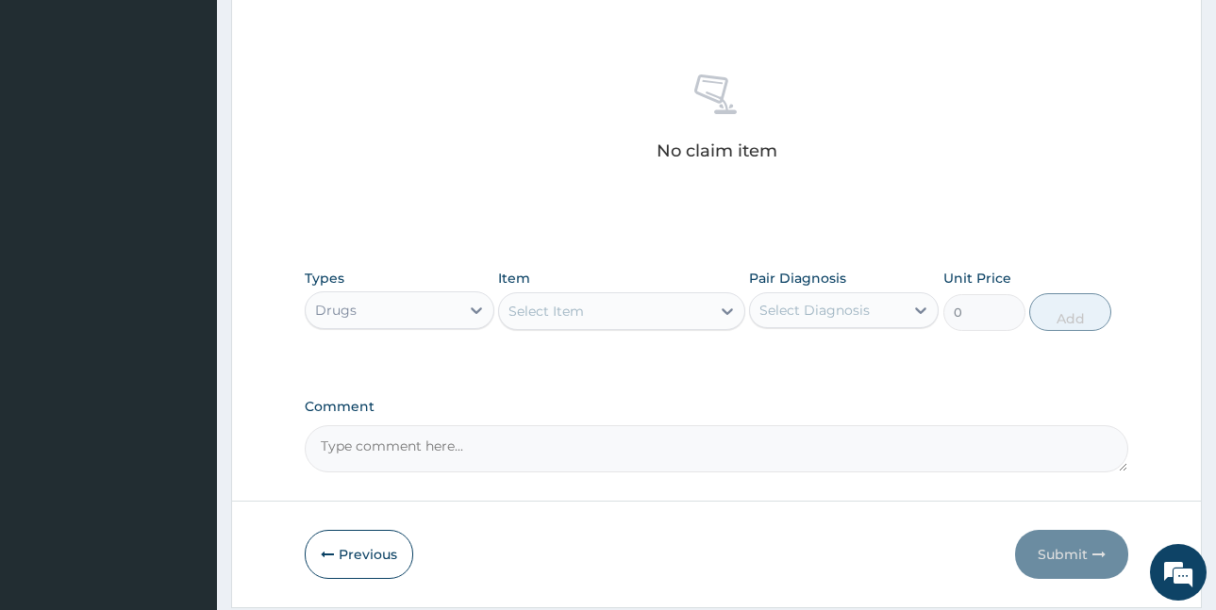
scroll to position [750, 0]
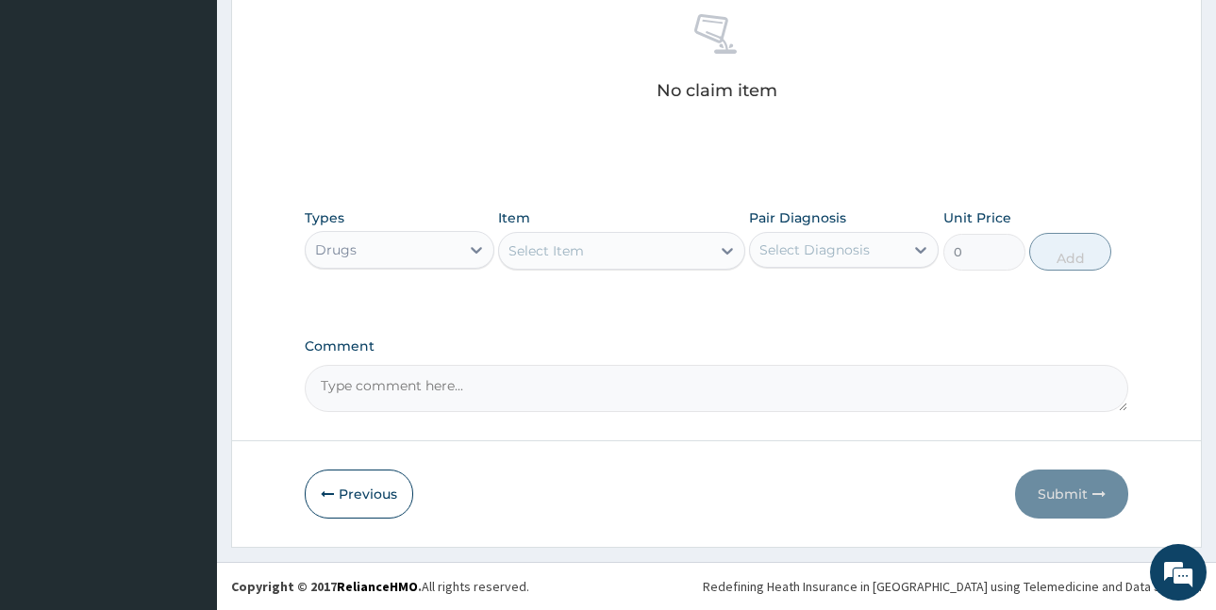
click at [578, 243] on div "Select Item" at bounding box center [546, 251] width 75 height 19
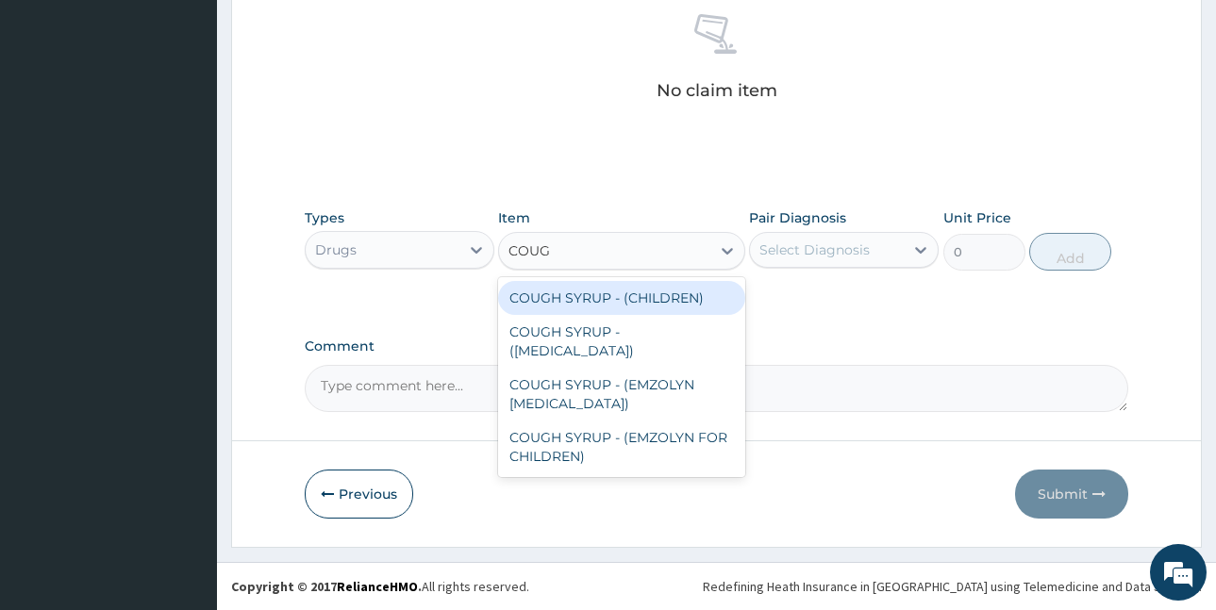
type input "COUGH"
click at [648, 296] on div "COUGH SYRUP - (CHILDREN)" at bounding box center [621, 298] width 247 height 34
type input "1120"
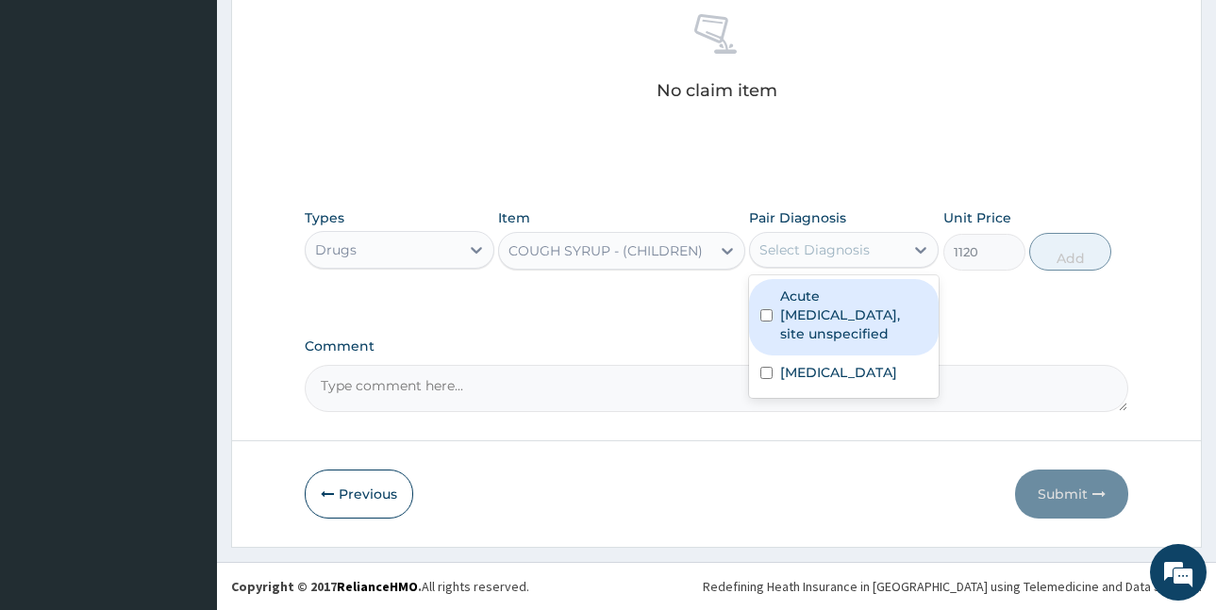
drag, startPoint x: 836, startPoint y: 252, endPoint x: 852, endPoint y: 301, distance: 51.6
click at [839, 254] on div "Select Diagnosis" at bounding box center [815, 250] width 110 height 19
click at [850, 322] on label "Acute upper respiratory infection, site unspecified" at bounding box center [853, 315] width 147 height 57
checkbox input "true"
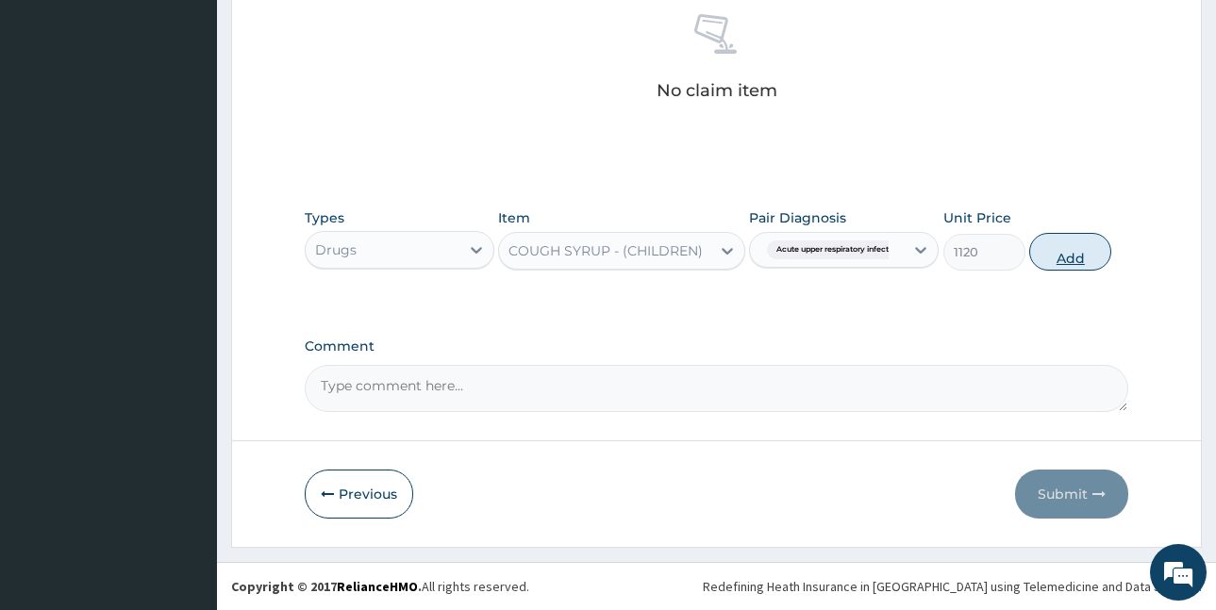
click at [1065, 253] on button "Add" at bounding box center [1070, 252] width 82 height 38
type input "0"
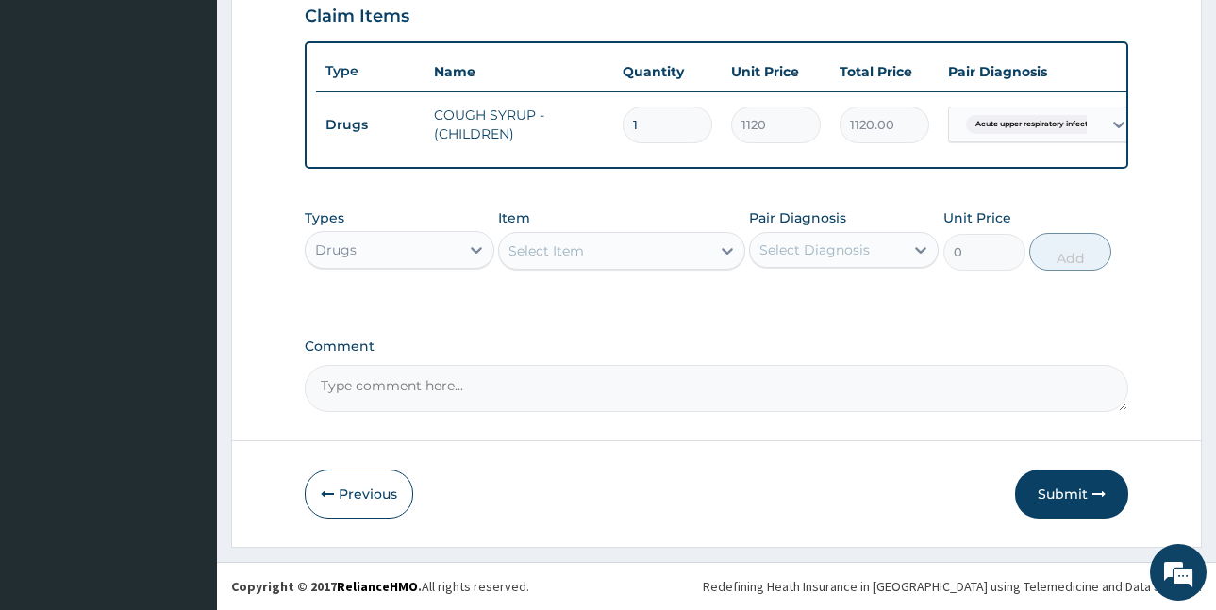
scroll to position [675, 0]
click at [556, 244] on div "Select Item" at bounding box center [546, 251] width 75 height 19
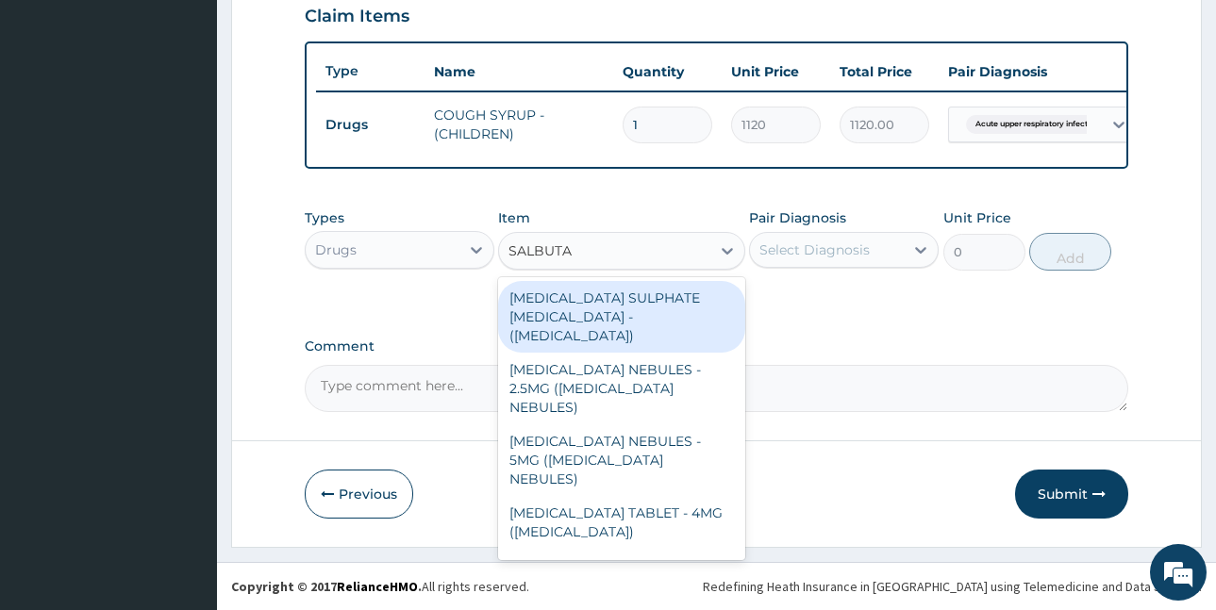
type input "SALBUTAM"
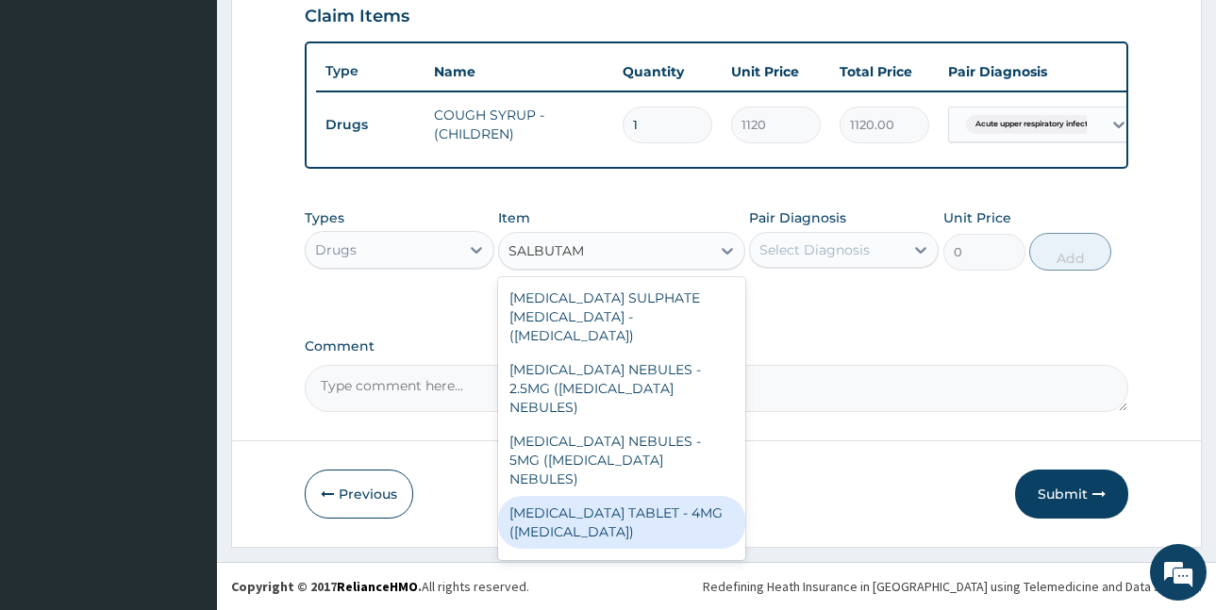
click at [636, 496] on div "SALBUTAMOL TABLET - 4MG (VENTOLIN)" at bounding box center [621, 522] width 247 height 53
type input "56"
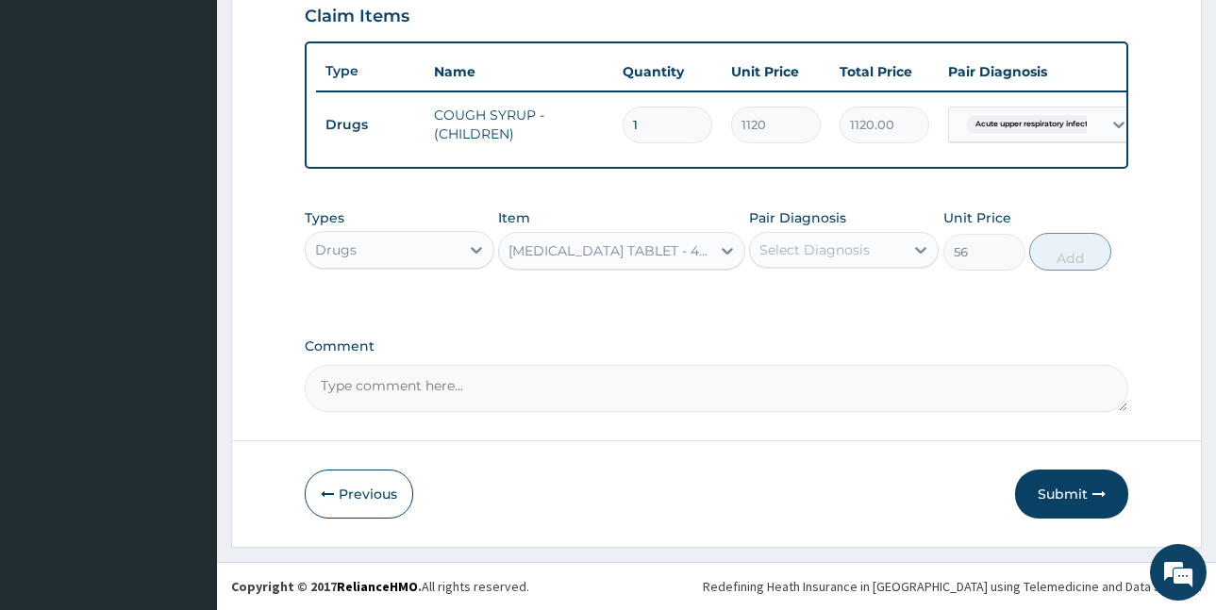
click at [813, 254] on div "Select Diagnosis" at bounding box center [815, 250] width 110 height 19
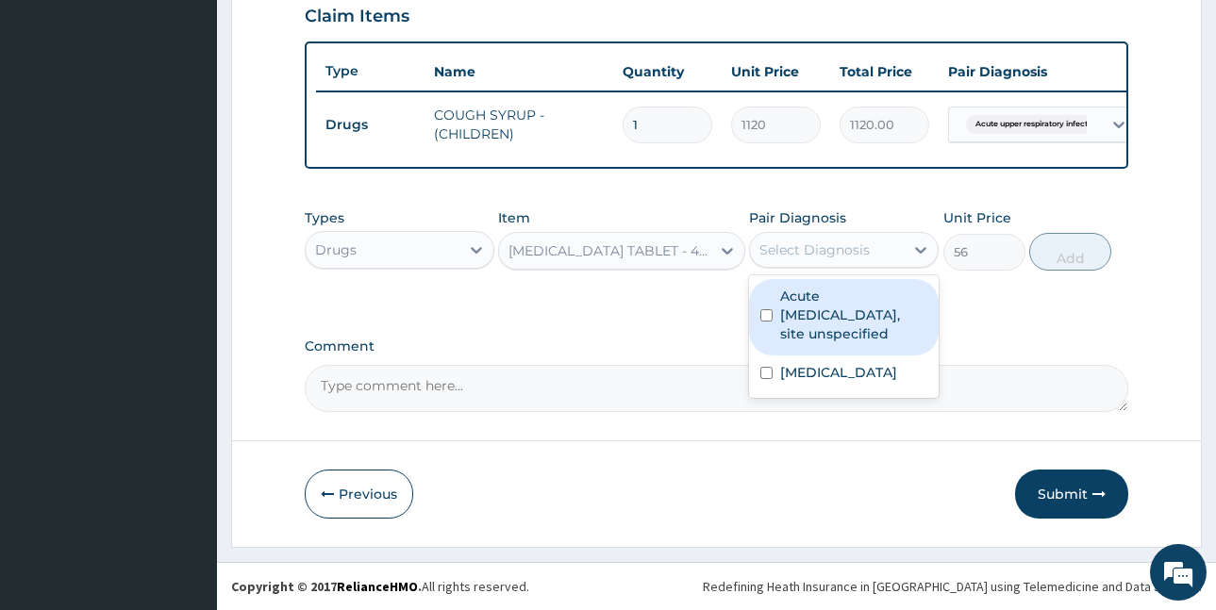
click at [844, 312] on label "Acute upper respiratory infection, site unspecified" at bounding box center [853, 315] width 147 height 57
checkbox input "true"
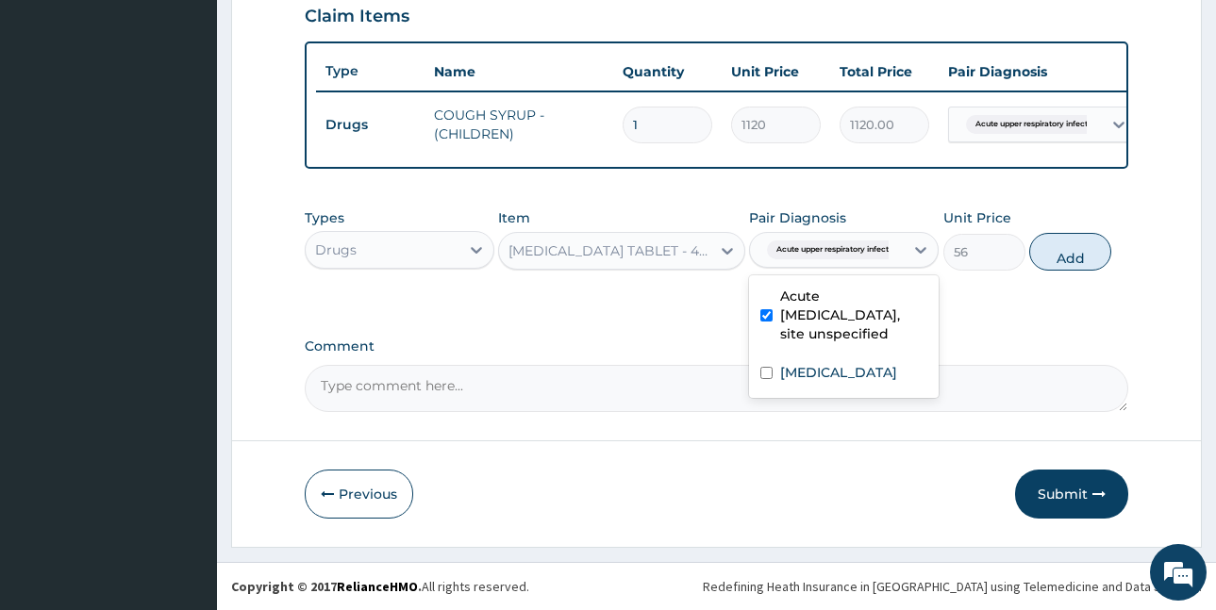
click at [1062, 236] on button "Add" at bounding box center [1070, 252] width 82 height 38
type input "0"
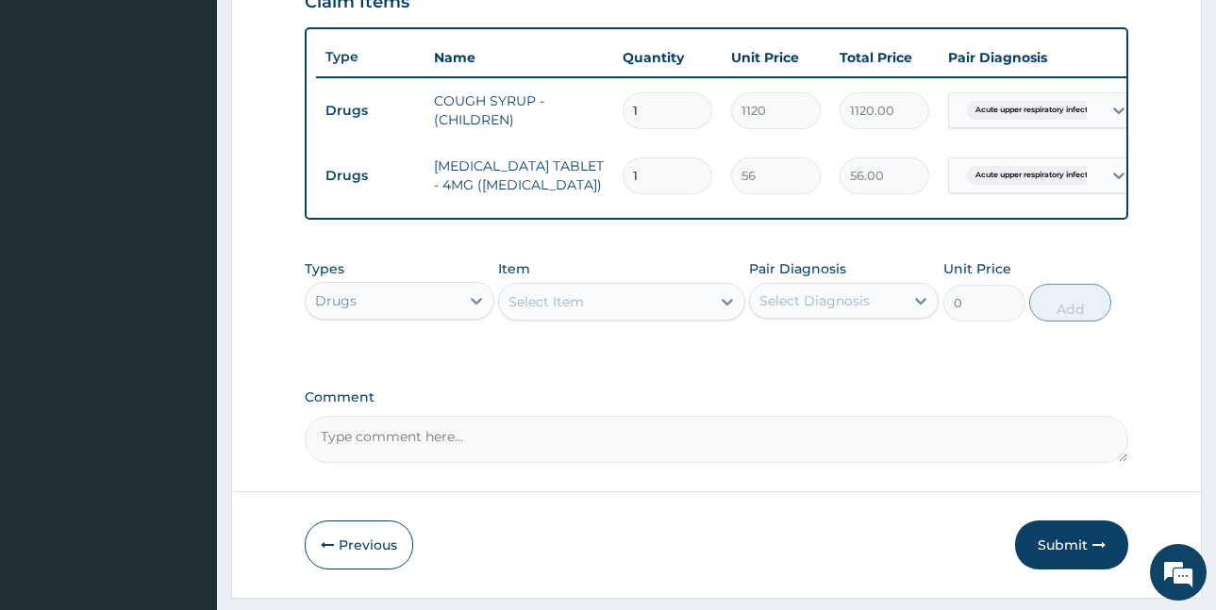
click at [608, 187] on tr "Drugs SALBUTAMOL TABLET - 4MG (VENTOLIN) 1 56 56.00 Acute upper respiratory inf…" at bounding box center [778, 175] width 925 height 65
type input "6"
type input "336.00"
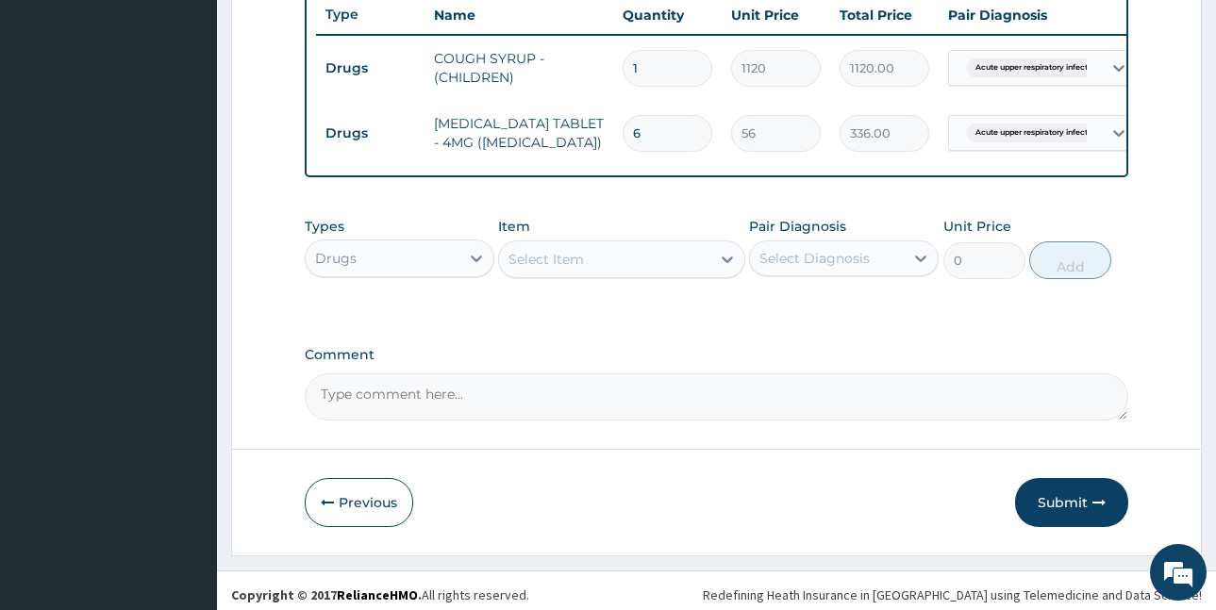
scroll to position [740, 0]
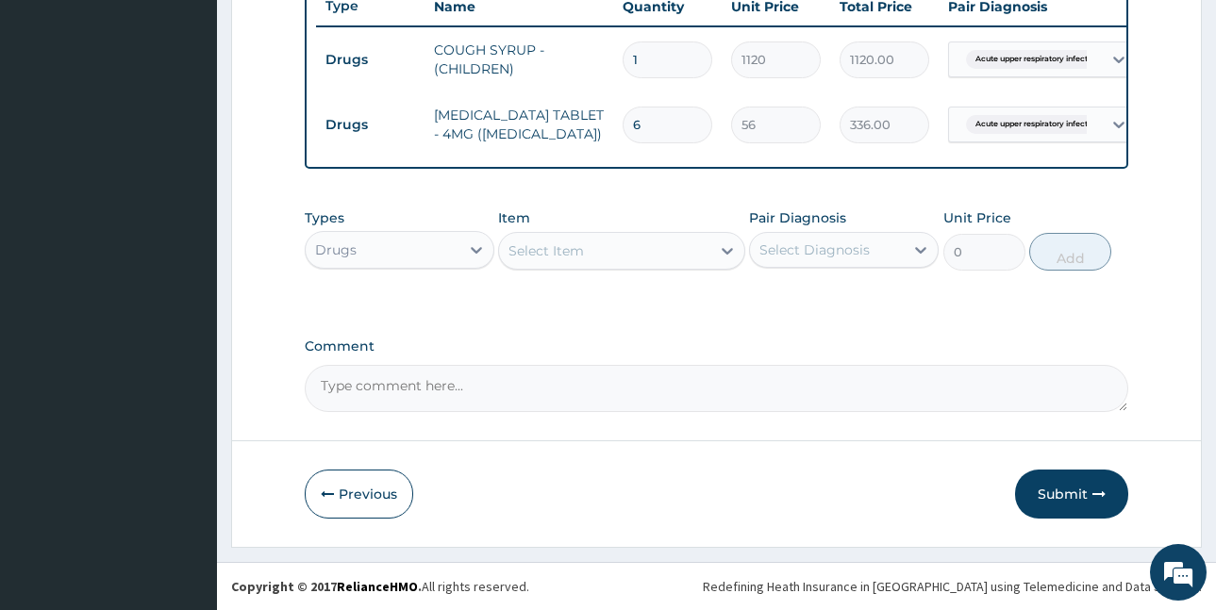
type input "6"
click at [552, 245] on div "Select Item" at bounding box center [546, 251] width 75 height 19
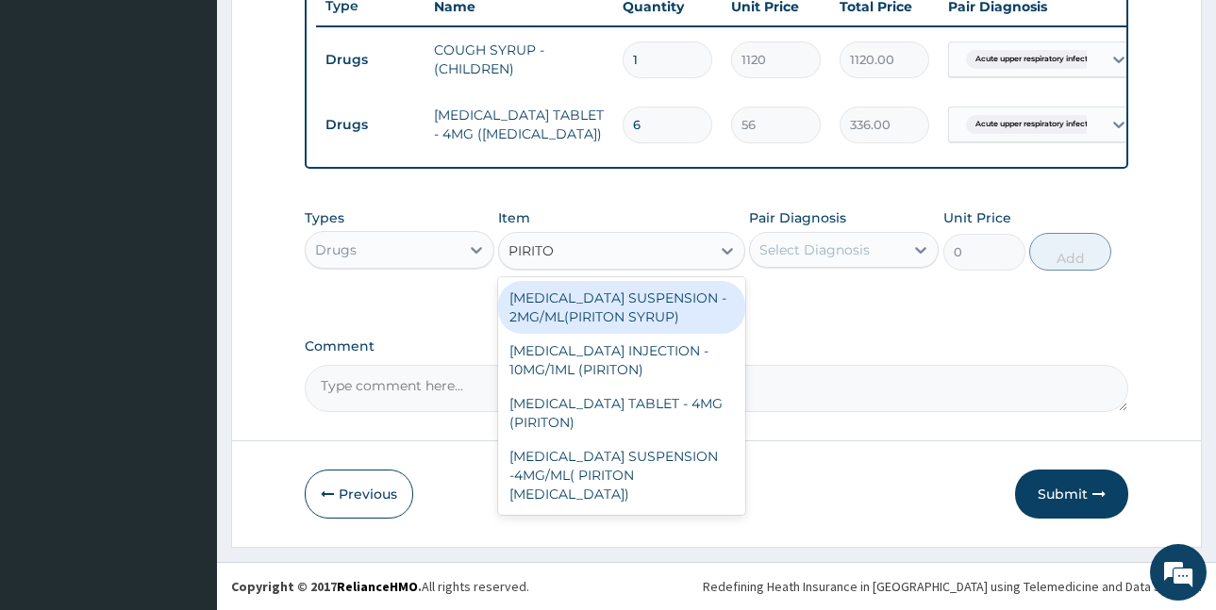
type input "PIRITON"
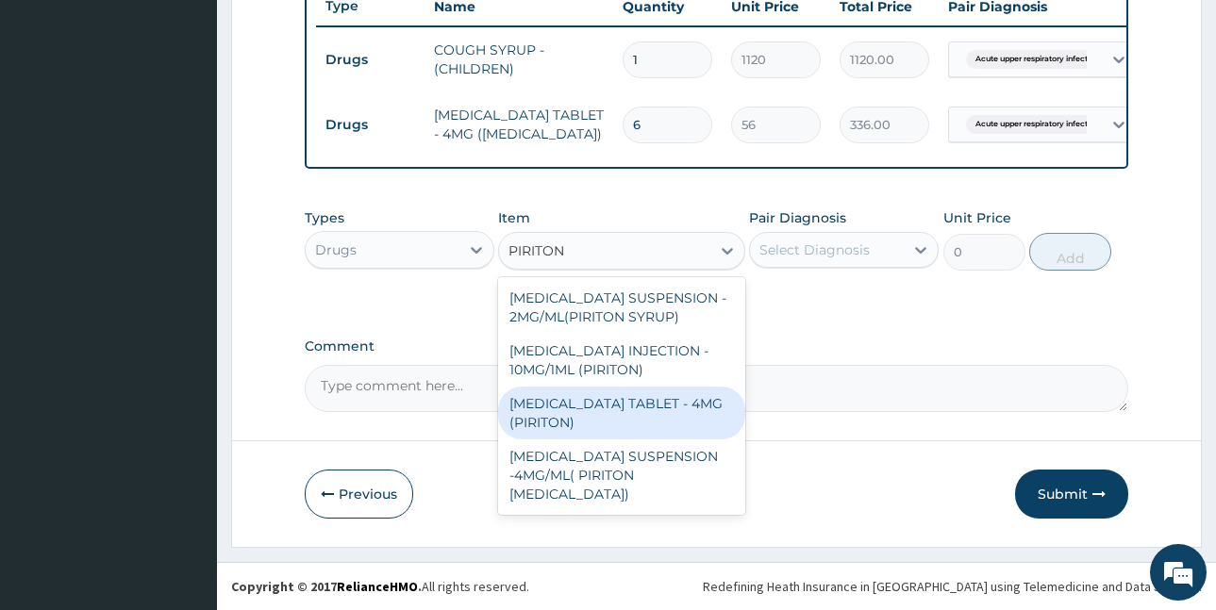
click at [623, 419] on div "CHLORPHENIRAMINE TABLET - 4MG (PIRITON)" at bounding box center [621, 413] width 247 height 53
type input "22.4"
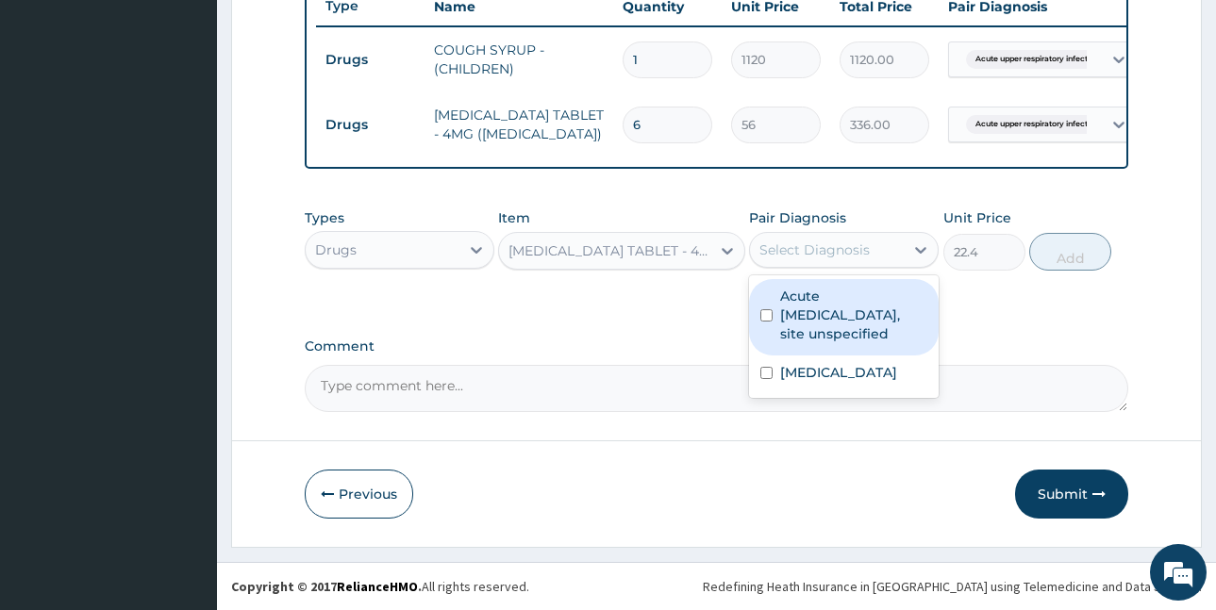
drag, startPoint x: 857, startPoint y: 253, endPoint x: 852, endPoint y: 292, distance: 39.0
click at [857, 255] on div "Select Diagnosis" at bounding box center [815, 250] width 110 height 19
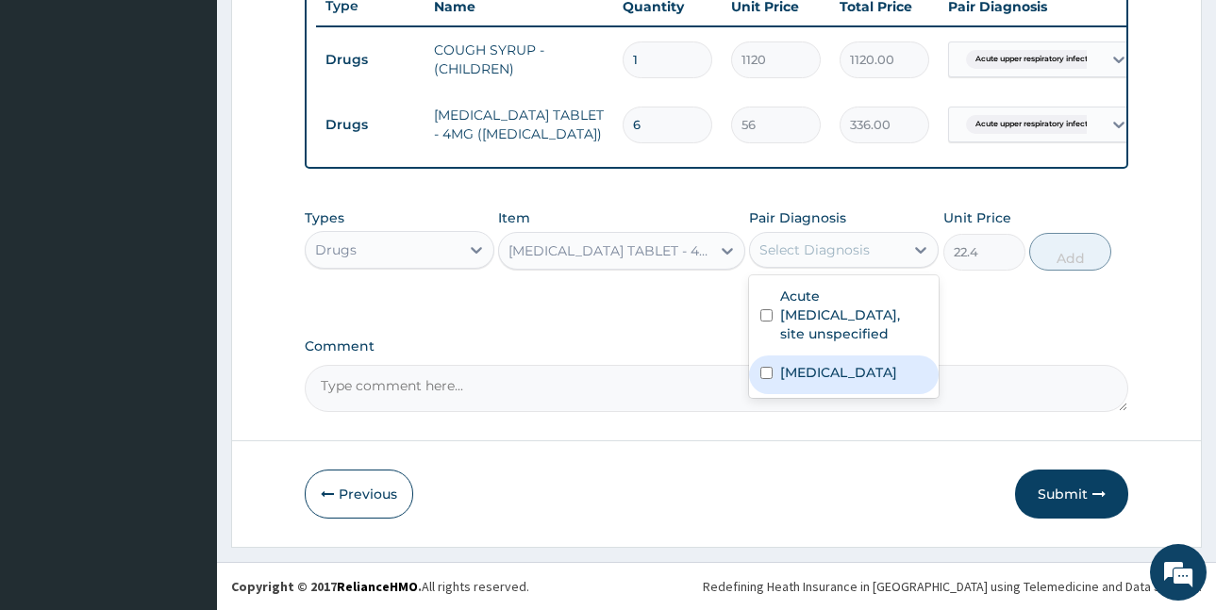
click at [838, 376] on label "Allergic rhinitis, unspecified" at bounding box center [838, 372] width 117 height 19
checkbox input "true"
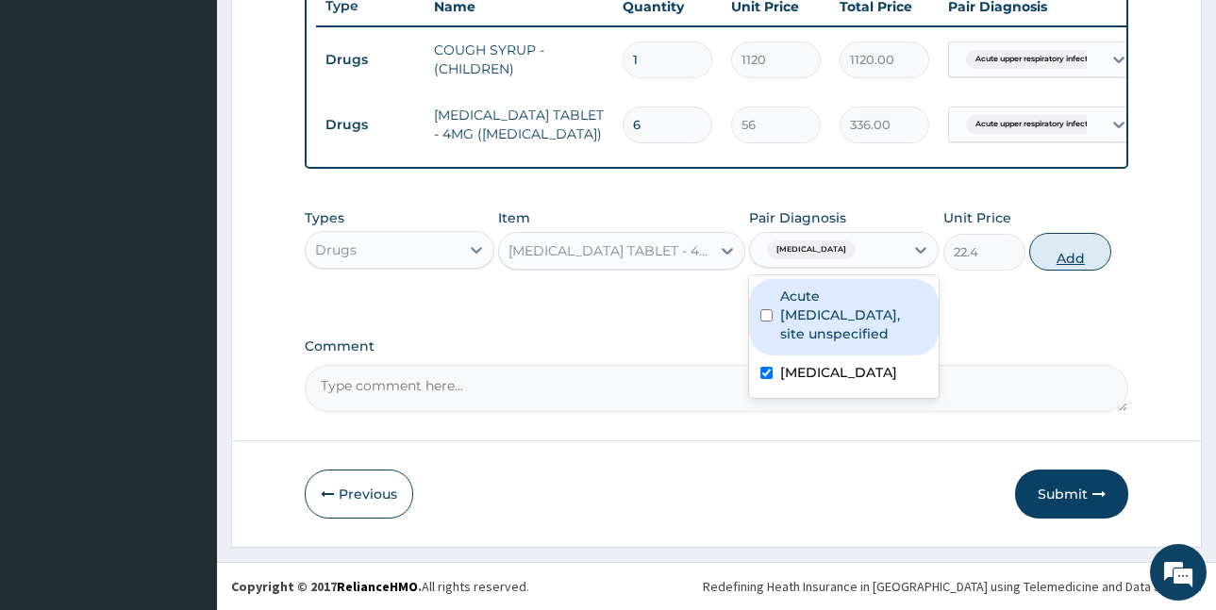
click at [1038, 246] on button "Add" at bounding box center [1070, 252] width 82 height 38
type input "0"
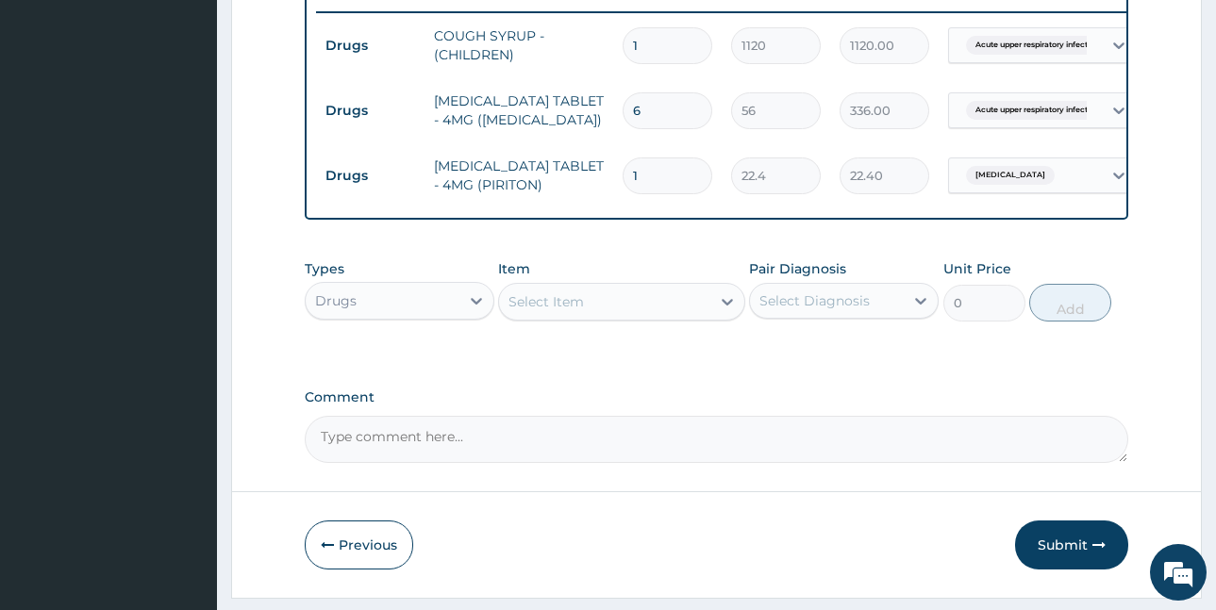
type input "10"
type input "224.00"
type input "10"
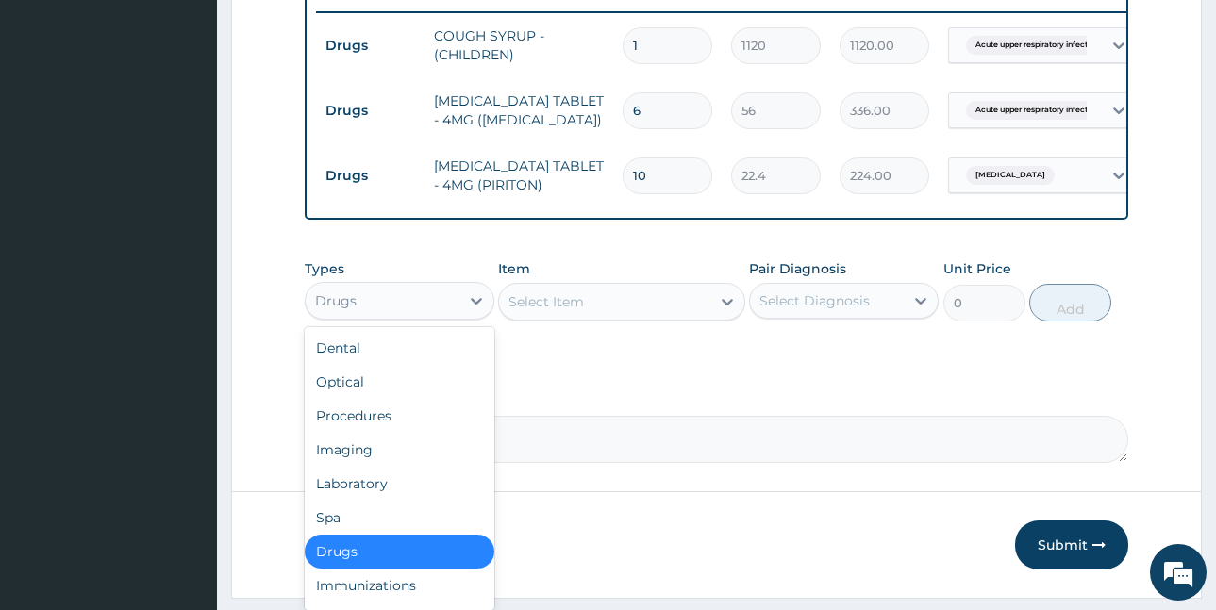
drag, startPoint x: 411, startPoint y: 309, endPoint x: 386, endPoint y: 389, distance: 84.2
click at [412, 309] on div "Drugs" at bounding box center [383, 301] width 154 height 30
click at [369, 432] on div "Procedures" at bounding box center [400, 416] width 190 height 34
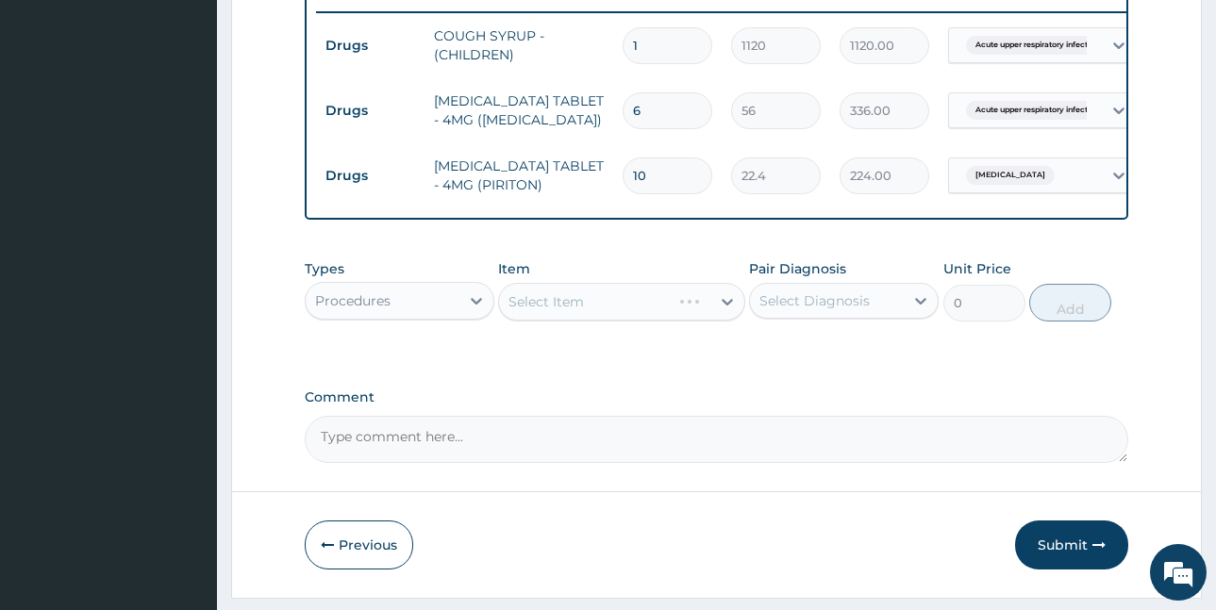
click at [591, 311] on div "Select Item" at bounding box center [621, 302] width 247 height 38
click at [656, 317] on div "Select Item" at bounding box center [604, 302] width 211 height 30
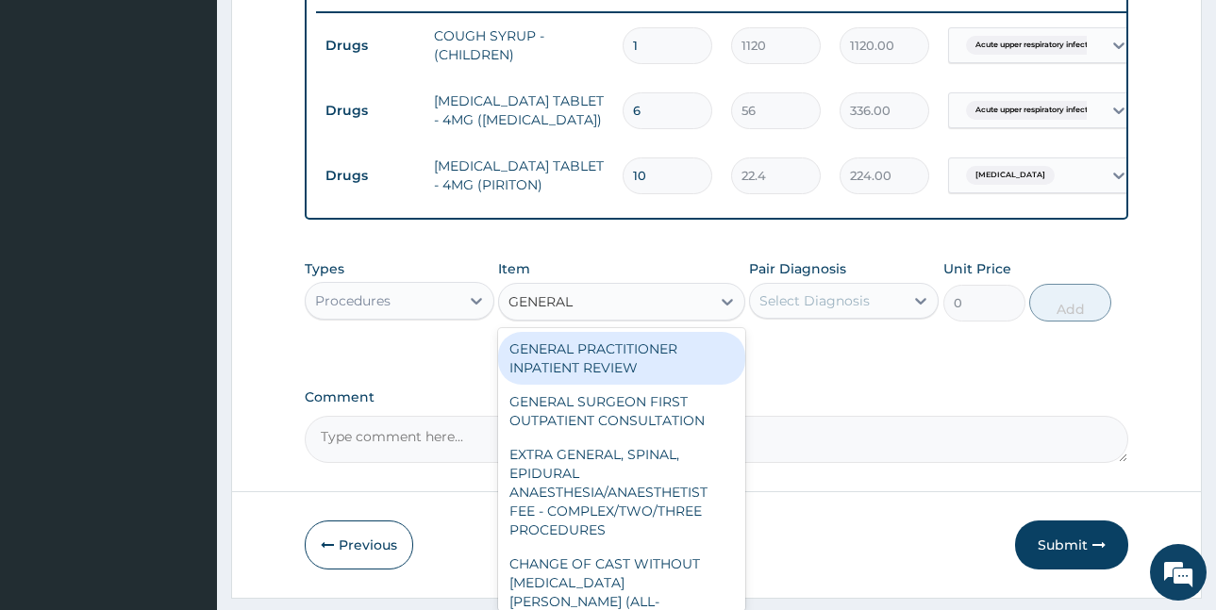
type input "GENERAL P"
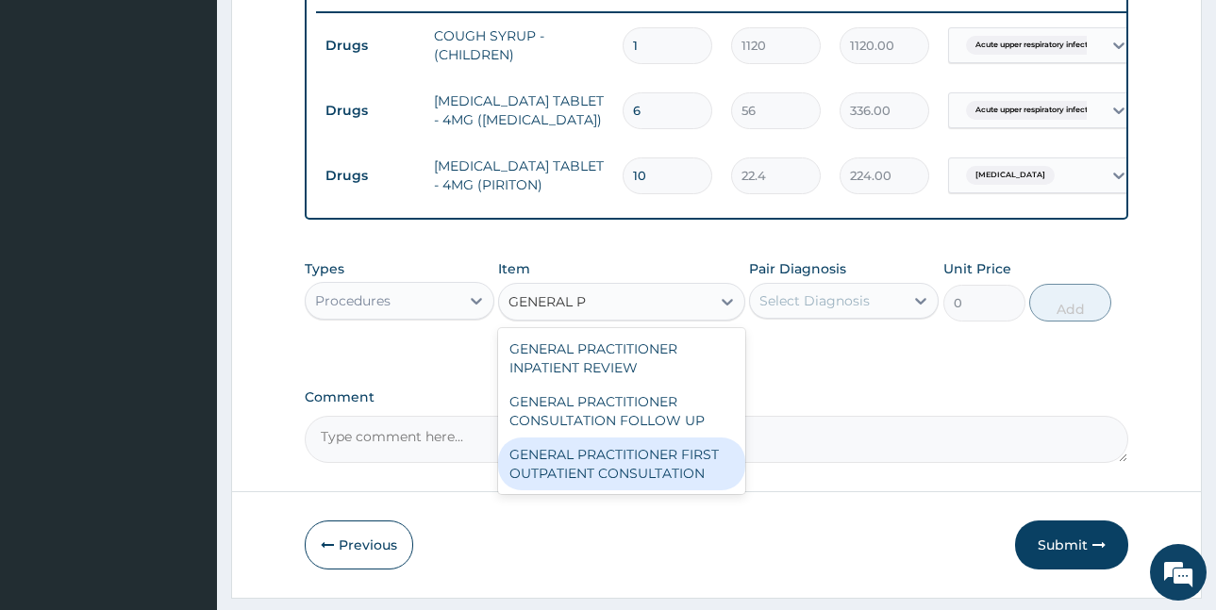
click at [660, 490] on div "GENERAL PRACTITIONER FIRST OUTPATIENT CONSULTATION" at bounding box center [621, 464] width 247 height 53
type input "3750"
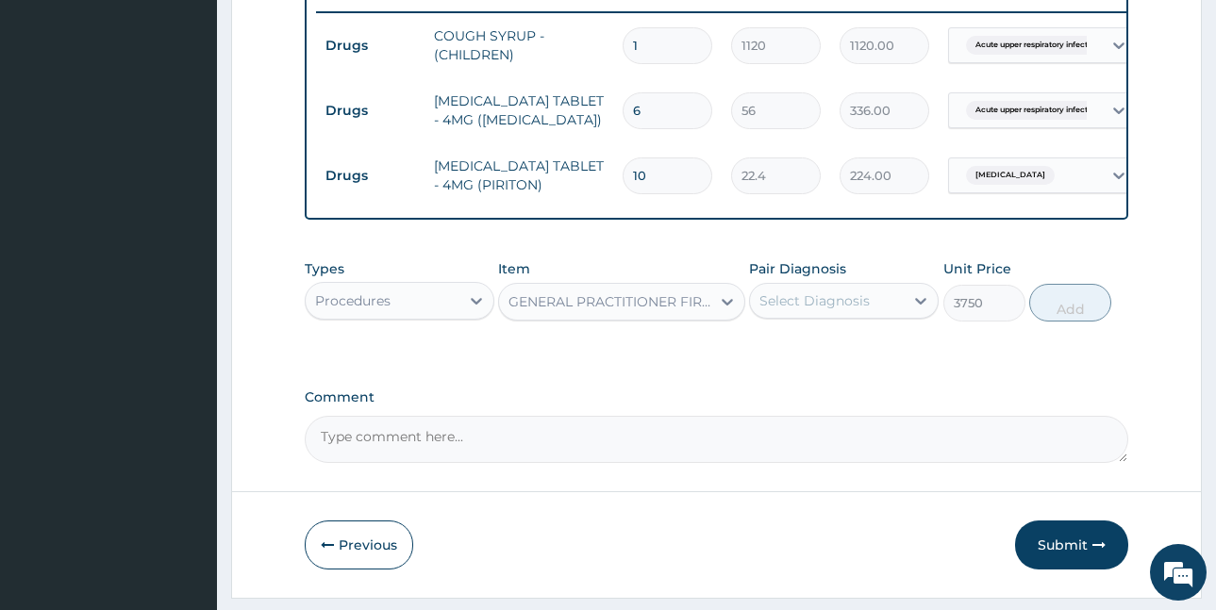
click at [857, 310] on div "Select Diagnosis" at bounding box center [815, 301] width 110 height 19
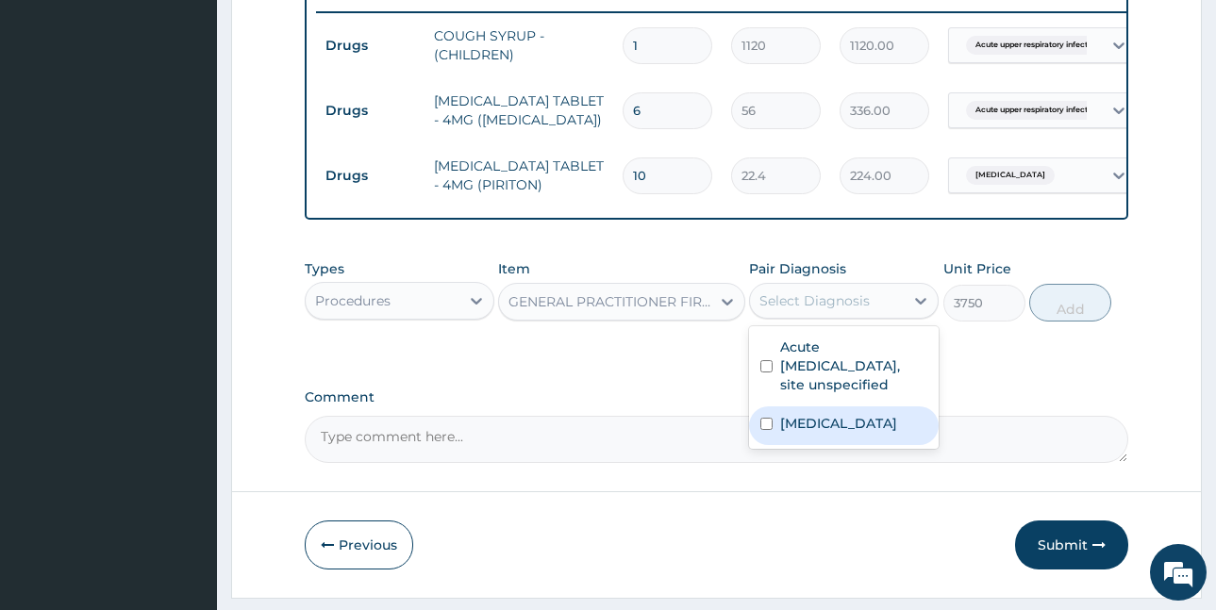
click at [839, 433] on label "Allergic rhinitis, unspecified" at bounding box center [838, 423] width 117 height 19
checkbox input "true"
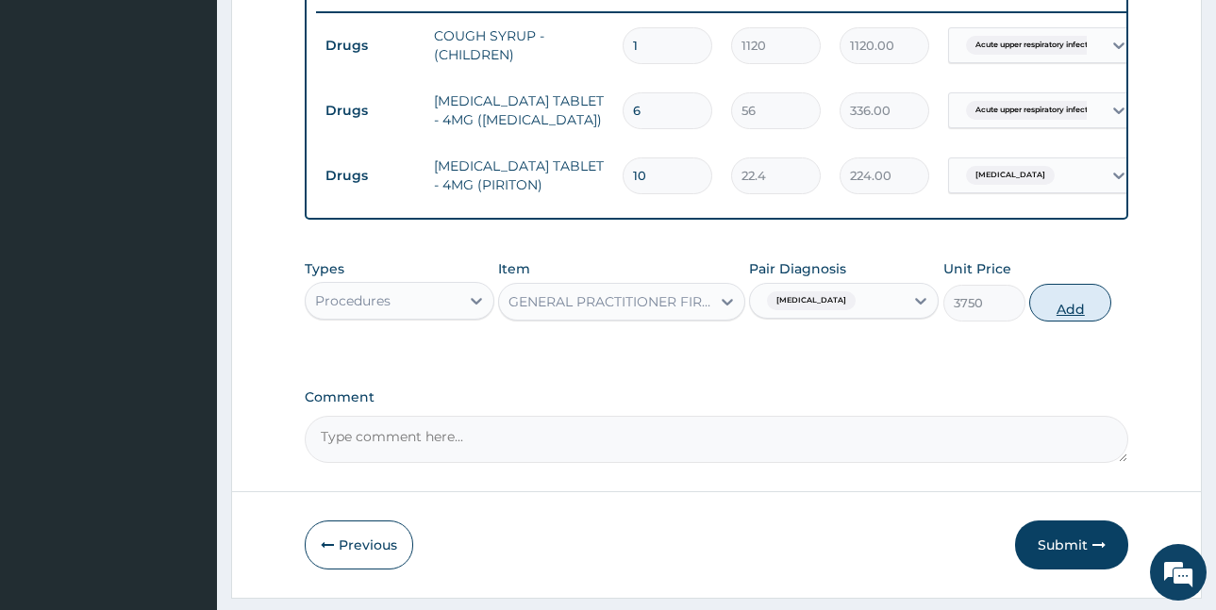
click at [1058, 322] on button "Add" at bounding box center [1070, 303] width 82 height 38
type input "0"
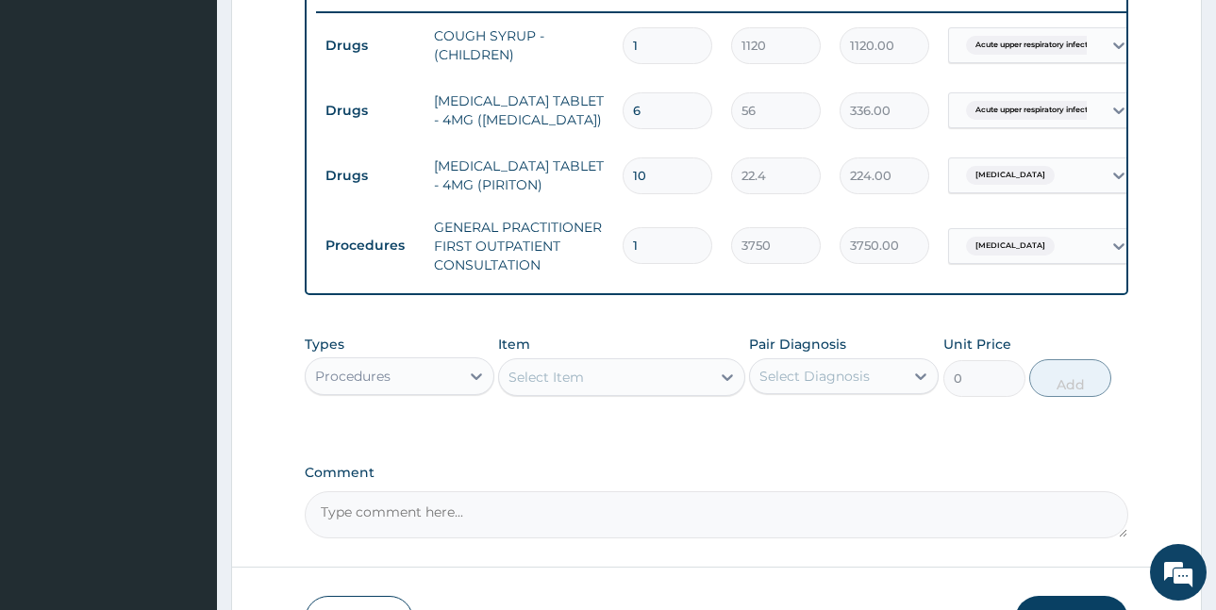
scroll to position [880, 0]
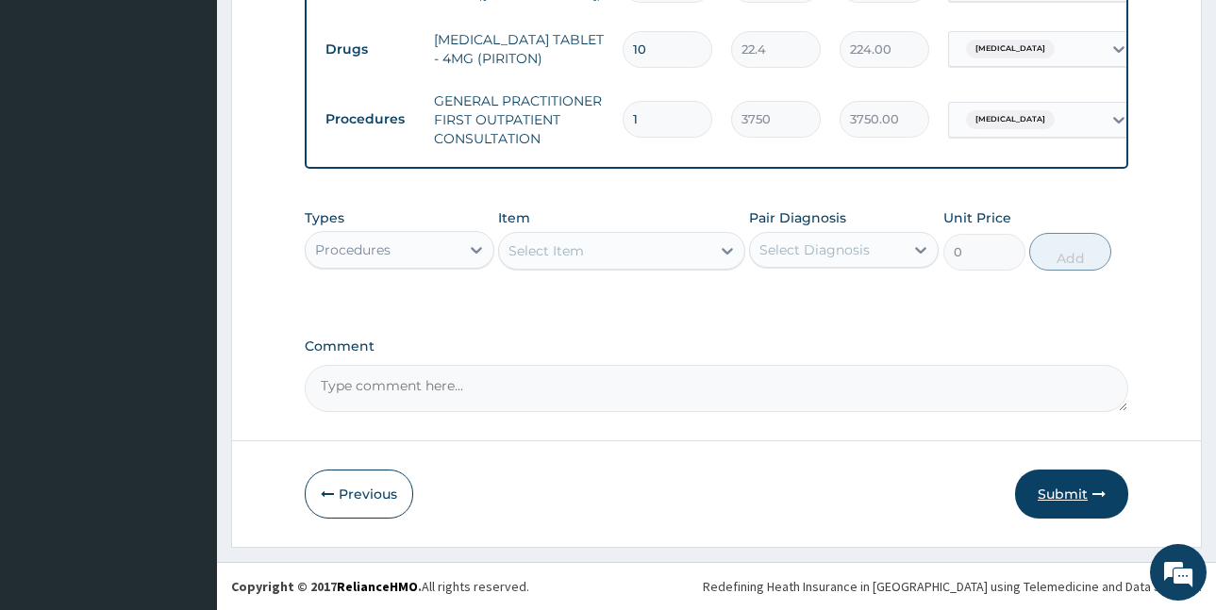
click at [1049, 481] on button "Submit" at bounding box center [1071, 494] width 113 height 49
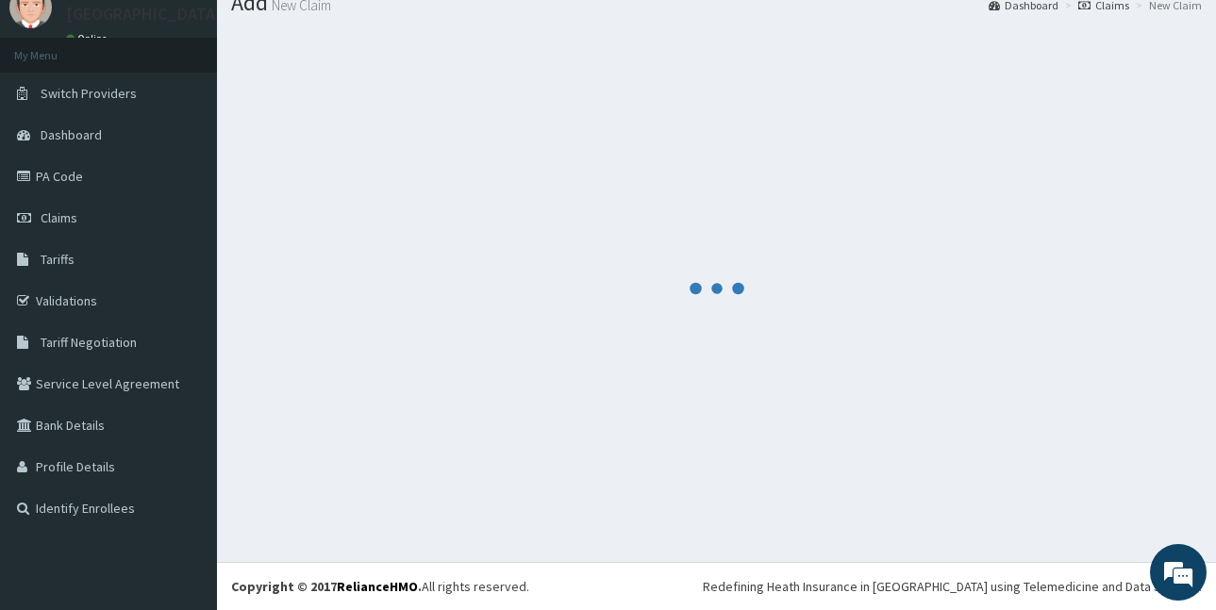
scroll to position [71, 0]
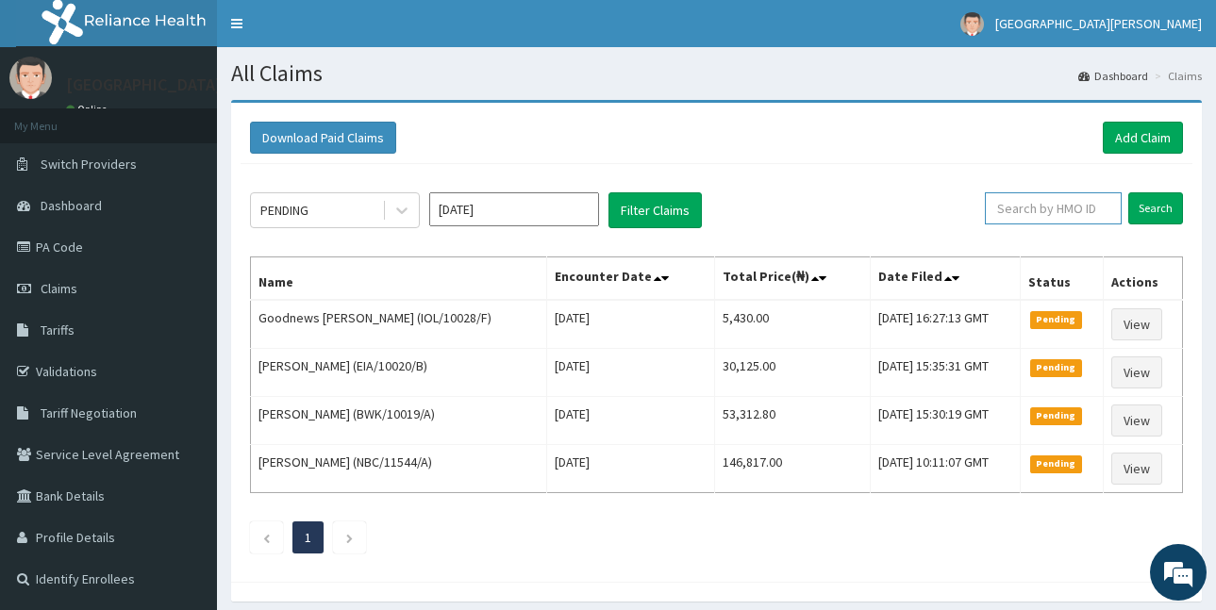
click at [1029, 212] on input "text" at bounding box center [1053, 208] width 137 height 32
paste input "[PERSON_NAME]"
type input "[PERSON_NAME]"
click at [1100, 202] on icon at bounding box center [1102, 208] width 13 height 13
